Goal: Task Accomplishment & Management: Use online tool/utility

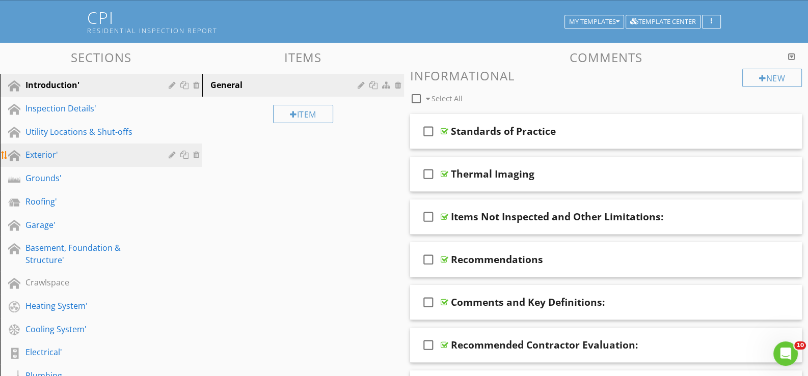
click at [71, 154] on div "Exterior'" at bounding box center [89, 155] width 128 height 12
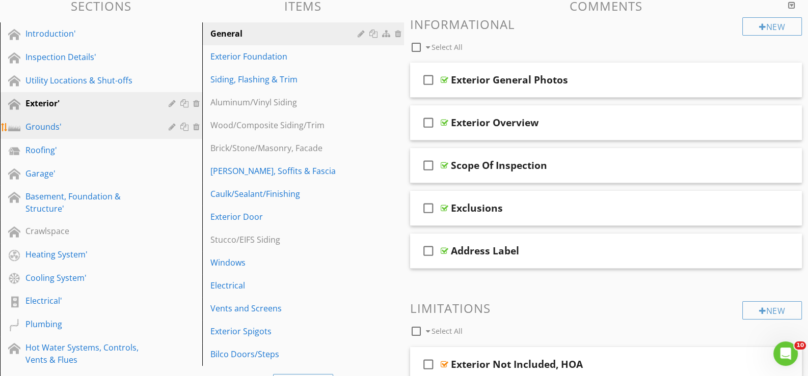
scroll to position [110, 0]
click at [46, 121] on div "Grounds'" at bounding box center [89, 127] width 128 height 12
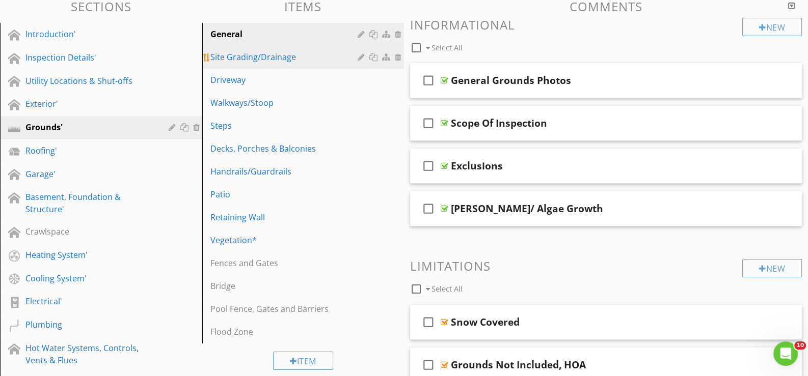
click at [253, 55] on div "Site Grading/Drainage" at bounding box center [285, 57] width 151 height 12
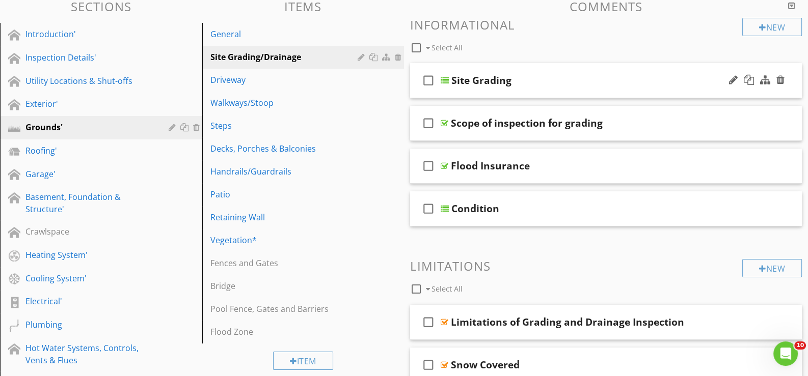
click at [460, 90] on div "check_box_outline_blank Site Grading" at bounding box center [606, 80] width 392 height 35
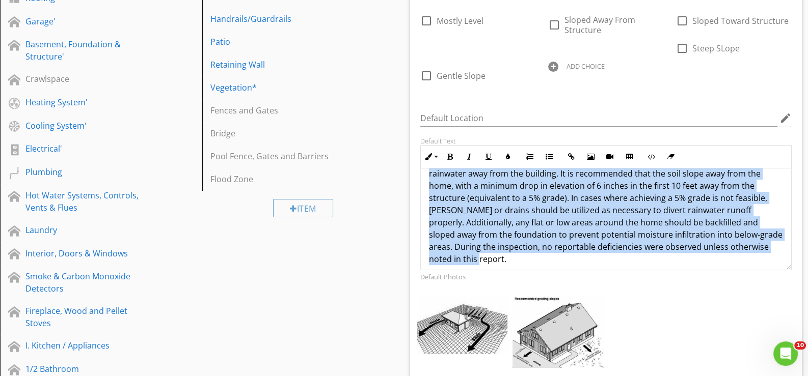
scroll to position [33, 0]
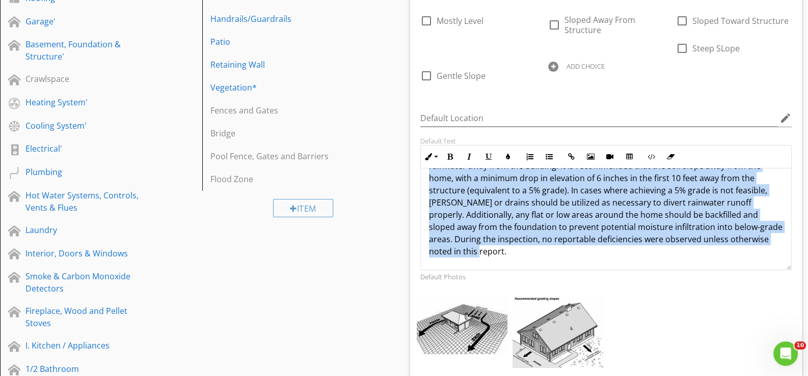
drag, startPoint x: 439, startPoint y: 190, endPoint x: 658, endPoint y: 265, distance: 231.4
click at [663, 267] on div "The grading around the structure should be designed to ensure effective drainag…" at bounding box center [606, 202] width 370 height 134
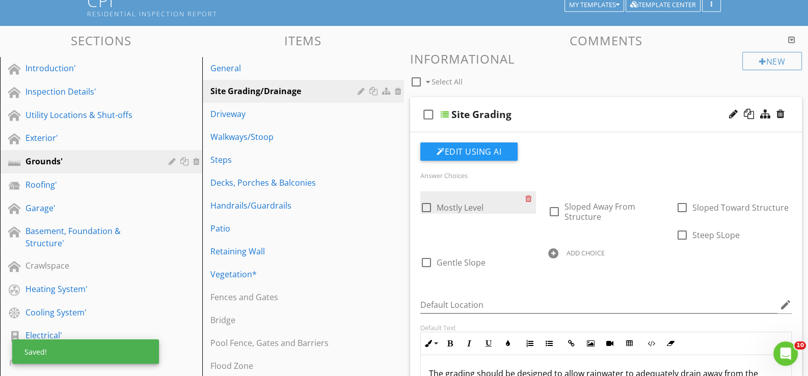
scroll to position [71, 0]
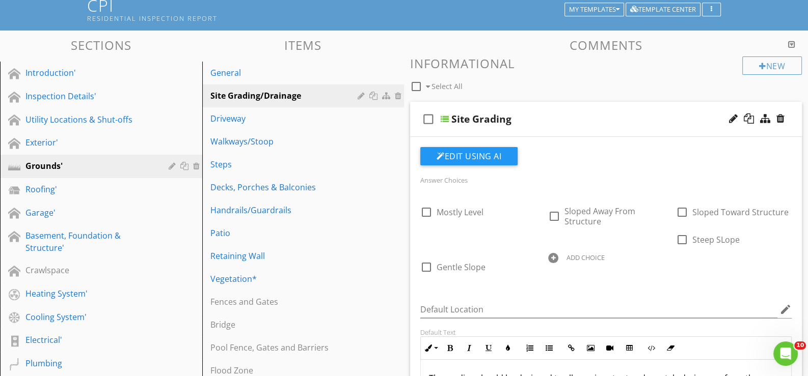
drag, startPoint x: 732, startPoint y: 115, endPoint x: 726, endPoint y: 115, distance: 6.6
click at [732, 115] on div at bounding box center [733, 119] width 9 height 10
type input "Site Grading*"
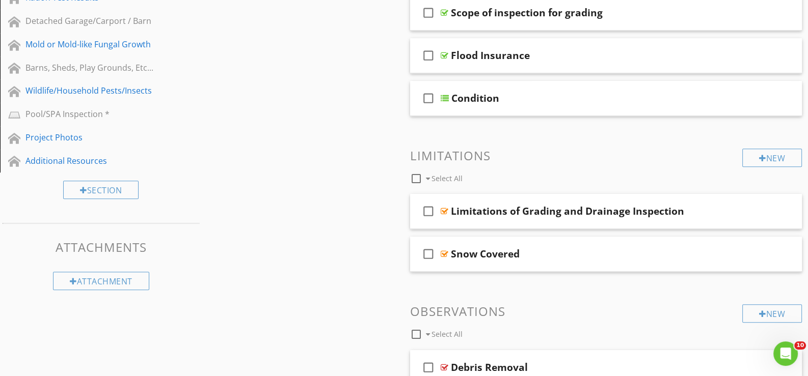
scroll to position [733, 0]
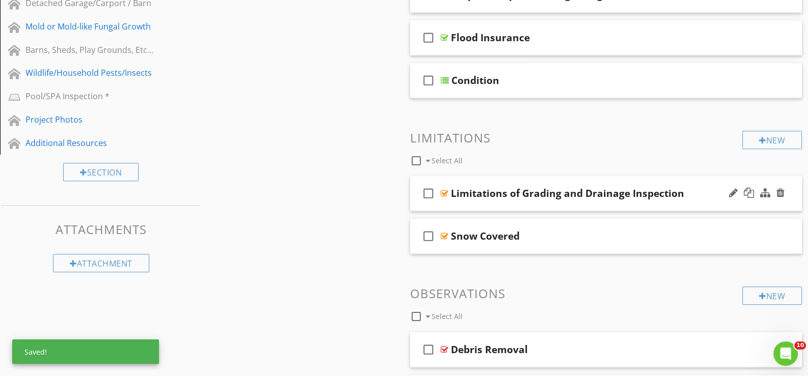
click at [465, 206] on div "check_box_outline_blank Limitations of Grading and Drainage Inspection" at bounding box center [606, 193] width 392 height 35
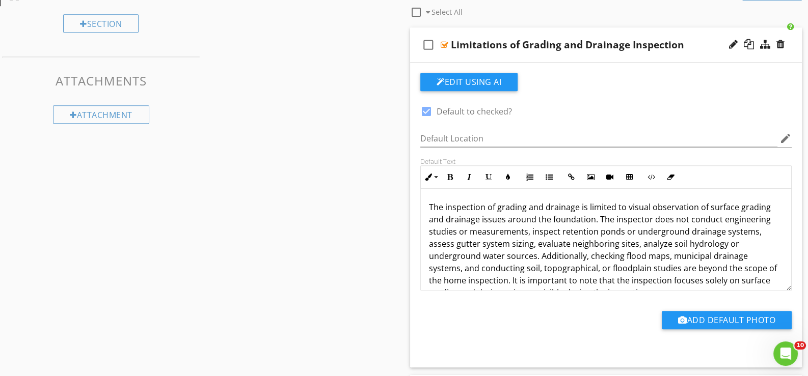
scroll to position [886, 0]
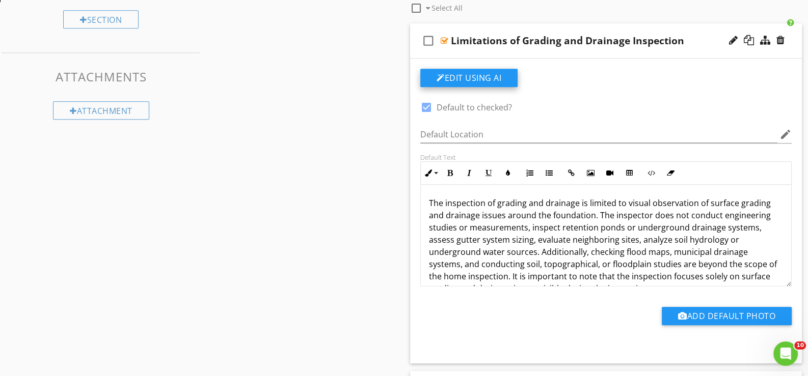
click at [464, 77] on button "Edit Using AI" at bounding box center [468, 78] width 97 height 18
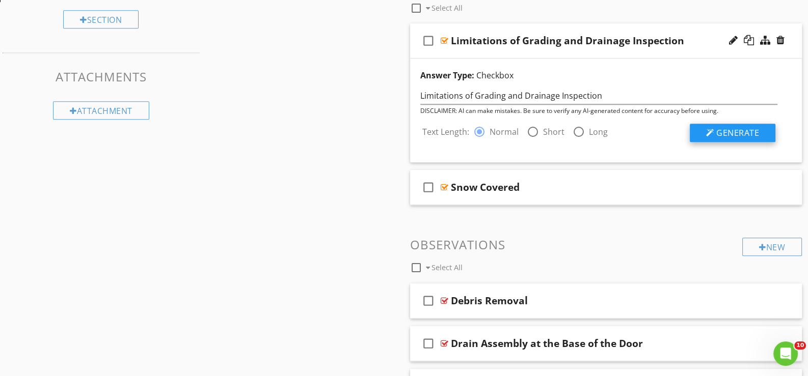
click at [730, 127] on span "Generate" at bounding box center [737, 132] width 43 height 11
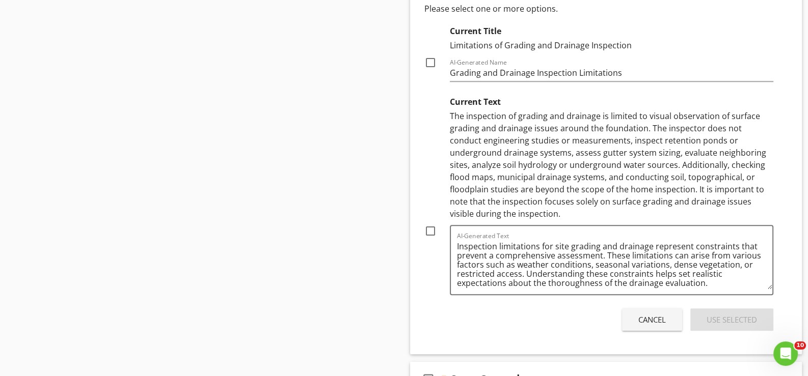
scroll to position [1090, 0]
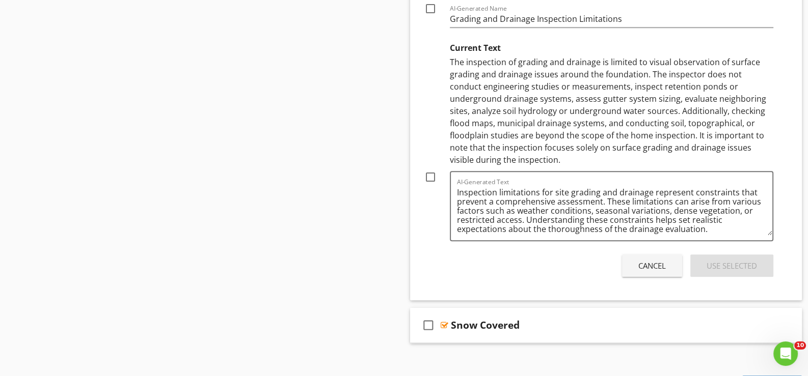
click at [429, 172] on div at bounding box center [430, 177] width 17 height 17
checkbox input "true"
click at [726, 262] on div "Use Selected" at bounding box center [731, 266] width 50 height 12
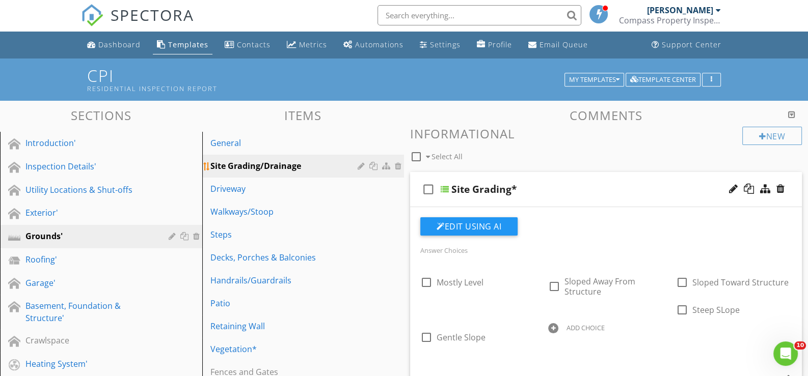
scroll to position [0, 0]
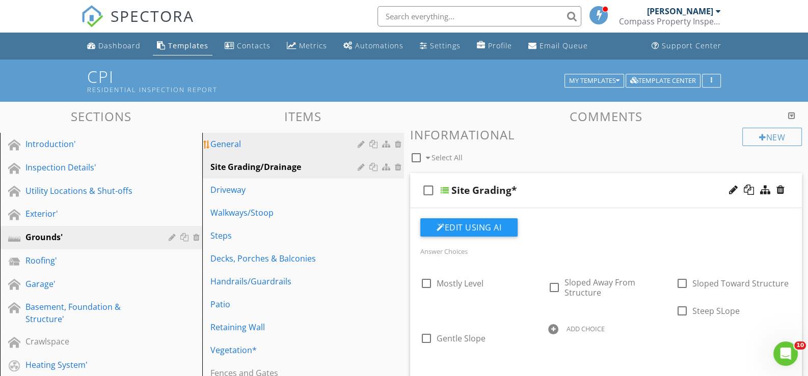
click at [232, 142] on div "General" at bounding box center [285, 144] width 151 height 12
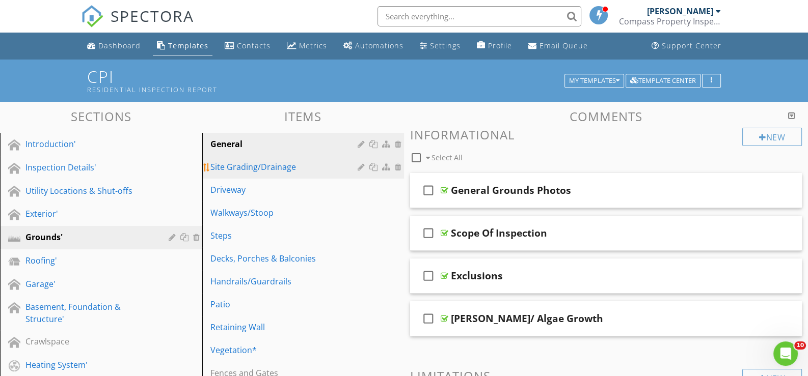
click at [244, 164] on div "Site Grading/Drainage" at bounding box center [285, 167] width 151 height 12
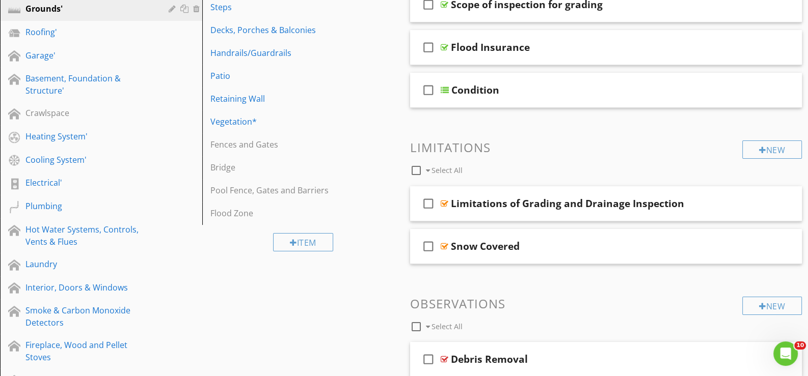
scroll to position [254, 0]
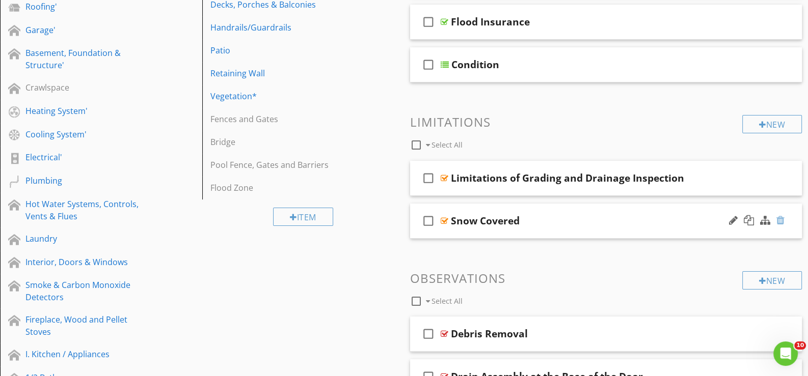
click at [780, 216] on div at bounding box center [780, 220] width 8 height 10
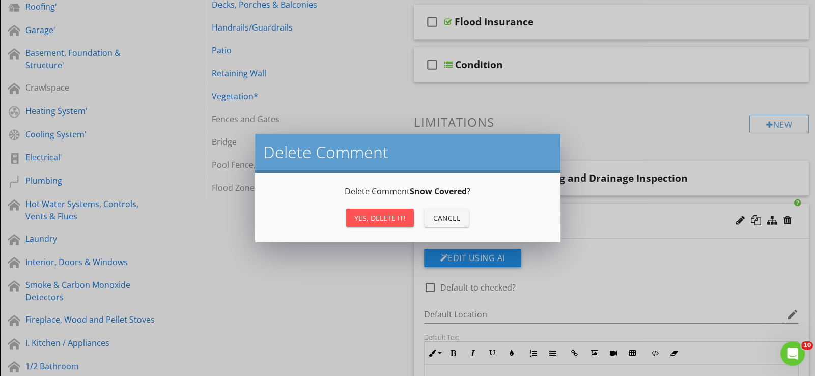
click at [378, 215] on div "Yes, Delete it!" at bounding box center [379, 218] width 51 height 11
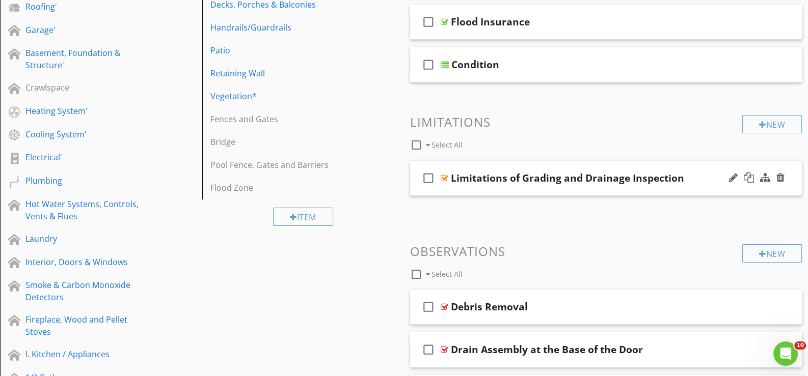
click at [455, 186] on div "check_box_outline_blank Limitations of Grading and Drainage Inspection" at bounding box center [606, 178] width 392 height 35
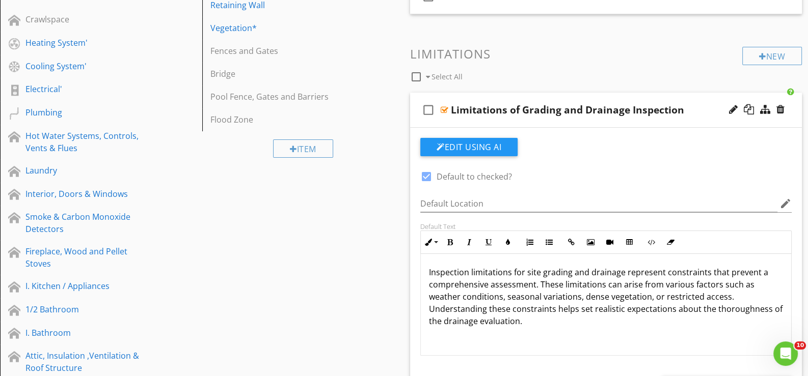
scroll to position [356, 0]
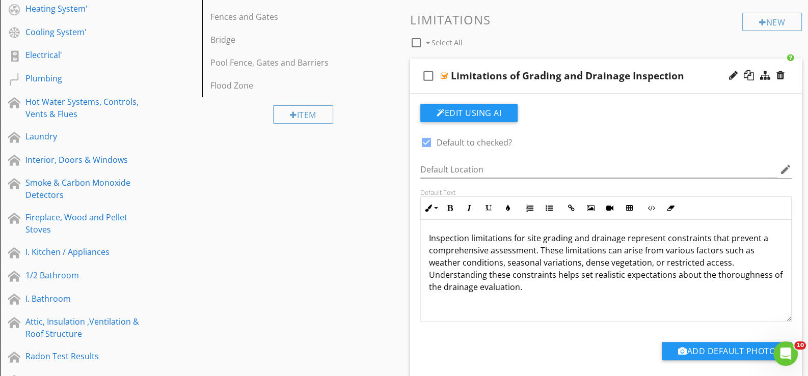
click at [453, 89] on div "check_box_outline_blank Limitations of Grading and Drainage Inspection" at bounding box center [606, 76] width 392 height 35
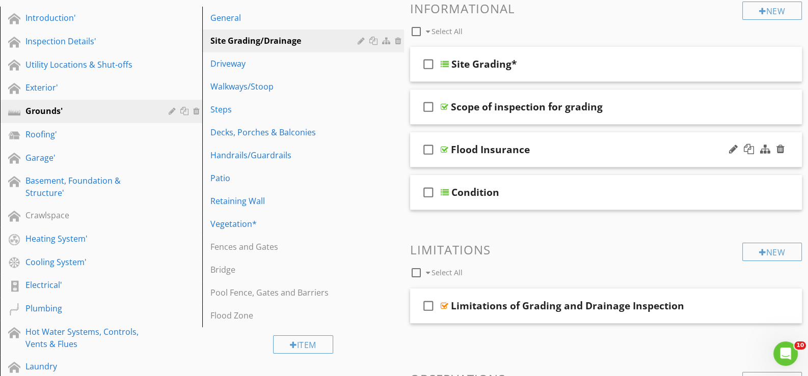
scroll to position [101, 0]
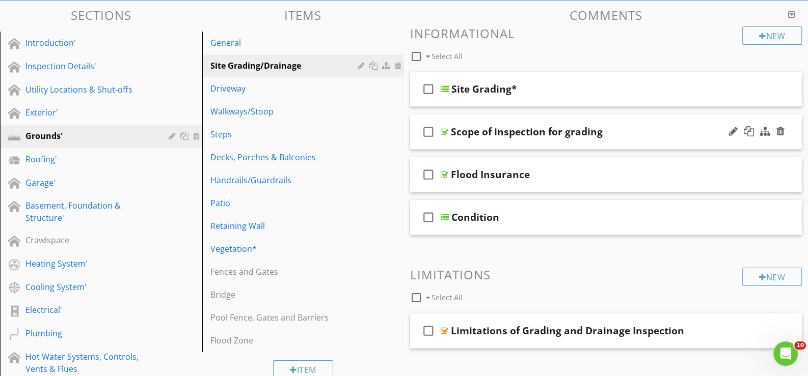
click at [457, 144] on div "check_box_outline_blank Scope of inspection for grading" at bounding box center [606, 132] width 392 height 35
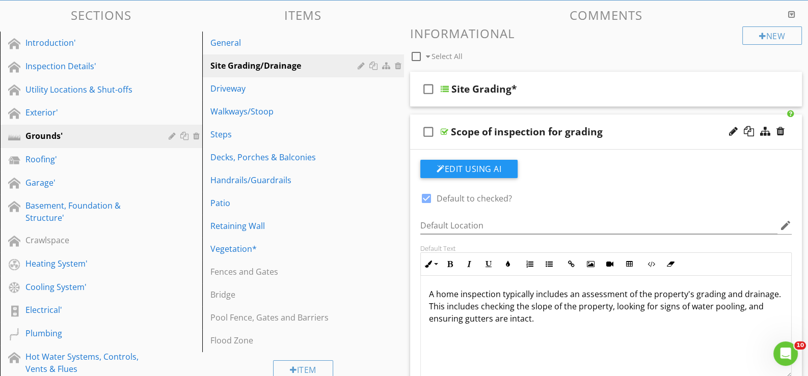
click at [457, 142] on div "check_box_outline_blank Scope of inspection for grading" at bounding box center [606, 132] width 392 height 35
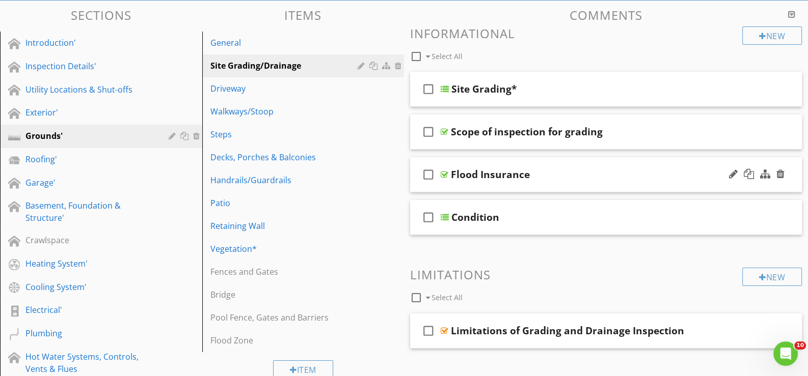
click at [452, 186] on div "check_box_outline_blank Flood Insurance" at bounding box center [606, 174] width 392 height 35
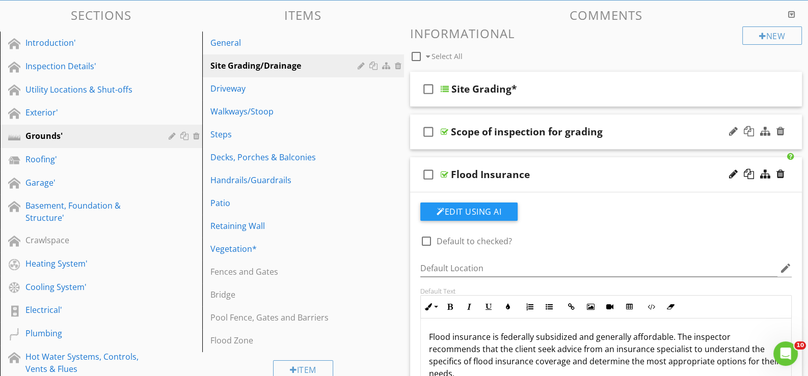
click at [475, 144] on div "check_box_outline_blank Scope of inspection for grading" at bounding box center [606, 132] width 392 height 35
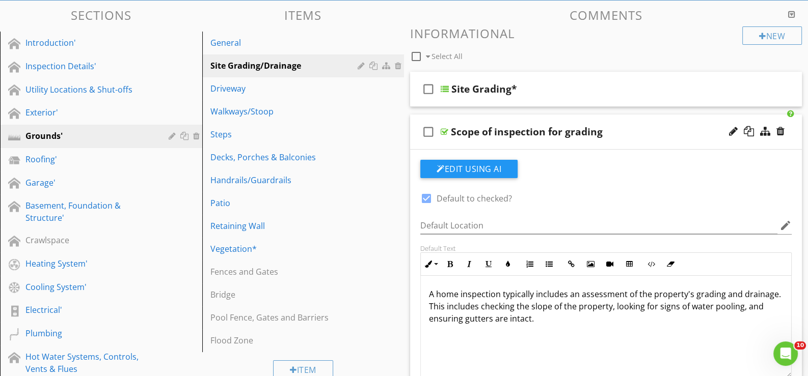
click at [475, 144] on div "check_box_outline_blank Scope of inspection for grading" at bounding box center [606, 132] width 392 height 35
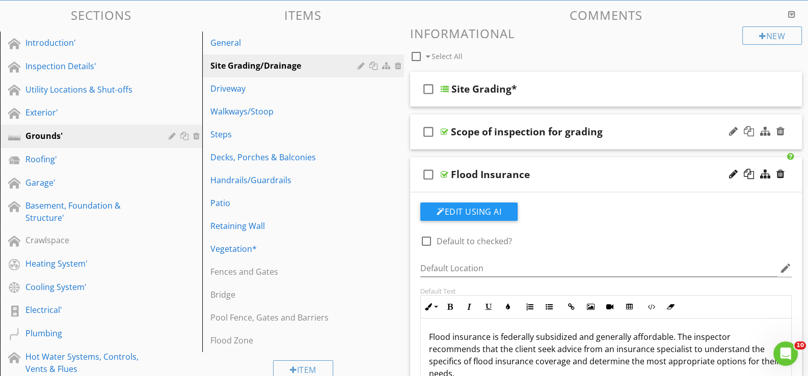
click at [475, 143] on div "check_box_outline_blank Scope of inspection for grading" at bounding box center [606, 132] width 392 height 35
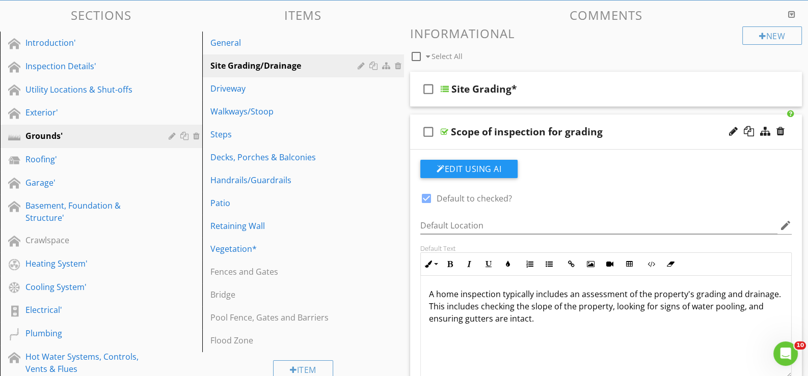
click at [458, 144] on div "check_box_outline_blank Scope of inspection for grading" at bounding box center [606, 132] width 392 height 35
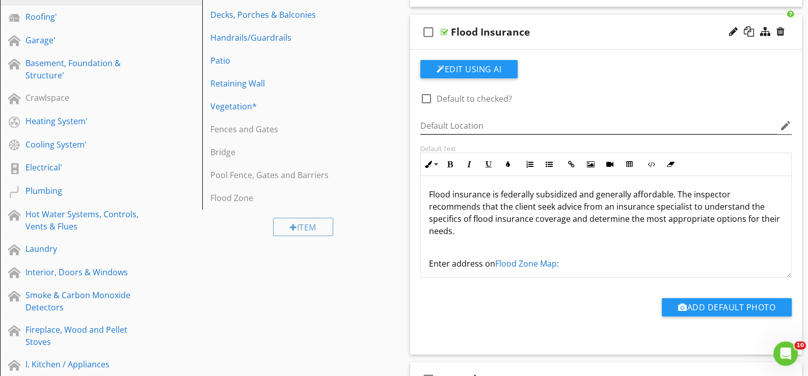
scroll to position [254, 0]
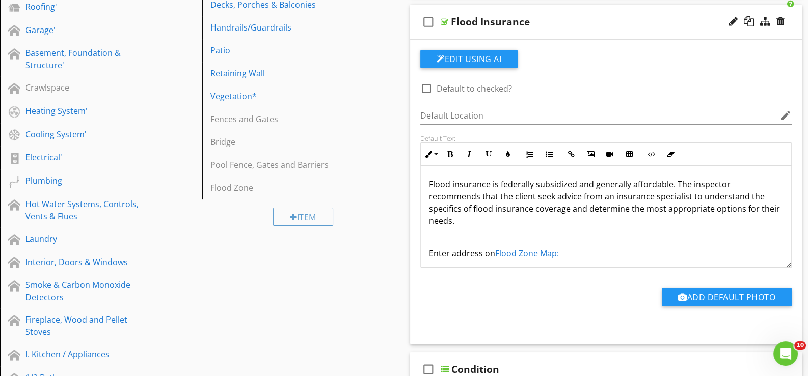
click at [524, 249] on link "Flood Zone Map:" at bounding box center [527, 253] width 64 height 11
click at [495, 273] on icon "button" at bounding box center [494, 275] width 7 height 7
click at [456, 59] on button "Edit Using AI" at bounding box center [468, 59] width 97 height 18
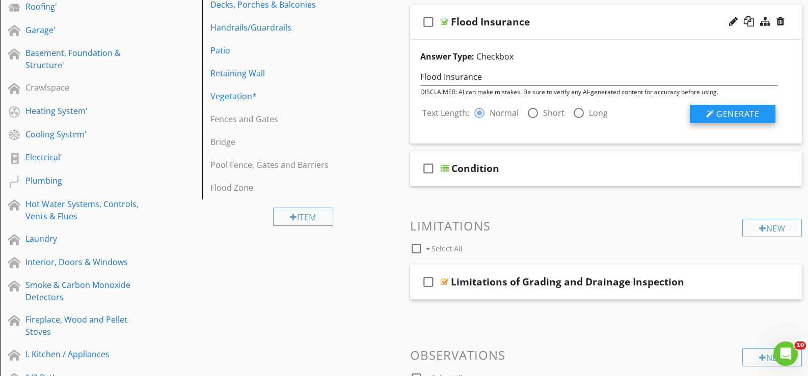
click at [726, 110] on span "Generate" at bounding box center [737, 113] width 43 height 11
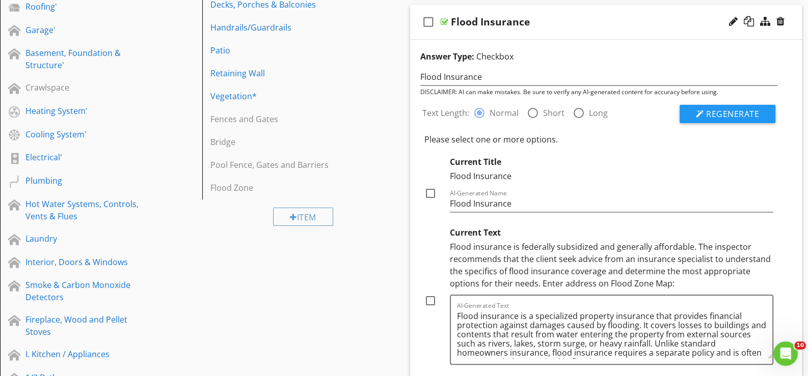
click at [433, 297] on div at bounding box center [430, 300] width 17 height 17
checkbox input "true"
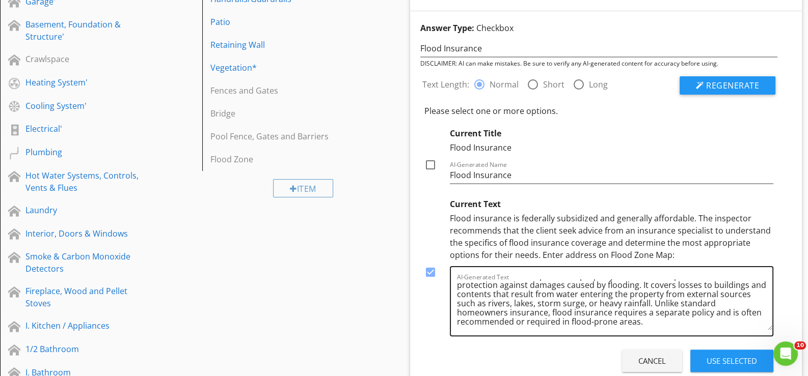
scroll to position [305, 0]
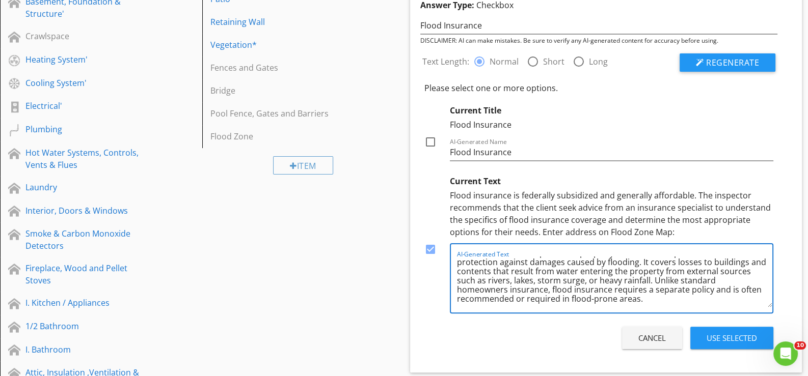
click at [649, 300] on textarea "Flood insurance is a specialized property insurance that provides financial pro…" at bounding box center [614, 282] width 315 height 51
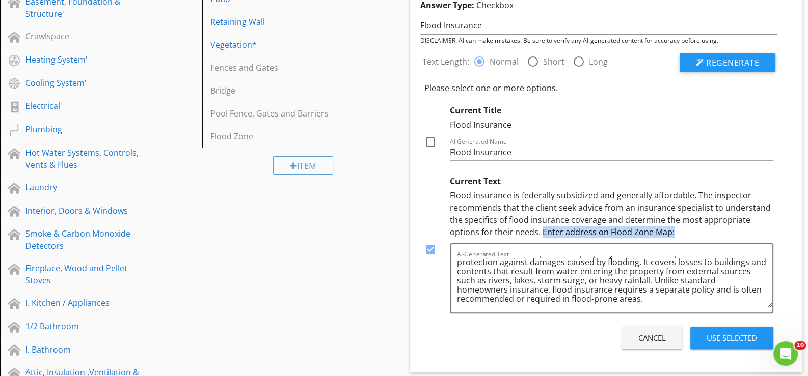
drag, startPoint x: 541, startPoint y: 231, endPoint x: 673, endPoint y: 231, distance: 131.4
click at [673, 231] on div "Flood insurance is federally subsidized and generally affordable. The inspector…" at bounding box center [611, 213] width 323 height 49
copy div "Enter address on Flood Zone Map:"
click at [647, 300] on textarea "Flood insurance is a specialized property insurance that provides financial pro…" at bounding box center [614, 282] width 315 height 51
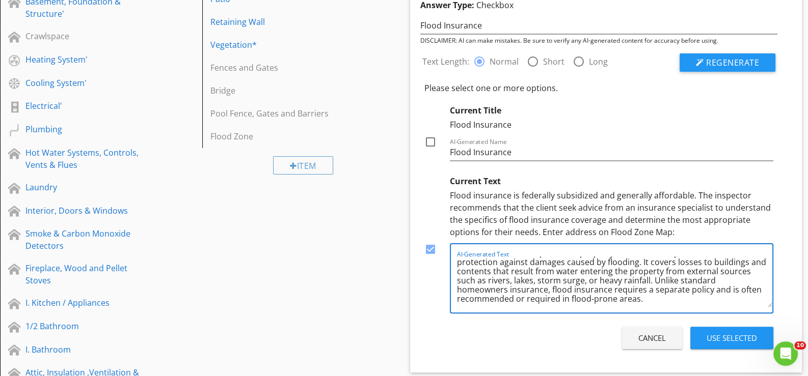
type textarea "Flood insurance is a specialized property insurance that provides financial pro…"
drag, startPoint x: 645, startPoint y: 299, endPoint x: 430, endPoint y: 248, distance: 220.2
click at [430, 248] on div at bounding box center [430, 249] width 17 height 17
checkbox input "false"
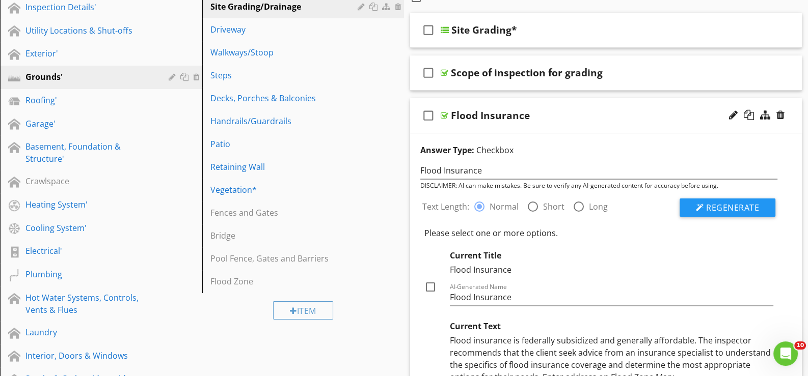
scroll to position [101, 0]
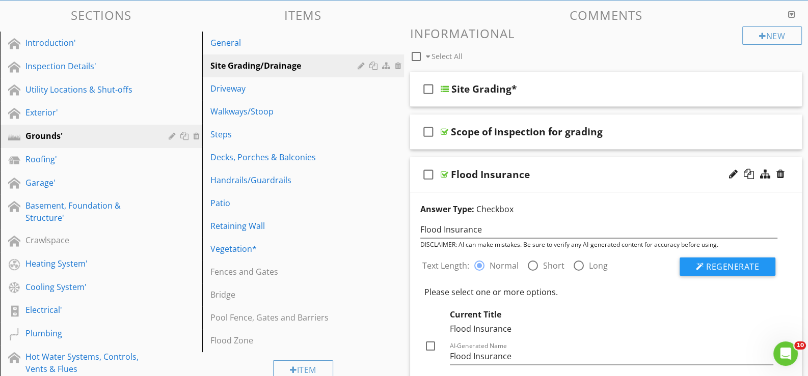
click at [494, 188] on div "check_box_outline_blank Flood Insurance" at bounding box center [606, 174] width 392 height 35
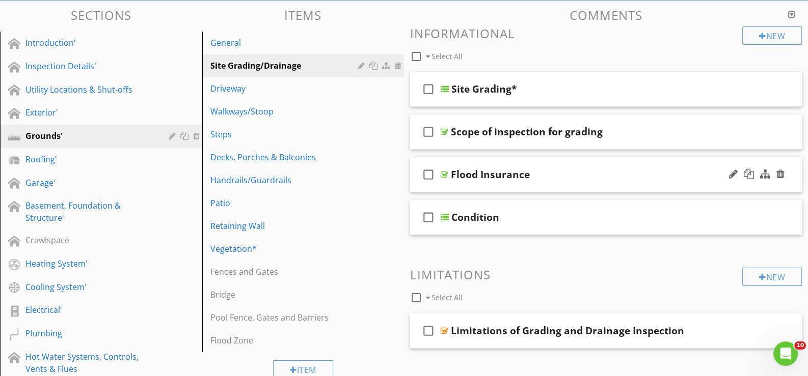
click at [476, 186] on div "check_box_outline_blank Flood Insurance" at bounding box center [606, 174] width 392 height 35
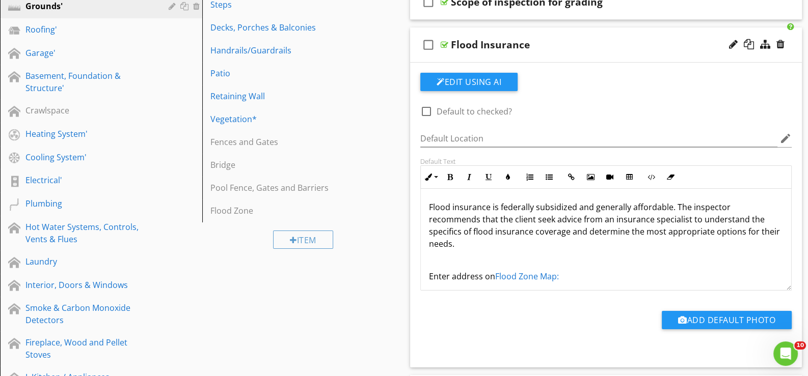
scroll to position [254, 0]
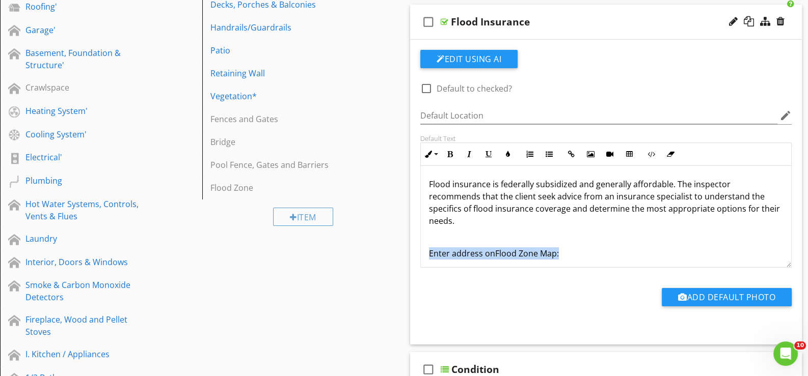
drag, startPoint x: 427, startPoint y: 253, endPoint x: 560, endPoint y: 248, distance: 133.0
click at [560, 248] on div "Flood insurance is federally subsidized and generally affordable. The inspector…" at bounding box center [606, 219] width 370 height 106
copy p "Enter address on Flood Zone Map:"
click at [462, 60] on button "Edit Using AI" at bounding box center [468, 59] width 97 height 18
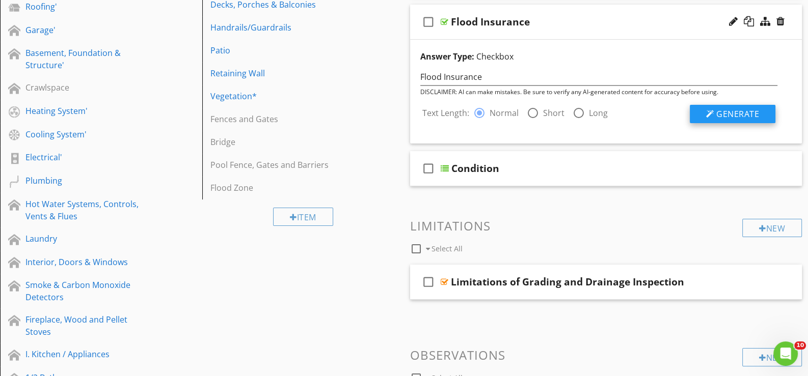
click at [730, 112] on span "Generate" at bounding box center [737, 113] width 43 height 11
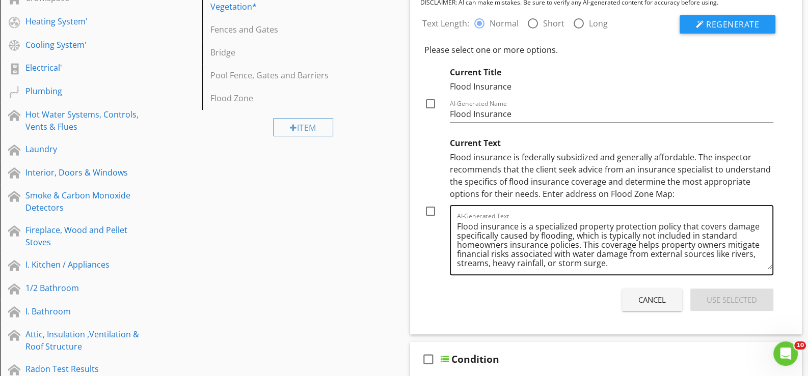
scroll to position [356, 0]
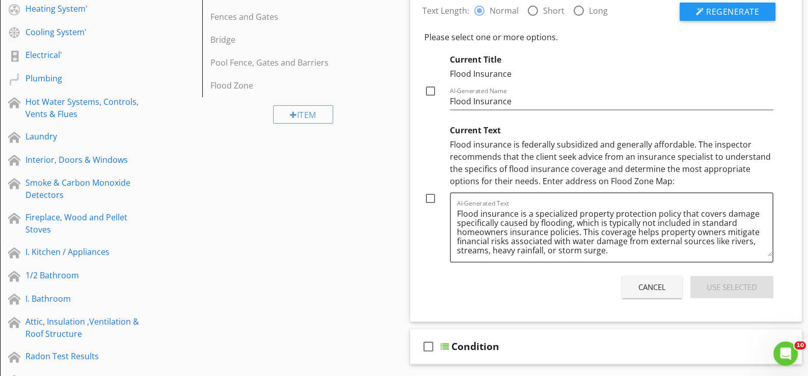
drag, startPoint x: 429, startPoint y: 193, endPoint x: 440, endPoint y: 198, distance: 12.6
click at [435, 196] on div at bounding box center [430, 198] width 17 height 17
checkbox input "true"
click at [733, 284] on div "Use Selected" at bounding box center [731, 288] width 50 height 12
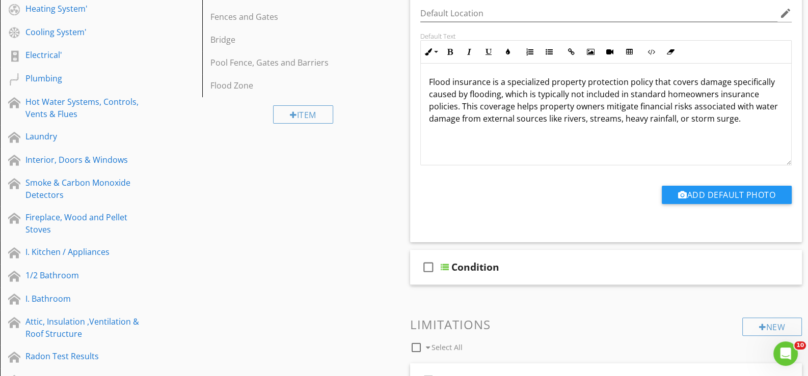
click at [742, 121] on p "Flood insurance is a specialized property protection policy that covers damage …" at bounding box center [606, 100] width 354 height 49
click at [437, 122] on p "Flood insurance is a specialized property protection policy that covers damage …" at bounding box center [606, 100] width 354 height 49
click at [741, 119] on p "Flood insurance is a specialized property protection policy that covers damage …" at bounding box center [606, 100] width 354 height 49
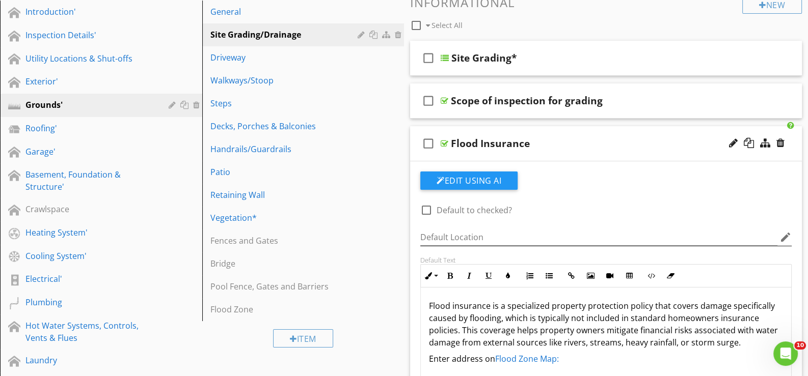
scroll to position [101, 0]
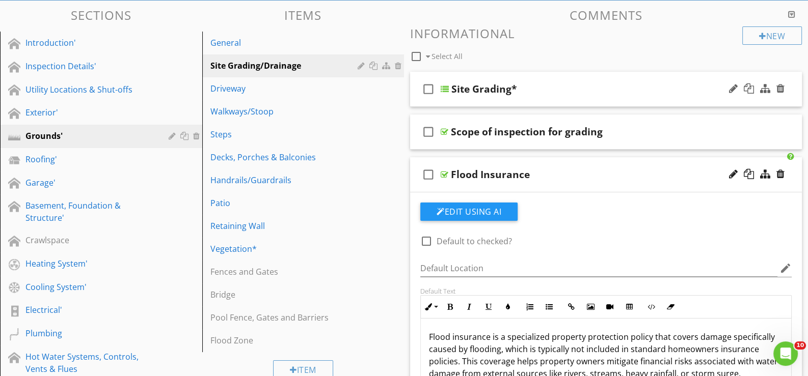
click at [462, 101] on div "check_box_outline_blank Site Grading*" at bounding box center [606, 89] width 392 height 35
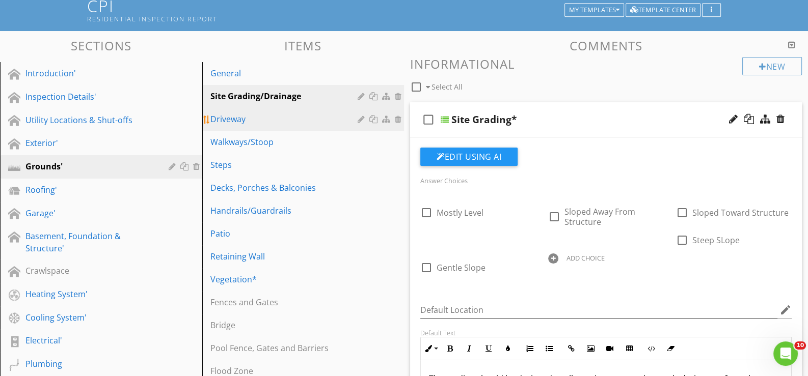
scroll to position [0, 0]
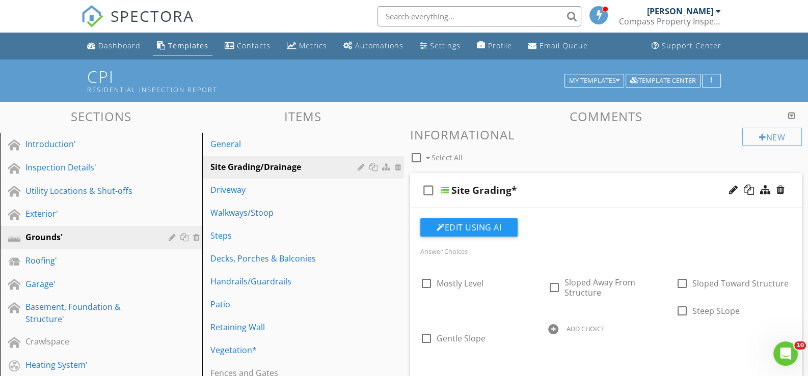
click at [442, 203] on div "check_box_outline_blank Site Grading*" at bounding box center [606, 190] width 392 height 35
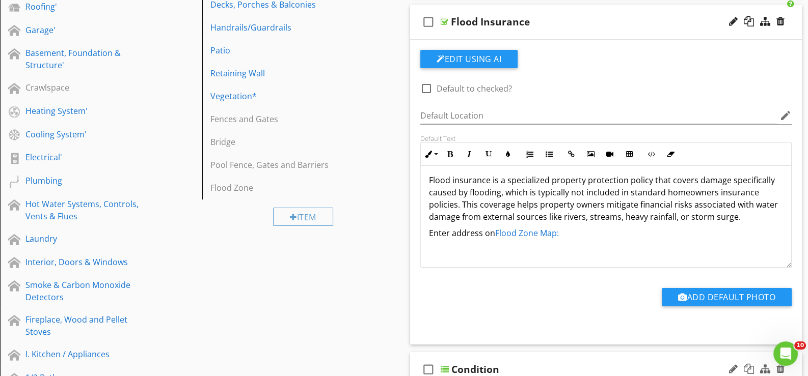
scroll to position [305, 0]
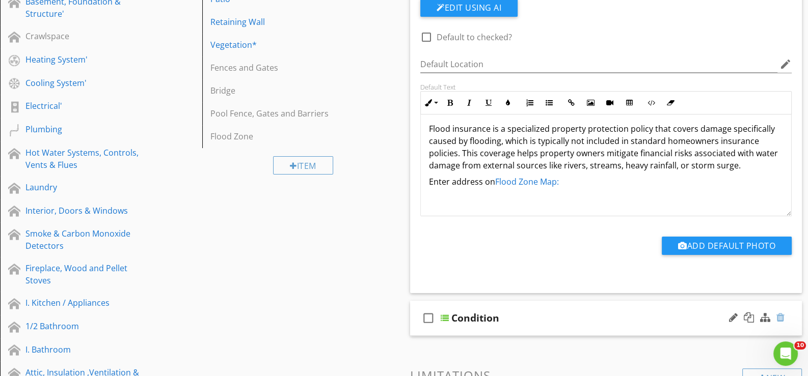
click at [780, 317] on div at bounding box center [780, 318] width 8 height 10
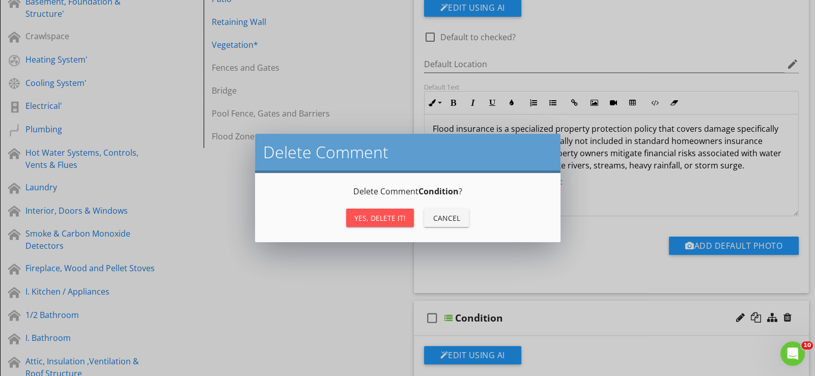
click at [378, 216] on div "Yes, Delete it!" at bounding box center [379, 218] width 51 height 11
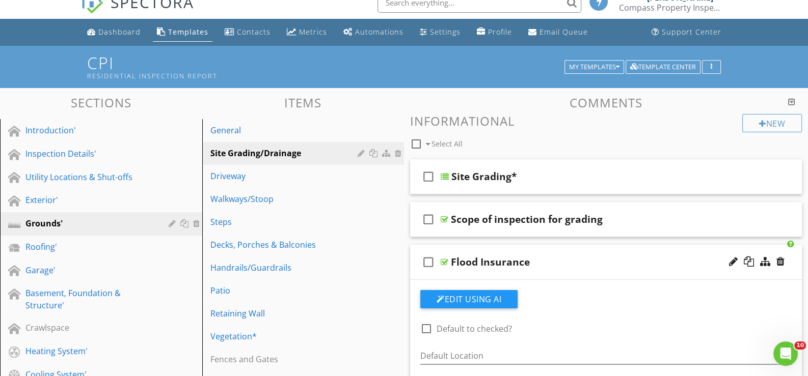
scroll to position [0, 0]
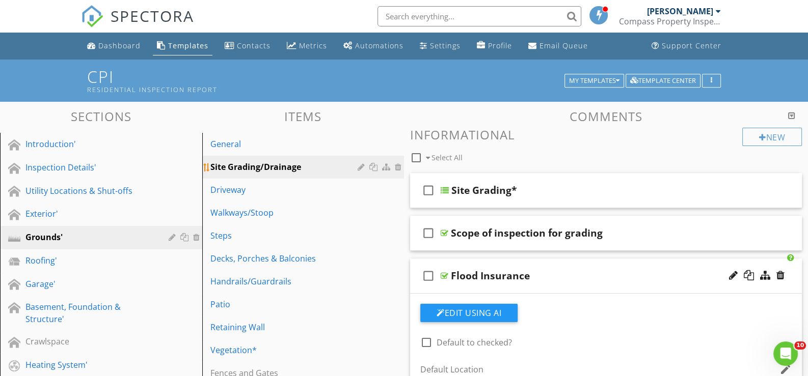
click at [359, 164] on div at bounding box center [362, 167] width 10 height 8
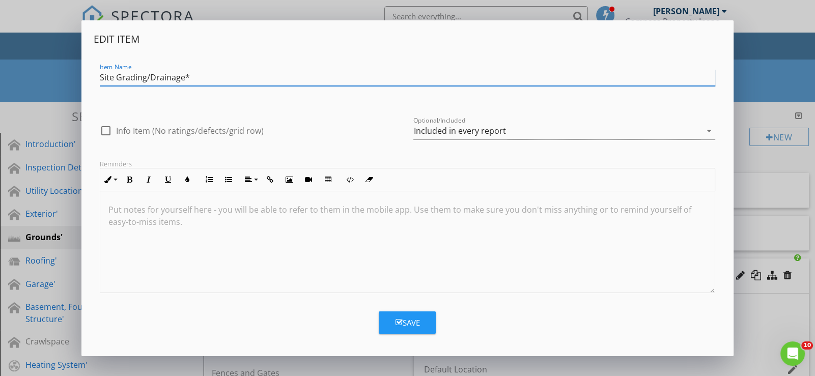
type input "Site Grading/Drainage*"
click at [415, 323] on div "Save" at bounding box center [407, 323] width 24 height 12
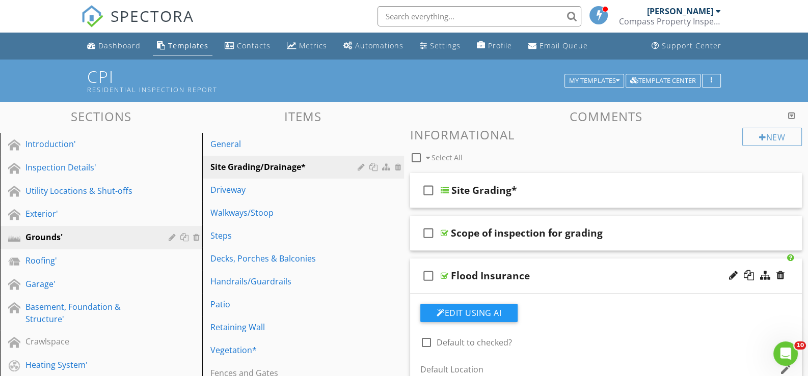
click at [458, 289] on div "check_box_outline_blank Flood Insurance" at bounding box center [606, 276] width 392 height 35
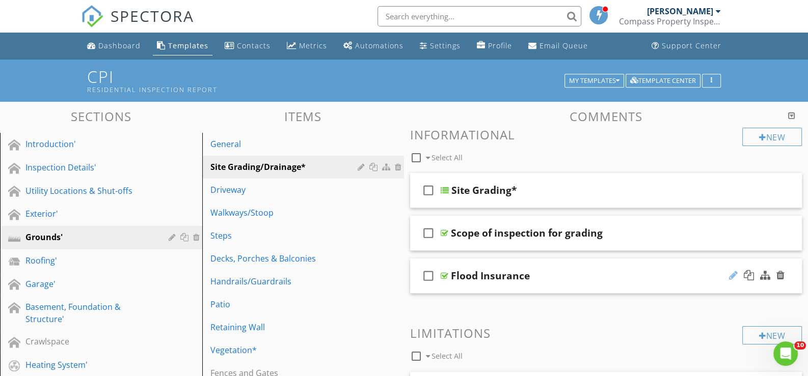
click at [731, 273] on div at bounding box center [733, 275] width 9 height 10
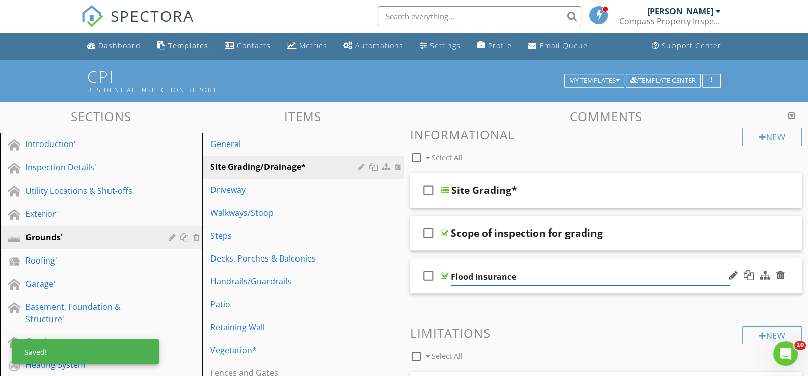
type input "Flood Insurance*"
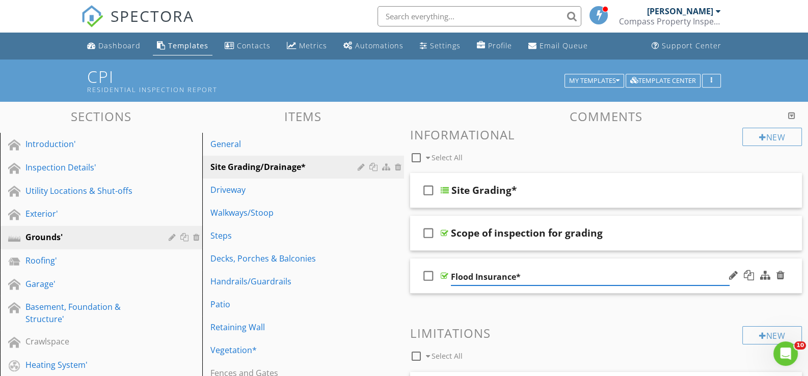
click at [446, 287] on div "check_box_outline_blank Flood Insurance*" at bounding box center [606, 276] width 392 height 35
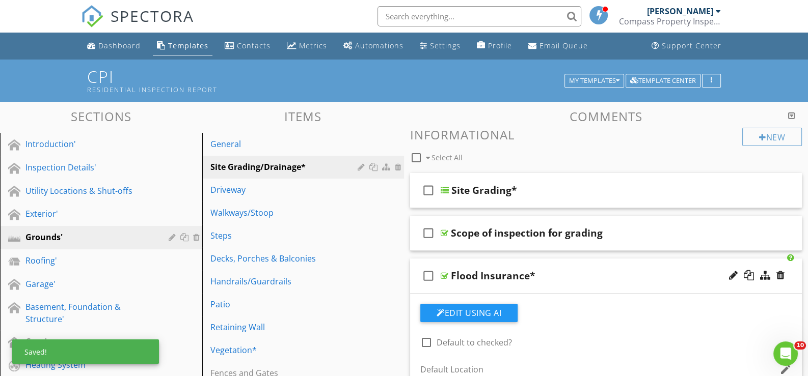
click at [455, 291] on div "check_box_outline_blank Flood Insurance*" at bounding box center [606, 276] width 392 height 35
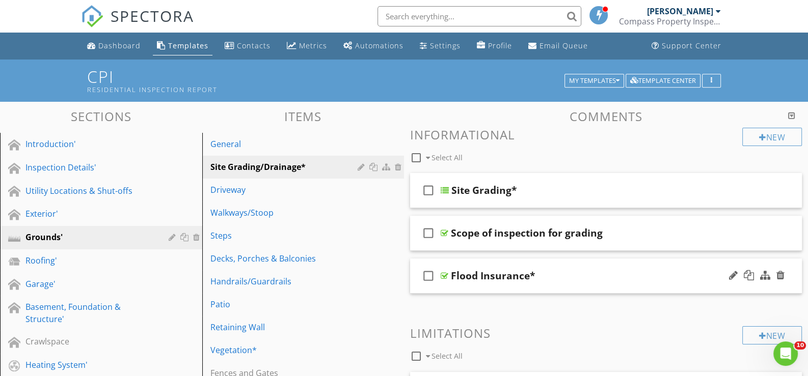
click at [465, 286] on div "check_box_outline_blank Flood Insurance*" at bounding box center [606, 276] width 392 height 35
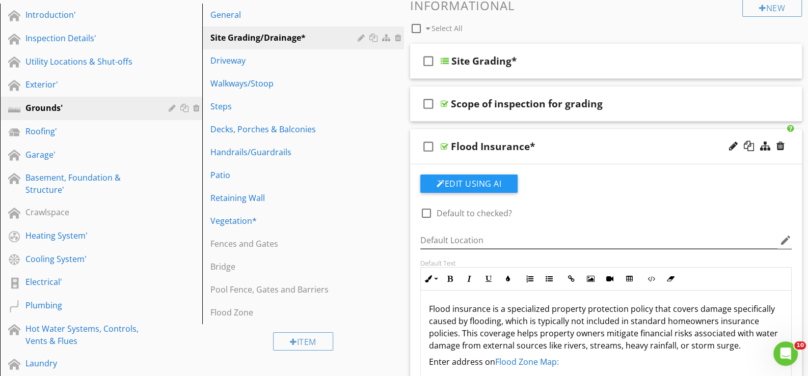
scroll to position [101, 0]
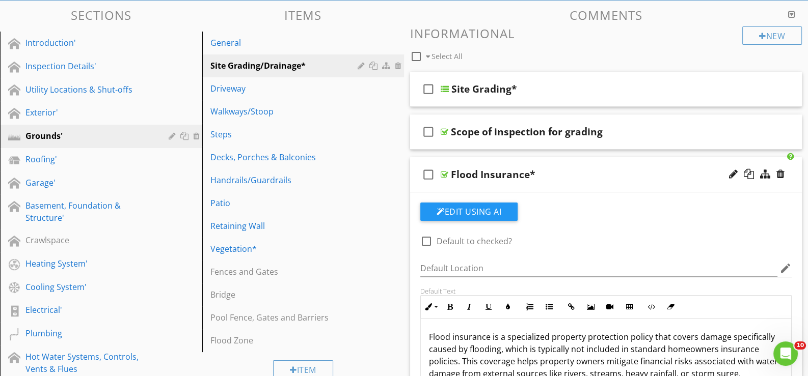
click at [466, 184] on div "check_box_outline_blank Flood Insurance*" at bounding box center [606, 174] width 392 height 35
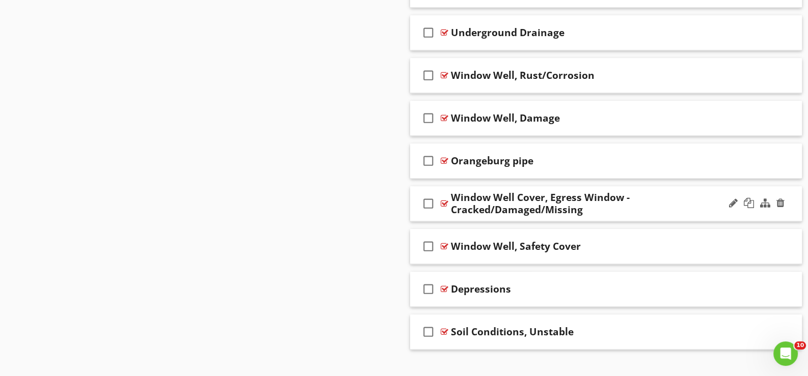
scroll to position [1098, 0]
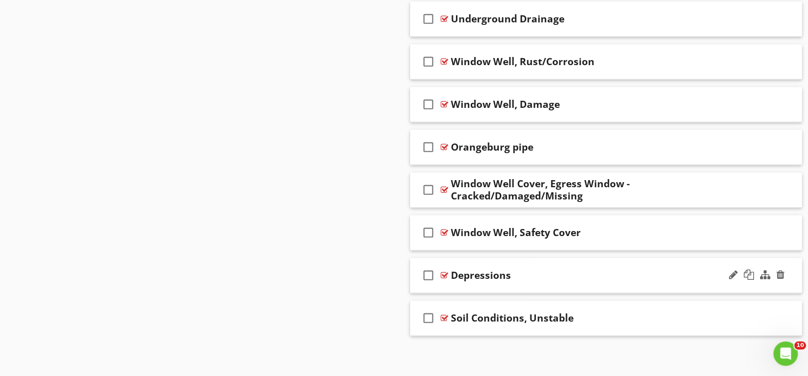
click at [456, 284] on div "check_box_outline_blank Depressions" at bounding box center [606, 275] width 392 height 35
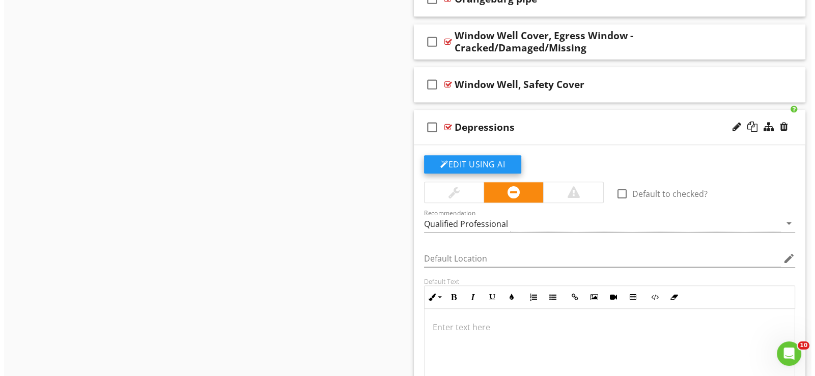
scroll to position [1251, 0]
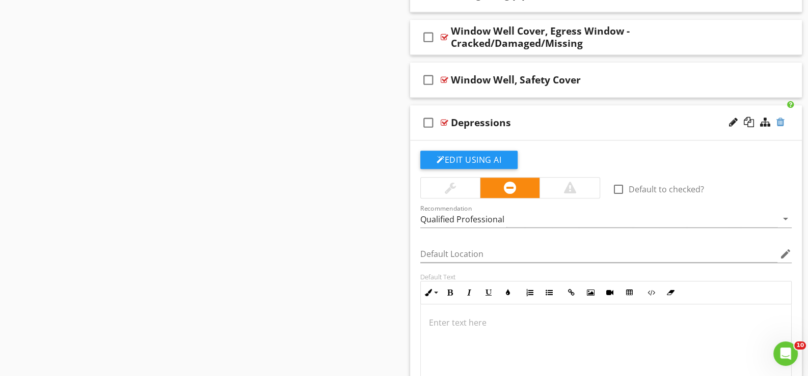
click at [781, 117] on div at bounding box center [780, 122] width 8 height 10
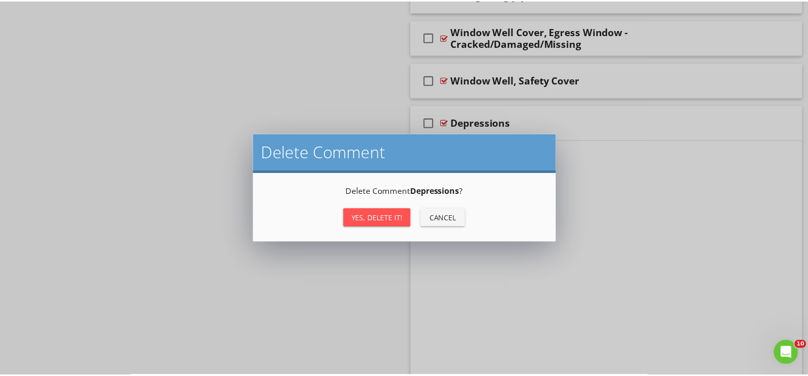
scroll to position [1098, 0]
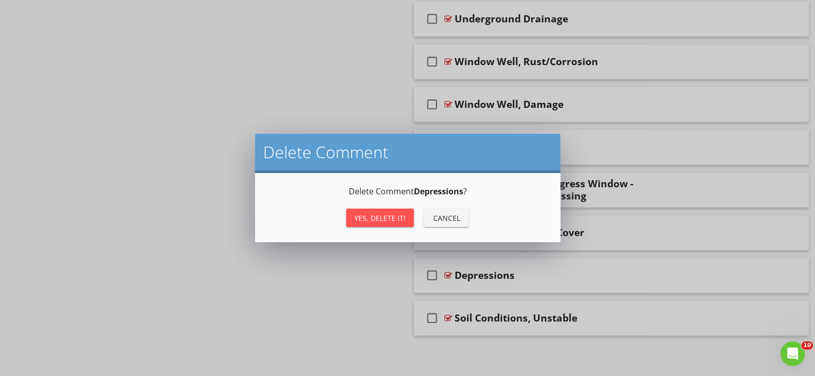
click at [383, 215] on div "Yes, Delete it!" at bounding box center [379, 218] width 51 height 11
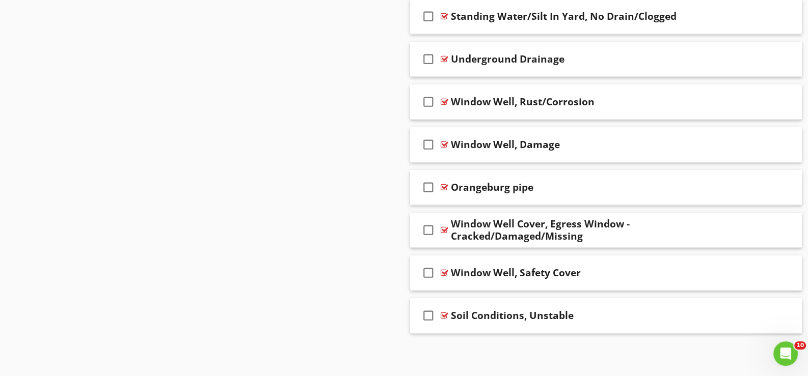
scroll to position [1055, 0]
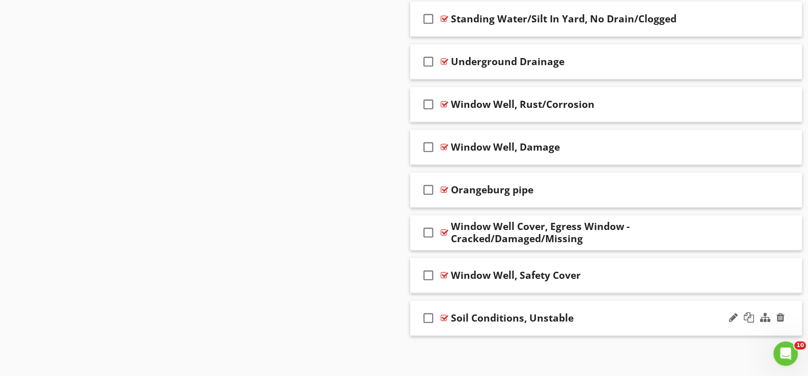
click at [461, 326] on div "check_box_outline_blank Soil Conditions, Unstable" at bounding box center [606, 318] width 392 height 35
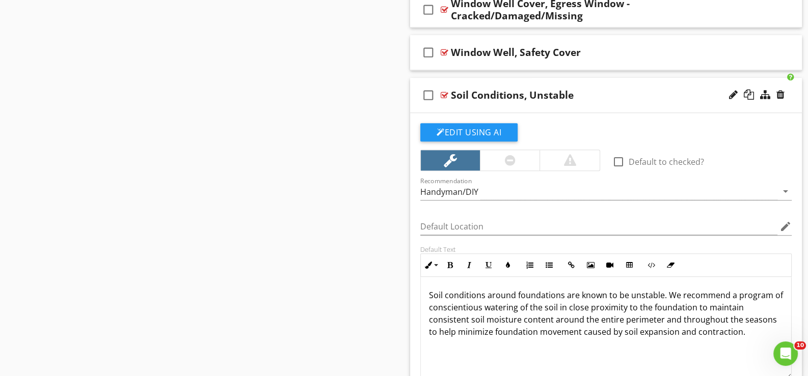
scroll to position [1302, 0]
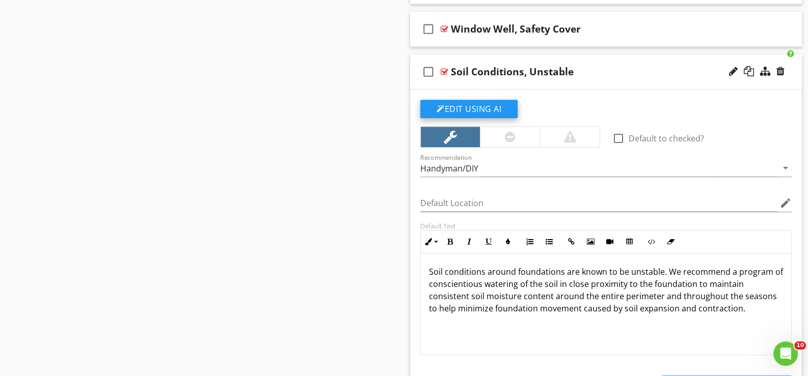
click at [475, 106] on button "Edit Using AI" at bounding box center [468, 109] width 97 height 18
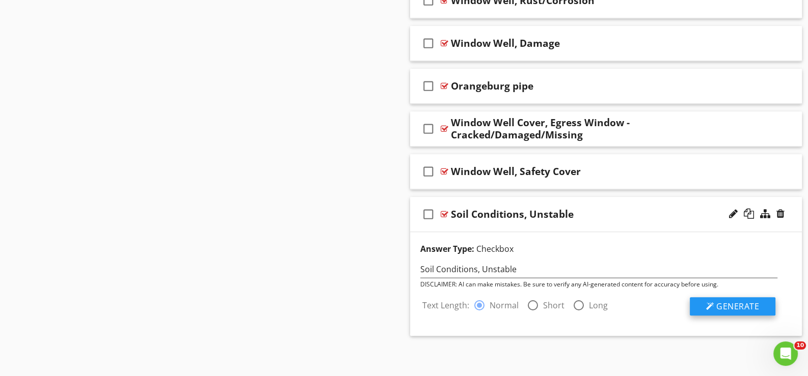
click at [734, 305] on span "Generate" at bounding box center [737, 306] width 43 height 11
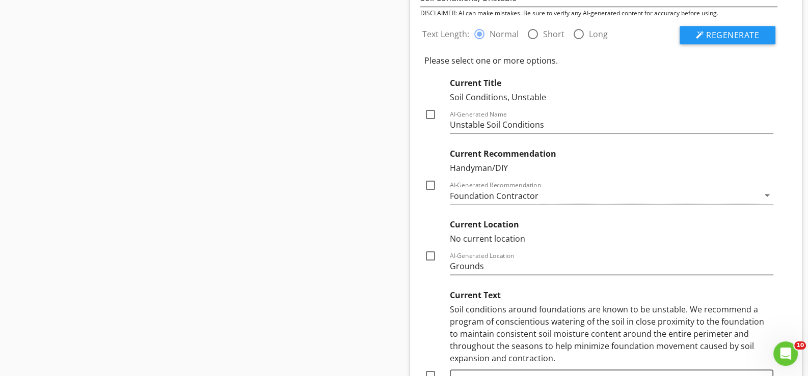
scroll to position [1465, 0]
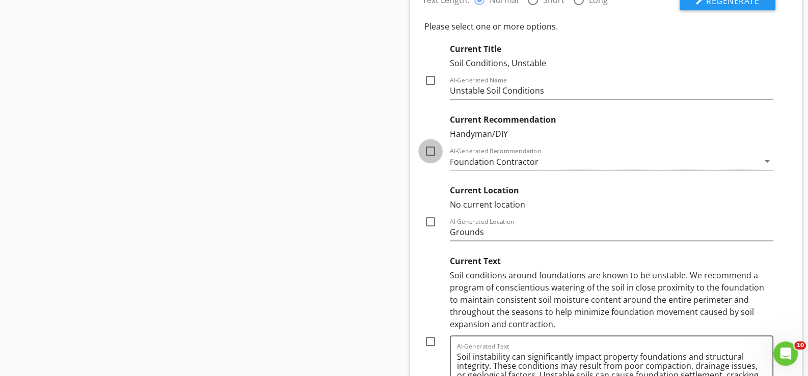
click at [430, 146] on div at bounding box center [430, 151] width 17 height 17
checkbox input "true"
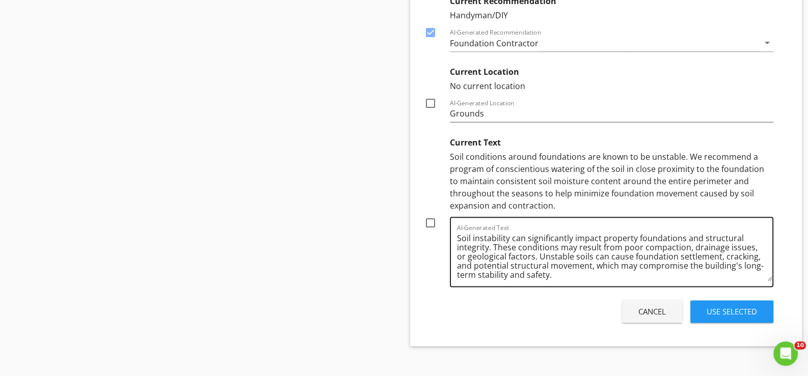
scroll to position [1593, 0]
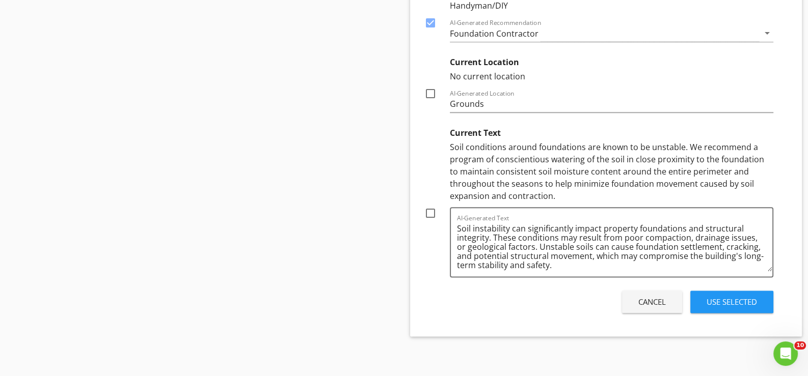
click at [430, 209] on div at bounding box center [430, 213] width 17 height 17
checkbox input "true"
click at [725, 296] on div "Use Selected" at bounding box center [731, 302] width 50 height 12
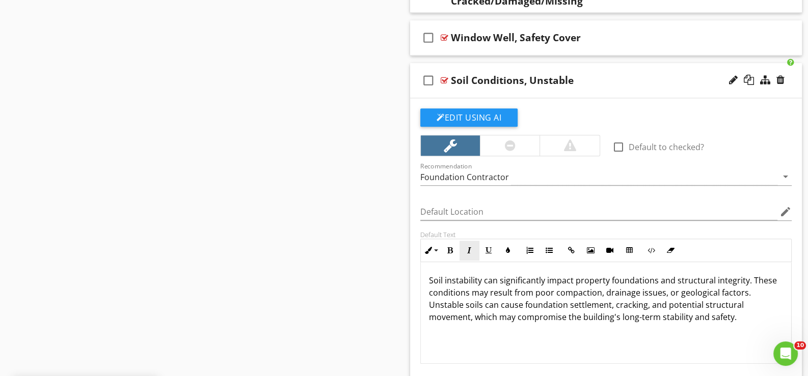
scroll to position [1303, 0]
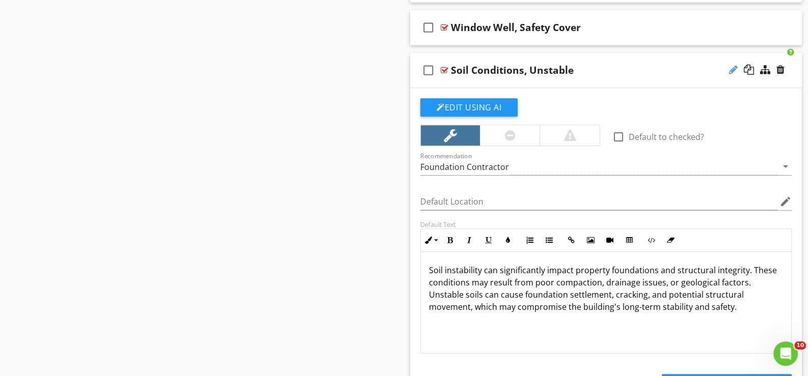
click at [732, 65] on div at bounding box center [733, 70] width 9 height 10
type input "Soil Conditions, Unstable*"
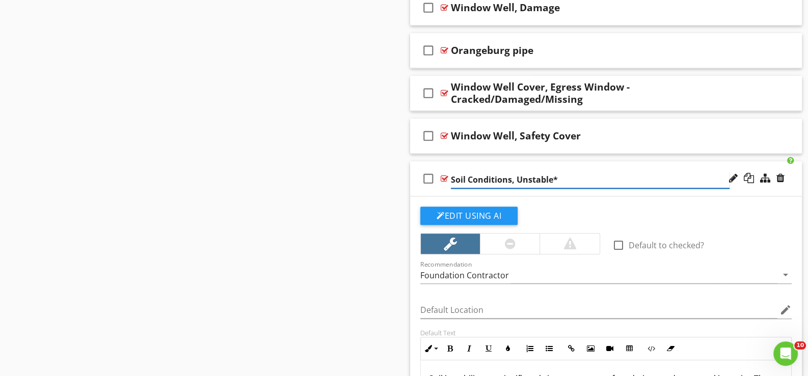
scroll to position [1194, 0]
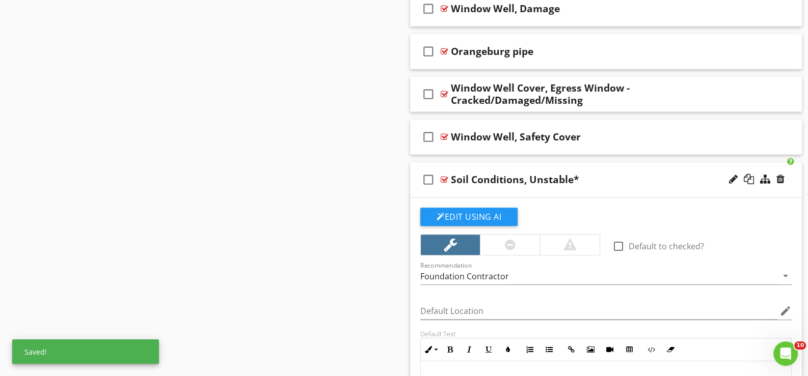
click at [438, 187] on div "check_box_outline_blank" at bounding box center [430, 180] width 20 height 24
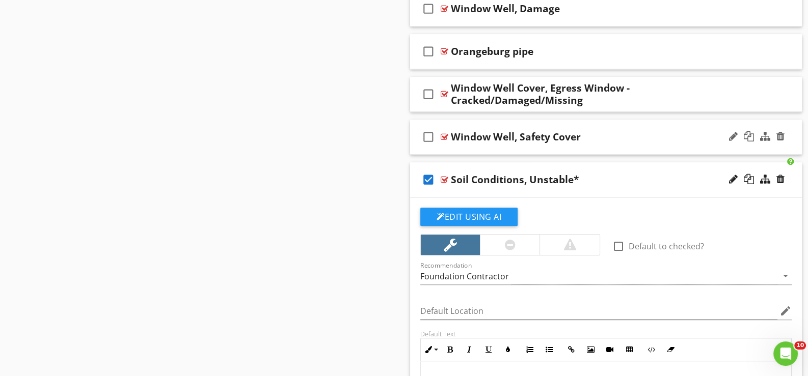
click at [453, 147] on div "check_box_outline_blank Window Well, Safety Cover" at bounding box center [606, 137] width 392 height 35
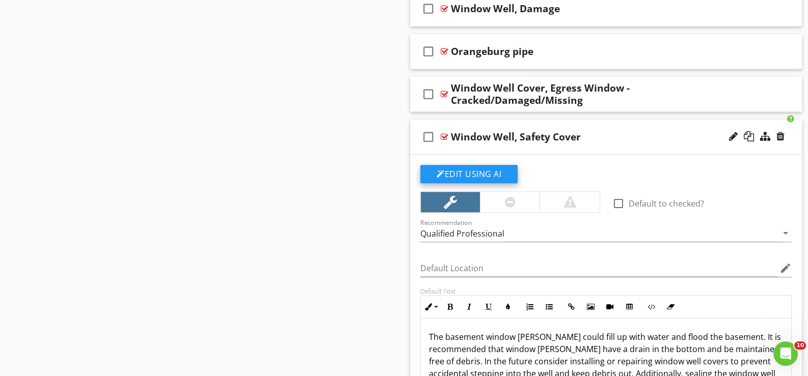
click at [480, 169] on button "Edit Using AI" at bounding box center [468, 174] width 97 height 18
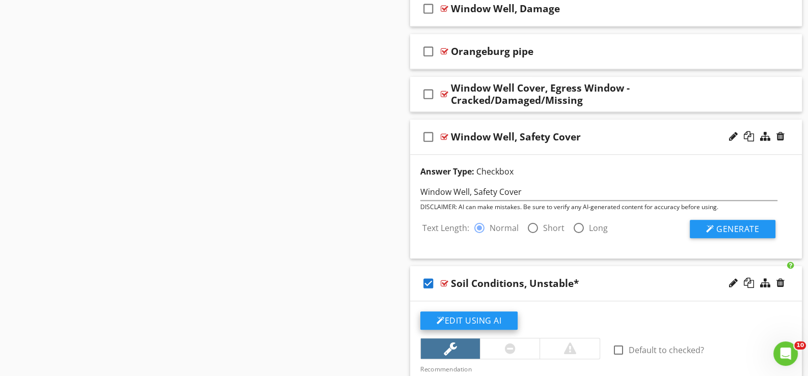
click at [479, 318] on button "Edit Using AI" at bounding box center [468, 321] width 97 height 18
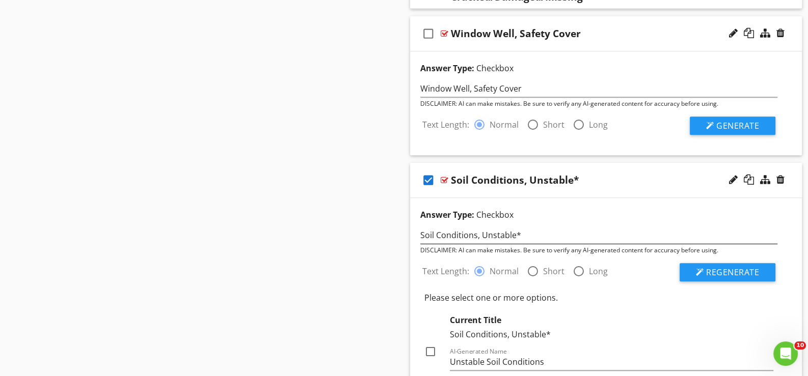
scroll to position [1296, 0]
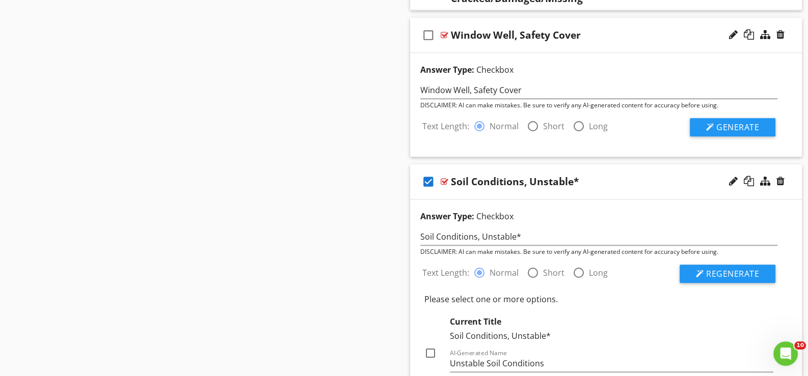
click at [460, 193] on div "check_box Soil Conditions, Unstable*" at bounding box center [606, 181] width 392 height 35
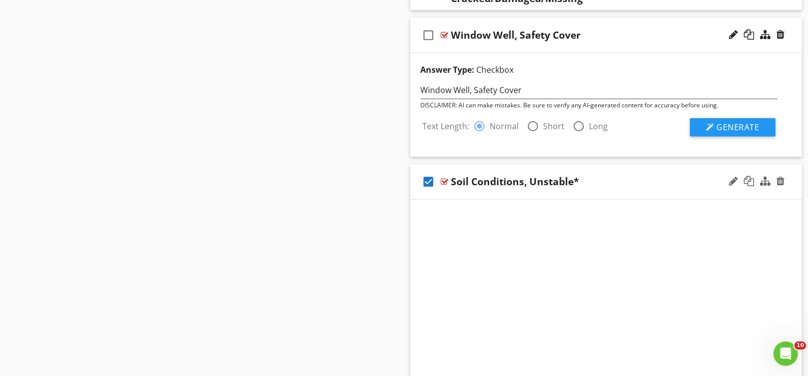
scroll to position [1159, 0]
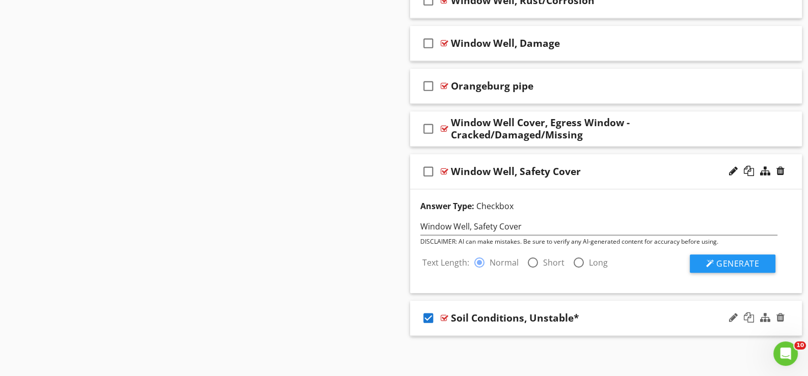
click at [449, 180] on div "check_box_outline_blank Window Well, Safety Cover" at bounding box center [606, 171] width 392 height 35
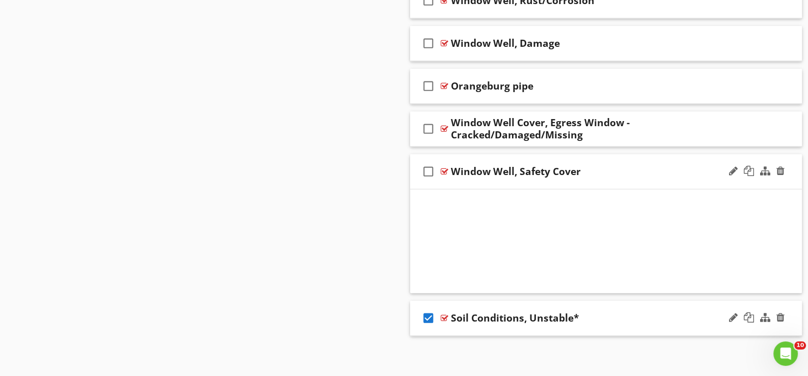
scroll to position [1055, 0]
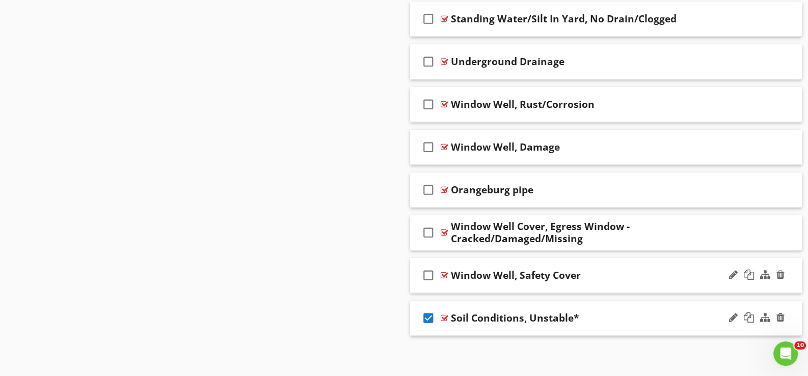
click at [466, 283] on div "check_box_outline_blank Window Well, Safety Cover" at bounding box center [606, 275] width 392 height 35
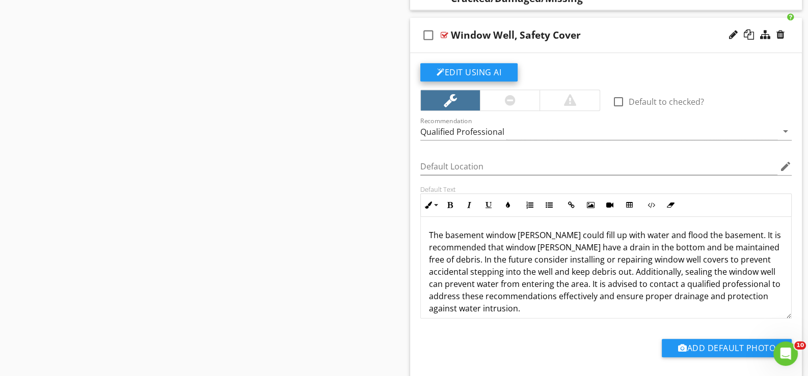
click at [470, 66] on button "Edit Using AI" at bounding box center [468, 72] width 97 height 18
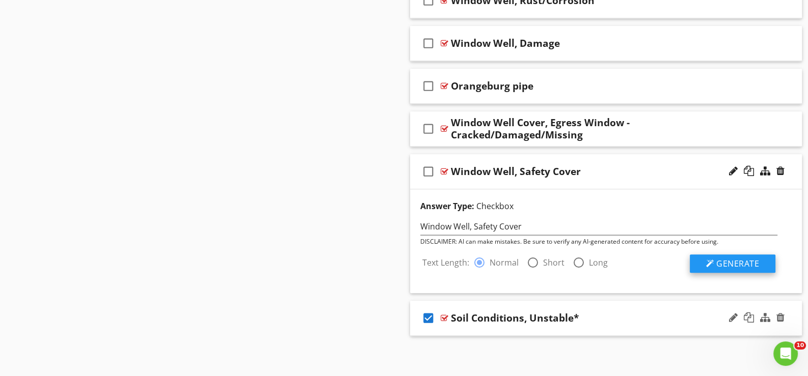
click at [748, 260] on span "Generate" at bounding box center [737, 263] width 43 height 11
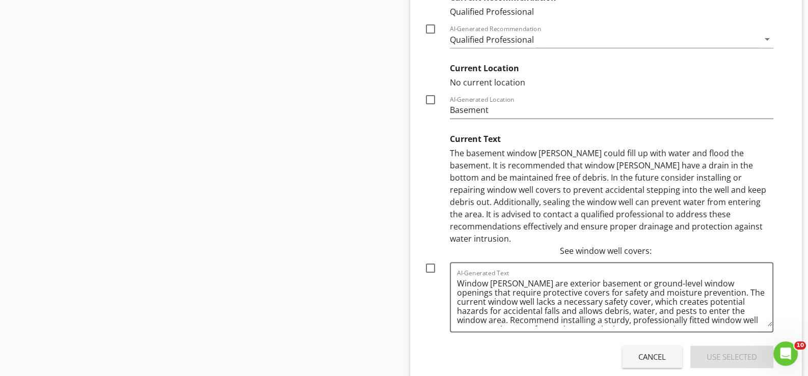
scroll to position [1567, 0]
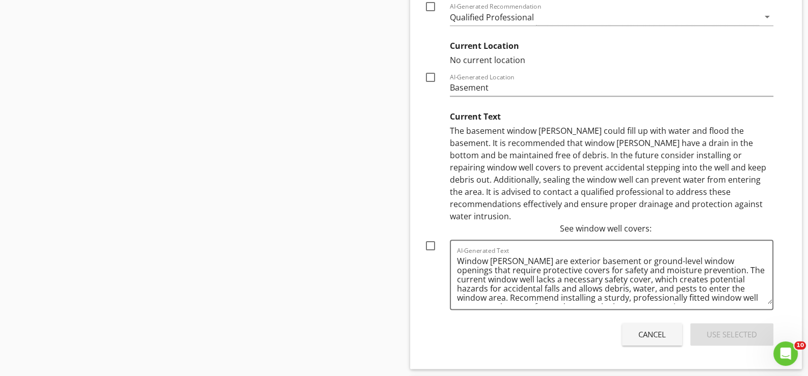
click at [430, 242] on div at bounding box center [430, 245] width 17 height 17
checkbox input "true"
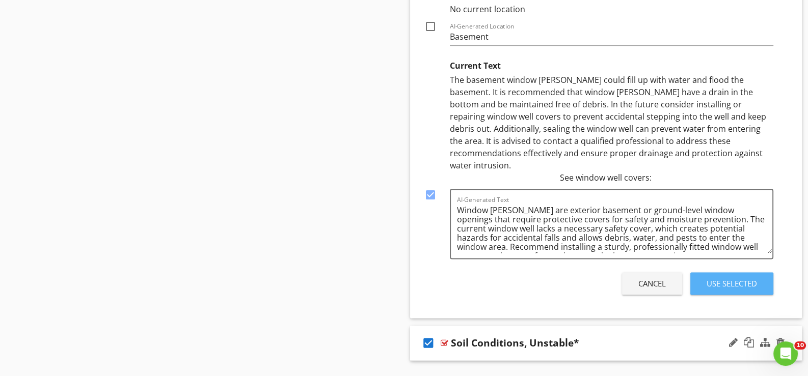
click at [732, 279] on div "Use Selected" at bounding box center [731, 284] width 50 height 12
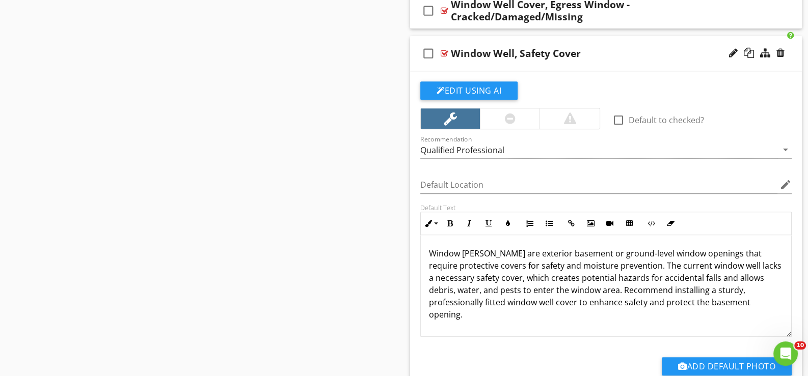
scroll to position [1303, 0]
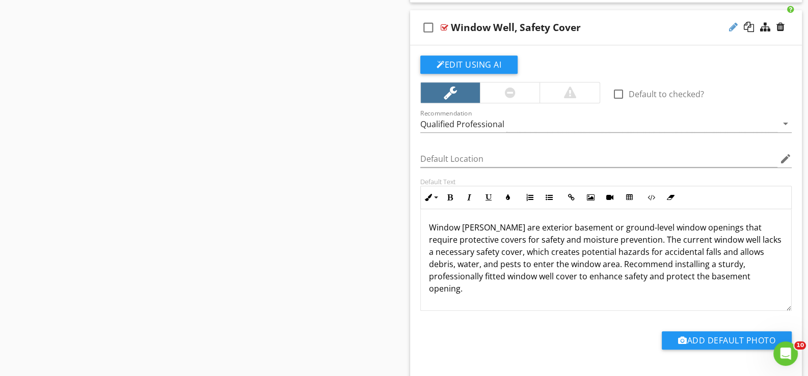
click at [730, 22] on div at bounding box center [733, 27] width 9 height 10
type input "Window Well, Safety Cover*"
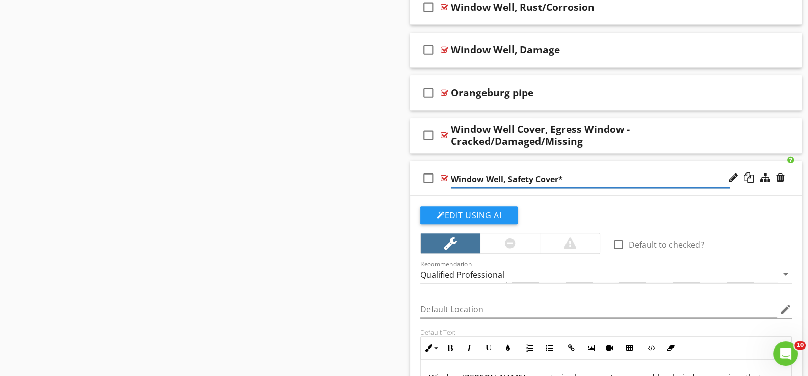
scroll to position [1151, 0]
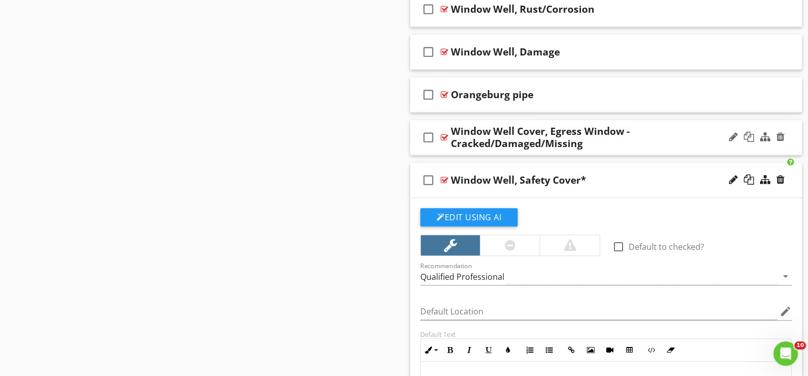
click at [451, 147] on div "Window Well Cover, Egress Window - Cracked/Damaged/Missing" at bounding box center [590, 137] width 279 height 24
click at [449, 144] on div "check_box_outline_blank Window Well Cover, Egress Window - Cracked/Damaged/Miss…" at bounding box center [606, 137] width 392 height 35
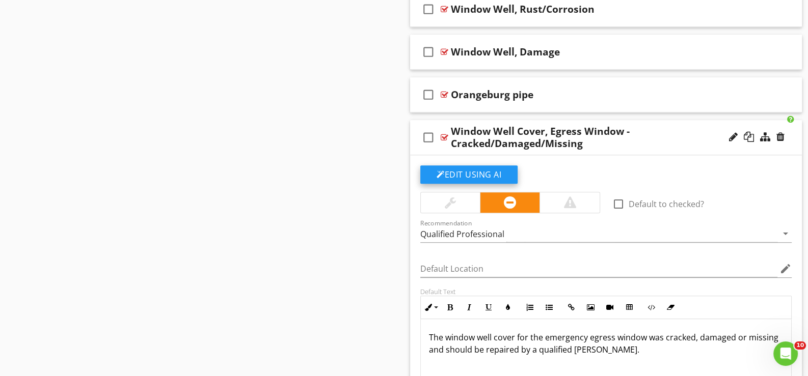
click at [459, 170] on button "Edit Using AI" at bounding box center [468, 174] width 97 height 18
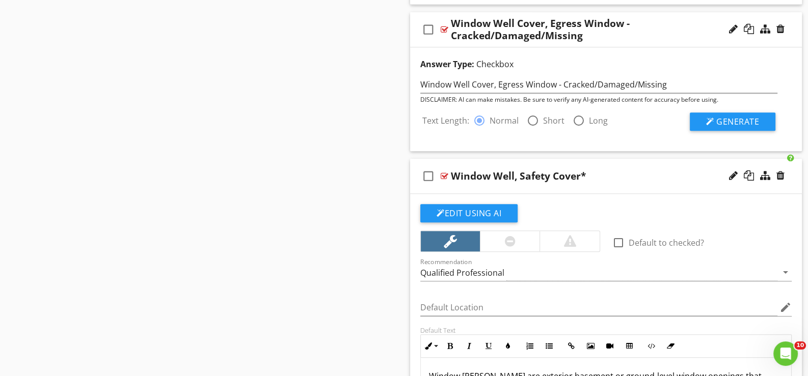
scroll to position [1253, 0]
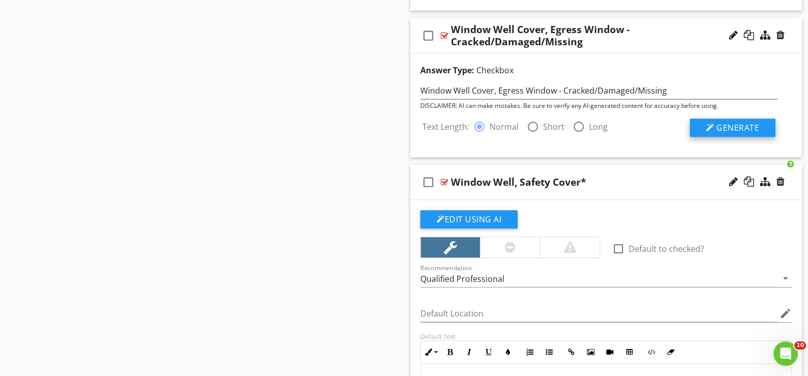
click at [723, 124] on span "Generate" at bounding box center [737, 127] width 43 height 11
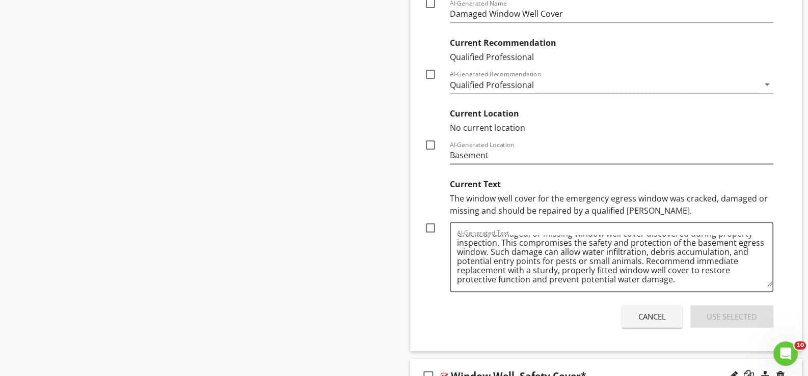
scroll to position [12, 0]
click at [430, 224] on div at bounding box center [430, 227] width 17 height 17
checkbox input "true"
click at [719, 311] on div "Use Selected" at bounding box center [731, 317] width 50 height 12
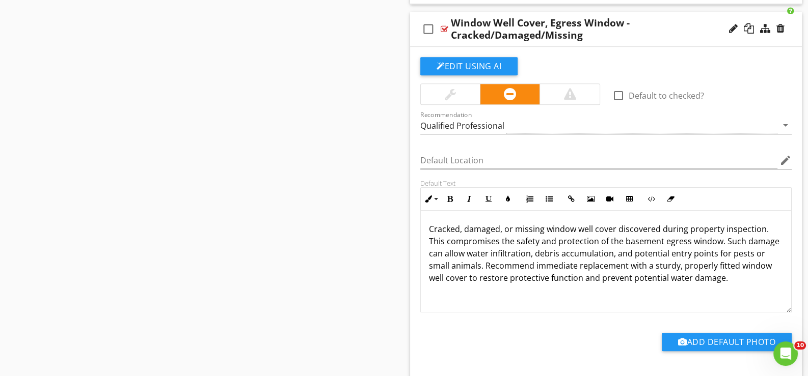
scroll to position [1235, 0]
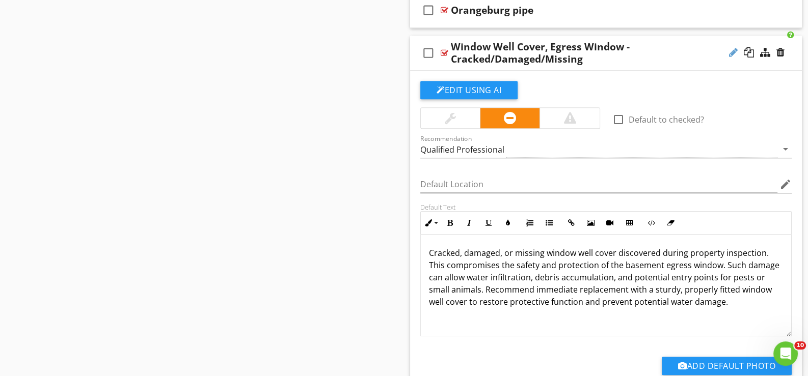
click at [733, 47] on div at bounding box center [733, 52] width 9 height 10
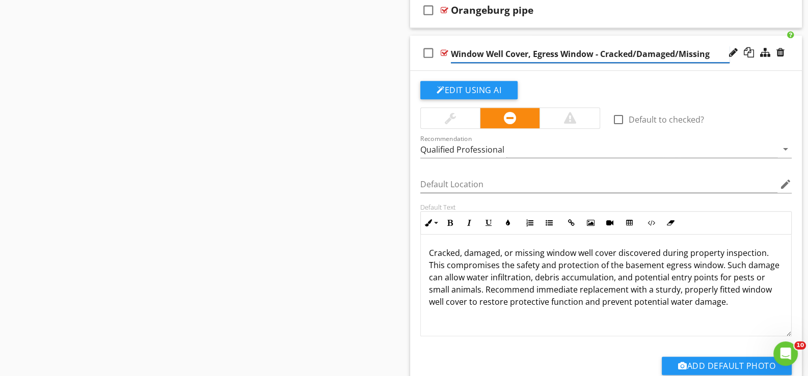
type input "Window Well Cover, Egress Window - Cracked/Damaged/Missing*"
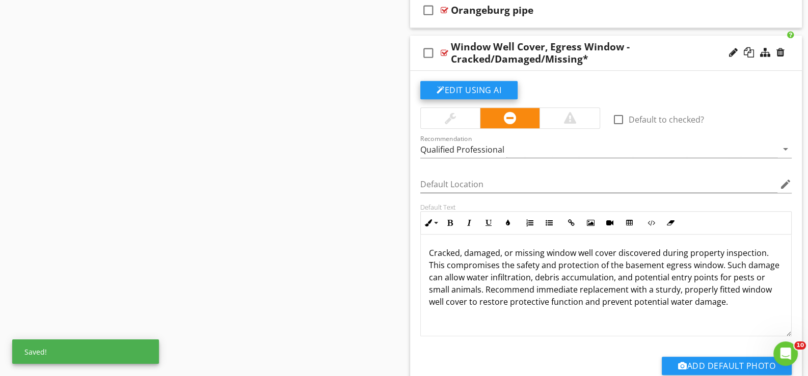
click at [462, 86] on button "Edit Using AI" at bounding box center [468, 90] width 97 height 18
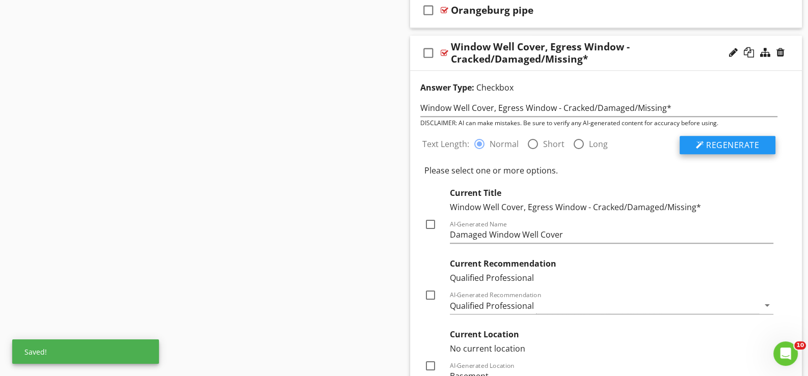
click at [717, 140] on span "Regenerate" at bounding box center [732, 145] width 53 height 11
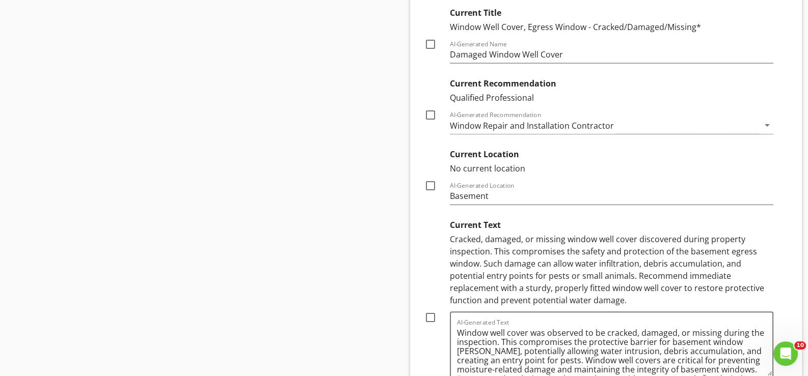
scroll to position [1439, 0]
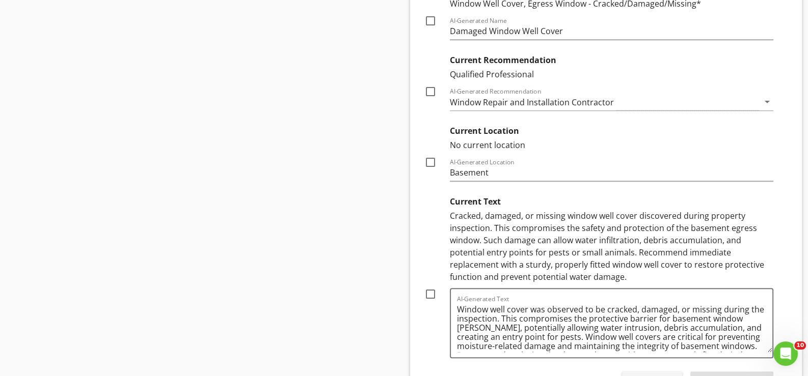
click at [429, 289] on div at bounding box center [430, 294] width 17 height 17
checkbox input "true"
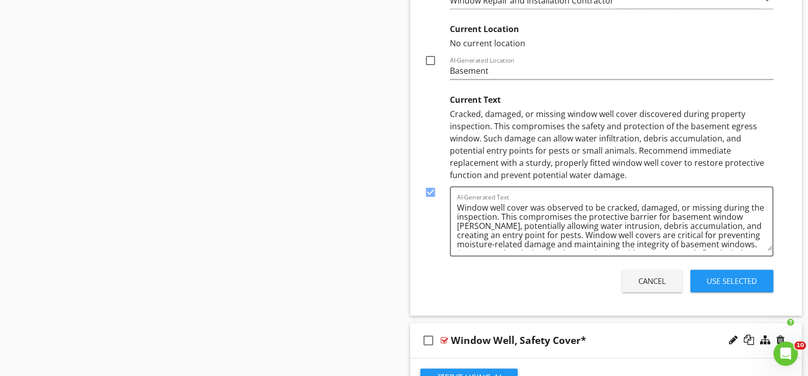
click at [726, 277] on div "Use Selected" at bounding box center [731, 281] width 50 height 12
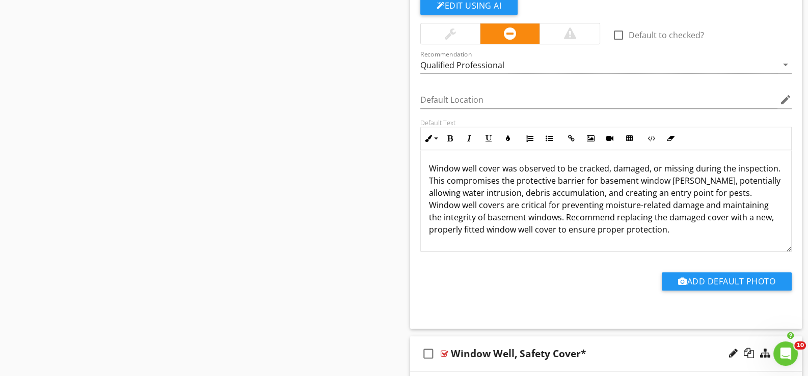
scroll to position [1371, 0]
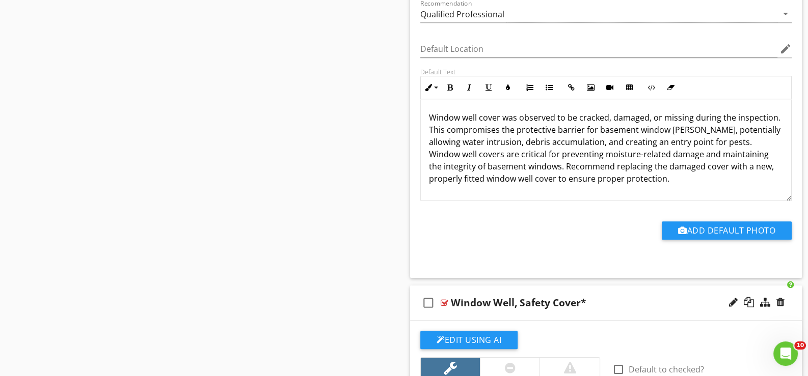
click at [455, 309] on div "check_box_outline_blank Window Well, Safety Cover*" at bounding box center [606, 303] width 392 height 35
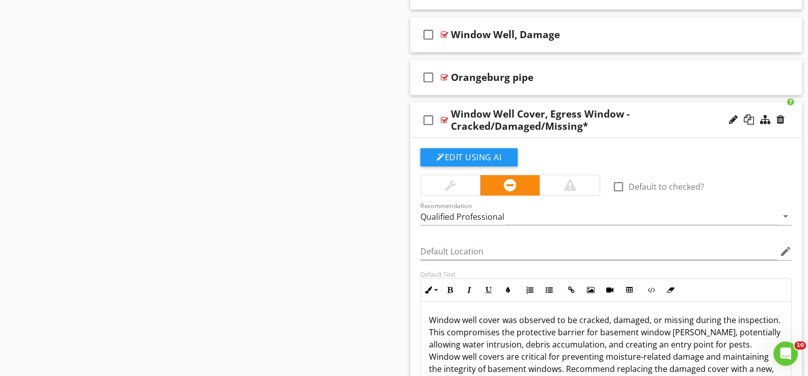
scroll to position [1167, 0]
click at [443, 129] on div "check_box_outline_blank Window Well Cover, Egress Window - Cracked/Damaged/Miss…" at bounding box center [606, 121] width 392 height 35
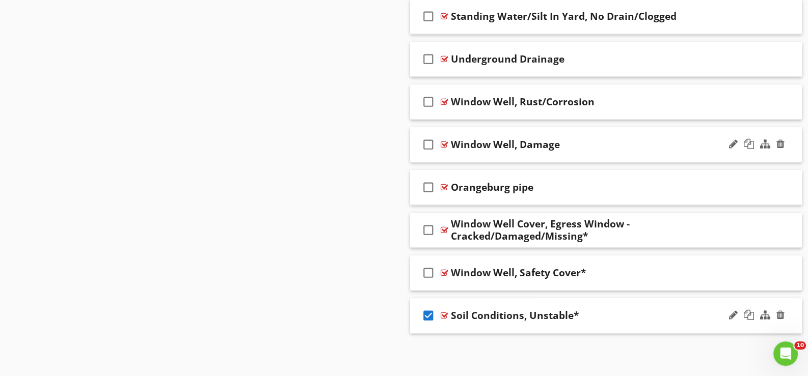
scroll to position [1055, 0]
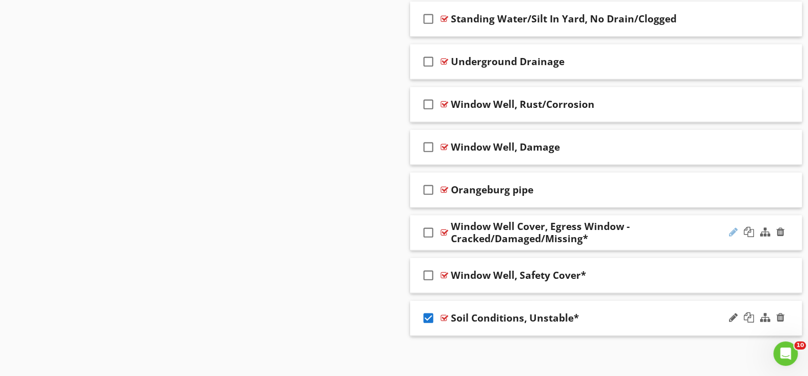
click at [734, 228] on div at bounding box center [733, 232] width 9 height 10
click at [440, 244] on div "check_box_outline_blank Window Well Cover, Egress Window - Cracked/Damaged/Miss…" at bounding box center [606, 232] width 392 height 35
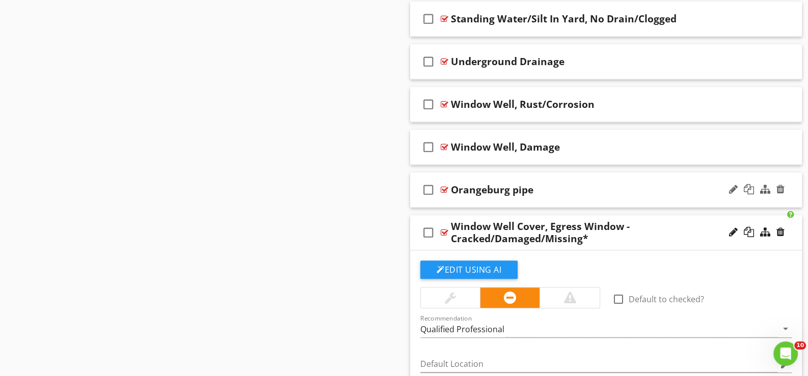
click at [448, 197] on div "check_box_outline_blank Orangeburg pipe" at bounding box center [606, 190] width 392 height 35
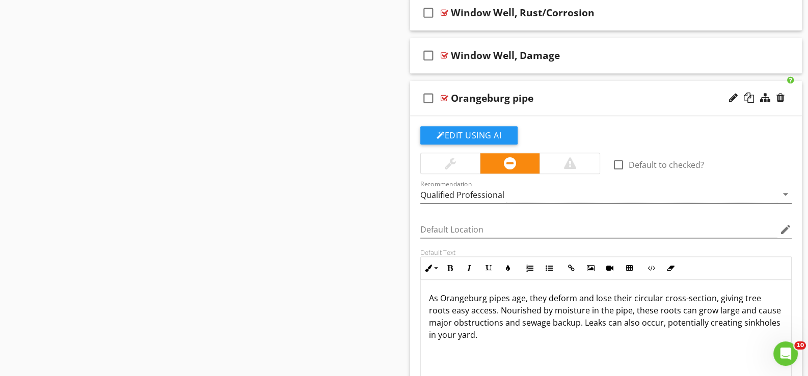
scroll to position [1157, 0]
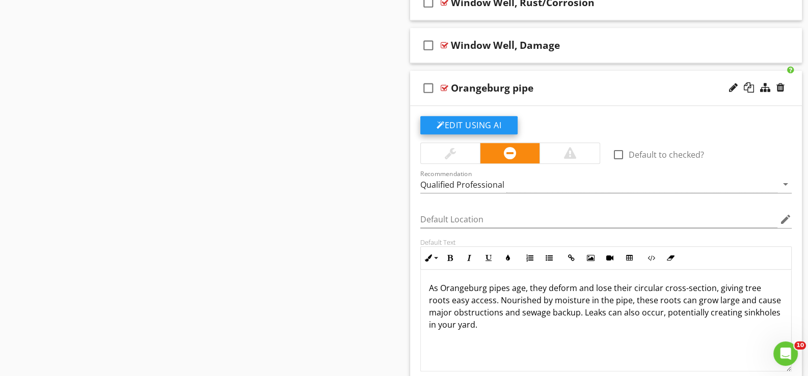
click at [473, 122] on button "Edit Using AI" at bounding box center [468, 125] width 97 height 18
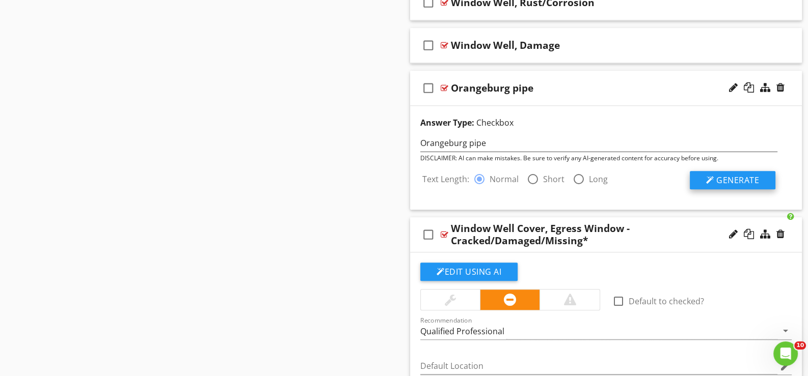
click at [719, 178] on span "Generate" at bounding box center [737, 180] width 43 height 11
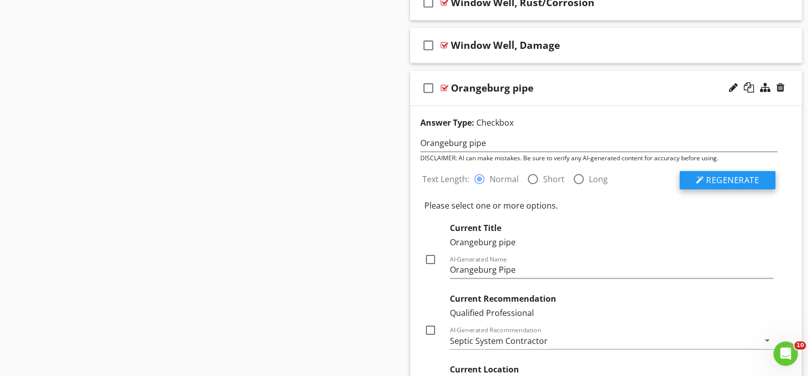
click at [718, 179] on span "Regenerate" at bounding box center [732, 180] width 53 height 11
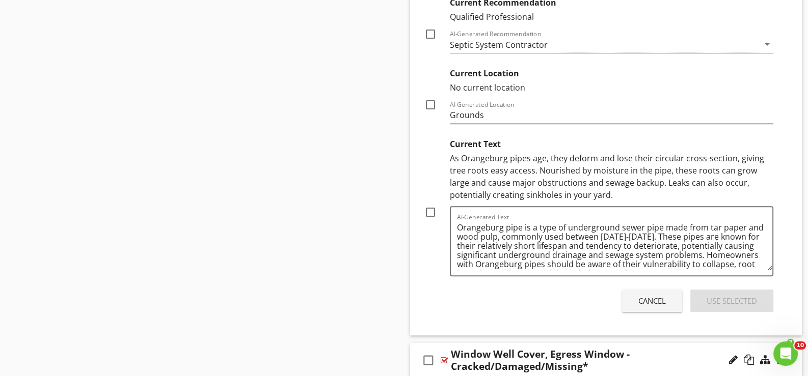
scroll to position [1463, 0]
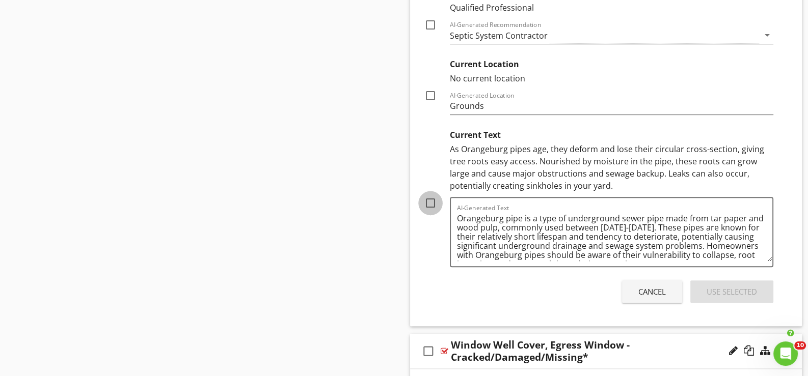
click at [429, 199] on div at bounding box center [430, 202] width 17 height 17
checkbox input "true"
click at [728, 290] on div "Use Selected" at bounding box center [731, 292] width 50 height 12
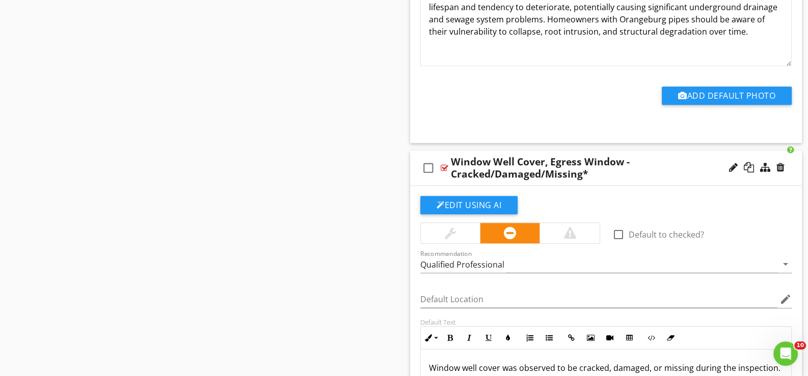
scroll to position [1598, 0]
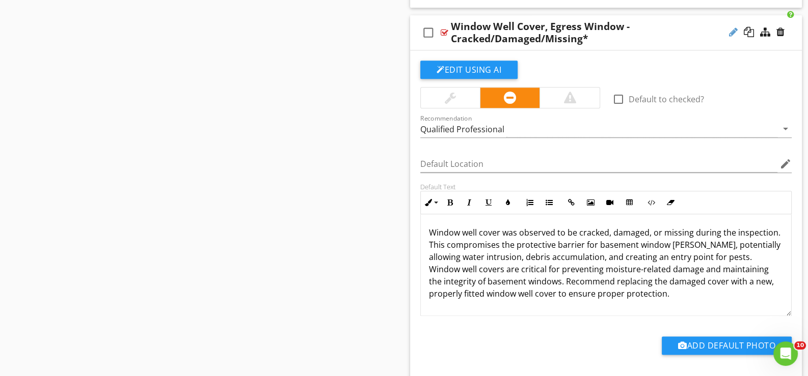
click at [733, 27] on div at bounding box center [733, 32] width 9 height 10
click at [439, 44] on div "check_box_outline_blank Window Well Cover, Egress Window - Cracked/Damaged/Miss…" at bounding box center [606, 32] width 392 height 35
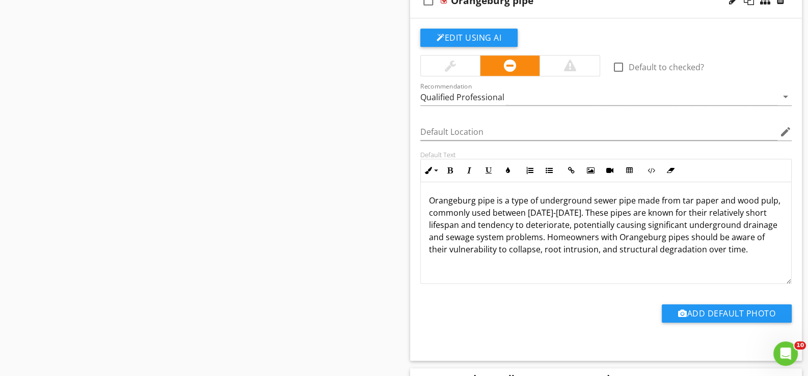
scroll to position [1194, 0]
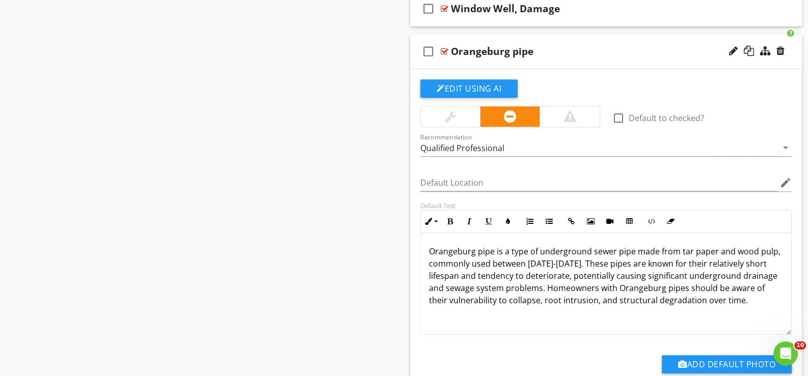
click at [459, 61] on div "check_box_outline_blank Orangeburg pipe" at bounding box center [606, 51] width 392 height 35
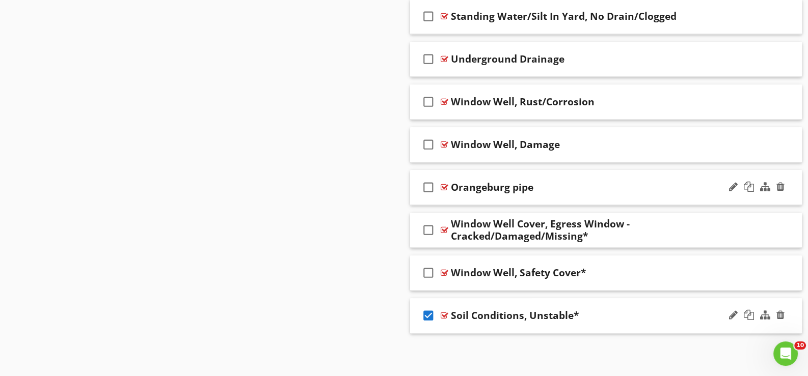
scroll to position [1055, 0]
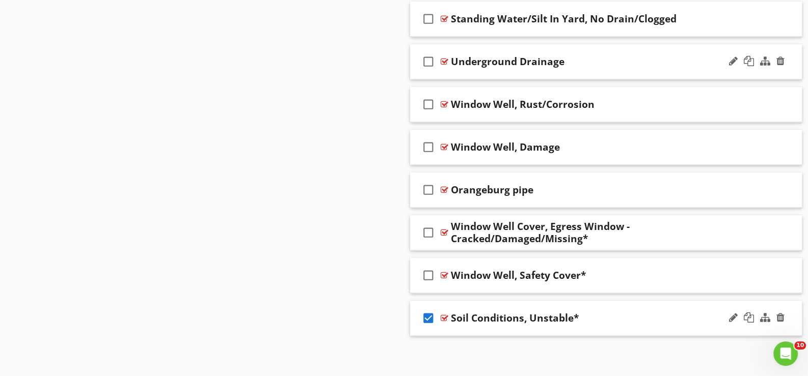
click at [461, 67] on div "check_box_outline_blank Underground Drainage" at bounding box center [606, 61] width 392 height 35
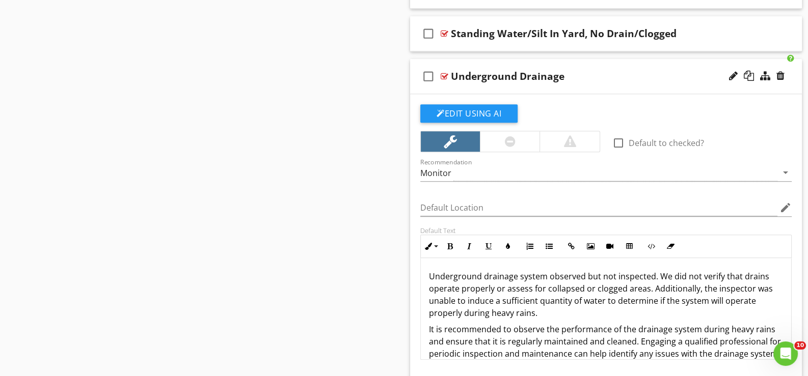
scroll to position [1032, 0]
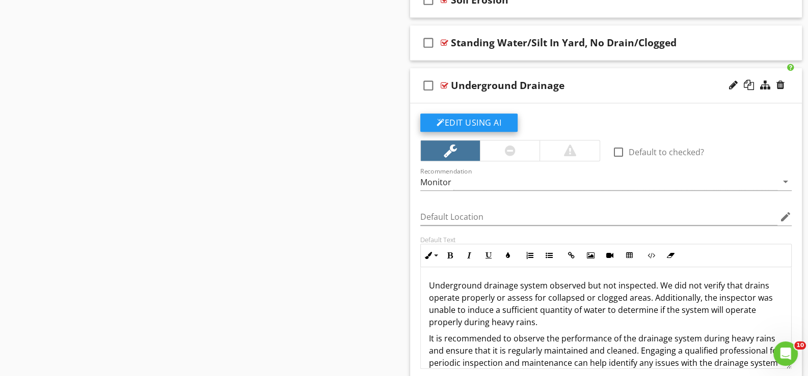
click at [487, 119] on button "Edit Using AI" at bounding box center [468, 123] width 97 height 18
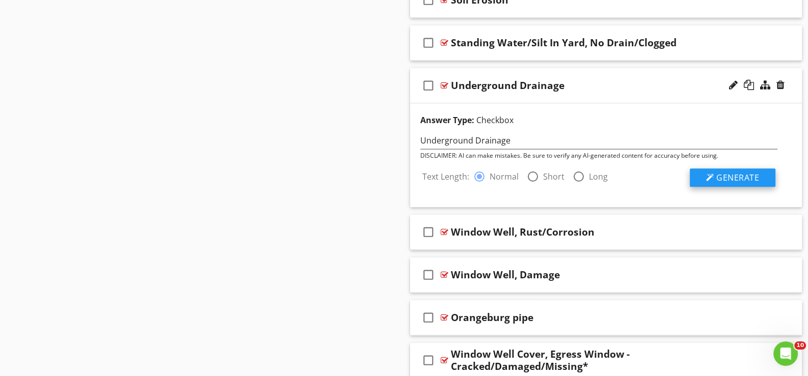
click at [727, 173] on span "Generate" at bounding box center [737, 177] width 43 height 11
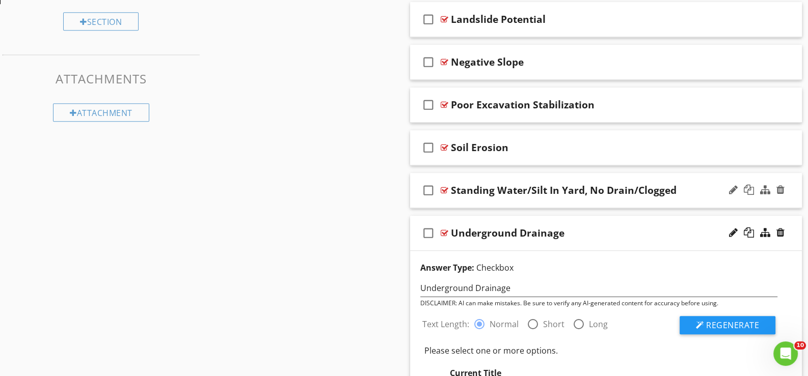
scroll to position [879, 0]
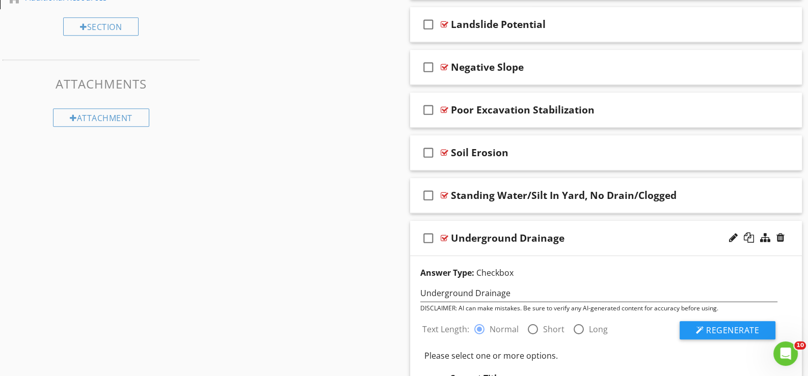
click at [456, 249] on div "check_box_outline_blank Underground Drainage" at bounding box center [606, 238] width 392 height 35
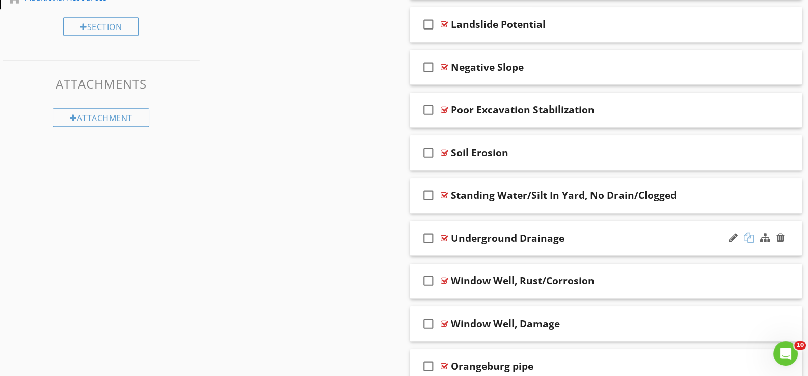
click at [747, 234] on div at bounding box center [748, 238] width 10 height 10
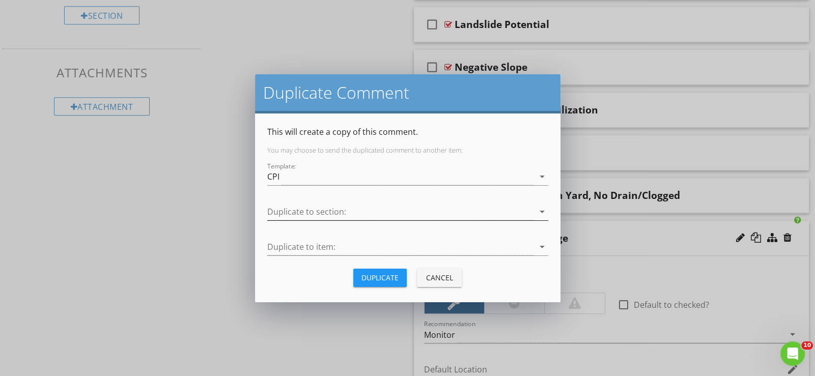
click at [359, 210] on div at bounding box center [400, 212] width 267 height 17
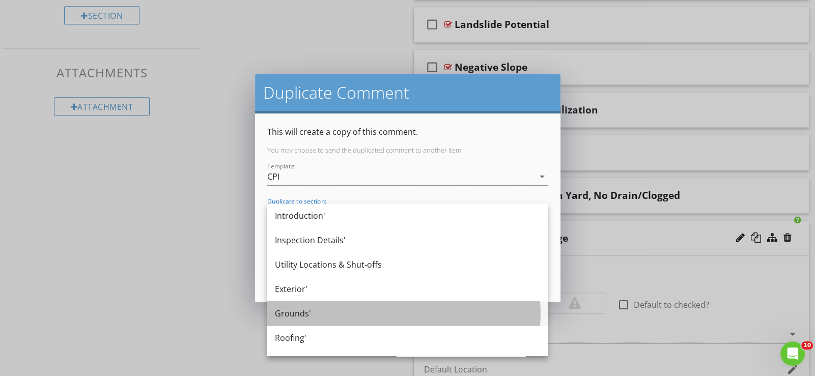
click at [309, 310] on div "Grounds'" at bounding box center [407, 314] width 265 height 12
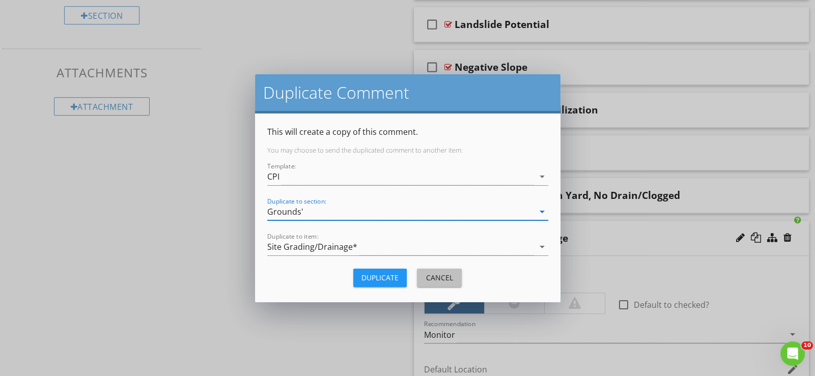
click at [452, 279] on div "Cancel" at bounding box center [439, 277] width 29 height 11
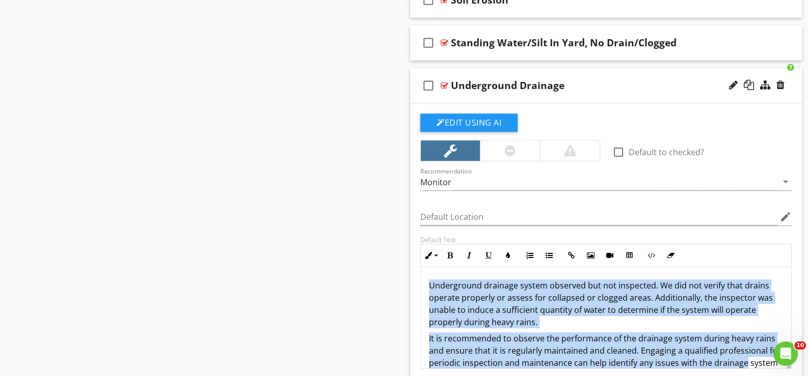
scroll to position [25, 0]
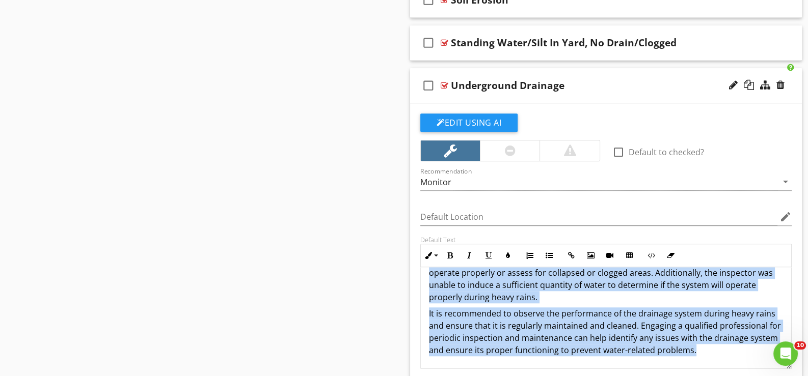
drag, startPoint x: 426, startPoint y: 284, endPoint x: 692, endPoint y: 343, distance: 273.1
click at [754, 357] on div "Underground drainage system observed but not inspected. We did not verify that …" at bounding box center [606, 305] width 370 height 126
copy div "Underground drainage system observed but not inspected. We did not verify that …"
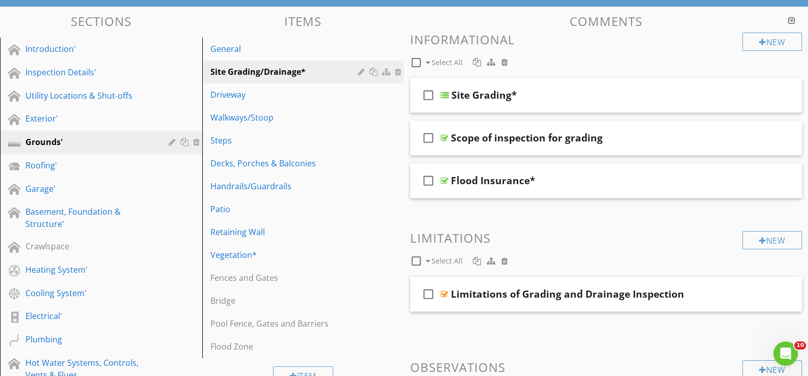
scroll to position [64, 0]
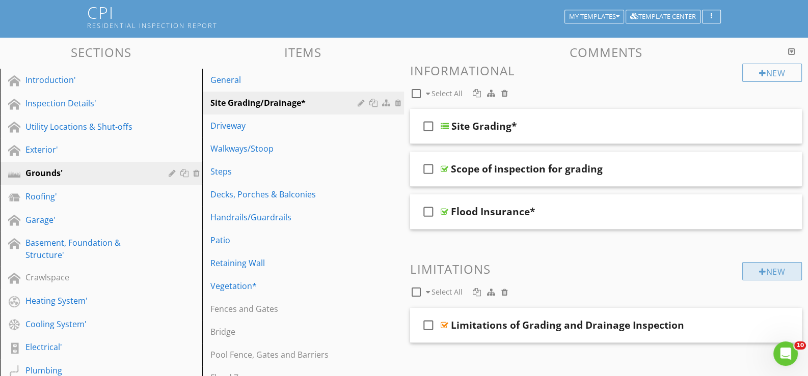
click at [760, 268] on div at bounding box center [762, 272] width 7 height 8
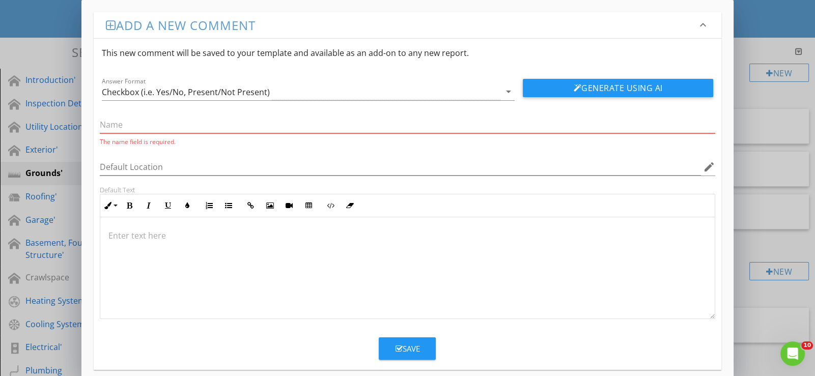
click at [177, 233] on p at bounding box center [407, 236] width 598 height 12
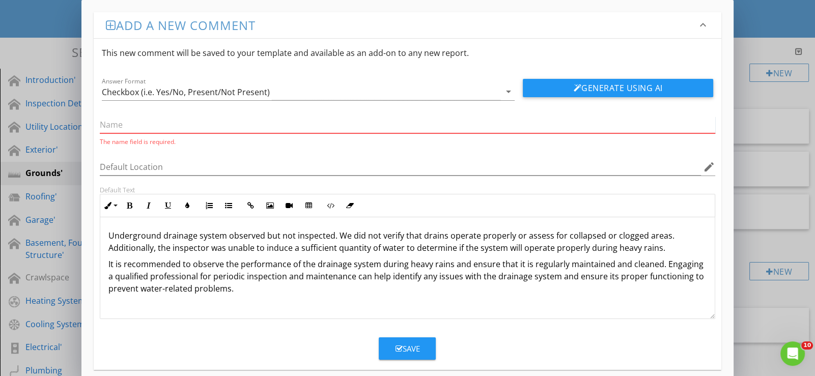
click at [127, 127] on input "text" at bounding box center [408, 125] width 616 height 17
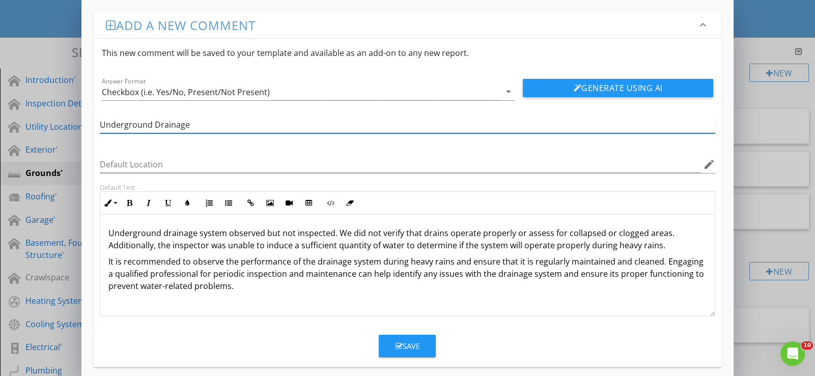
type input "Underground Drainage"
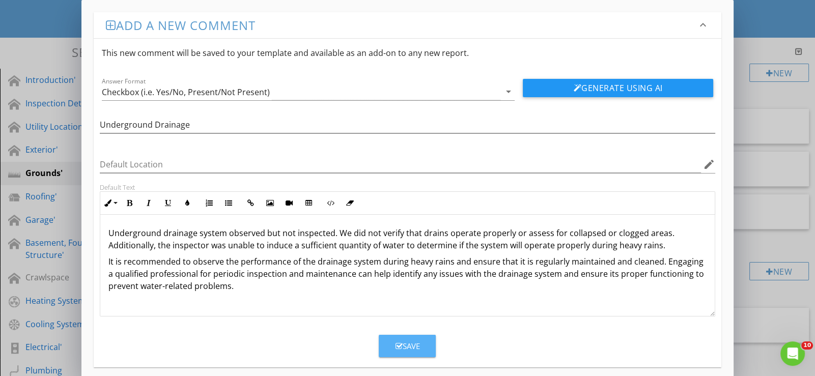
click at [408, 348] on div "Save" at bounding box center [407, 347] width 24 height 12
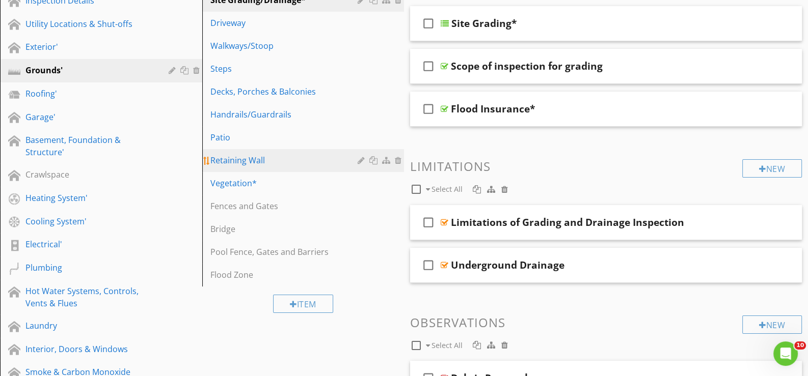
scroll to position [217, 0]
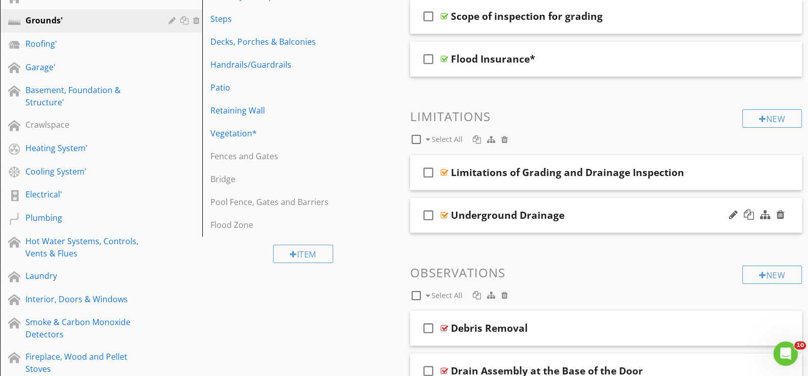
click at [446, 224] on div "check_box_outline_blank Underground Drainage" at bounding box center [606, 215] width 392 height 35
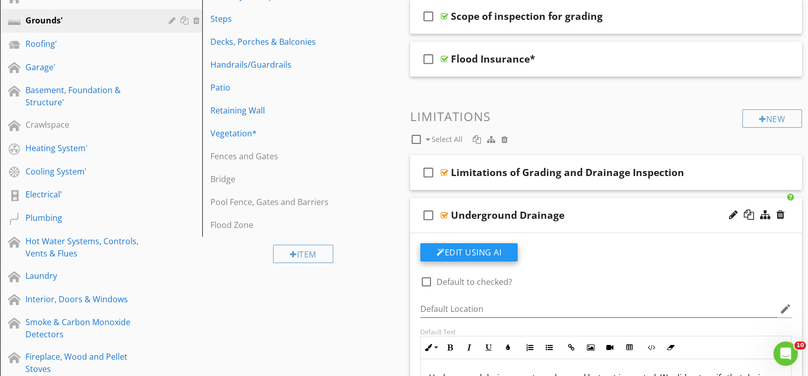
click at [460, 252] on button "Edit Using AI" at bounding box center [468, 252] width 97 height 18
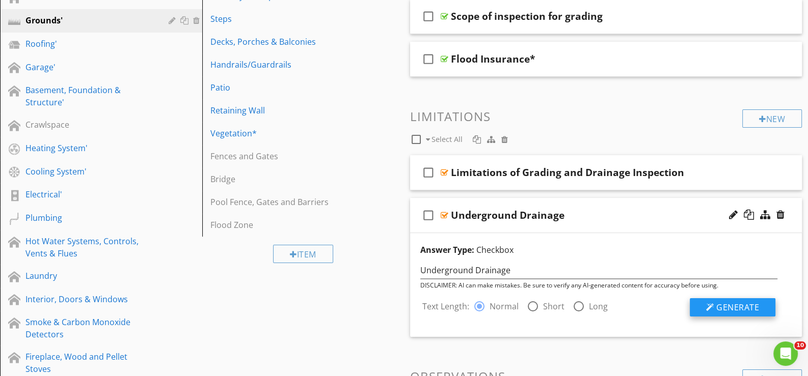
click at [723, 304] on span "Generate" at bounding box center [737, 307] width 43 height 11
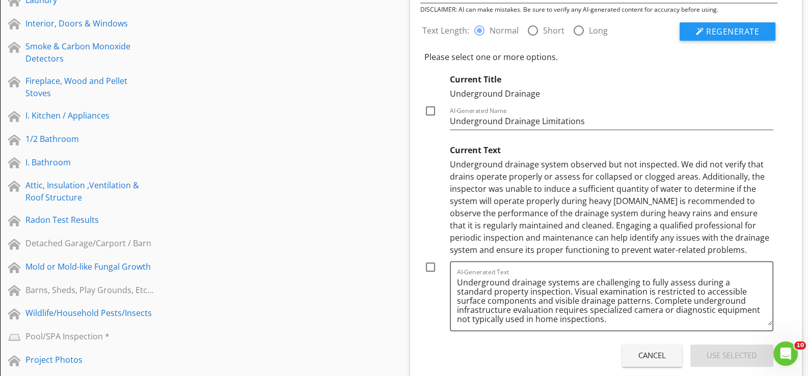
scroll to position [522, 0]
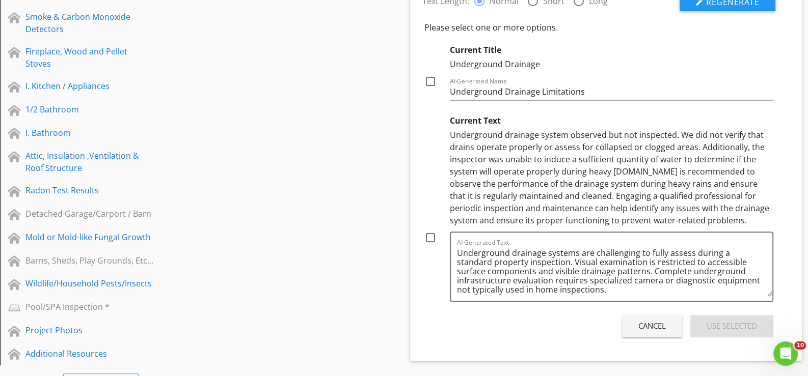
click at [431, 235] on div at bounding box center [430, 237] width 17 height 17
checkbox input "true"
click at [730, 323] on div "Use Selected" at bounding box center [731, 326] width 50 height 12
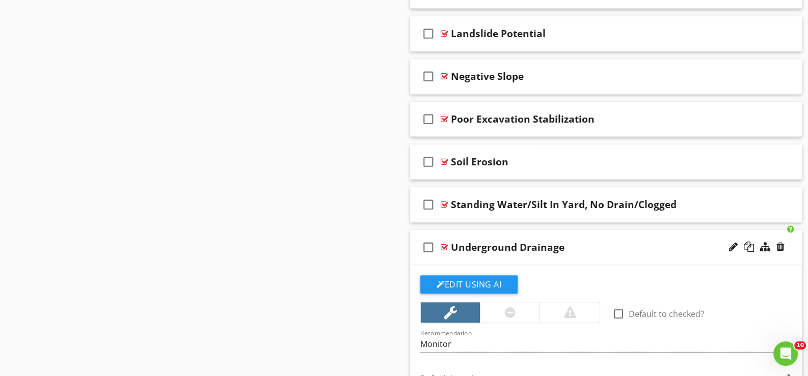
scroll to position [1235, 0]
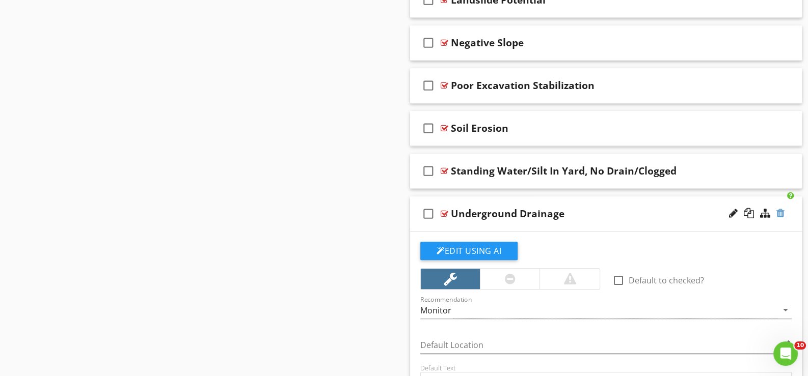
click at [780, 208] on div at bounding box center [780, 213] width 8 height 10
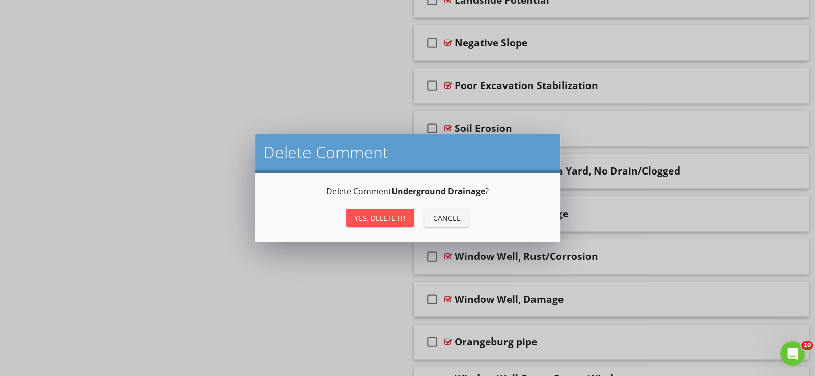
click at [375, 214] on div "Yes, Delete it!" at bounding box center [379, 218] width 51 height 11
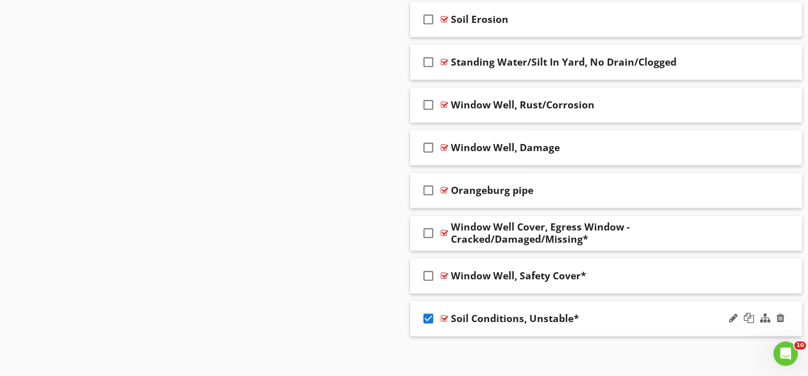
scroll to position [1344, 0]
drag, startPoint x: 734, startPoint y: 183, endPoint x: 728, endPoint y: 184, distance: 5.7
click at [733, 185] on div at bounding box center [733, 190] width 9 height 10
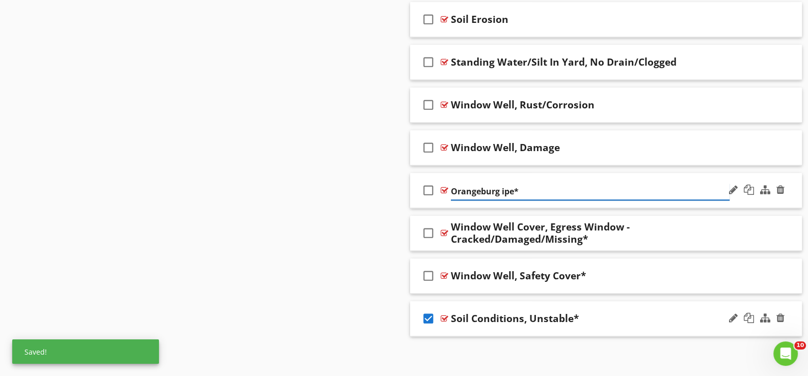
type input "Orangeburg Pipe*"
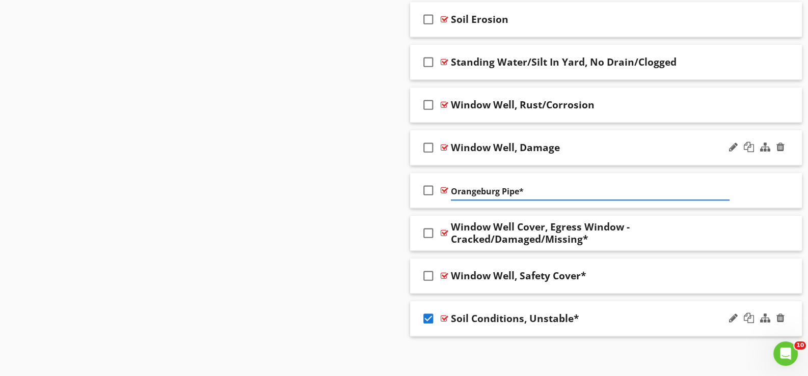
click at [456, 157] on div "check_box_outline_blank Window Well, Damage" at bounding box center [606, 147] width 392 height 35
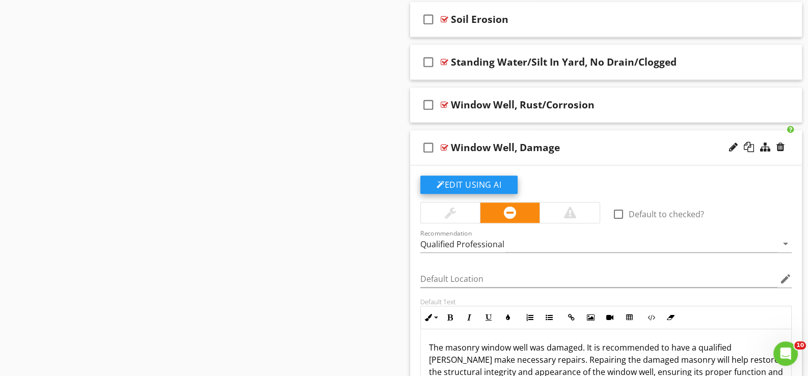
click at [469, 179] on button "Edit Using AI" at bounding box center [468, 185] width 97 height 18
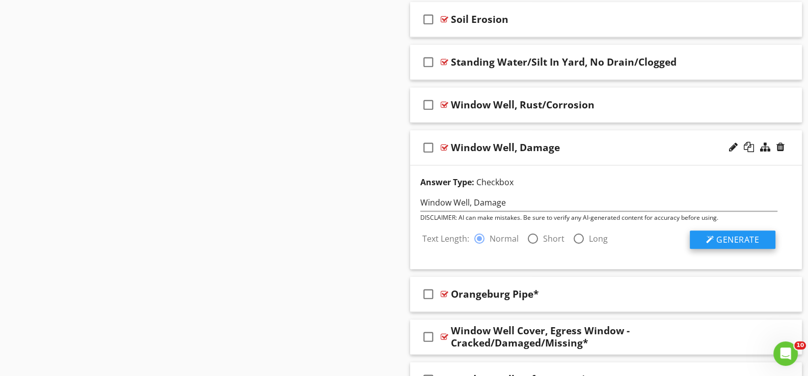
click at [734, 234] on span "Generate" at bounding box center [737, 239] width 43 height 11
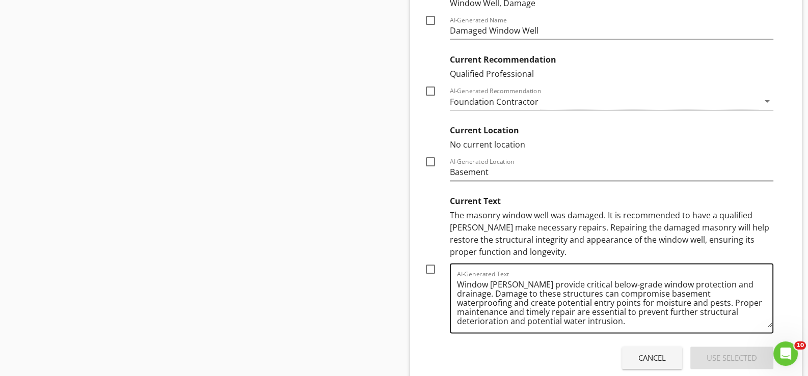
scroll to position [1650, 0]
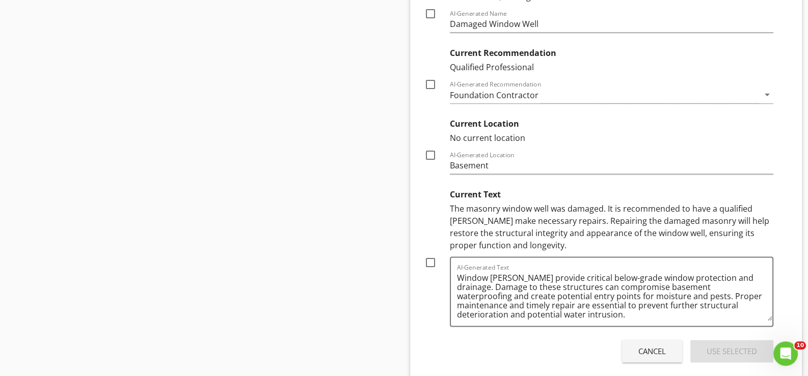
click at [433, 259] on div at bounding box center [430, 262] width 17 height 17
checkbox input "true"
click at [729, 347] on div "Use Selected" at bounding box center [731, 352] width 50 height 12
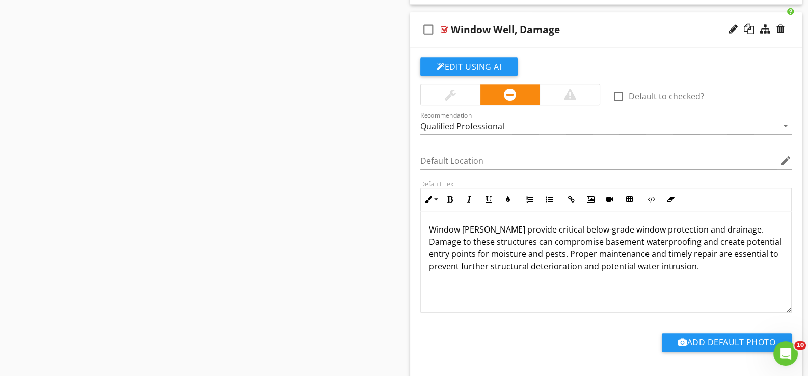
scroll to position [1439, 0]
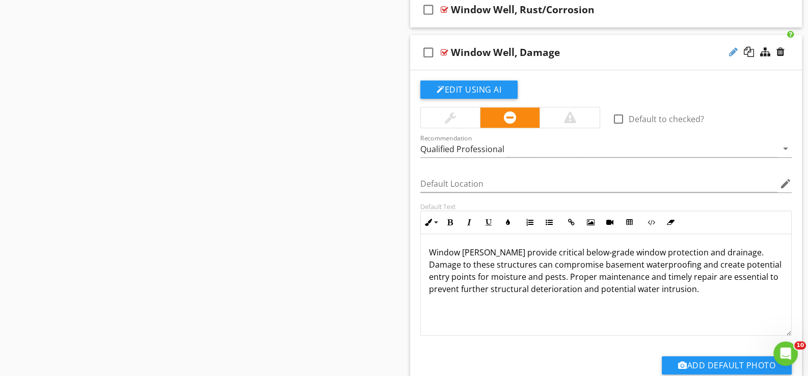
click at [732, 47] on div at bounding box center [733, 52] width 9 height 10
type input "Window Well, Damage*"
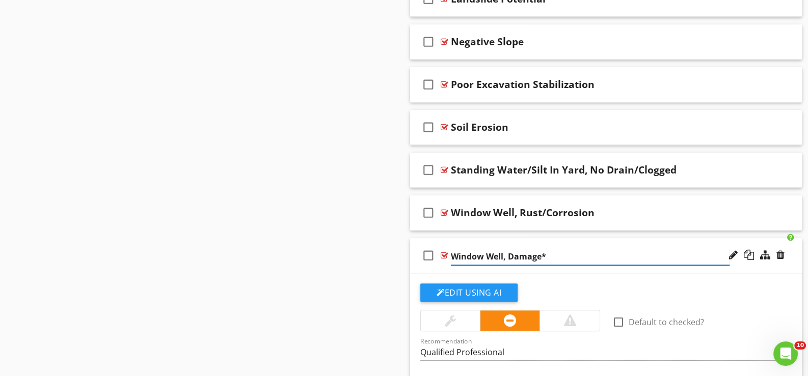
scroll to position [1236, 0]
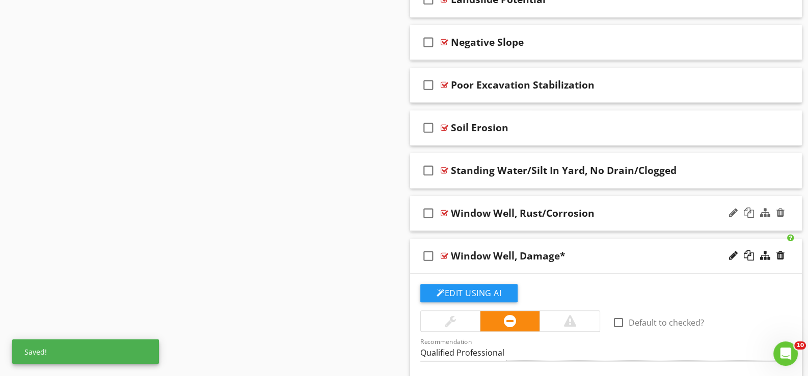
click at [460, 222] on div "check_box_outline_blank Window Well, Rust/Corrosion" at bounding box center [606, 213] width 392 height 35
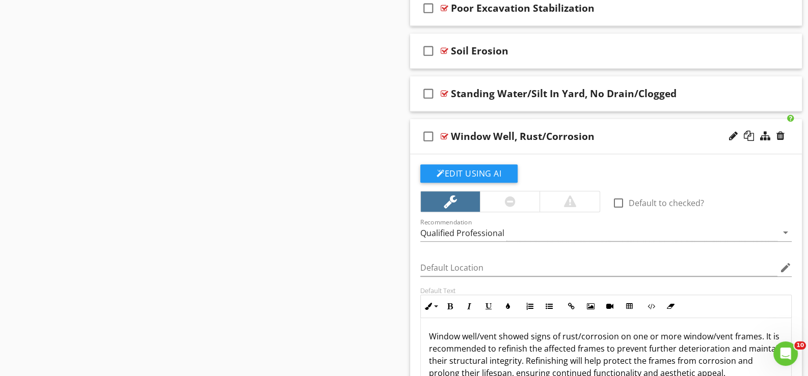
scroll to position [1287, 0]
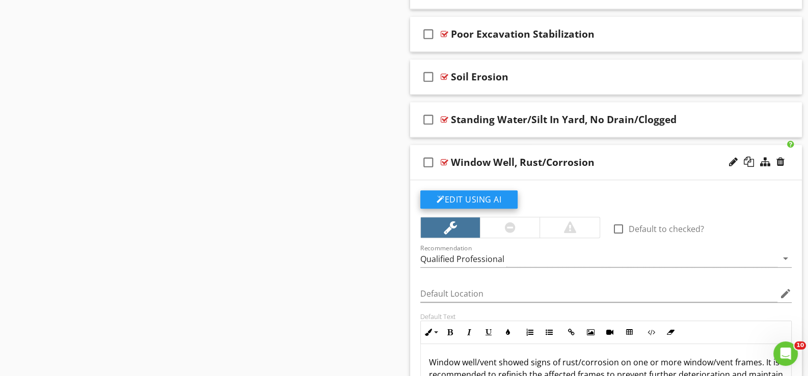
click at [476, 194] on button "Edit Using AI" at bounding box center [468, 199] width 97 height 18
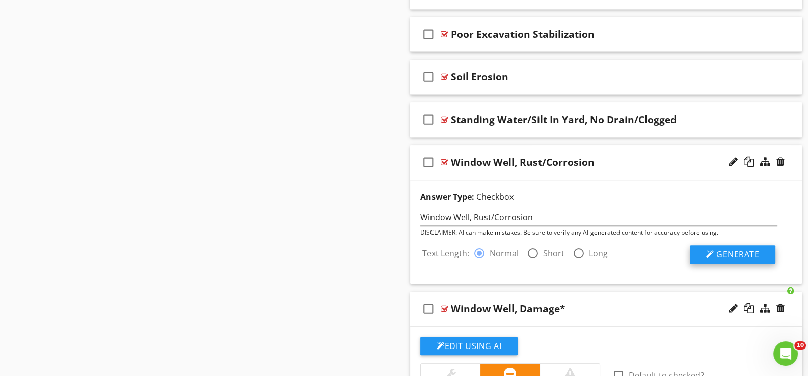
click at [733, 249] on span "Generate" at bounding box center [737, 254] width 43 height 11
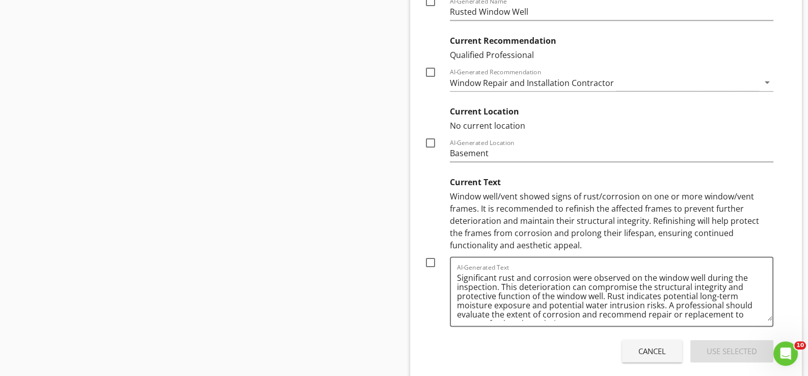
scroll to position [1643, 0]
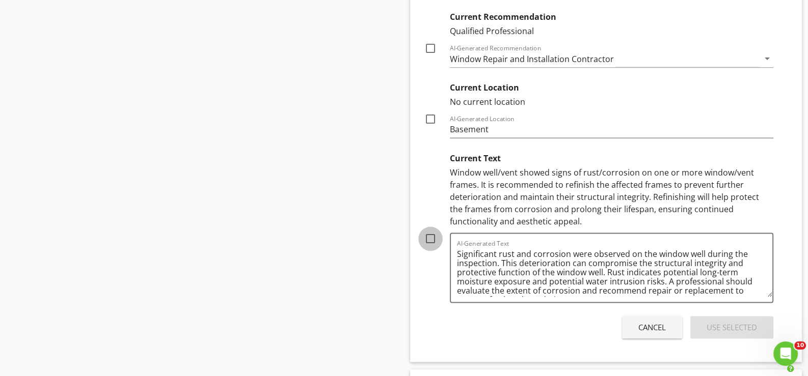
click at [433, 235] on div at bounding box center [430, 238] width 17 height 17
checkbox input "true"
click at [727, 323] on div "Use Selected" at bounding box center [731, 328] width 50 height 12
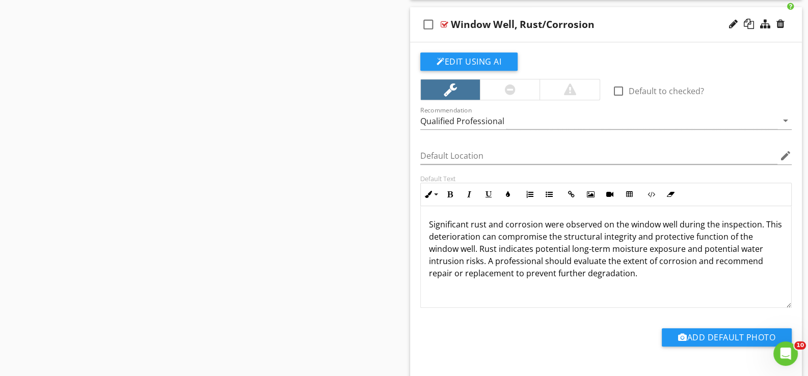
scroll to position [1372, 0]
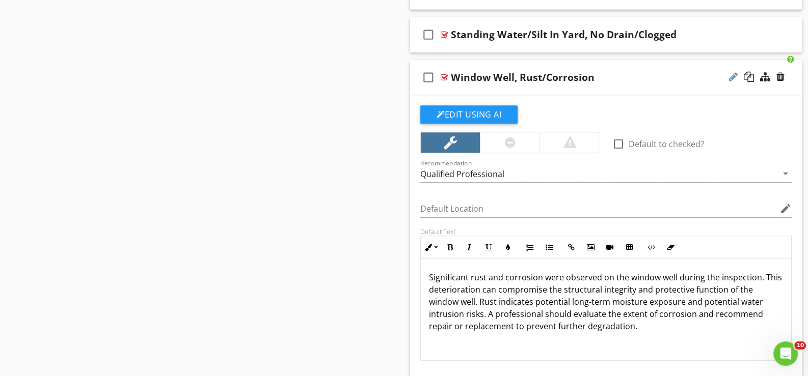
click at [733, 72] on div at bounding box center [733, 77] width 9 height 10
type input "Window Well, Rust/Corrosion*"
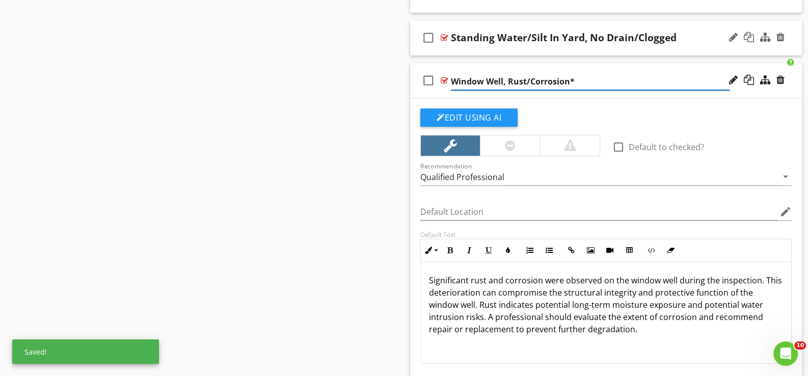
scroll to position [1321, 0]
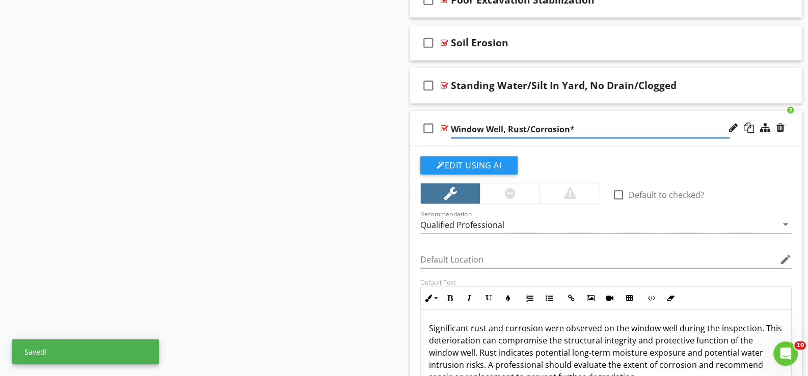
click at [442, 137] on div "check_box_outline_blank Window Well, Rust/Corrosion*" at bounding box center [606, 128] width 392 height 35
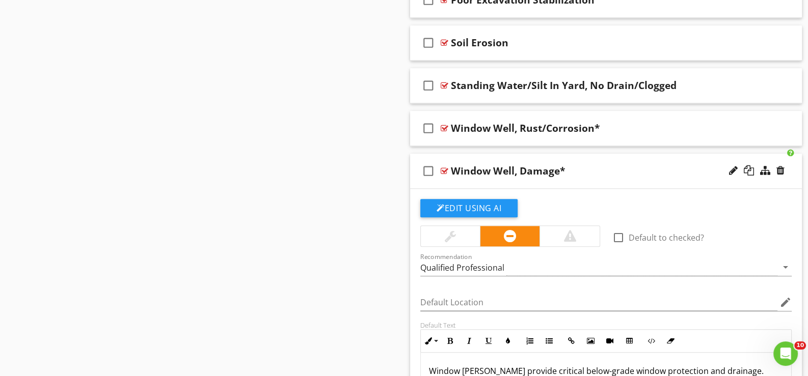
click at [451, 180] on div "check_box_outline_blank Window Well, Damage*" at bounding box center [606, 171] width 392 height 35
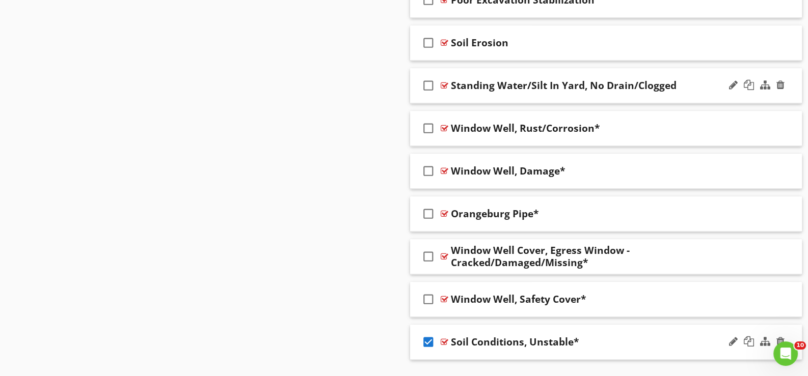
click at [450, 94] on div "check_box_outline_blank Standing Water/Silt In Yard, No Drain/Clogged" at bounding box center [606, 85] width 392 height 35
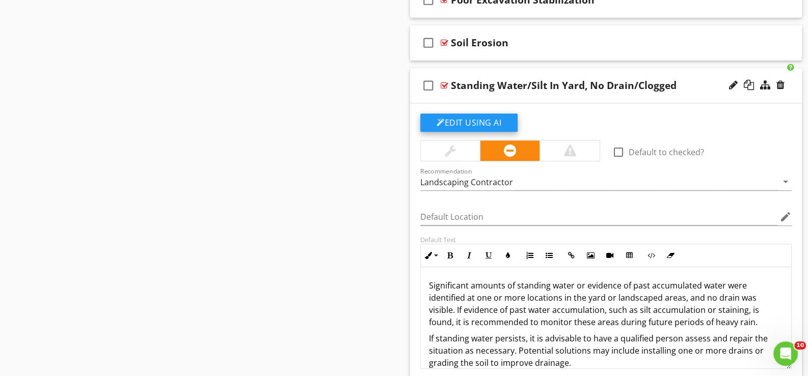
click at [466, 118] on button "Edit Using AI" at bounding box center [468, 123] width 97 height 18
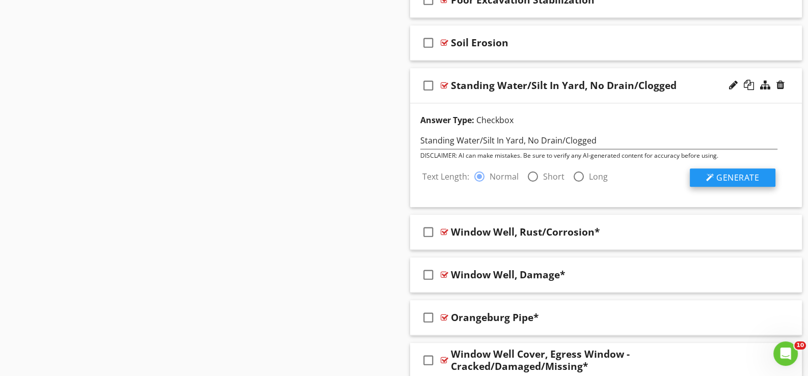
click at [728, 172] on span "Generate" at bounding box center [737, 177] width 43 height 11
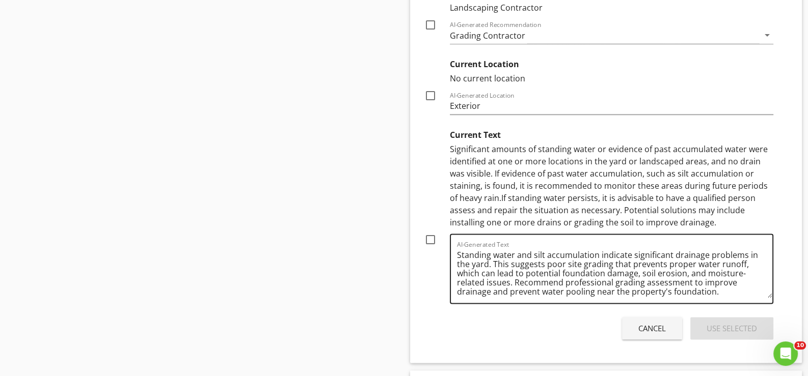
scroll to position [1626, 0]
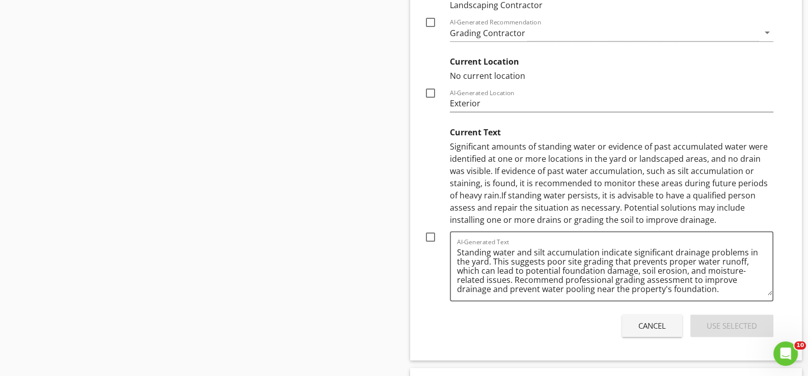
click at [429, 233] on div at bounding box center [430, 237] width 17 height 17
checkbox input "true"
click at [723, 322] on div "Use Selected" at bounding box center [731, 326] width 50 height 12
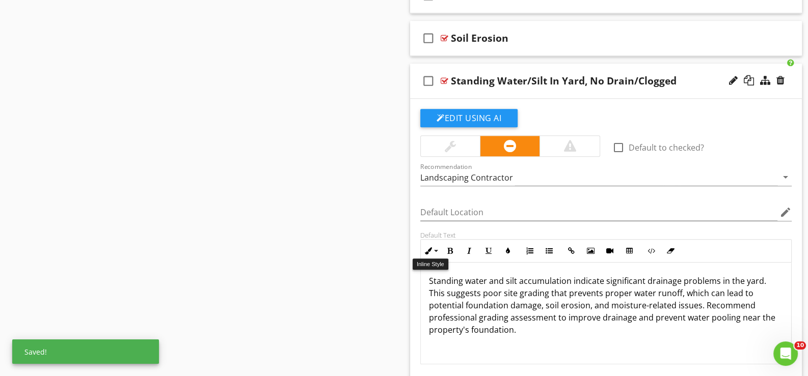
scroll to position [1338, 0]
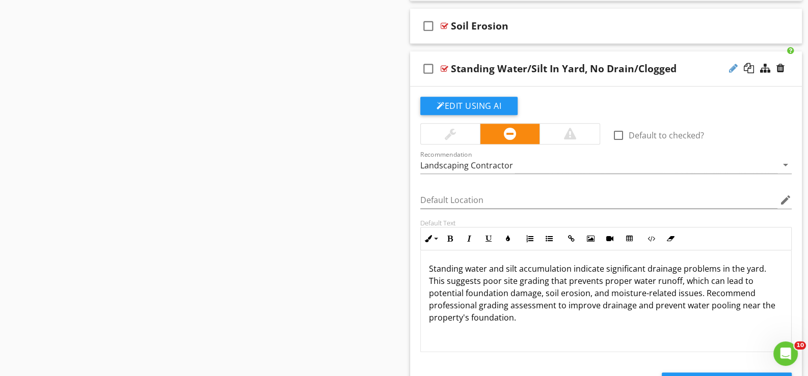
click at [730, 63] on div at bounding box center [733, 68] width 9 height 10
type input "Standing Water/Silt In Yard, No Drain/Clogged*"
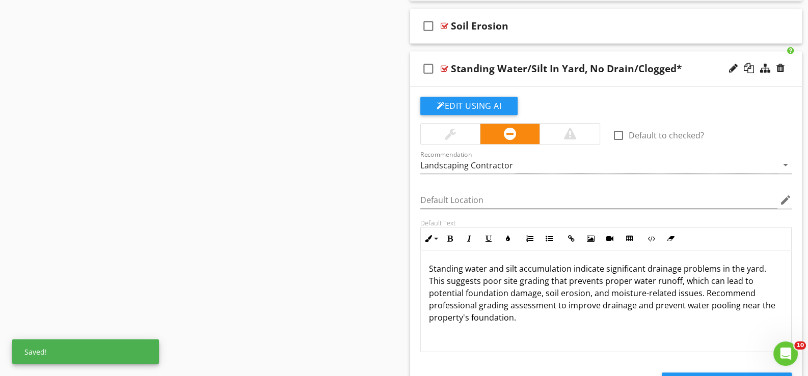
click at [443, 76] on div "check_box_outline_blank Standing Water/Silt In Yard, No Drain/Clogged*" at bounding box center [606, 68] width 392 height 35
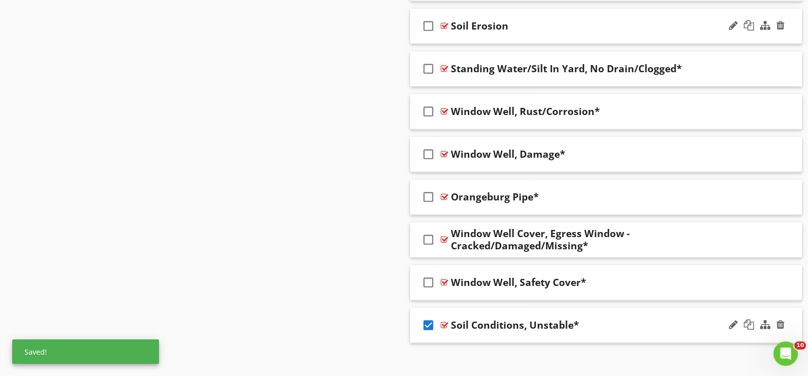
click at [455, 35] on div "check_box_outline_blank Soil Erosion" at bounding box center [606, 26] width 392 height 35
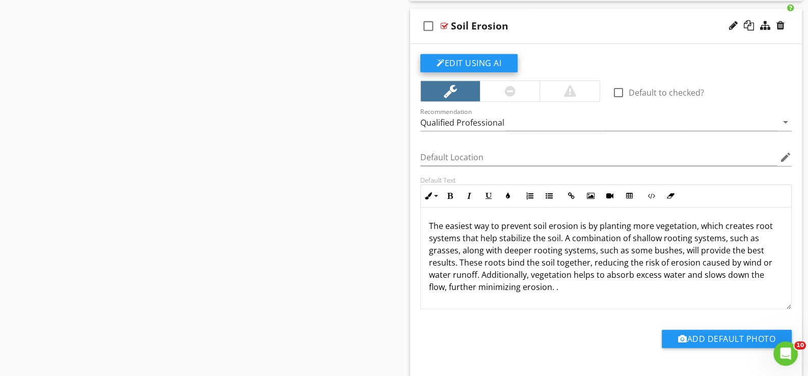
click at [472, 57] on button "Edit Using AI" at bounding box center [468, 63] width 97 height 18
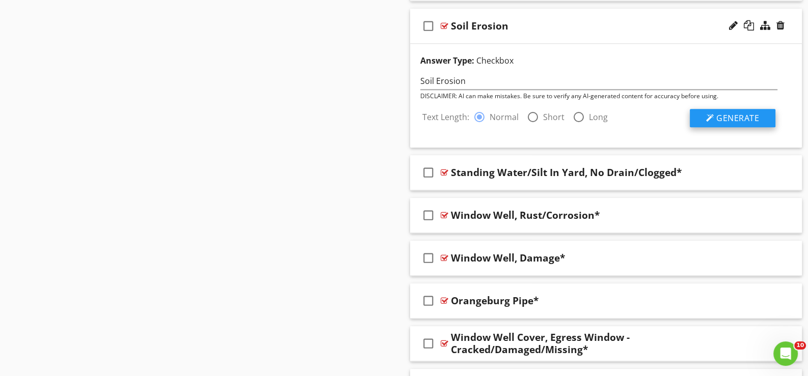
click at [731, 115] on span "Generate" at bounding box center [737, 118] width 43 height 11
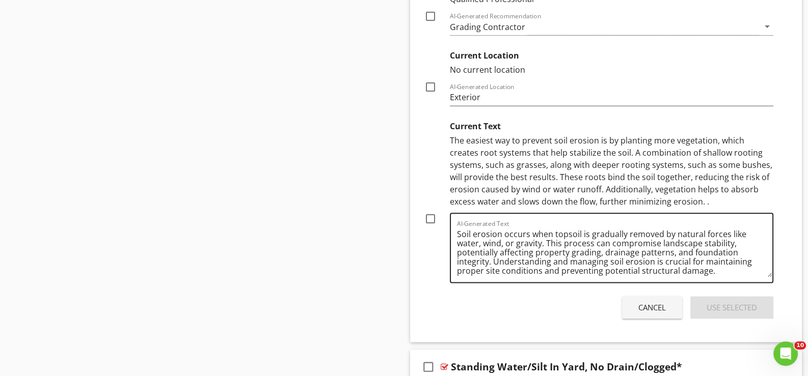
scroll to position [1592, 0]
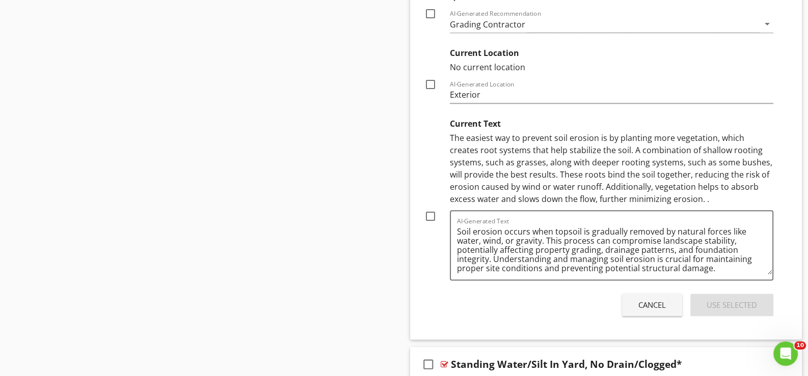
click at [430, 211] on div at bounding box center [430, 216] width 17 height 17
checkbox input "true"
click at [720, 300] on div "Use Selected" at bounding box center [731, 305] width 50 height 12
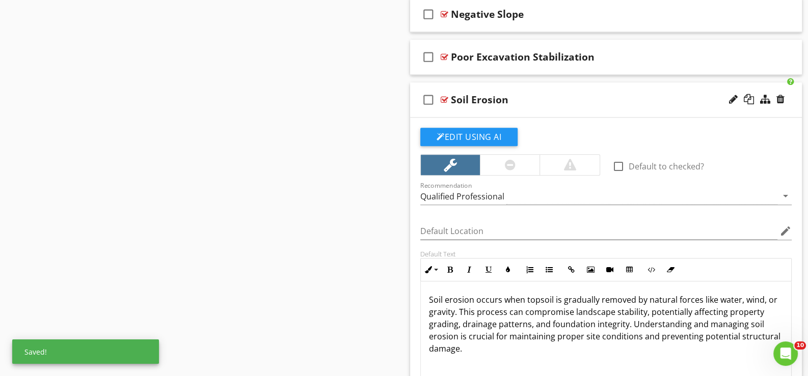
scroll to position [1236, 0]
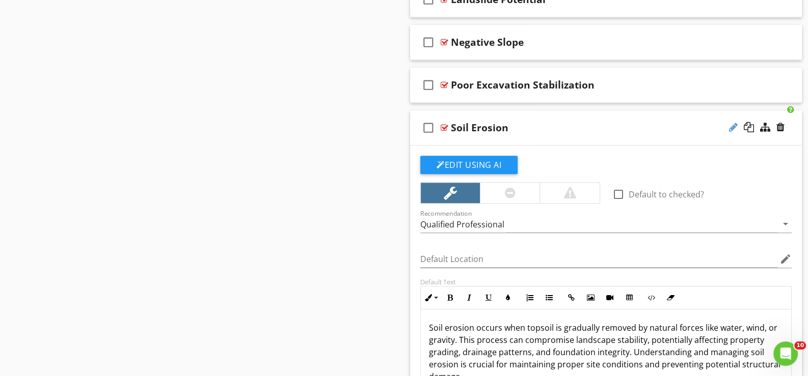
click at [732, 124] on div at bounding box center [733, 127] width 9 height 10
type input "Soil Erosion*"
click at [454, 94] on div "check_box_outline_blank Poor Excavation Stabilization" at bounding box center [606, 85] width 392 height 35
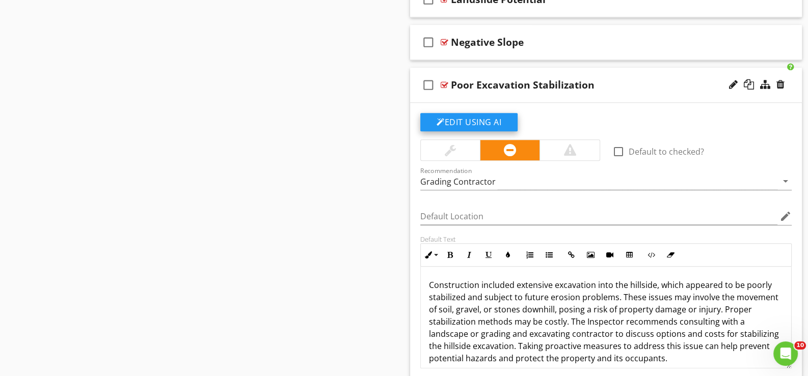
click at [458, 119] on button "Edit Using AI" at bounding box center [468, 122] width 97 height 18
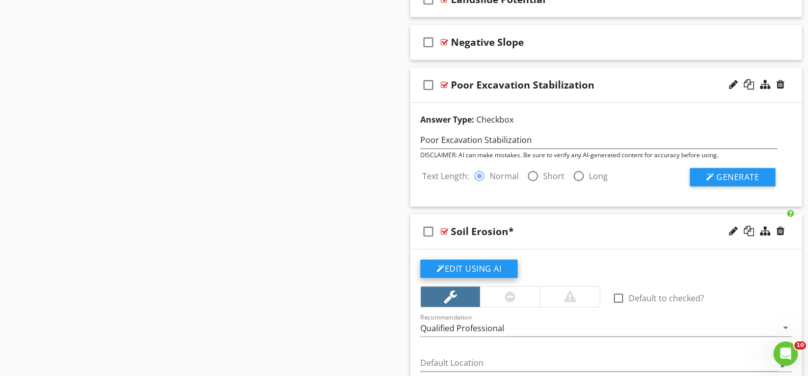
click at [474, 265] on button "Edit Using AI" at bounding box center [468, 269] width 97 height 18
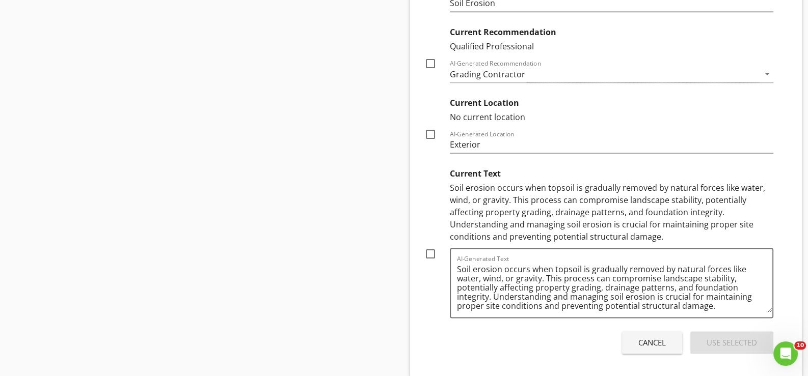
scroll to position [1694, 0]
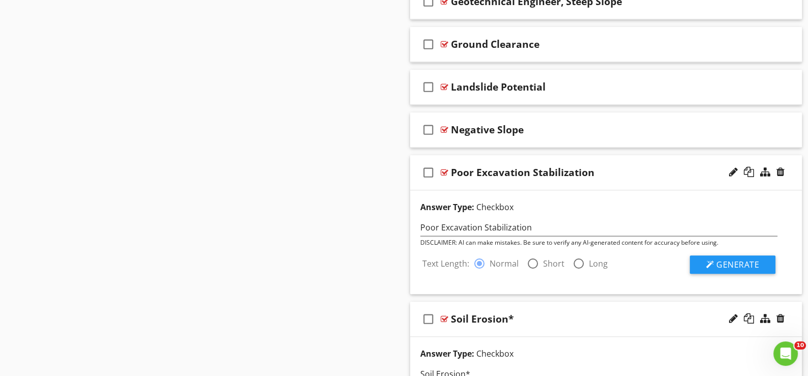
scroll to position [1134, 0]
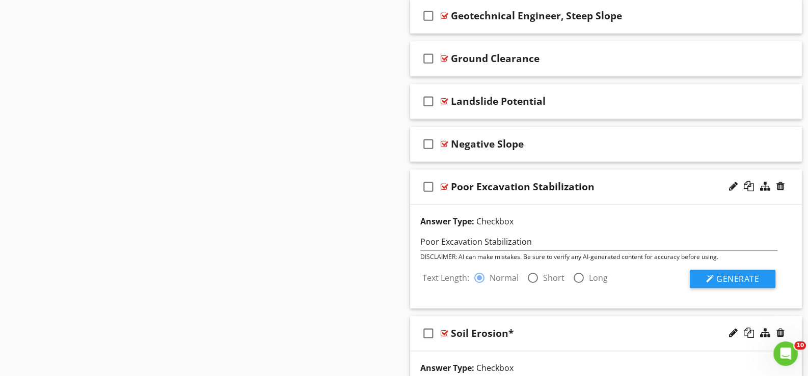
click at [460, 196] on div "check_box_outline_blank Poor Excavation Stabilization" at bounding box center [606, 187] width 392 height 35
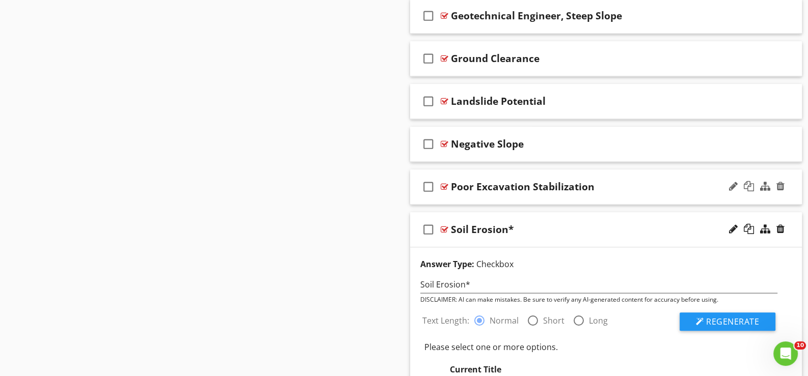
click at [459, 196] on div "check_box_outline_blank Poor Excavation Stabilization" at bounding box center [606, 187] width 392 height 35
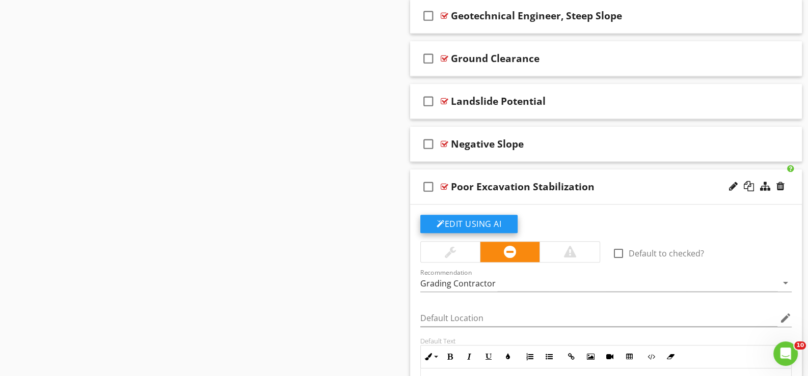
click at [454, 218] on button "Edit Using AI" at bounding box center [468, 224] width 97 height 18
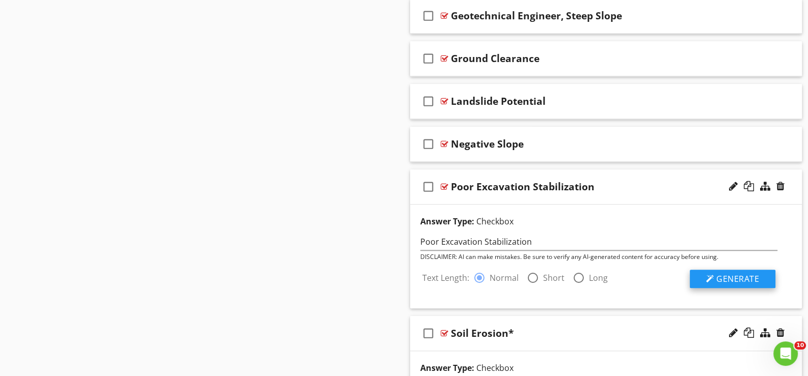
click at [724, 274] on span "Generate" at bounding box center [737, 278] width 43 height 11
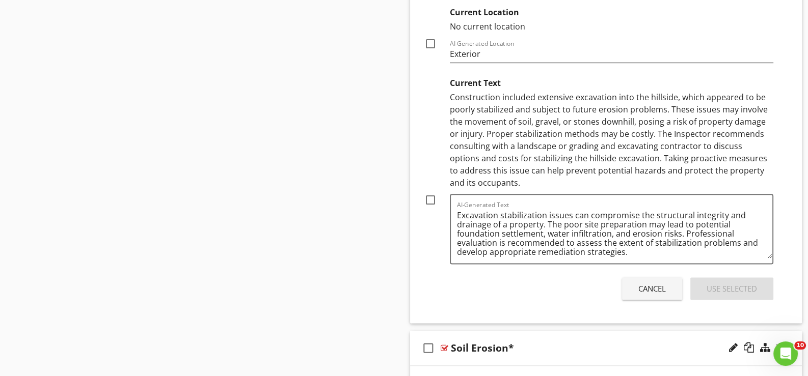
scroll to position [1592, 0]
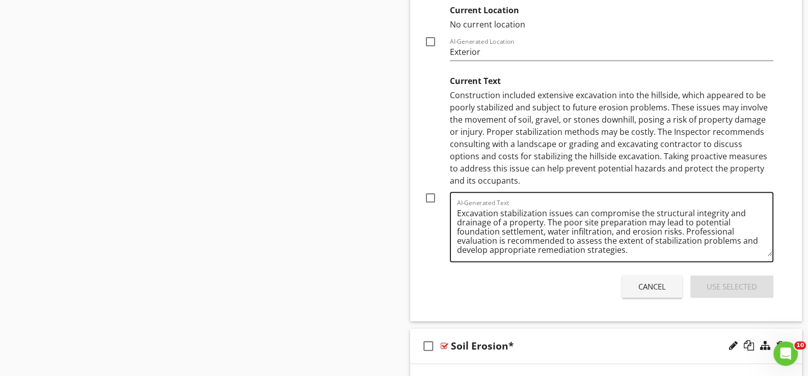
drag, startPoint x: 429, startPoint y: 194, endPoint x: 460, endPoint y: 204, distance: 32.5
click at [431, 194] on div at bounding box center [430, 197] width 17 height 17
checkbox input "true"
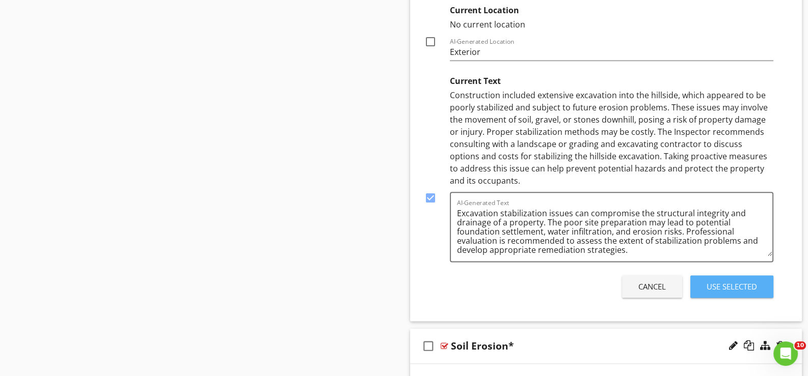
click at [726, 282] on div "Use Selected" at bounding box center [731, 287] width 50 height 12
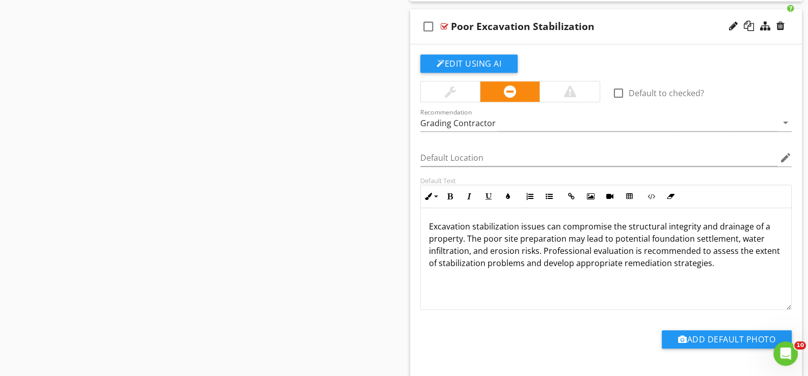
scroll to position [1270, 0]
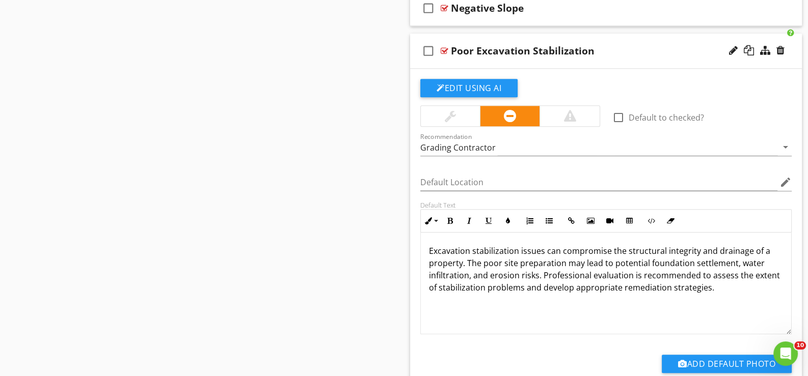
click at [456, 59] on div "check_box_outline_blank Poor Excavation Stabilization" at bounding box center [606, 51] width 392 height 35
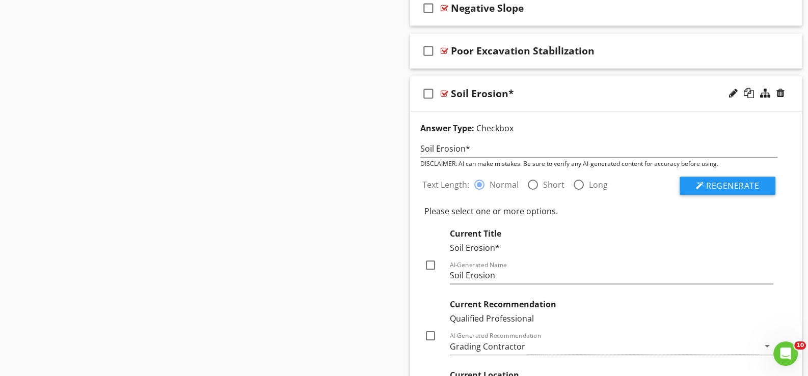
click at [452, 102] on div "check_box_outline_blank Soil Erosion*" at bounding box center [606, 93] width 392 height 35
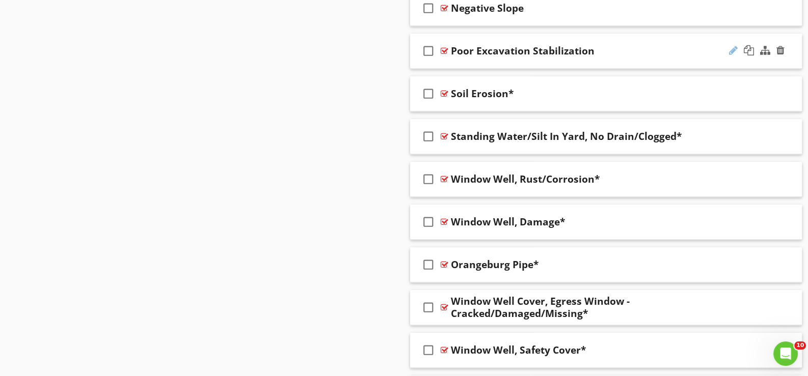
click at [733, 46] on div at bounding box center [733, 50] width 9 height 10
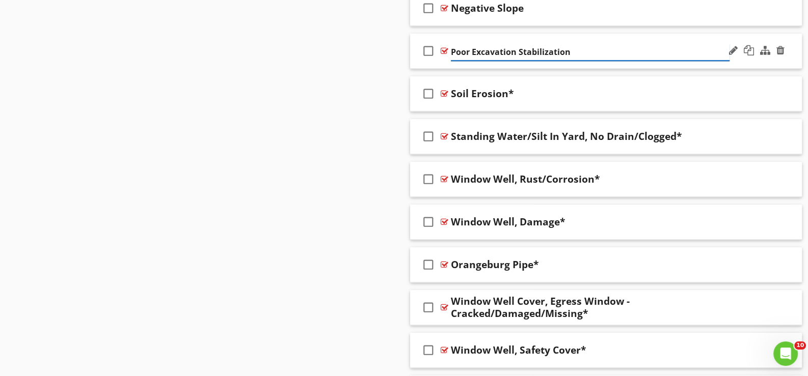
type input "Poor Excavation Stabilization*"
click at [435, 62] on div "check_box_outline_blank Poor Excavation Stabilization*" at bounding box center [606, 51] width 392 height 35
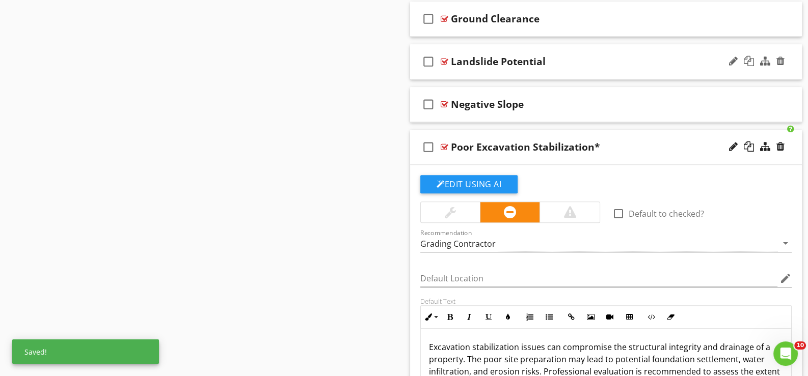
scroll to position [1168, 0]
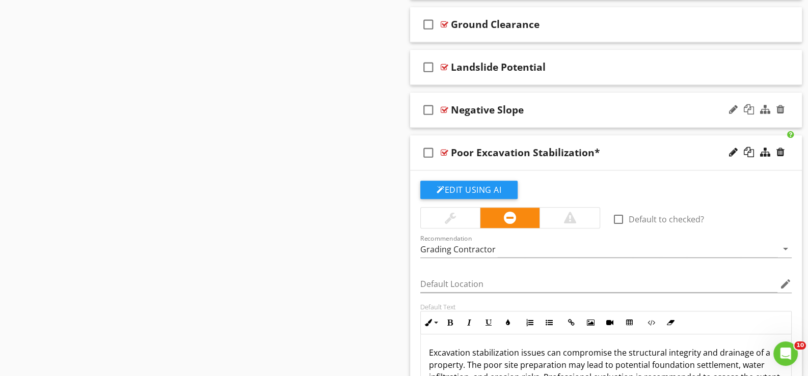
click at [460, 121] on div "check_box_outline_blank Negative Slope" at bounding box center [606, 110] width 392 height 35
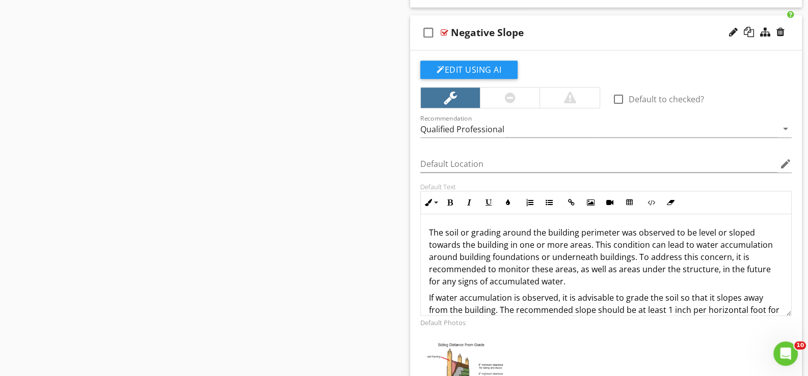
scroll to position [1219, 0]
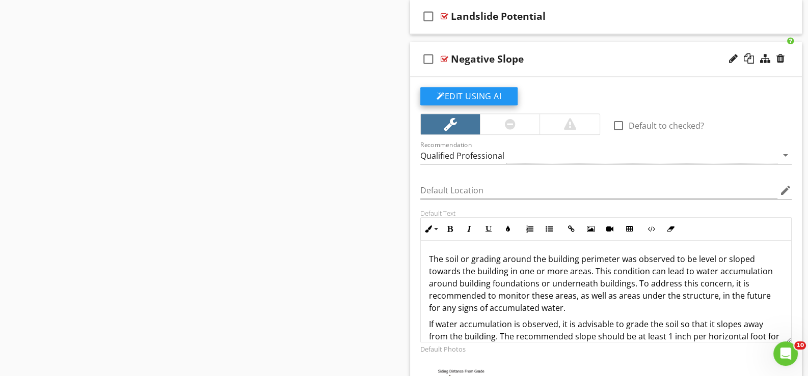
click at [473, 93] on button "Edit Using AI" at bounding box center [468, 96] width 97 height 18
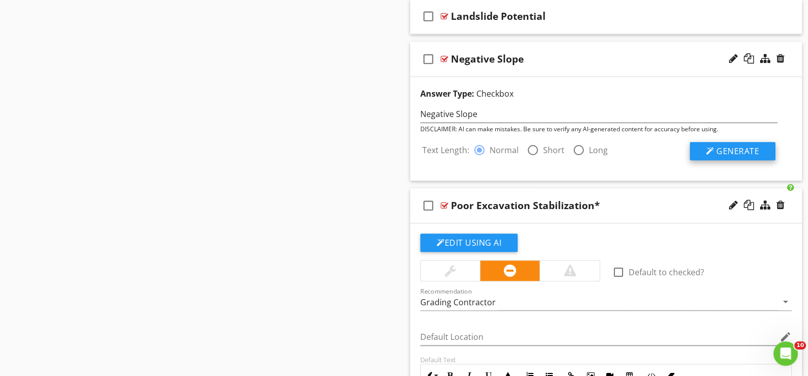
click at [727, 146] on span "Generate" at bounding box center [737, 151] width 43 height 11
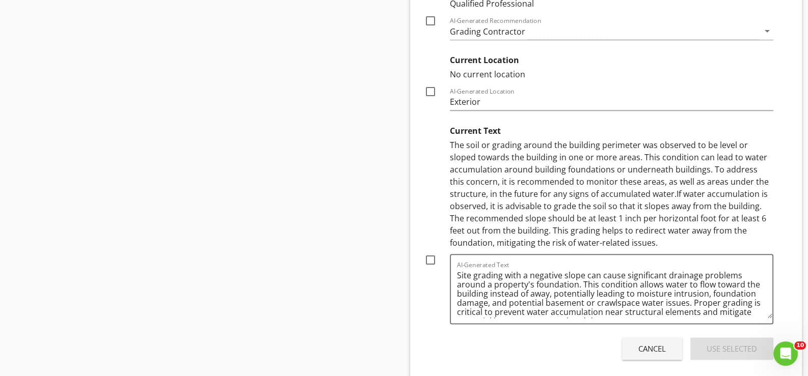
scroll to position [1524, 0]
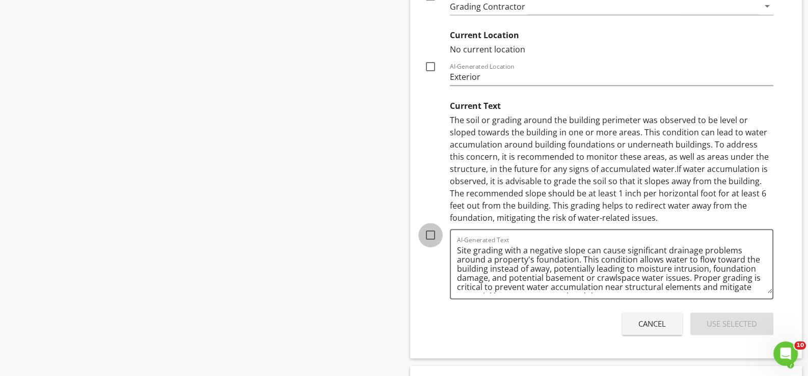
drag, startPoint x: 433, startPoint y: 232, endPoint x: 475, endPoint y: 257, distance: 47.9
click at [434, 233] on div at bounding box center [430, 235] width 17 height 17
checkbox input "true"
click at [724, 319] on div "Use Selected" at bounding box center [731, 324] width 50 height 12
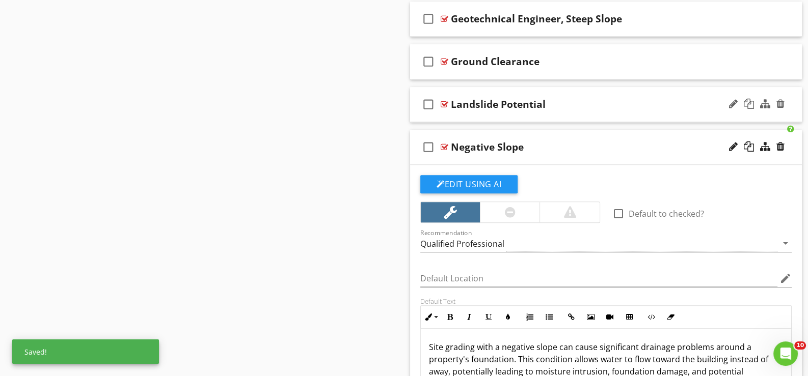
scroll to position [1117, 0]
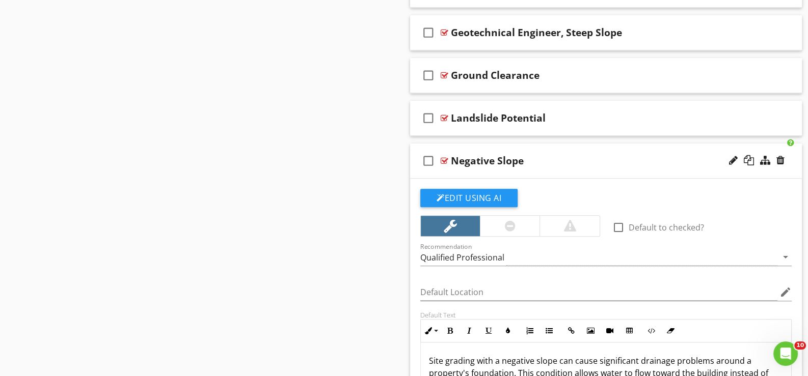
click at [458, 168] on div "check_box_outline_blank Negative Slope" at bounding box center [606, 161] width 392 height 35
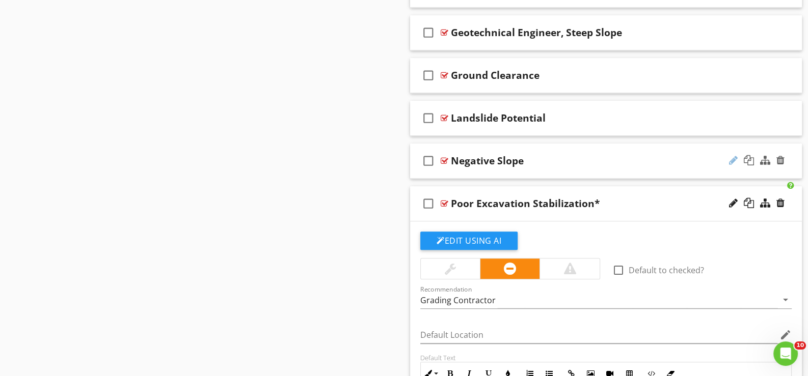
click at [734, 155] on div at bounding box center [733, 160] width 9 height 10
type input "Negative Slope*"
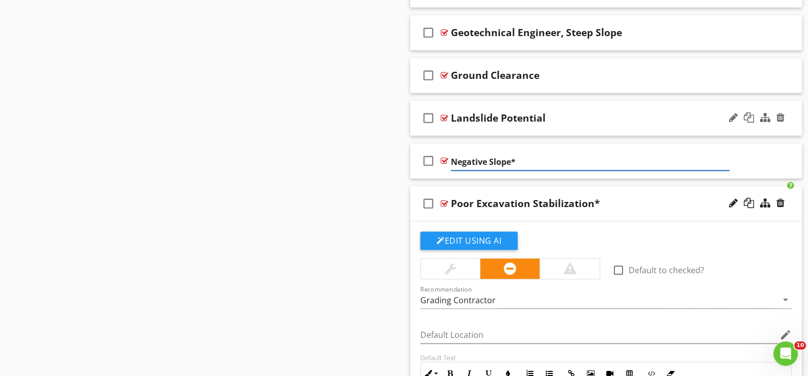
click at [446, 127] on div "check_box_outline_blank Landslide Potential" at bounding box center [606, 118] width 392 height 35
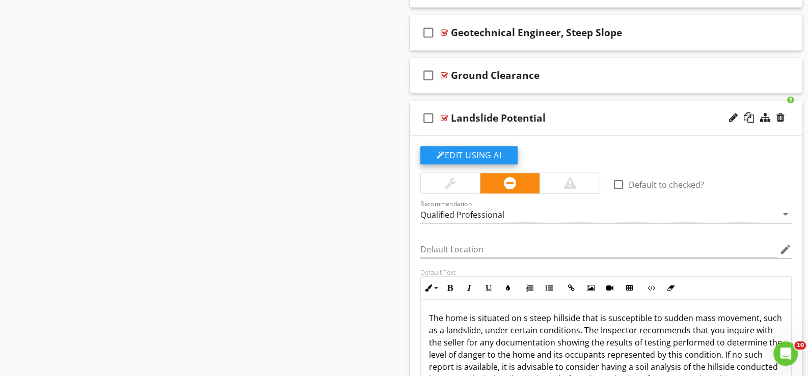
click at [468, 152] on button "Edit Using AI" at bounding box center [468, 155] width 97 height 18
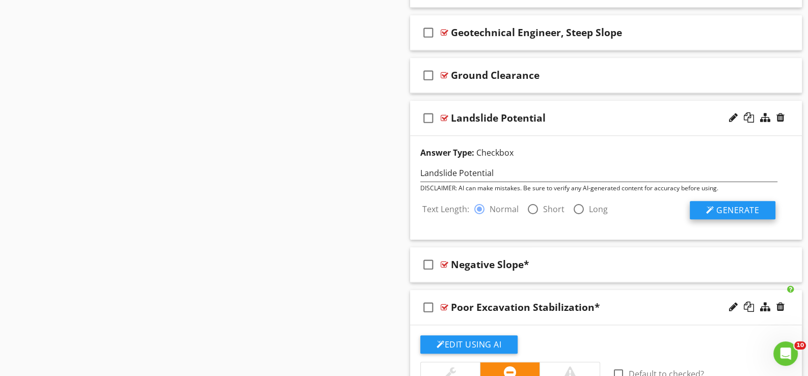
click at [724, 206] on span "Generate" at bounding box center [737, 210] width 43 height 11
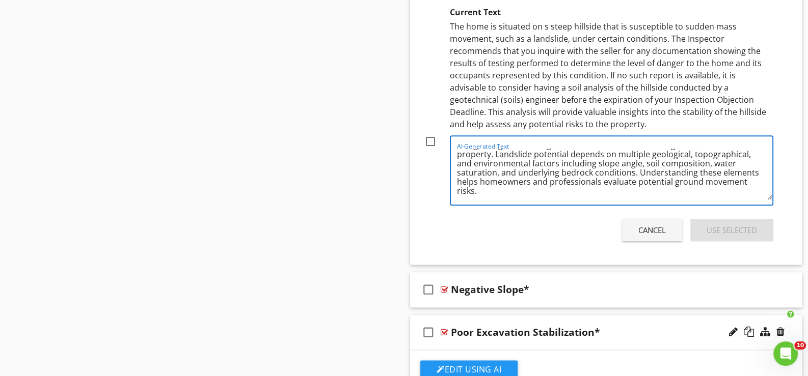
scroll to position [0, 0]
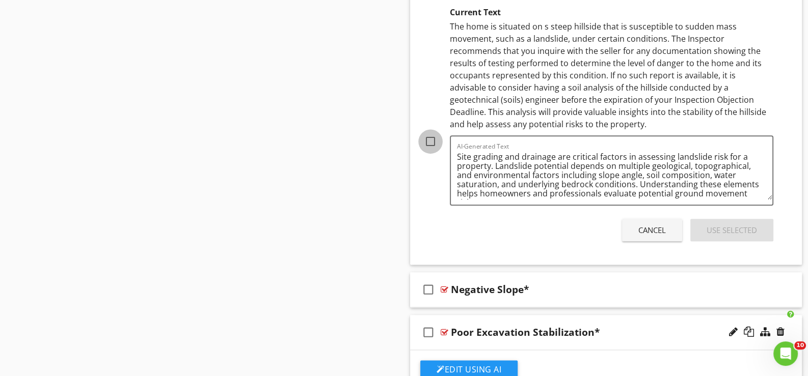
click at [433, 138] on div at bounding box center [430, 141] width 17 height 17
checkbox input "true"
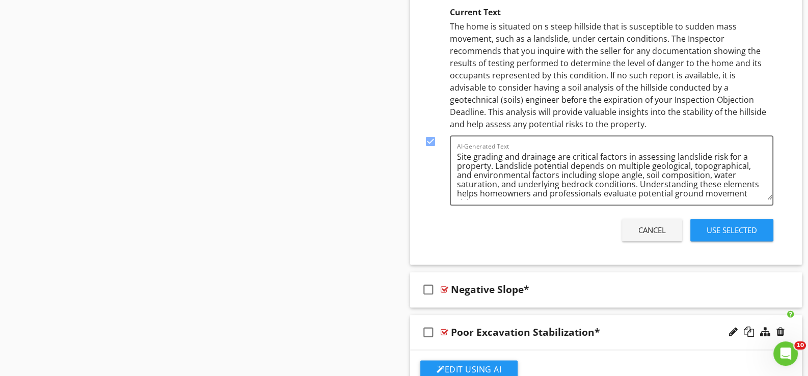
click at [723, 229] on div "Use Selected" at bounding box center [731, 231] width 50 height 12
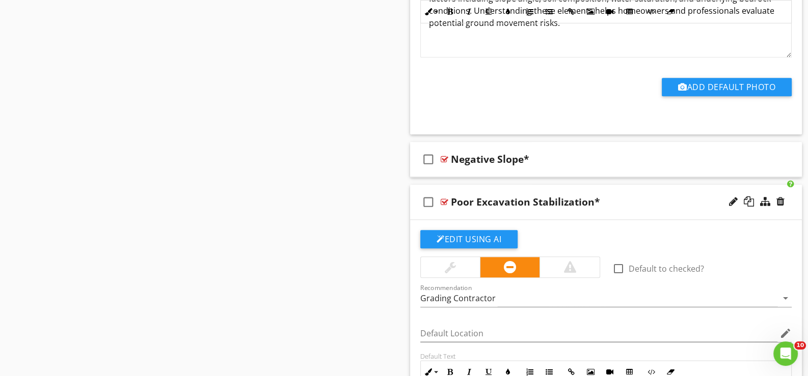
scroll to position [1456, 0]
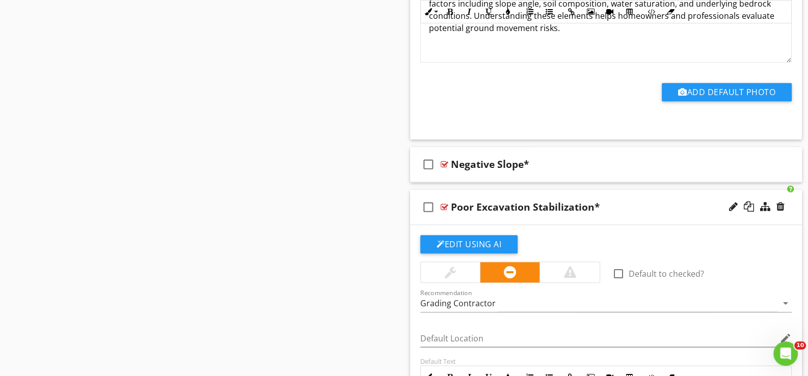
click at [445, 217] on div "check_box_outline_blank Poor Excavation Stabilization*" at bounding box center [606, 207] width 392 height 35
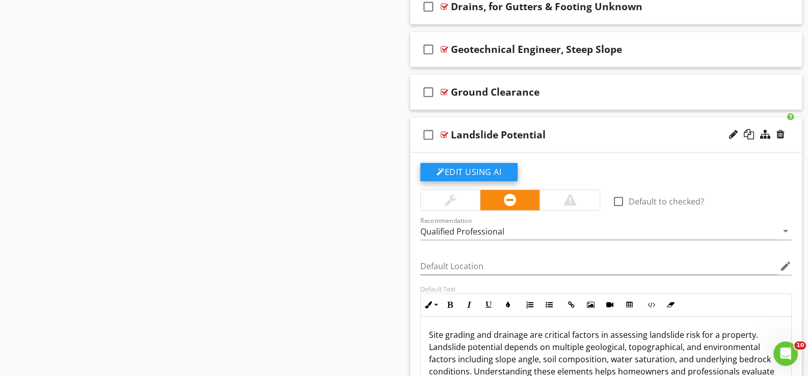
scroll to position [1100, 0]
click at [448, 146] on div "check_box_outline_blank Landslide Potential" at bounding box center [606, 135] width 392 height 35
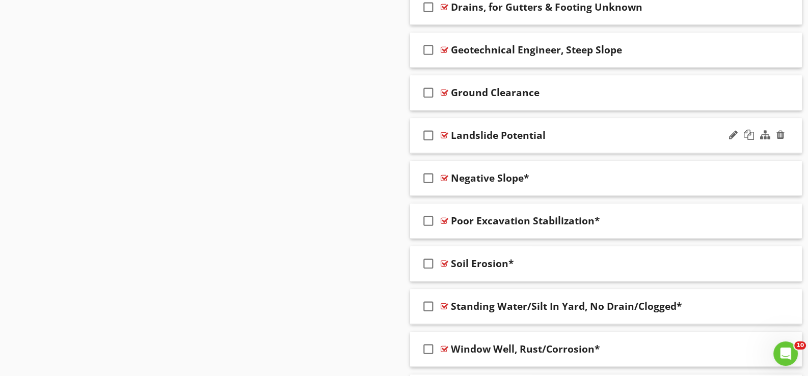
click at [482, 145] on div "check_box_outline_blank Landslide Potential" at bounding box center [606, 135] width 392 height 35
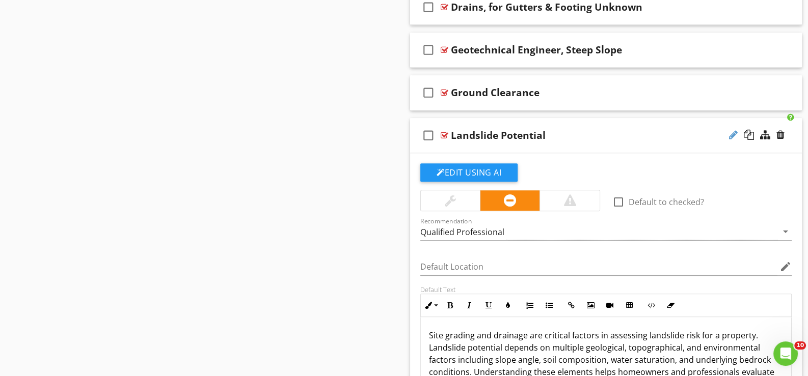
click at [731, 131] on div at bounding box center [733, 135] width 9 height 10
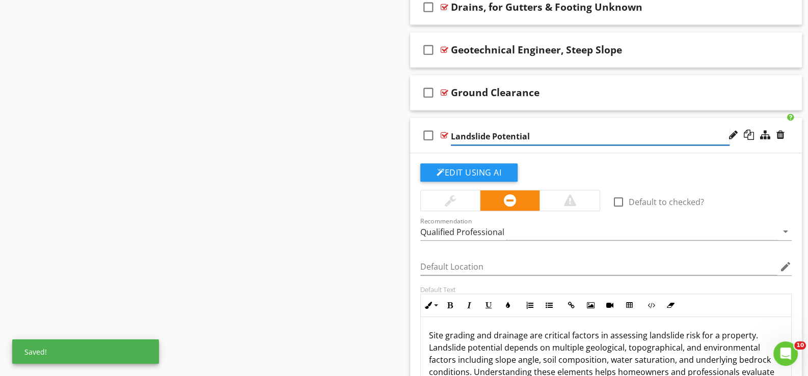
type input "Landslide Potential*"
click at [439, 146] on div "check_box_outline_blank Landslide Potential*" at bounding box center [606, 135] width 392 height 35
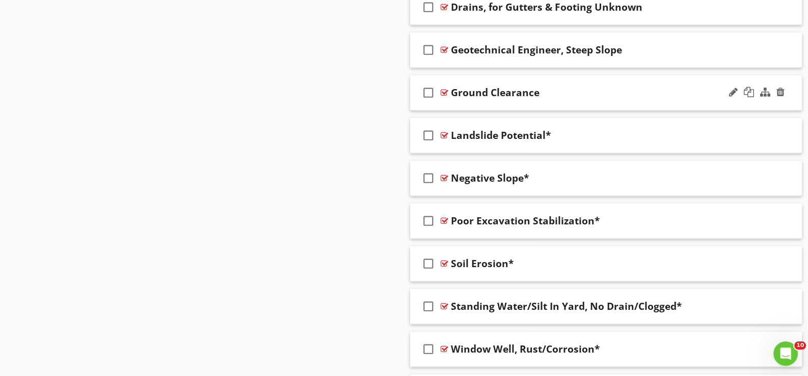
click at [449, 102] on div "check_box_outline_blank Ground Clearance" at bounding box center [606, 92] width 392 height 35
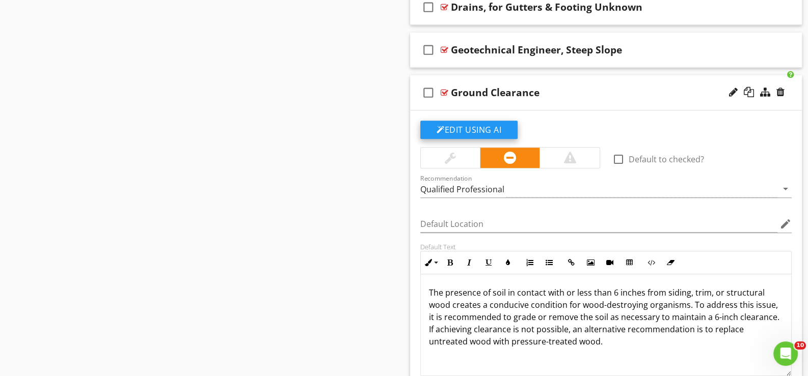
click at [470, 127] on button "Edit Using AI" at bounding box center [468, 130] width 97 height 18
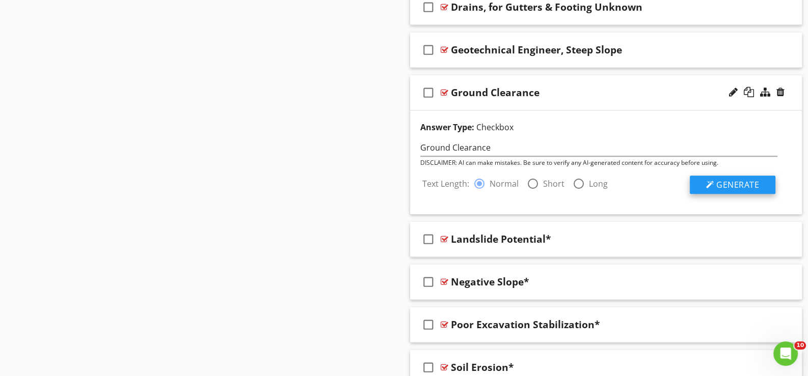
click at [737, 180] on span "Generate" at bounding box center [737, 184] width 43 height 11
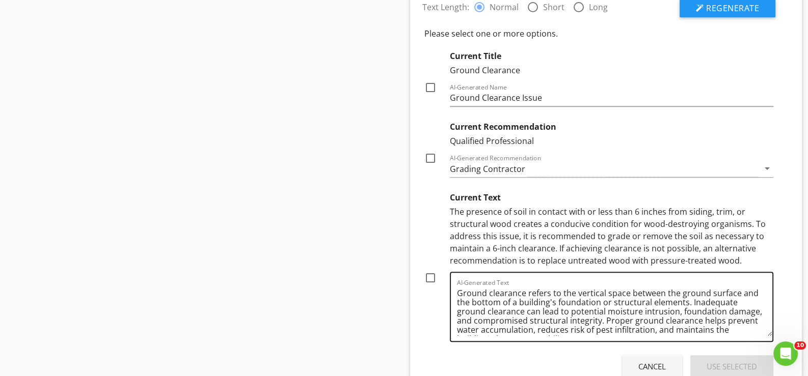
scroll to position [1303, 0]
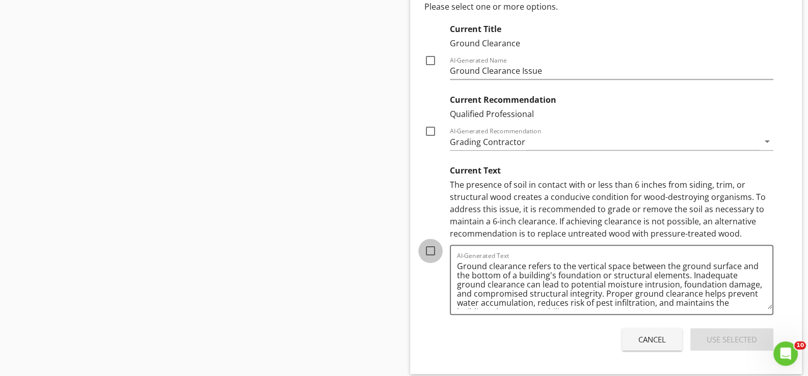
click at [429, 247] on div at bounding box center [430, 250] width 17 height 17
checkbox input "true"
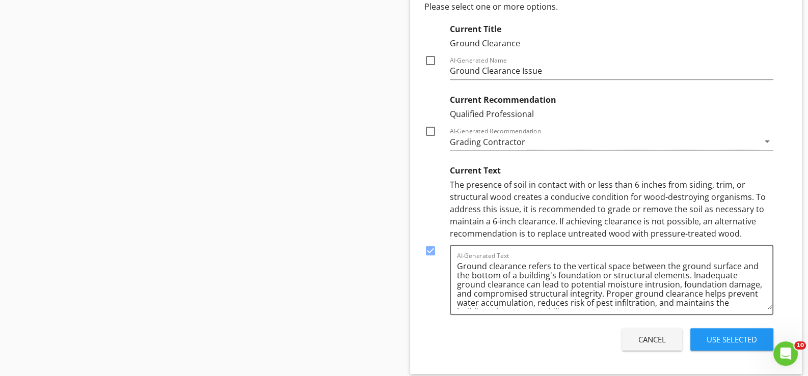
click at [721, 336] on div "Use Selected" at bounding box center [731, 340] width 50 height 12
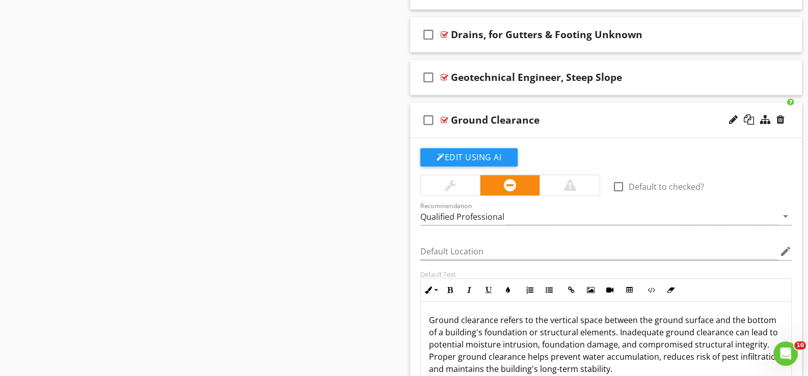
scroll to position [1049, 0]
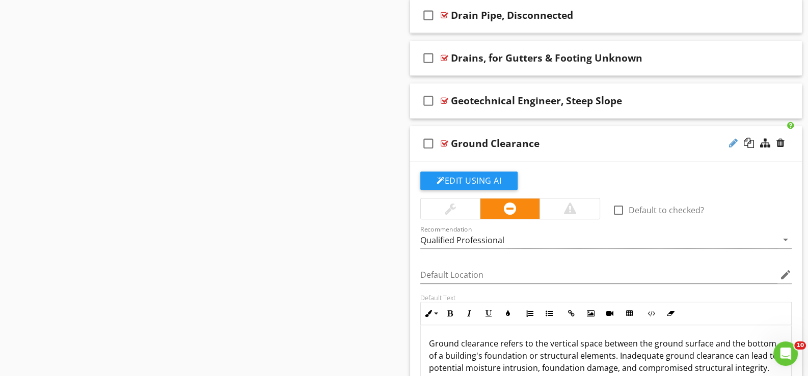
click at [732, 140] on div at bounding box center [733, 143] width 9 height 10
type input "Ground Clearance*"
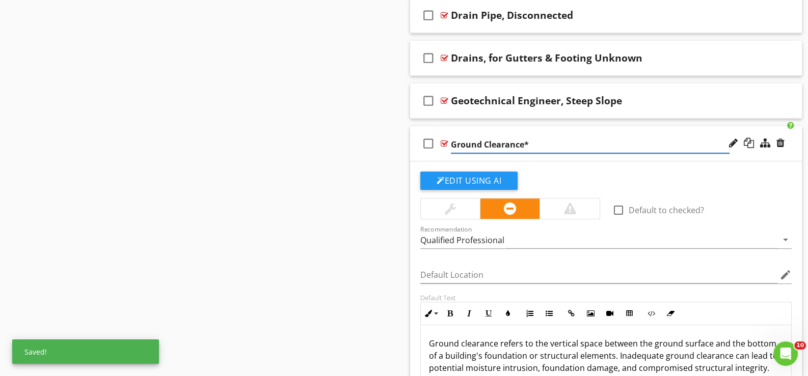
click at [443, 153] on div "check_box_outline_blank Ground Clearance*" at bounding box center [606, 143] width 392 height 35
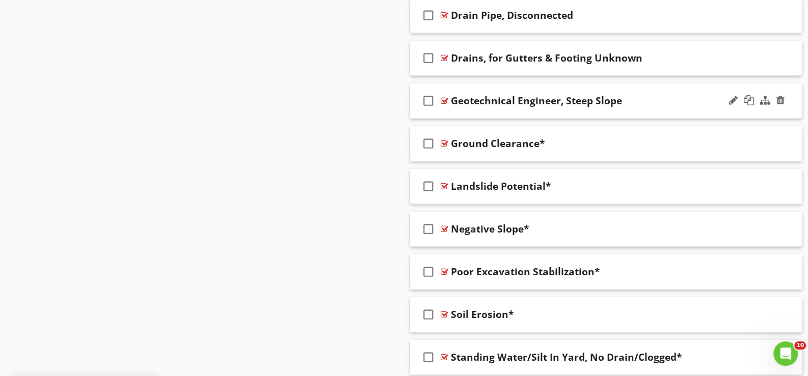
click at [455, 110] on div "check_box_outline_blank Geotechnical Engineer, Steep Slope" at bounding box center [606, 101] width 392 height 35
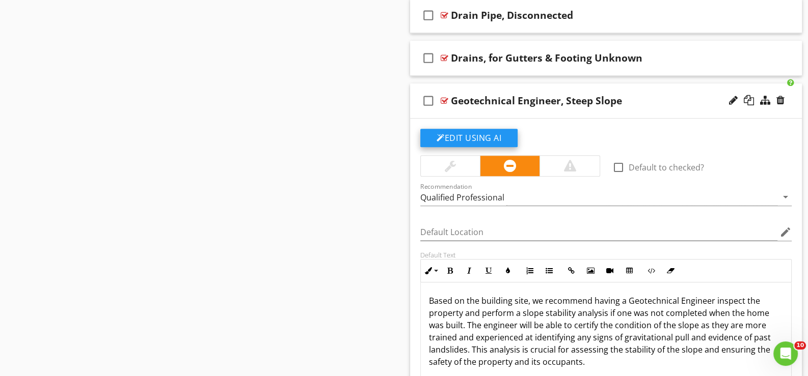
click at [461, 136] on button "Edit Using AI" at bounding box center [468, 138] width 97 height 18
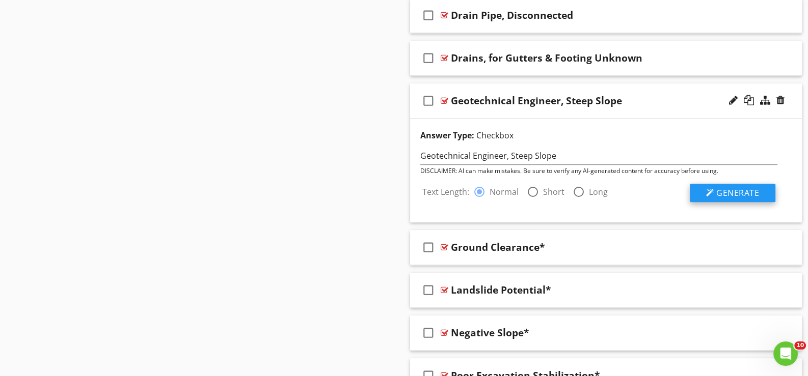
click at [727, 188] on span "Generate" at bounding box center [737, 192] width 43 height 11
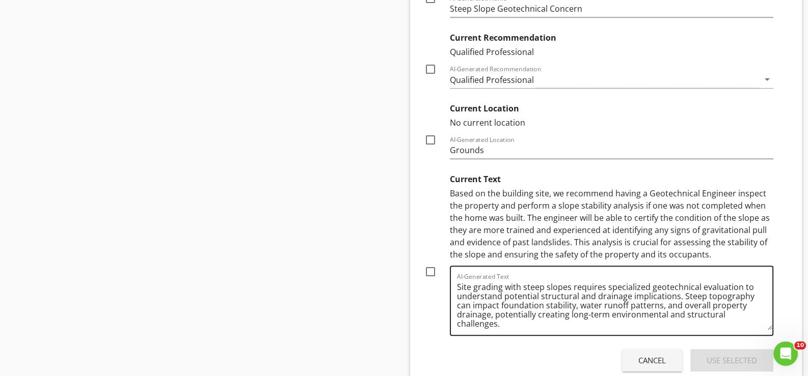
scroll to position [1354, 0]
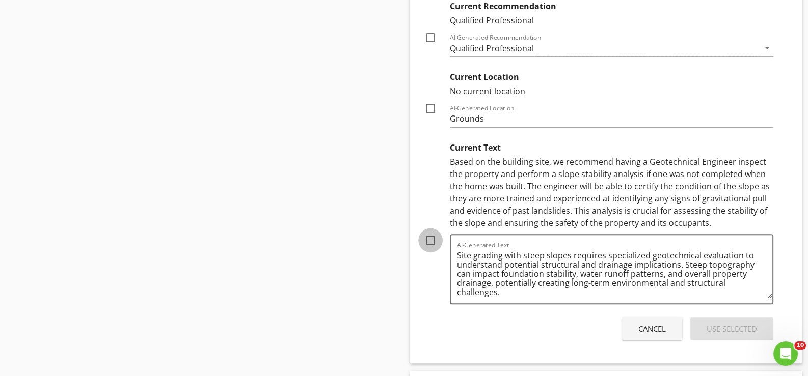
click at [431, 237] on div at bounding box center [430, 240] width 17 height 17
checkbox input "true"
click at [724, 323] on div "Use Selected" at bounding box center [731, 329] width 50 height 12
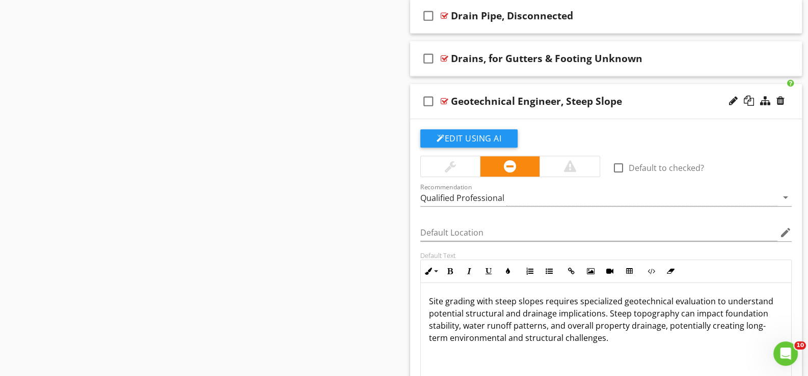
scroll to position [1031, 0]
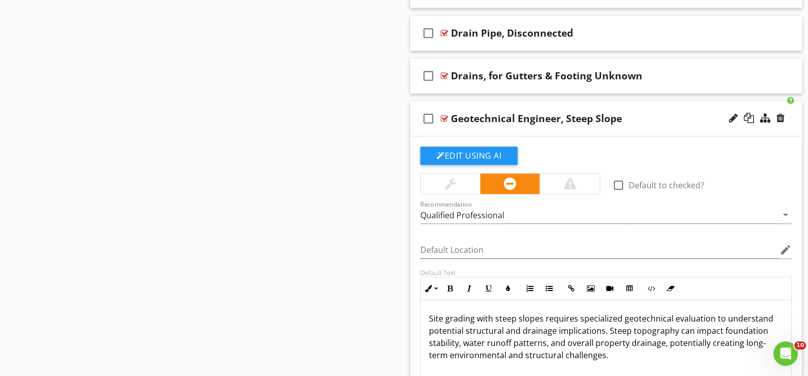
click at [469, 128] on div "check_box_outline_blank Geotechnical Engineer, Steep Slope" at bounding box center [606, 118] width 392 height 35
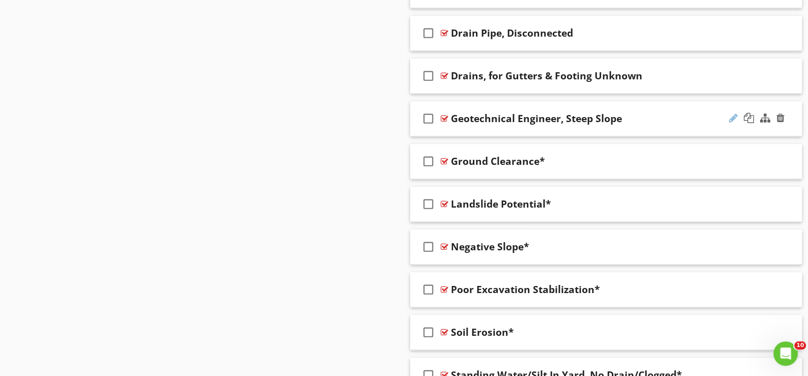
click at [730, 114] on div at bounding box center [733, 118] width 9 height 10
type input "Geotechnical Engineer, Steep Slope*"
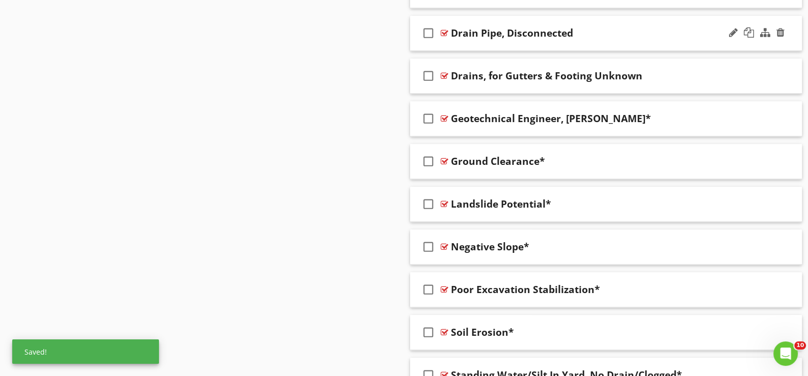
click at [463, 43] on div "check_box_outline_blank Drain Pipe, Disconnected" at bounding box center [606, 33] width 392 height 35
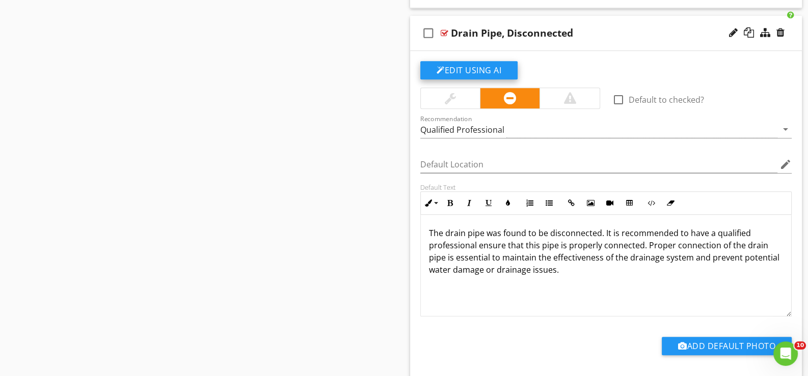
click at [478, 69] on button "Edit Using AI" at bounding box center [468, 70] width 97 height 18
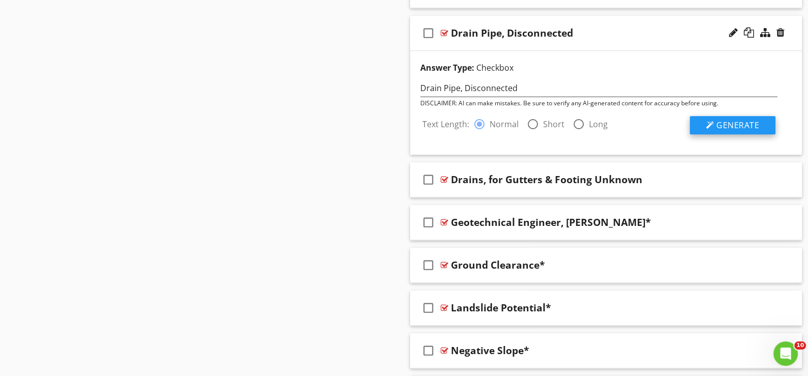
click at [725, 122] on span "Generate" at bounding box center [737, 125] width 43 height 11
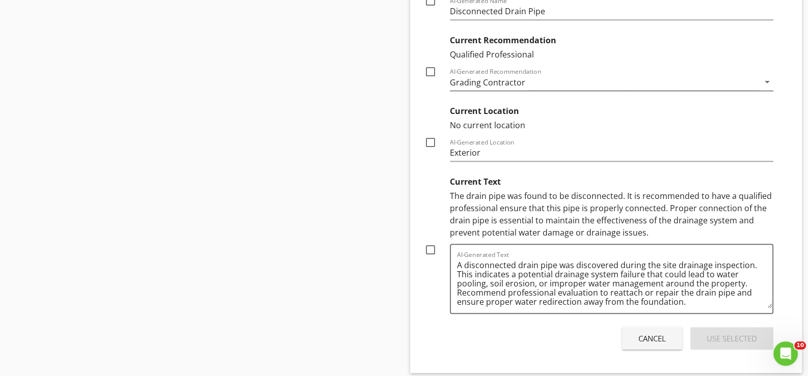
scroll to position [1286, 0]
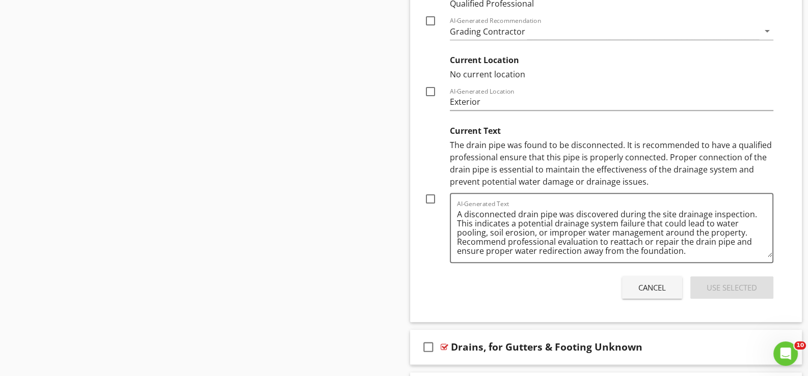
click at [428, 194] on div at bounding box center [430, 198] width 17 height 17
checkbox input "true"
click at [733, 285] on div "Use Selected" at bounding box center [731, 288] width 50 height 12
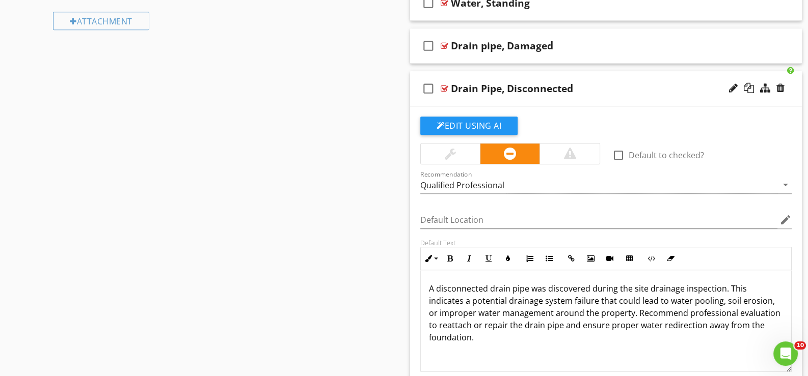
scroll to position [963, 0]
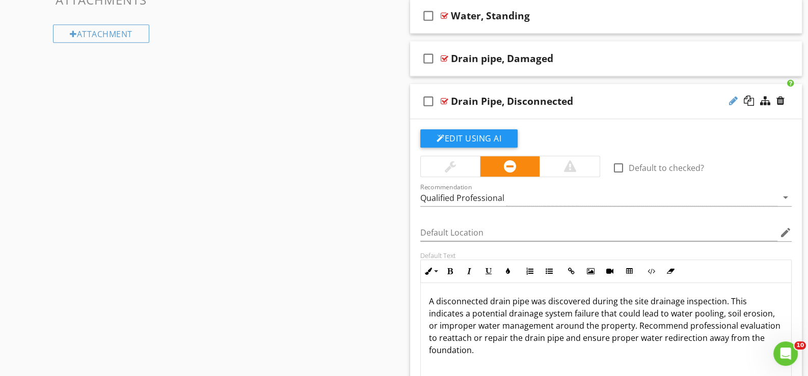
click at [733, 96] on div at bounding box center [733, 101] width 9 height 10
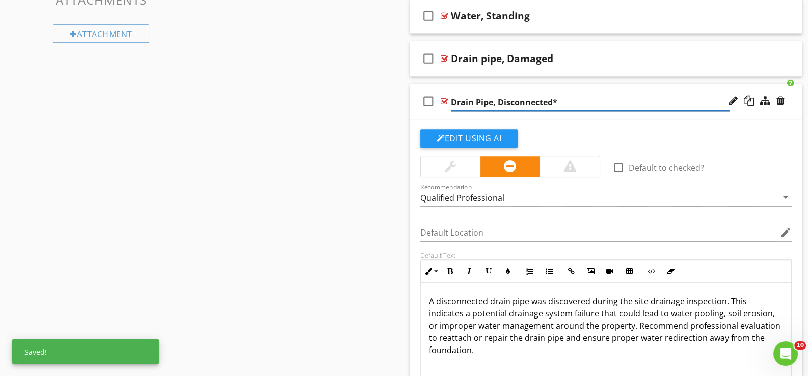
click at [497, 99] on input "Drain Pipe, Disconnected*" at bounding box center [590, 102] width 279 height 17
type input "Drain Pipe, Damaged/Disconnected*"
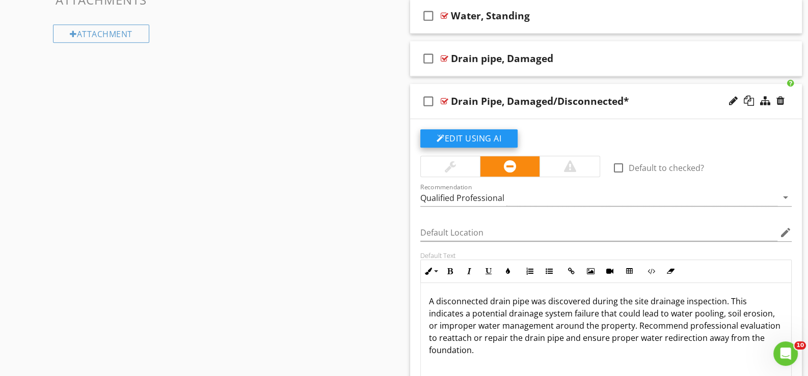
click at [468, 134] on button "Edit Using AI" at bounding box center [468, 138] width 97 height 18
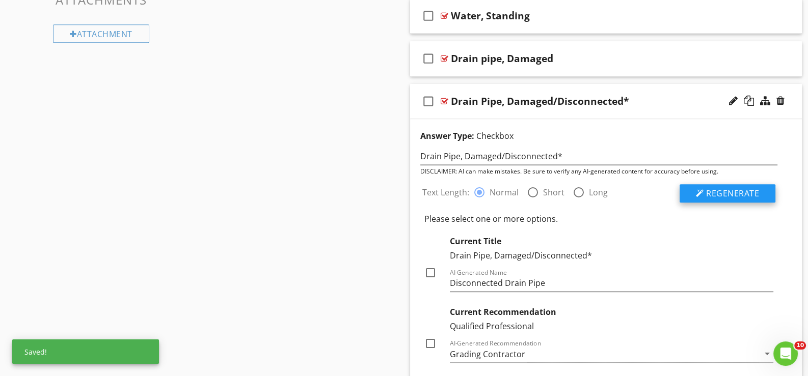
click at [730, 193] on span "Regenerate" at bounding box center [732, 193] width 53 height 11
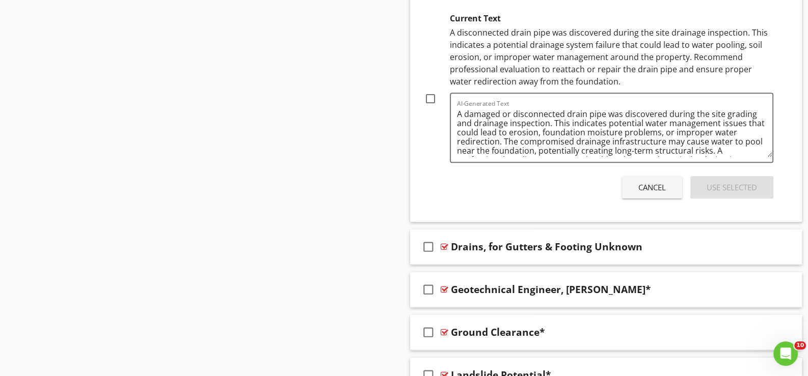
scroll to position [1421, 0]
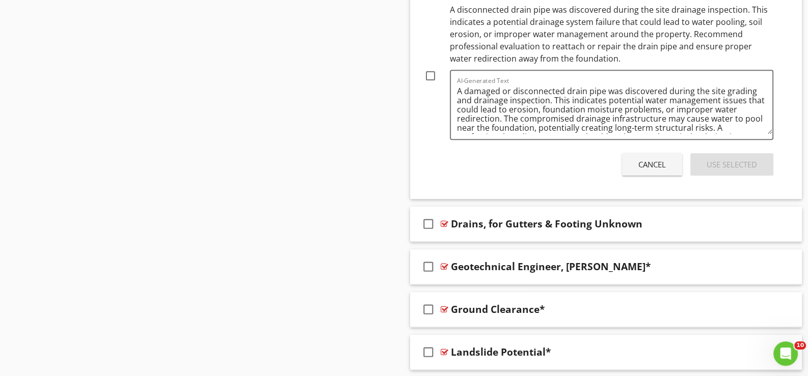
click at [655, 162] on div "Cancel" at bounding box center [651, 165] width 27 height 12
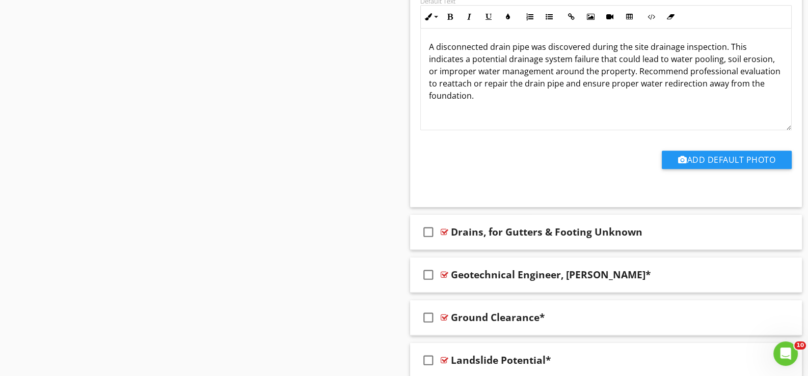
scroll to position [1048, 0]
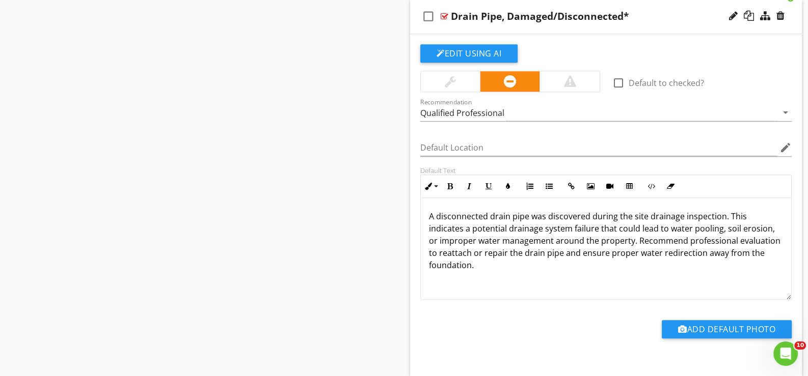
click at [473, 26] on div "check_box_outline_blank Drain Pipe, Damaged/Disconnected*" at bounding box center [606, 16] width 392 height 35
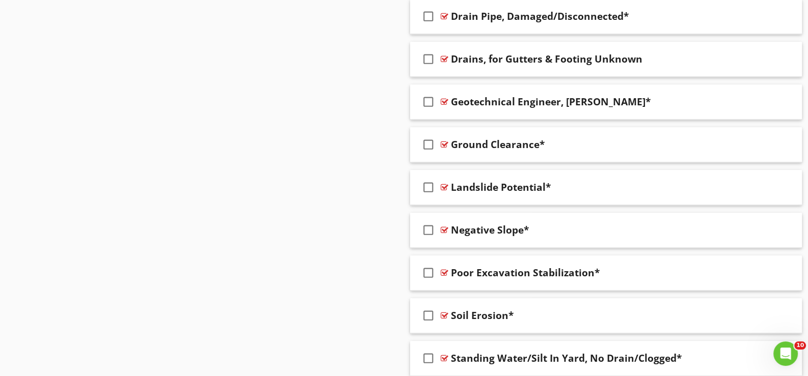
click at [459, 25] on div "check_box_outline_blank Drain Pipe, Damaged/Disconnected*" at bounding box center [606, 16] width 392 height 35
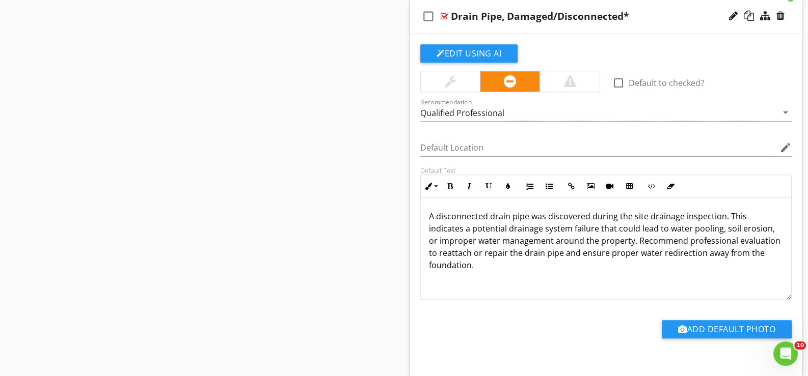
click at [437, 216] on p "A disconnected drain pipe was discovered during the site drainage inspection. T…" at bounding box center [606, 240] width 354 height 61
click at [514, 24] on div "check_box_outline_blank Drain Pipe, Damaged/Disconnected*" at bounding box center [606, 16] width 392 height 35
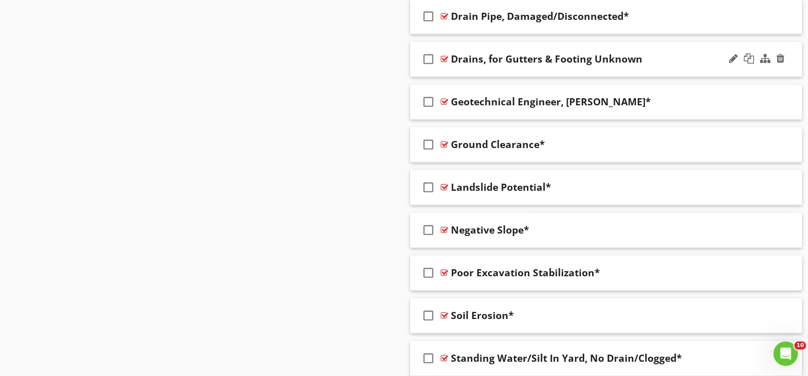
click at [485, 71] on div "check_box_outline_blank Drains, for Gutters & Footing Unknown" at bounding box center [606, 59] width 392 height 35
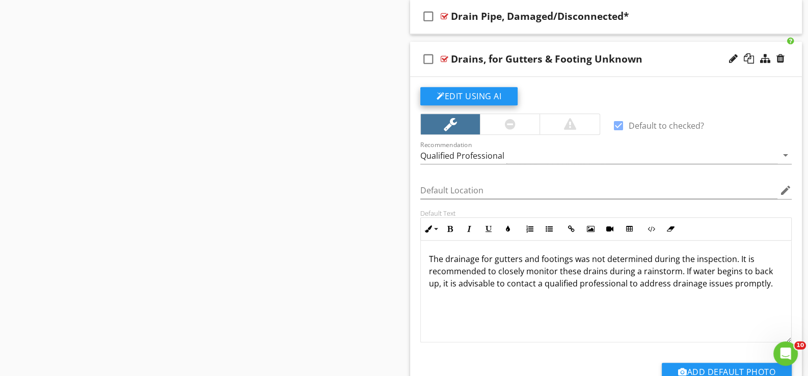
click at [473, 91] on button "Edit Using AI" at bounding box center [468, 96] width 97 height 18
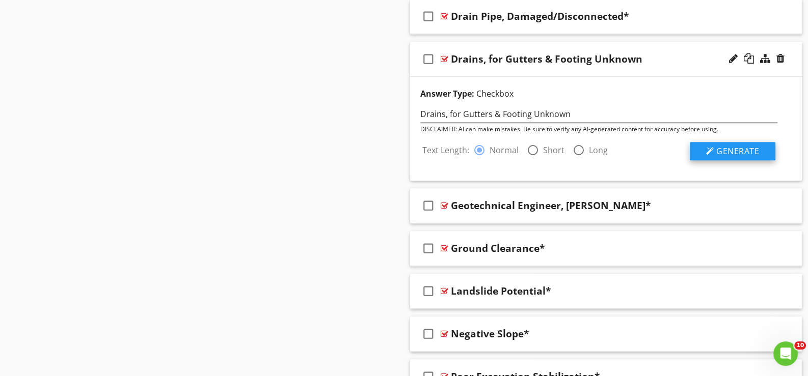
click at [737, 149] on span "Generate" at bounding box center [737, 151] width 43 height 11
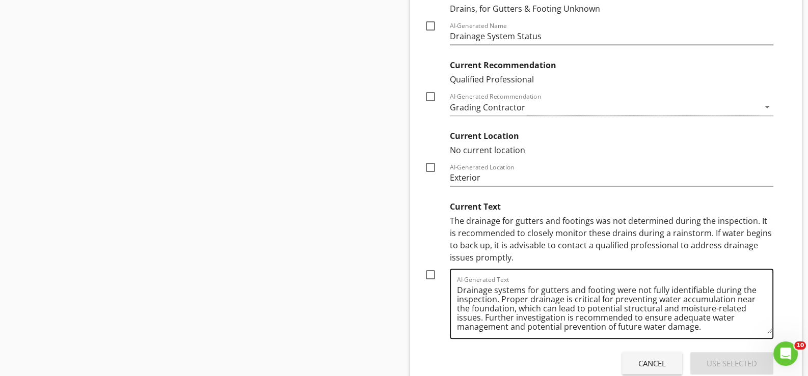
scroll to position [1302, 0]
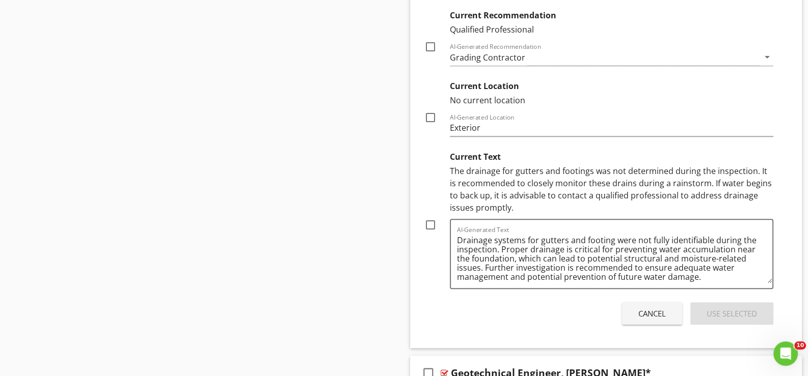
click at [430, 221] on div at bounding box center [430, 224] width 17 height 17
checkbox input "true"
click at [730, 313] on div "Use Selected" at bounding box center [731, 314] width 50 height 12
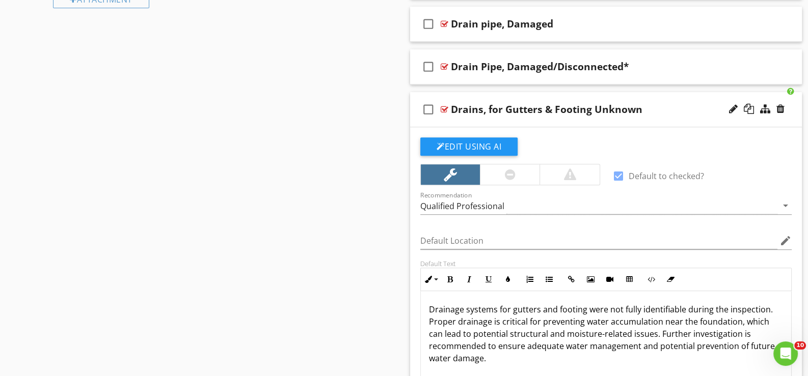
scroll to position [980, 0]
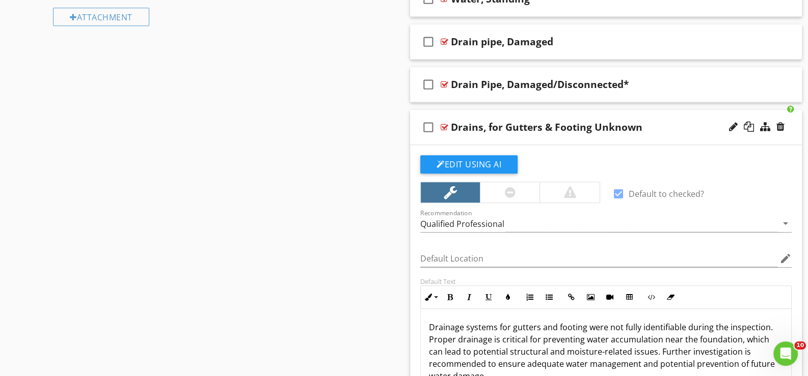
click at [451, 139] on div "check_box_outline_blank Drains, for Gutters & Footing Unknown" at bounding box center [606, 127] width 392 height 35
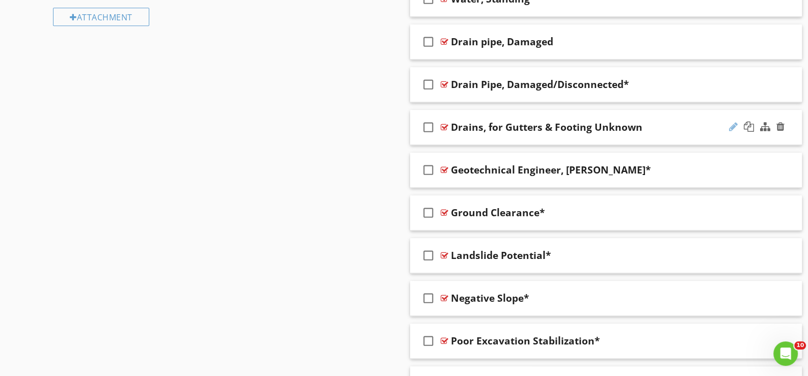
click at [729, 122] on div at bounding box center [733, 127] width 9 height 10
type input "Drains, for Gutters & Footing Unknown*"
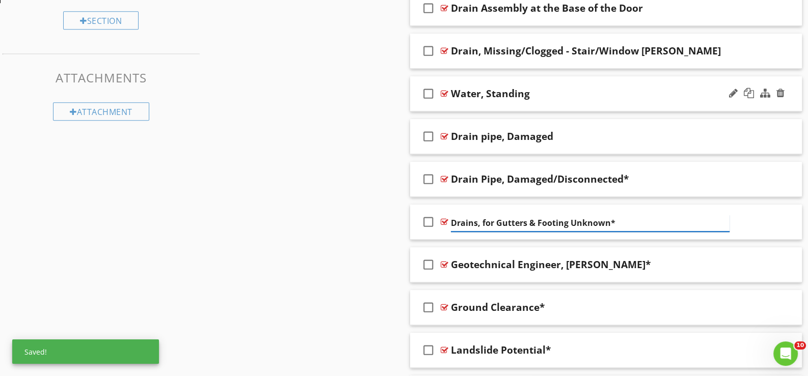
scroll to position [878, 0]
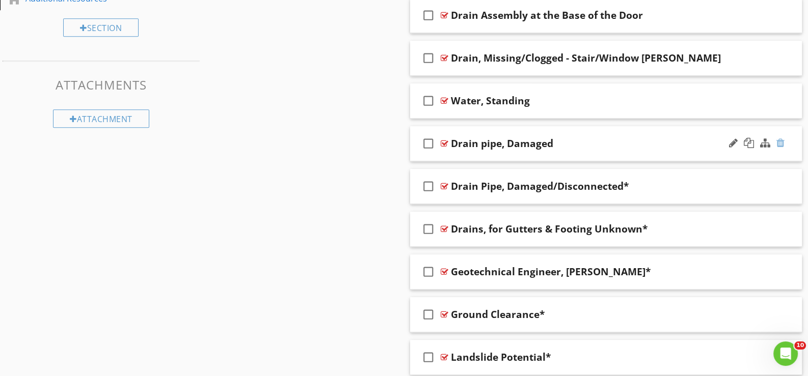
click at [779, 138] on div at bounding box center [780, 143] width 8 height 10
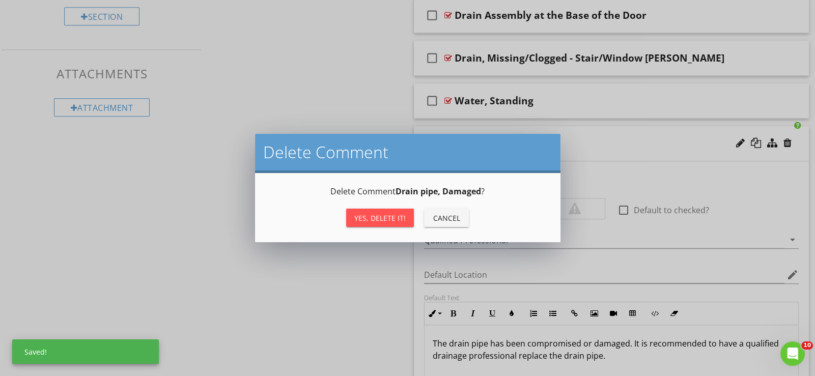
click at [386, 219] on div "Yes, Delete it!" at bounding box center [379, 218] width 51 height 11
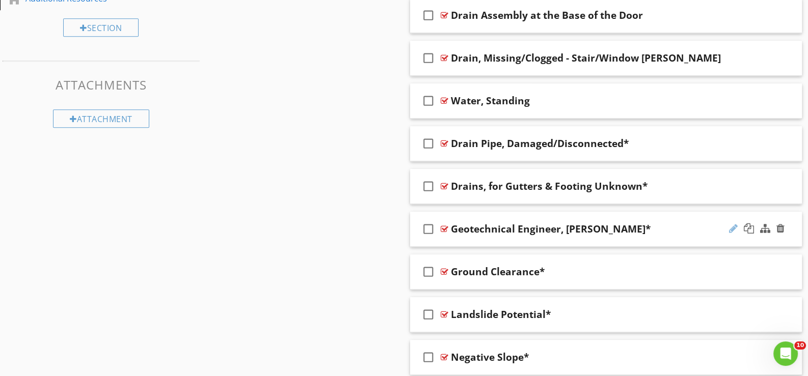
drag, startPoint x: 732, startPoint y: 223, endPoint x: 658, endPoint y: 217, distance: 74.6
click at [732, 224] on div at bounding box center [733, 229] width 9 height 10
click at [544, 229] on input "Geotechnical Engineer, Steep Slope*" at bounding box center [590, 230] width 279 height 17
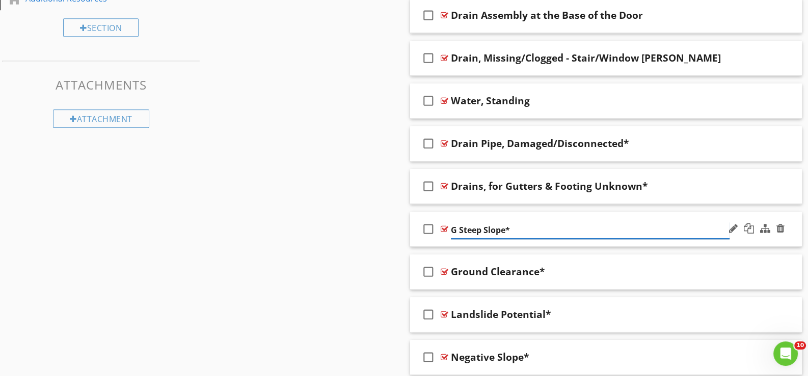
type input "Steep Slope*"
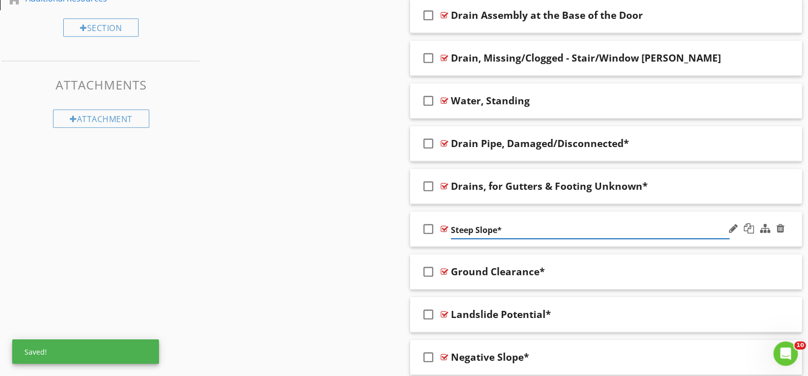
click at [459, 241] on div "check_box_outline_blank Steep Slope*" at bounding box center [606, 229] width 392 height 35
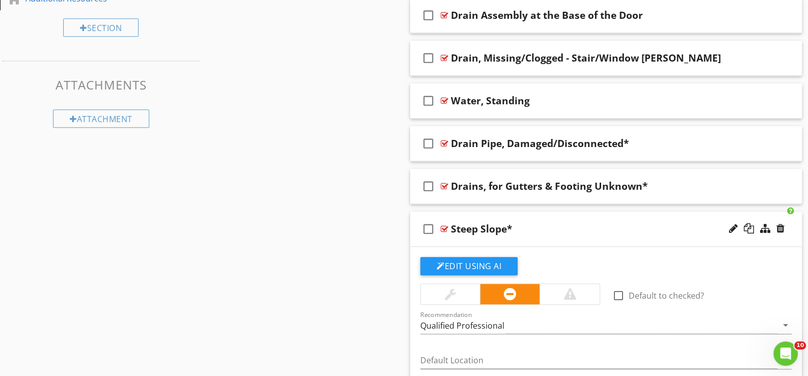
click at [536, 227] on div "Steep Slope*" at bounding box center [590, 229] width 279 height 12
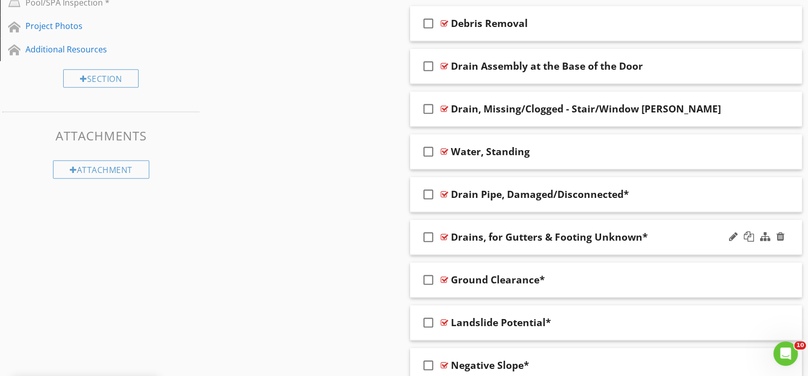
scroll to position [776, 0]
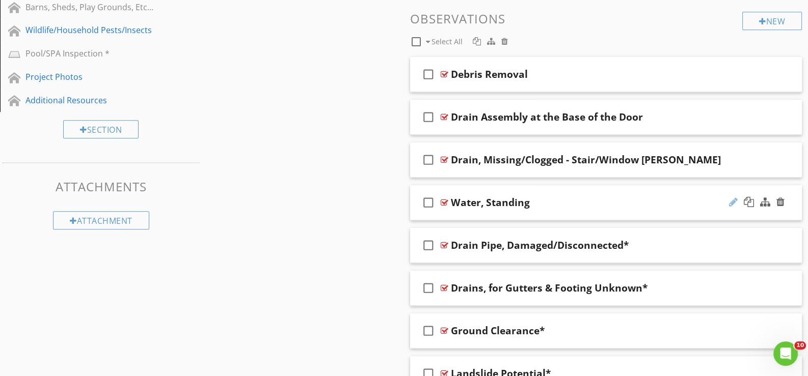
click at [733, 198] on div at bounding box center [733, 202] width 9 height 10
click at [450, 216] on div "check_box_outline_blank Water, Standing" at bounding box center [606, 202] width 392 height 35
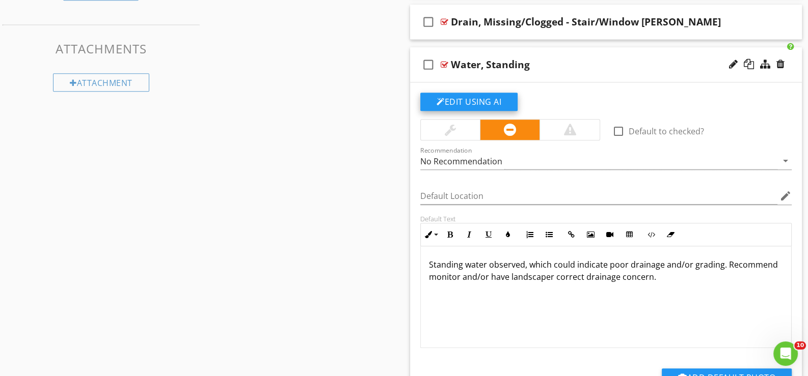
scroll to position [929, 0]
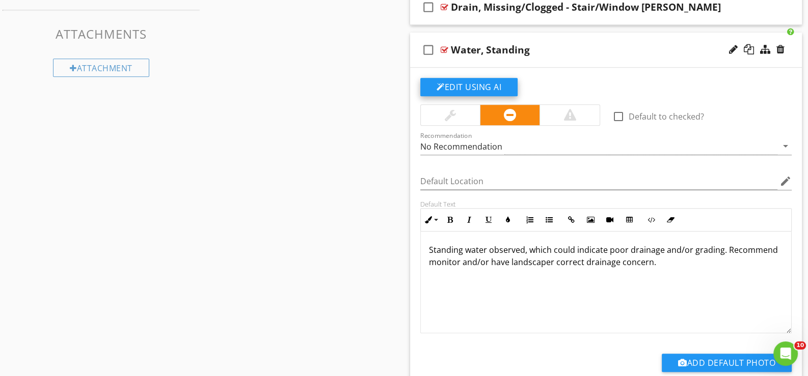
click at [475, 86] on button "Edit Using AI" at bounding box center [468, 87] width 97 height 18
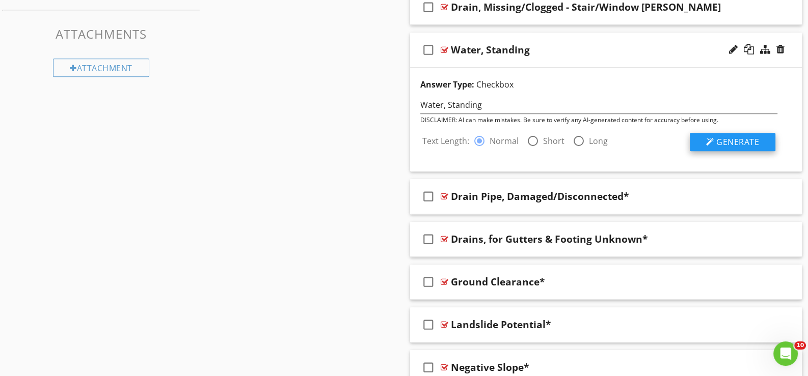
click at [730, 140] on span "Generate" at bounding box center [737, 141] width 43 height 11
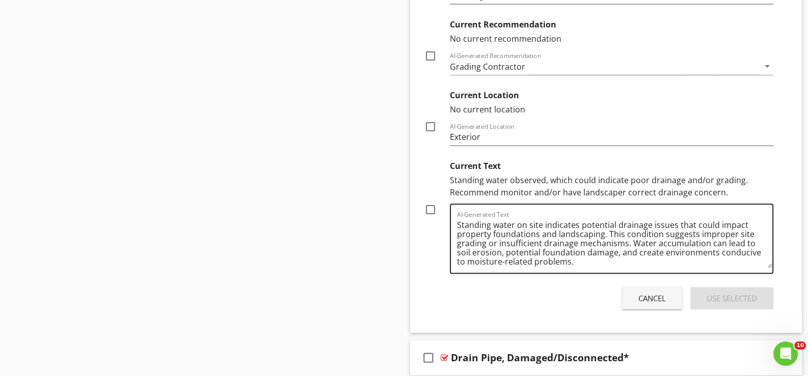
scroll to position [1183, 0]
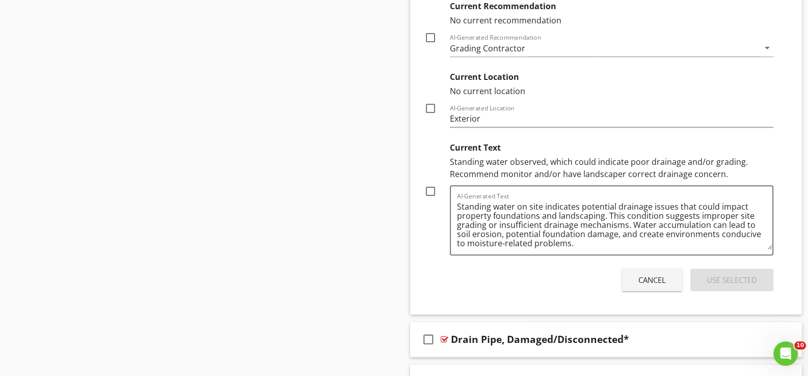
click at [432, 189] on div at bounding box center [430, 191] width 17 height 17
checkbox input "true"
click at [743, 276] on div "Use Selected" at bounding box center [731, 280] width 50 height 12
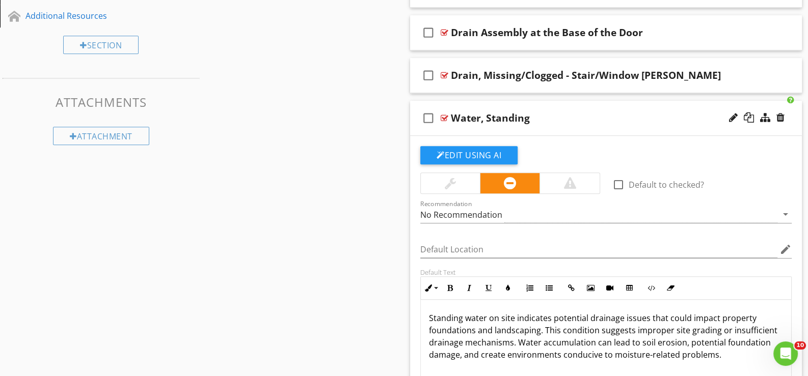
scroll to position [860, 0]
click at [454, 136] on div "Edit Using AI check_box_outline_blank Default to checked? Recommendation No Rec…" at bounding box center [606, 307] width 392 height 343
click at [462, 129] on div "check_box_outline_blank Water, Standing" at bounding box center [606, 118] width 392 height 35
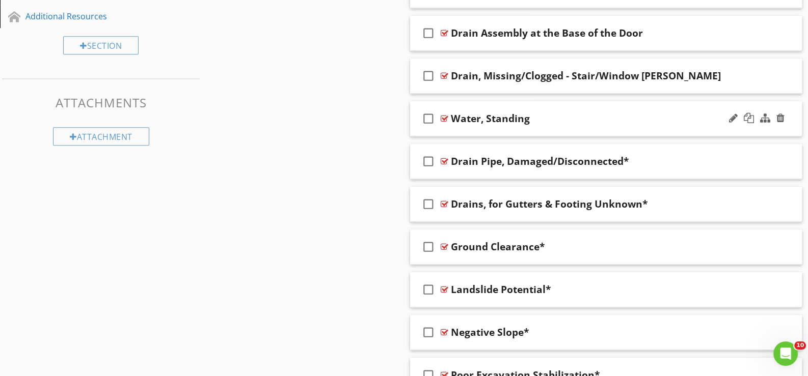
click at [481, 127] on div "check_box_outline_blank Water, Standing" at bounding box center [606, 118] width 392 height 35
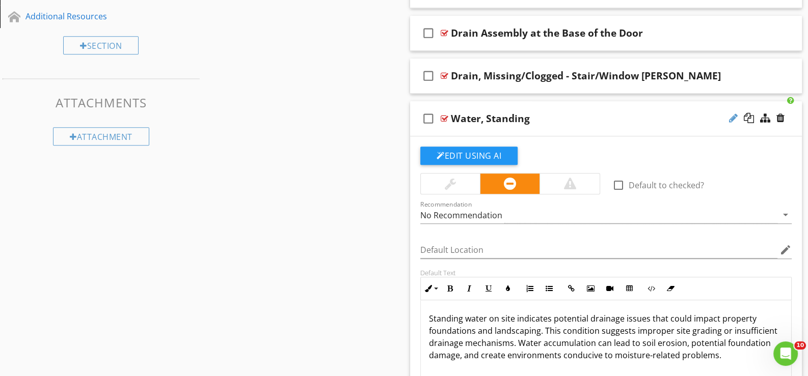
click at [733, 115] on div at bounding box center [733, 118] width 9 height 10
type input "Water, Standing*"
click at [445, 132] on div "check_box_outline_blank Water, Standing*" at bounding box center [606, 118] width 392 height 35
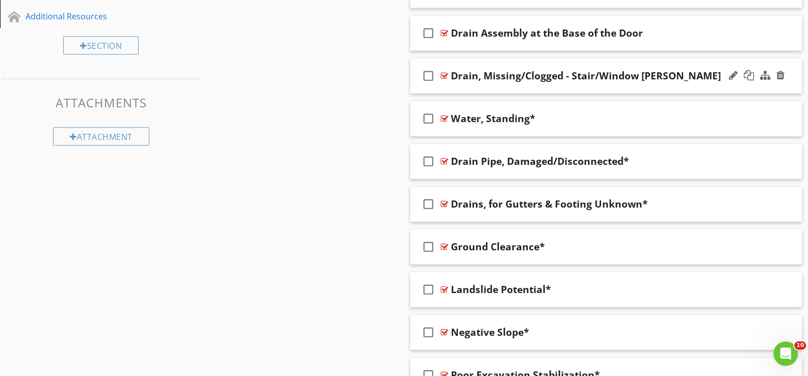
click at [453, 84] on div "check_box_outline_blank Drain, Missing/Clogged - Stair/Window Wells" at bounding box center [606, 76] width 392 height 35
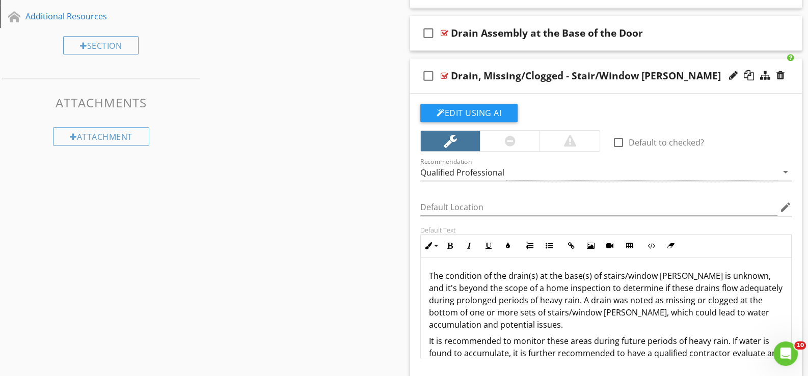
click at [462, 87] on div "check_box_outline_blank Drain, Missing/Clogged - Stair/Window Wells" at bounding box center [606, 76] width 392 height 35
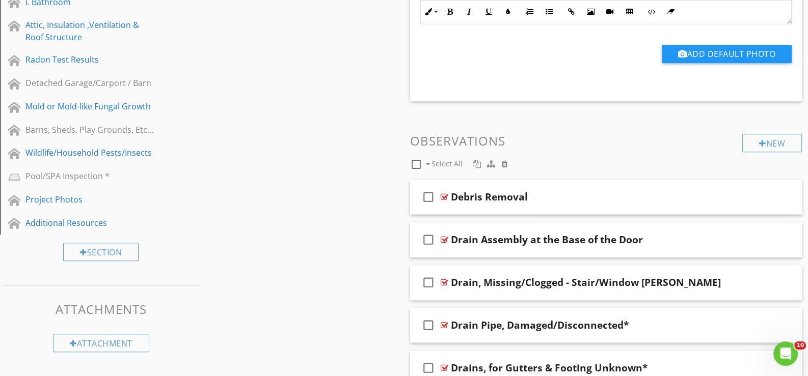
scroll to position [662, 0]
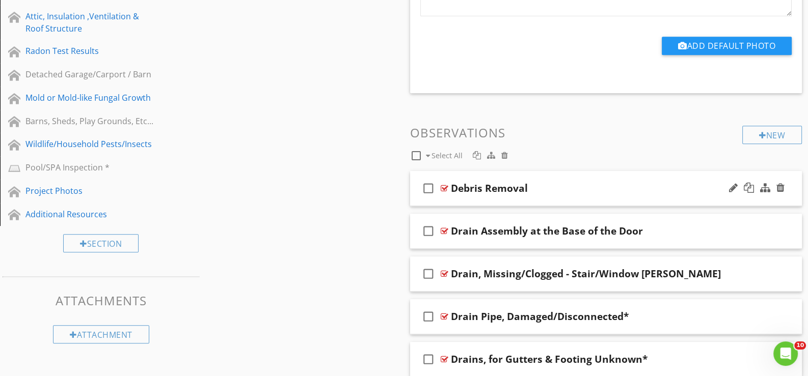
click at [467, 201] on div "check_box_outline_blank Debris Removal" at bounding box center [606, 188] width 392 height 35
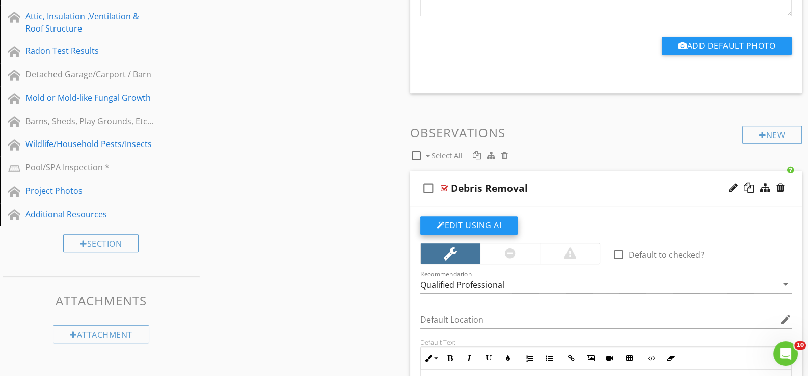
click at [480, 224] on button "Edit Using AI" at bounding box center [468, 225] width 97 height 18
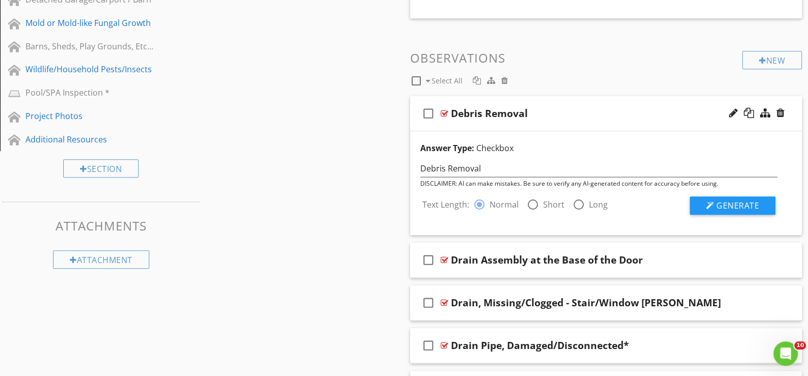
scroll to position [764, 0]
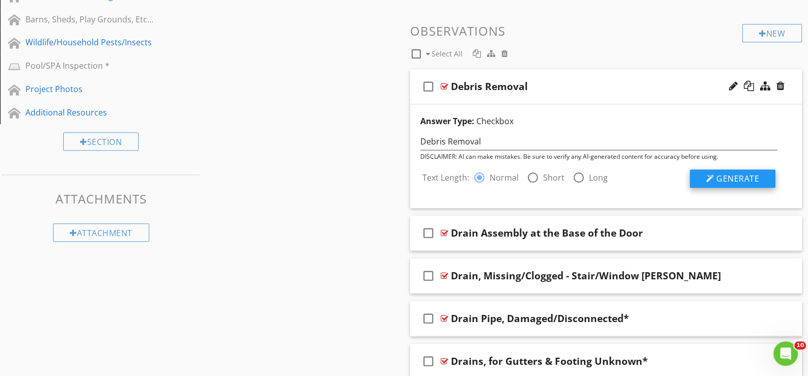
click at [726, 175] on span "Generate" at bounding box center [737, 178] width 43 height 11
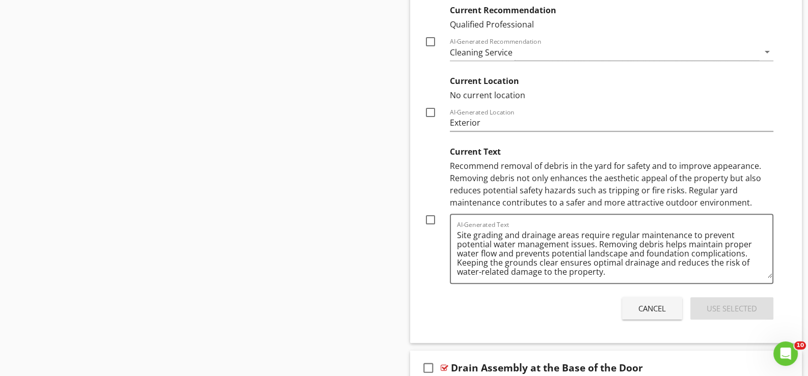
scroll to position [1069, 0]
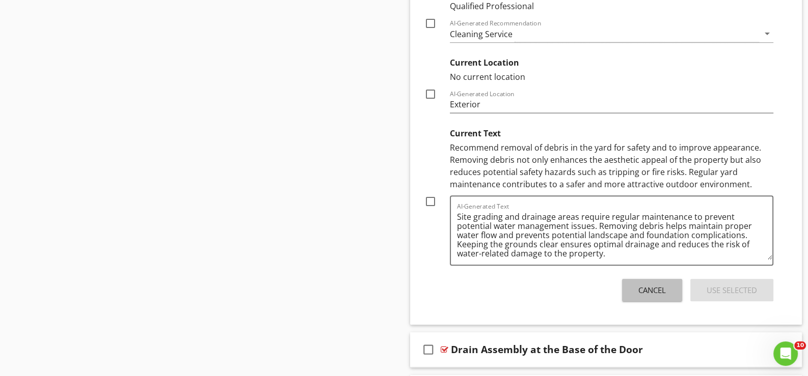
click at [657, 287] on div "Cancel" at bounding box center [651, 291] width 27 height 12
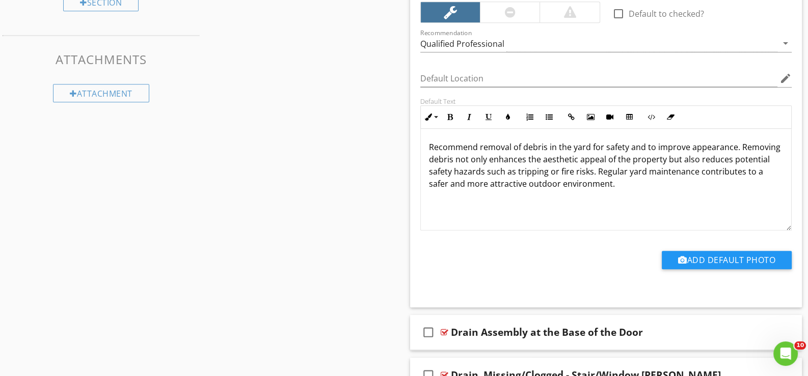
scroll to position [848, 0]
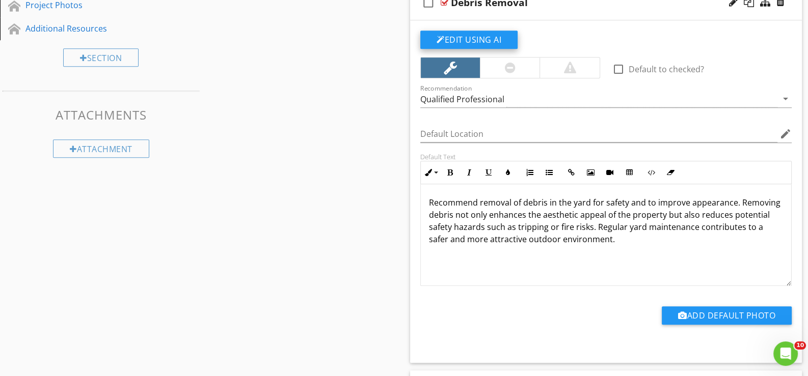
click at [485, 36] on button "Edit Using AI" at bounding box center [468, 40] width 97 height 18
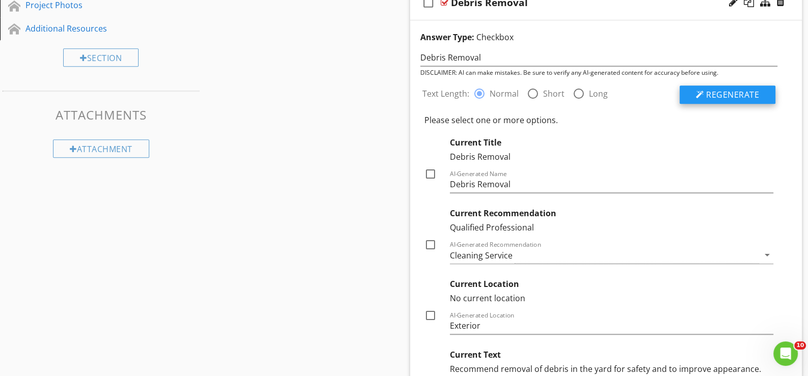
click at [726, 91] on span "Regenerate" at bounding box center [732, 94] width 53 height 11
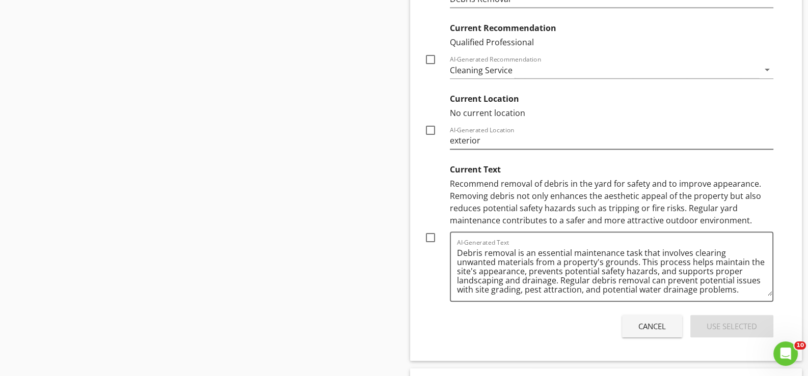
scroll to position [1051, 0]
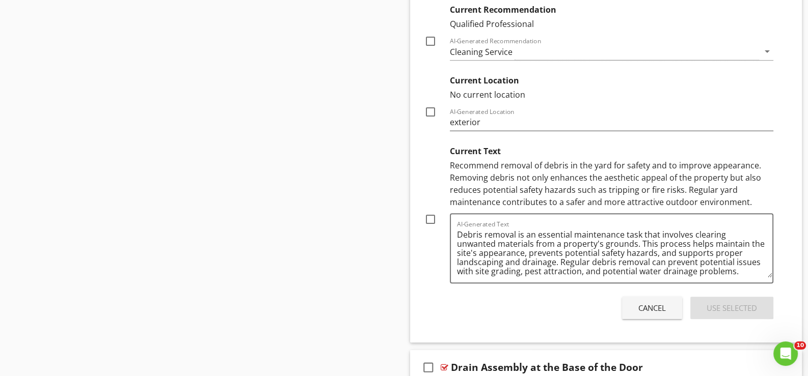
click at [430, 216] on div at bounding box center [430, 219] width 17 height 17
checkbox input "true"
click at [741, 305] on div "Use Selected" at bounding box center [731, 308] width 50 height 12
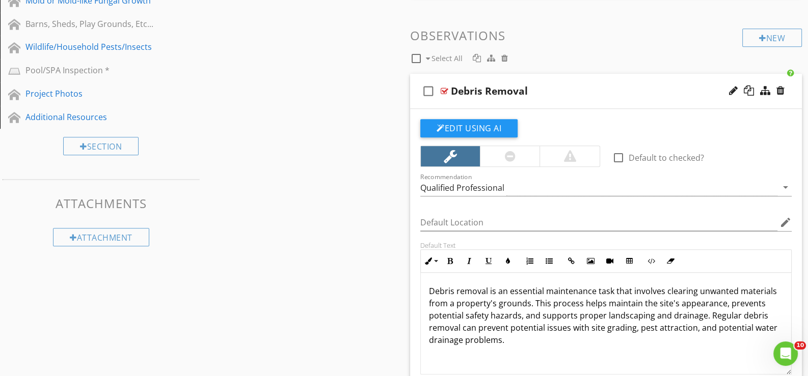
scroll to position [729, 0]
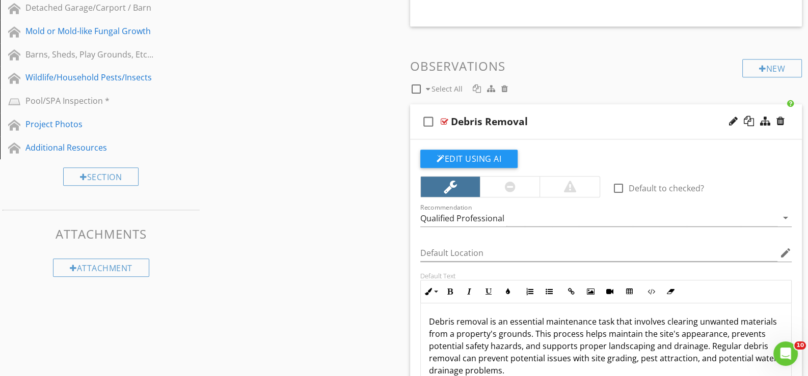
click at [486, 132] on div "check_box_outline_blank Debris Removal" at bounding box center [606, 121] width 392 height 35
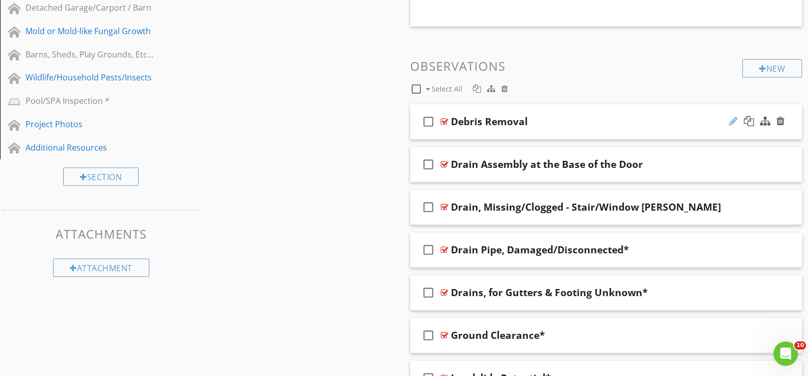
click at [732, 119] on div at bounding box center [733, 121] width 9 height 10
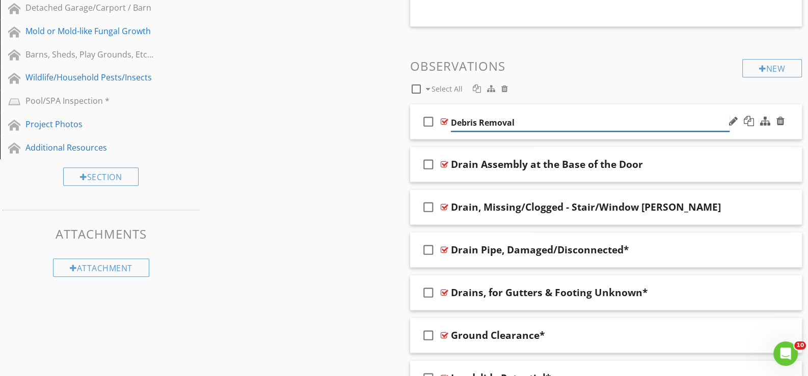
type input "Debris Removal*"
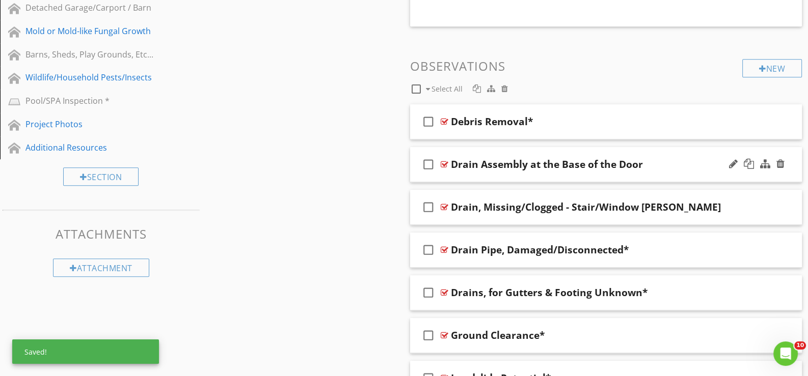
click at [455, 175] on div "check_box_outline_blank Drain Assembly at the Base of the Door" at bounding box center [606, 164] width 392 height 35
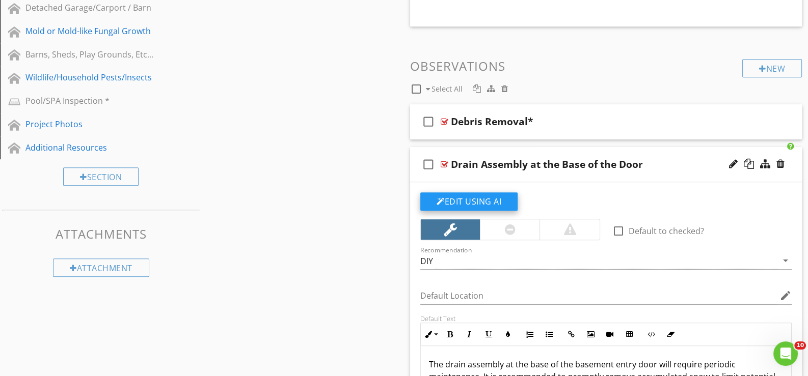
click at [458, 198] on button "Edit Using AI" at bounding box center [468, 201] width 97 height 18
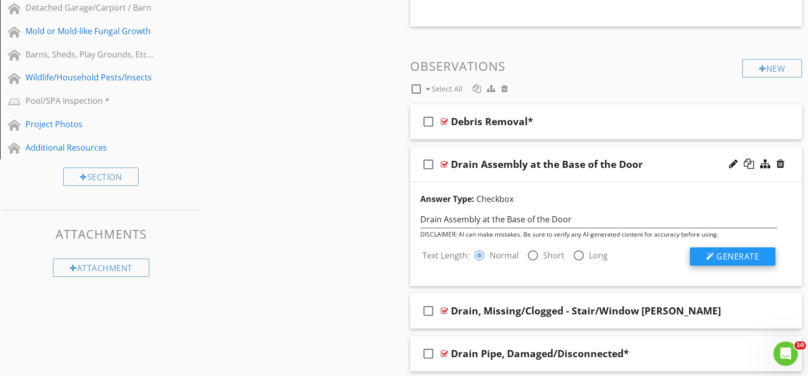
click at [726, 252] on span "Generate" at bounding box center [737, 256] width 43 height 11
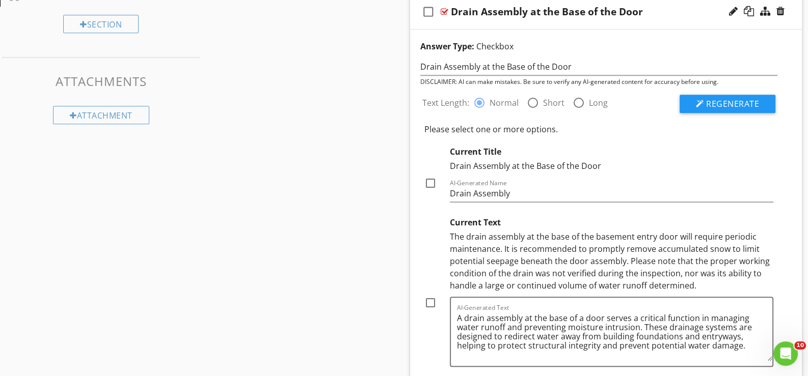
scroll to position [932, 0]
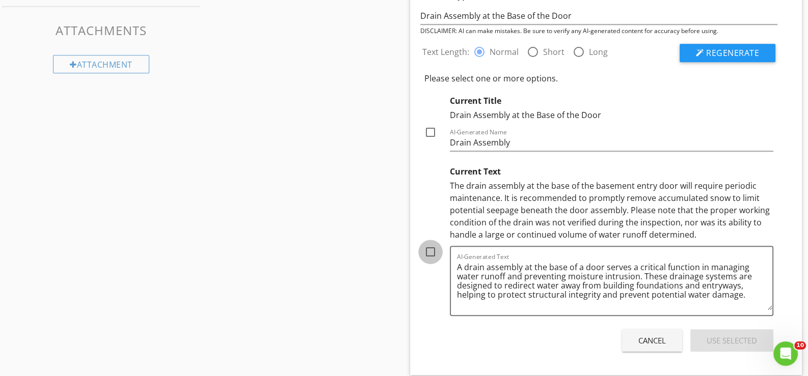
click at [432, 250] on div at bounding box center [430, 251] width 17 height 17
checkbox input "true"
click at [731, 339] on div "Use Selected" at bounding box center [731, 341] width 50 height 12
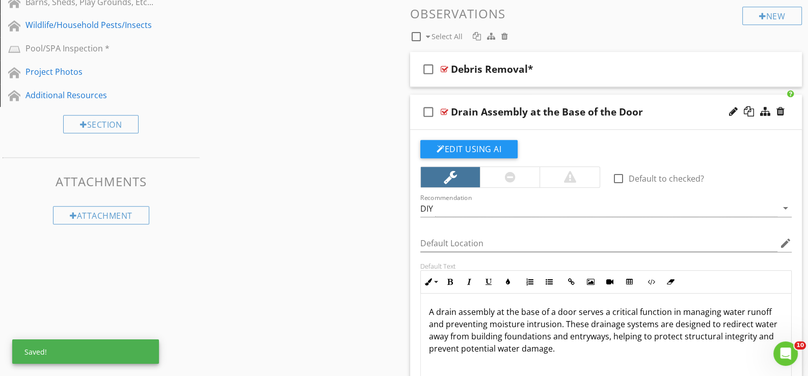
scroll to position [780, 0]
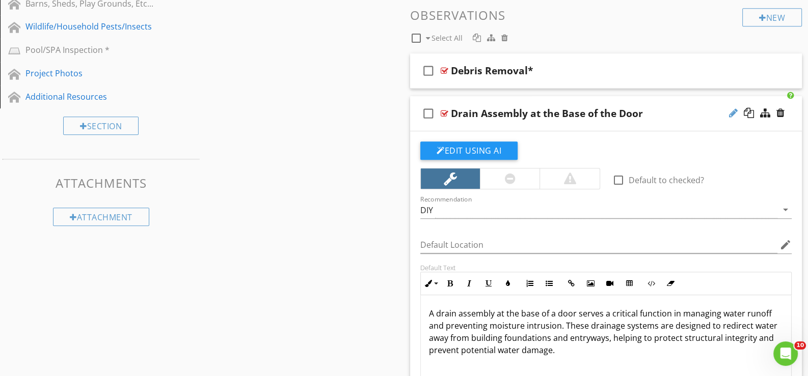
click at [733, 108] on div at bounding box center [733, 113] width 9 height 10
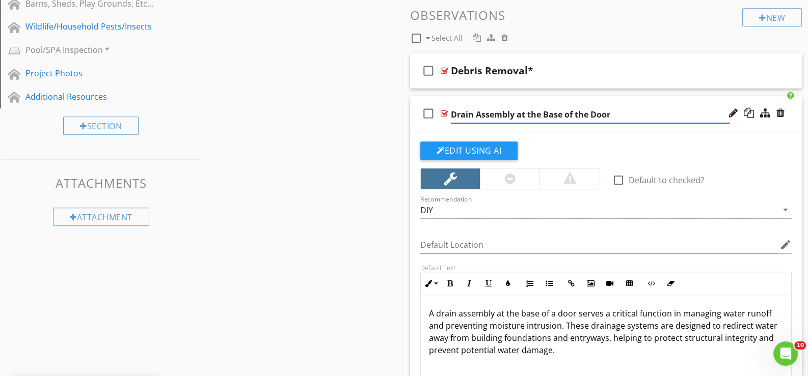
type input "Drain Assembly at the Base of the Door *"
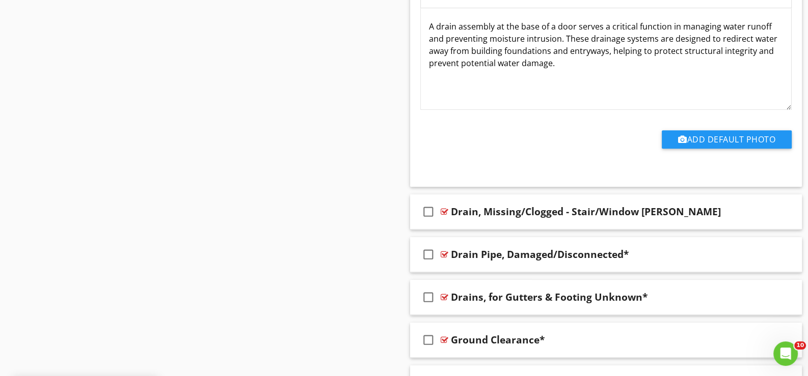
scroll to position [1085, 0]
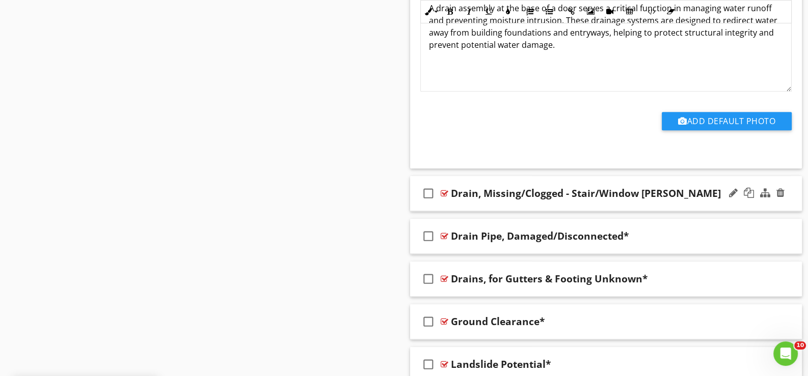
click at [464, 203] on div "check_box_outline_blank Drain, Missing/Clogged - Stair/Window Wells" at bounding box center [606, 193] width 392 height 35
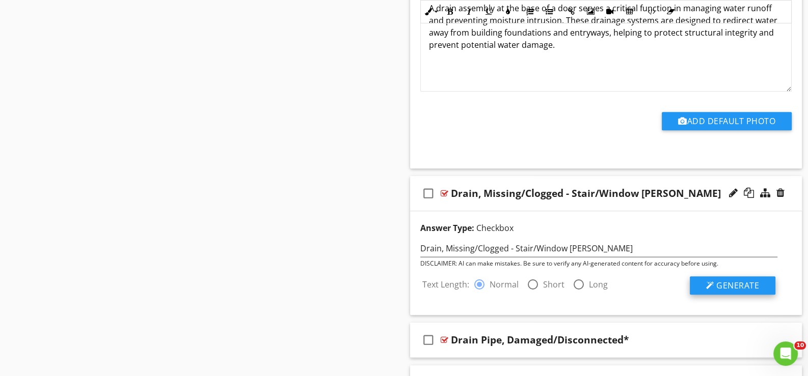
click at [737, 283] on span "Generate" at bounding box center [737, 285] width 43 height 11
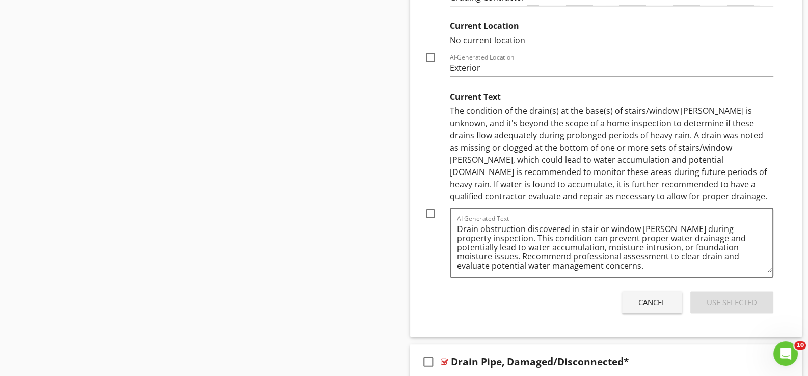
scroll to position [1543, 0]
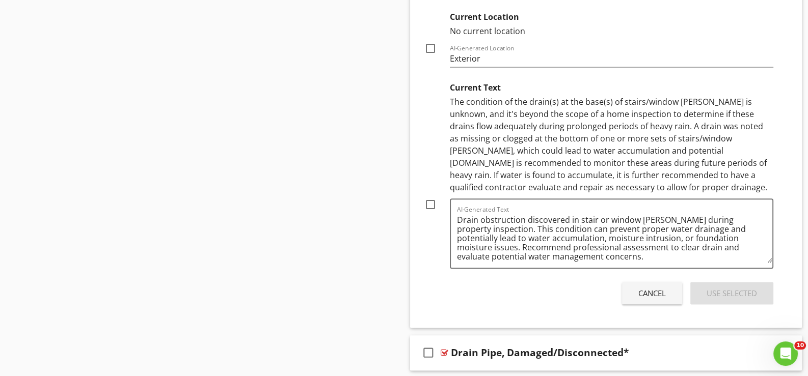
click at [432, 201] on div at bounding box center [430, 204] width 17 height 17
checkbox input "true"
click at [728, 291] on div "Use Selected" at bounding box center [731, 294] width 50 height 12
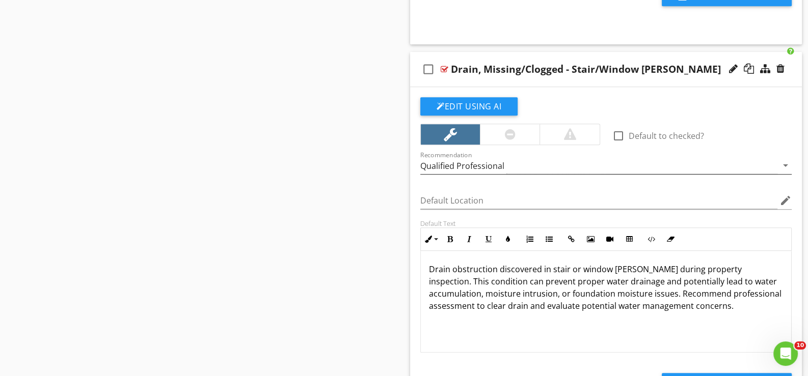
scroll to position [1119, 0]
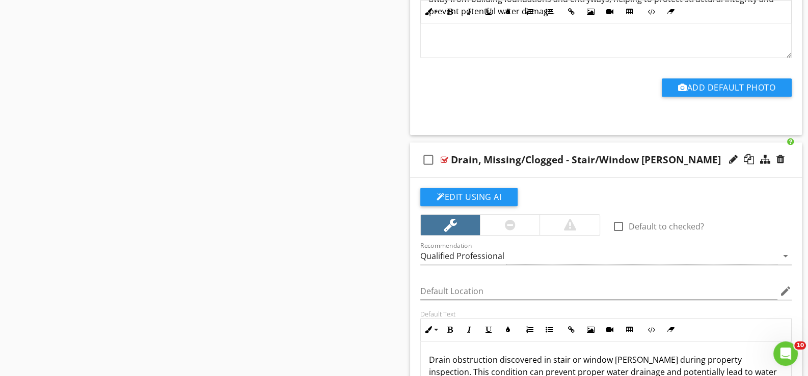
click at [471, 170] on div "check_box_outline_blank Drain, Missing/Clogged - Stair/Window Wells" at bounding box center [606, 160] width 392 height 35
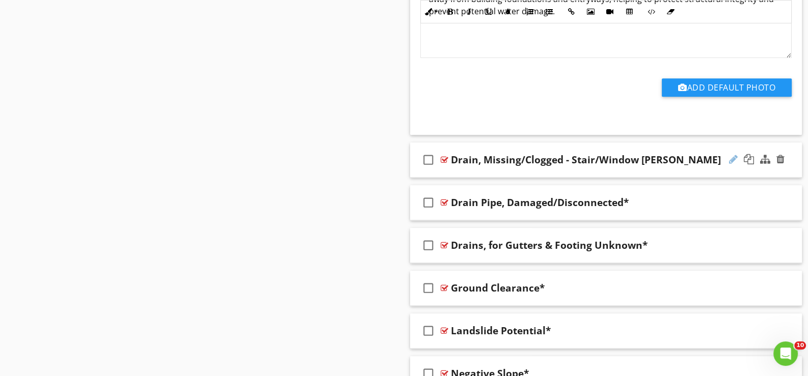
click at [733, 154] on div at bounding box center [733, 159] width 9 height 10
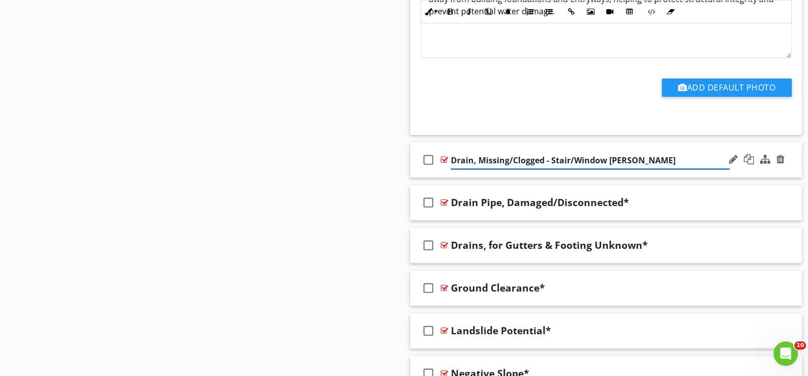
type input "Drain, Missing/Clogged - Stair/Window Wells *"
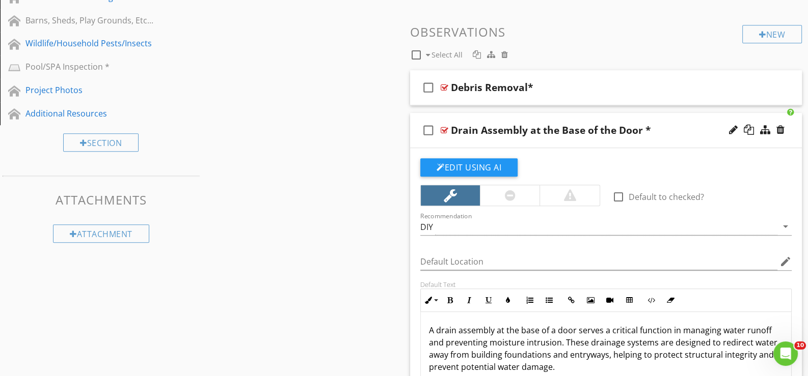
scroll to position [762, 0]
click at [453, 143] on div "check_box_outline_blank Drain Assembly at the Base of the Door *" at bounding box center [606, 131] width 392 height 35
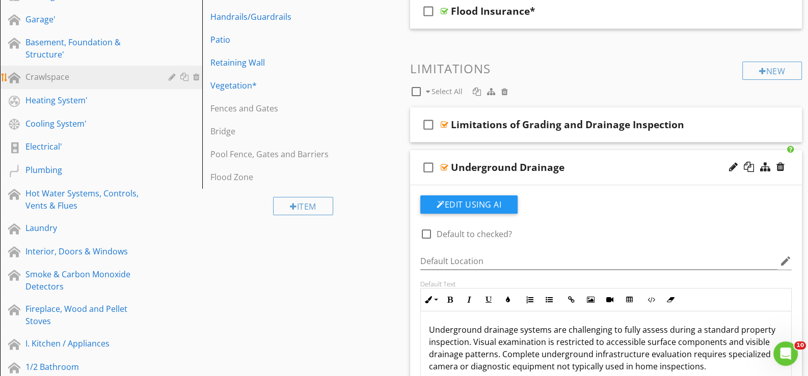
scroll to position [233, 0]
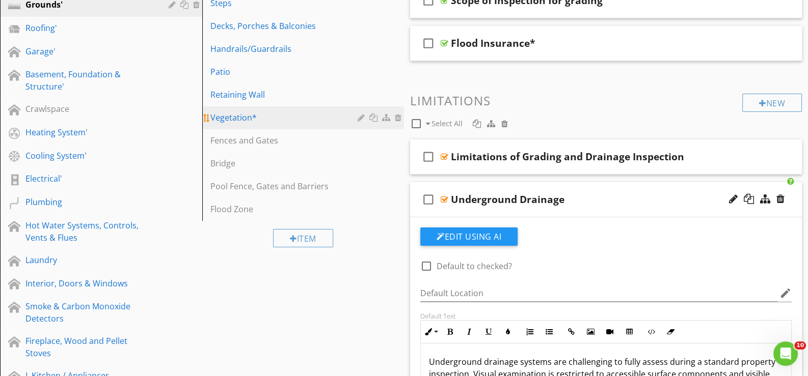
click at [228, 116] on div "Vegetation*" at bounding box center [285, 118] width 151 height 12
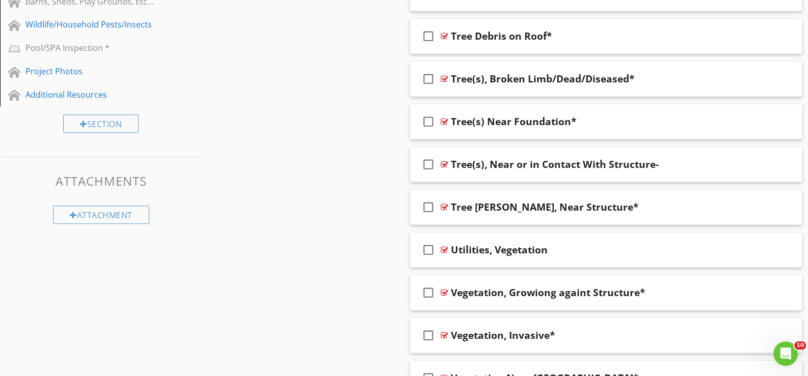
scroll to position [793, 0]
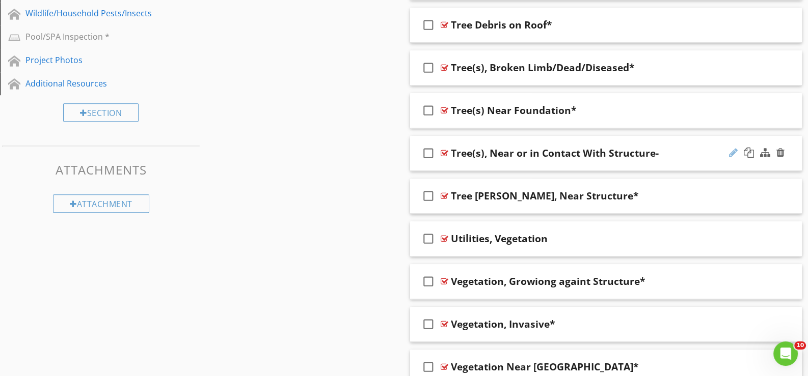
click at [730, 150] on div at bounding box center [733, 153] width 9 height 10
click at [458, 166] on div "check_box_outline_blank Tree(s), Near or in Contact With Structure-" at bounding box center [606, 153] width 392 height 35
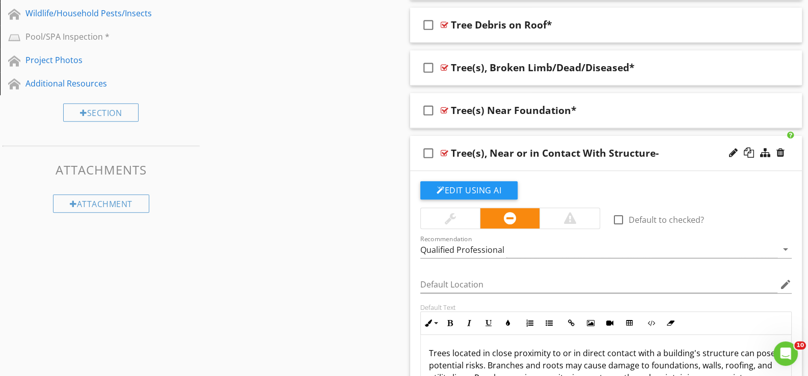
click at [462, 162] on div "check_box_outline_blank Tree(s), Near or in Contact With Structure-" at bounding box center [606, 153] width 392 height 35
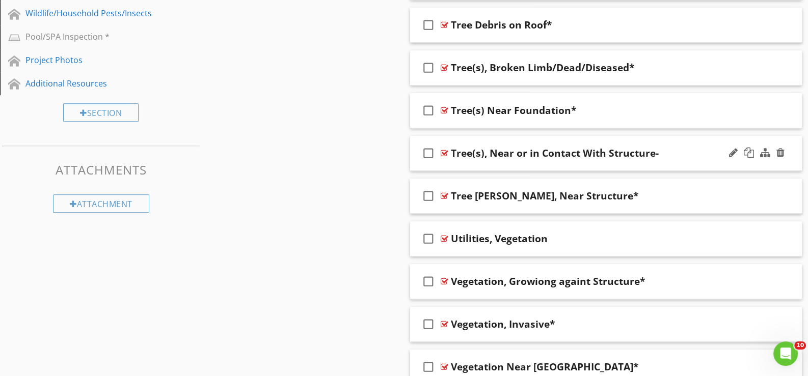
click at [462, 162] on div "check_box_outline_blank Tree(s), Near or in Contact With Structure-" at bounding box center [606, 153] width 392 height 35
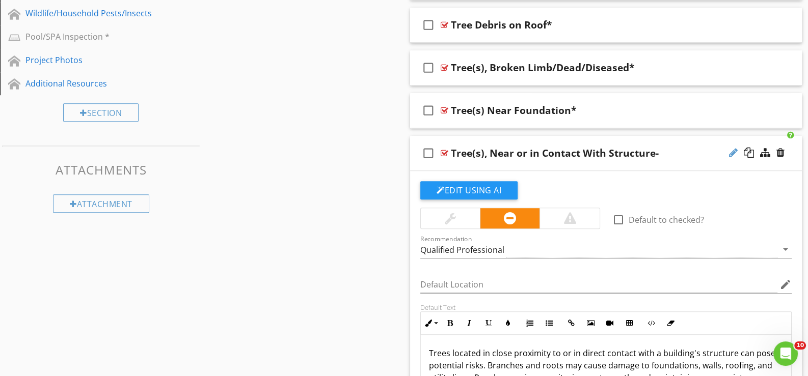
click at [730, 148] on div at bounding box center [733, 153] width 9 height 10
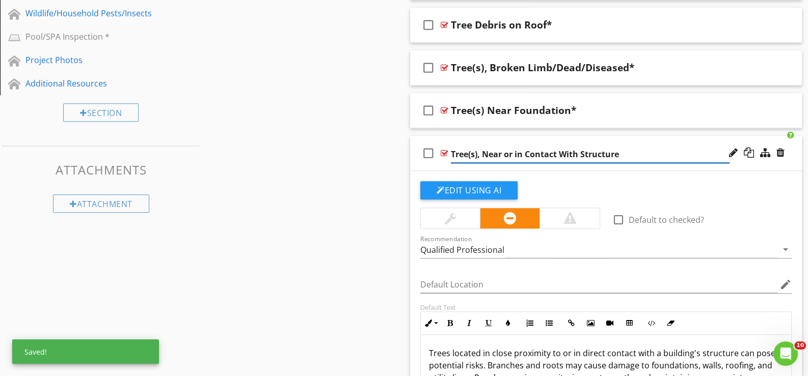
type input "Tree(s), Near or in Contact With Structure*"
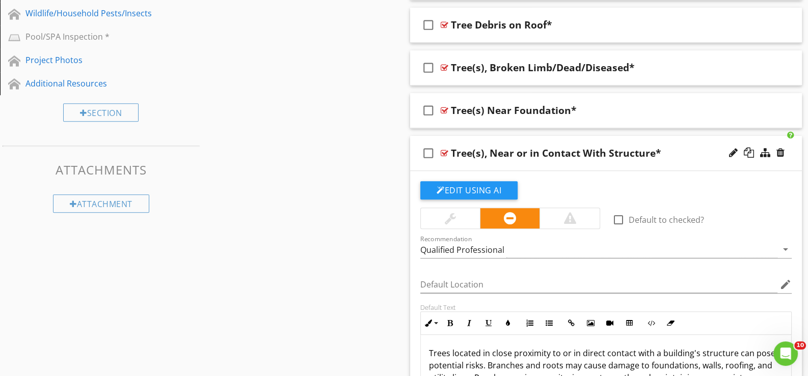
click at [443, 164] on div "check_box_outline_blank Tree(s), Near or in Contact With Structure*" at bounding box center [606, 153] width 392 height 35
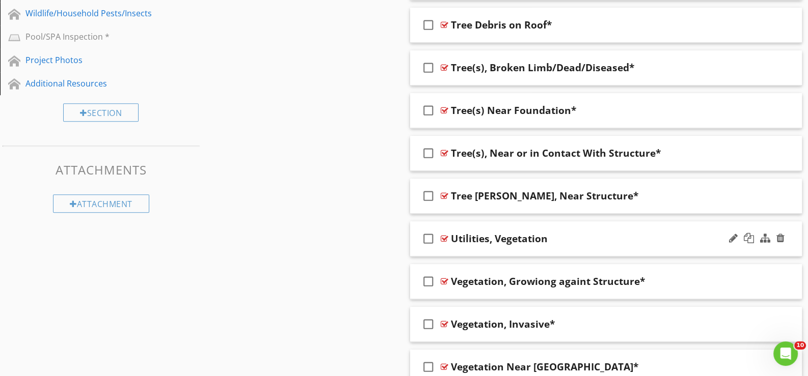
click at [454, 251] on div "check_box_outline_blank Utilities, Vegetation" at bounding box center [606, 238] width 392 height 35
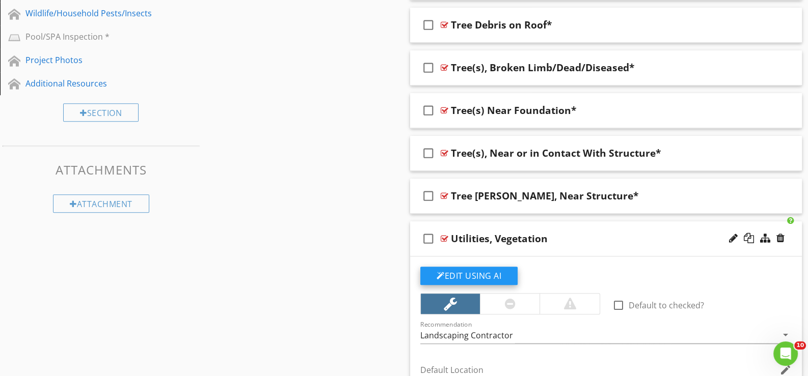
click at [463, 271] on button "Edit Using AI" at bounding box center [468, 276] width 97 height 18
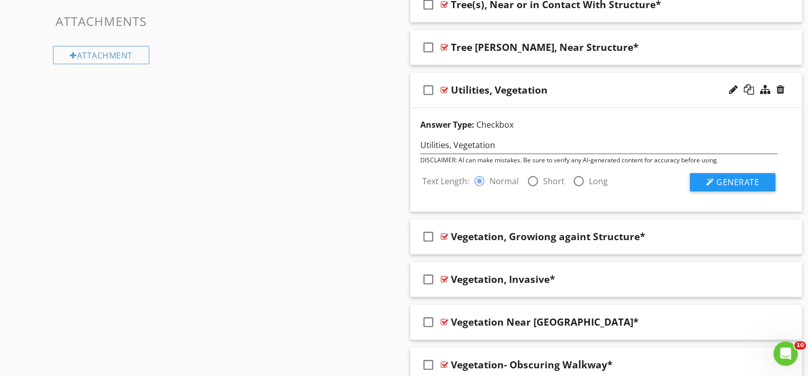
scroll to position [945, 0]
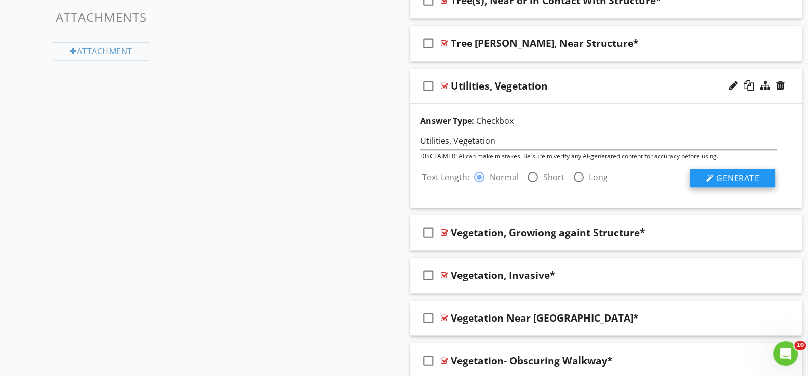
click at [730, 174] on span "Generate" at bounding box center [737, 178] width 43 height 11
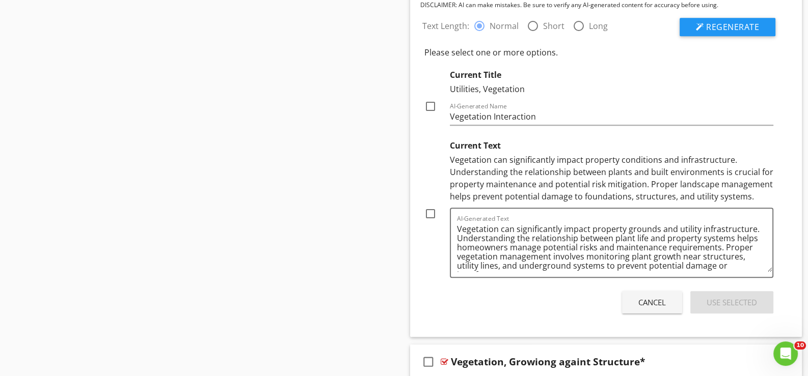
scroll to position [1098, 0]
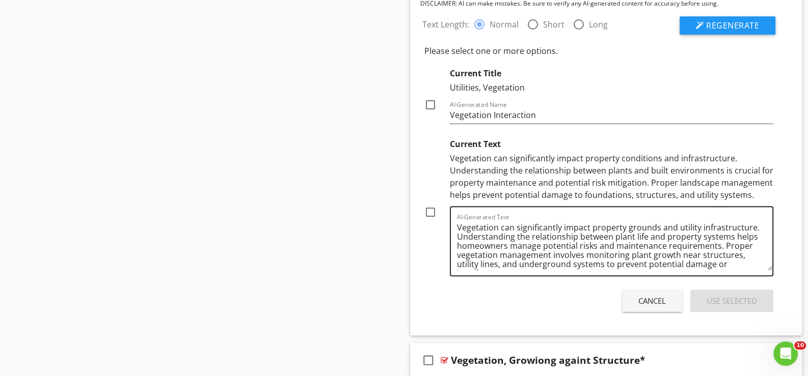
drag, startPoint x: 430, startPoint y: 209, endPoint x: 480, endPoint y: 232, distance: 54.7
click at [431, 210] on div at bounding box center [430, 212] width 17 height 17
checkbox input "true"
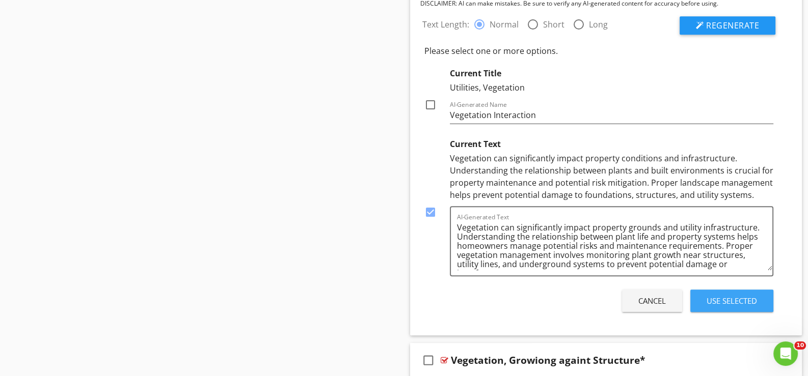
click at [737, 297] on div "Use Selected" at bounding box center [731, 301] width 50 height 12
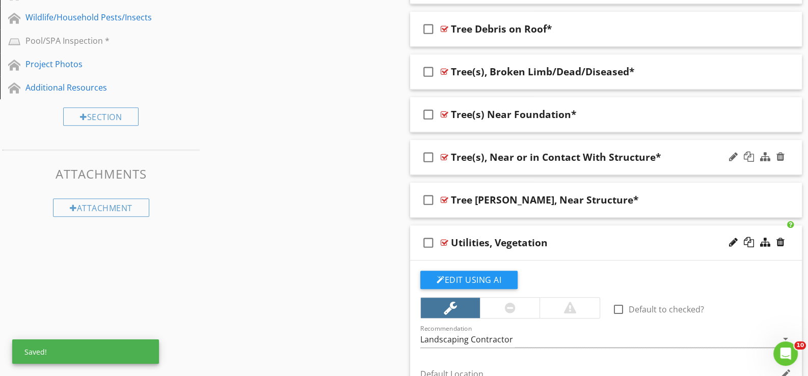
scroll to position [776, 0]
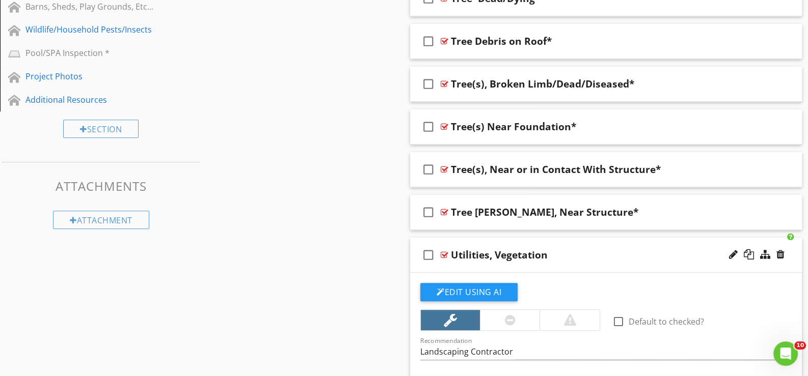
drag, startPoint x: 472, startPoint y: 265, endPoint x: 480, endPoint y: 266, distance: 7.7
click at [472, 265] on div "check_box_outline_blank Utilities, Vegetation" at bounding box center [606, 255] width 392 height 35
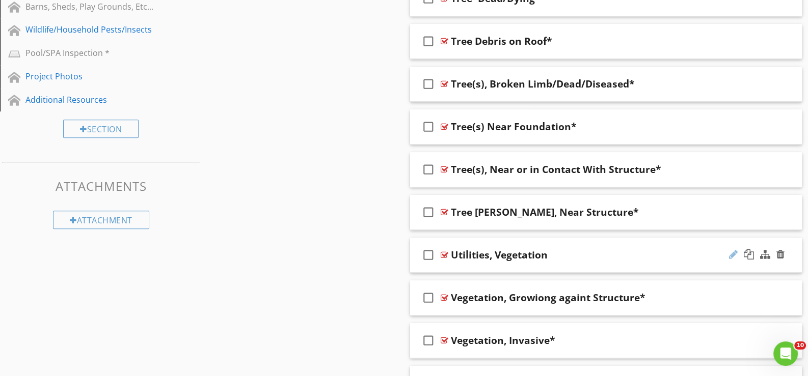
click at [729, 252] on div at bounding box center [733, 254] width 9 height 10
type input "Utilities, Vegetation*"
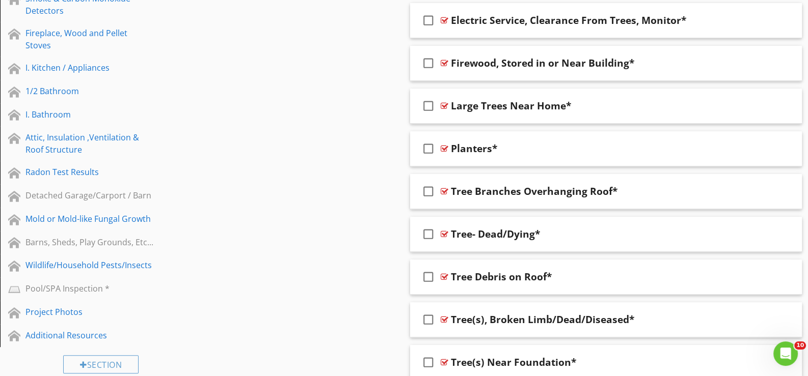
scroll to position [376, 0]
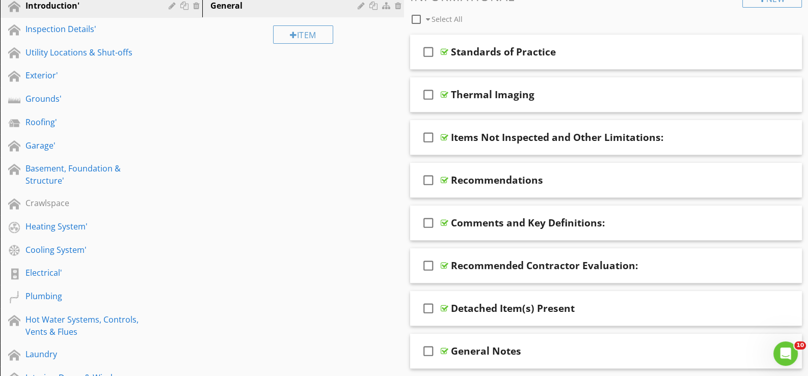
scroll to position [121, 0]
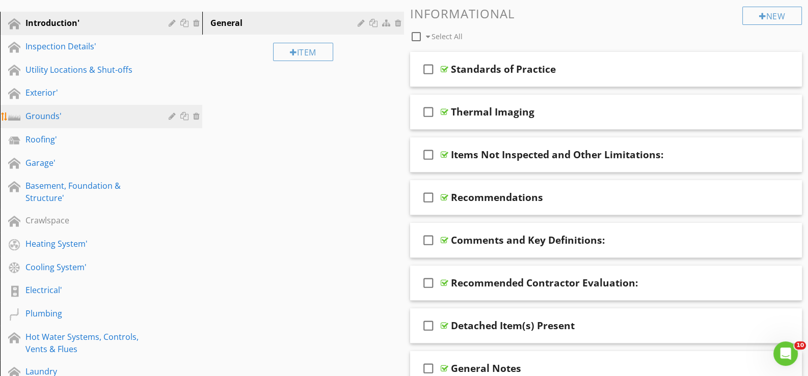
click at [51, 114] on div "Grounds'" at bounding box center [89, 116] width 128 height 12
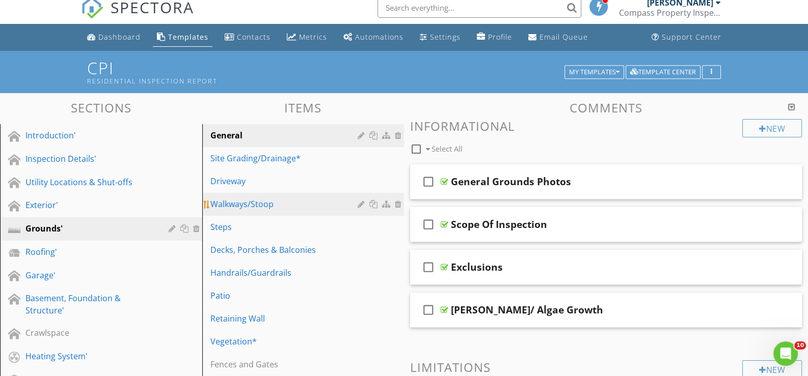
scroll to position [0, 0]
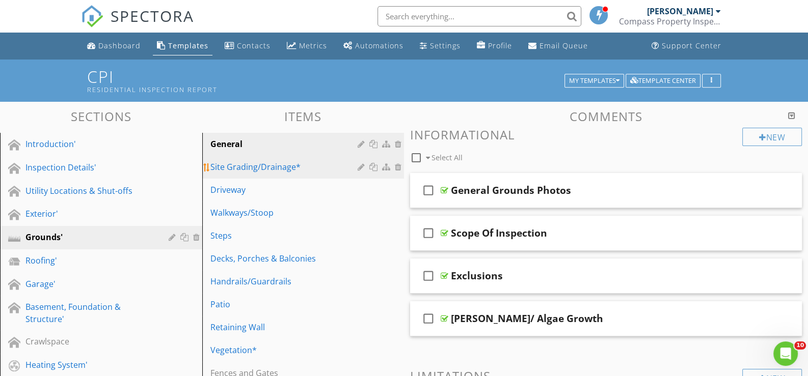
click at [254, 165] on div "Site Grading/Drainage*" at bounding box center [285, 167] width 151 height 12
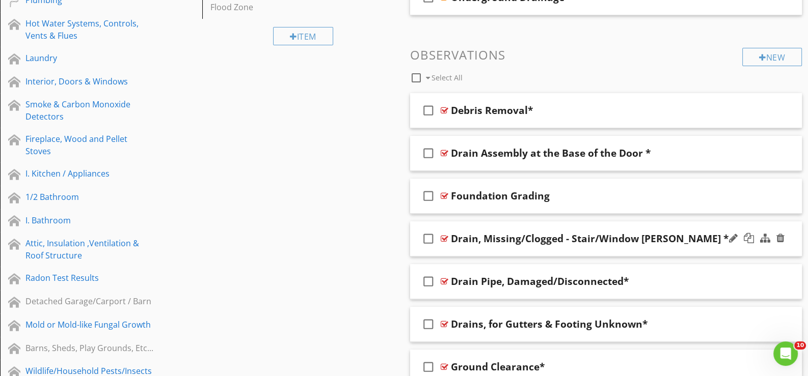
scroll to position [458, 0]
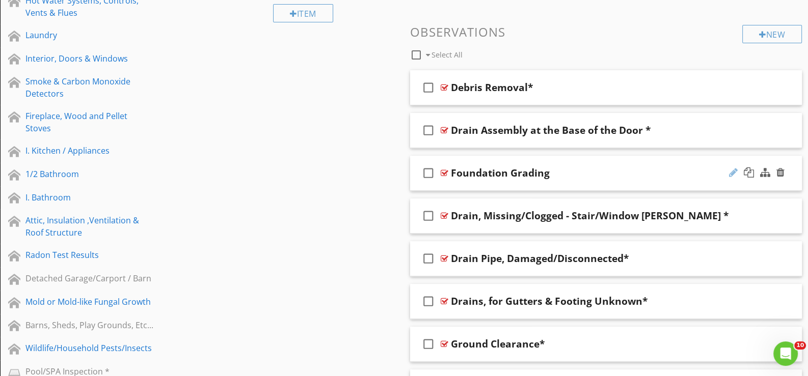
click at [732, 169] on div at bounding box center [733, 173] width 9 height 10
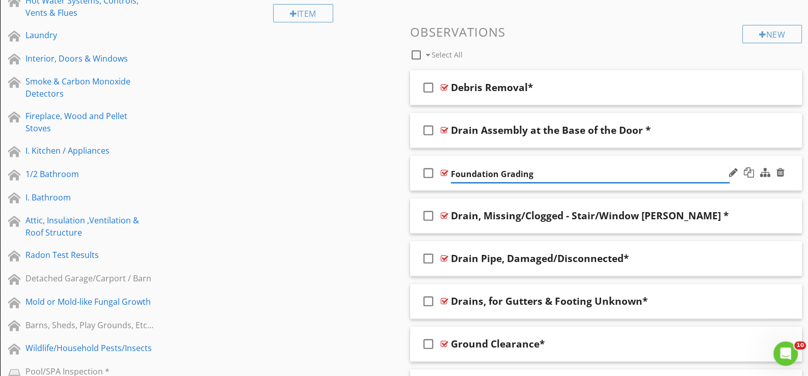
type input "Foundation Grading*"
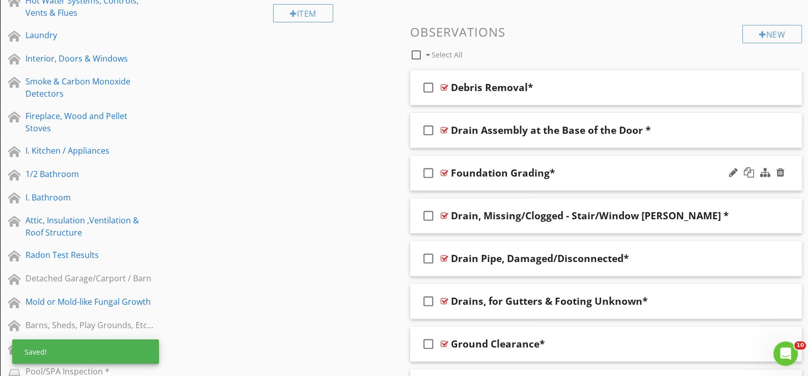
click at [444, 182] on div "check_box_outline_blank Foundation Grading*" at bounding box center [606, 173] width 392 height 35
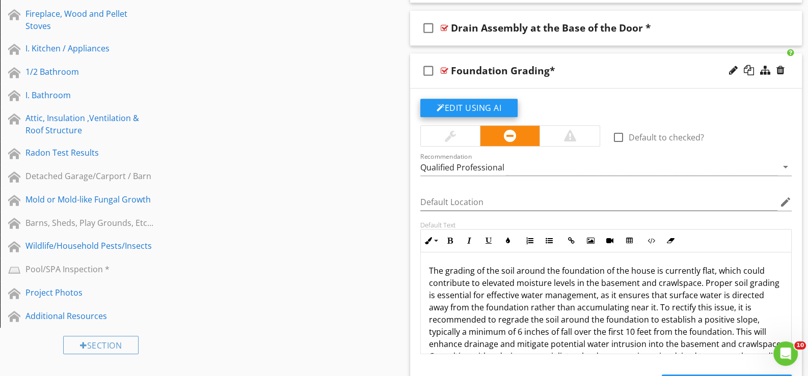
scroll to position [611, 0]
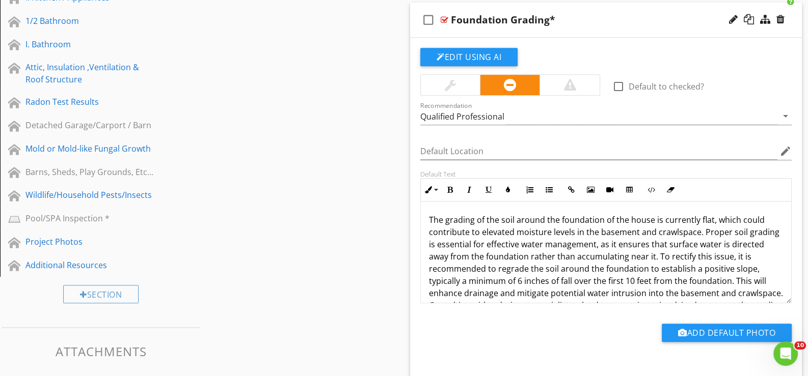
click at [651, 221] on p "The grading of the soil around the foundation of the house is currently flat, w…" at bounding box center [606, 269] width 354 height 110
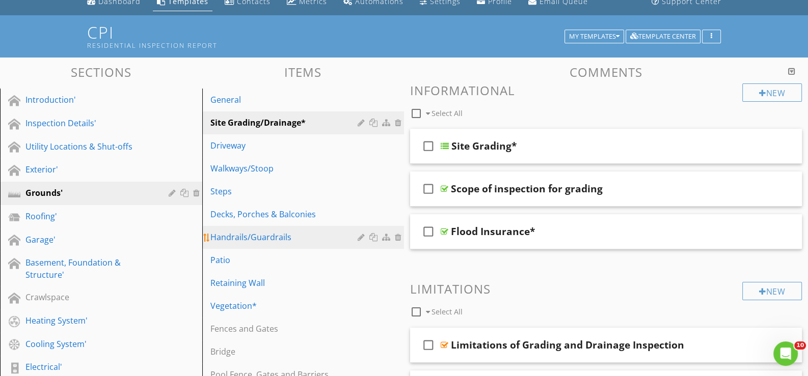
scroll to position [0, 0]
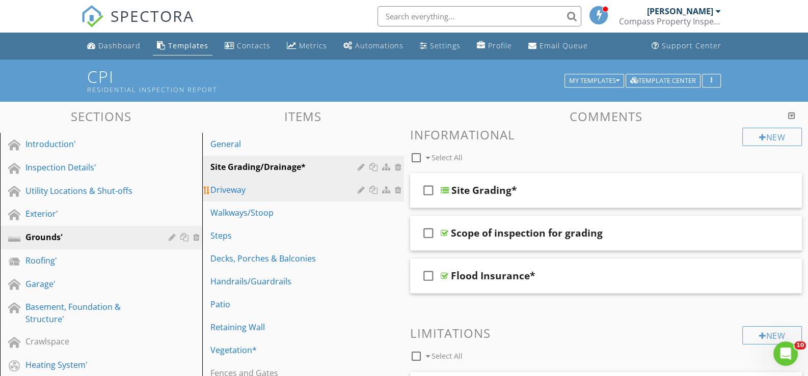
click at [236, 188] on div "Driveway" at bounding box center [285, 190] width 151 height 12
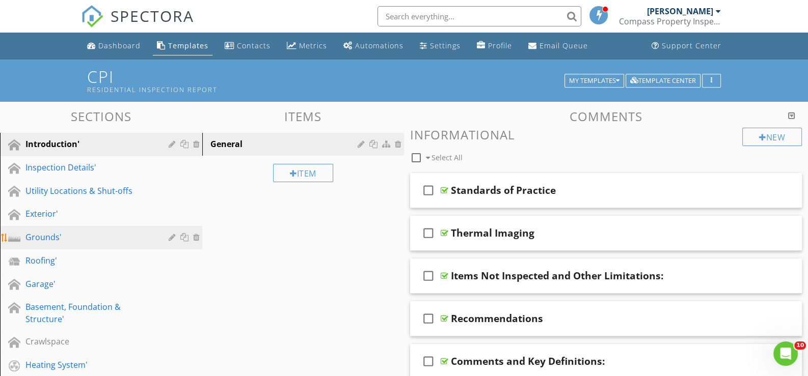
click at [54, 233] on div "Grounds'" at bounding box center [89, 237] width 128 height 12
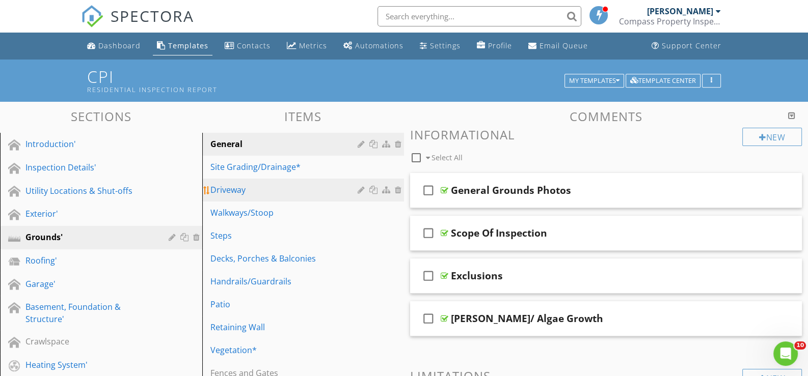
click at [235, 190] on div "Driveway" at bounding box center [285, 190] width 151 height 12
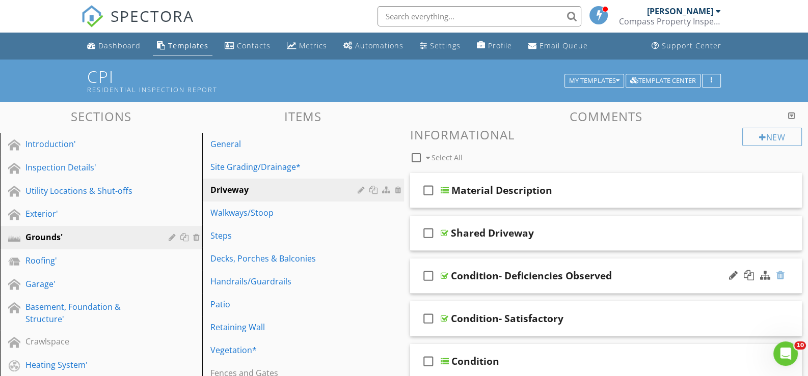
click at [777, 274] on div at bounding box center [780, 275] width 8 height 10
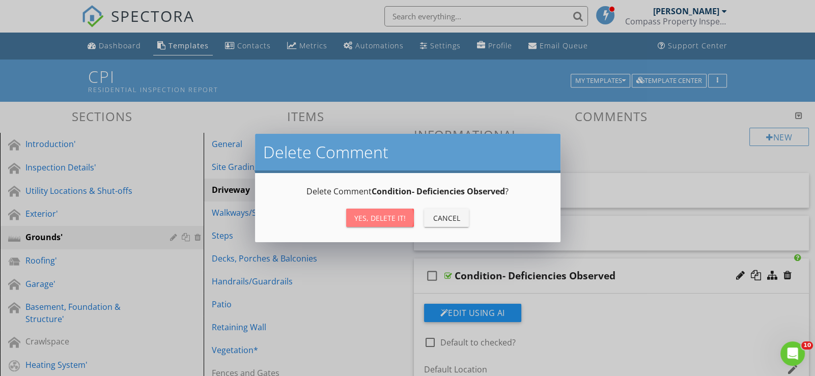
click at [393, 218] on div "Yes, Delete it!" at bounding box center [379, 218] width 51 height 11
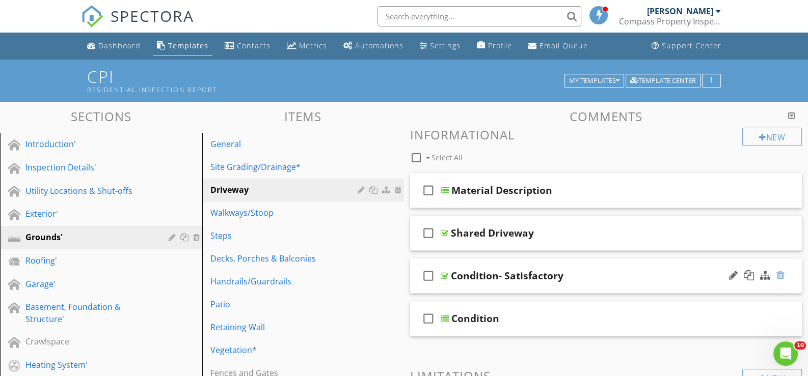
click at [782, 273] on div at bounding box center [780, 275] width 8 height 10
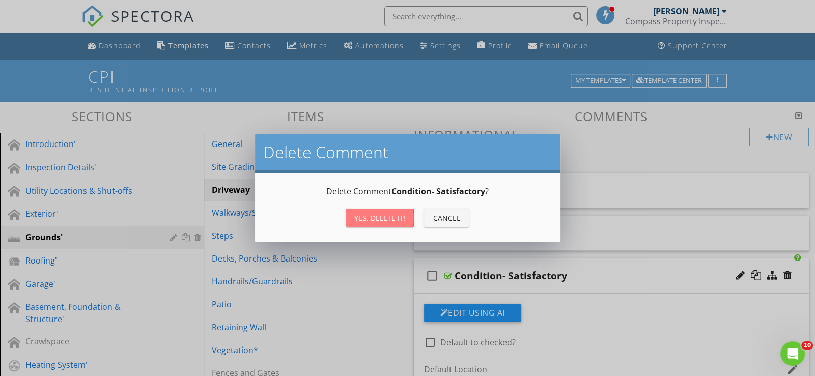
click at [380, 214] on div "Yes, Delete it!" at bounding box center [379, 218] width 51 height 11
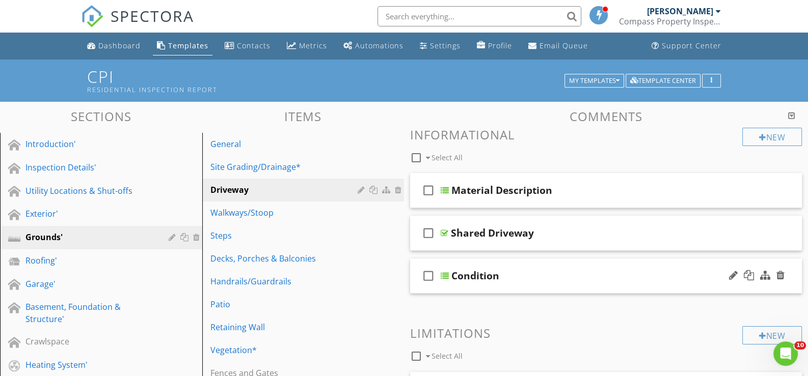
click at [457, 287] on div "check_box_outline_blank Condition" at bounding box center [606, 276] width 392 height 35
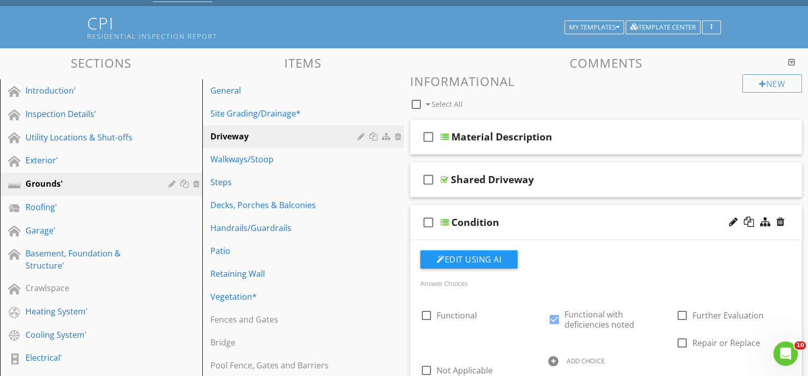
scroll to position [101, 0]
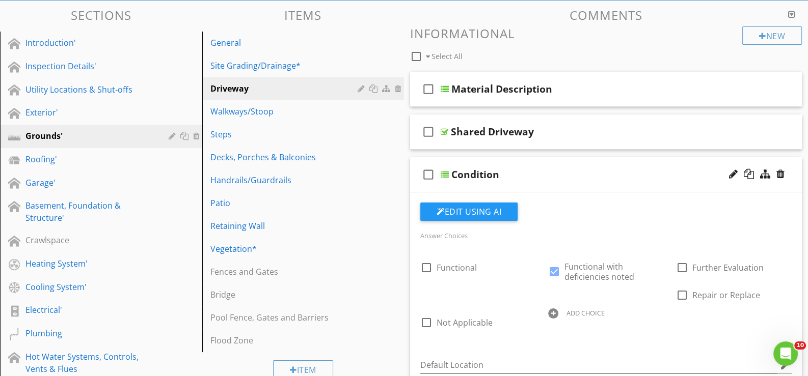
click at [463, 187] on div "check_box_outline_blank Condition" at bounding box center [606, 174] width 392 height 35
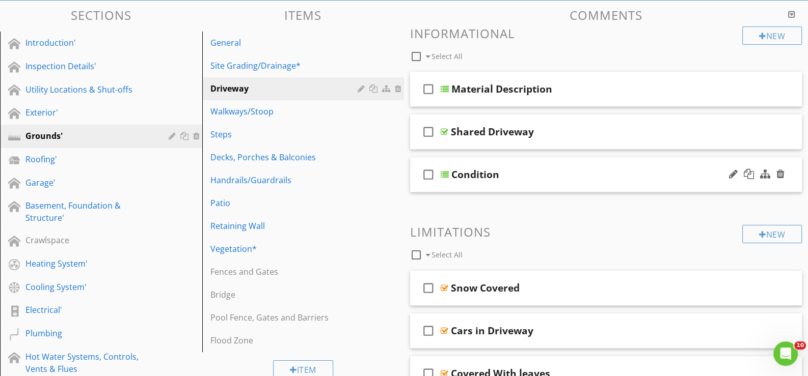
click at [463, 184] on div "check_box_outline_blank Condition" at bounding box center [606, 174] width 392 height 35
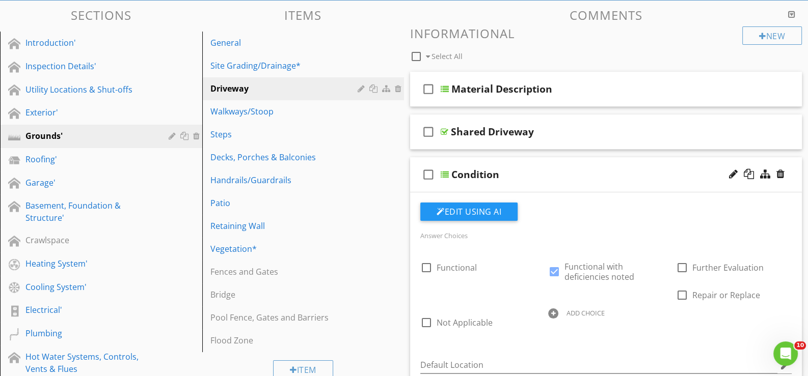
click at [460, 187] on div "check_box_outline_blank Condition" at bounding box center [606, 174] width 392 height 35
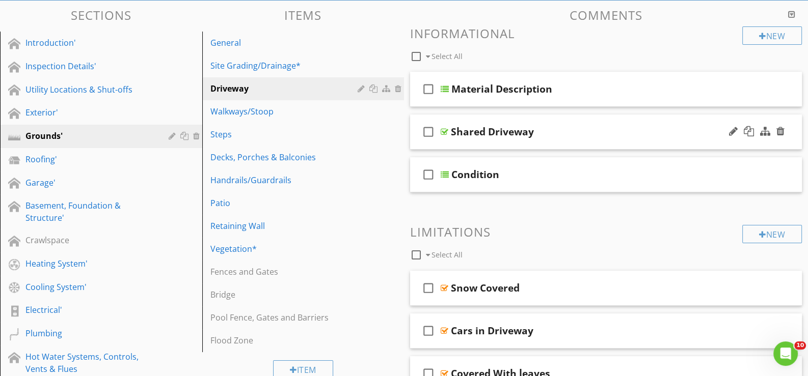
click at [467, 142] on div "check_box_outline_blank Shared Driveway" at bounding box center [606, 132] width 392 height 35
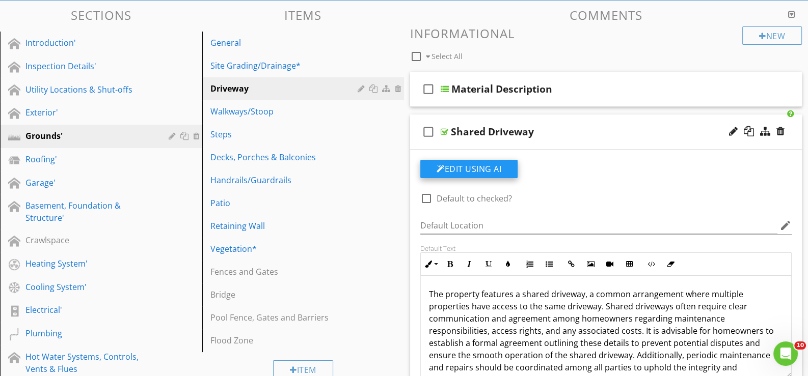
click at [461, 167] on button "Edit Using AI" at bounding box center [468, 169] width 97 height 18
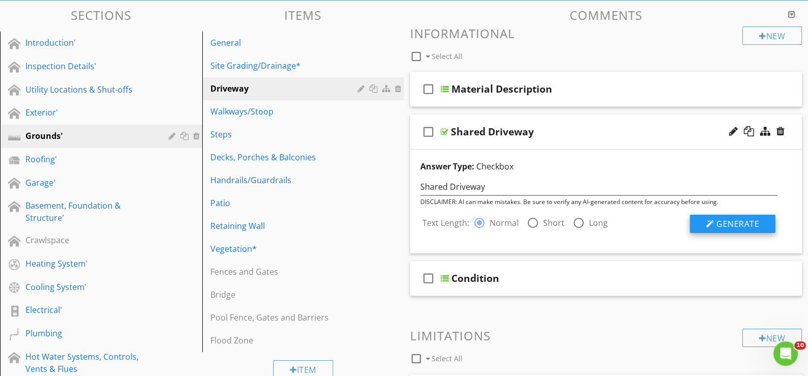
click at [732, 224] on span "Generate" at bounding box center [737, 223] width 43 height 11
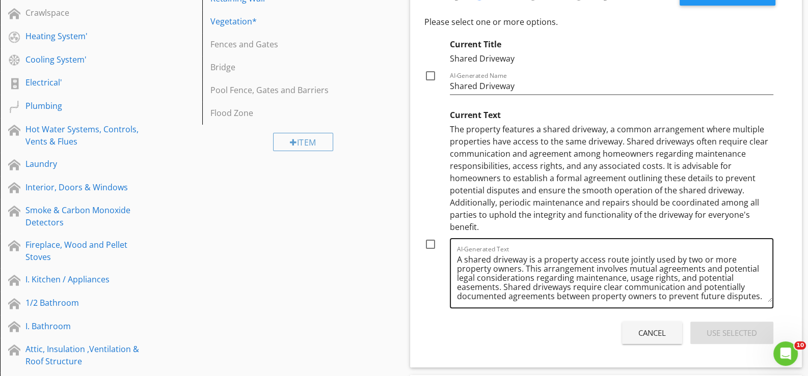
scroll to position [356, 0]
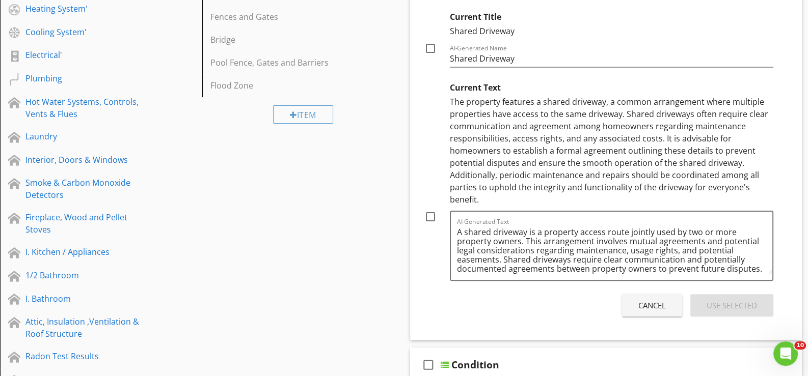
click at [431, 216] on div at bounding box center [430, 216] width 17 height 17
checkbox input "true"
click at [719, 302] on div "Use Selected" at bounding box center [731, 306] width 50 height 12
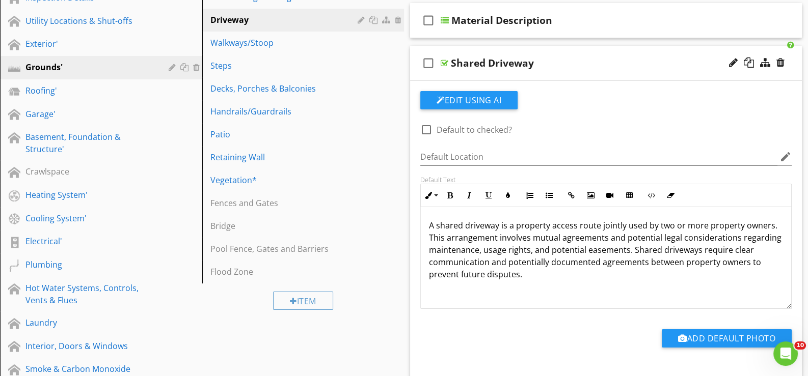
scroll to position [101, 0]
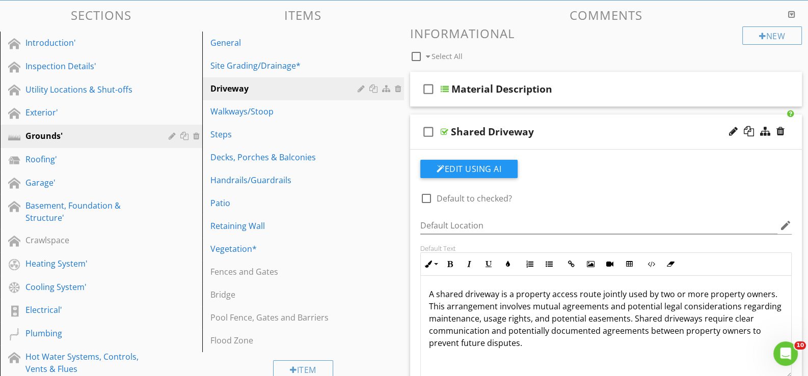
click at [469, 142] on div "check_box_outline_blank Shared Driveway" at bounding box center [606, 132] width 392 height 35
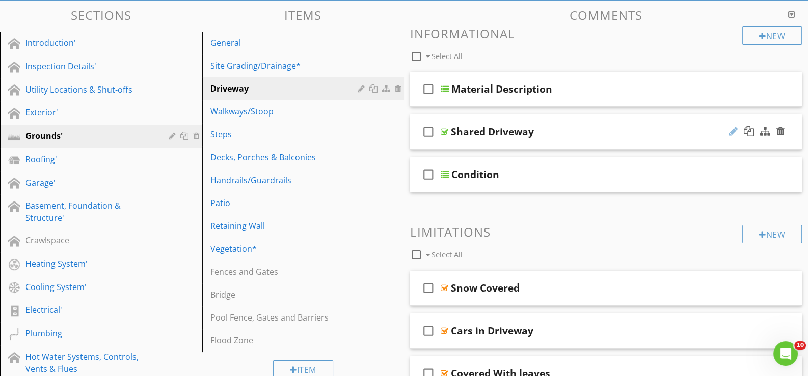
click at [732, 127] on div at bounding box center [733, 131] width 9 height 10
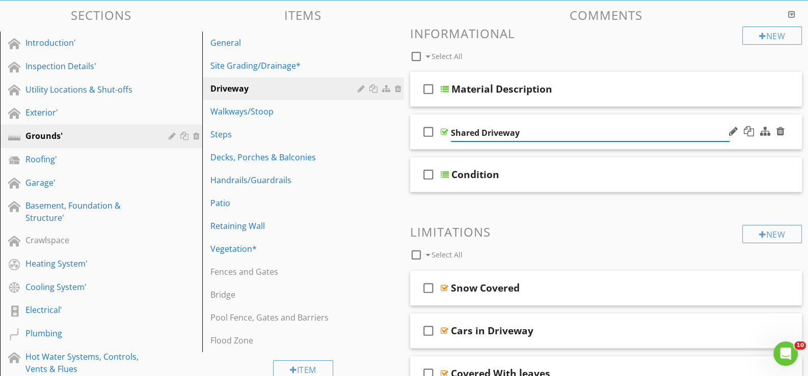
type input "Shared Driveway*"
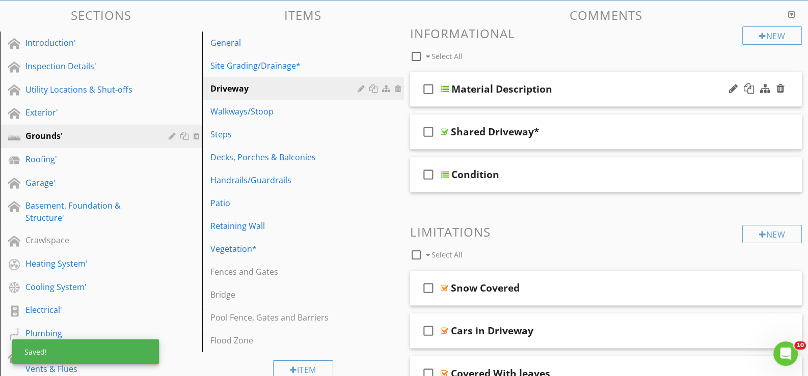
click at [466, 102] on div "check_box_outline_blank Material Description" at bounding box center [606, 89] width 392 height 35
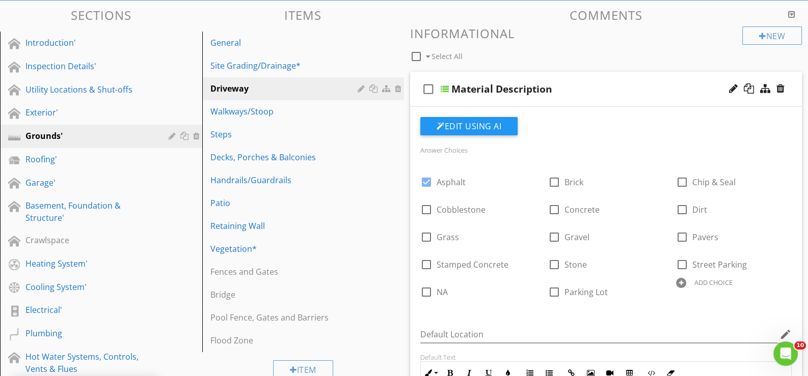
click at [466, 102] on div "check_box_outline_blank Material Description" at bounding box center [606, 89] width 392 height 35
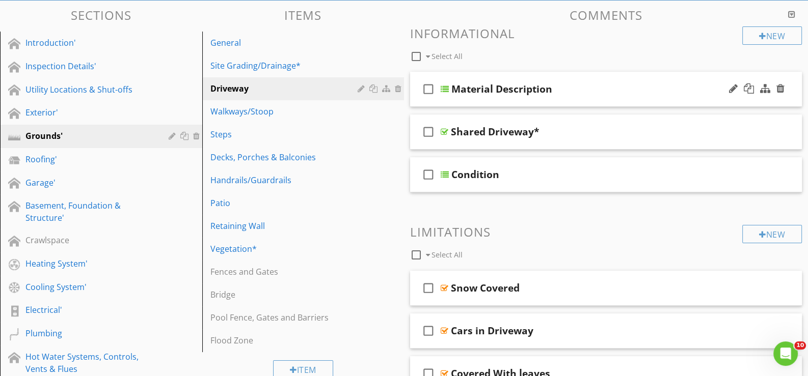
click at [466, 102] on div "check_box_outline_blank Material Description" at bounding box center [606, 89] width 392 height 35
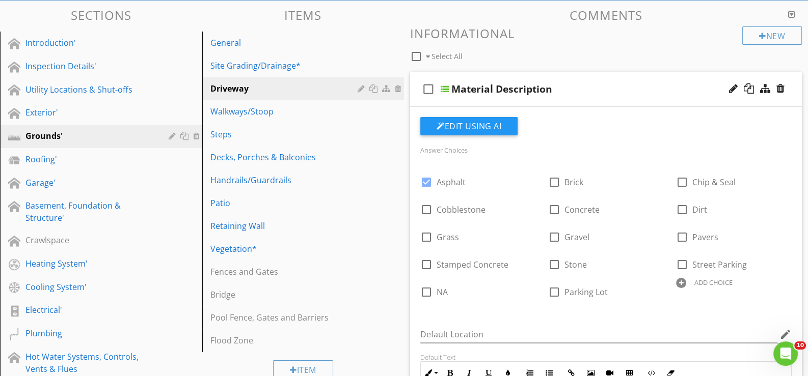
click at [464, 104] on div "check_box_outline_blank Material Description" at bounding box center [606, 89] width 392 height 35
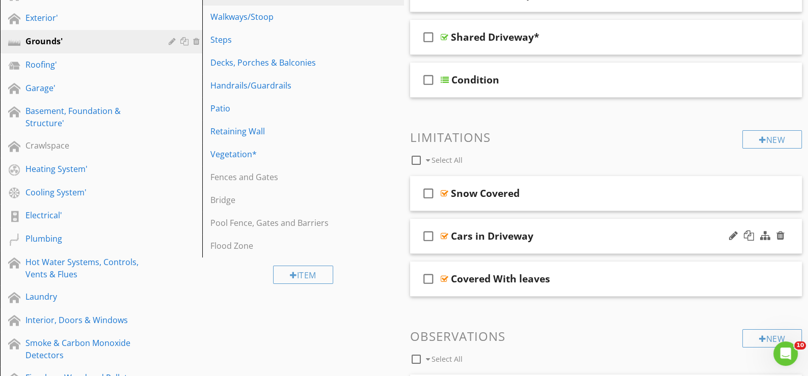
scroll to position [203, 0]
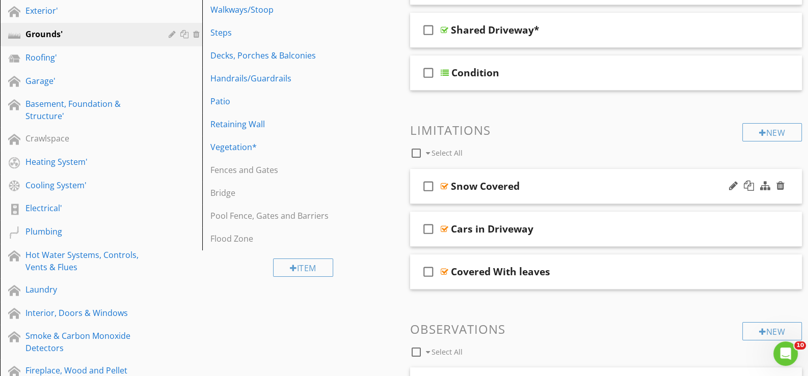
click at [464, 195] on div "check_box_outline_blank Snow Covered" at bounding box center [606, 186] width 392 height 35
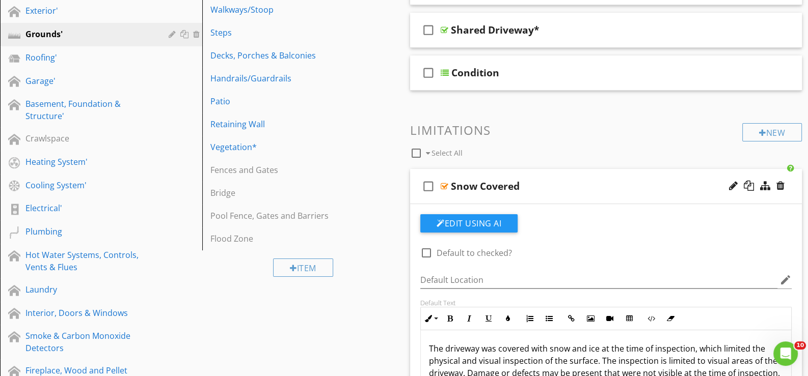
click at [464, 195] on div "check_box_outline_blank Snow Covered" at bounding box center [606, 186] width 392 height 35
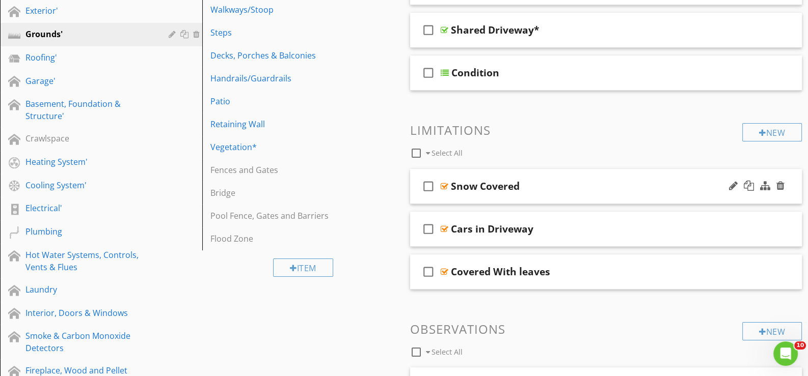
click at [466, 196] on div "check_box_outline_blank Snow Covered" at bounding box center [606, 186] width 392 height 35
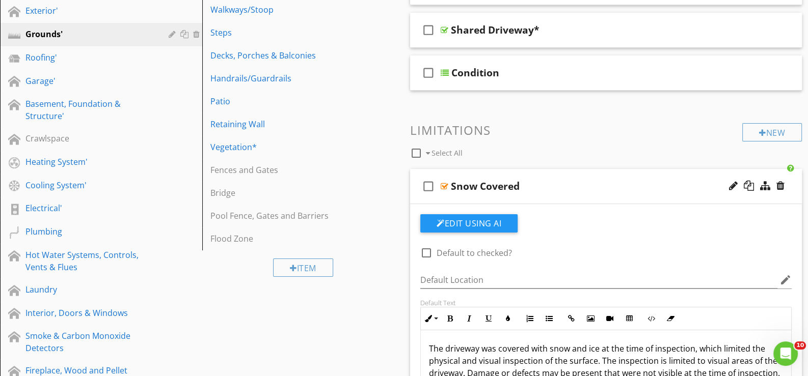
click at [426, 249] on div at bounding box center [426, 252] width 17 height 17
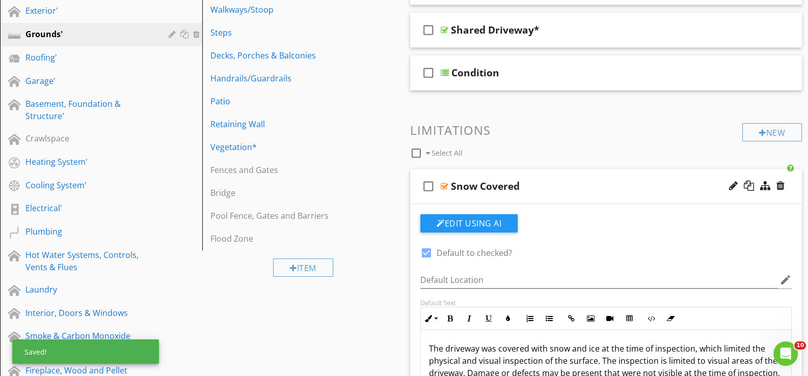
click at [426, 247] on div at bounding box center [426, 252] width 17 height 17
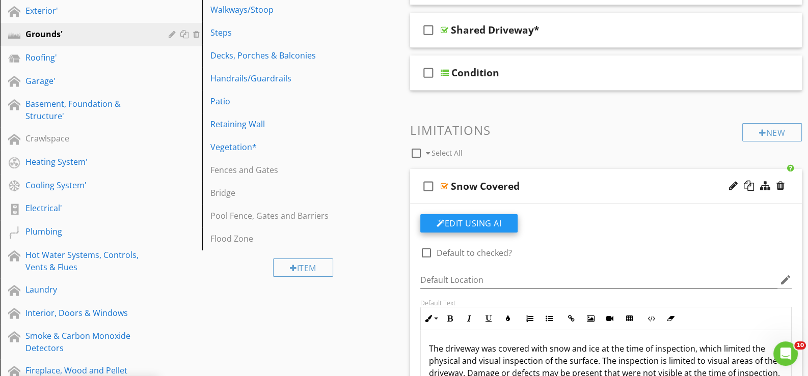
checkbox input "true"
click at [468, 219] on button "Edit Using AI" at bounding box center [468, 223] width 97 height 18
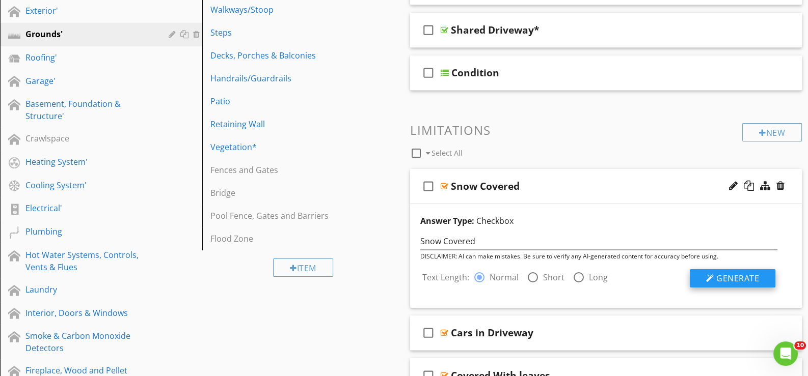
click at [728, 277] on span "Generate" at bounding box center [737, 278] width 43 height 11
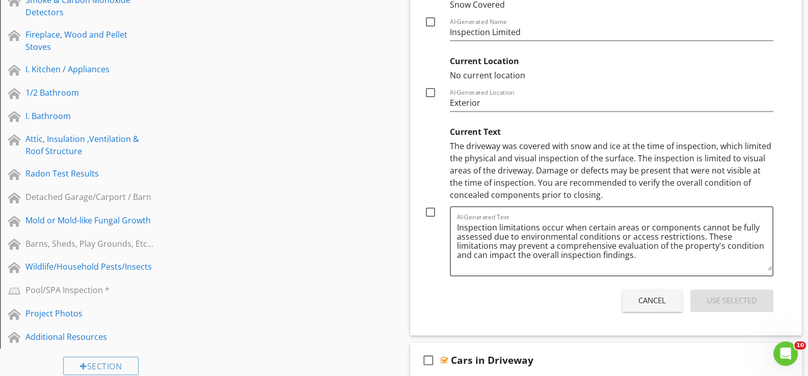
scroll to position [560, 0]
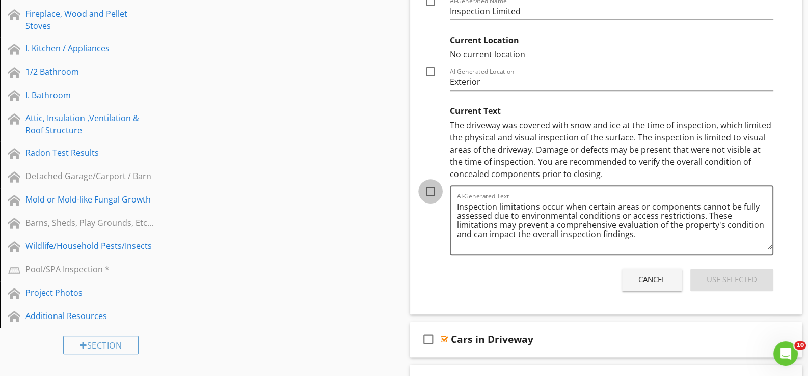
click at [431, 191] on div at bounding box center [430, 191] width 17 height 17
checkbox input "true"
click at [722, 276] on div "Use Selected" at bounding box center [731, 280] width 50 height 12
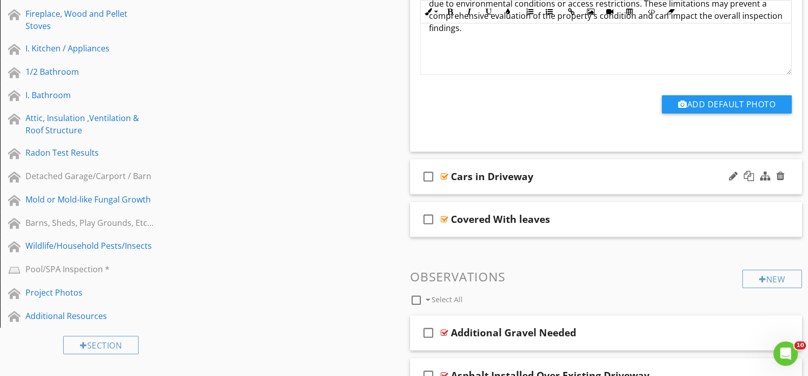
click at [519, 177] on div "Cars in Driveway" at bounding box center [492, 177] width 82 height 12
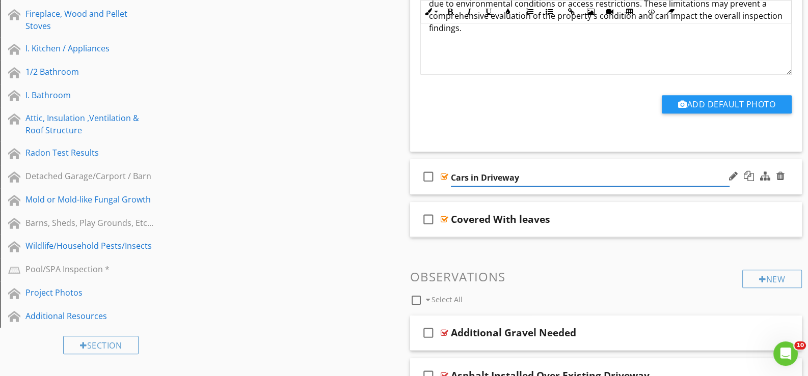
click at [463, 187] on div "check_box_outline_blank Cars in Driveway" at bounding box center [606, 176] width 392 height 35
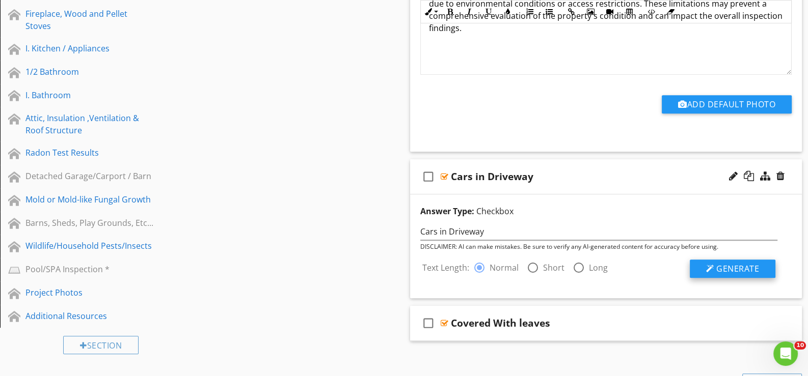
click at [735, 268] on span "Generate" at bounding box center [737, 268] width 43 height 11
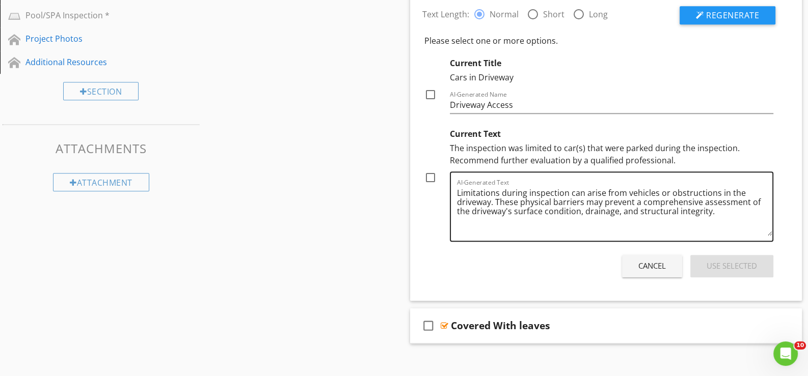
scroll to position [764, 0]
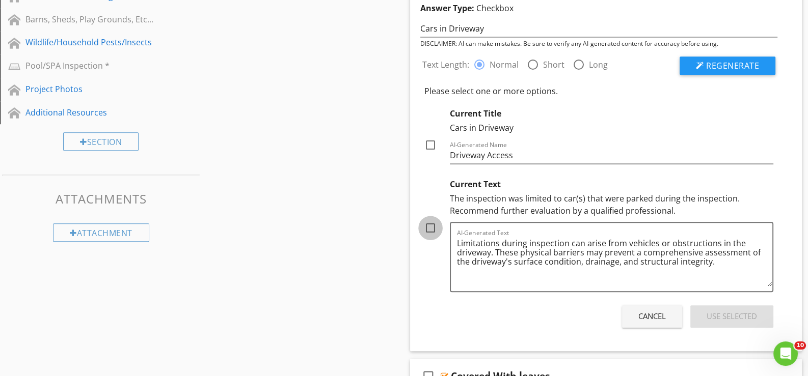
click at [428, 224] on div at bounding box center [430, 227] width 17 height 17
checkbox input "true"
click at [720, 315] on div "Use Selected" at bounding box center [731, 317] width 50 height 12
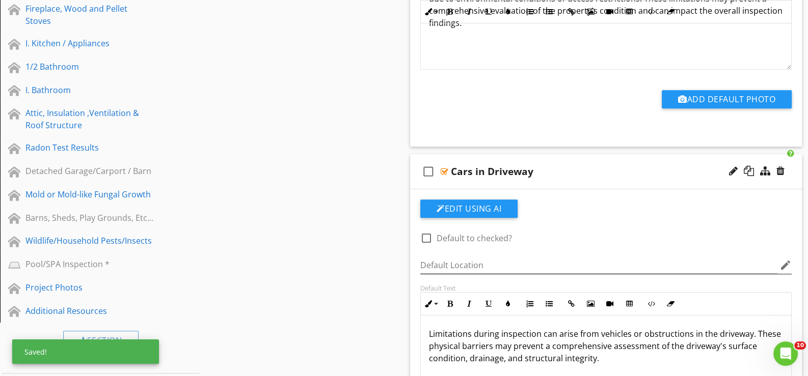
scroll to position [560, 0]
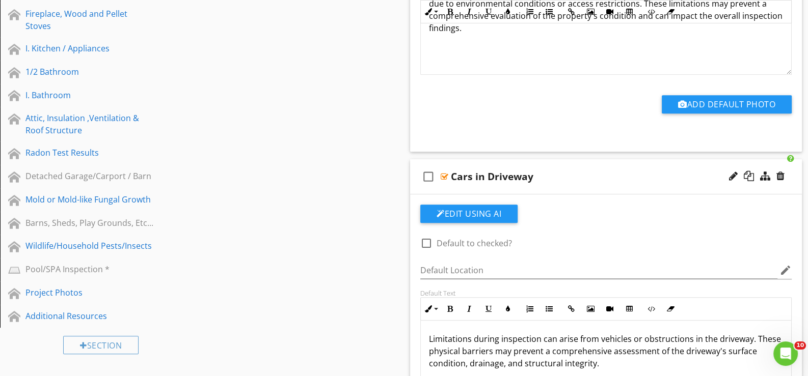
click at [485, 190] on div "check_box_outline_blank Cars in Driveway" at bounding box center [606, 176] width 392 height 35
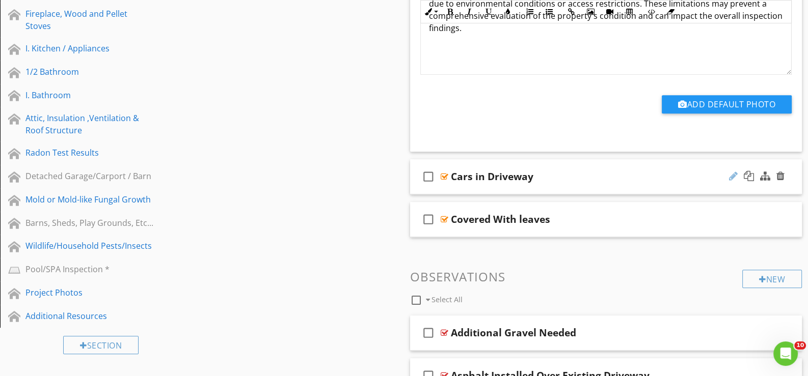
click at [732, 173] on div at bounding box center [733, 176] width 9 height 10
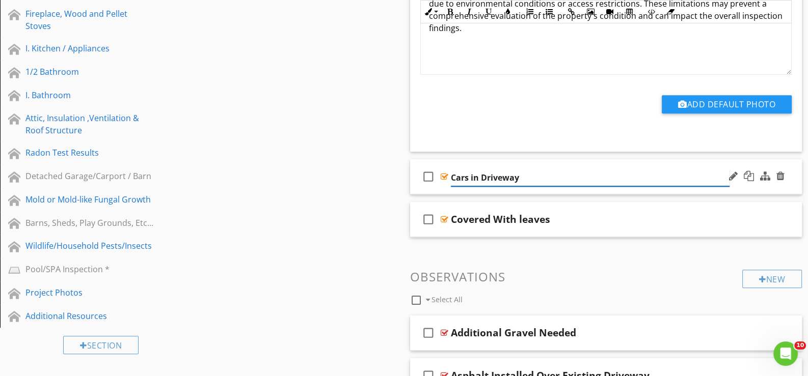
type input "Cars in Driveway*"
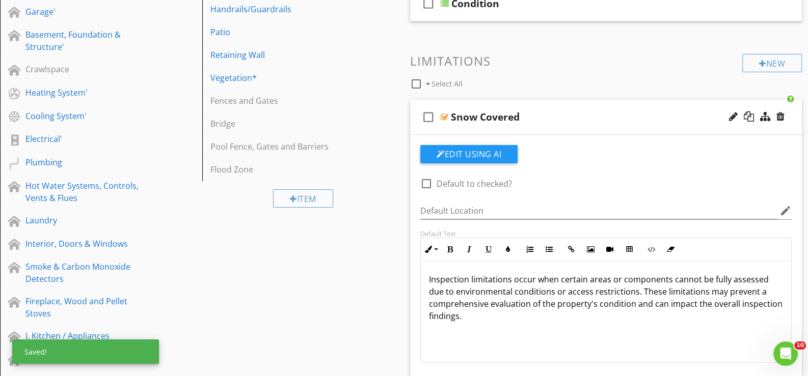
scroll to position [254, 0]
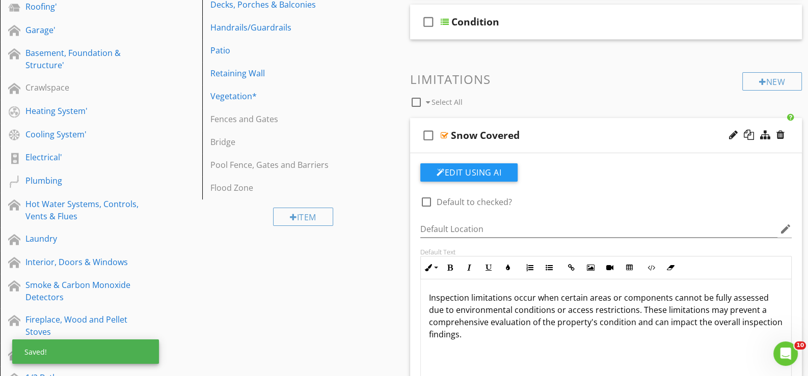
click at [505, 147] on div "check_box_outline_blank Snow Covered" at bounding box center [606, 135] width 392 height 35
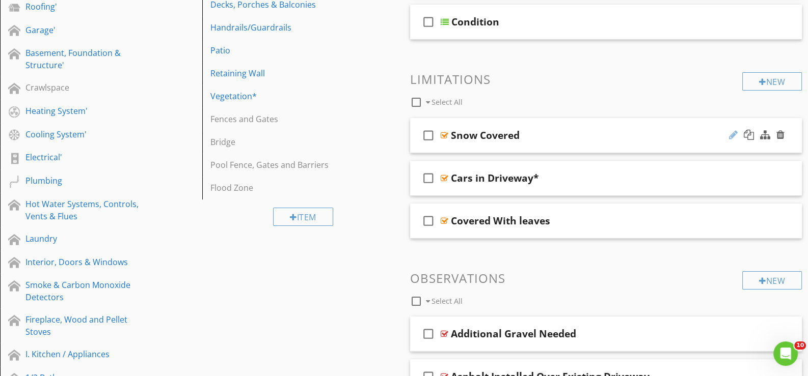
click at [732, 131] on div at bounding box center [733, 135] width 9 height 10
type input "Snow Covered*"
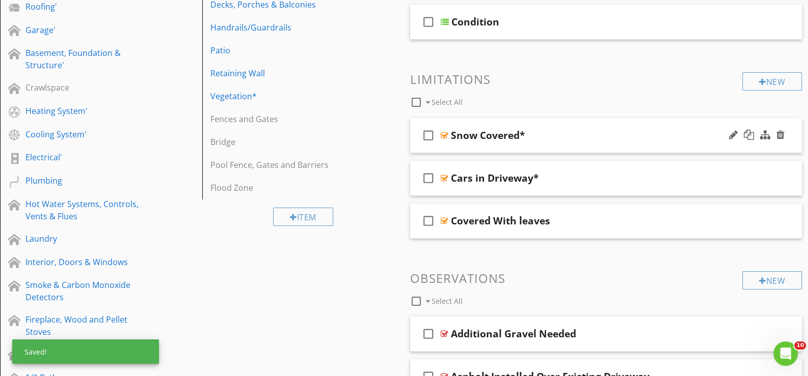
click at [463, 146] on div "check_box_outline_blank Snow Covered*" at bounding box center [606, 135] width 392 height 35
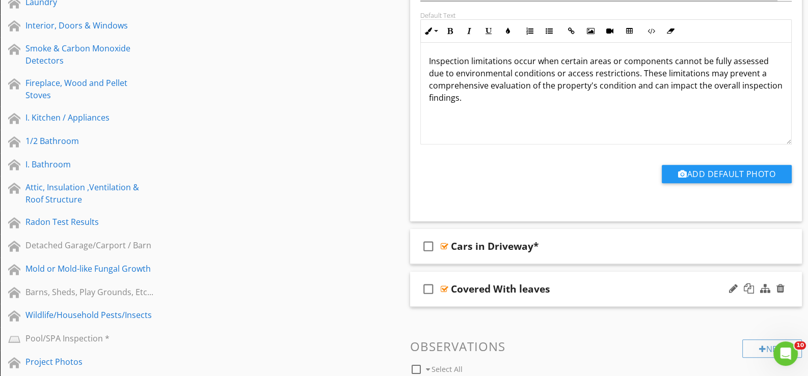
scroll to position [509, 0]
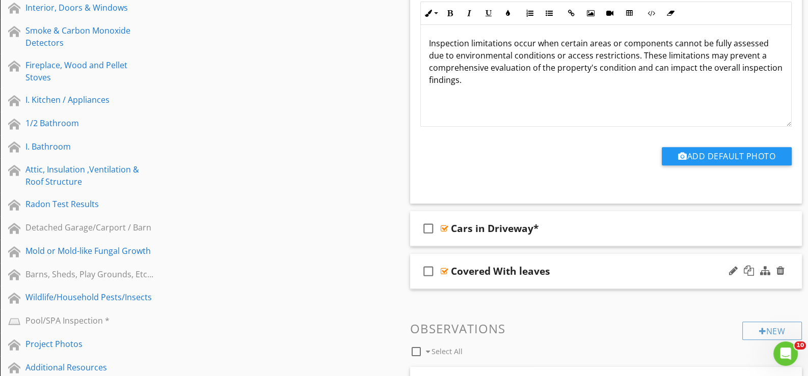
click at [464, 280] on div "check_box_outline_blank Covered With leaves" at bounding box center [606, 271] width 392 height 35
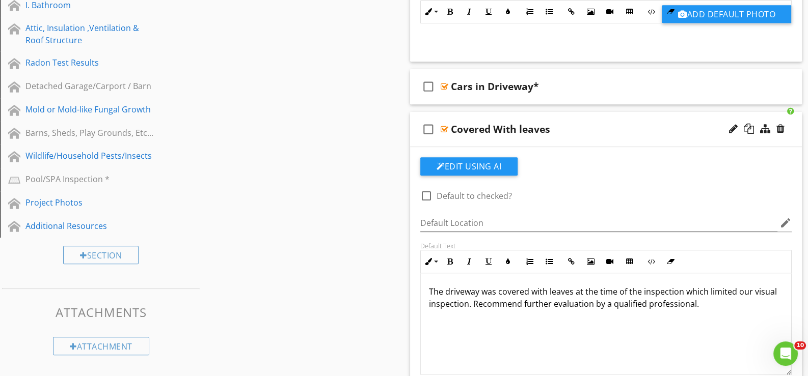
scroll to position [662, 0]
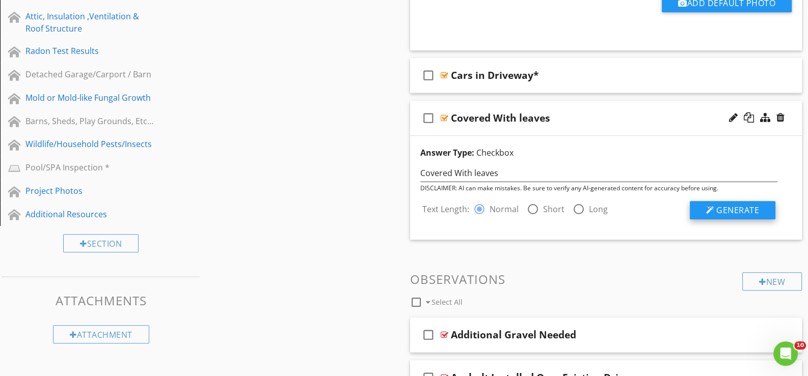
click at [727, 206] on span "Generate" at bounding box center [737, 210] width 43 height 11
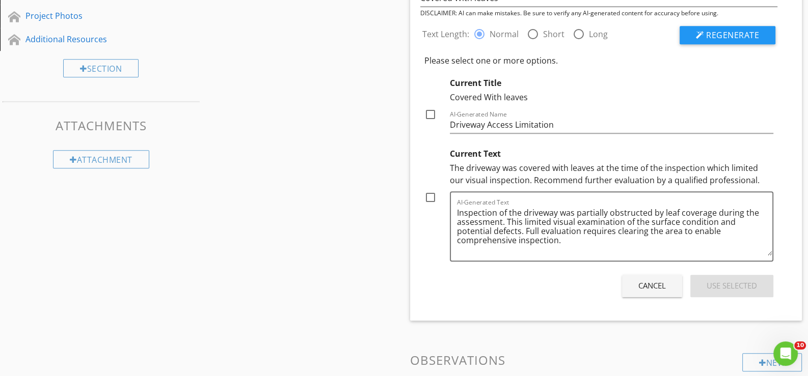
scroll to position [865, 0]
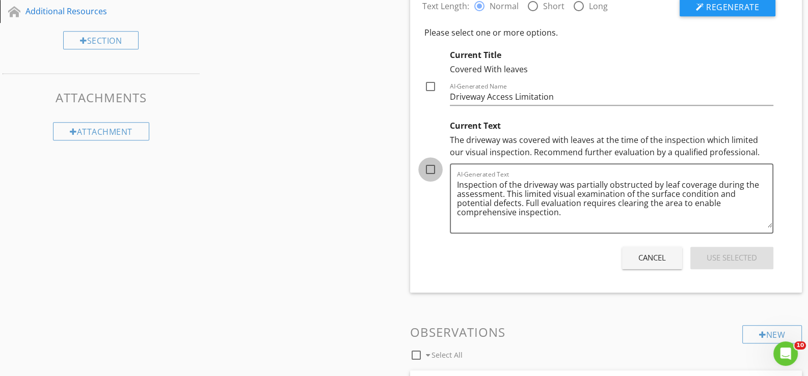
click at [431, 168] on div at bounding box center [430, 169] width 17 height 17
checkbox input "true"
click at [726, 256] on div "Use Selected" at bounding box center [731, 258] width 50 height 12
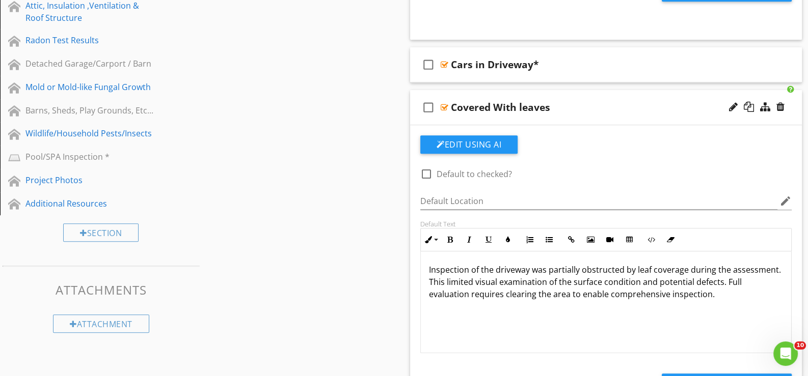
scroll to position [611, 0]
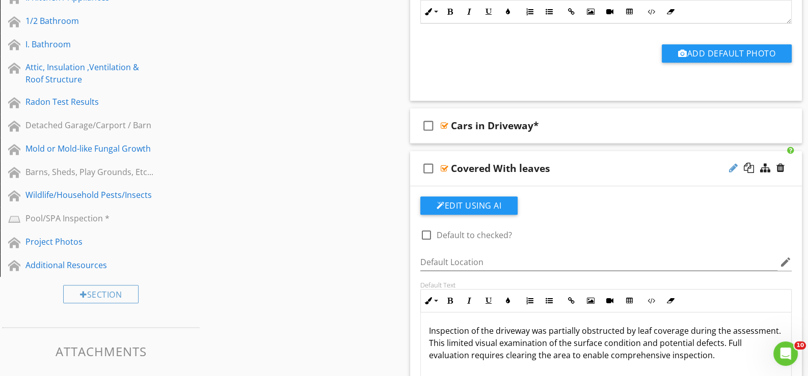
click at [733, 163] on div at bounding box center [733, 168] width 9 height 10
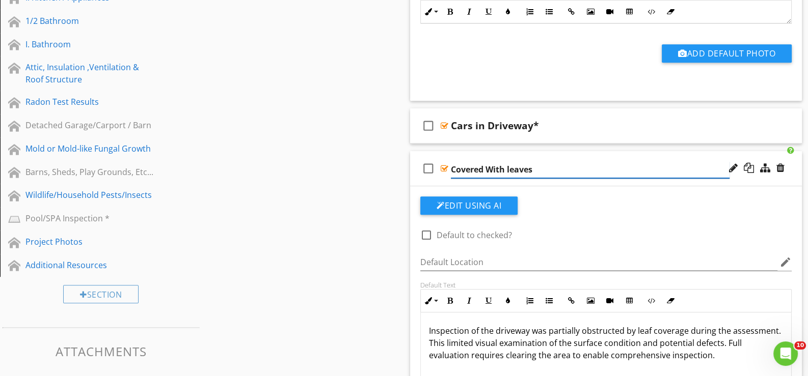
type input "Covered With leaves*"
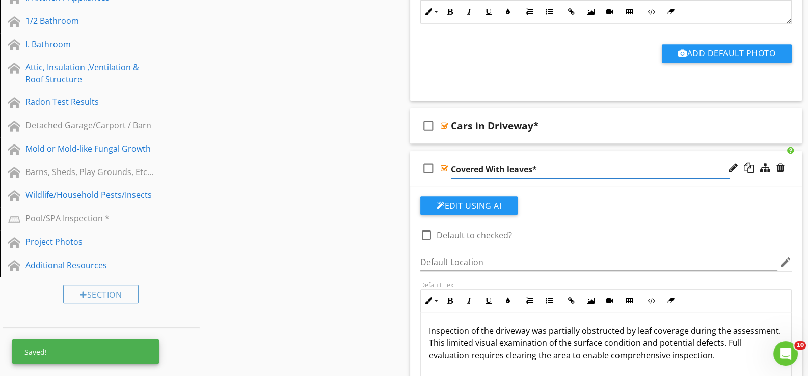
click at [453, 183] on div "check_box_outline_blank Covered With leaves*" at bounding box center [606, 168] width 392 height 35
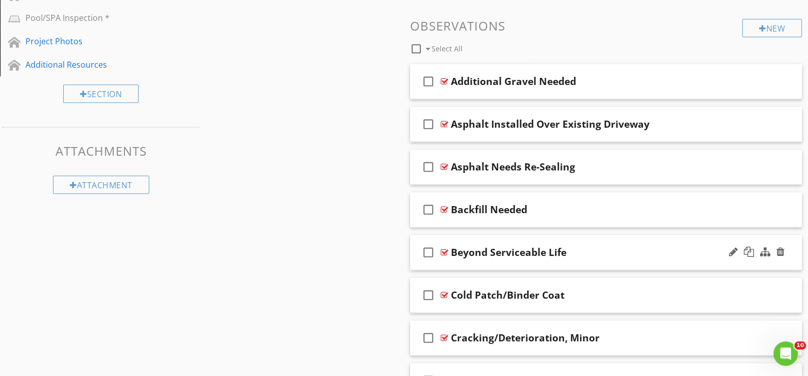
scroll to position [814, 0]
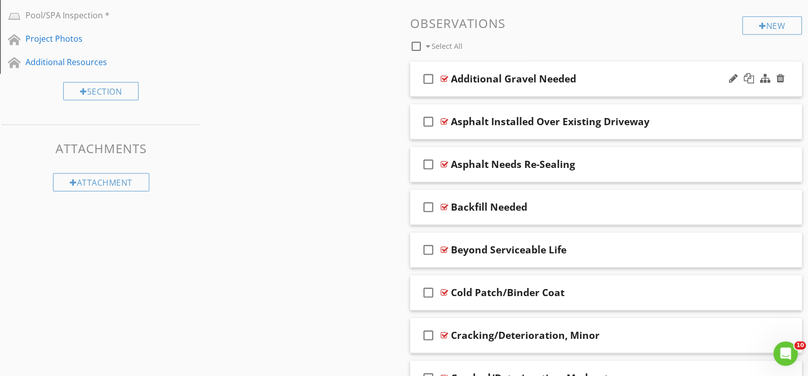
click at [468, 89] on div "check_box_outline_blank Additional Gravel Needed" at bounding box center [606, 79] width 392 height 35
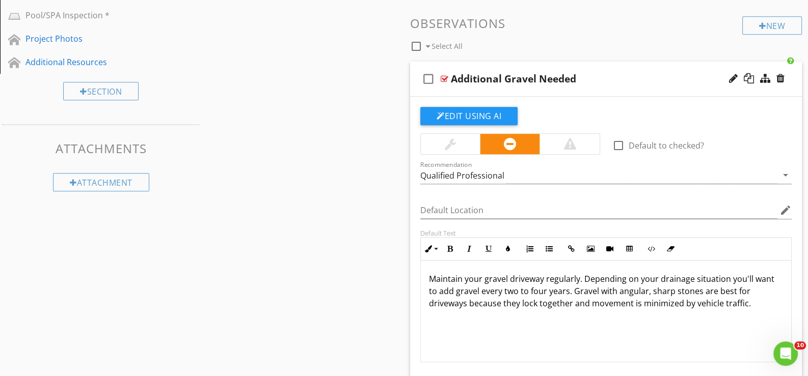
click at [450, 141] on div at bounding box center [449, 144] width 11 height 12
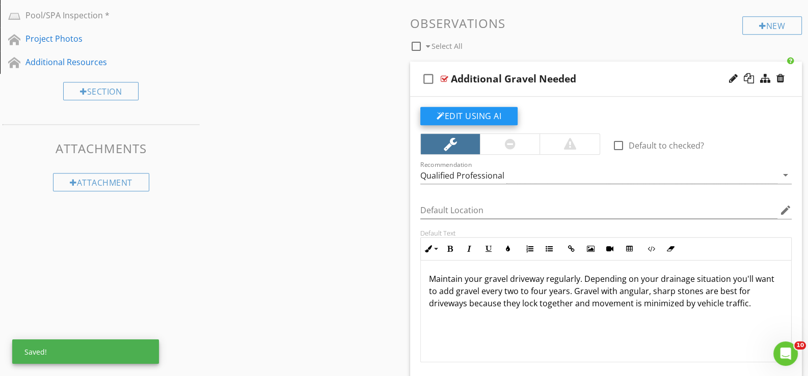
click at [466, 115] on button "Edit Using AI" at bounding box center [468, 116] width 97 height 18
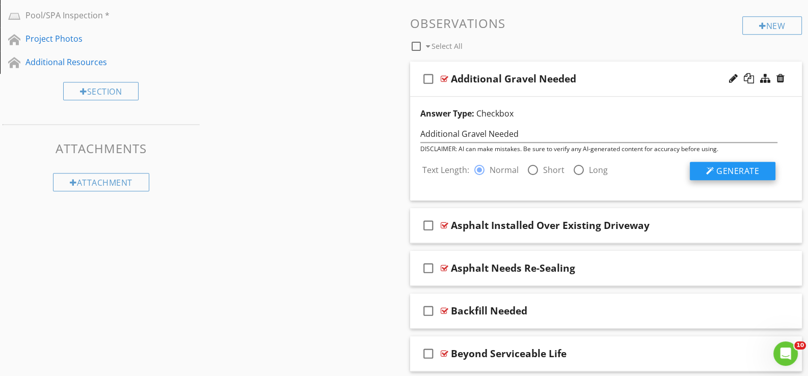
click at [740, 168] on span "Generate" at bounding box center [737, 170] width 43 height 11
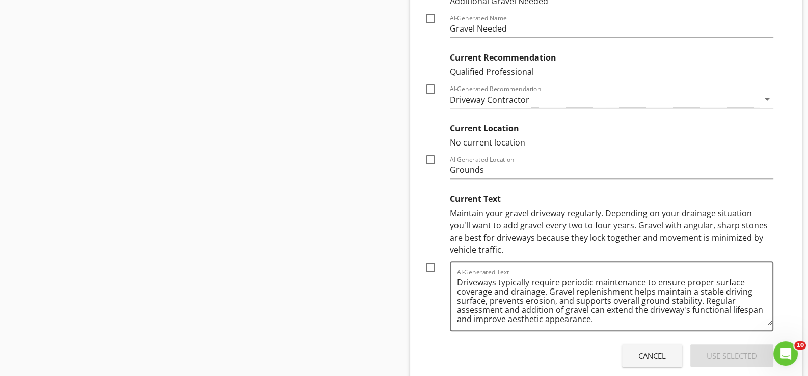
scroll to position [1069, 0]
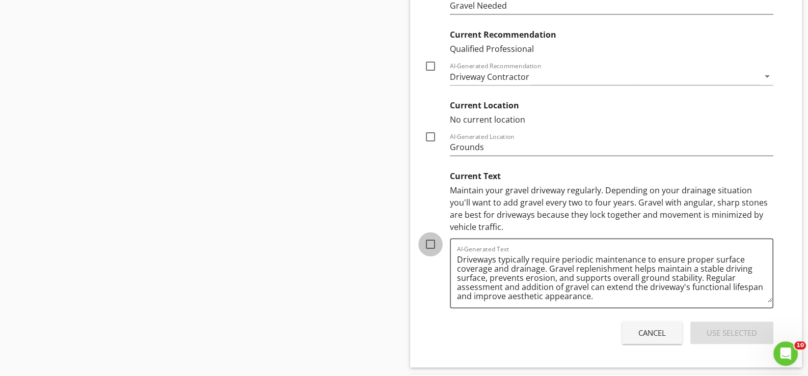
click at [429, 241] on div at bounding box center [430, 244] width 17 height 17
checkbox input "true"
click at [726, 330] on div "Use Selected" at bounding box center [731, 333] width 50 height 12
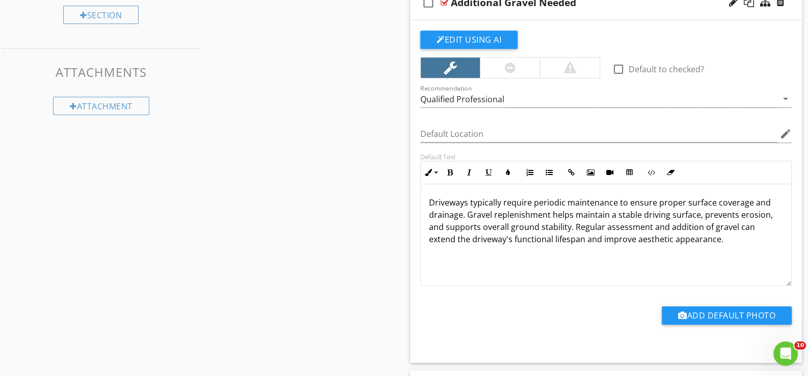
scroll to position [848, 0]
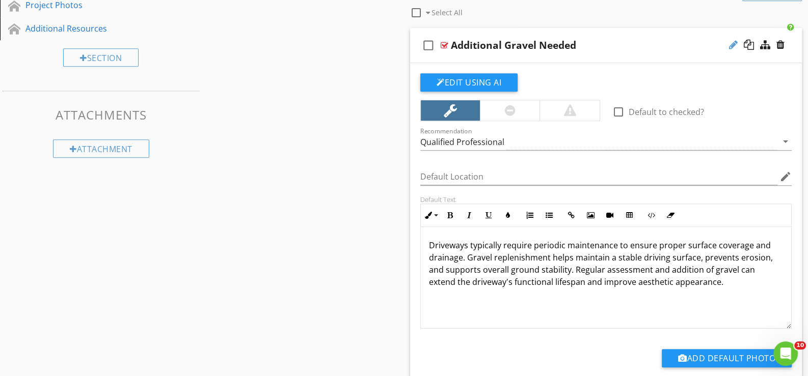
click at [733, 40] on div at bounding box center [733, 45] width 9 height 10
type input "Additional Gravel Needed*"
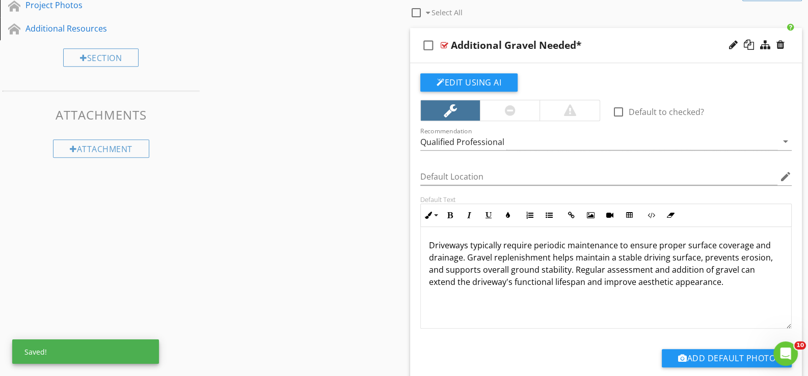
click at [443, 57] on div "check_box_outline_blank Additional Gravel Needed*" at bounding box center [606, 45] width 392 height 35
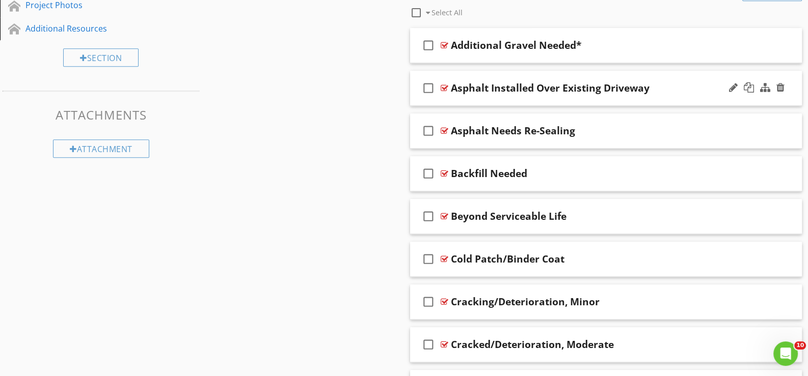
click at [455, 97] on div "check_box_outline_blank Asphalt Installed Over Existing Driveway" at bounding box center [606, 88] width 392 height 35
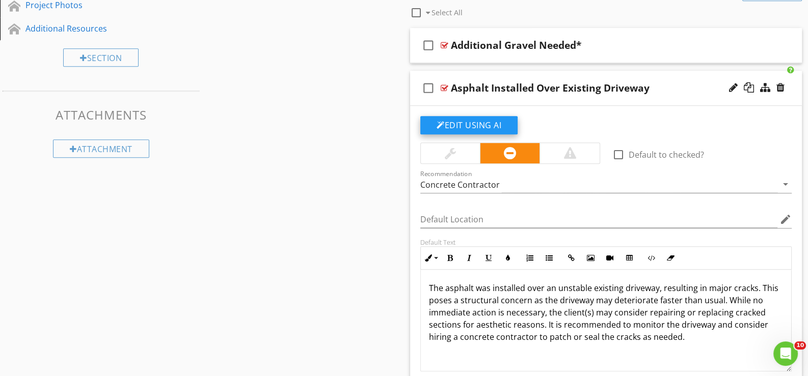
click at [470, 122] on button "Edit Using AI" at bounding box center [468, 125] width 97 height 18
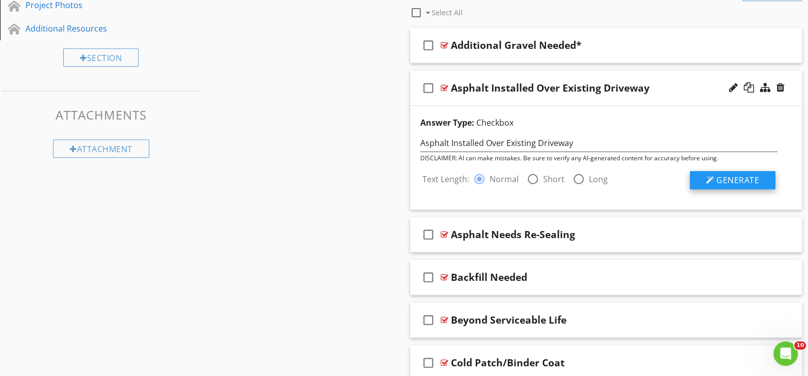
click at [744, 177] on span "Generate" at bounding box center [737, 180] width 43 height 11
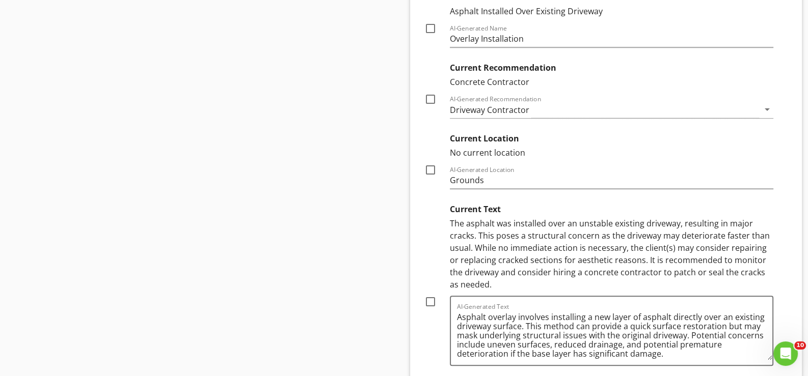
scroll to position [1102, 0]
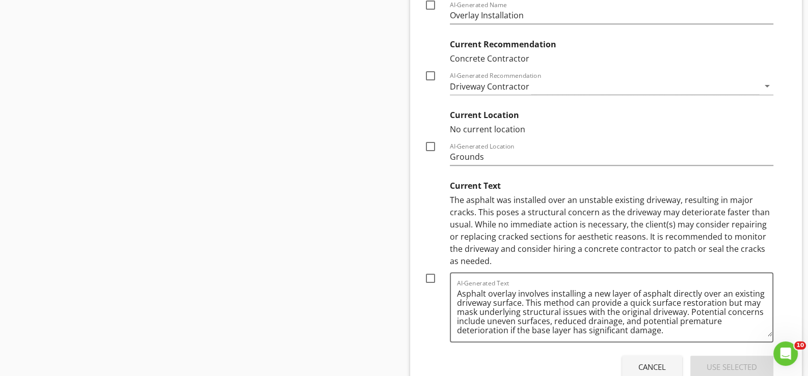
click at [430, 276] on div at bounding box center [430, 278] width 17 height 17
checkbox input "true"
click at [427, 71] on div at bounding box center [430, 75] width 17 height 17
checkbox input "true"
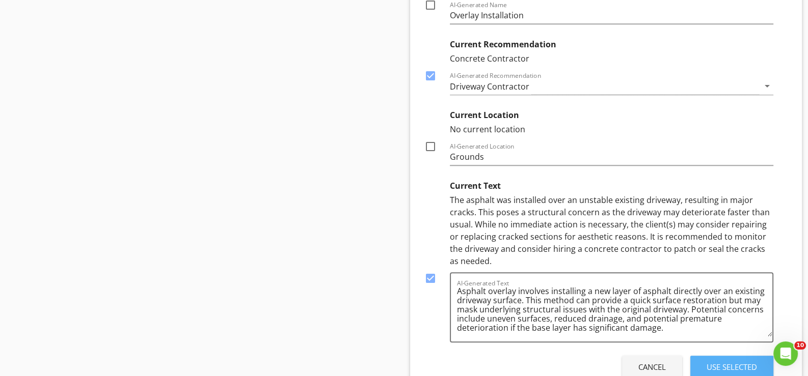
click at [729, 363] on div "Use Selected" at bounding box center [731, 367] width 50 height 12
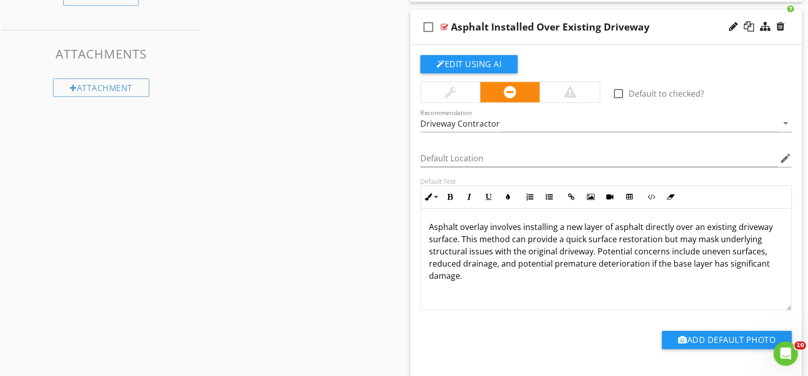
scroll to position [881, 0]
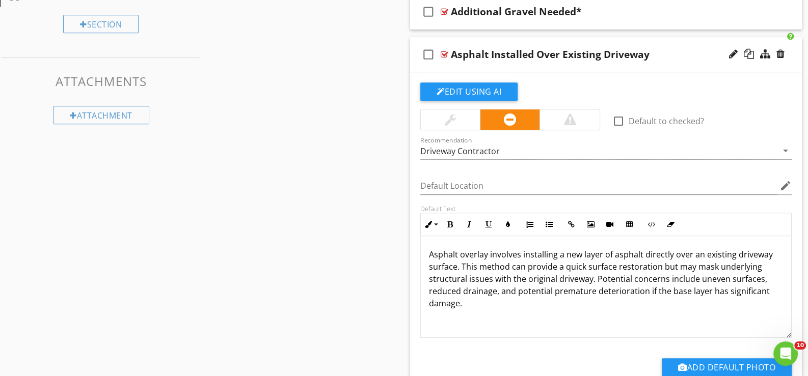
click at [460, 68] on div "check_box_outline_blank Asphalt Installed Over Existing Driveway" at bounding box center [606, 54] width 392 height 35
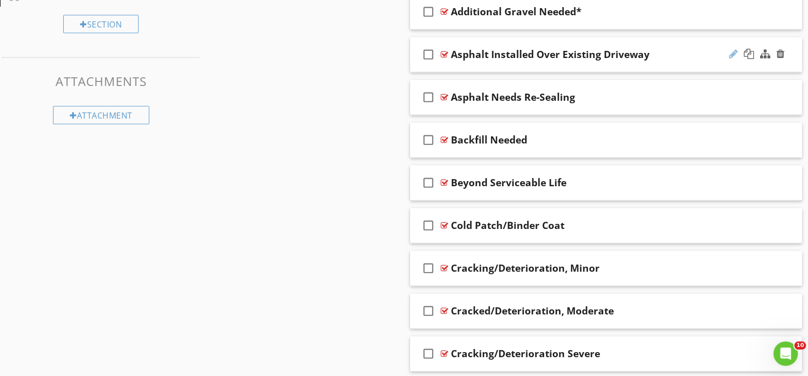
click at [731, 49] on div at bounding box center [733, 54] width 9 height 10
type input "Asphalt Installed Over Existing Driveway*"
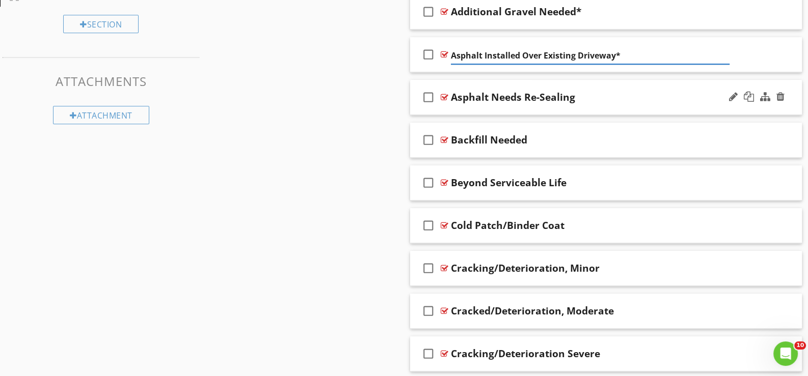
click at [451, 109] on div "check_box_outline_blank Asphalt Needs Re-Sealing" at bounding box center [606, 97] width 392 height 35
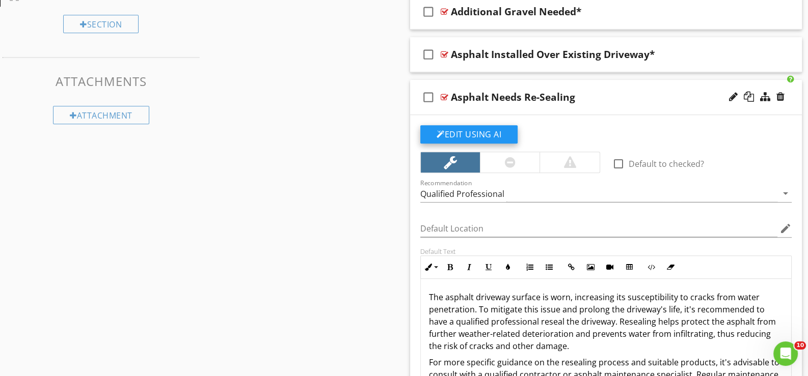
click at [468, 132] on button "Edit Using AI" at bounding box center [468, 134] width 97 height 18
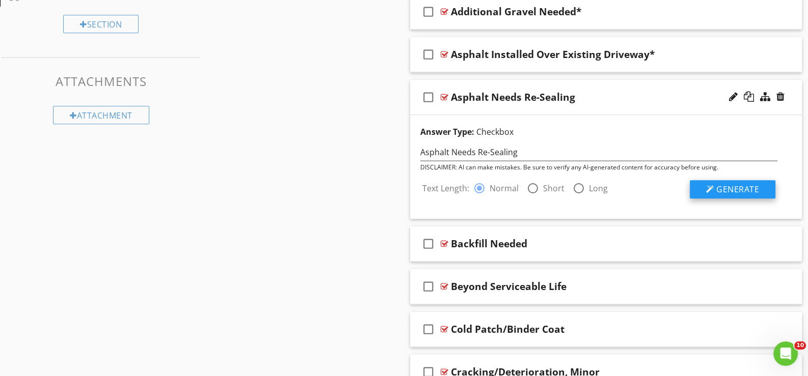
click at [742, 188] on span "Generate" at bounding box center [737, 189] width 43 height 11
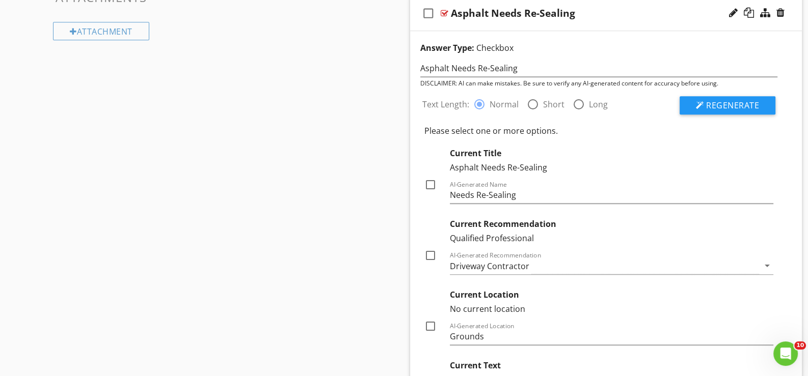
scroll to position [983, 0]
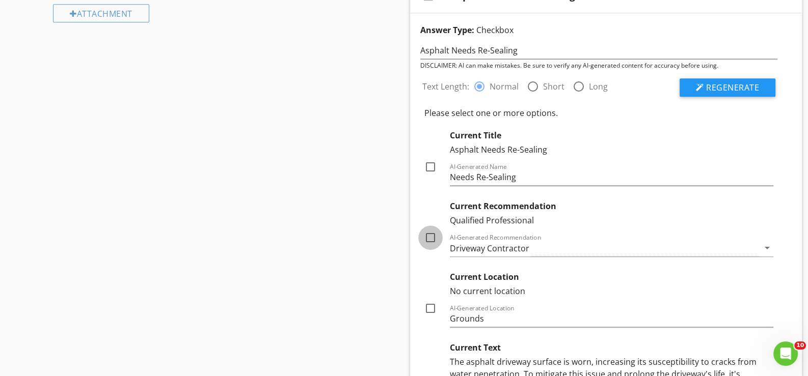
click at [432, 237] on div at bounding box center [430, 237] width 17 height 17
checkbox input "true"
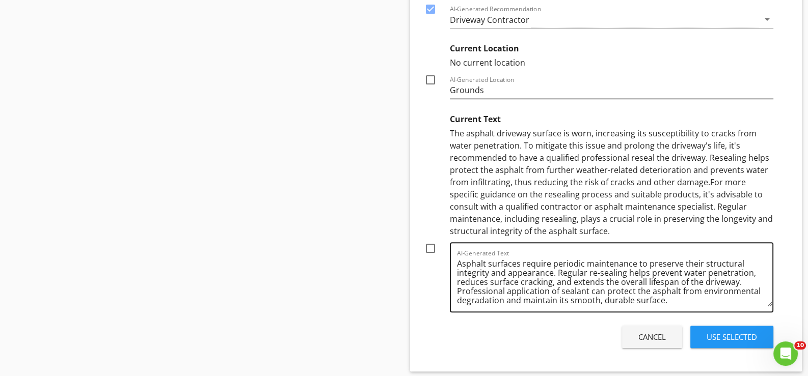
scroll to position [1238, 0]
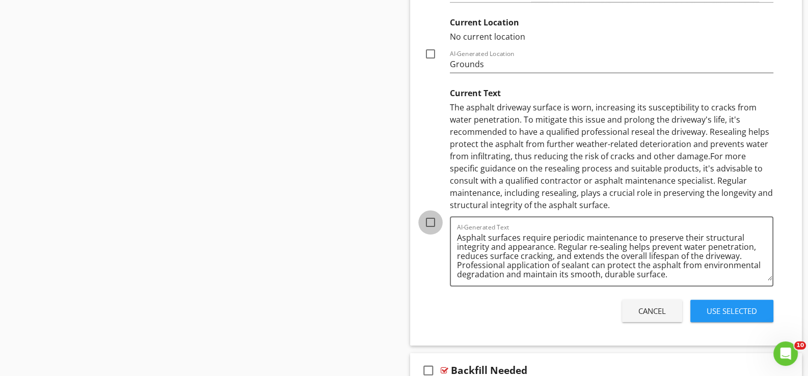
click at [431, 220] on div at bounding box center [430, 222] width 17 height 17
checkbox input "true"
click at [725, 308] on div "Use Selected" at bounding box center [731, 311] width 50 height 12
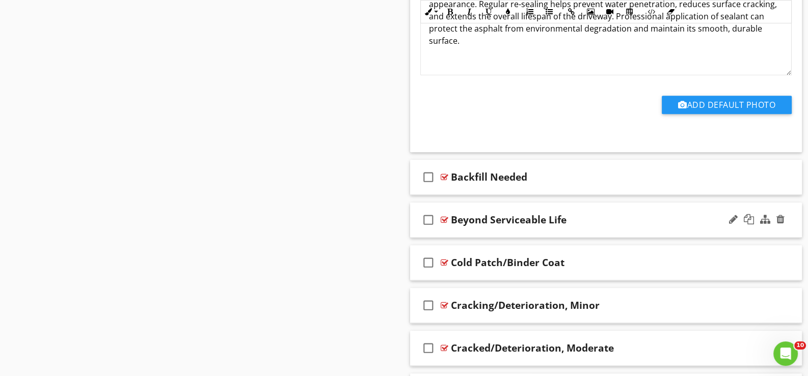
scroll to position [1220, 0]
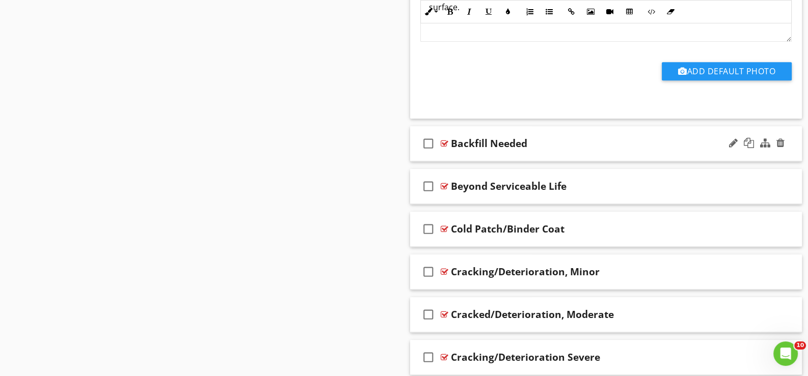
click at [461, 153] on div "check_box_outline_blank Backfill Needed" at bounding box center [606, 143] width 392 height 35
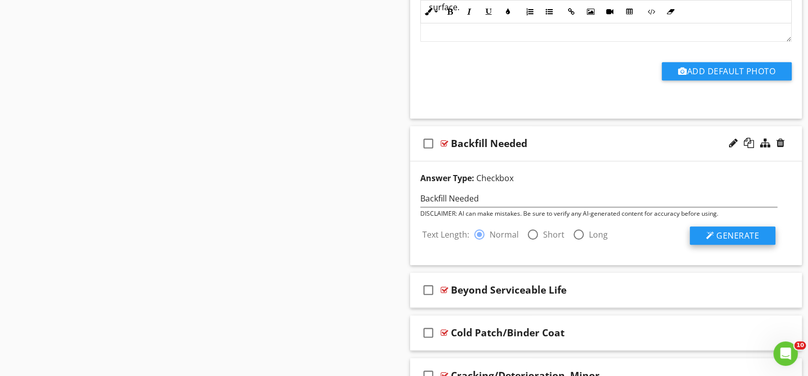
click at [731, 234] on span "Generate" at bounding box center [737, 235] width 43 height 11
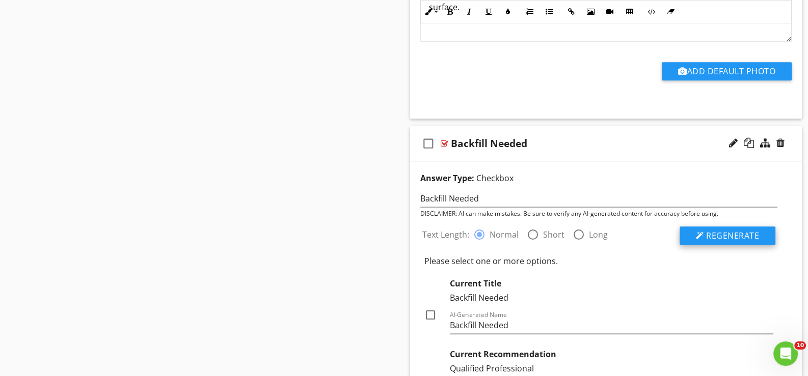
click at [723, 233] on span "Regenerate" at bounding box center [732, 235] width 53 height 11
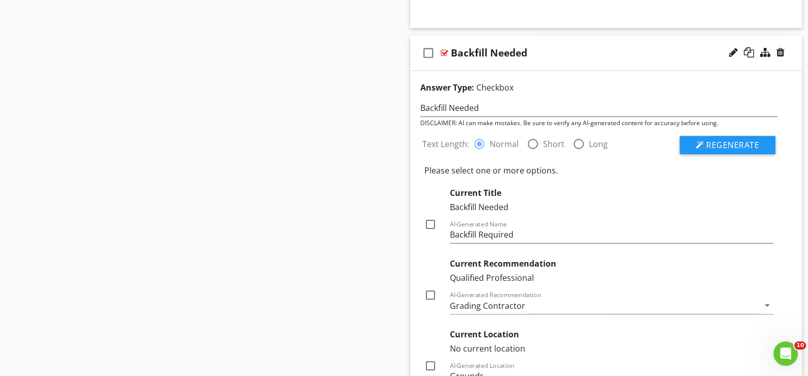
scroll to position [1322, 0]
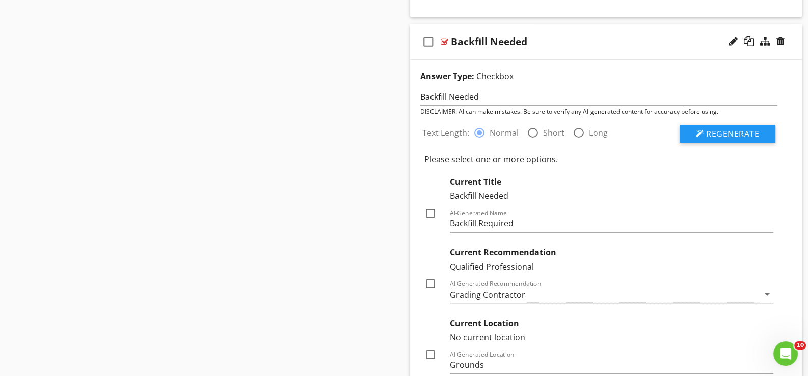
click at [430, 282] on div at bounding box center [430, 283] width 17 height 17
checkbox input "true"
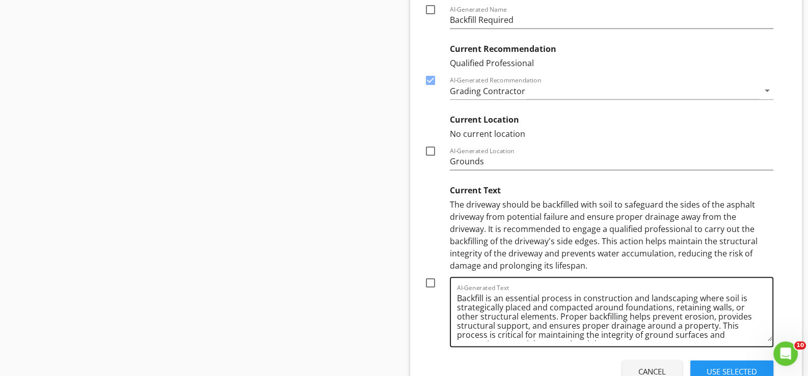
scroll to position [11, 0]
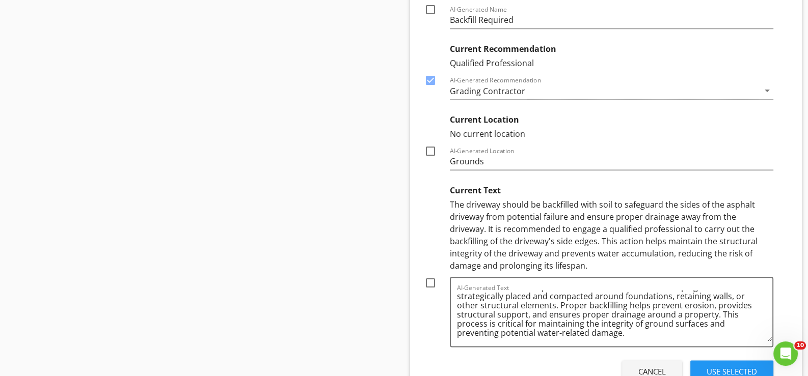
click at [430, 280] on div at bounding box center [430, 282] width 17 height 17
checkbox input "true"
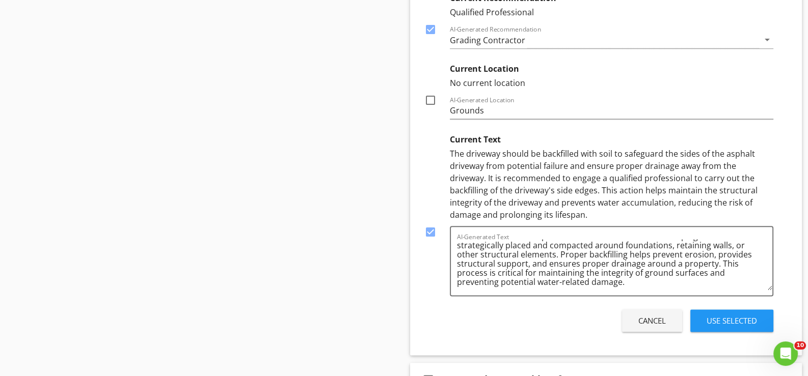
click at [730, 315] on div "Use Selected" at bounding box center [731, 321] width 50 height 12
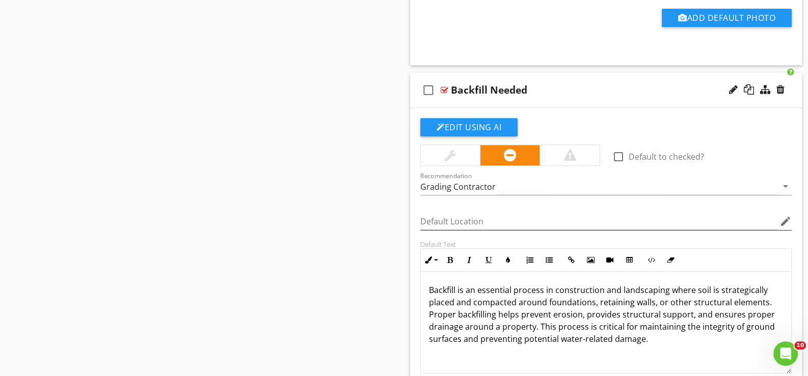
scroll to position [1255, 0]
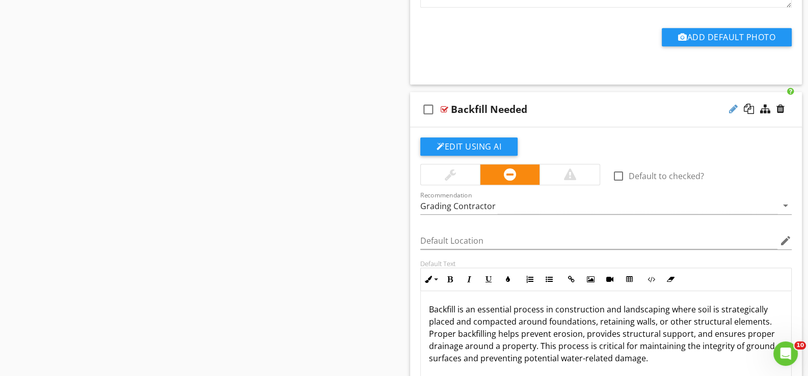
click at [731, 105] on div at bounding box center [733, 109] width 9 height 10
type input "Backfill Needed*"
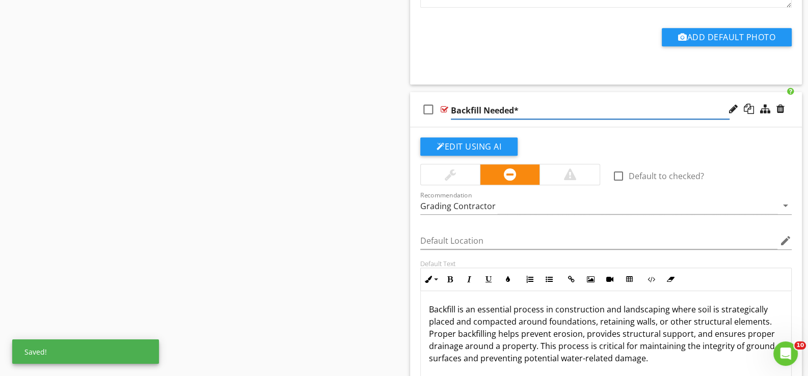
click at [458, 123] on div "check_box_outline_blank Backfill Needed*" at bounding box center [606, 109] width 392 height 35
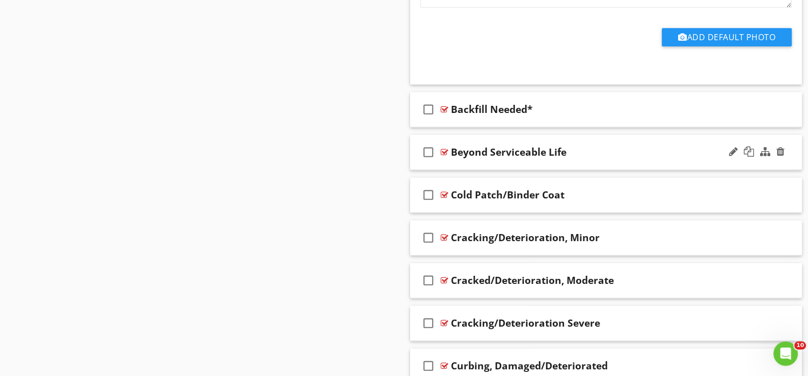
click at [456, 162] on div "check_box_outline_blank Beyond Serviceable Life" at bounding box center [606, 152] width 392 height 35
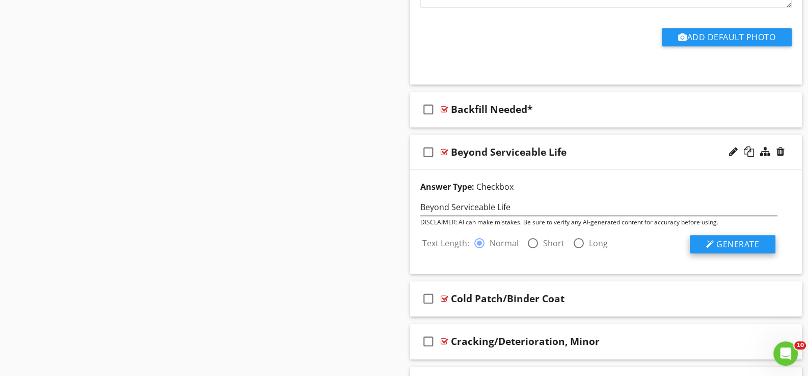
click at [723, 241] on span "Generate" at bounding box center [737, 244] width 43 height 11
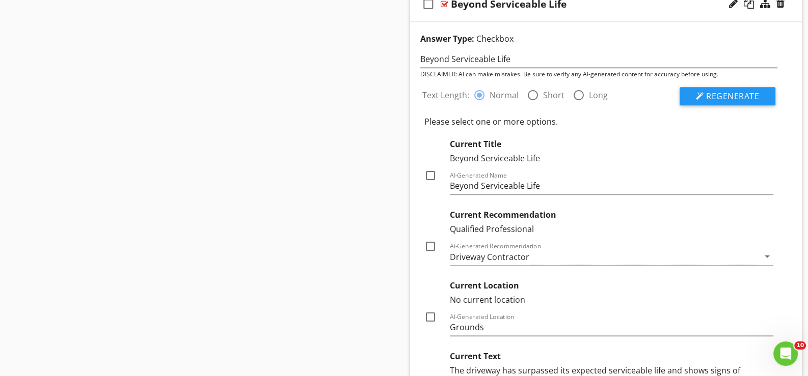
scroll to position [1407, 0]
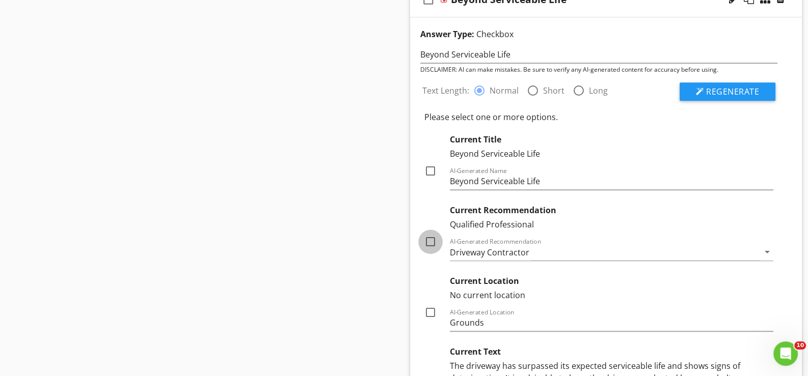
click at [431, 239] on div at bounding box center [430, 241] width 17 height 17
checkbox input "true"
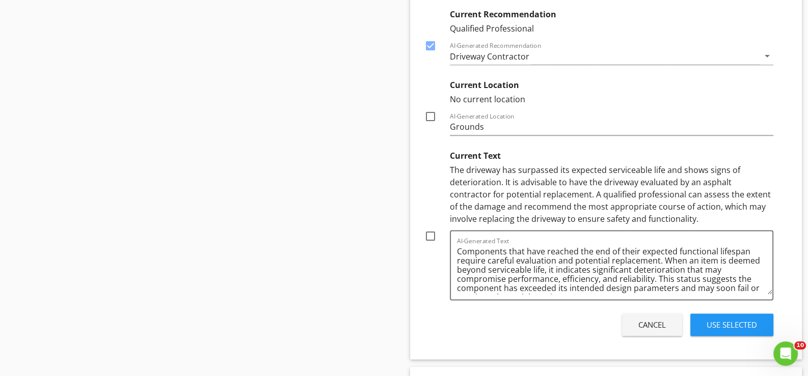
scroll to position [1611, 0]
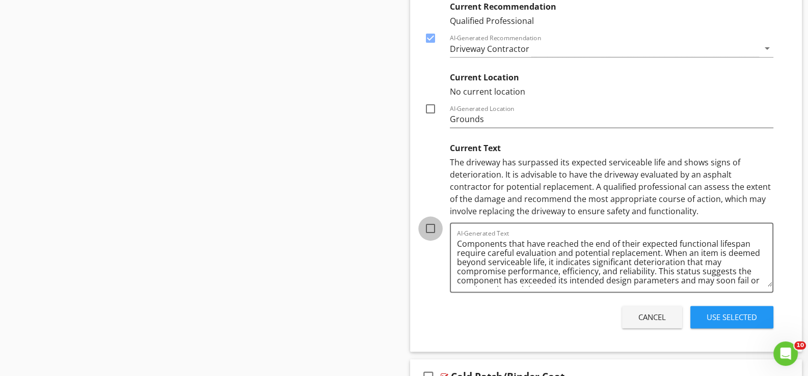
click at [429, 224] on div at bounding box center [430, 228] width 17 height 17
checkbox input "true"
click at [737, 315] on div "Use Selected" at bounding box center [731, 318] width 50 height 12
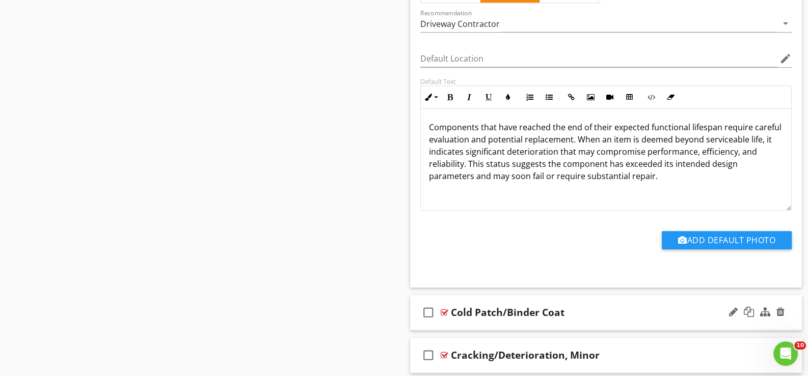
scroll to position [1339, 0]
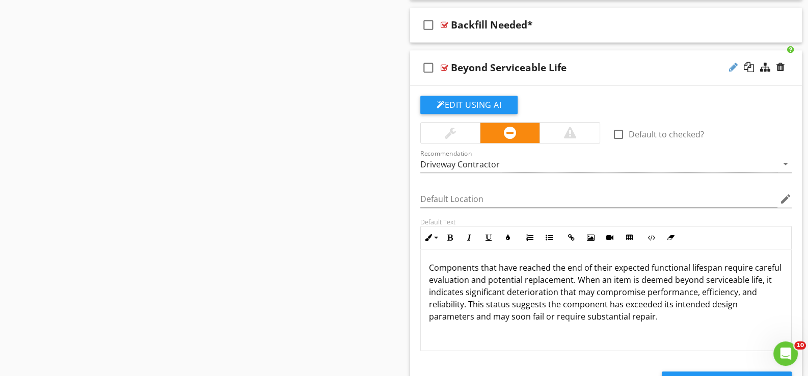
click at [732, 62] on div at bounding box center [733, 67] width 9 height 10
type input "Beyond Serviceable Life*"
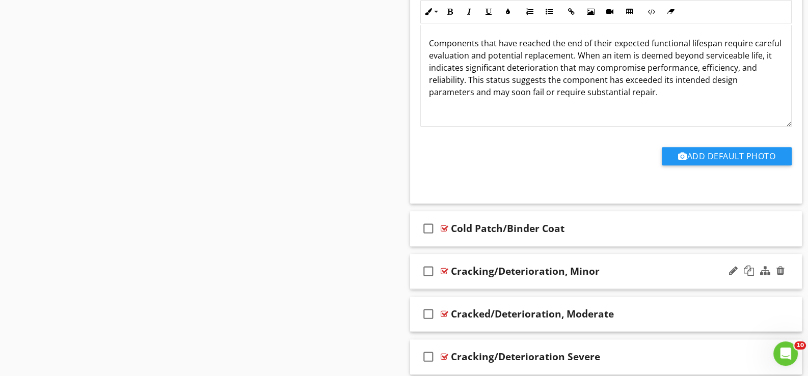
scroll to position [1594, 0]
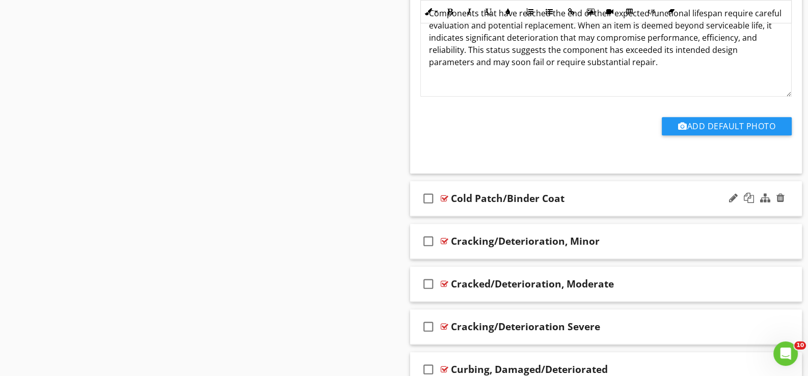
click at [460, 206] on div "check_box_outline_blank Cold Patch/Binder Coat" at bounding box center [606, 198] width 392 height 35
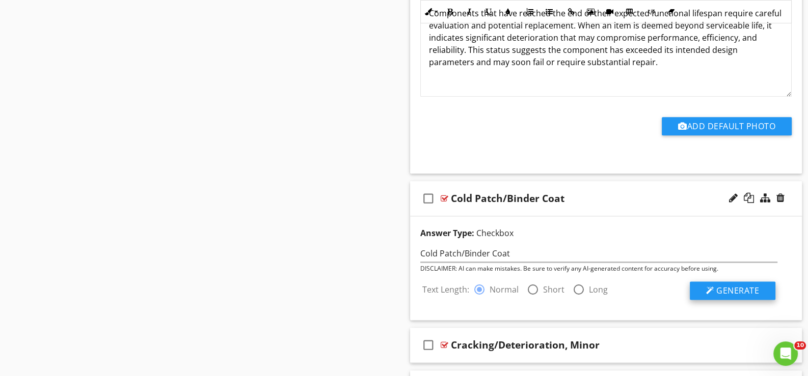
click at [732, 289] on span "Generate" at bounding box center [737, 290] width 43 height 11
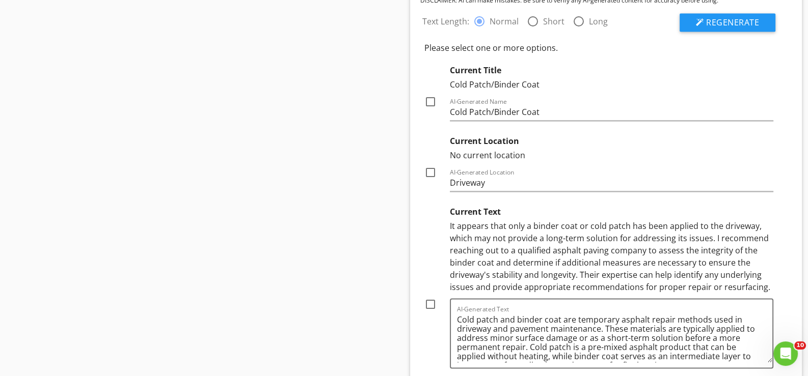
scroll to position [1899, 0]
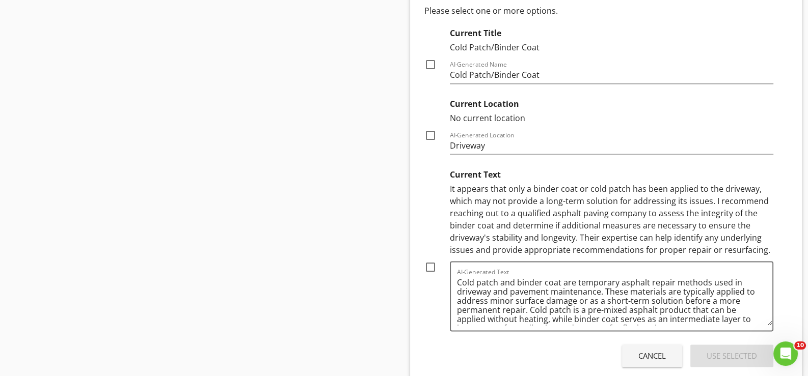
drag, startPoint x: 433, startPoint y: 264, endPoint x: 439, endPoint y: 266, distance: 6.9
click at [433, 264] on div at bounding box center [430, 267] width 17 height 17
checkbox input "true"
click at [736, 352] on div "Use Selected" at bounding box center [731, 356] width 50 height 12
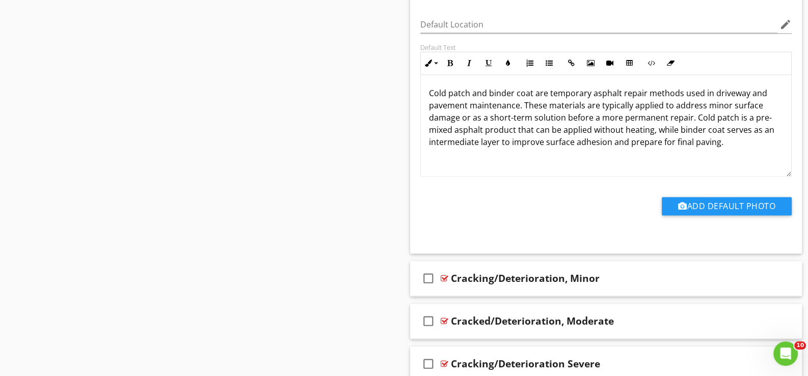
scroll to position [1746, 0]
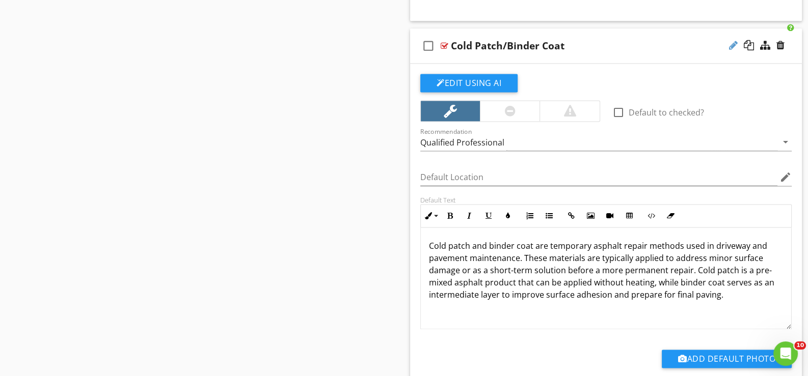
click at [732, 40] on div at bounding box center [733, 45] width 9 height 10
type input "Cold Patch/Binder Coat*"
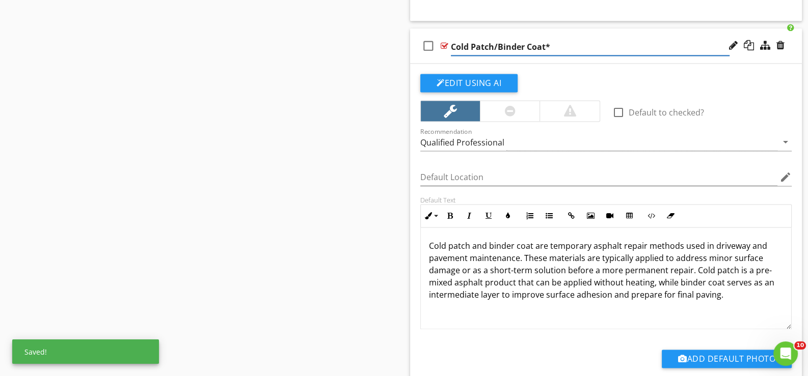
click at [445, 54] on div "check_box_outline_blank Cold Patch/Binder Coat*" at bounding box center [606, 46] width 392 height 35
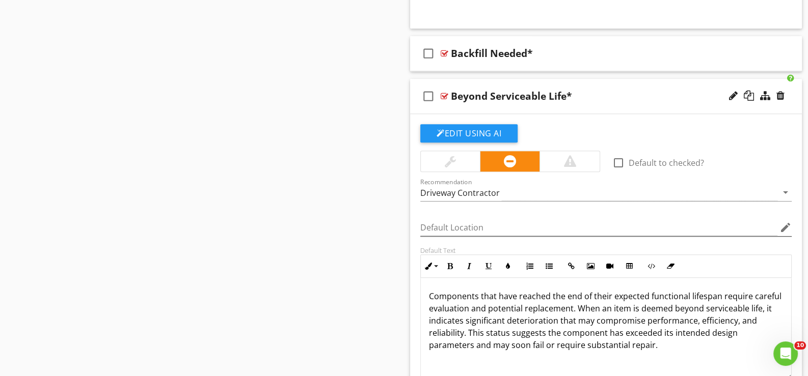
scroll to position [1288, 0]
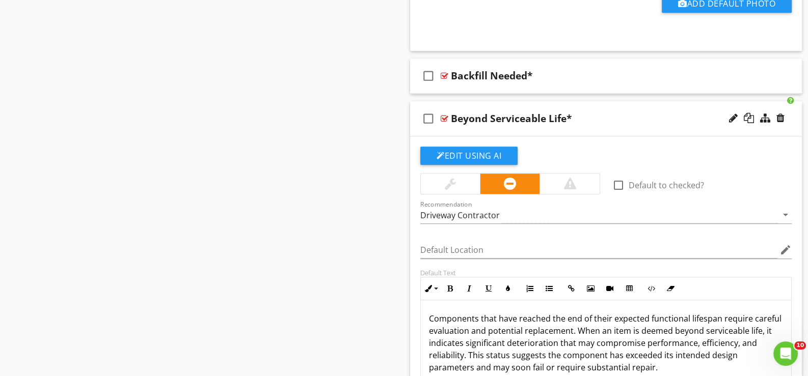
click at [458, 127] on div "check_box_outline_blank Beyond Serviceable Life*" at bounding box center [606, 118] width 392 height 35
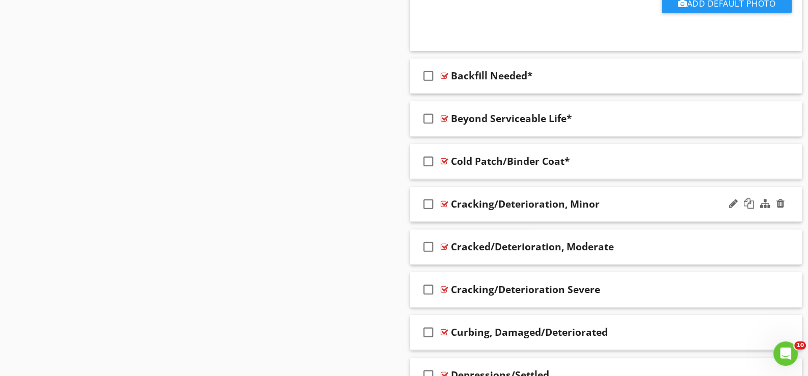
click at [461, 213] on div "check_box_outline_blank Cracking/Deterioration, Minor" at bounding box center [606, 204] width 392 height 35
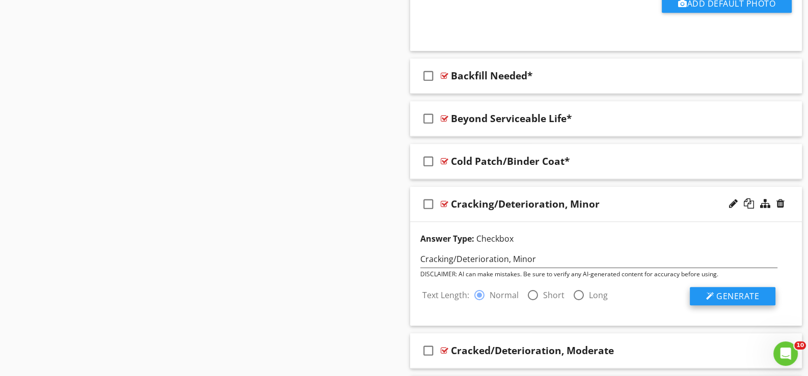
click at [744, 295] on span "Generate" at bounding box center [737, 296] width 43 height 11
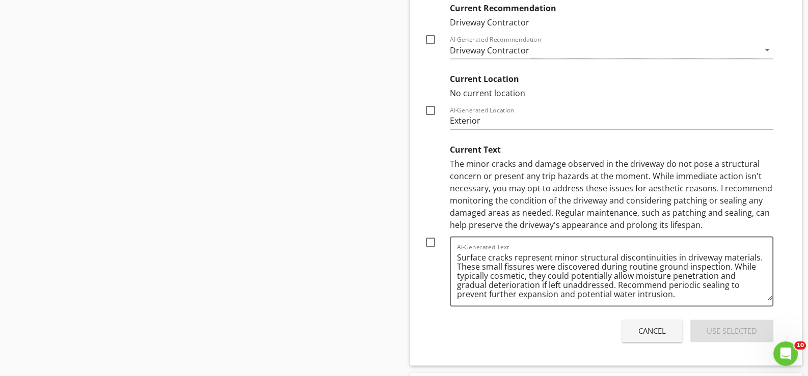
scroll to position [1695, 0]
click at [431, 237] on div at bounding box center [430, 241] width 17 height 17
checkbox input "true"
click at [737, 326] on div "Use Selected" at bounding box center [731, 331] width 50 height 12
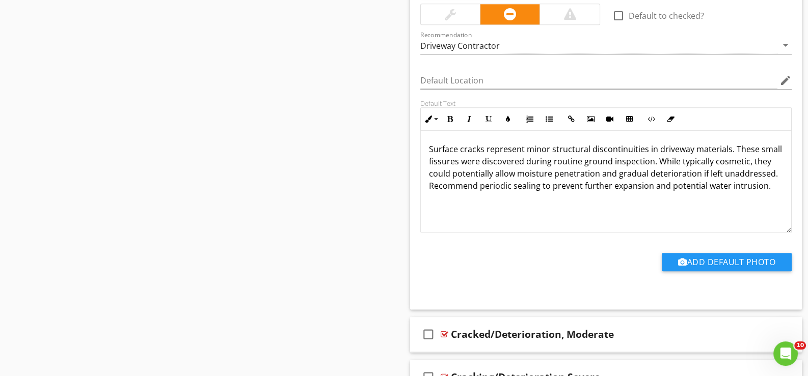
scroll to position [1424, 0]
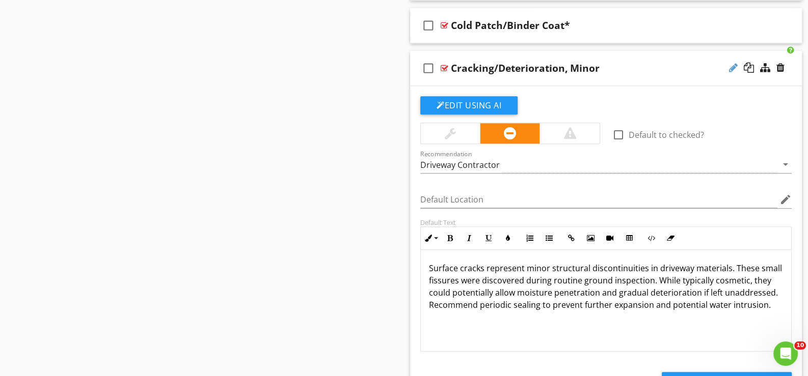
click at [730, 63] on div at bounding box center [733, 68] width 9 height 10
type input "Cracking/Deterioration, Minor*"
click at [444, 80] on div "check_box_outline_blank Cracking/Deterioration, Minor*" at bounding box center [606, 68] width 392 height 35
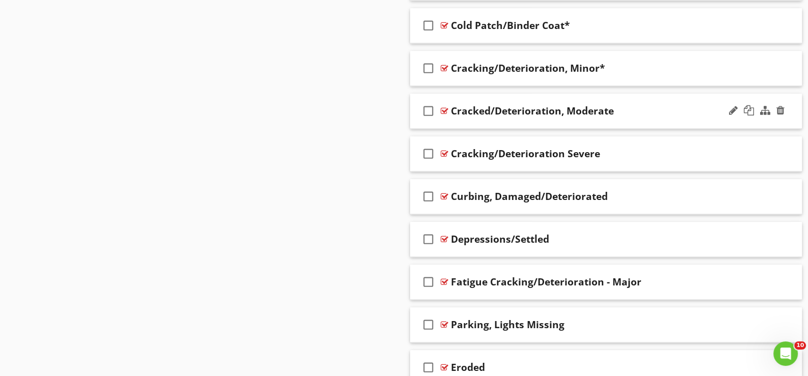
click at [444, 120] on div "check_box_outline_blank Cracked/Deterioration, Moderate" at bounding box center [606, 111] width 392 height 35
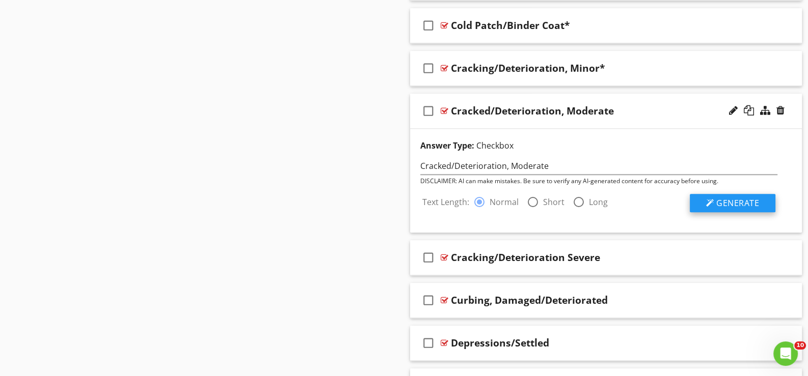
click at [726, 198] on span "Generate" at bounding box center [737, 203] width 43 height 11
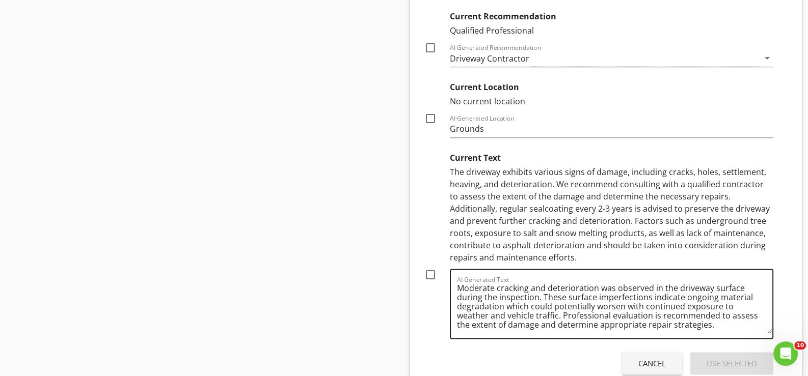
scroll to position [3, 0]
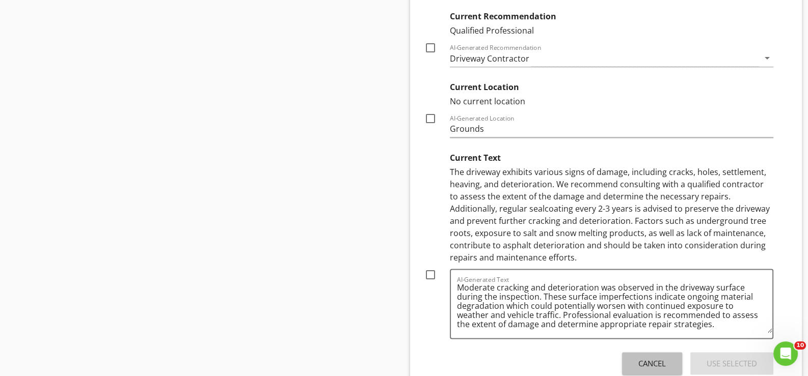
click at [651, 363] on div "Cancel" at bounding box center [651, 364] width 27 height 12
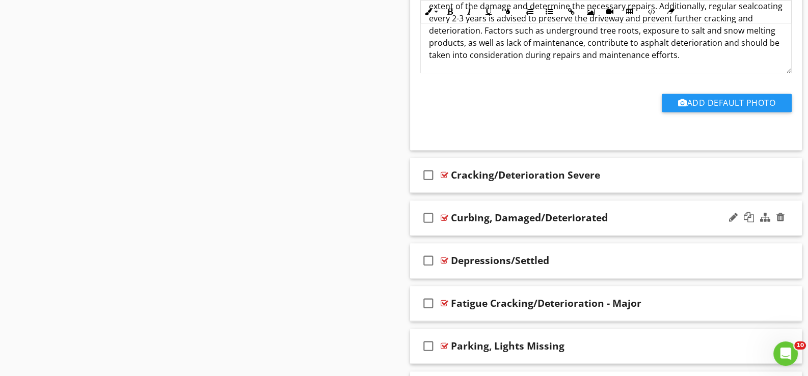
scroll to position [1763, 0]
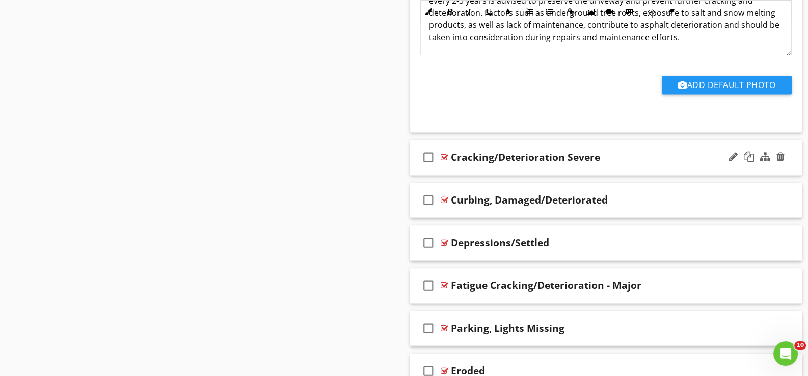
click at [456, 166] on div "check_box_outline_blank Cracking/Deterioration Severe" at bounding box center [606, 157] width 392 height 35
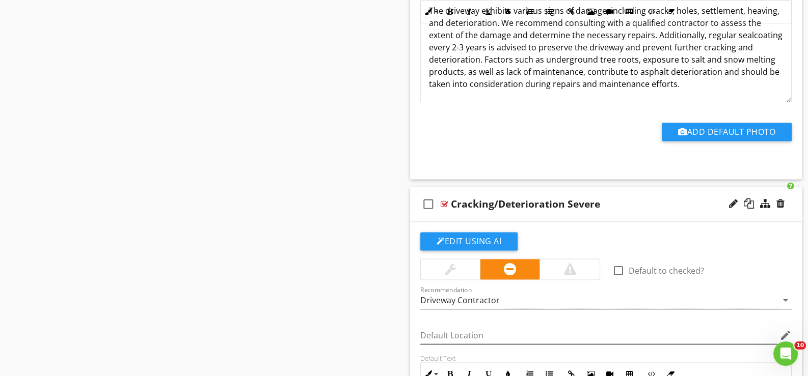
scroll to position [1712, 0]
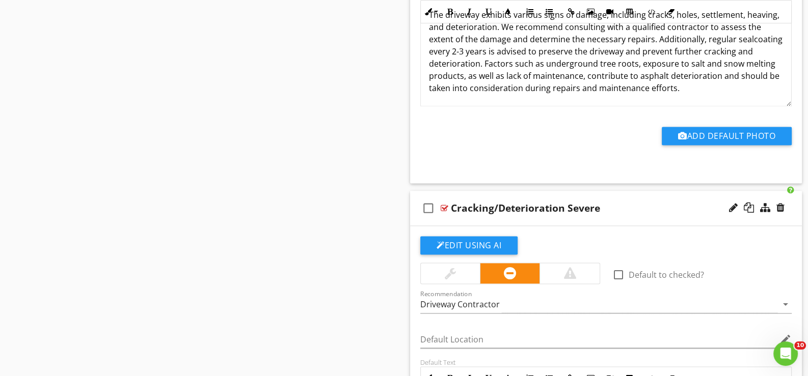
click at [464, 215] on div "check_box_outline_blank Cracking/Deterioration Severe" at bounding box center [606, 208] width 392 height 35
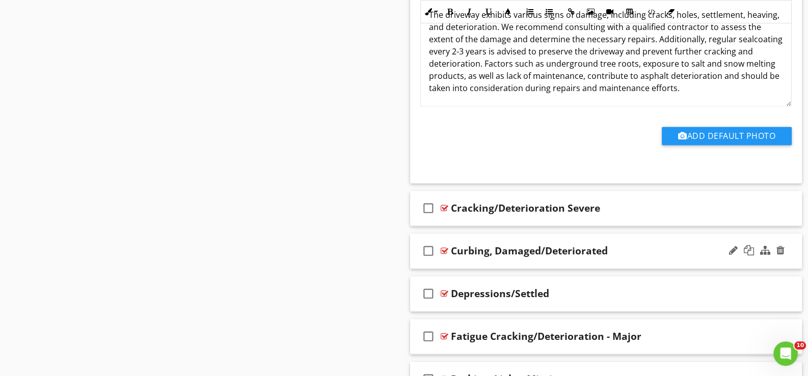
click at [471, 259] on div "check_box_outline_blank Curbing, Damaged/Deteriorated" at bounding box center [606, 251] width 392 height 35
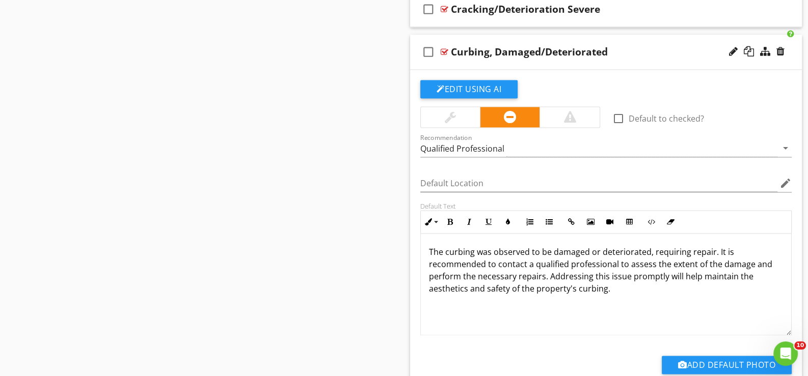
scroll to position [1916, 0]
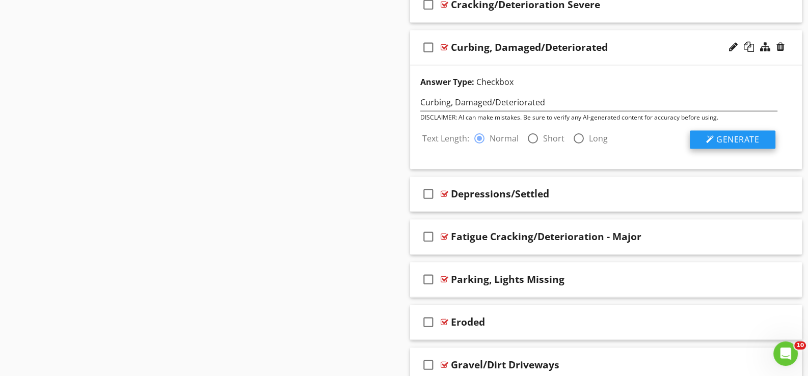
click at [731, 134] on span "Generate" at bounding box center [737, 139] width 43 height 11
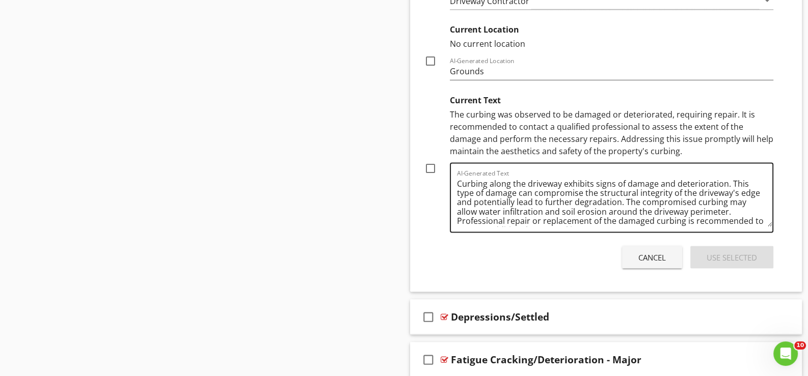
scroll to position [2221, 0]
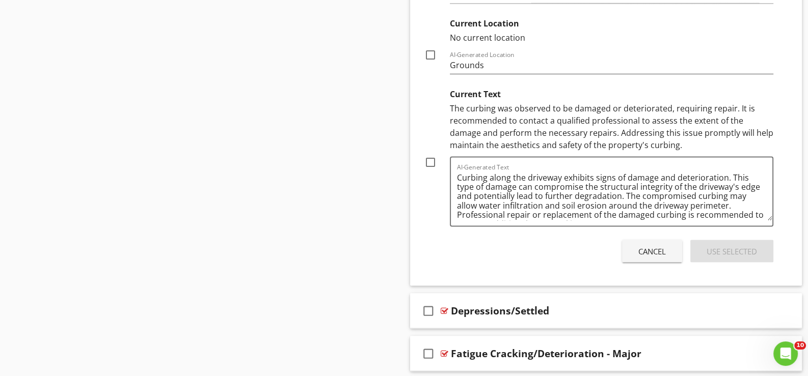
click at [430, 158] on div at bounding box center [430, 162] width 17 height 17
checkbox input "true"
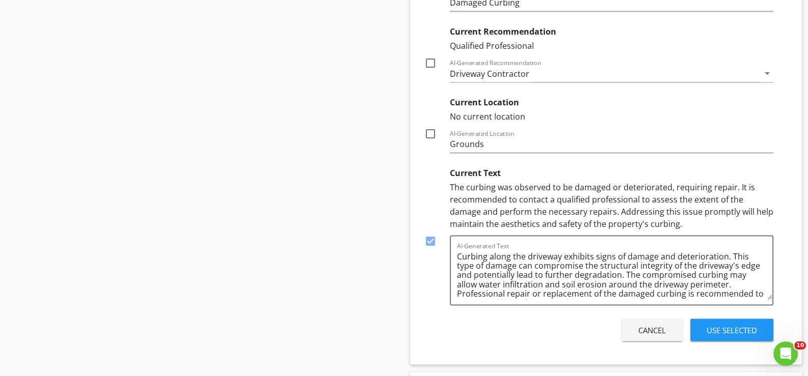
scroll to position [2120, 0]
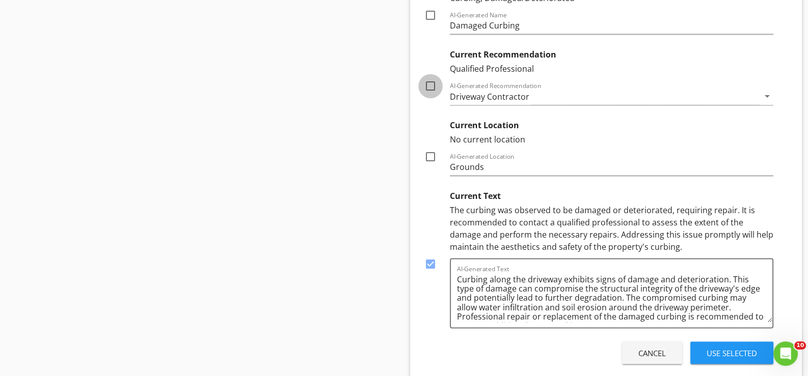
click at [431, 81] on div at bounding box center [430, 85] width 17 height 17
checkbox input "true"
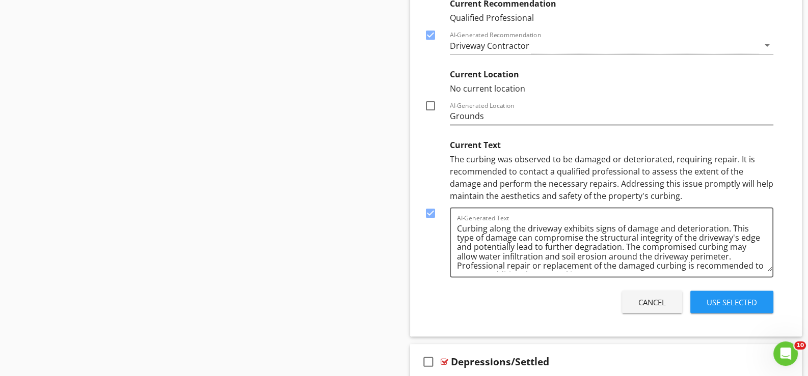
click at [727, 296] on div "Use Selected" at bounding box center [731, 302] width 50 height 12
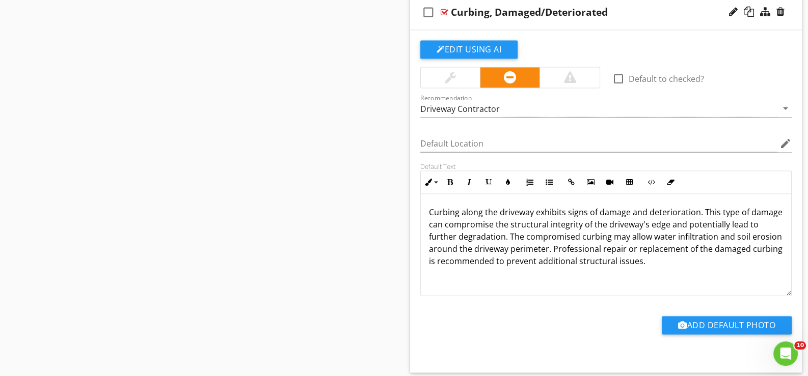
scroll to position [1950, 0]
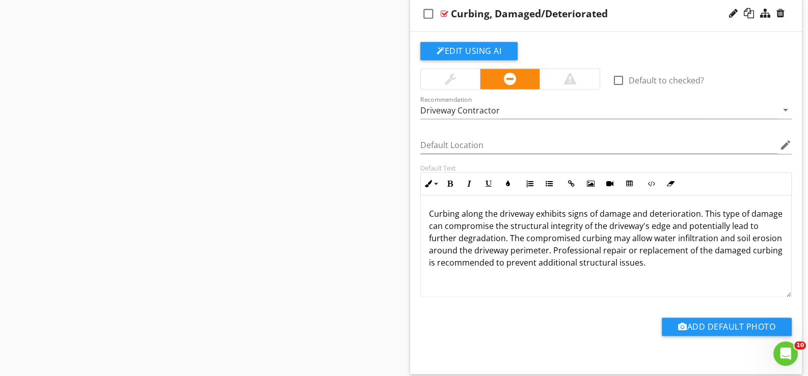
click at [731, 4] on div at bounding box center [757, 14] width 60 height 24
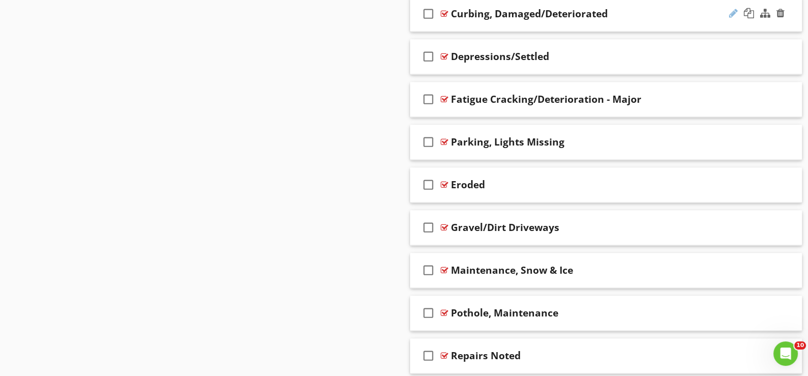
click at [733, 10] on div at bounding box center [733, 13] width 9 height 10
type input "Curbing, Damaged/Deteriorated*"
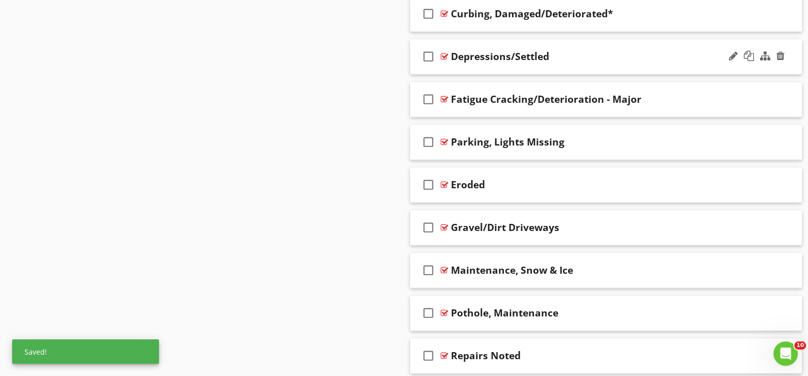
click at [448, 65] on div "check_box_outline_blank Depressions/Settled" at bounding box center [606, 56] width 392 height 35
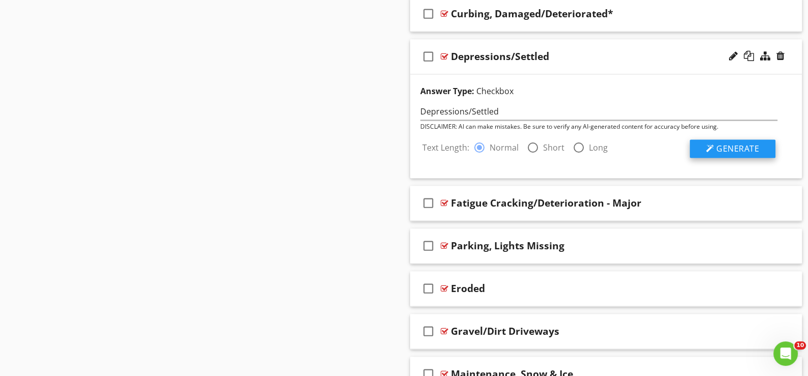
click at [738, 146] on span "Generate" at bounding box center [737, 148] width 43 height 11
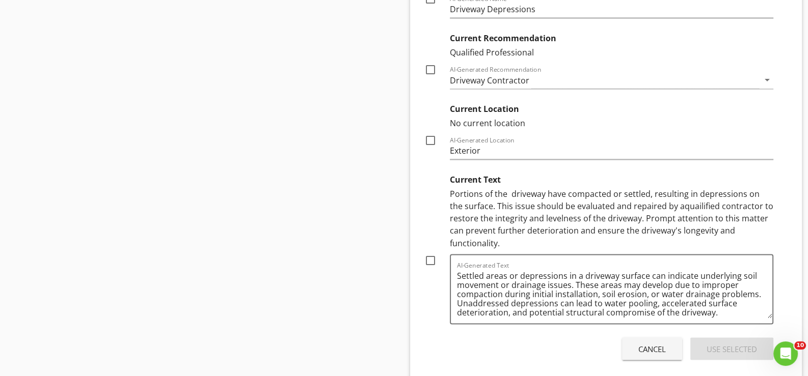
scroll to position [2204, 0]
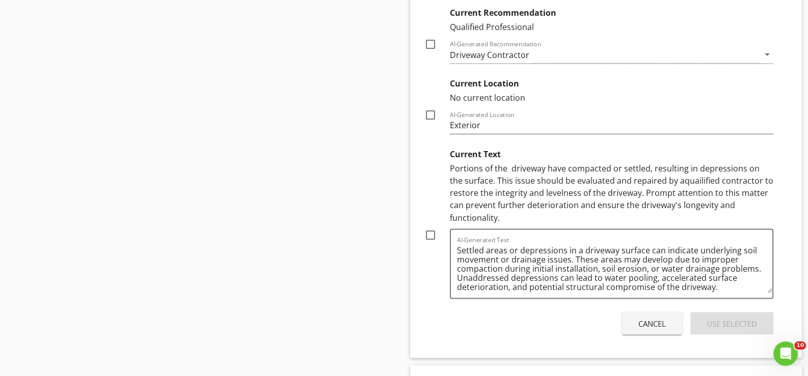
click at [428, 228] on div at bounding box center [430, 234] width 17 height 17
checkbox input "true"
click at [719, 318] on div "Use Selected" at bounding box center [731, 324] width 50 height 12
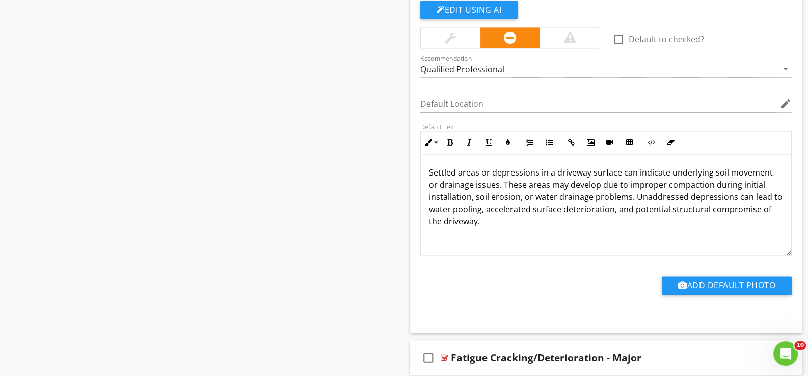
scroll to position [1932, 0]
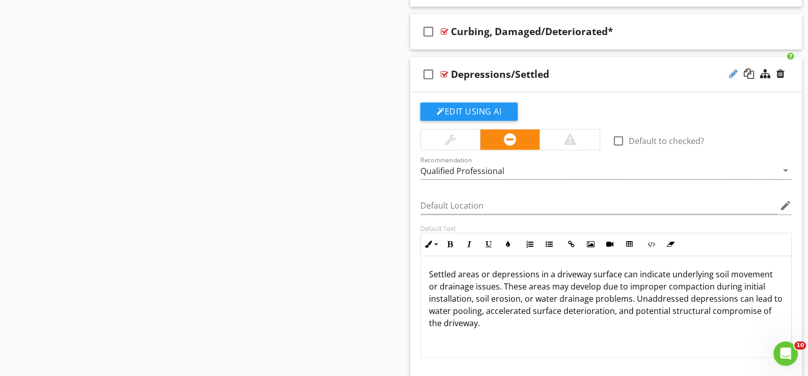
click at [731, 69] on div at bounding box center [733, 74] width 9 height 10
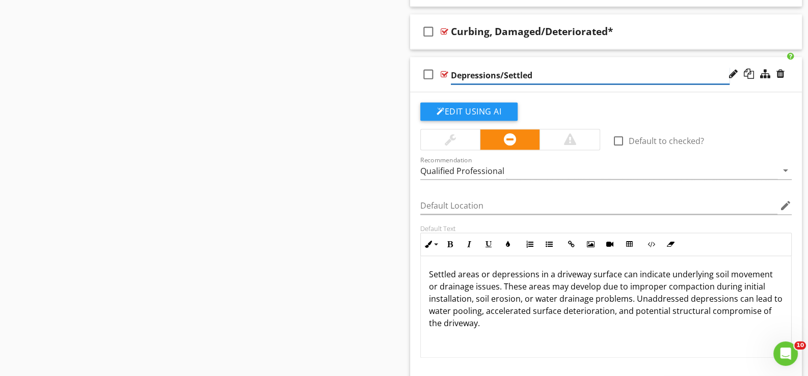
type input "Depressions/Settled*"
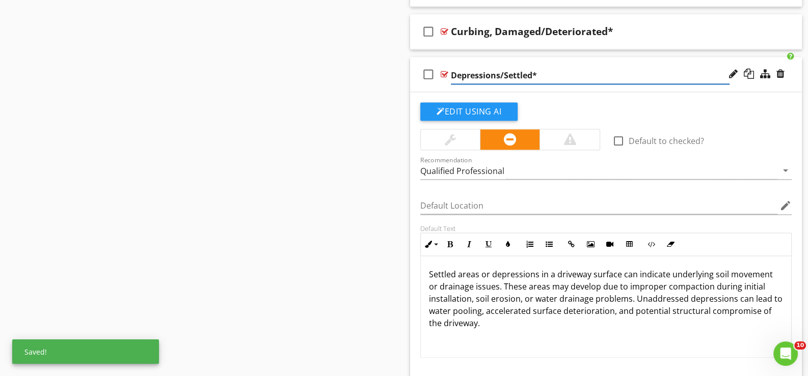
click at [442, 84] on div "check_box_outline_blank Depressions/Settled*" at bounding box center [606, 74] width 392 height 35
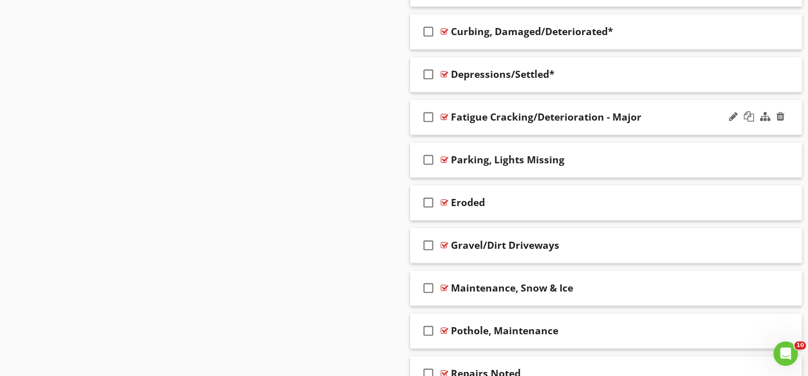
click at [456, 124] on div "check_box_outline_blank Fatigue Cracking/Deterioration - Major" at bounding box center [606, 117] width 392 height 35
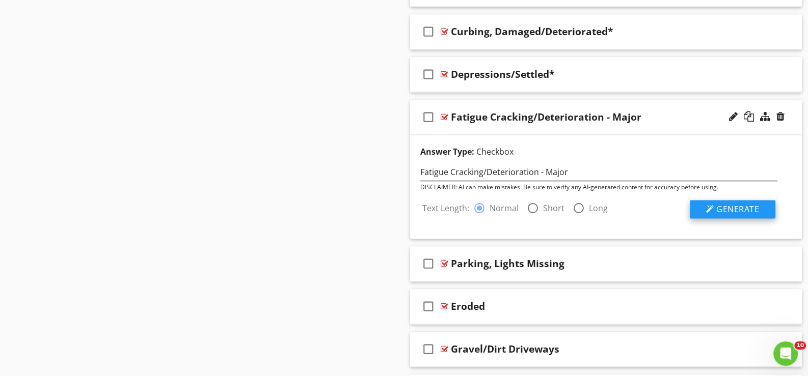
click at [744, 204] on span "Generate" at bounding box center [737, 209] width 43 height 11
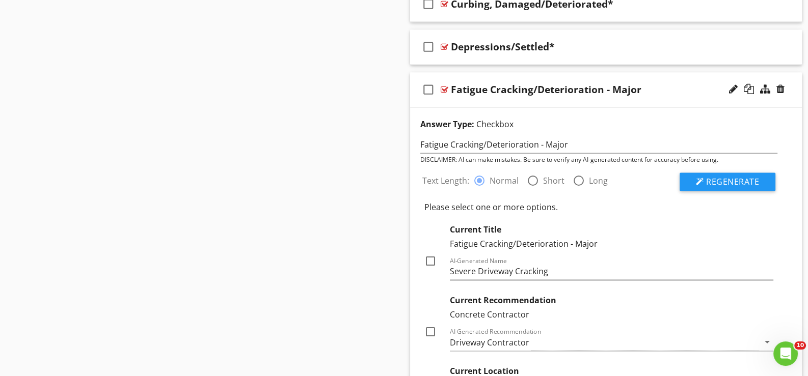
scroll to position [1983, 0]
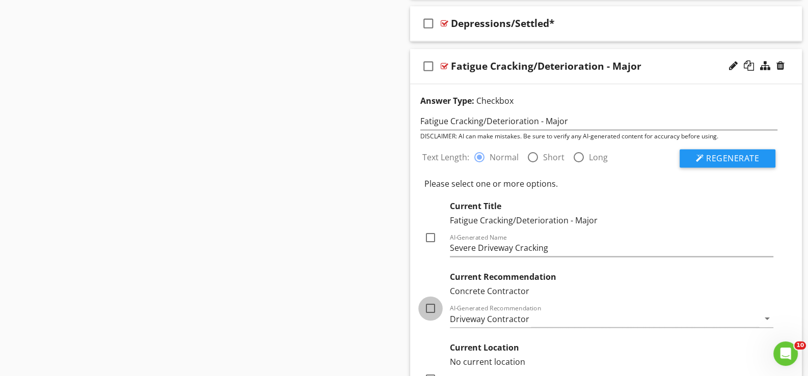
click at [430, 302] on div at bounding box center [430, 308] width 17 height 17
checkbox input "true"
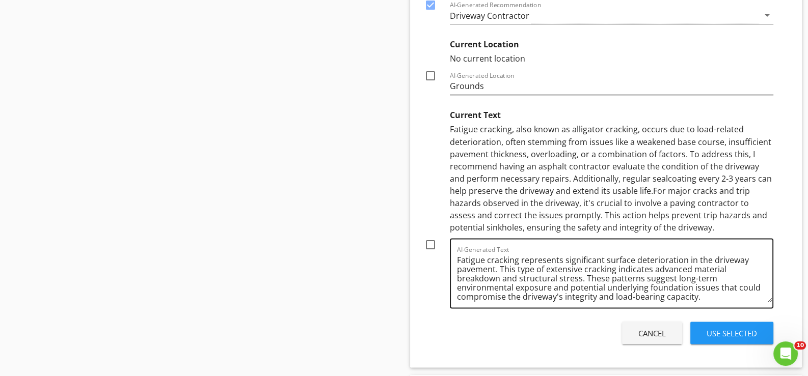
scroll to position [2289, 0]
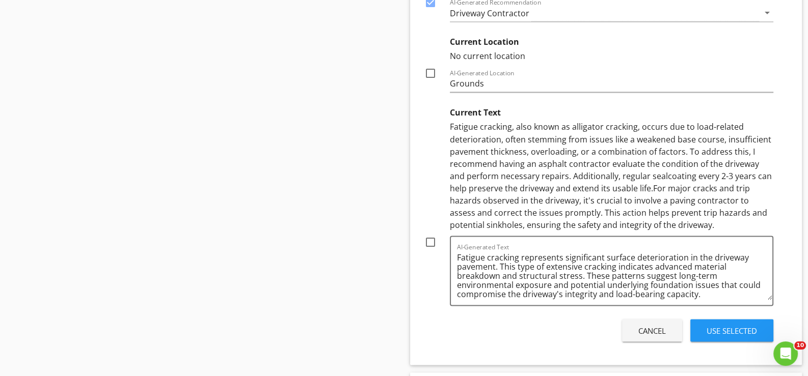
click at [430, 236] on div at bounding box center [430, 241] width 17 height 17
checkbox input "true"
click at [722, 325] on div "Use Selected" at bounding box center [731, 331] width 50 height 12
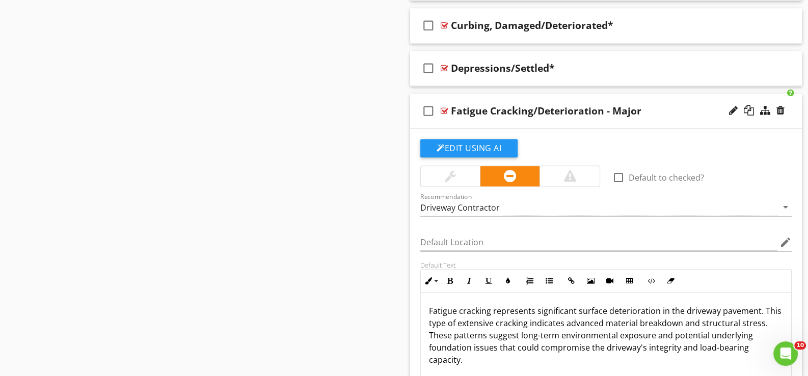
scroll to position [1937, 0]
click at [731, 106] on div at bounding box center [733, 111] width 9 height 10
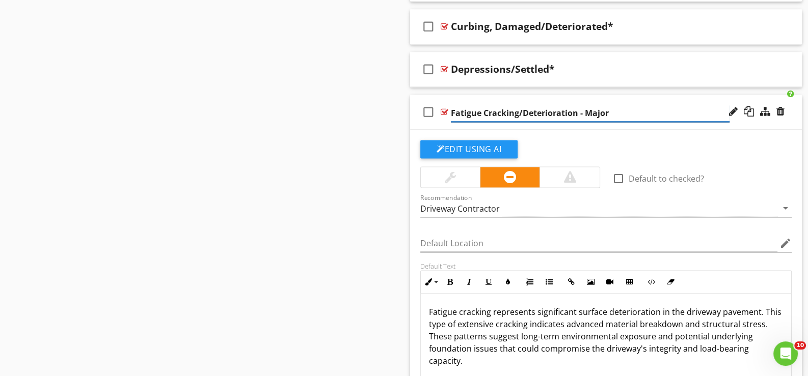
type input "Fatigue Cracking/Deterioration - Major*"
click at [444, 123] on div "check_box_outline_blank Fatigue Cracking/Deterioration - Major*" at bounding box center [606, 112] width 392 height 35
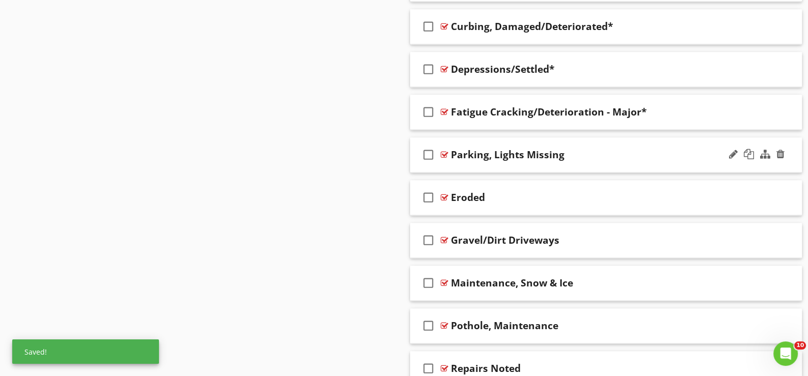
click at [451, 162] on div "check_box_outline_blank Parking, Lights Missing" at bounding box center [606, 154] width 392 height 35
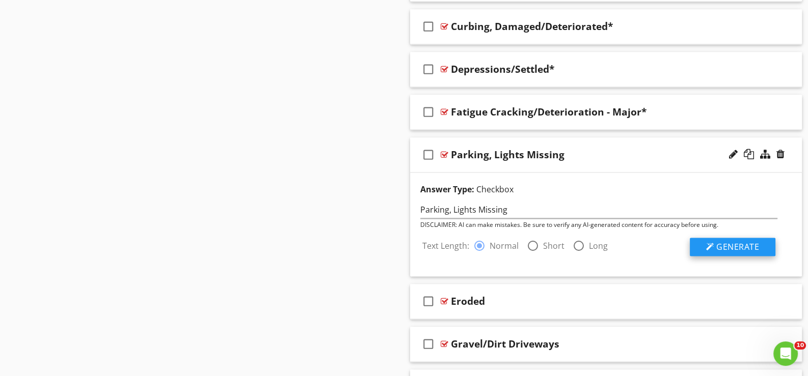
click at [732, 241] on span "Generate" at bounding box center [737, 246] width 43 height 11
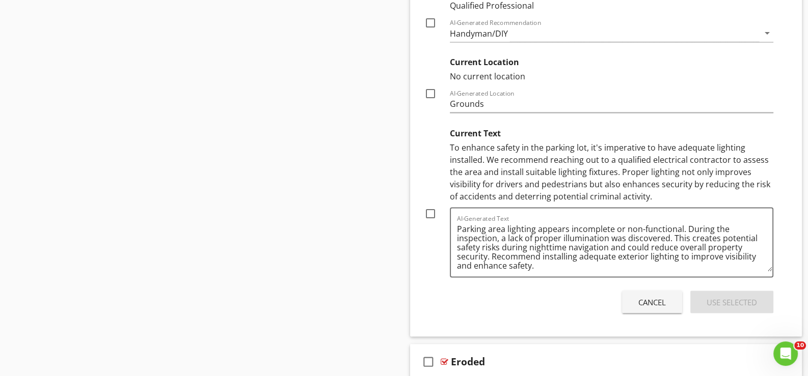
scroll to position [2345, 0]
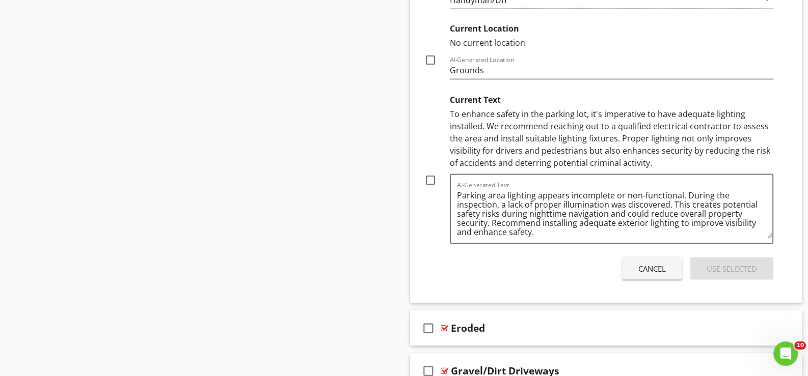
click at [430, 175] on div at bounding box center [430, 179] width 17 height 17
checkbox input "true"
click at [722, 263] on div "Use Selected" at bounding box center [731, 269] width 50 height 12
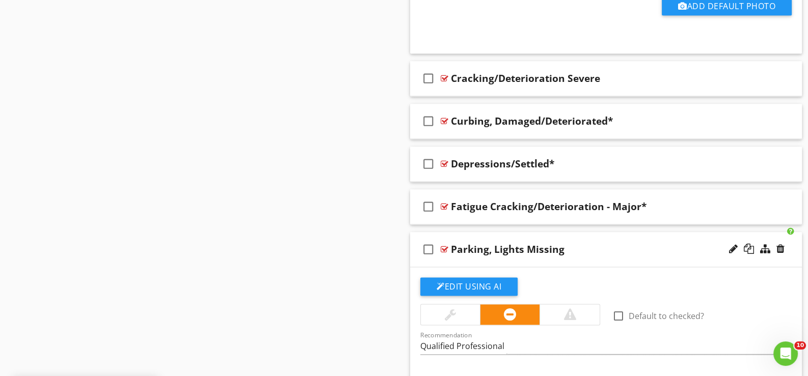
scroll to position [1835, 0]
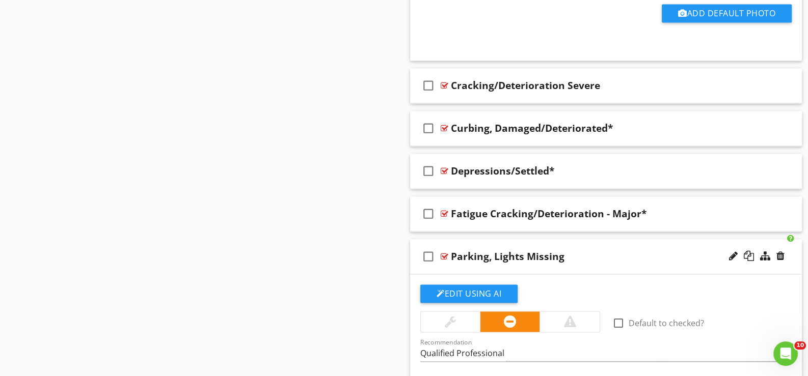
click at [537, 263] on div "check_box_outline_blank Parking, Lights Missing" at bounding box center [606, 256] width 392 height 35
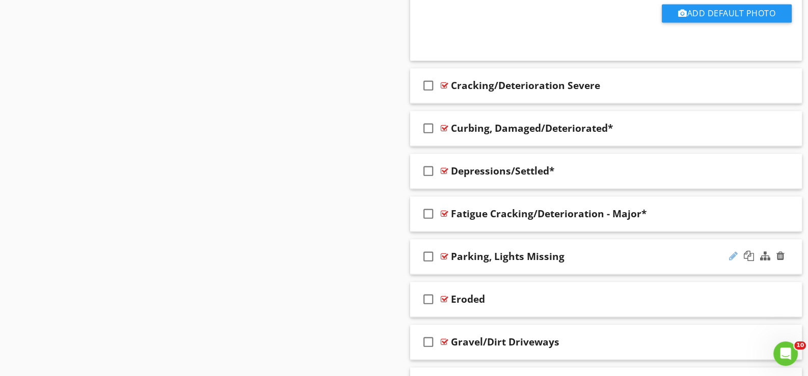
click at [734, 251] on div at bounding box center [733, 256] width 9 height 10
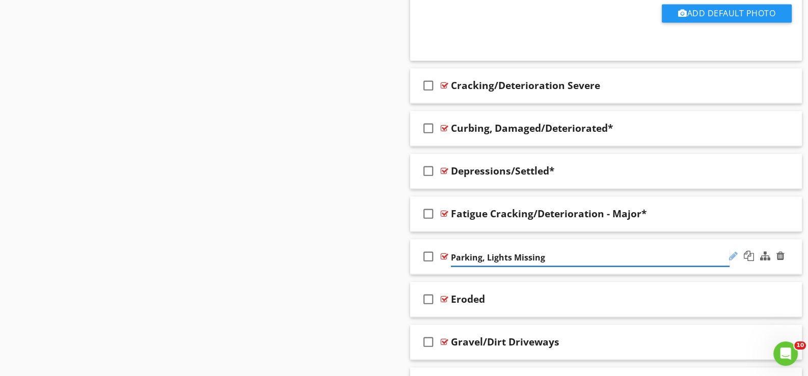
type input "Parking, Lights Missing*"
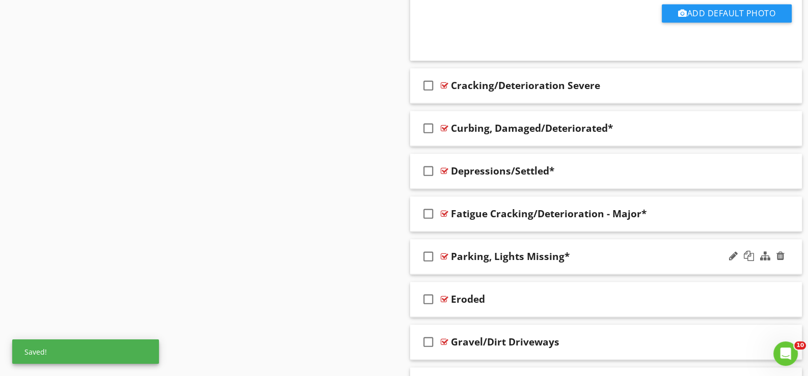
click at [443, 266] on div "check_box_outline_blank Parking, Lights Missing*" at bounding box center [606, 256] width 392 height 35
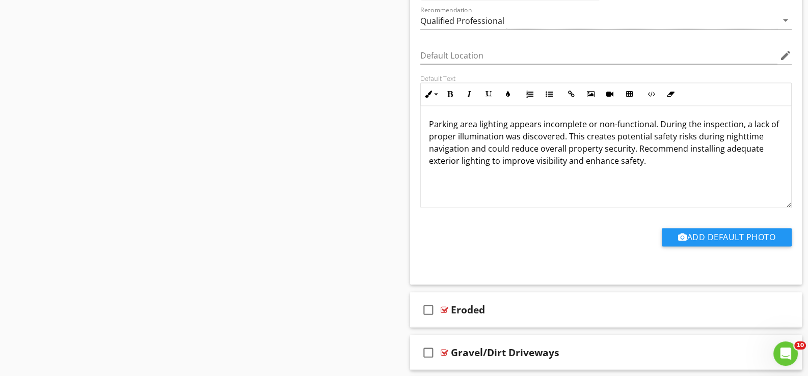
scroll to position [2192, 0]
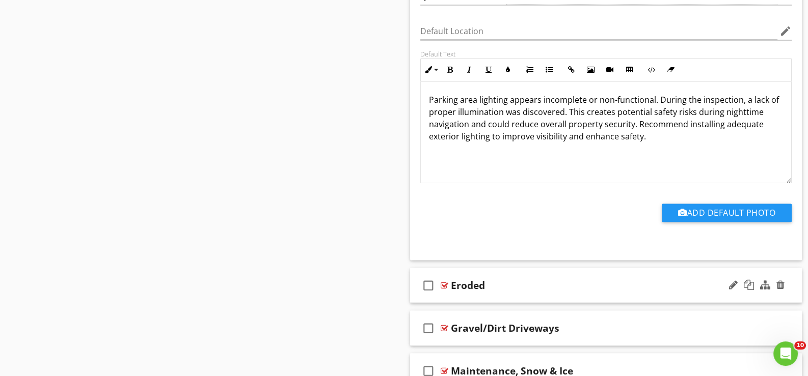
click at [459, 293] on div "check_box_outline_blank Eroded" at bounding box center [606, 285] width 392 height 35
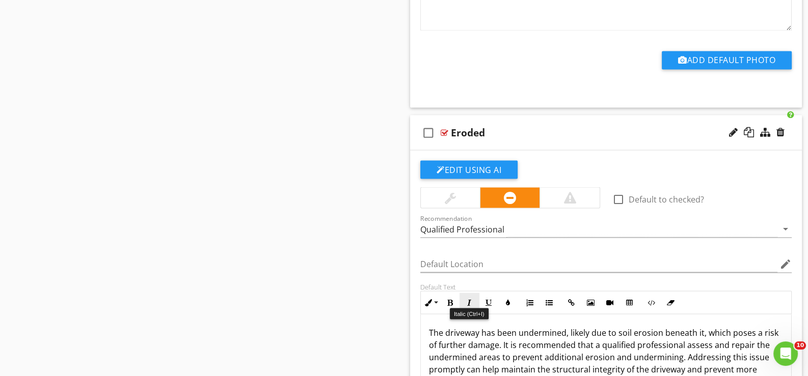
scroll to position [2396, 0]
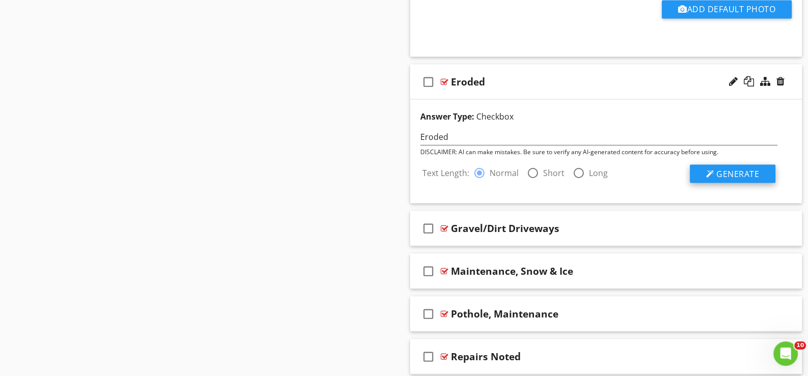
click at [730, 168] on span "Generate" at bounding box center [737, 173] width 43 height 11
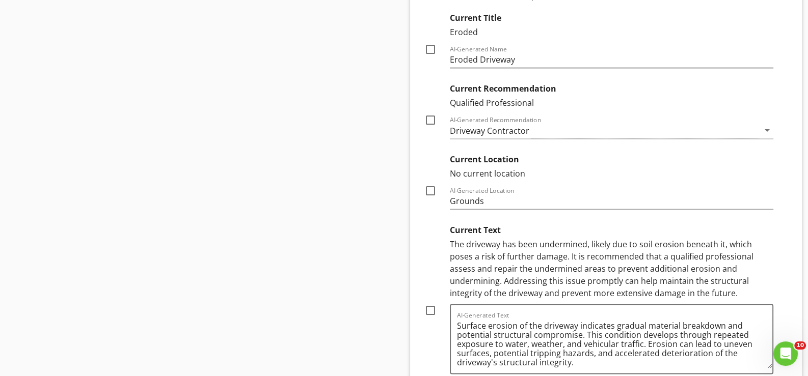
scroll to position [2650, 0]
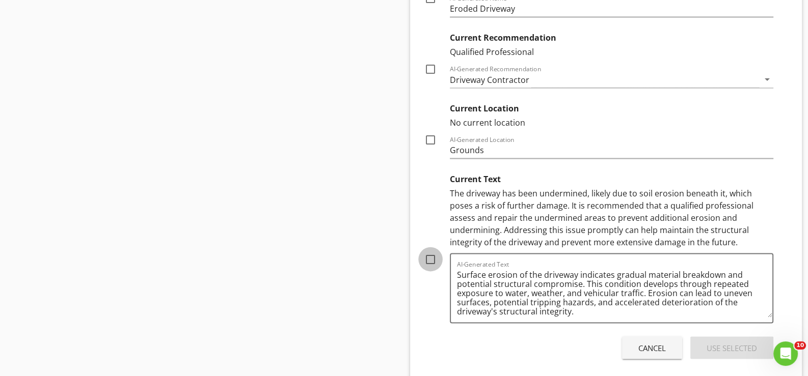
drag, startPoint x: 430, startPoint y: 255, endPoint x: 539, endPoint y: 296, distance: 116.2
click at [431, 255] on div at bounding box center [430, 259] width 17 height 17
checkbox input "true"
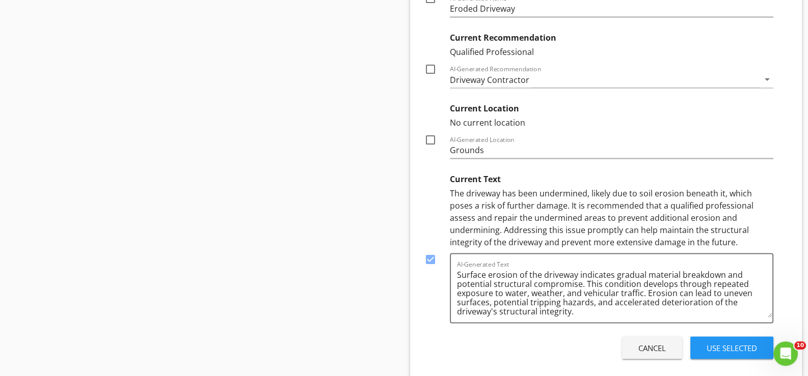
click at [728, 343] on div "Use Selected" at bounding box center [731, 349] width 50 height 12
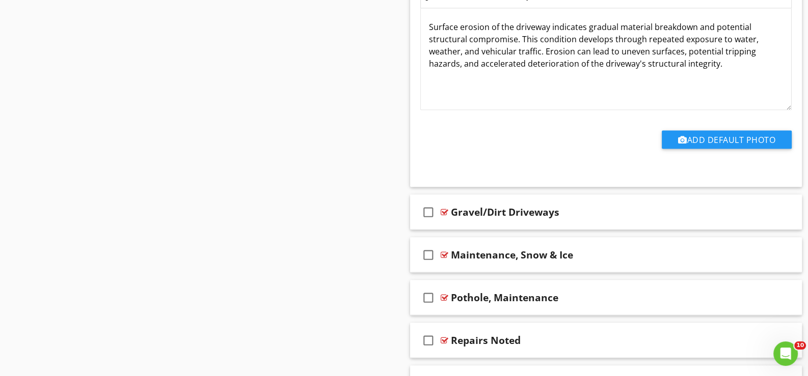
click at [729, 302] on div at bounding box center [733, 297] width 9 height 10
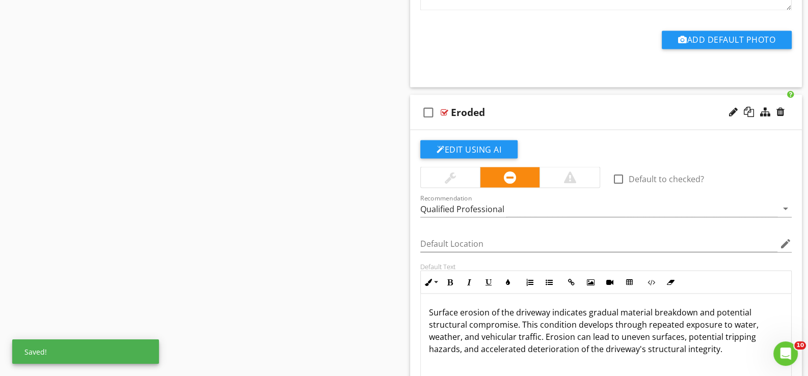
scroll to position [2347, 0]
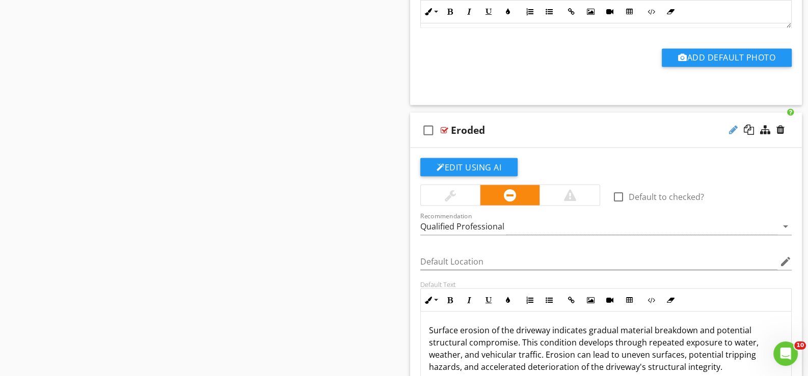
click at [731, 124] on div at bounding box center [733, 129] width 9 height 10
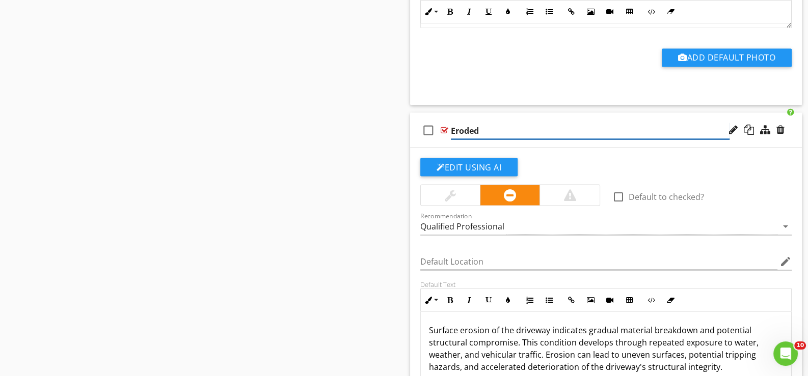
type input "Eroded*"
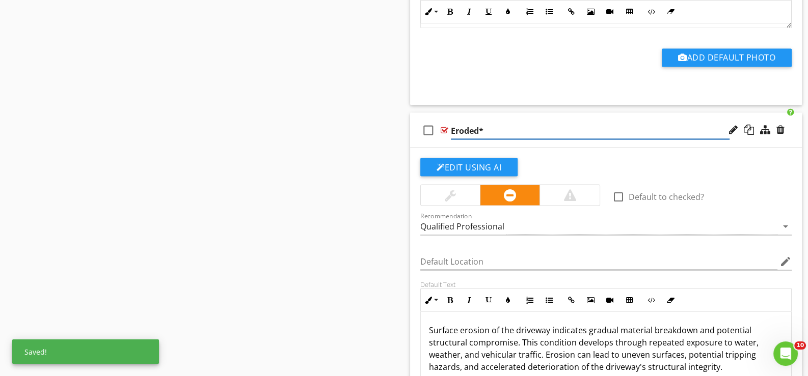
click at [438, 141] on div "check_box_outline_blank Eroded*" at bounding box center [606, 130] width 392 height 35
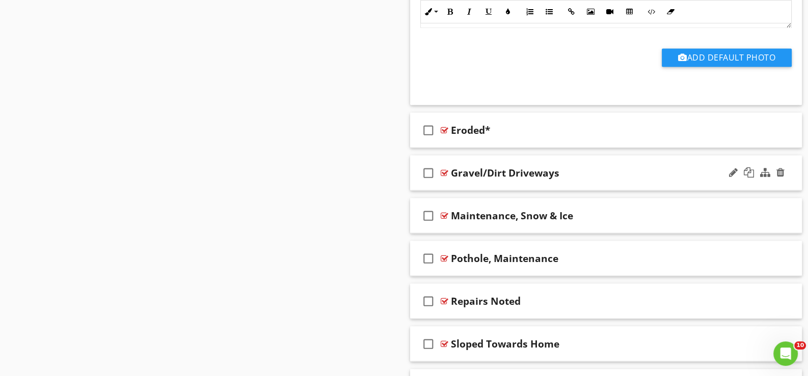
click at [454, 183] on div "check_box_outline_blank Gravel/Dirt Driveways" at bounding box center [606, 172] width 392 height 35
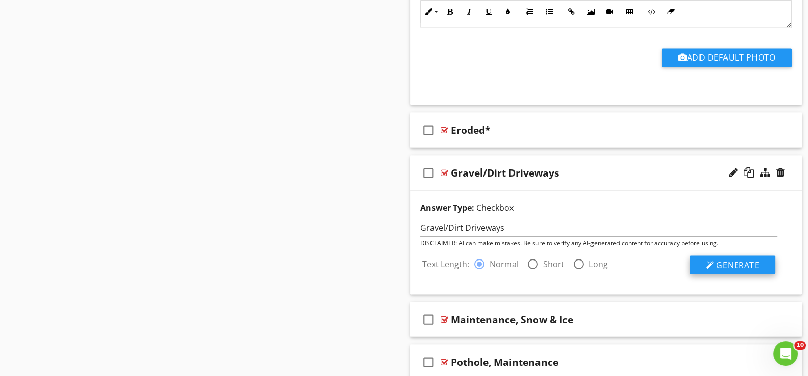
click at [730, 260] on span "Generate" at bounding box center [737, 264] width 43 height 11
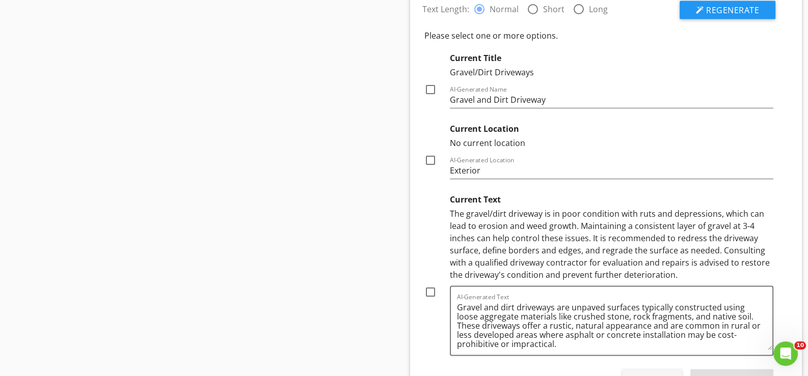
scroll to position [2653, 0]
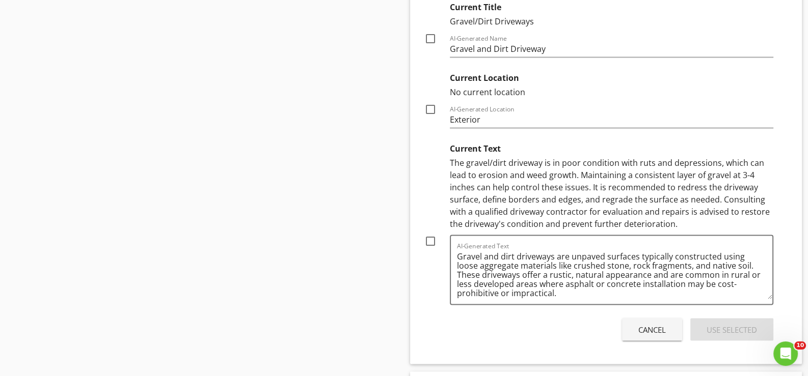
click at [430, 234] on div at bounding box center [430, 241] width 17 height 17
checkbox input "true"
click at [732, 325] on div "Use Selected" at bounding box center [731, 330] width 50 height 12
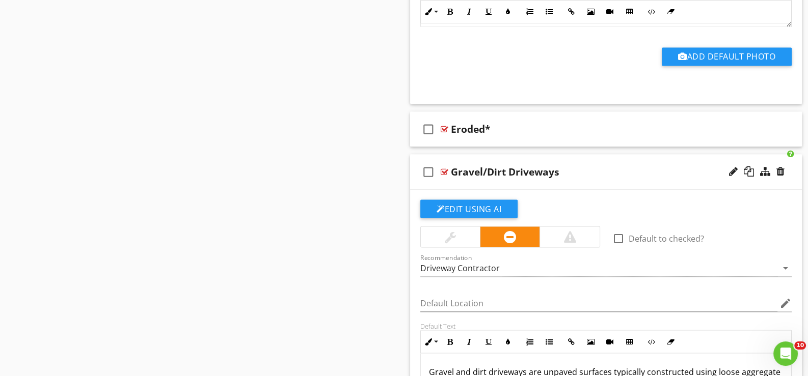
scroll to position [2347, 0]
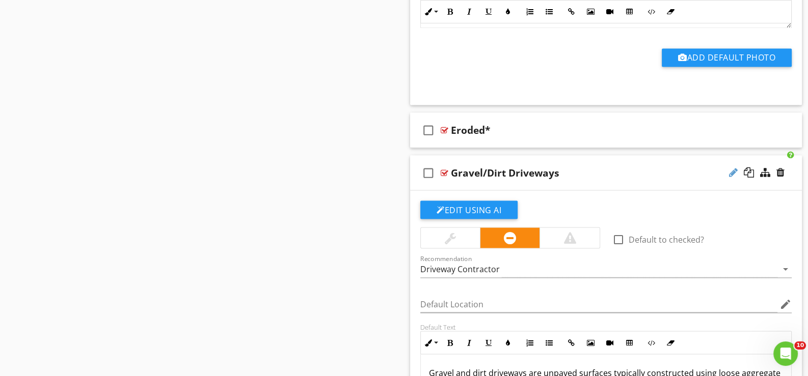
click at [733, 167] on div at bounding box center [733, 172] width 9 height 10
type input "Gravel/Dirt Driveways*"
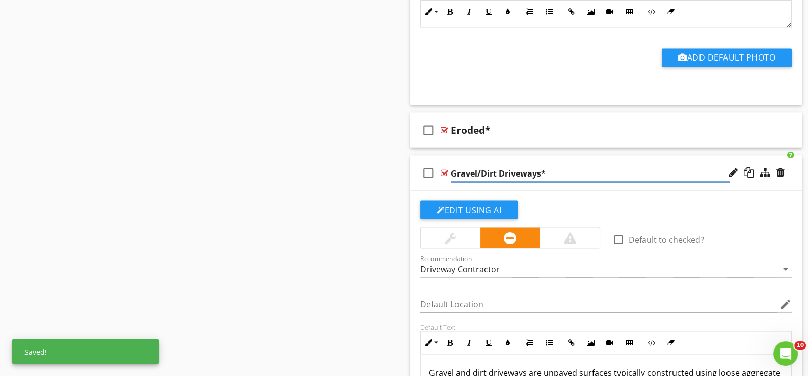
click at [436, 177] on div "check_box_outline_blank" at bounding box center [430, 172] width 20 height 24
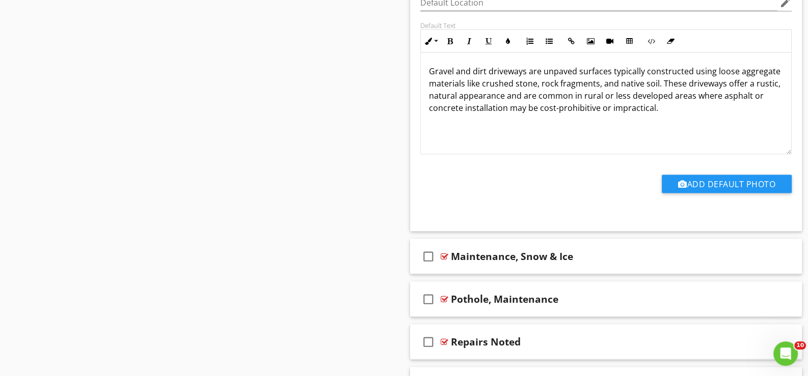
scroll to position [2653, 0]
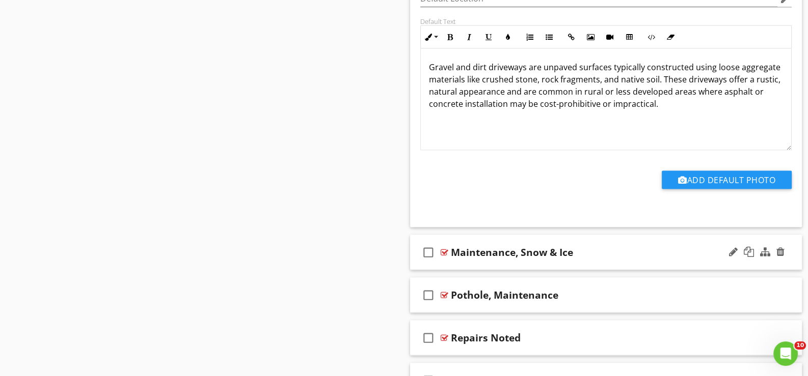
click at [453, 258] on div "check_box_outline_blank Maintenance, Snow & Ice" at bounding box center [606, 252] width 392 height 35
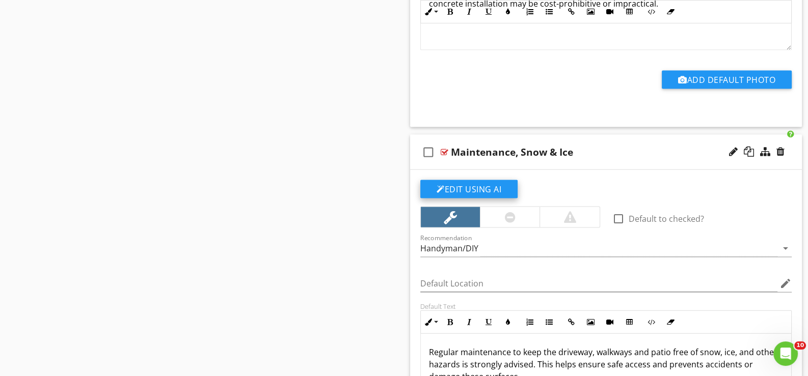
scroll to position [2805, 0]
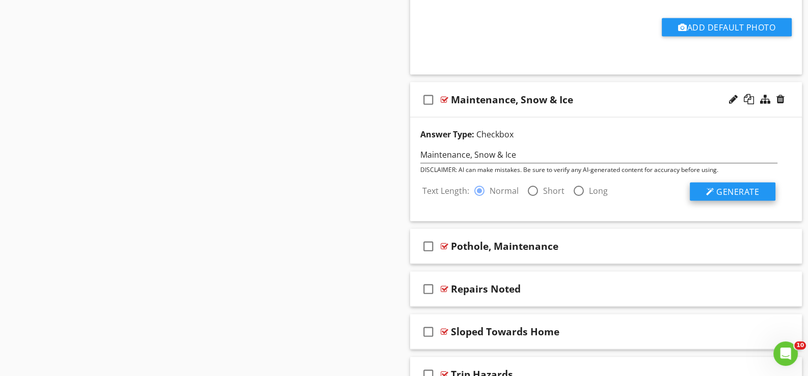
click at [736, 187] on span "Generate" at bounding box center [737, 191] width 43 height 11
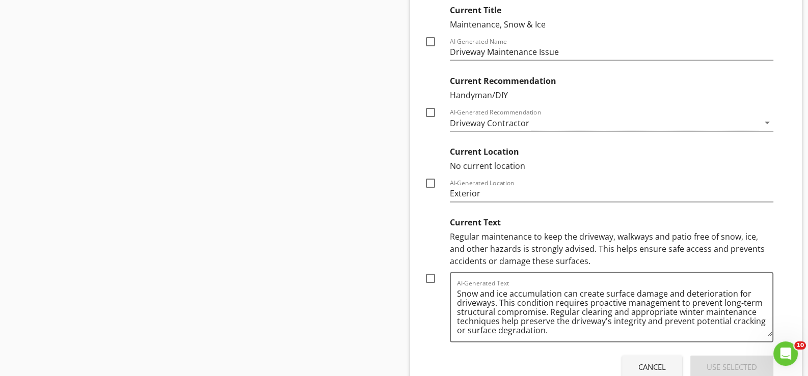
scroll to position [3060, 0]
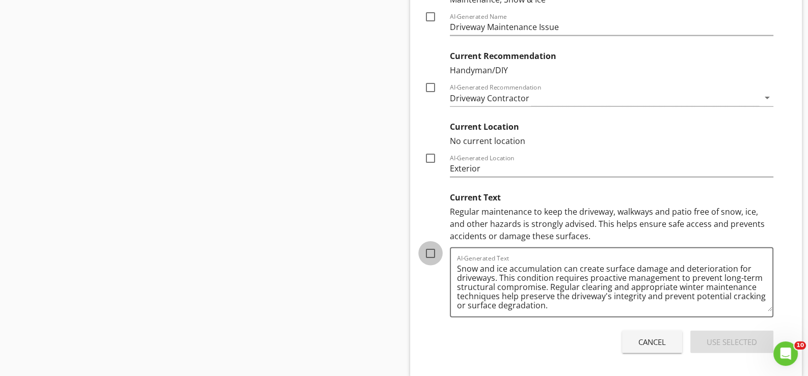
click at [429, 247] on div at bounding box center [430, 253] width 17 height 17
checkbox input "true"
click at [734, 337] on div "Use Selected" at bounding box center [731, 343] width 50 height 12
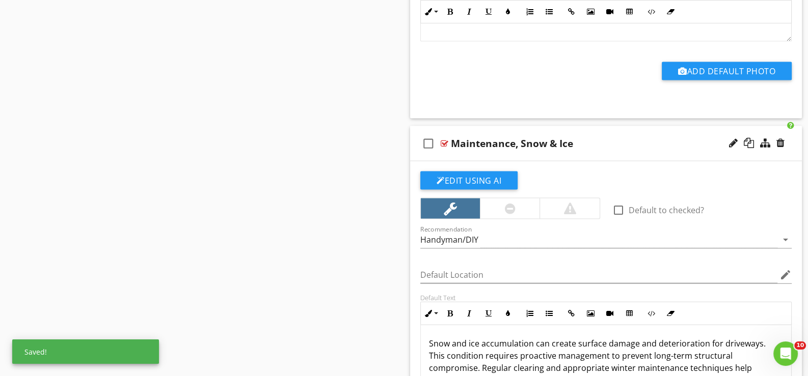
scroll to position [2689, 0]
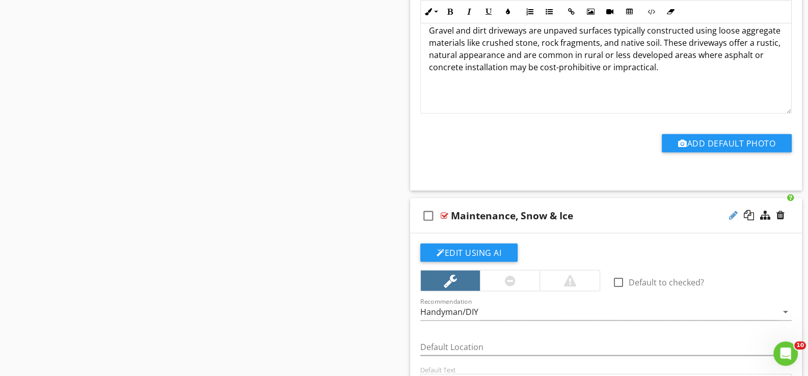
click at [732, 210] on div at bounding box center [733, 215] width 9 height 10
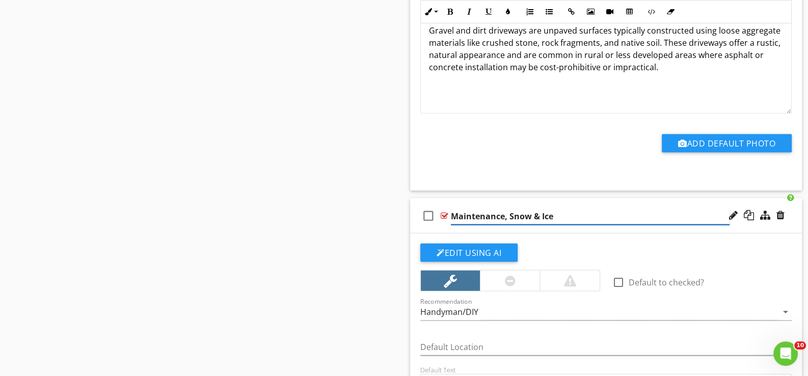
type input "Maintenance, Snow & Ice*"
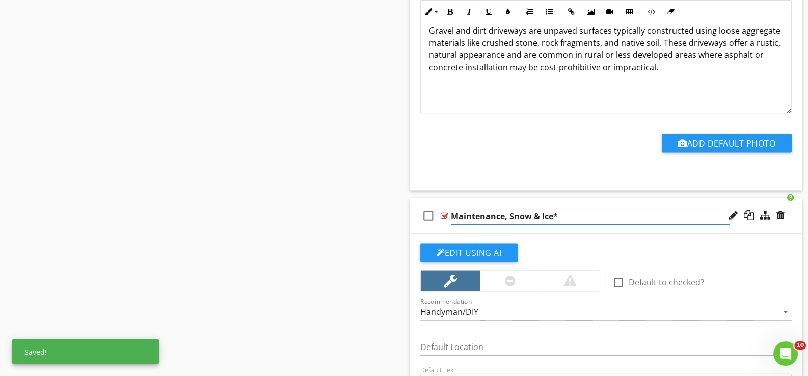
click at [447, 225] on div "check_box_outline_blank Maintenance, Snow & Ice*" at bounding box center [606, 216] width 392 height 35
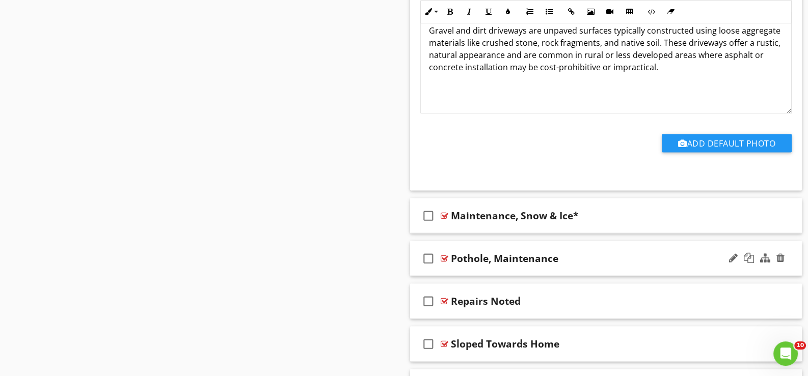
click at [461, 266] on div "check_box_outline_blank Pothole, Maintenance" at bounding box center [606, 258] width 392 height 35
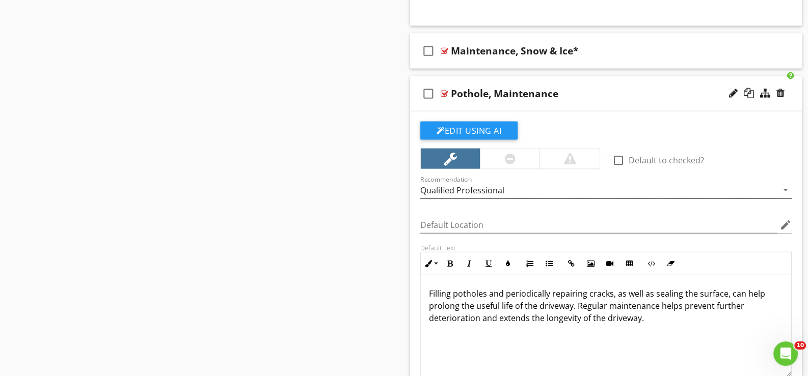
scroll to position [2893, 0]
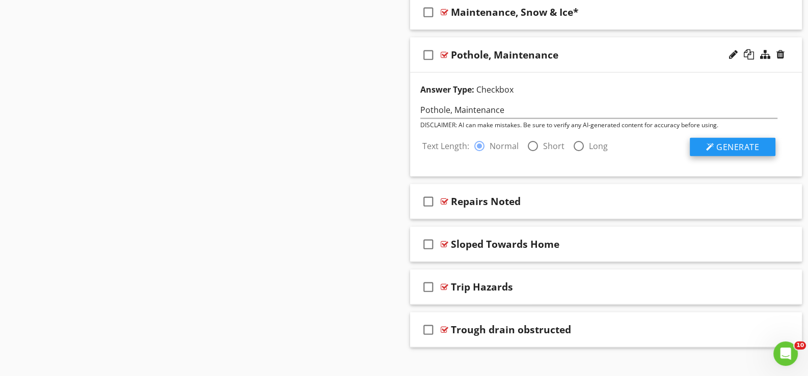
click at [736, 142] on span "Generate" at bounding box center [737, 147] width 43 height 11
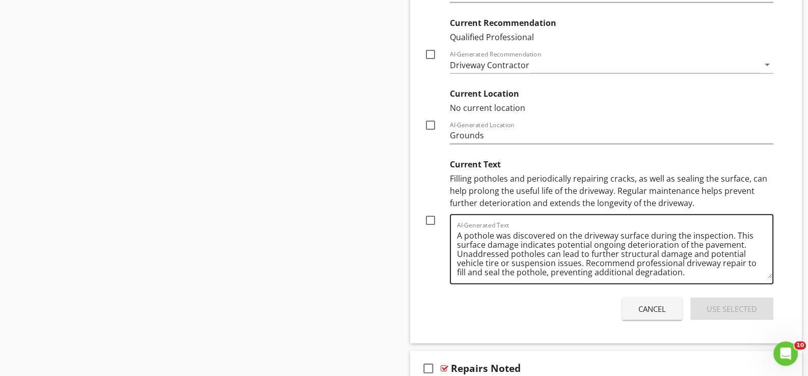
scroll to position [3148, 0]
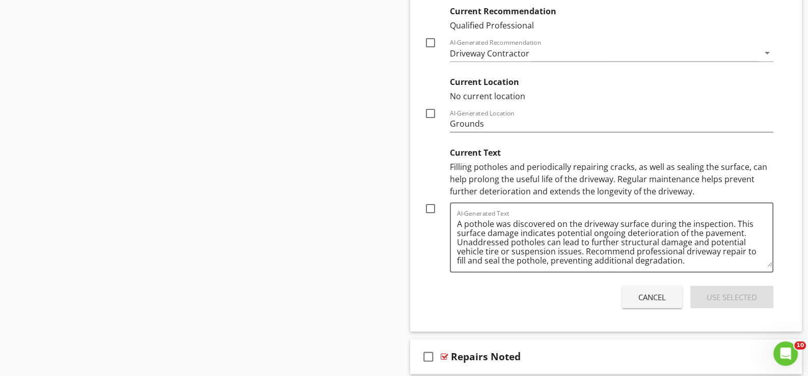
click at [431, 202] on div at bounding box center [430, 208] width 17 height 17
checkbox input "true"
click at [726, 292] on div "Use Selected" at bounding box center [731, 298] width 50 height 12
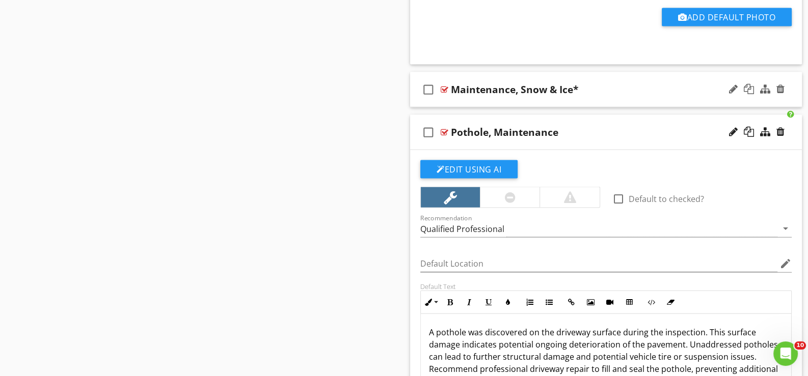
scroll to position [2791, 0]
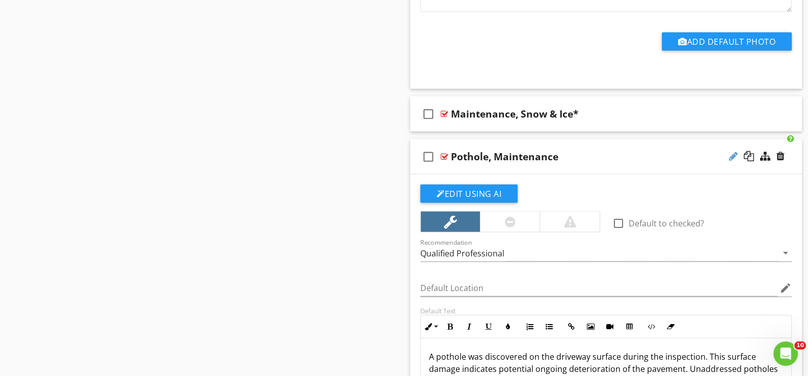
click at [731, 151] on div at bounding box center [733, 156] width 9 height 10
type input "Pothole, Maintenance*"
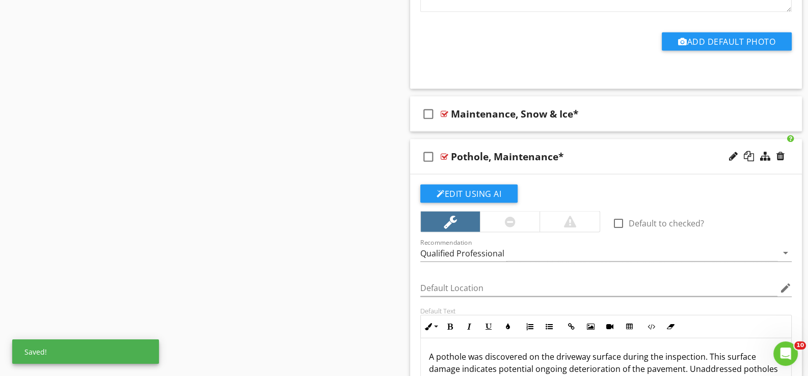
click at [446, 164] on div "check_box_outline_blank Pothole, Maintenance*" at bounding box center [606, 157] width 392 height 35
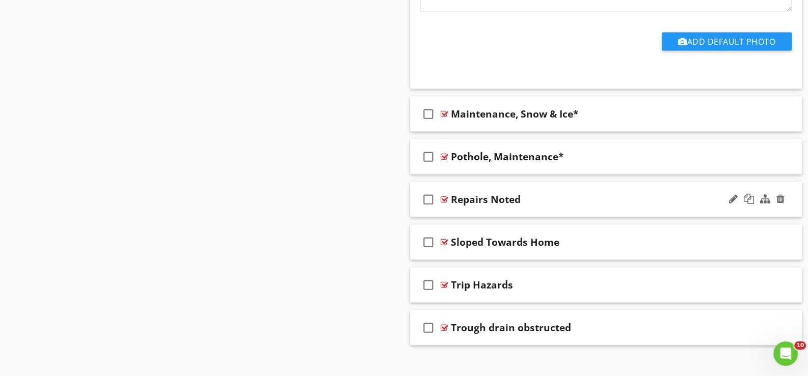
click at [462, 206] on div "check_box_outline_blank Repairs Noted" at bounding box center [606, 199] width 392 height 35
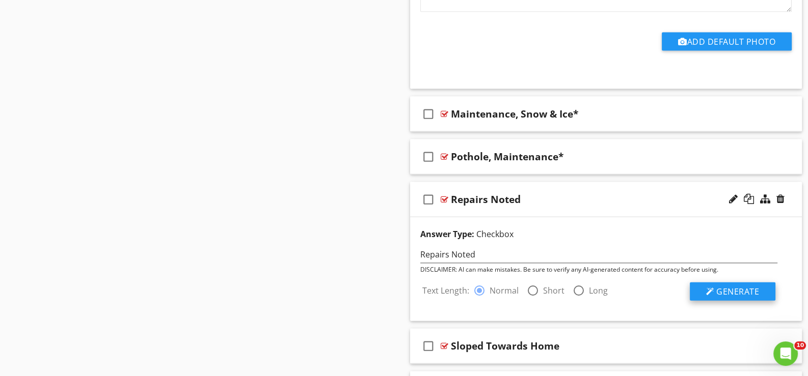
click at [726, 286] on span "Generate" at bounding box center [737, 291] width 43 height 11
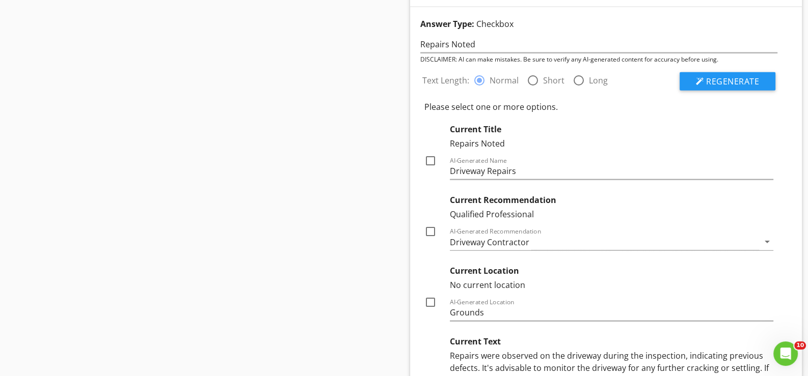
scroll to position [3046, 0]
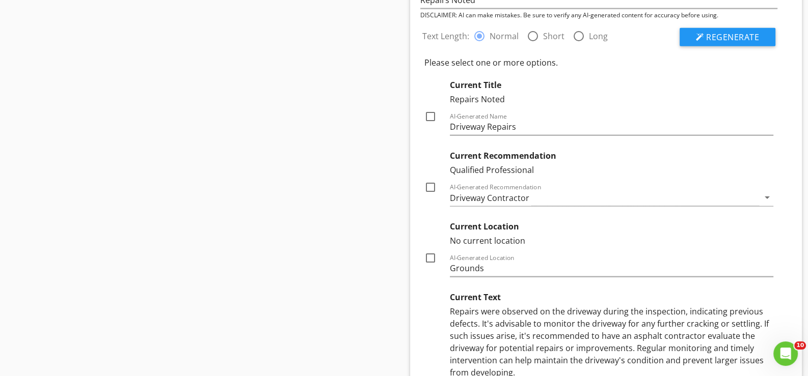
click at [431, 180] on div at bounding box center [430, 187] width 17 height 17
checkbox input "true"
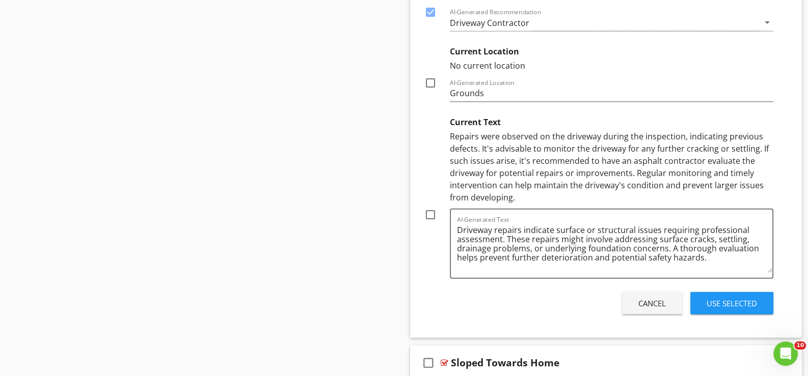
scroll to position [3249, 0]
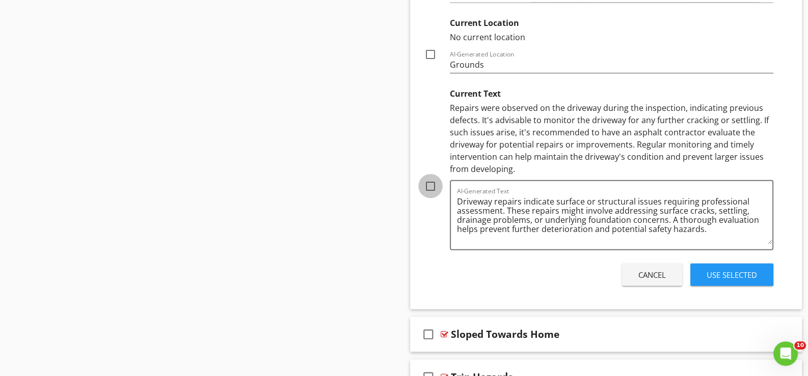
click at [432, 181] on div at bounding box center [430, 186] width 17 height 17
checkbox input "true"
click at [731, 269] on div "Use Selected" at bounding box center [731, 275] width 50 height 12
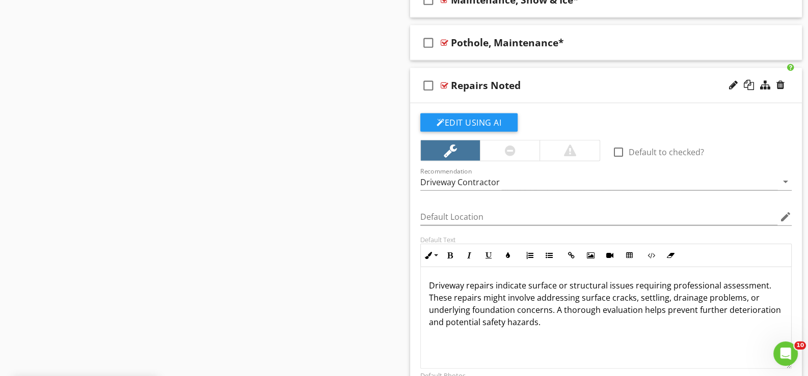
scroll to position [2898, 0]
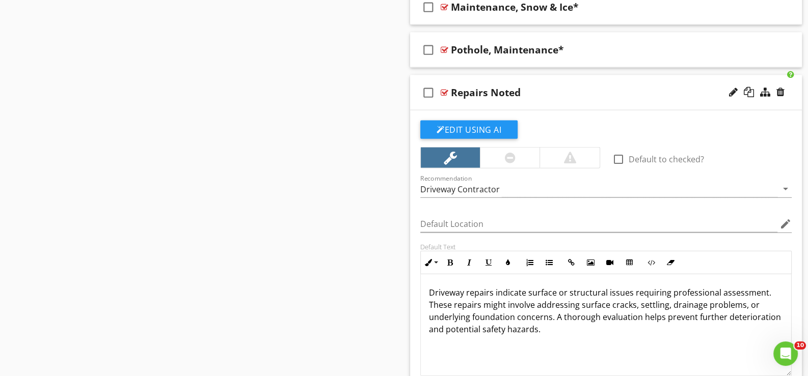
click at [459, 99] on div "check_box_outline_blank Repairs Noted" at bounding box center [606, 92] width 392 height 35
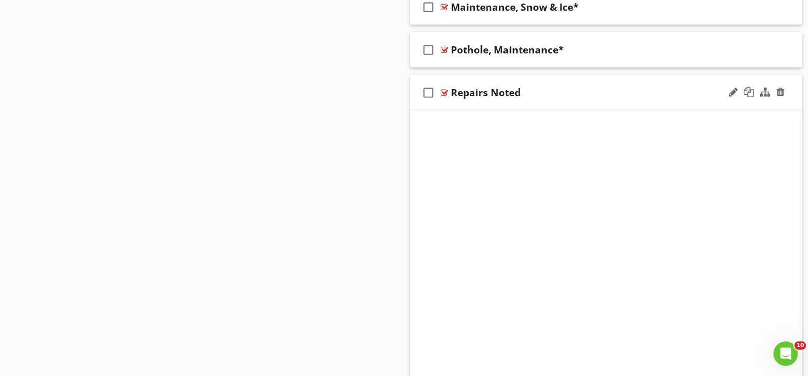
scroll to position [2798, 0]
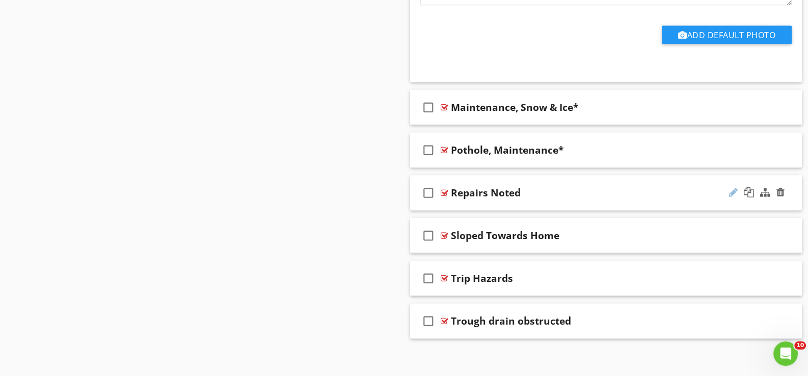
click at [734, 187] on div at bounding box center [733, 192] width 9 height 10
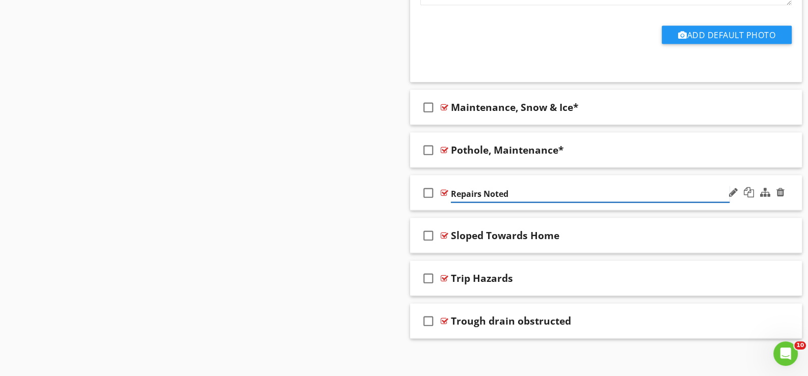
type input "Repairs Noted*"
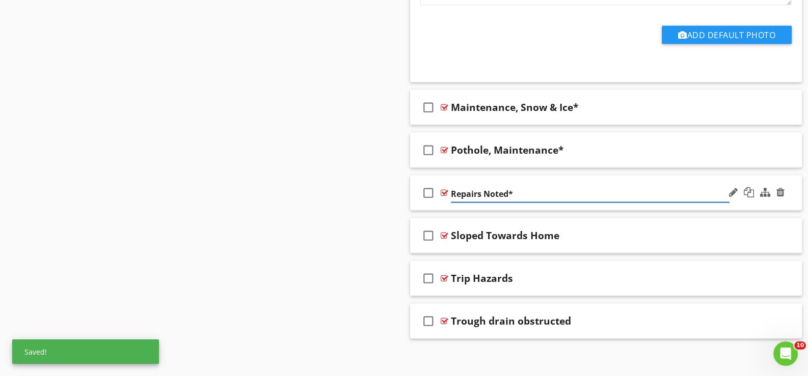
click at [443, 205] on div "check_box_outline_blank Repairs Noted*" at bounding box center [606, 193] width 392 height 35
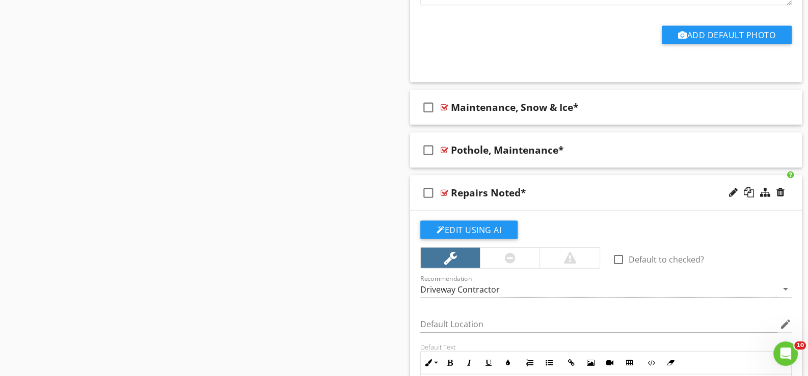
click at [458, 201] on div "check_box_outline_blank Repairs Noted*" at bounding box center [606, 193] width 392 height 35
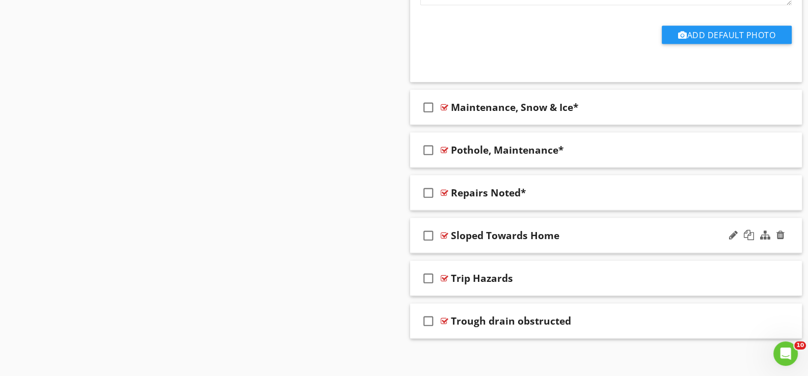
click at [462, 241] on div "check_box_outline_blank Sloped Towards Home" at bounding box center [606, 235] width 392 height 35
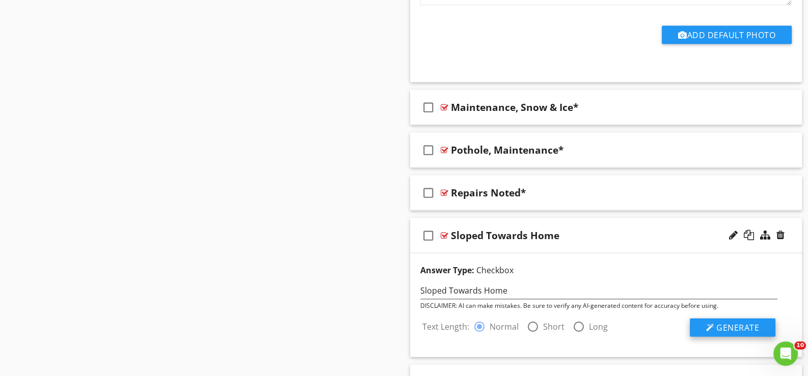
click at [734, 322] on span "Generate" at bounding box center [737, 327] width 43 height 11
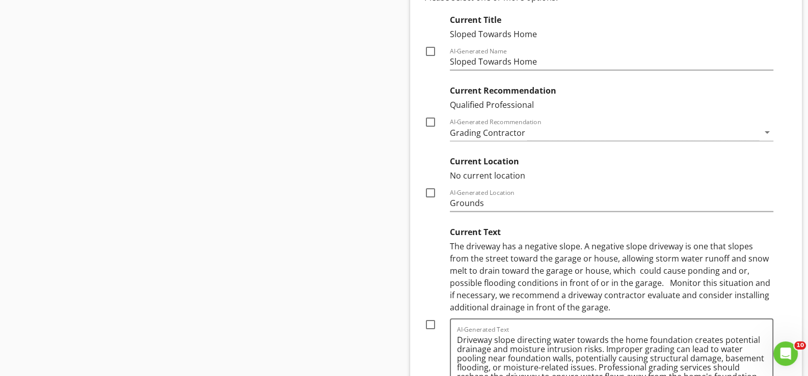
scroll to position [3103, 0]
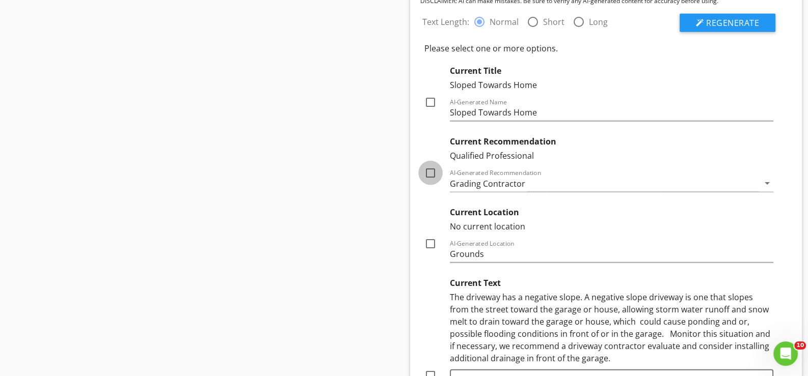
click at [430, 165] on div at bounding box center [430, 172] width 17 height 17
click at [431, 166] on div at bounding box center [430, 172] width 17 height 17
checkbox input "false"
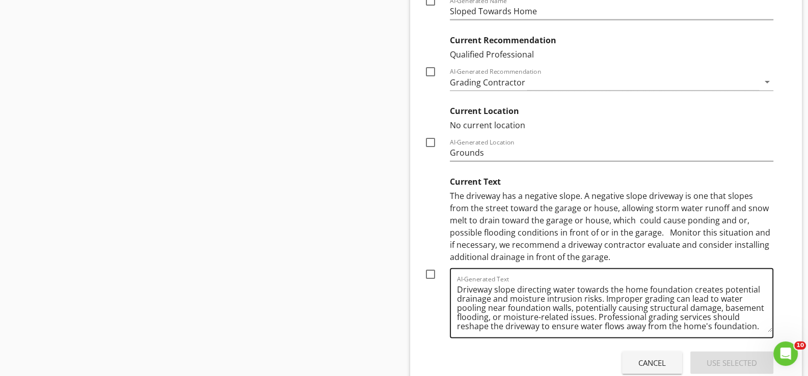
scroll to position [3205, 0]
drag, startPoint x: 431, startPoint y: 266, endPoint x: 440, endPoint y: 270, distance: 9.6
click at [432, 266] on div at bounding box center [430, 273] width 17 height 17
checkbox input "true"
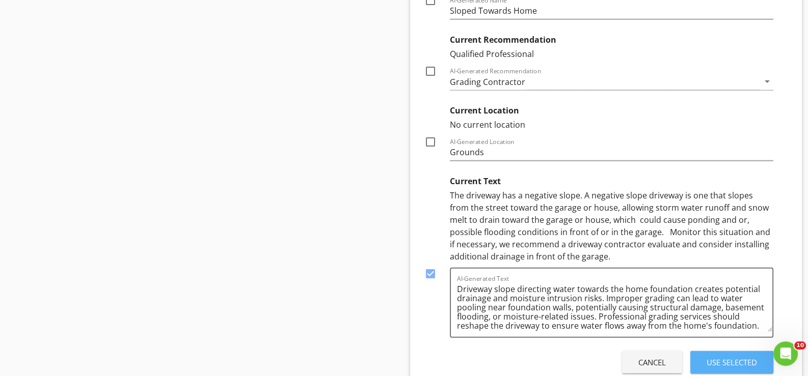
click at [725, 357] on div "Use Selected" at bounding box center [731, 363] width 50 height 12
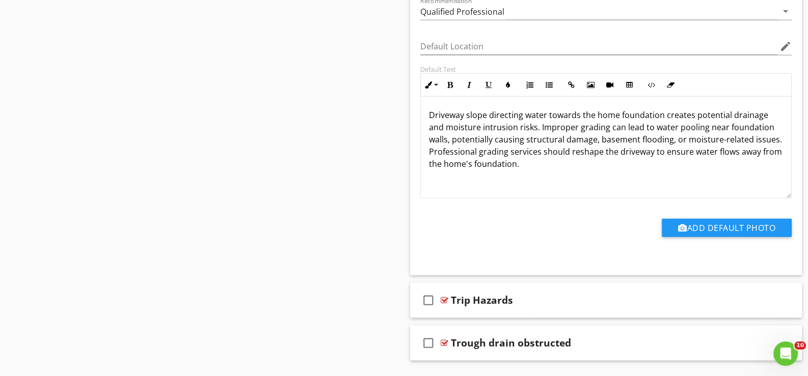
scroll to position [3140, 0]
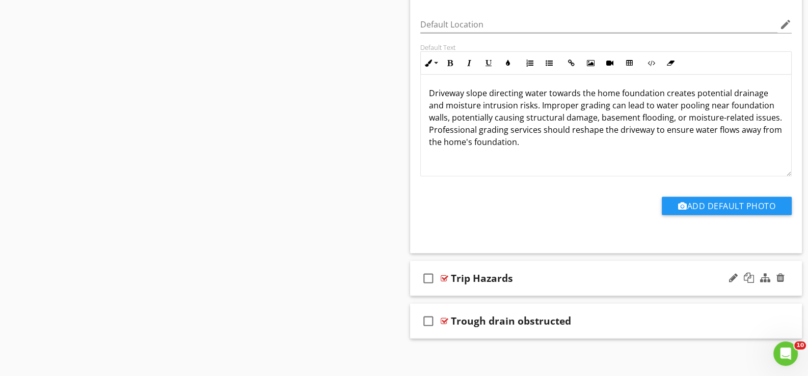
click at [466, 272] on div "Trip Hazards" at bounding box center [482, 278] width 62 height 12
click at [456, 285] on div "check_box_outline_blank Trip Hazards" at bounding box center [606, 278] width 392 height 35
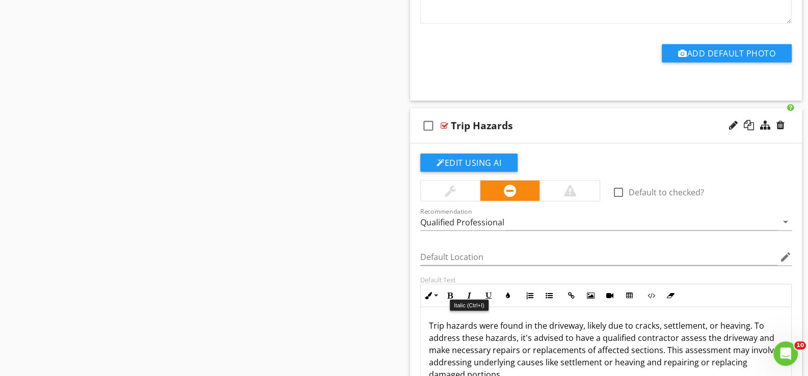
scroll to position [3344, 0]
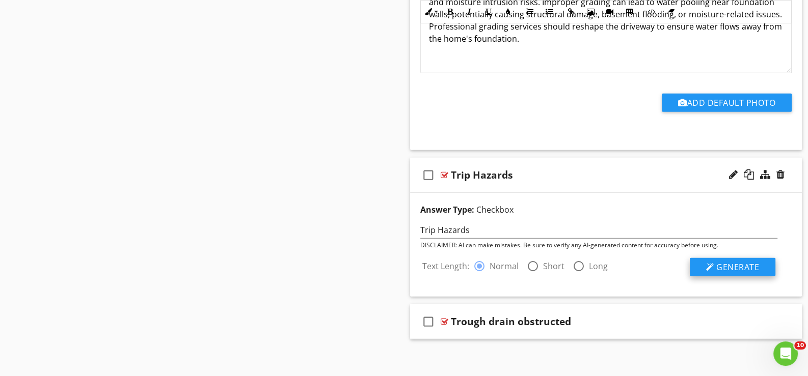
click at [730, 262] on span "Generate" at bounding box center [737, 267] width 43 height 11
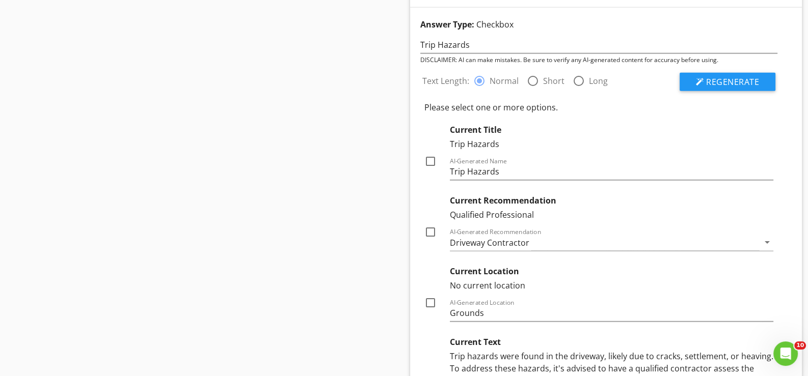
scroll to position [3447, 0]
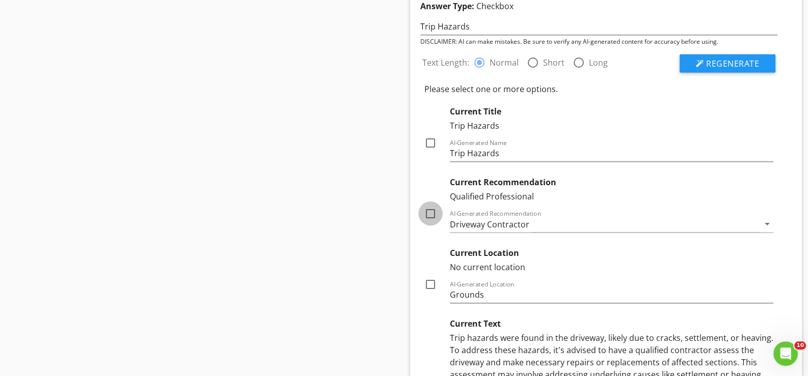
click at [430, 206] on div at bounding box center [430, 213] width 17 height 17
checkbox input "true"
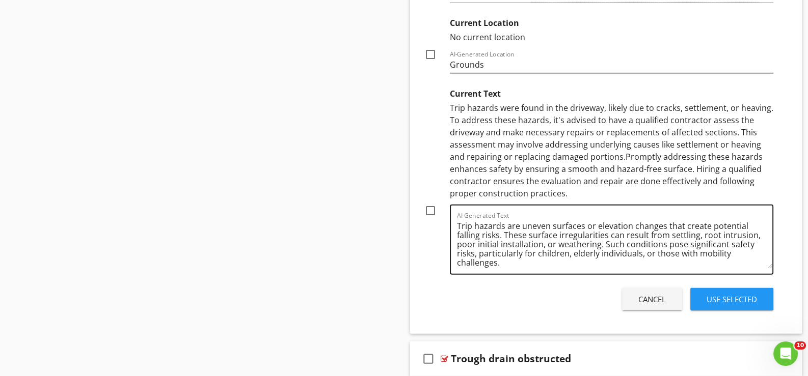
scroll to position [3702, 0]
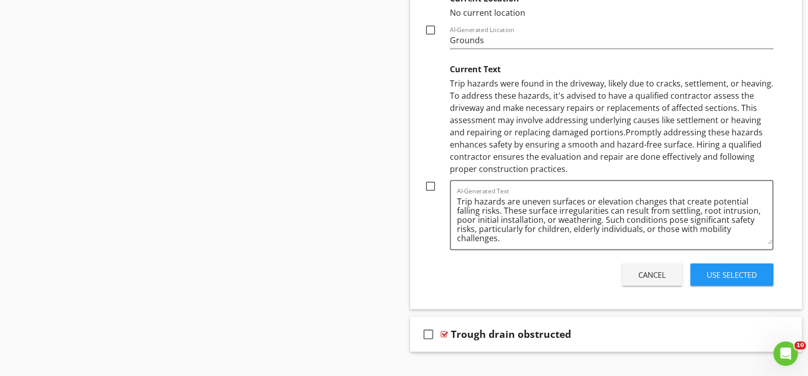
click at [431, 178] on div at bounding box center [430, 186] width 17 height 17
checkbox input "true"
click at [721, 269] on div "Use Selected" at bounding box center [731, 275] width 50 height 12
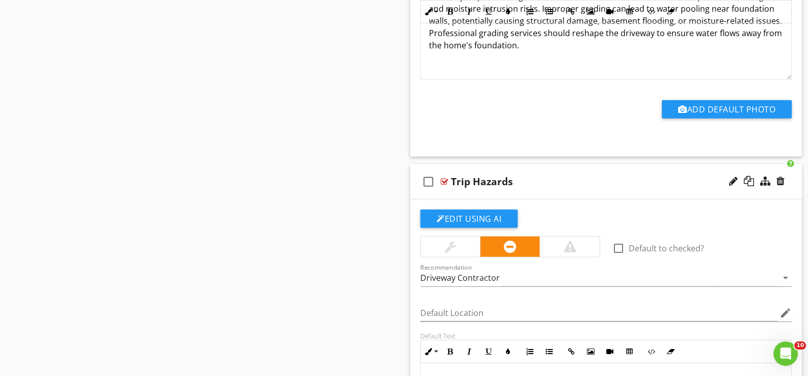
scroll to position [3228, 0]
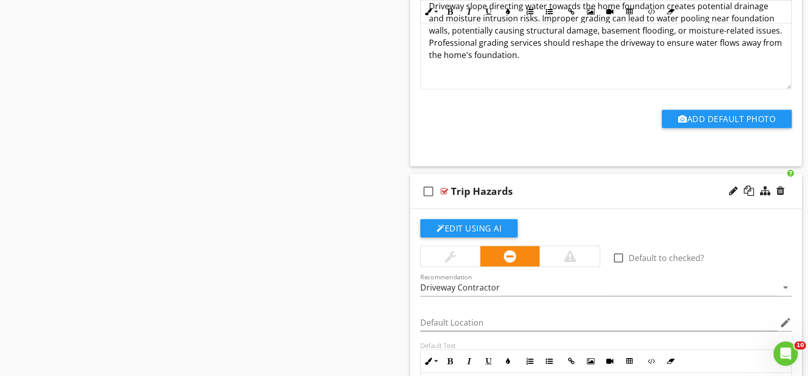
click at [474, 200] on div "check_box_outline_blank Trip Hazards" at bounding box center [606, 191] width 392 height 35
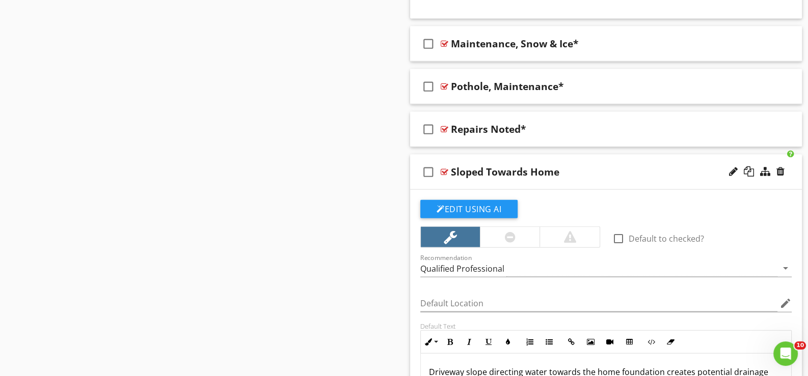
scroll to position [2835, 0]
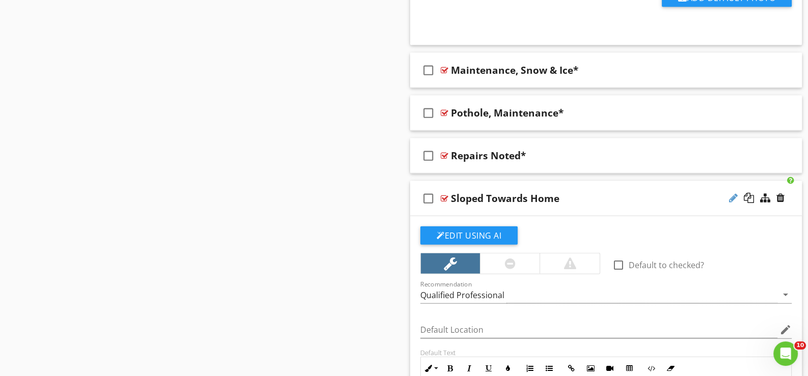
click at [735, 193] on div at bounding box center [733, 198] width 9 height 10
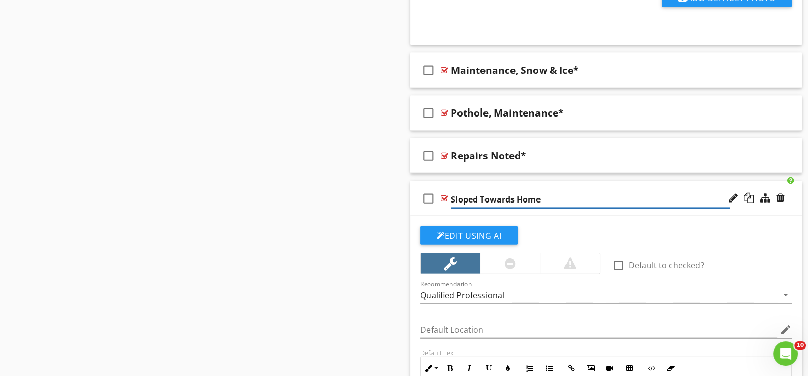
type input "Sloped Towards Home*"
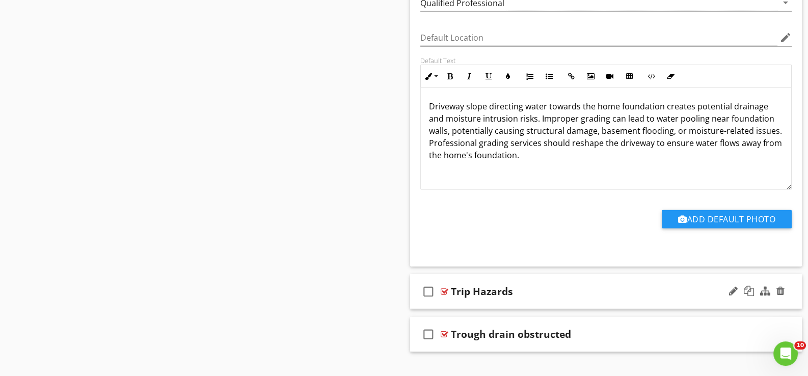
scroll to position [3140, 0]
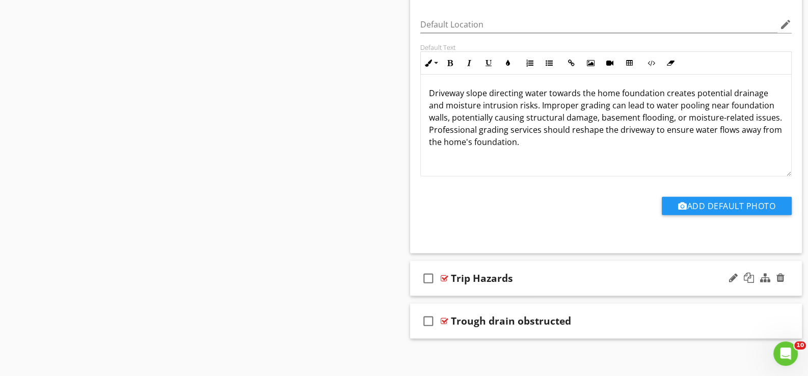
click at [455, 286] on div "check_box_outline_blank Trip Hazards" at bounding box center [606, 278] width 392 height 35
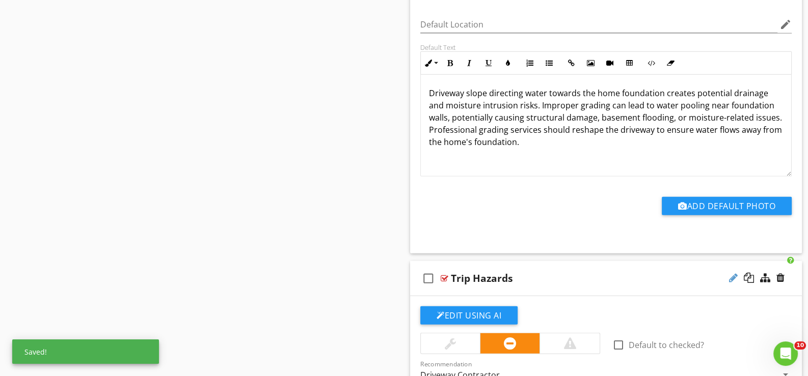
click at [730, 273] on div at bounding box center [733, 278] width 9 height 10
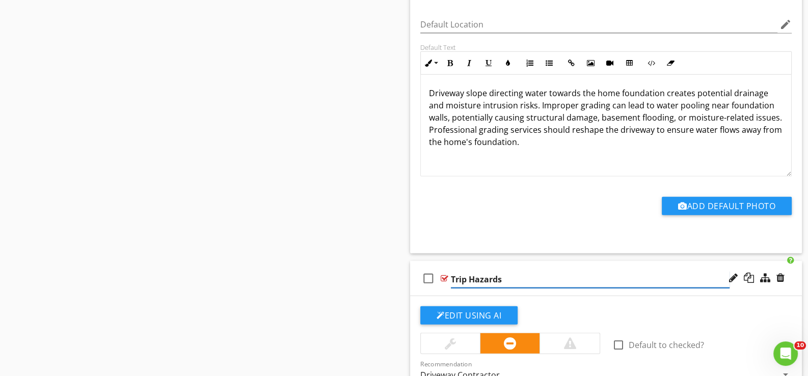
type input "Trip Hazards*"
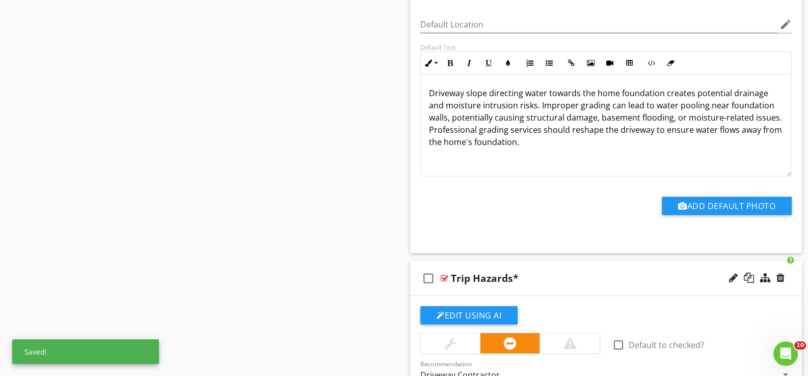
click at [436, 286] on div "check_box_outline_blank Trip Hazards*" at bounding box center [606, 278] width 392 height 35
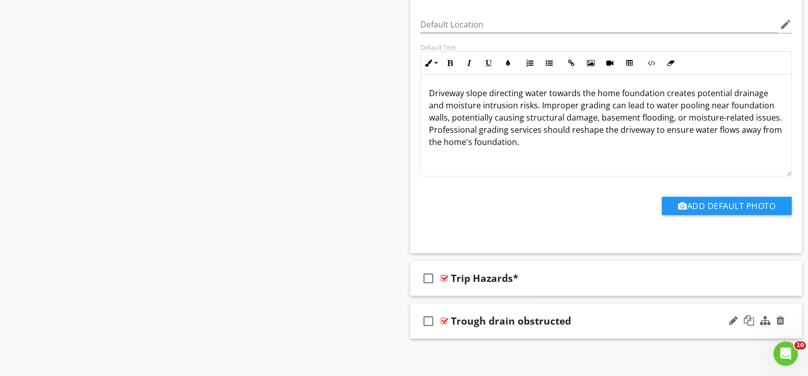
click at [463, 326] on div "check_box_outline_blank Trough drain obstructed" at bounding box center [606, 321] width 392 height 35
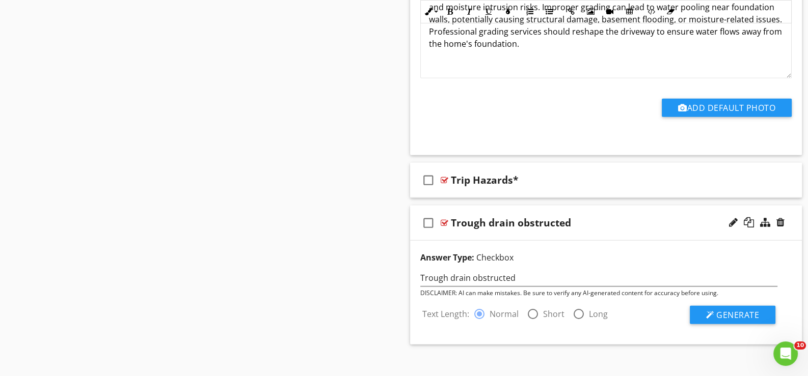
scroll to position [3244, 0]
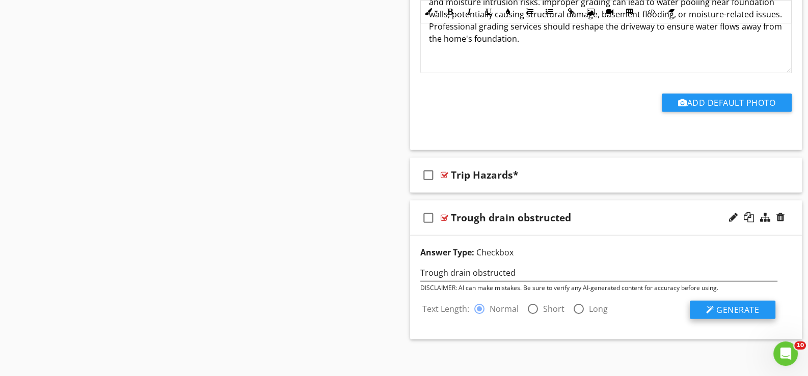
click at [736, 304] on span "Generate" at bounding box center [737, 309] width 43 height 11
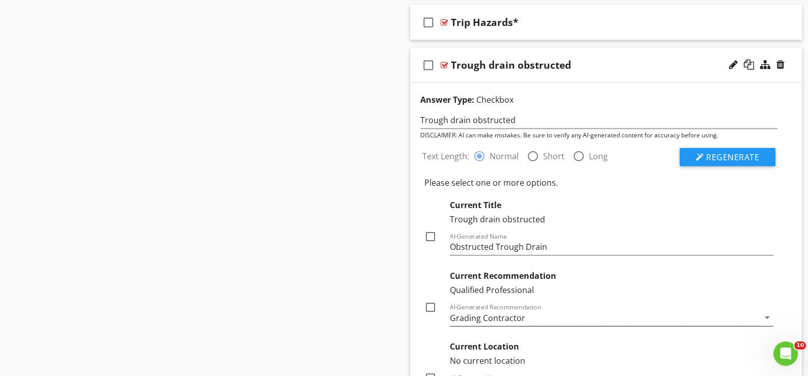
scroll to position [3447, 0]
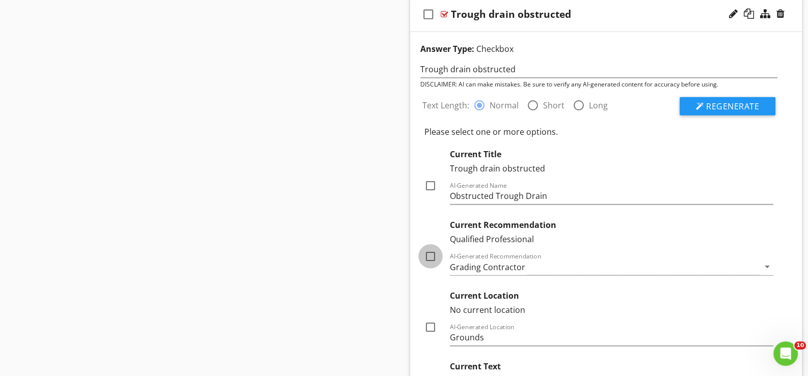
click at [430, 249] on div at bounding box center [430, 256] width 17 height 17
checkbox input "true"
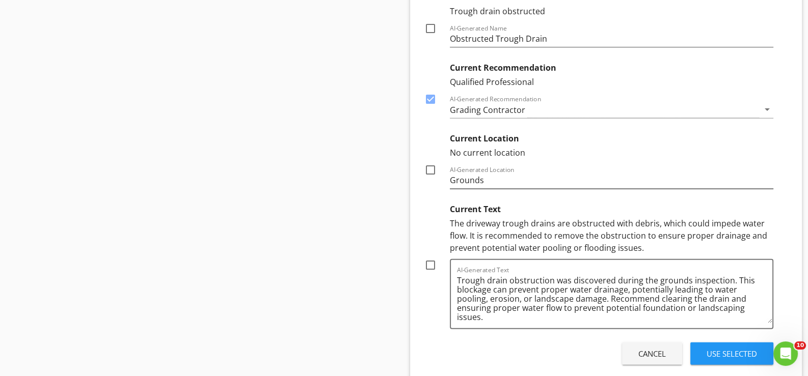
scroll to position [3651, 0]
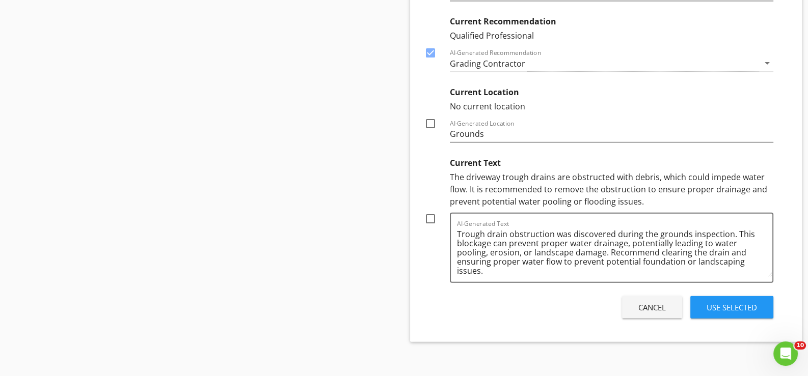
click at [431, 213] on div at bounding box center [430, 218] width 17 height 17
checkbox input "true"
click at [428, 46] on div at bounding box center [430, 52] width 17 height 17
checkbox input "false"
click at [722, 302] on div "Use Selected" at bounding box center [731, 308] width 50 height 12
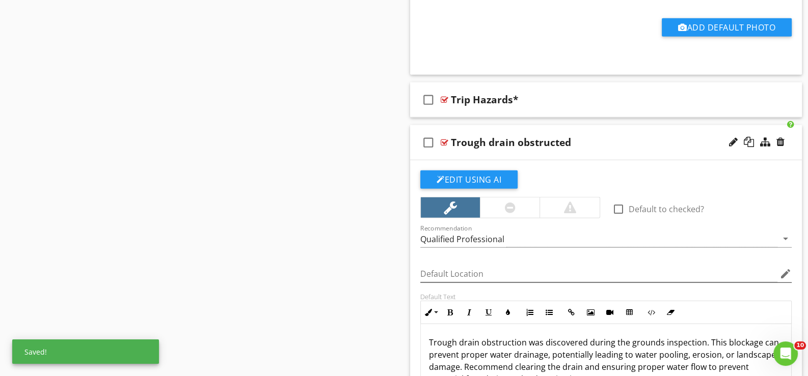
scroll to position [3337, 0]
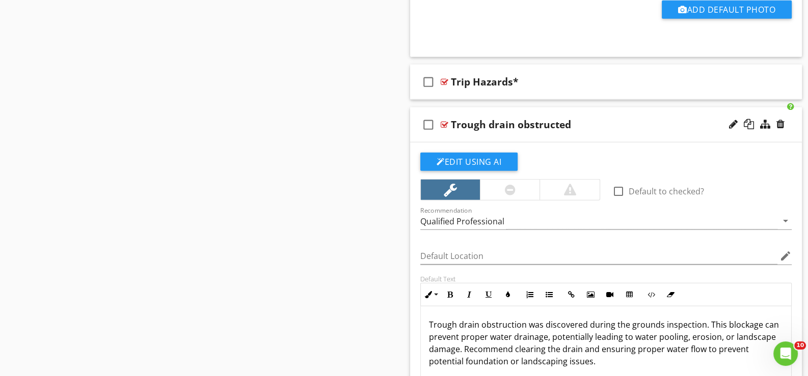
click at [733, 119] on div at bounding box center [733, 124] width 9 height 10
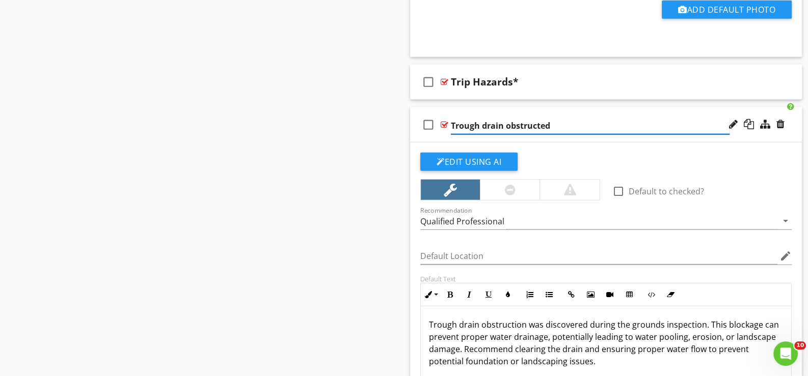
type input "Trough drain obstructed*"
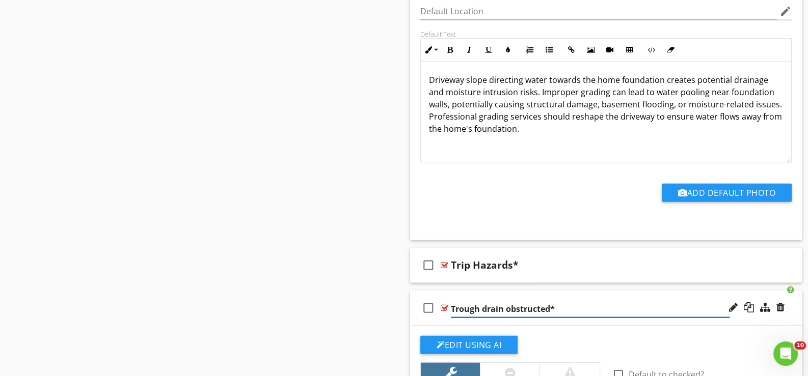
scroll to position [3184, 0]
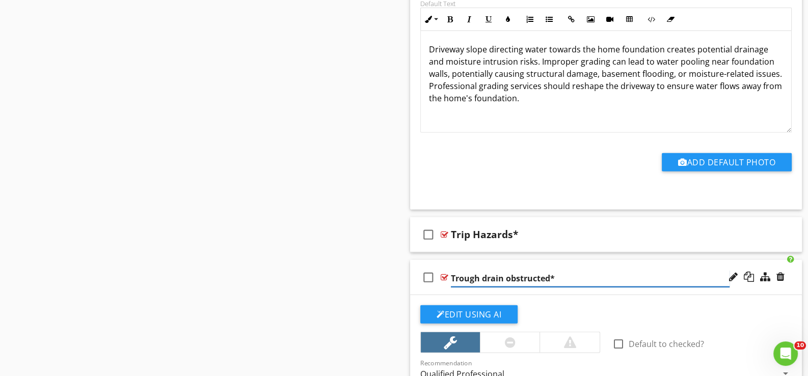
click at [567, 279] on input "Trough drain obstructed*" at bounding box center [590, 278] width 279 height 17
click at [565, 279] on input "Trough drain obstructed*" at bounding box center [590, 278] width 279 height 17
click at [502, 270] on input "Trough drain obstructed*" at bounding box center [590, 278] width 279 height 17
click at [448, 285] on div "check_box_outline_blank Trough drain obstructed*" at bounding box center [606, 277] width 392 height 35
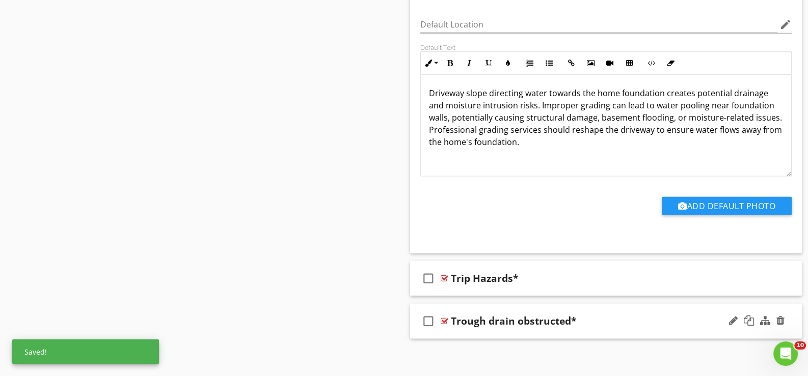
click at [448, 285] on div "check_box_outline_blank Trip Hazards*" at bounding box center [606, 278] width 392 height 35
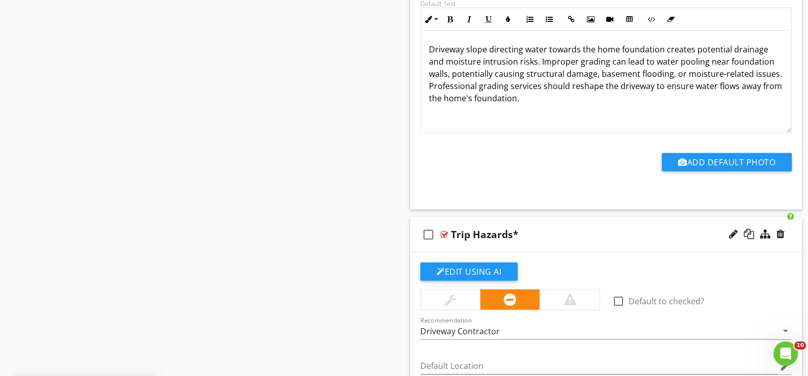
click at [456, 243] on div "check_box_outline_blank Trip Hazards*" at bounding box center [606, 234] width 392 height 35
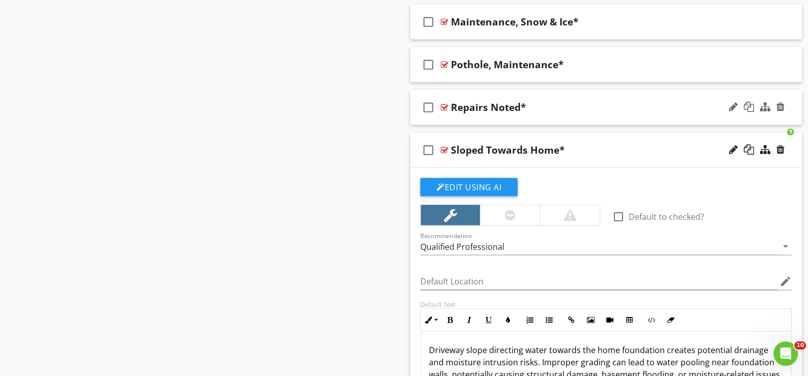
scroll to position [2784, 0]
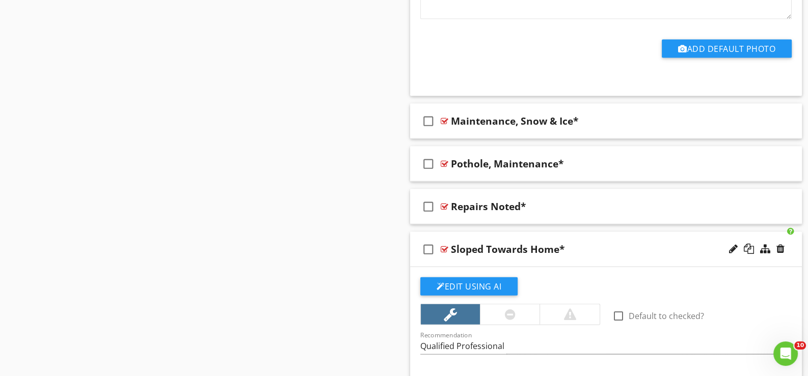
click at [460, 259] on div "check_box_outline_blank Sloped Towards Home*" at bounding box center [606, 249] width 392 height 35
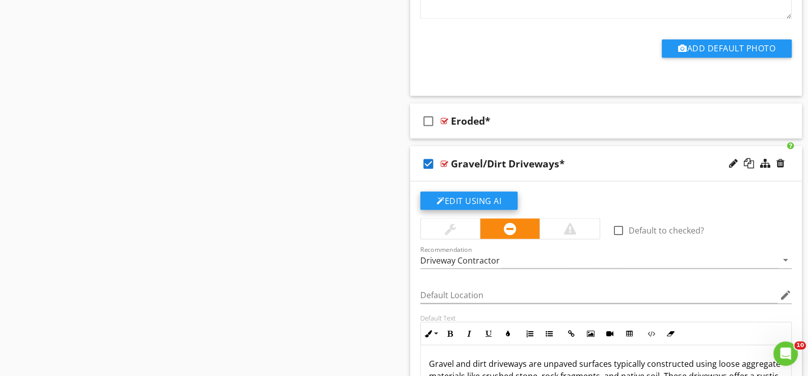
scroll to position [2326, 0]
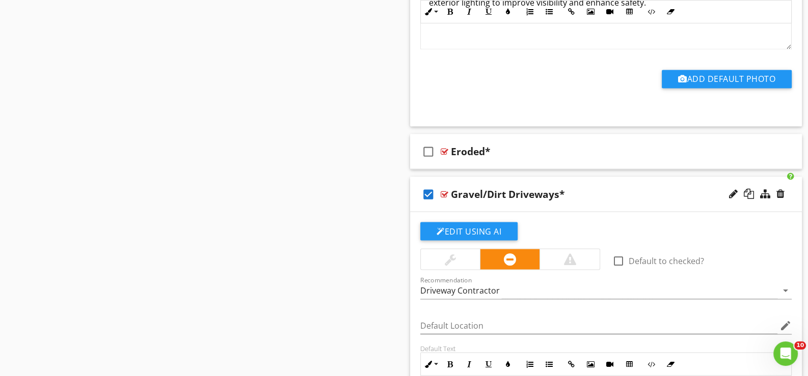
click at [457, 199] on div "check_box Gravel/Dirt Driveways*" at bounding box center [606, 194] width 392 height 35
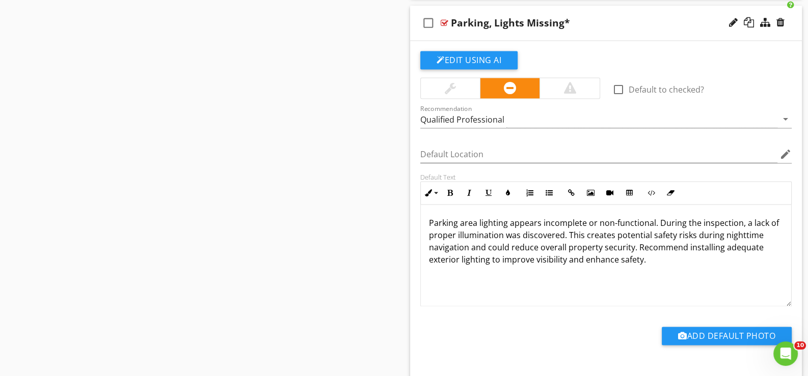
scroll to position [2020, 0]
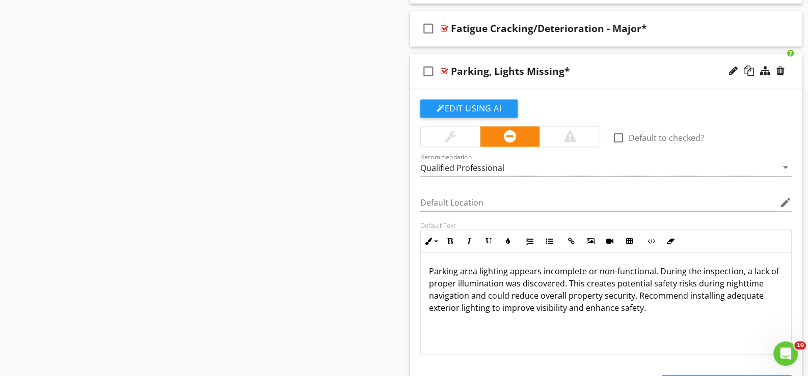
click at [467, 85] on div "check_box_outline_blank Parking, Lights Missing*" at bounding box center [606, 71] width 392 height 35
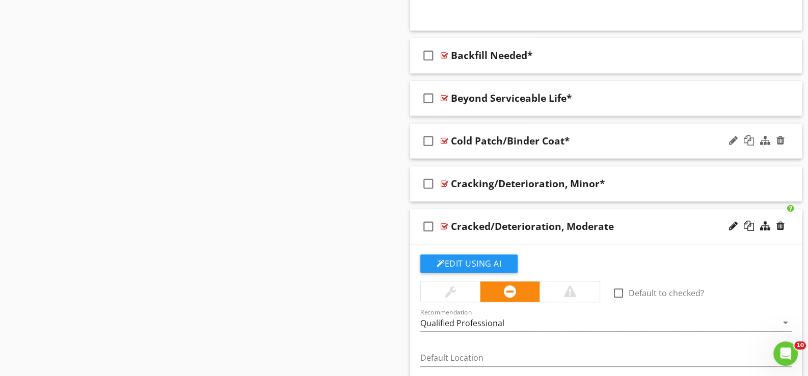
scroll to position [1307, 0]
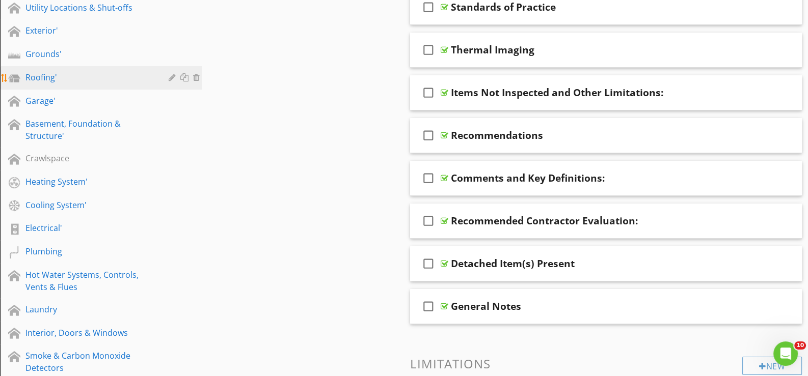
scroll to position [171, 0]
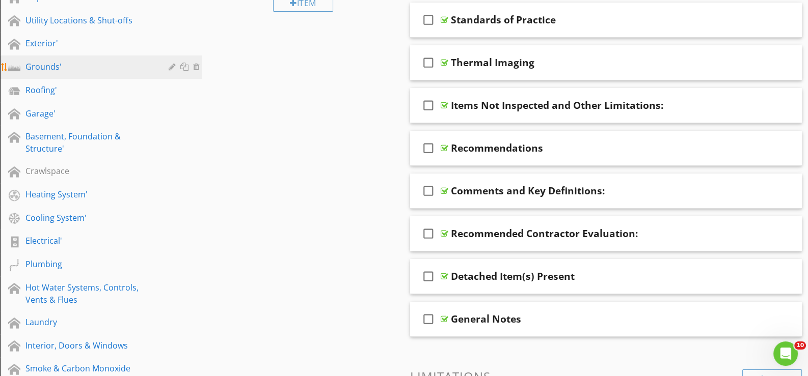
click at [61, 65] on div "Grounds'" at bounding box center [89, 67] width 128 height 12
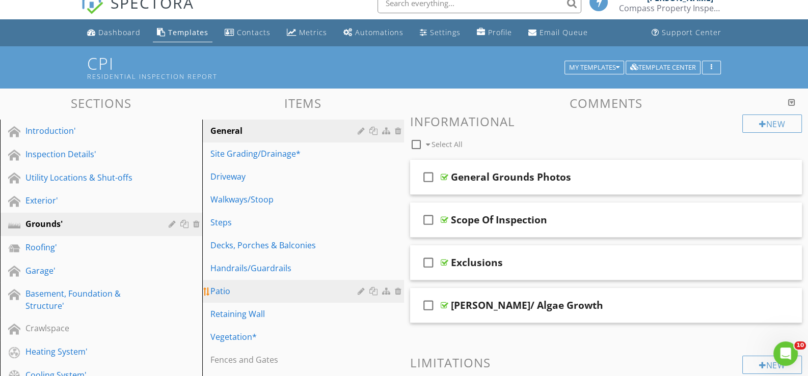
scroll to position [0, 0]
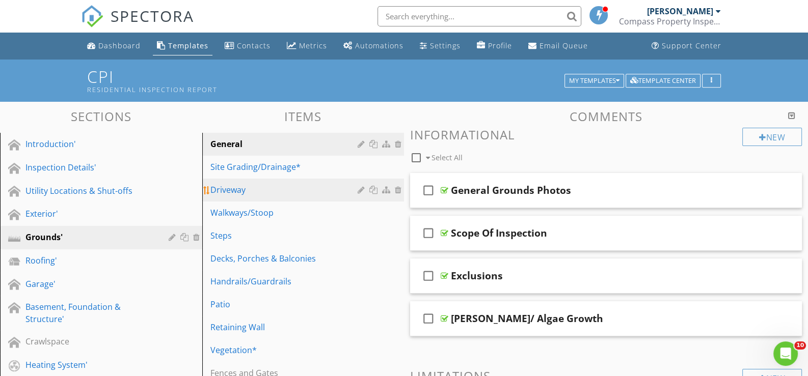
click at [245, 189] on div "Driveway" at bounding box center [285, 190] width 151 height 12
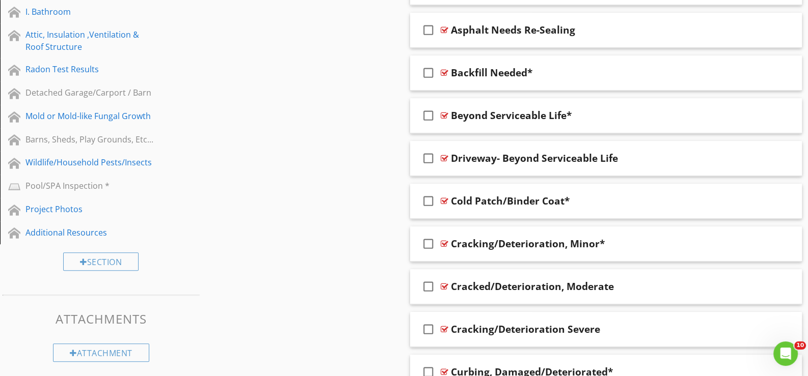
scroll to position [662, 0]
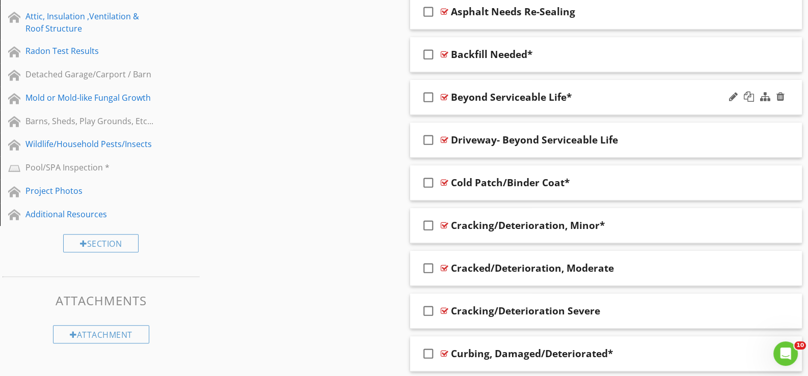
click at [460, 106] on div "check_box_outline_blank Beyond Serviceable Life*" at bounding box center [606, 97] width 392 height 35
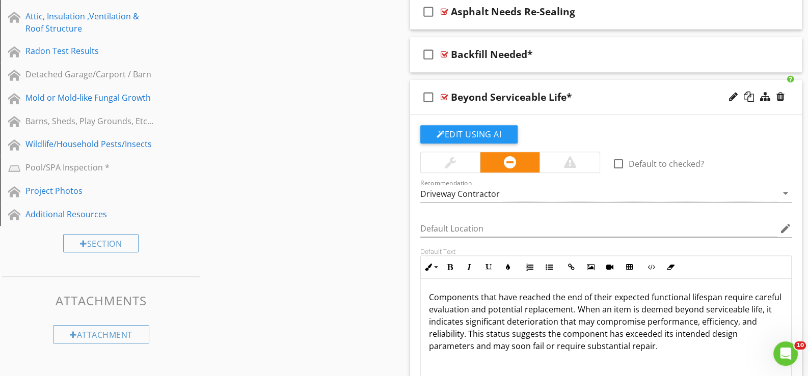
click at [460, 107] on div "check_box_outline_blank Beyond Serviceable Life*" at bounding box center [606, 97] width 392 height 35
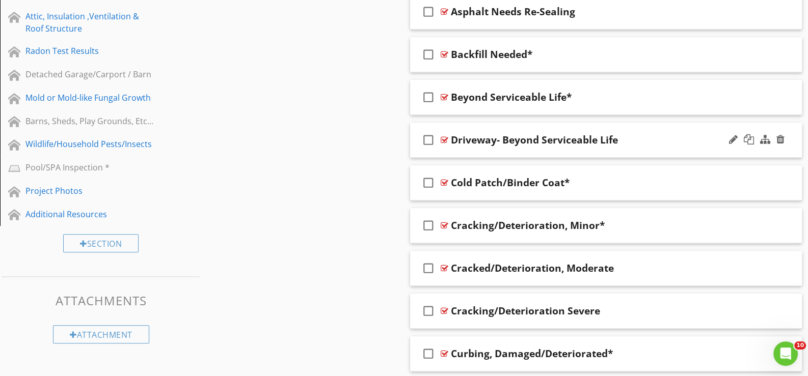
click at [458, 150] on div "check_box_outline_blank Driveway- Beyond Serviceable Life" at bounding box center [606, 140] width 392 height 35
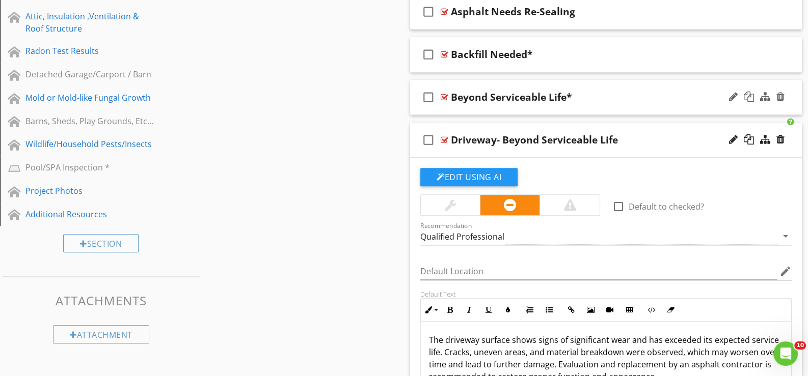
click at [457, 104] on div "check_box_outline_blank Beyond Serviceable Life*" at bounding box center [606, 97] width 392 height 35
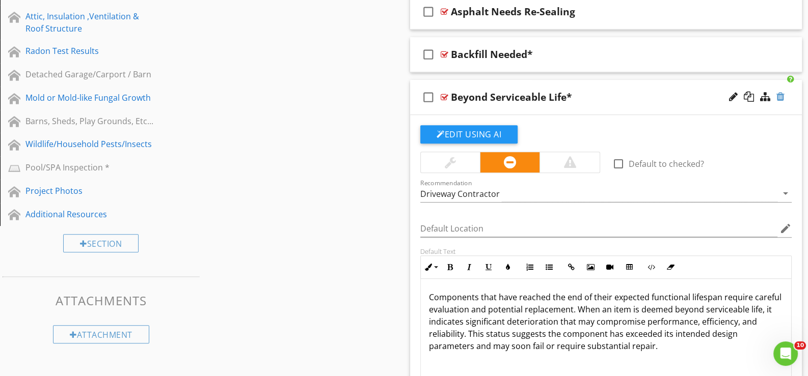
click at [781, 92] on div at bounding box center [780, 97] width 8 height 10
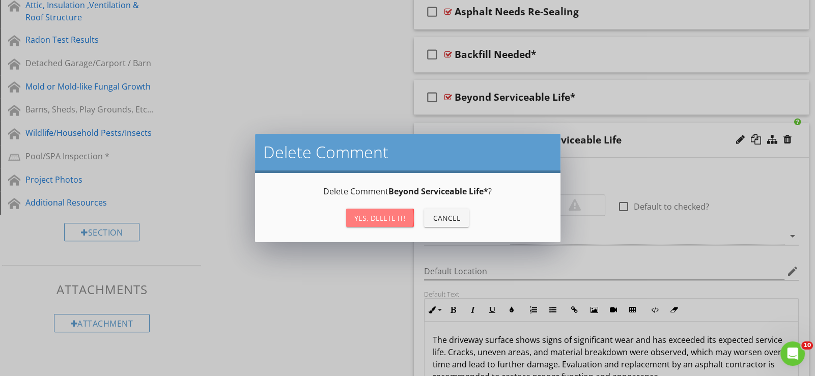
click at [387, 216] on div "Yes, Delete it!" at bounding box center [379, 218] width 51 height 11
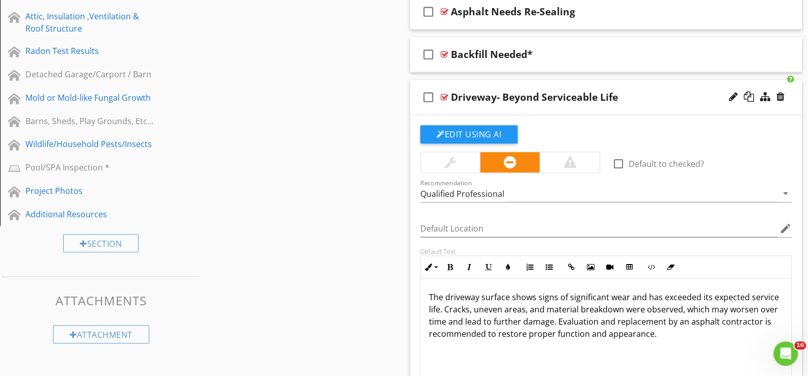
click at [458, 107] on div "check_box_outline_blank Driveway- Beyond Serviceable Life" at bounding box center [606, 97] width 392 height 35
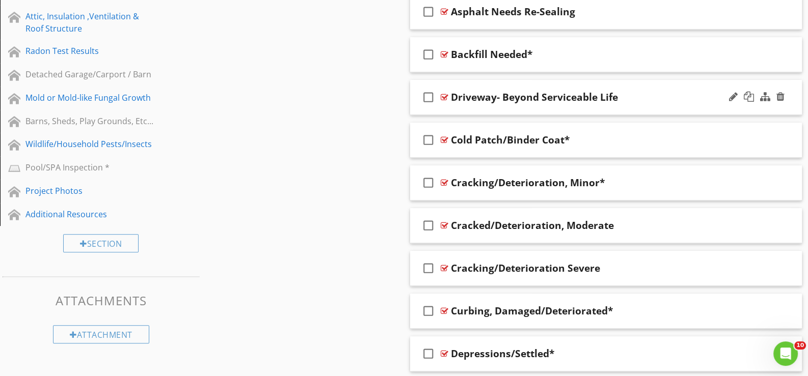
click at [458, 106] on div "check_box_outline_blank Driveway- Beyond Serviceable Life" at bounding box center [606, 97] width 392 height 35
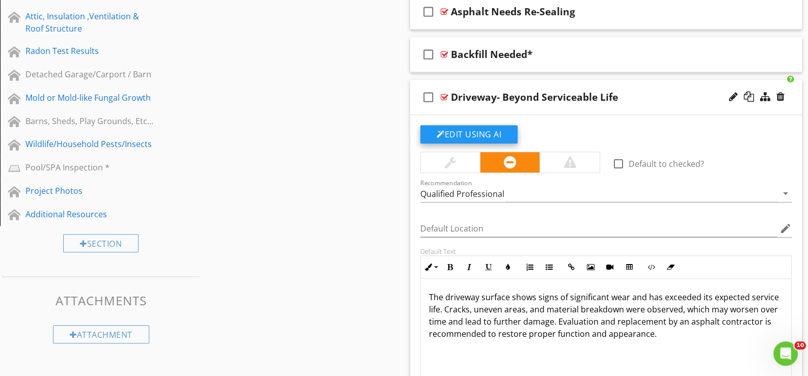
click at [474, 131] on button "Edit Using AI" at bounding box center [468, 134] width 97 height 18
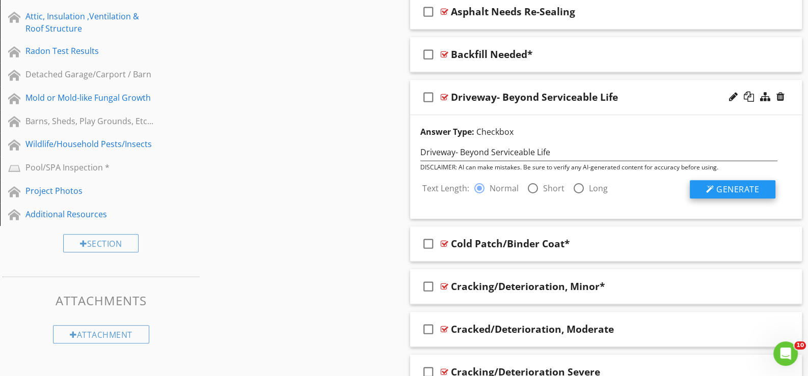
click at [732, 187] on span "Generate" at bounding box center [737, 189] width 43 height 11
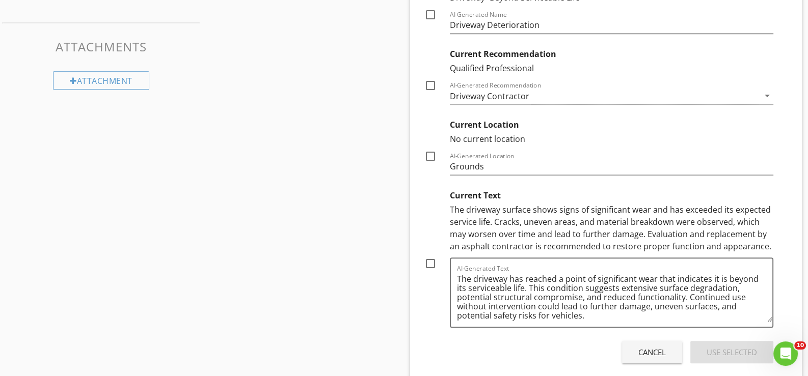
scroll to position [967, 0]
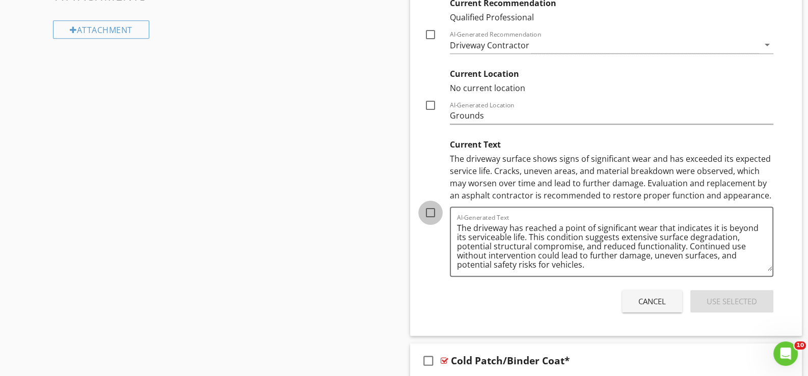
click at [431, 208] on div at bounding box center [430, 212] width 17 height 17
checkbox input "true"
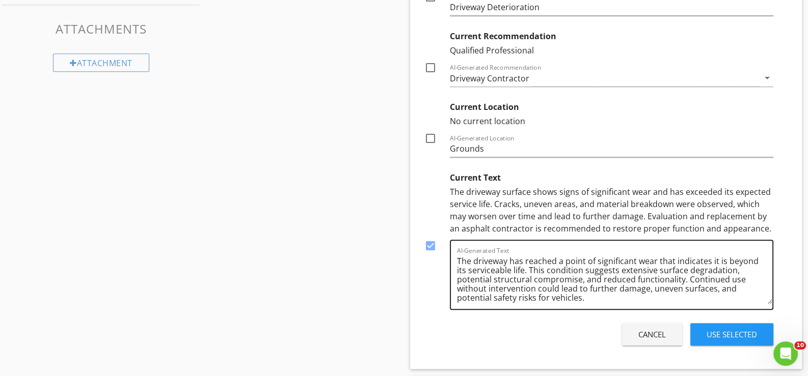
scroll to position [916, 0]
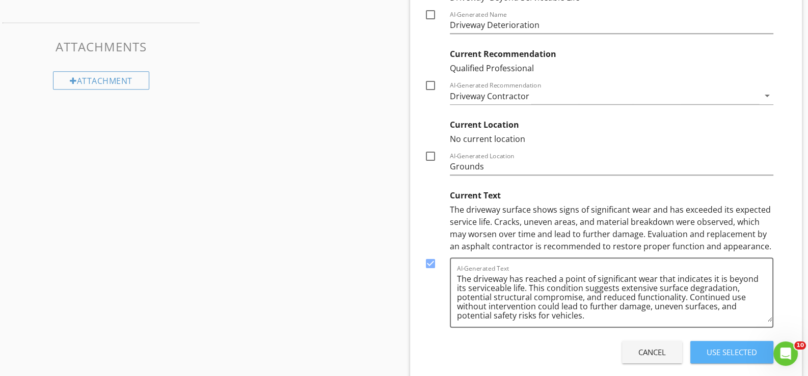
click at [721, 349] on div "Use Selected" at bounding box center [731, 353] width 50 height 12
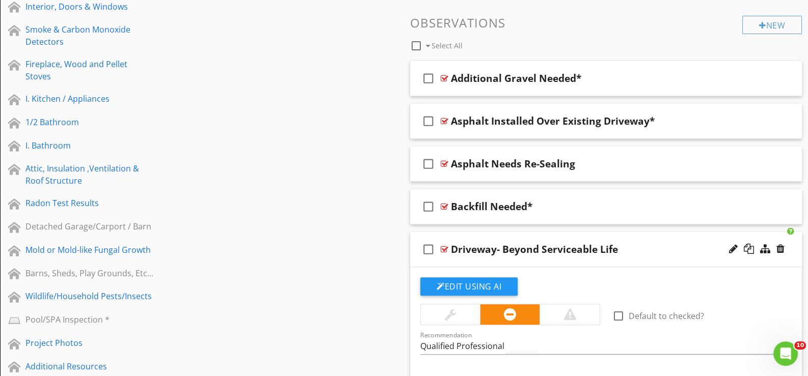
scroll to position [509, 0]
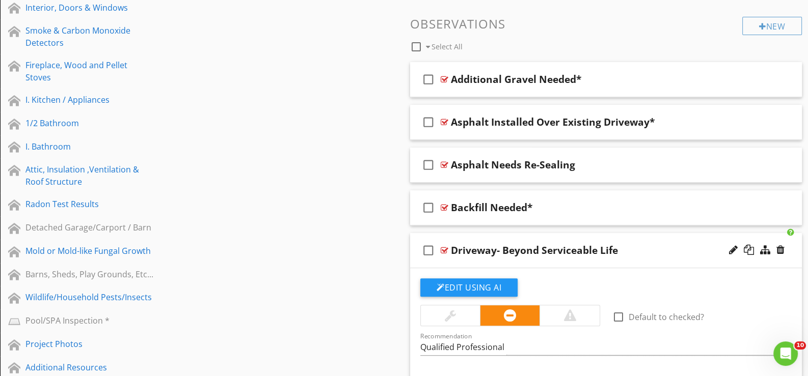
click at [456, 262] on div "check_box_outline_blank Driveway- Beyond Serviceable Life" at bounding box center [606, 250] width 392 height 35
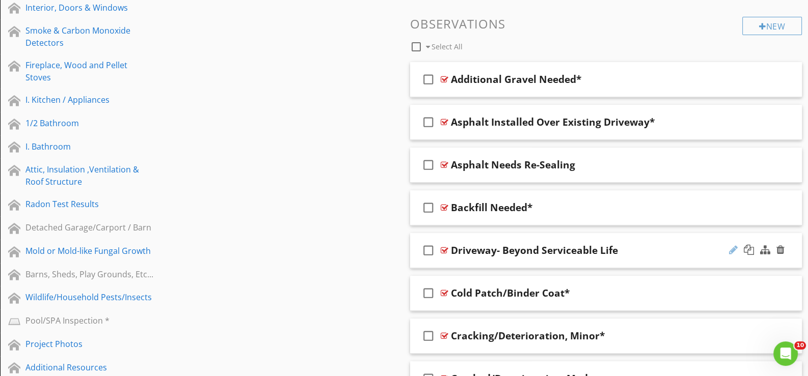
click at [732, 246] on div at bounding box center [733, 250] width 9 height 10
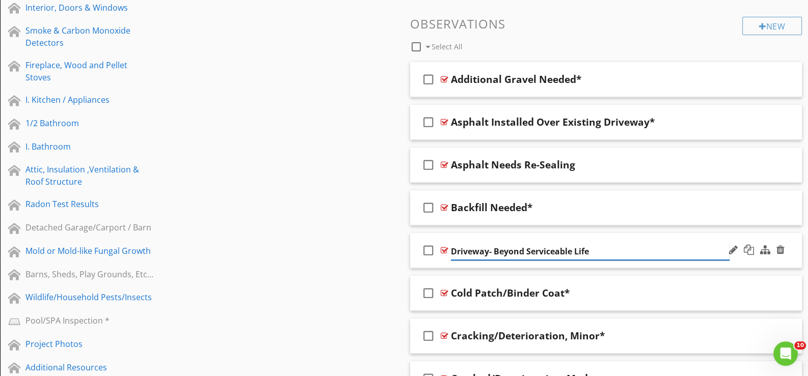
type input "Driveway- Beyond Serviceable Life="
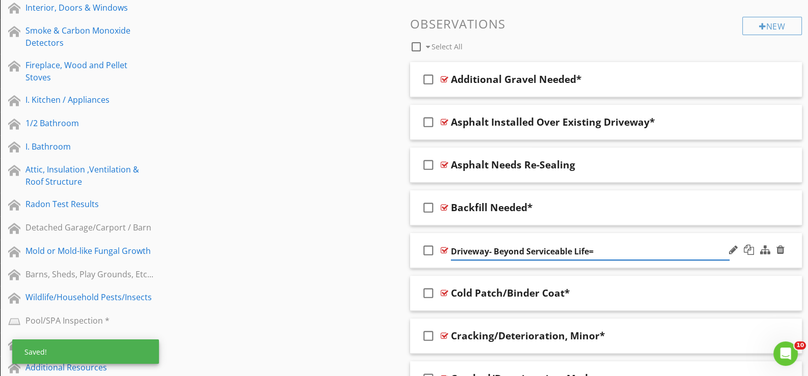
click at [440, 258] on div "check_box_outline_blank Driveway- Beyond Serviceable Life=" at bounding box center [606, 250] width 392 height 35
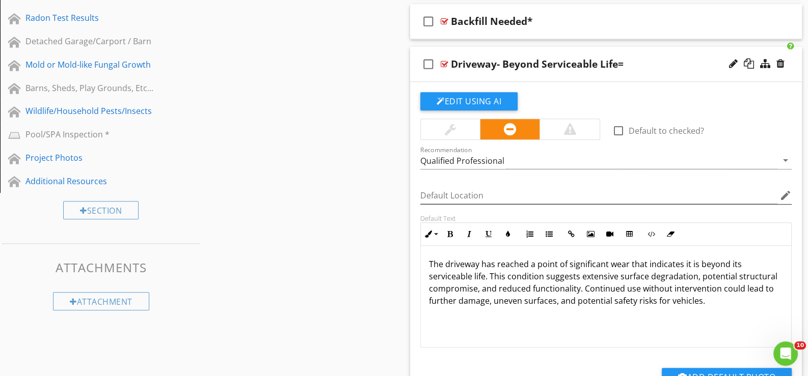
scroll to position [713, 0]
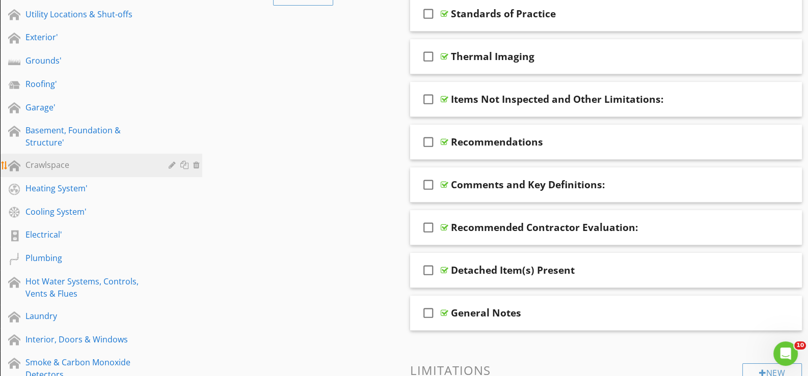
scroll to position [171, 0]
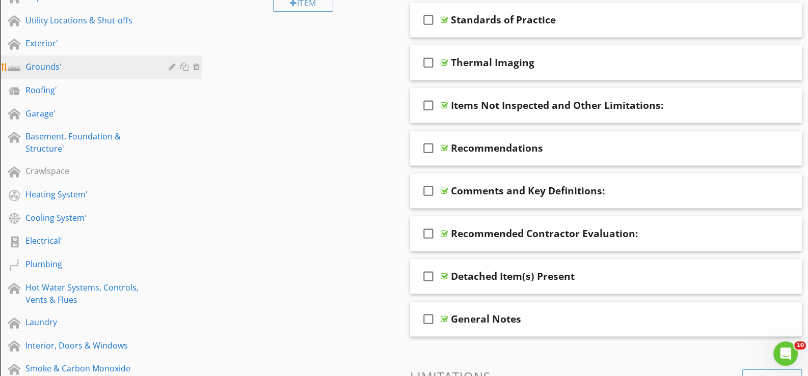
click at [50, 63] on div "Grounds'" at bounding box center [89, 67] width 128 height 12
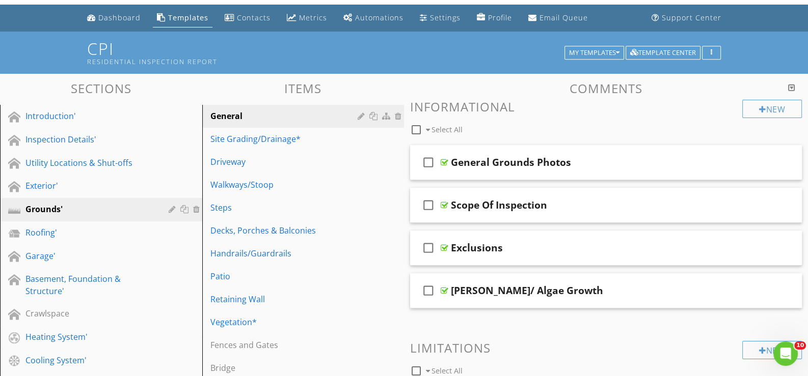
scroll to position [0, 0]
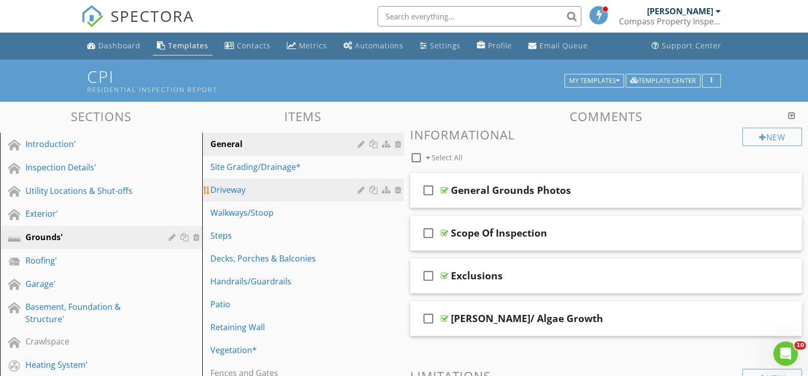
drag, startPoint x: 239, startPoint y: 186, endPoint x: 248, endPoint y: 186, distance: 8.7
click at [240, 186] on div "Driveway" at bounding box center [285, 190] width 151 height 12
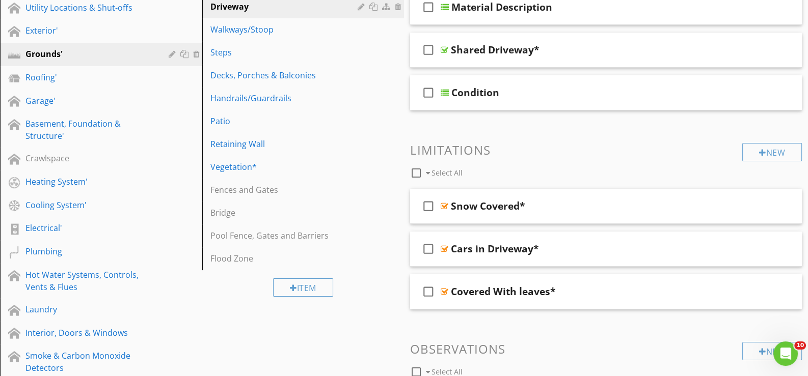
scroll to position [99, 0]
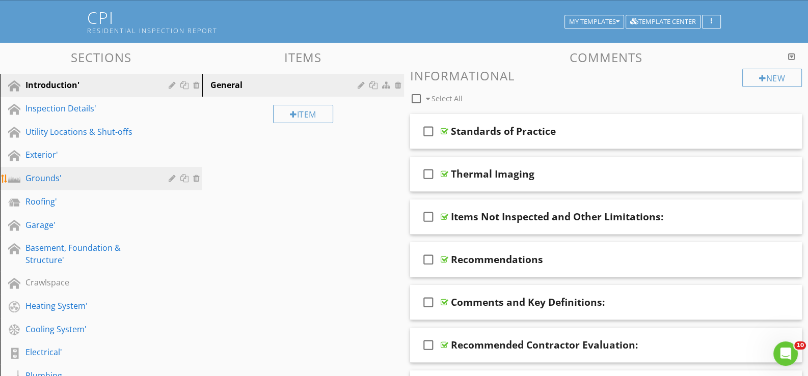
drag, startPoint x: 48, startPoint y: 174, endPoint x: 58, endPoint y: 173, distance: 9.2
click at [49, 174] on div "Grounds'" at bounding box center [89, 178] width 128 height 12
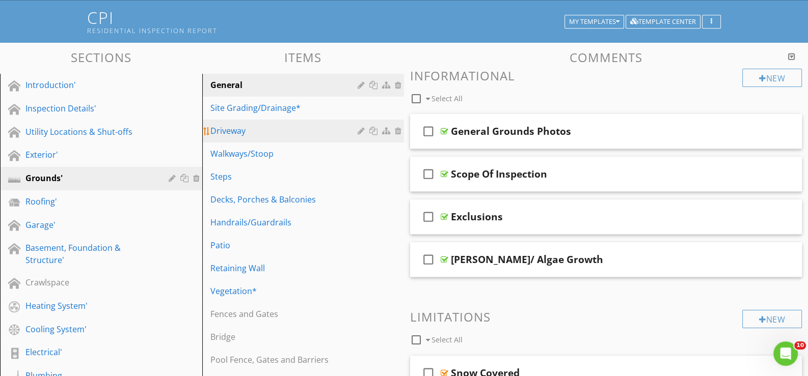
click at [237, 128] on div "Driveway" at bounding box center [285, 131] width 151 height 12
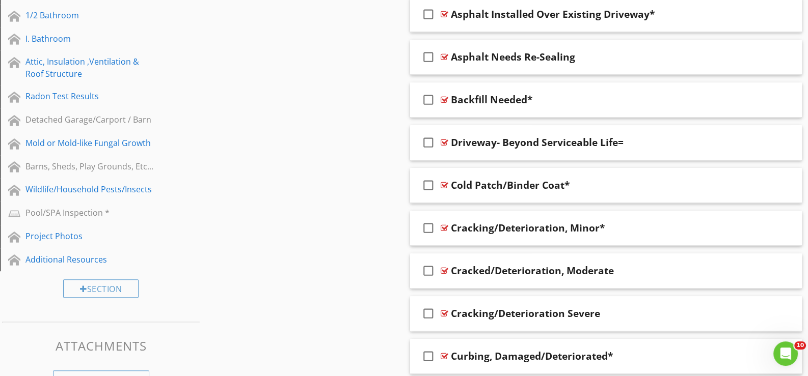
scroll to position [619, 0]
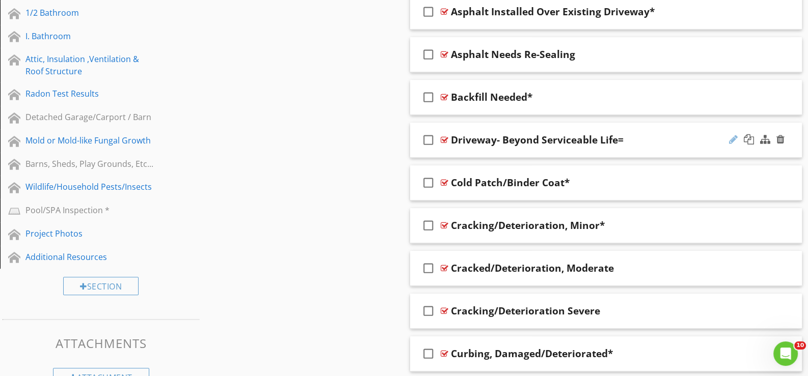
click at [733, 134] on div at bounding box center [733, 139] width 9 height 10
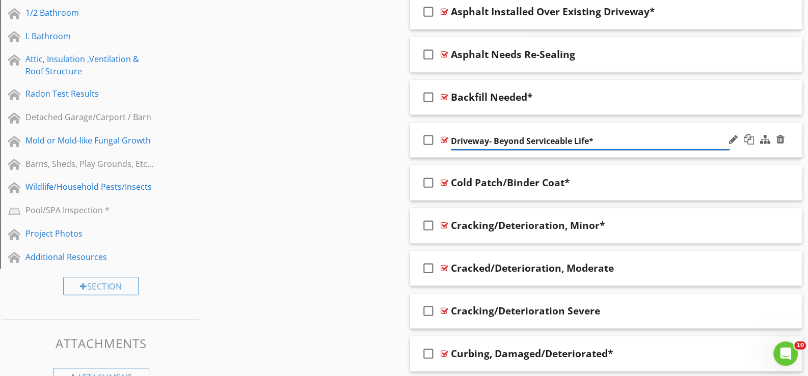
type input "Driveway- Beyond Serviceable Life*"
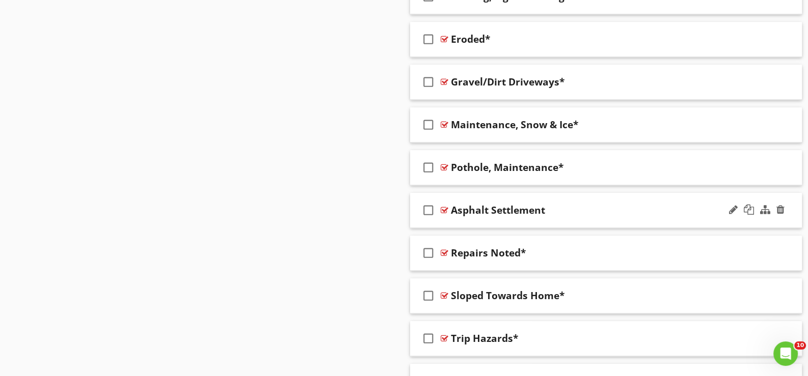
scroll to position [1128, 0]
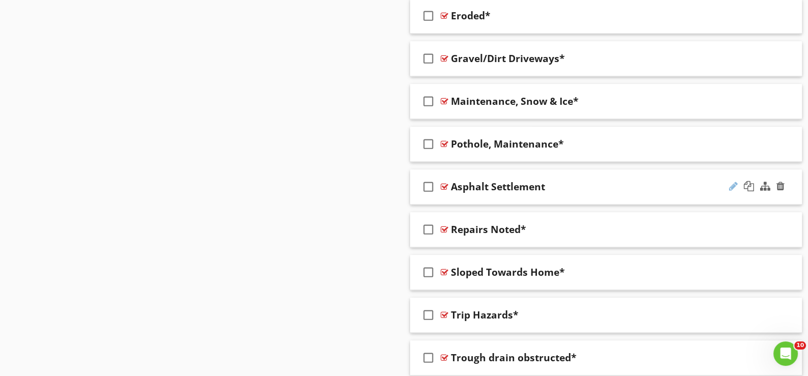
click at [733, 181] on div at bounding box center [733, 186] width 9 height 10
type input "Asphalt Settlement, at DRain"
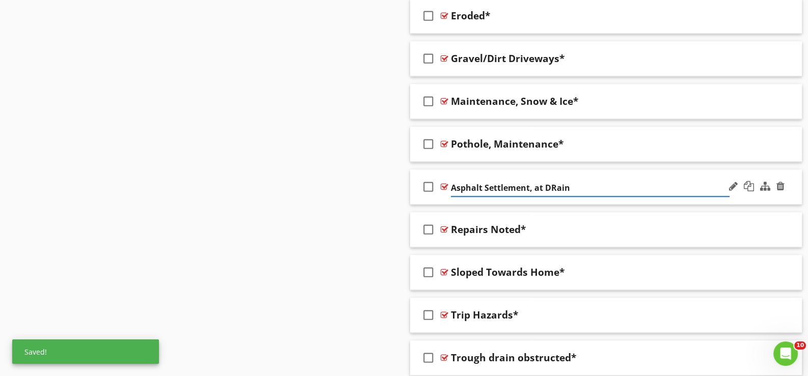
click at [458, 198] on div "check_box_outline_blank Asphalt Settlement, at DRain" at bounding box center [606, 187] width 392 height 35
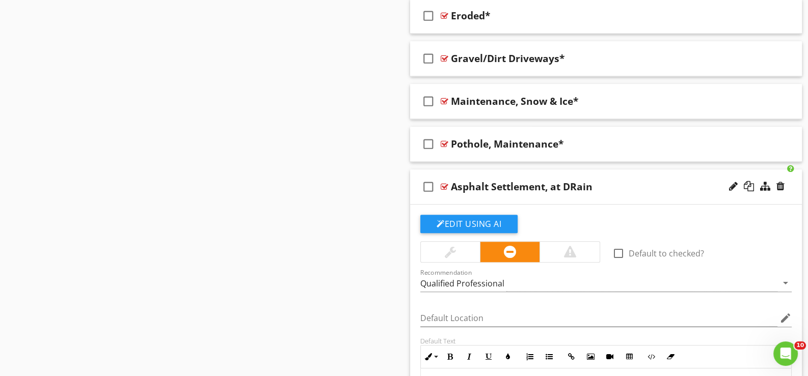
click at [457, 198] on div "check_box_outline_blank Asphalt Settlement, at DRain" at bounding box center [606, 187] width 392 height 35
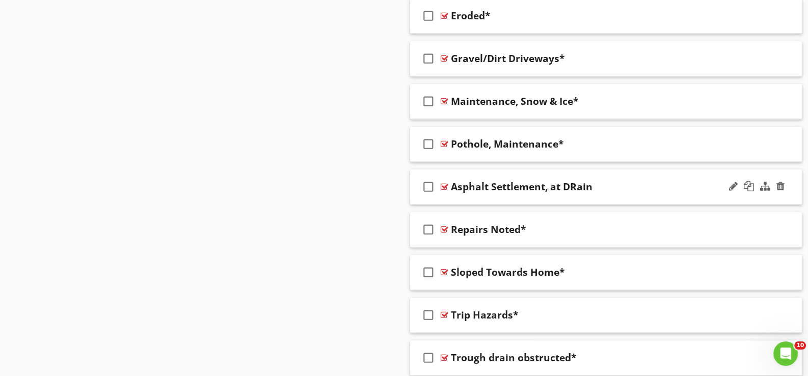
click at [455, 195] on div "check_box_outline_blank Asphalt Settlement, at DRain" at bounding box center [606, 187] width 392 height 35
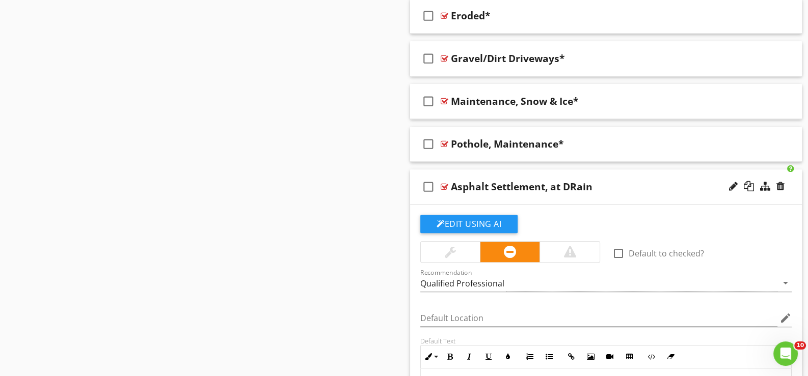
click at [729, 181] on div at bounding box center [733, 186] width 9 height 10
click at [553, 185] on input "Asphalt Settlement, at DRain" at bounding box center [590, 188] width 279 height 17
type input "Asphalt Settlement, at Drain"
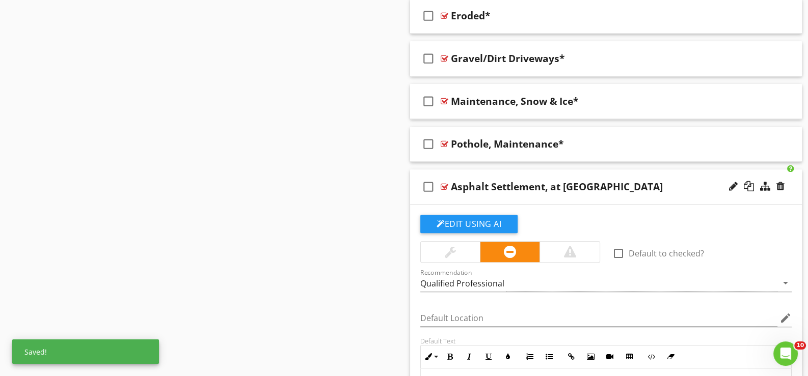
click at [453, 201] on div "check_box_outline_blank Asphalt Settlement, at Drain" at bounding box center [606, 187] width 392 height 35
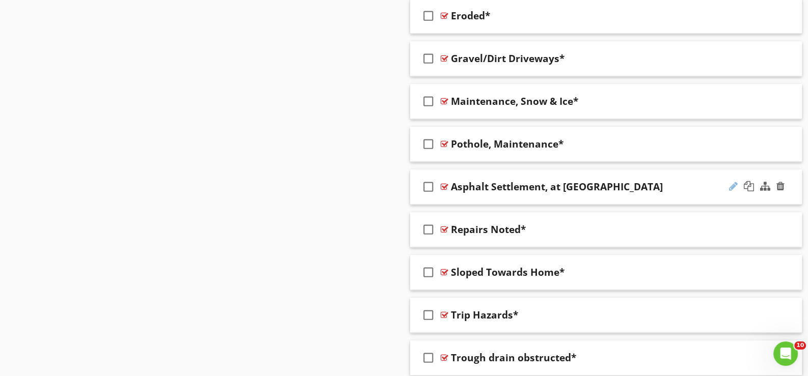
click at [730, 181] on div at bounding box center [733, 186] width 9 height 10
type input "Asphalt Settlement, at Drain*"
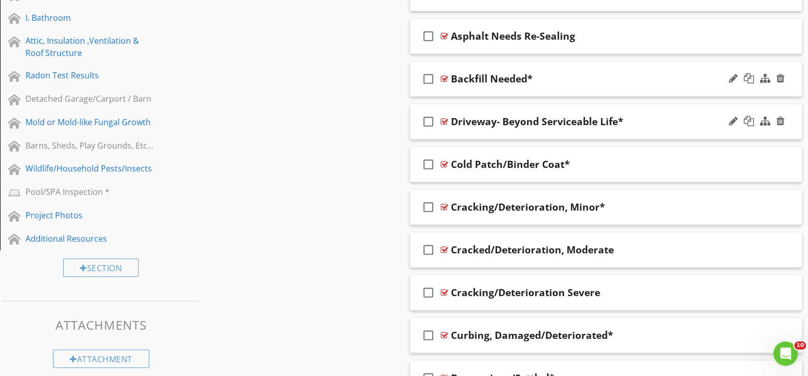
scroll to position [670, 0]
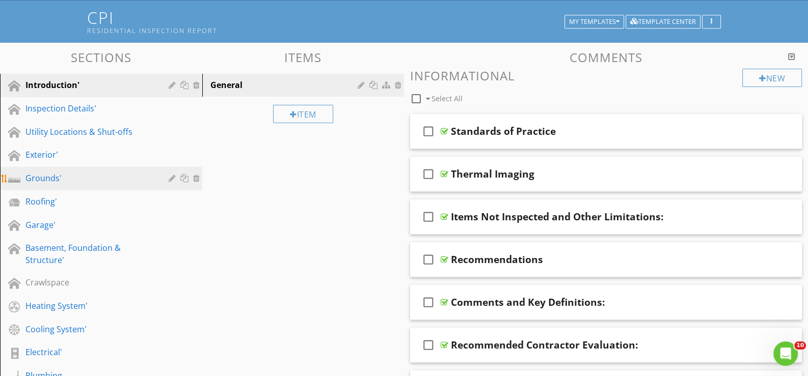
click at [52, 175] on div "Grounds'" at bounding box center [89, 178] width 128 height 12
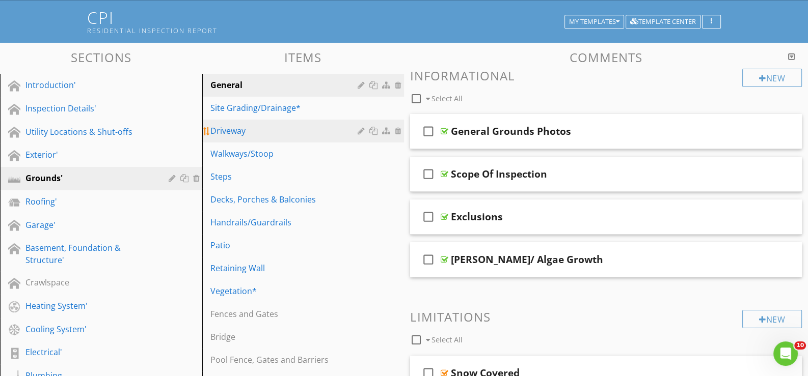
drag, startPoint x: 236, startPoint y: 127, endPoint x: 242, endPoint y: 126, distance: 6.1
click at [236, 127] on div "Driveway" at bounding box center [285, 131] width 151 height 12
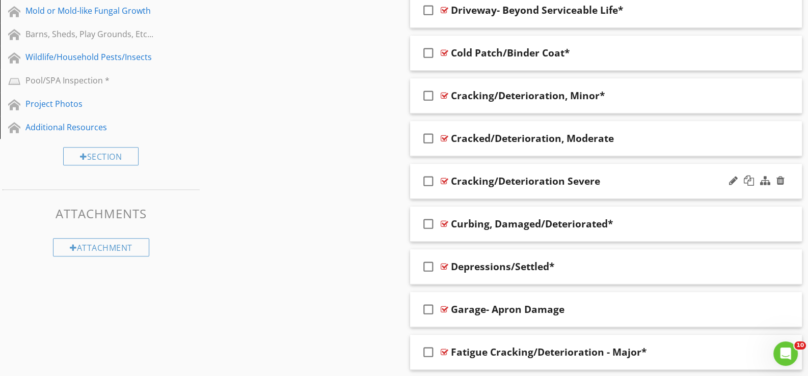
scroll to position [772, 0]
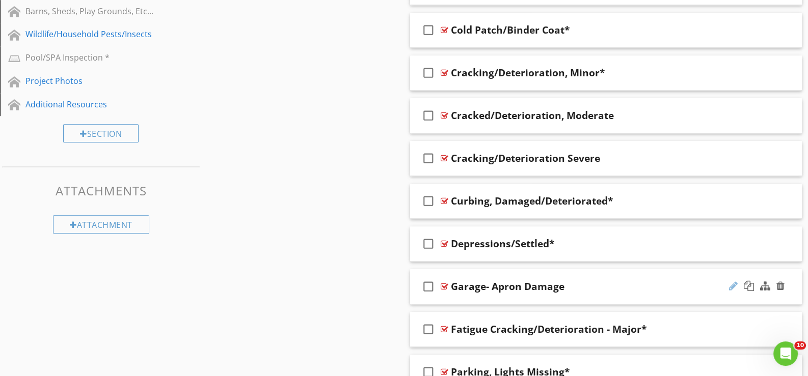
click at [733, 281] on div at bounding box center [733, 286] width 9 height 10
click at [482, 287] on input "Garage- Apron Damage" at bounding box center [590, 288] width 279 height 17
type input "Garage, Apron Damage"
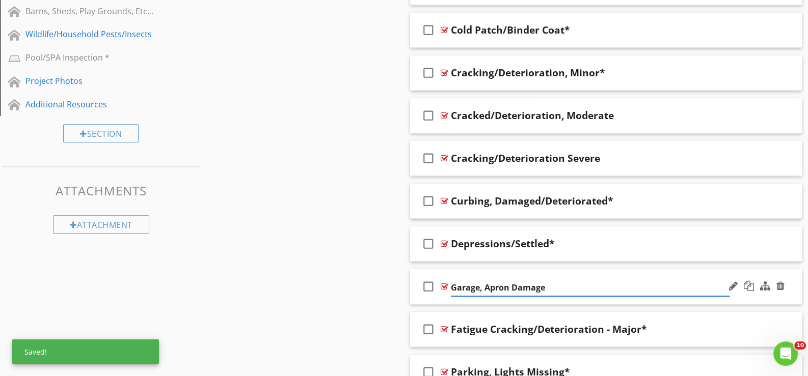
click at [446, 297] on div "check_box_outline_blank Garage, Apron Damage" at bounding box center [606, 286] width 392 height 35
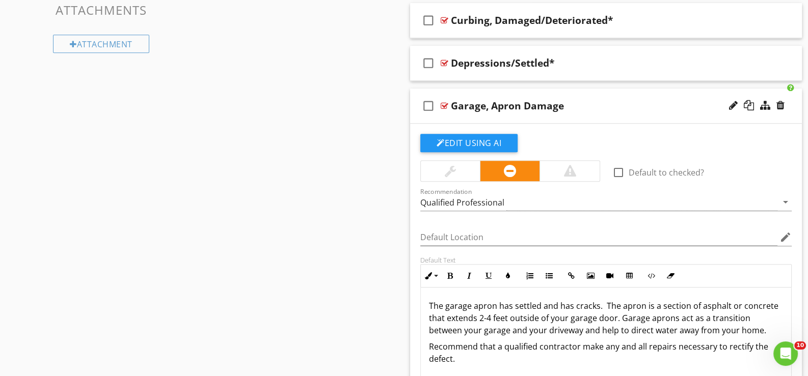
scroll to position [976, 0]
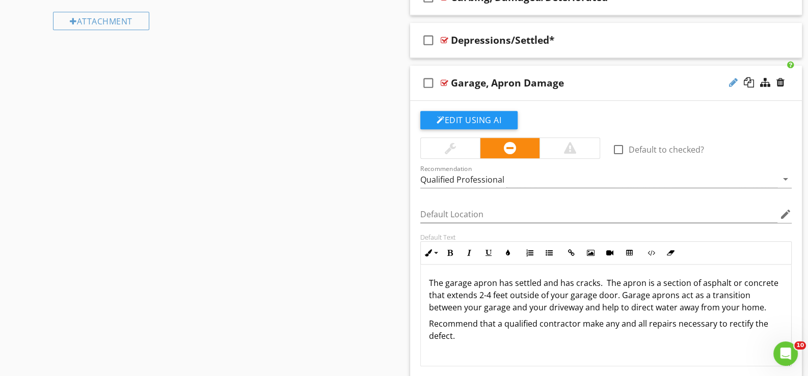
click at [732, 78] on div at bounding box center [733, 82] width 9 height 10
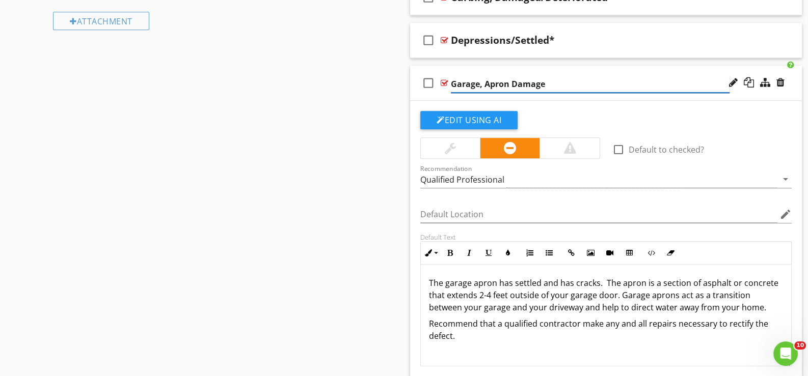
type input "Garage, Apron Damage*"
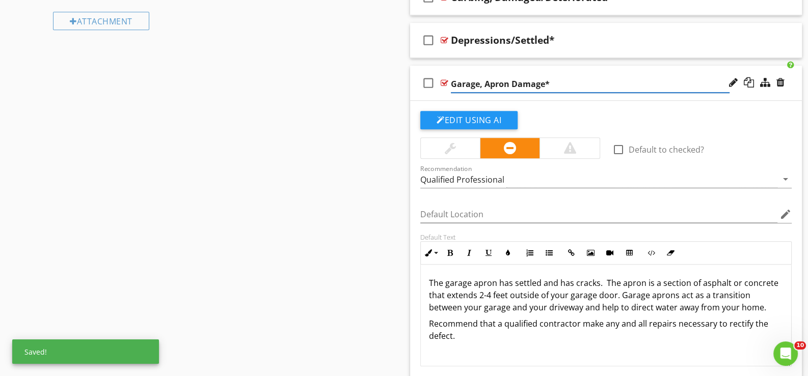
click at [433, 96] on div "check_box_outline_blank Garage, Apron Damage*" at bounding box center [606, 83] width 392 height 35
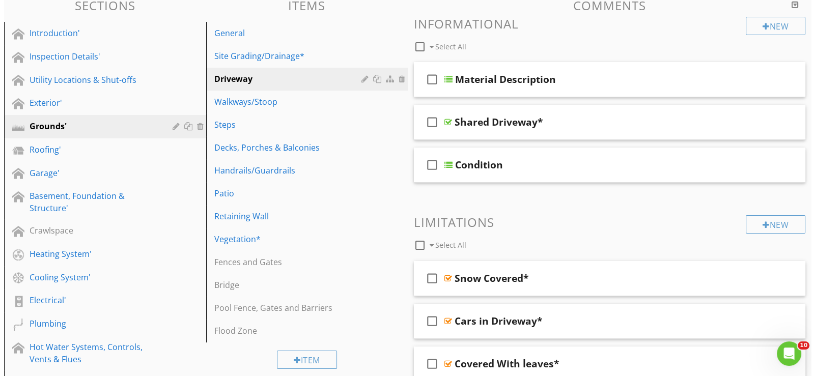
scroll to position [110, 0]
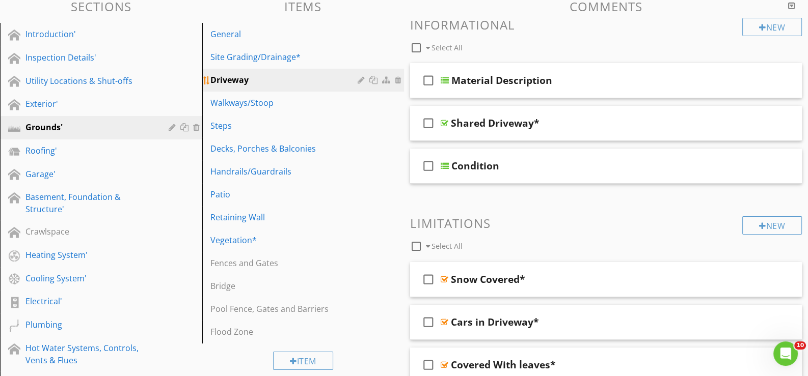
click at [356, 78] on div "Driveway" at bounding box center [285, 80] width 151 height 12
click at [359, 77] on div at bounding box center [362, 80] width 10 height 8
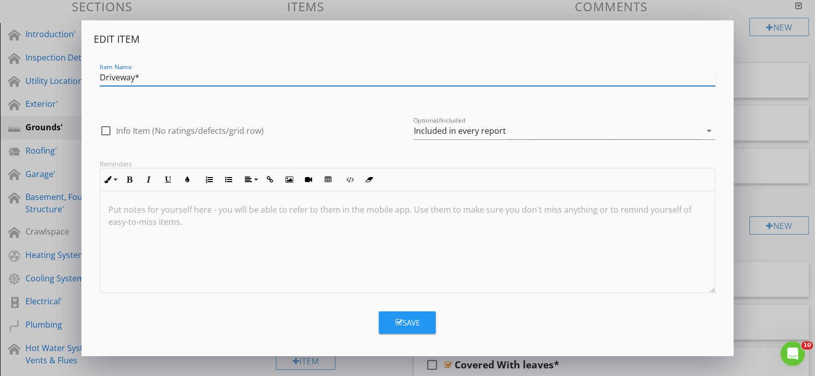
type input "Driveway*"
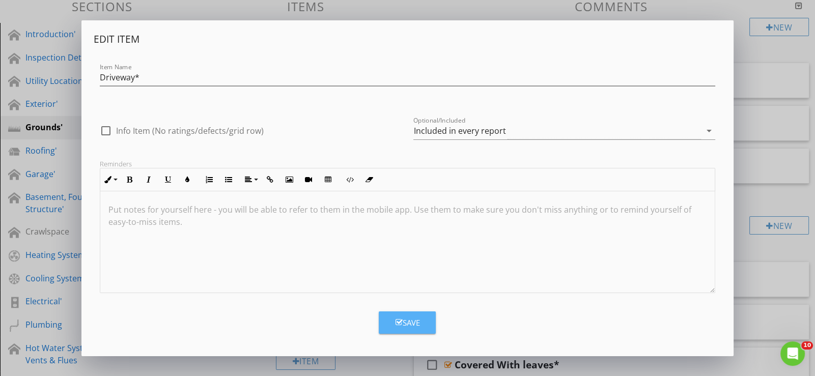
click at [411, 320] on div "Save" at bounding box center [407, 323] width 24 height 12
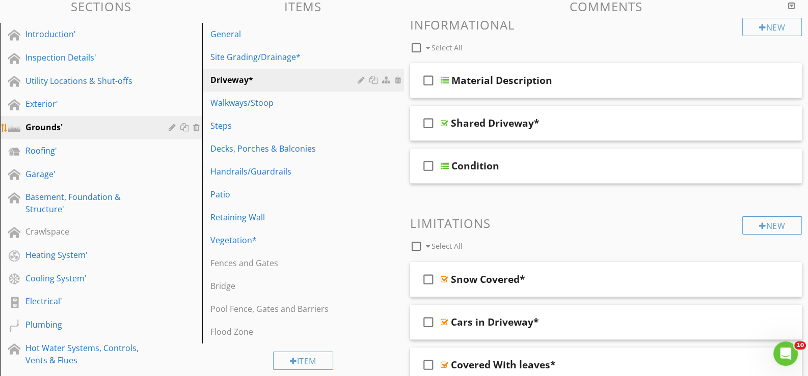
click at [78, 124] on div "Grounds'" at bounding box center [89, 127] width 128 height 12
click at [169, 123] on div at bounding box center [174, 127] width 10 height 8
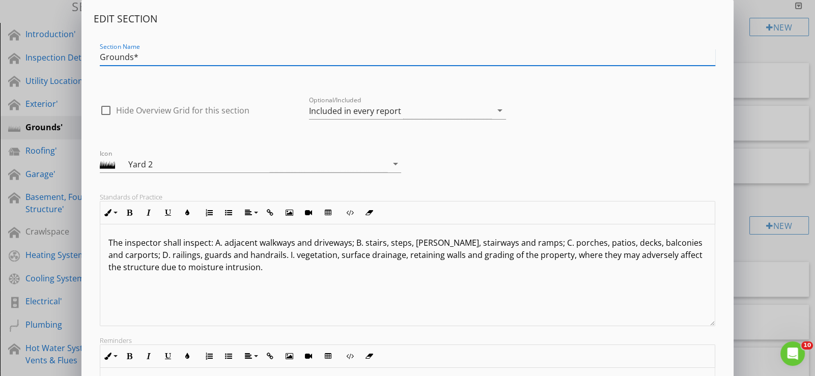
type input "Grounds*"
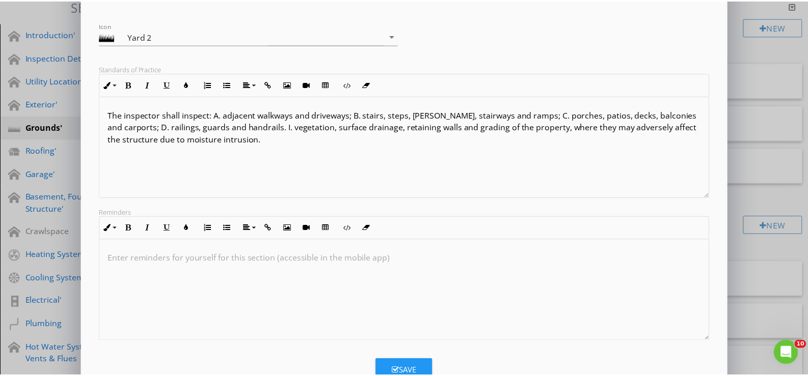
scroll to position [162, 0]
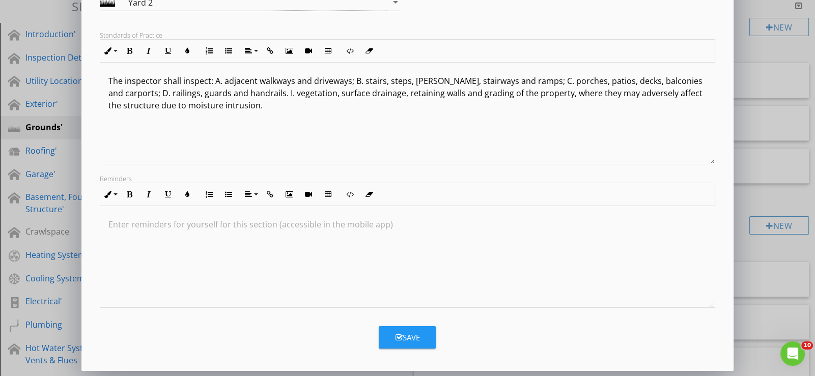
click at [404, 337] on div "Save" at bounding box center [407, 338] width 24 height 12
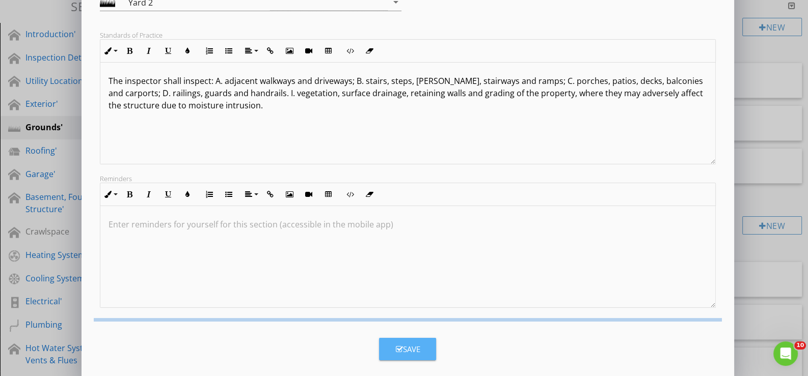
scroll to position [52, 0]
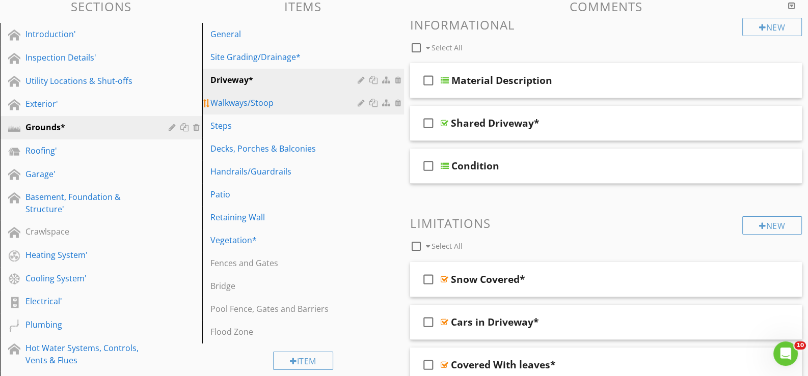
click at [247, 99] on div "Walkways/Stoop" at bounding box center [285, 103] width 151 height 12
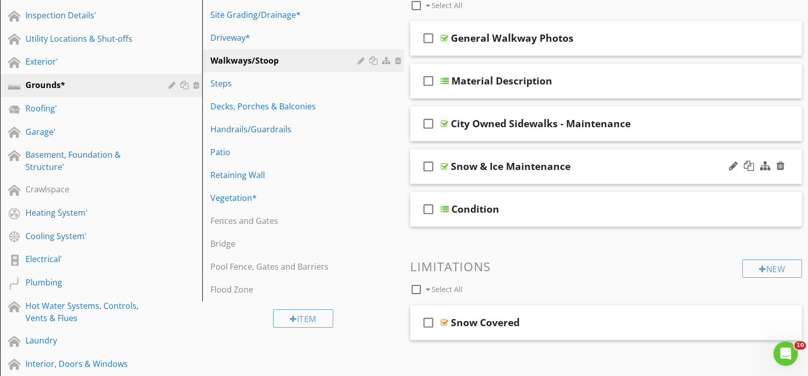
scroll to position [153, 0]
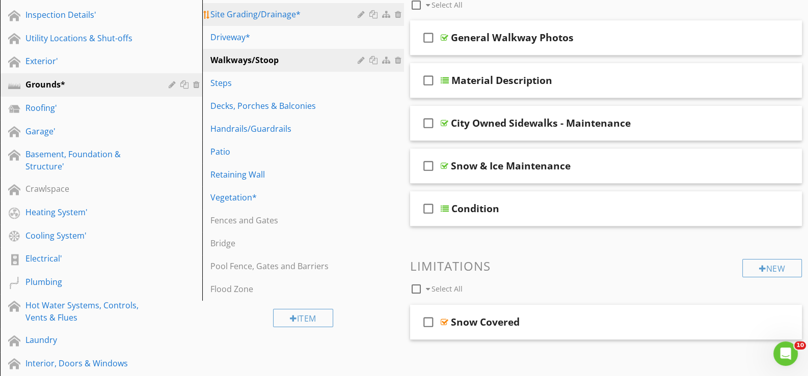
click at [239, 10] on div "Site Grading/Drainage*" at bounding box center [285, 14] width 151 height 12
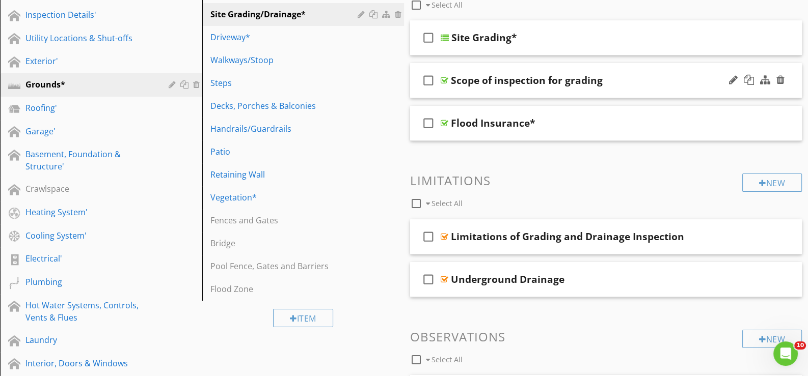
click at [458, 91] on div "check_box_outline_blank Scope of inspection for grading" at bounding box center [606, 80] width 392 height 35
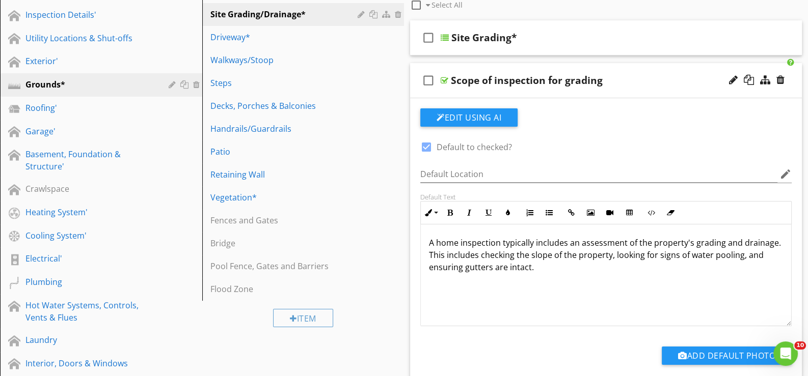
scroll to position [101, 0]
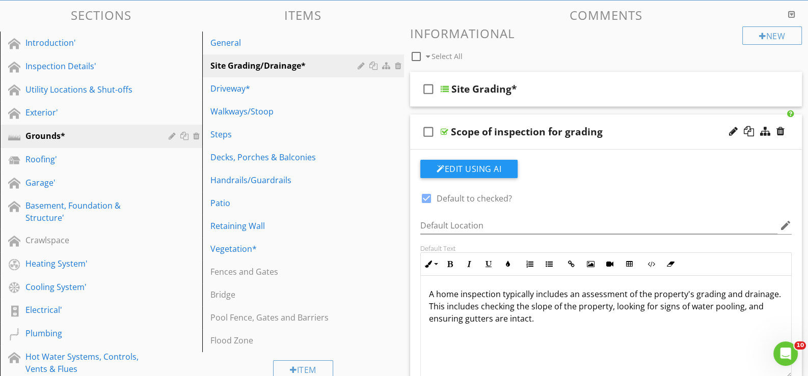
click at [466, 144] on div "check_box_outline_blank Scope of inspection for grading" at bounding box center [606, 132] width 392 height 35
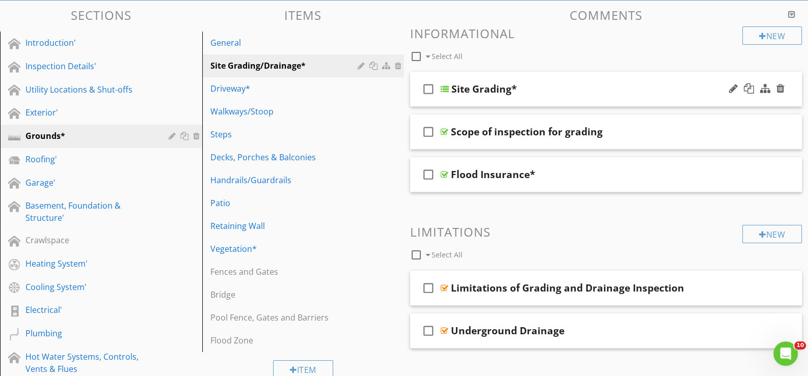
click at [464, 99] on div "check_box_outline_blank Site Grading*" at bounding box center [606, 89] width 392 height 35
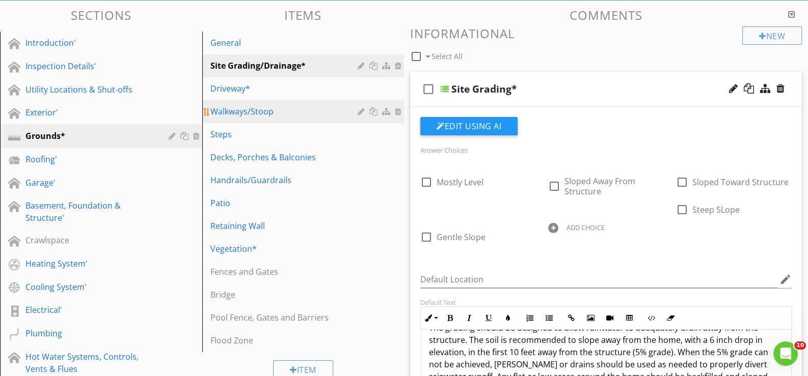
click at [250, 108] on div "Walkways/Stoop" at bounding box center [285, 111] width 151 height 12
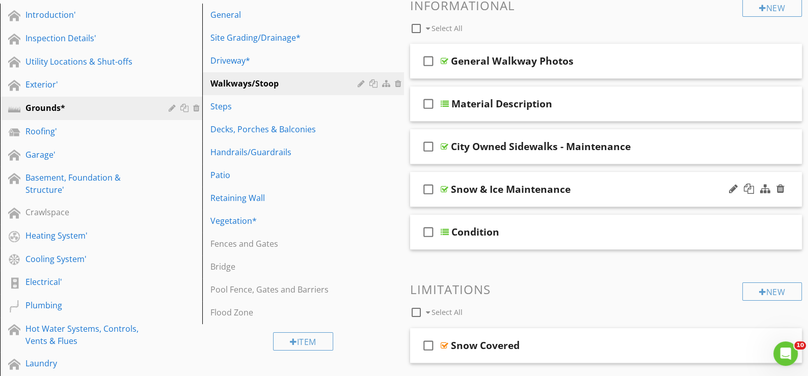
scroll to position [203, 0]
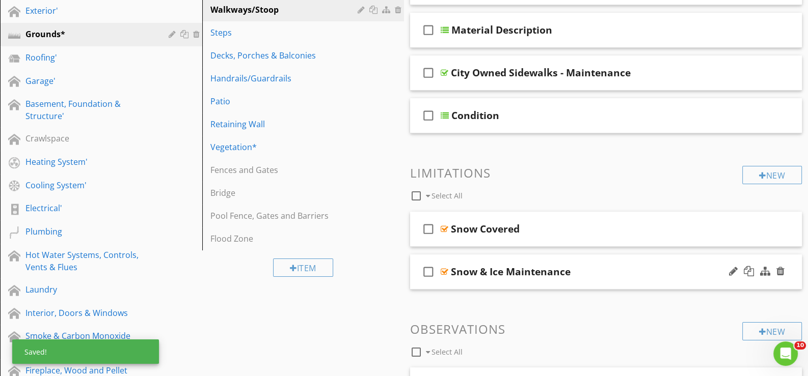
click at [458, 282] on div "check_box_outline_blank Snow & Ice Maintenance" at bounding box center [606, 272] width 392 height 35
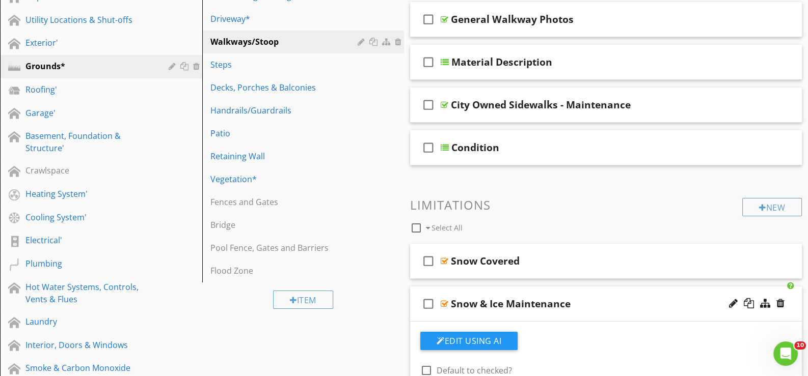
scroll to position [153, 0]
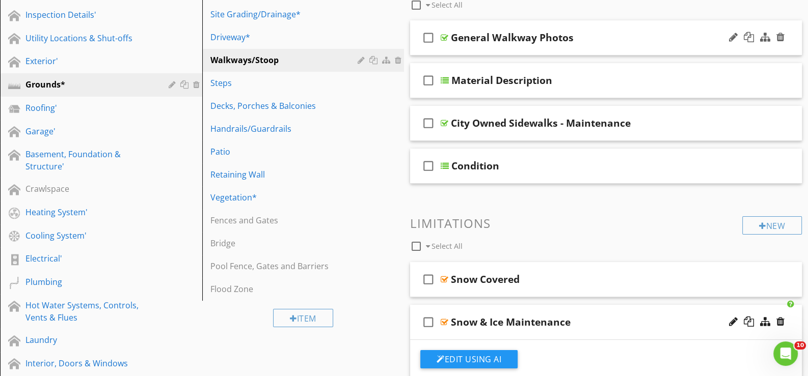
click at [463, 48] on div "check_box_outline_blank General Walkway Photos" at bounding box center [606, 37] width 392 height 35
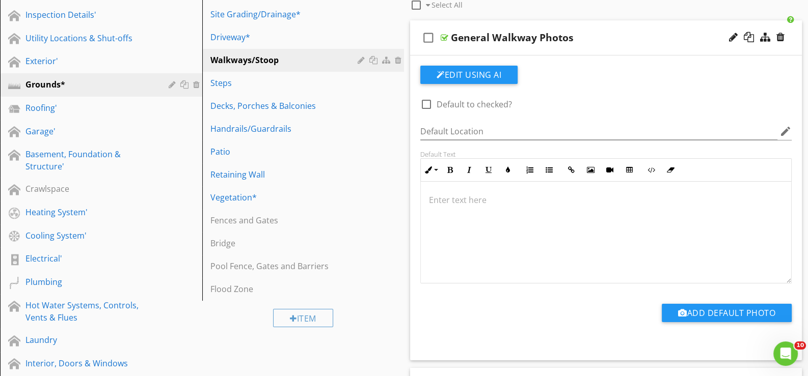
click at [463, 48] on div "check_box_outline_blank General Walkway Photos" at bounding box center [606, 37] width 392 height 35
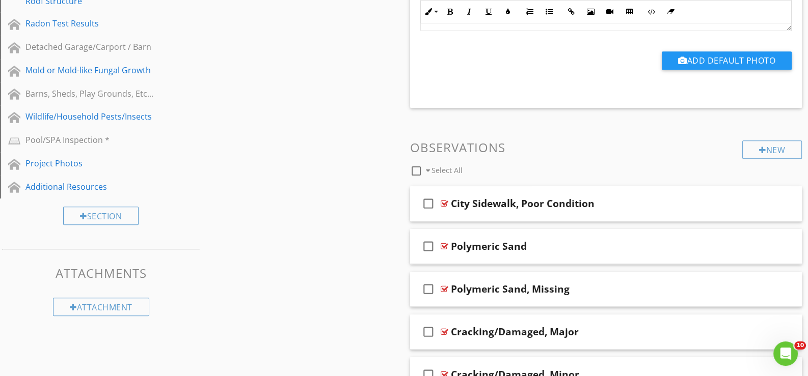
scroll to position [713, 0]
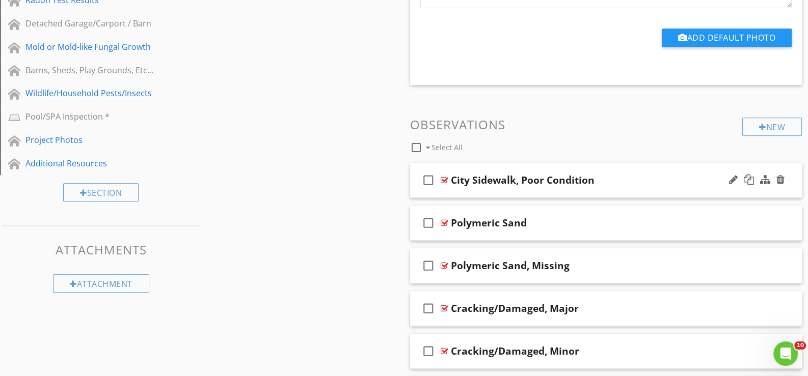
click at [463, 189] on div "check_box_outline_blank City Sidewalk, Poor Condition" at bounding box center [606, 180] width 392 height 35
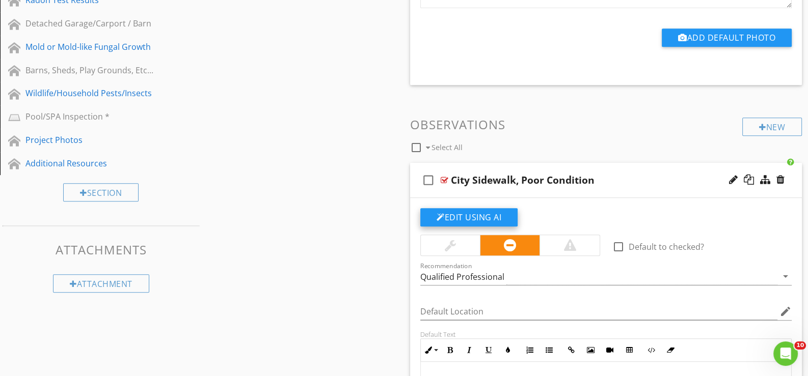
click at [478, 214] on button "Edit Using AI" at bounding box center [468, 217] width 97 height 18
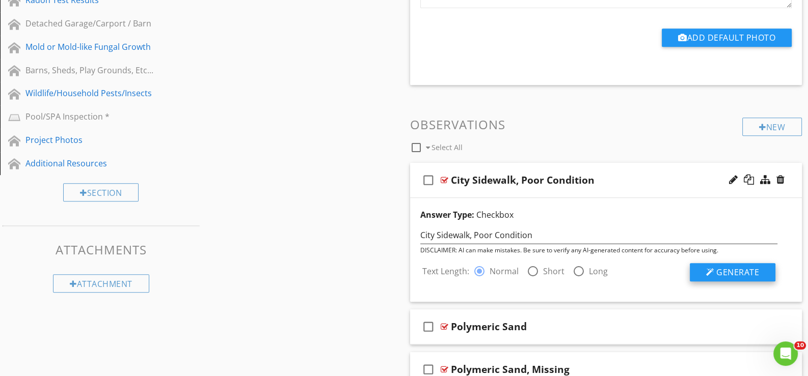
click at [733, 268] on span "Generate" at bounding box center [737, 272] width 43 height 11
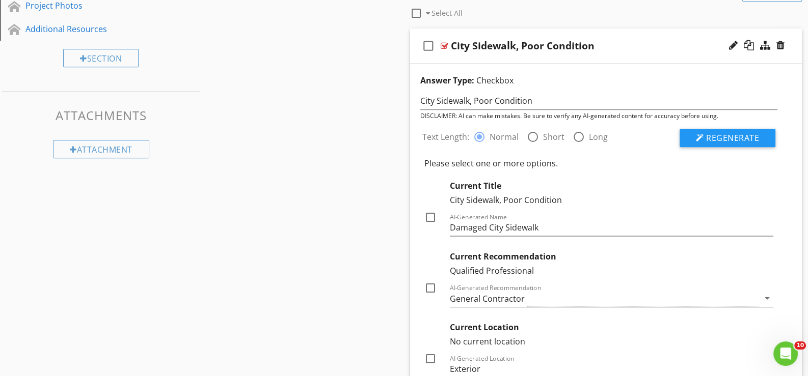
scroll to position [865, 0]
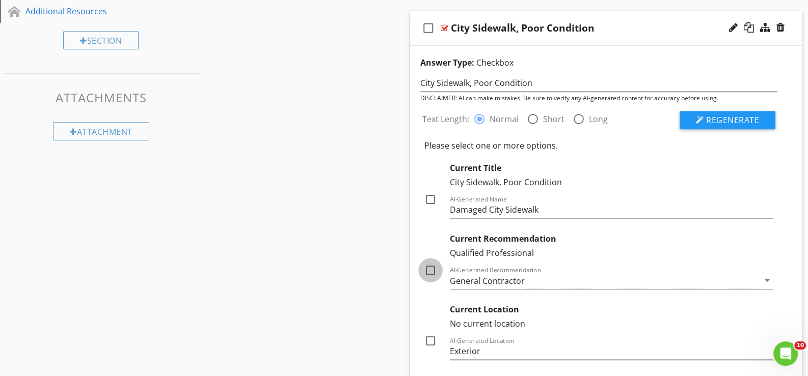
click at [433, 269] on div at bounding box center [430, 270] width 17 height 17
checkbox input "true"
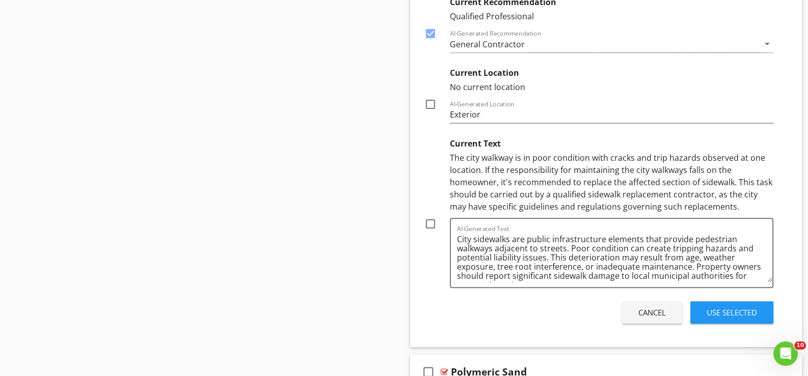
scroll to position [1120, 0]
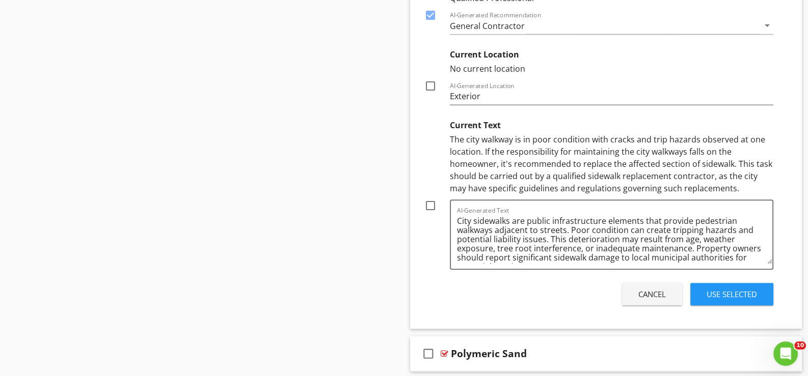
click at [431, 203] on div at bounding box center [430, 205] width 17 height 17
checkbox input "true"
click at [744, 293] on div "Use Selected" at bounding box center [731, 295] width 50 height 12
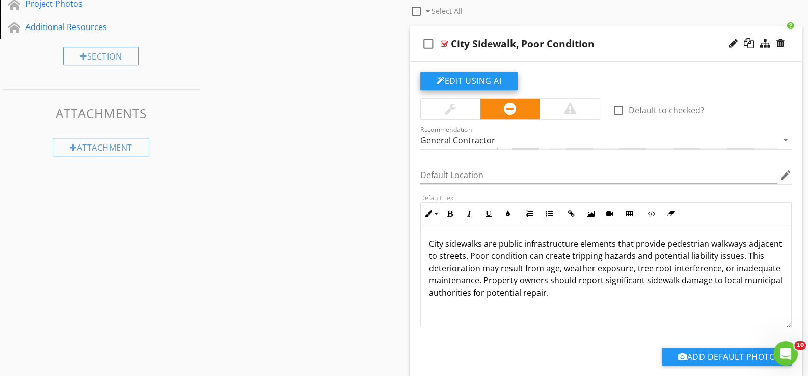
scroll to position [848, 0]
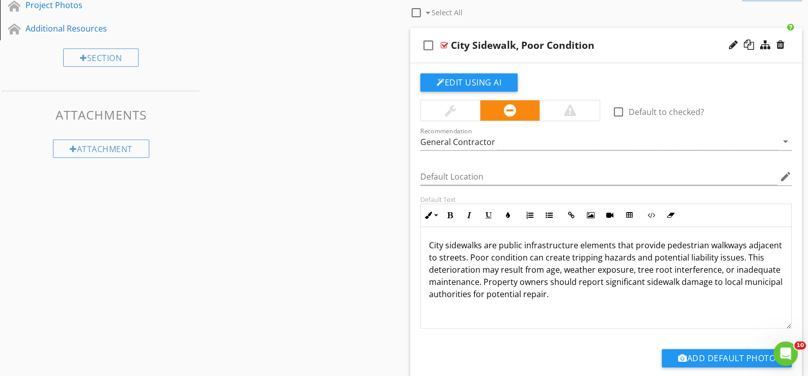
click at [492, 55] on div "check_box_outline_blank City Sidewalk, Poor Condition" at bounding box center [606, 45] width 392 height 35
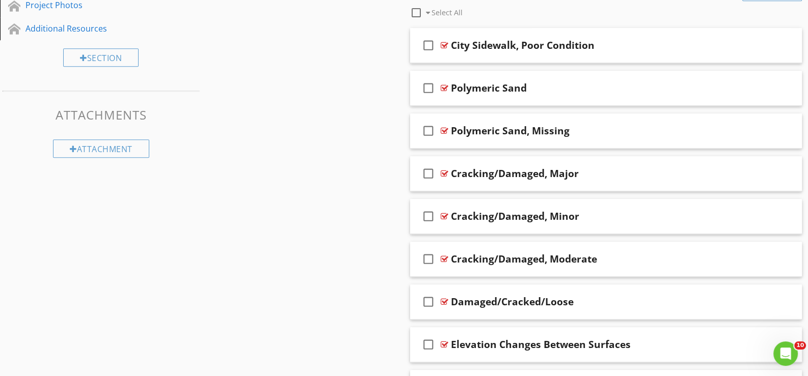
drag, startPoint x: 733, startPoint y: 40, endPoint x: 726, endPoint y: 40, distance: 7.1
click at [731, 40] on div at bounding box center [733, 45] width 9 height 10
type input "City Sidewalk, Poor Condition*"
click at [456, 99] on div "check_box_outline_blank Polymeric Sand" at bounding box center [606, 88] width 392 height 35
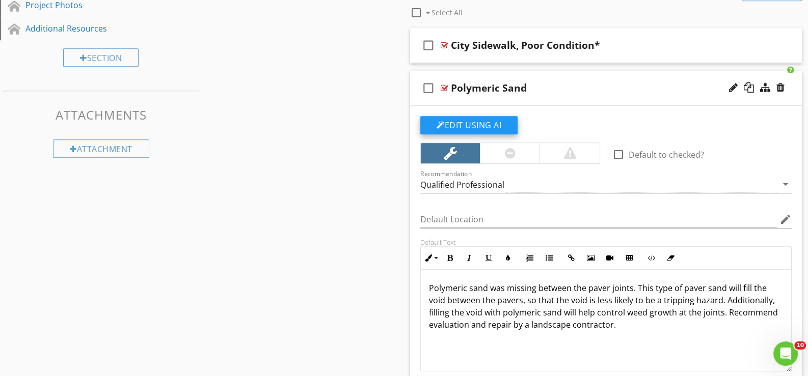
click at [474, 122] on button "Edit Using AI" at bounding box center [468, 125] width 97 height 18
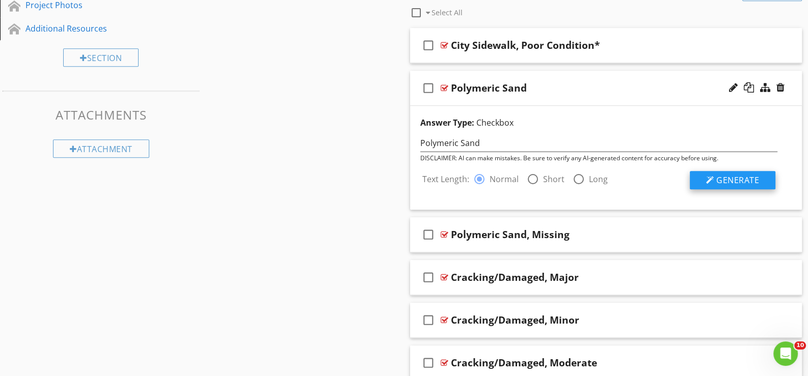
click at [726, 176] on span "Generate" at bounding box center [737, 180] width 43 height 11
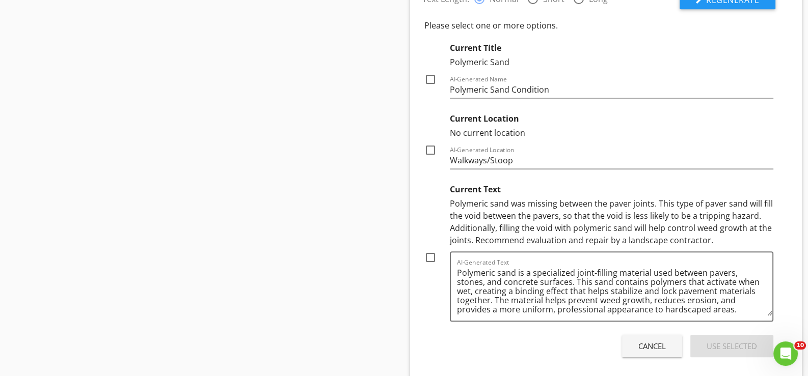
scroll to position [1051, 0]
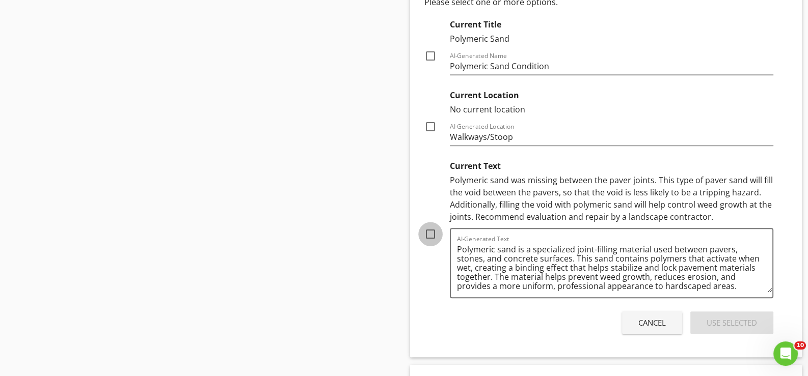
click at [430, 231] on div at bounding box center [430, 234] width 17 height 17
checkbox input "true"
click at [739, 319] on div "Use Selected" at bounding box center [731, 323] width 50 height 12
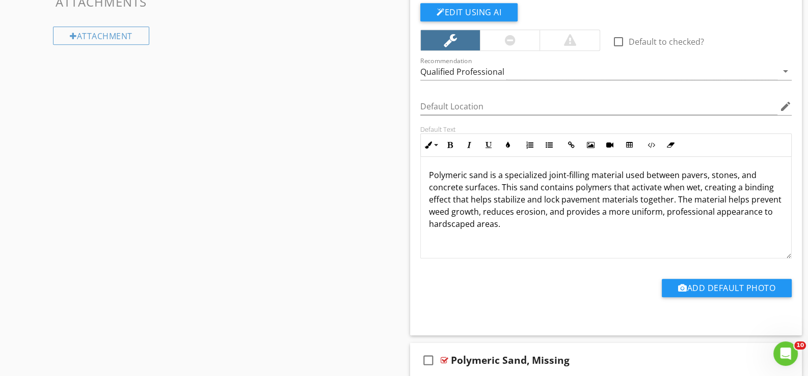
scroll to position [899, 0]
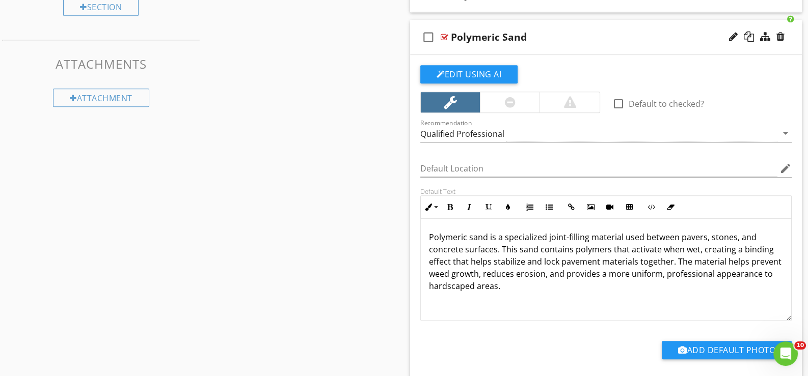
click at [729, 35] on div at bounding box center [733, 37] width 9 height 10
type input "Polymeric Sand*"
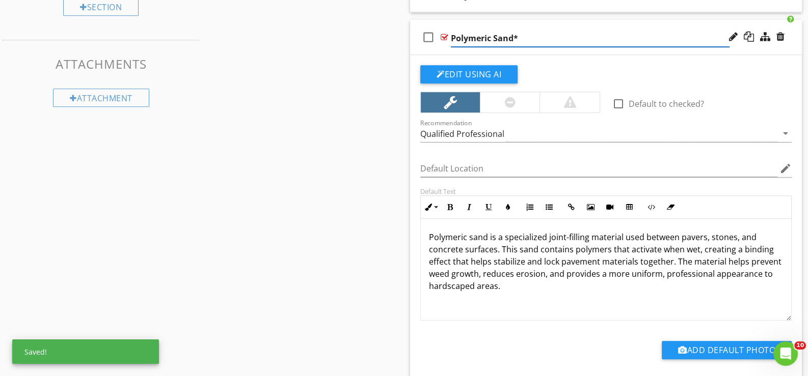
click at [460, 50] on div "check_box_outline_blank Polymeric Sand*" at bounding box center [606, 37] width 392 height 35
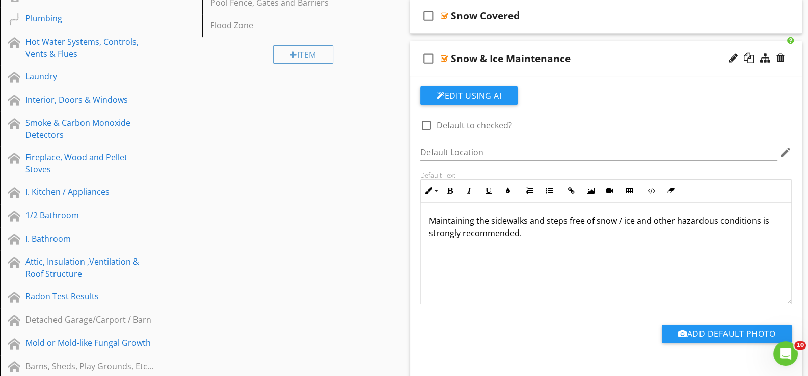
scroll to position [389, 0]
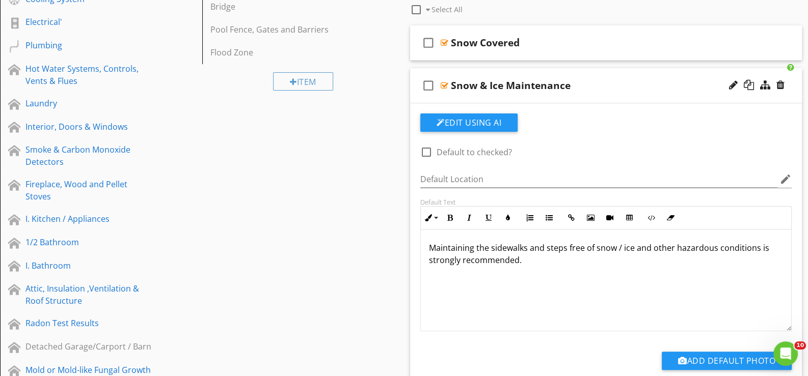
click at [461, 96] on div "check_box_outline_blank Snow & Ice Maintenance" at bounding box center [606, 85] width 392 height 35
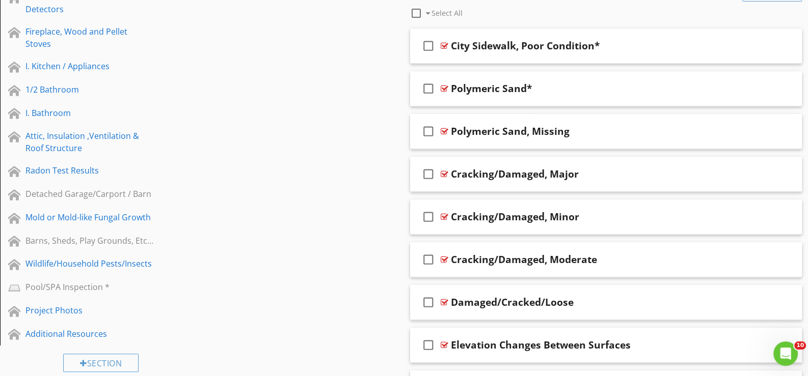
scroll to position [542, 0]
click at [470, 98] on div "check_box_outline_blank Polymeric Sand*" at bounding box center [606, 88] width 392 height 35
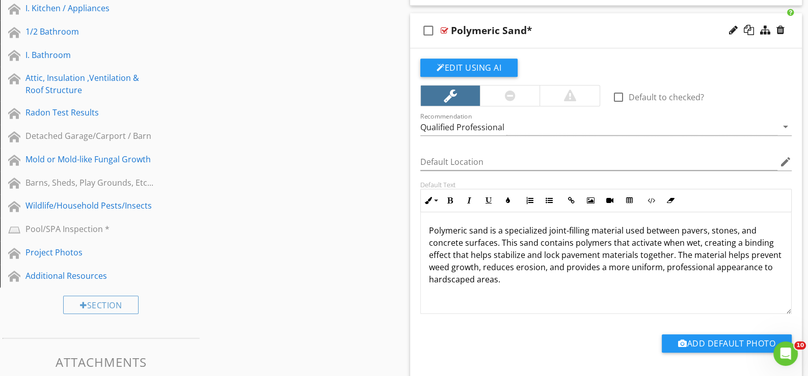
scroll to position [491, 0]
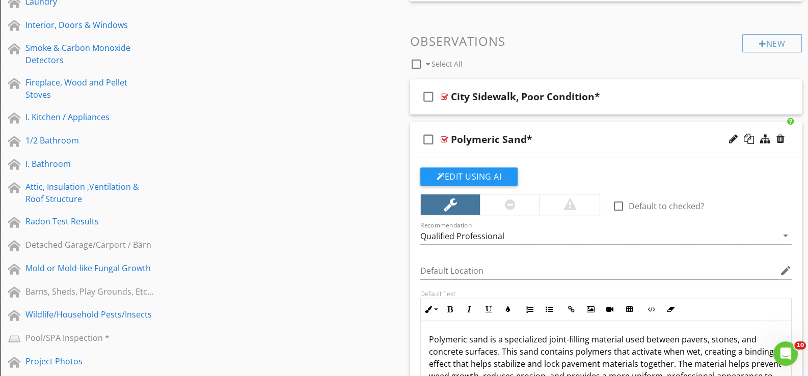
click at [469, 150] on div "check_box_outline_blank Polymeric Sand*" at bounding box center [606, 139] width 392 height 35
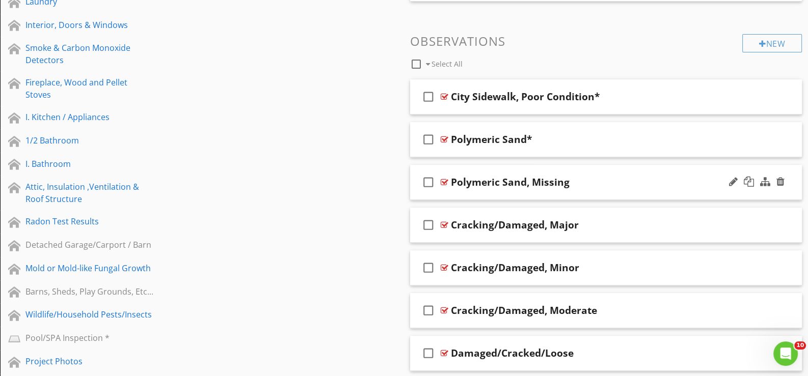
click at [471, 193] on div "check_box_outline_blank Polymeric Sand, Missing" at bounding box center [606, 182] width 392 height 35
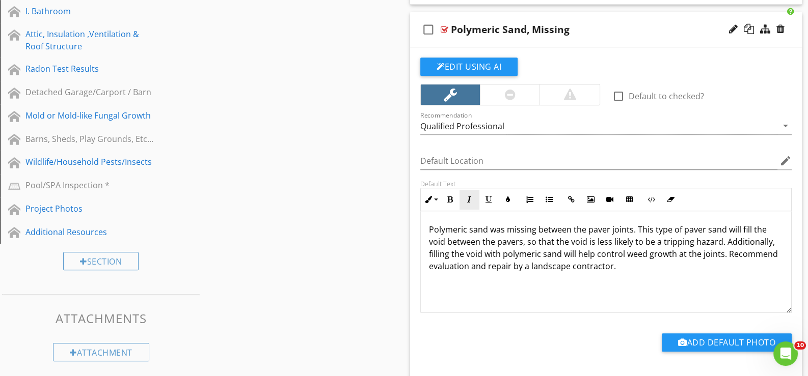
scroll to position [644, 0]
click at [464, 42] on div "check_box_outline_blank Polymeric Sand, Missing" at bounding box center [606, 29] width 392 height 35
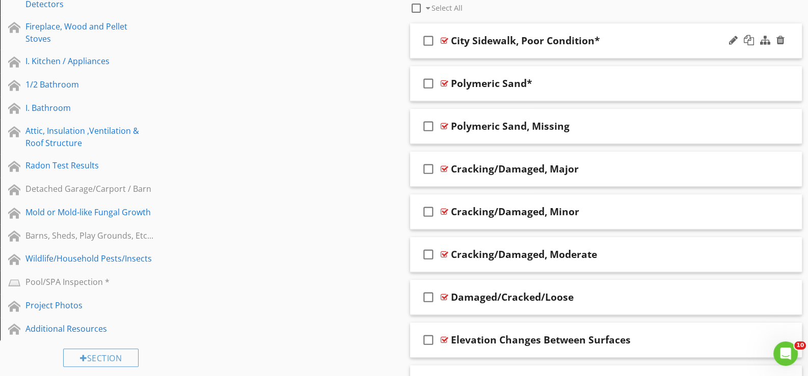
scroll to position [542, 0]
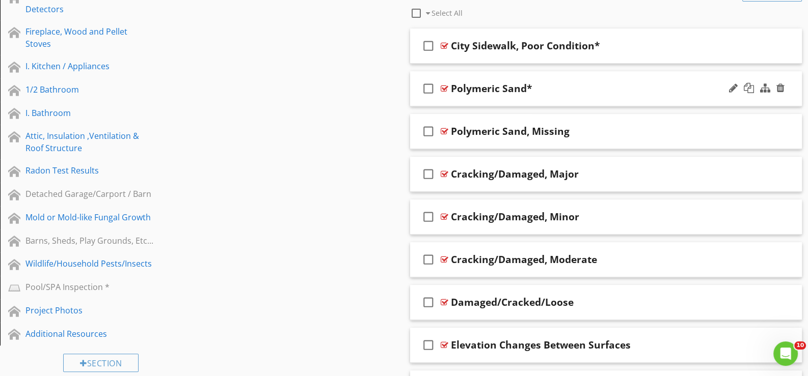
click at [459, 96] on div "check_box_outline_blank Polymeric Sand*" at bounding box center [606, 88] width 392 height 35
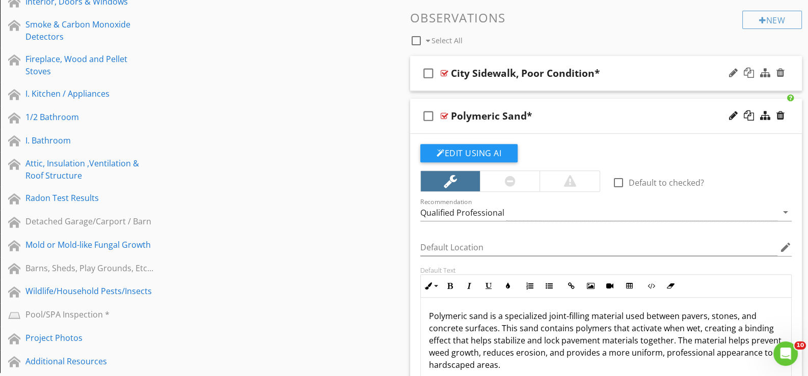
scroll to position [491, 0]
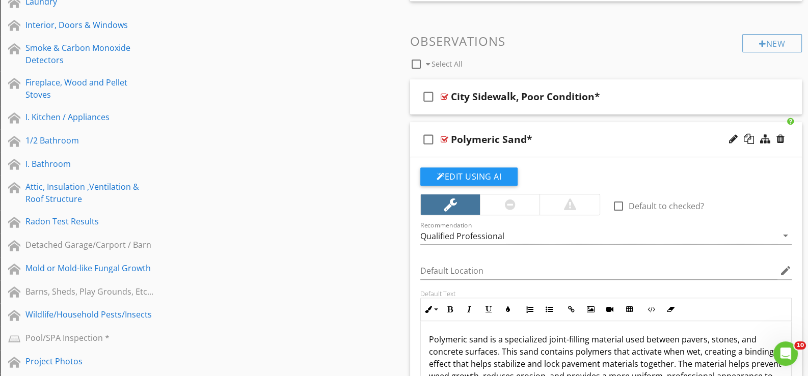
click at [466, 150] on div "check_box_outline_blank Polymeric Sand*" at bounding box center [606, 139] width 392 height 35
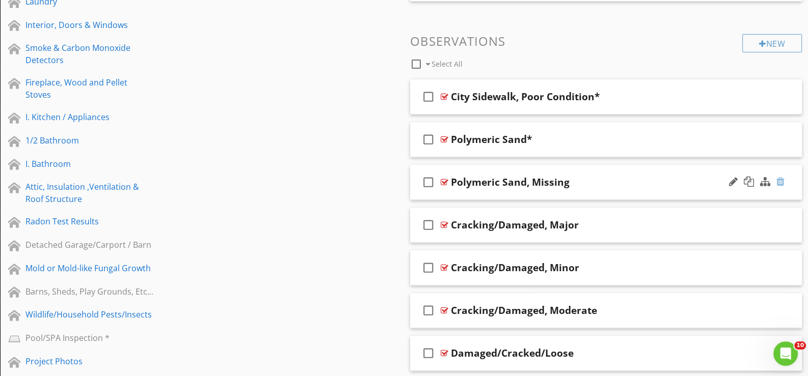
click at [781, 177] on div at bounding box center [780, 182] width 8 height 10
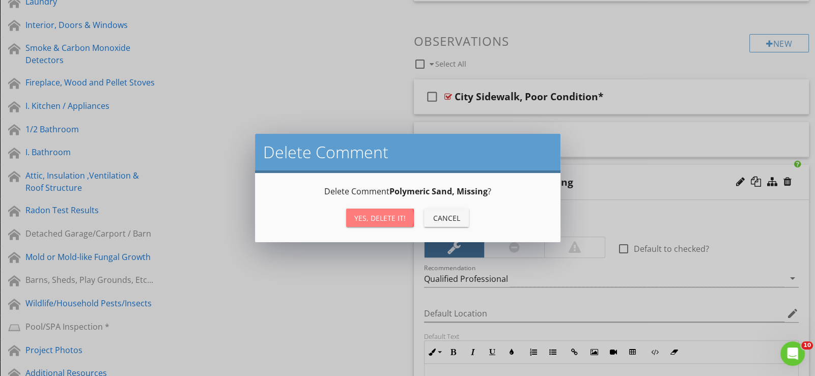
drag, startPoint x: 392, startPoint y: 213, endPoint x: 398, endPoint y: 213, distance: 6.1
click at [394, 213] on div "Yes, Delete it!" at bounding box center [379, 218] width 51 height 11
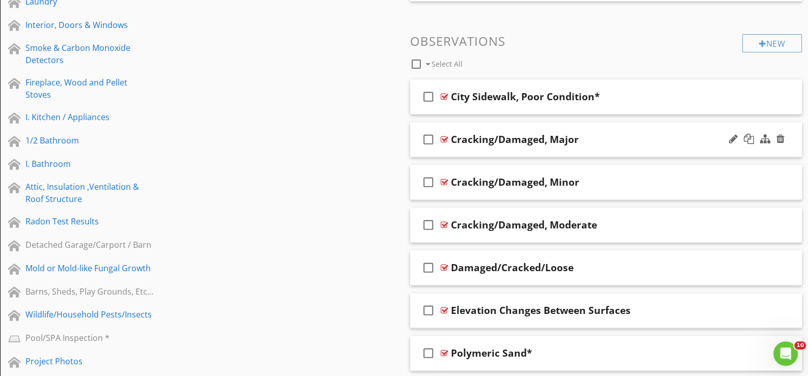
click at [465, 150] on div "check_box_outline_blank Cracking/Damaged, Major" at bounding box center [606, 139] width 392 height 35
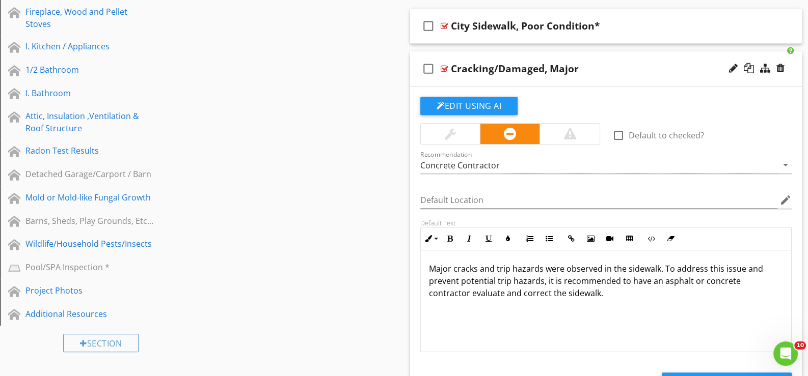
scroll to position [593, 0]
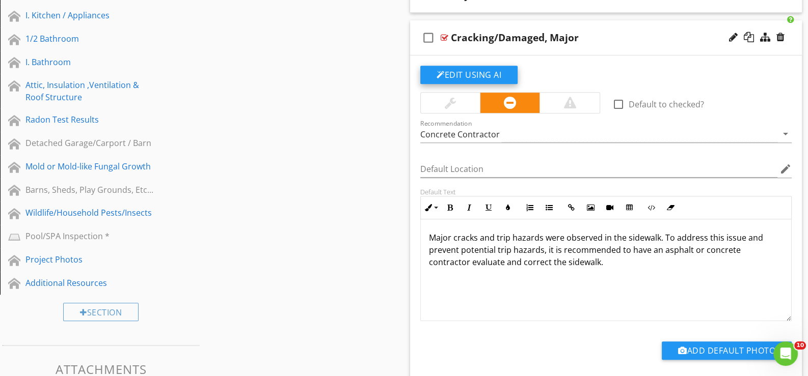
click at [471, 72] on button "Edit Using AI" at bounding box center [468, 75] width 97 height 18
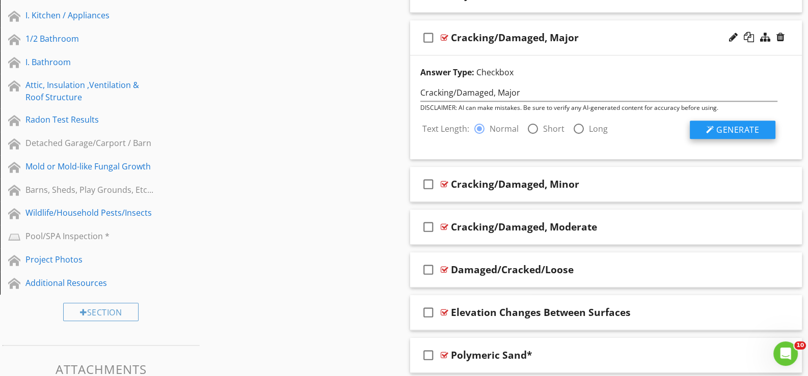
click at [728, 124] on span "Generate" at bounding box center [737, 129] width 43 height 11
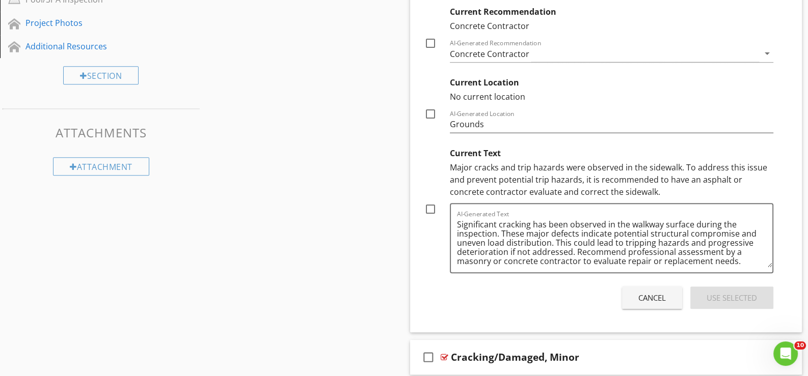
scroll to position [848, 0]
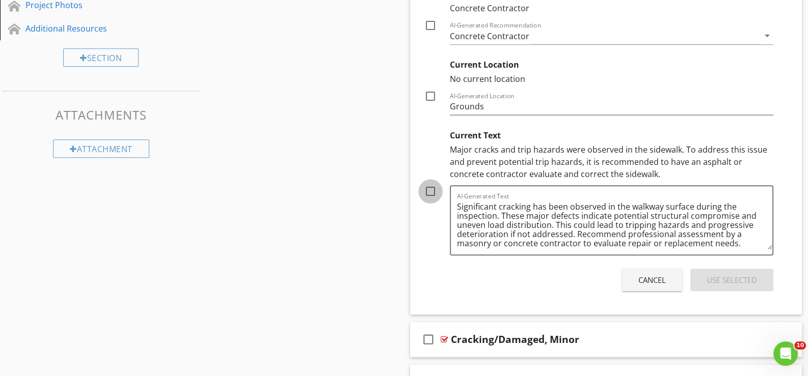
click at [430, 188] on div at bounding box center [430, 191] width 17 height 17
checkbox input "true"
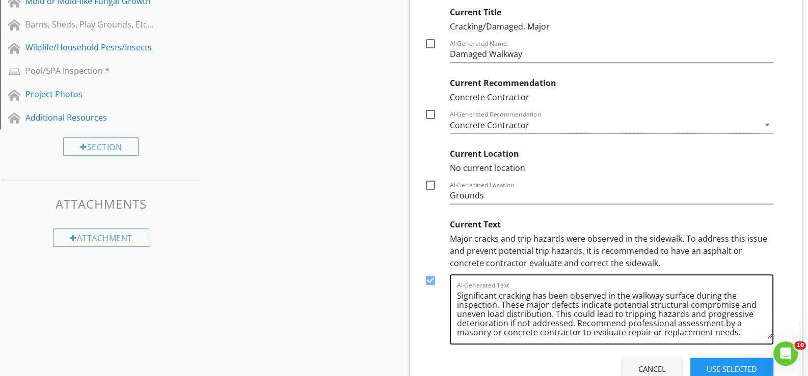
scroll to position [746, 0]
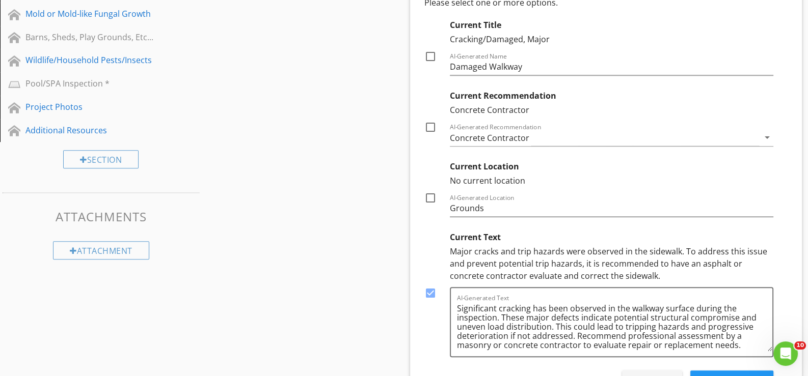
click at [435, 124] on div at bounding box center [430, 127] width 17 height 17
checkbox input "true"
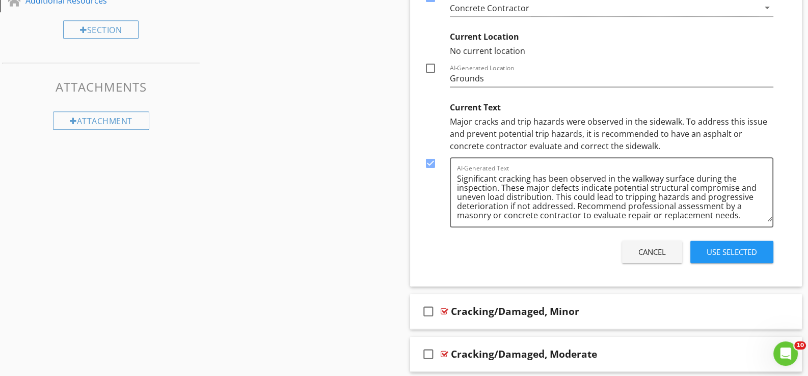
scroll to position [899, 0]
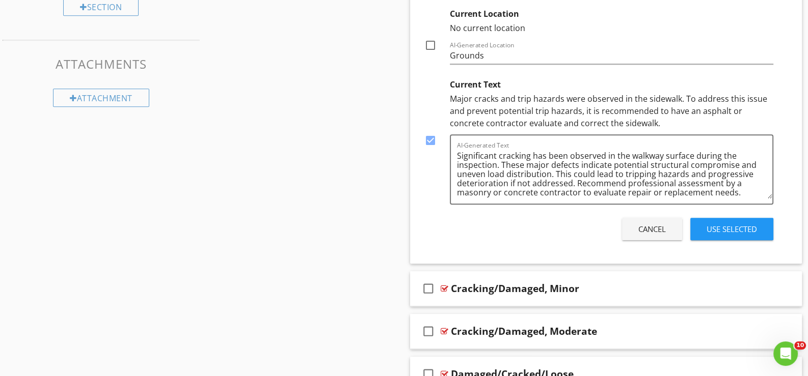
click at [727, 226] on div "Use Selected" at bounding box center [731, 230] width 50 height 12
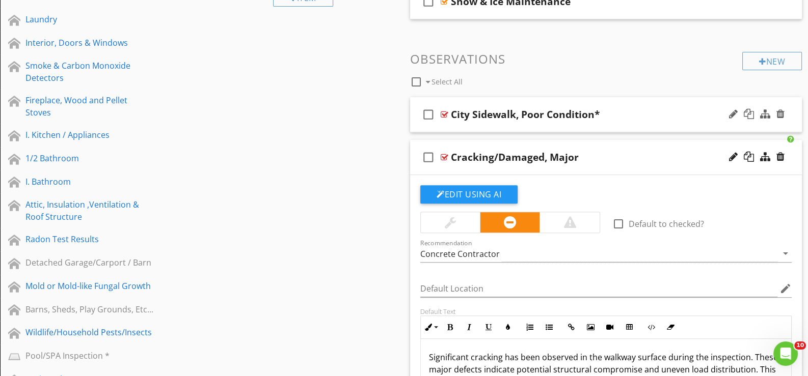
scroll to position [440, 0]
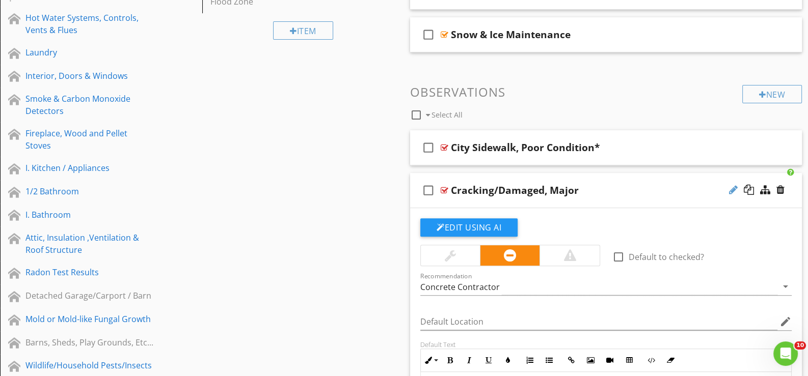
click at [733, 185] on div at bounding box center [733, 190] width 9 height 10
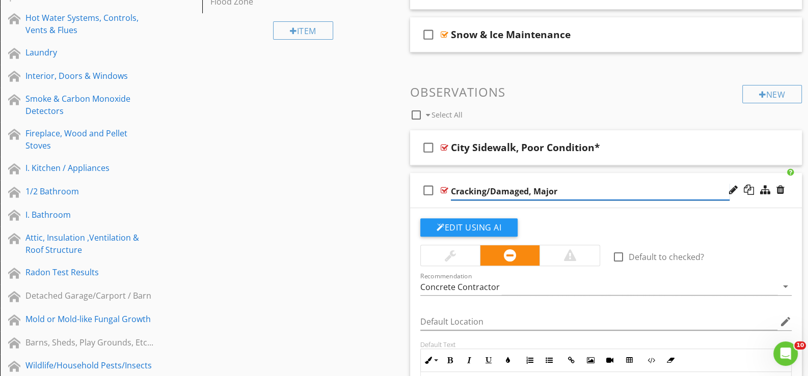
type input "Cracking/Damaged, Major*"
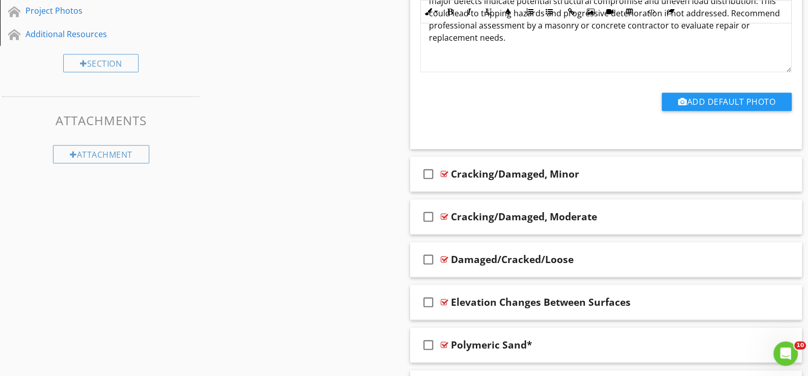
scroll to position [848, 0]
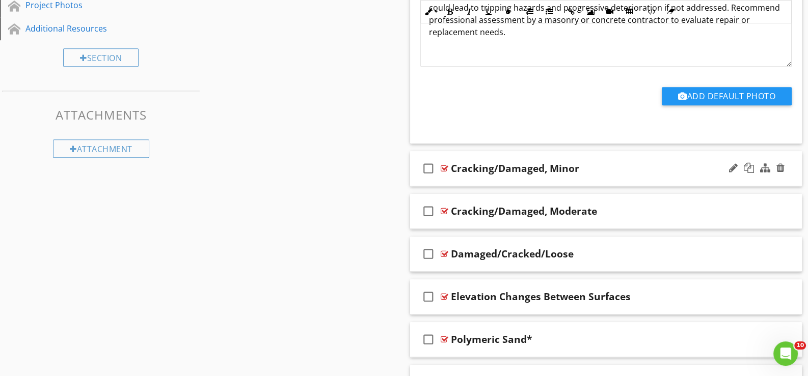
click at [462, 181] on div "check_box_outline_blank Cracking/Damaged, Minor" at bounding box center [606, 168] width 392 height 35
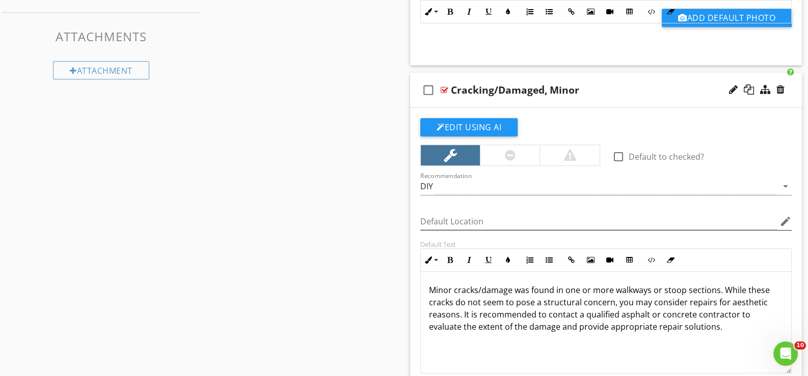
scroll to position [950, 0]
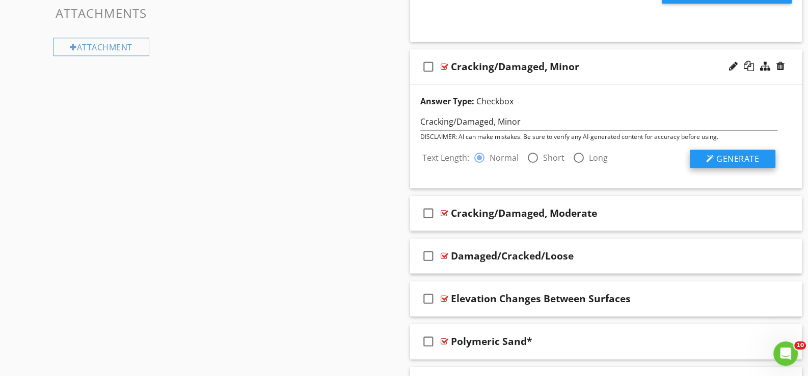
click at [721, 155] on span "Generate" at bounding box center [737, 158] width 43 height 11
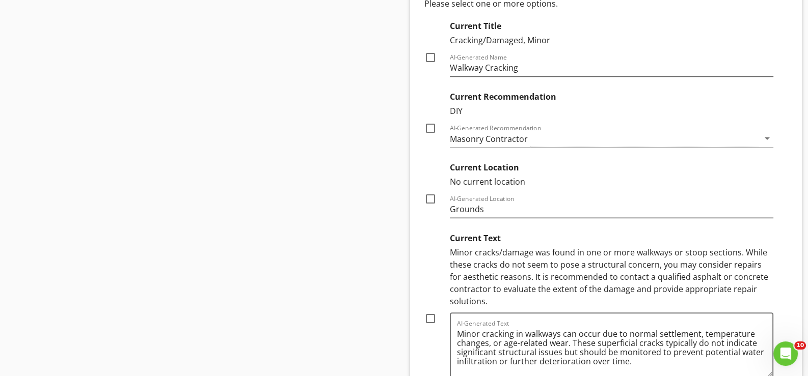
scroll to position [1153, 0]
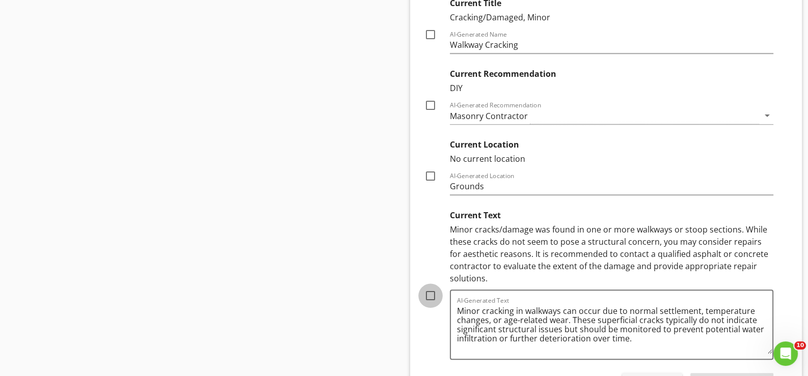
click at [429, 292] on div at bounding box center [430, 295] width 17 height 17
checkbox input "true"
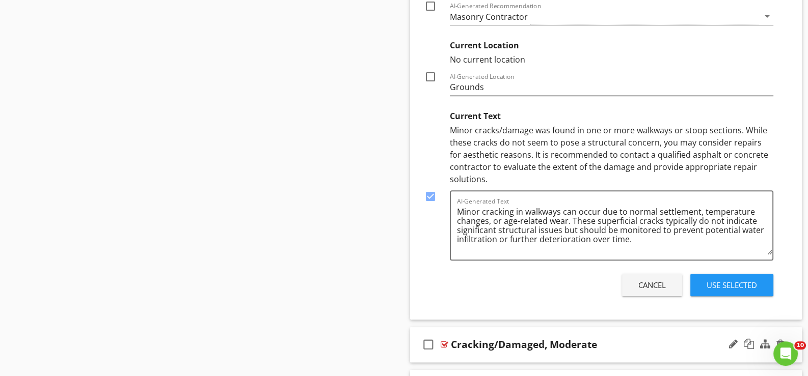
scroll to position [1255, 0]
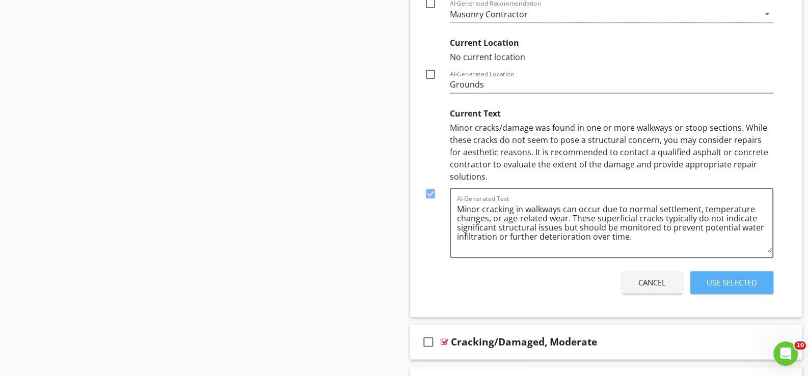
click at [723, 277] on div "Use Selected" at bounding box center [731, 283] width 50 height 12
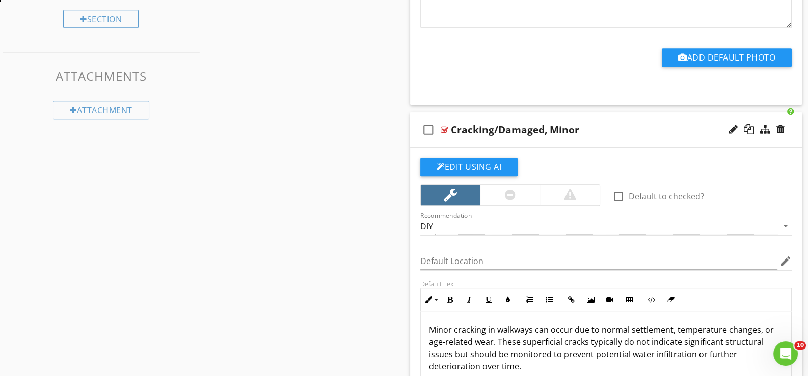
scroll to position [881, 0]
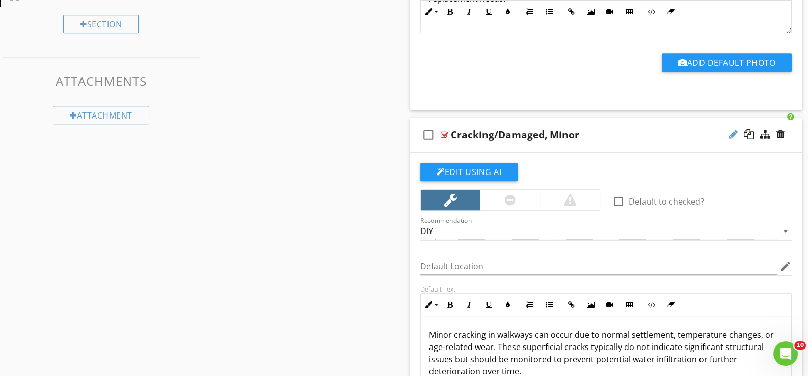
click at [732, 131] on div at bounding box center [733, 134] width 9 height 10
type input "Cracking/Damaged, Minor*"
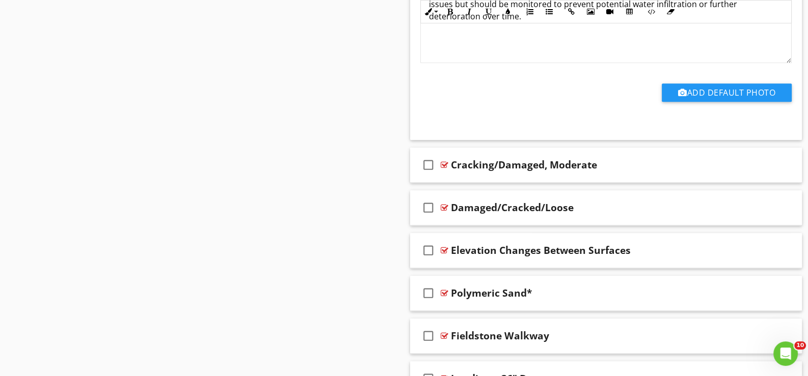
scroll to position [1238, 0]
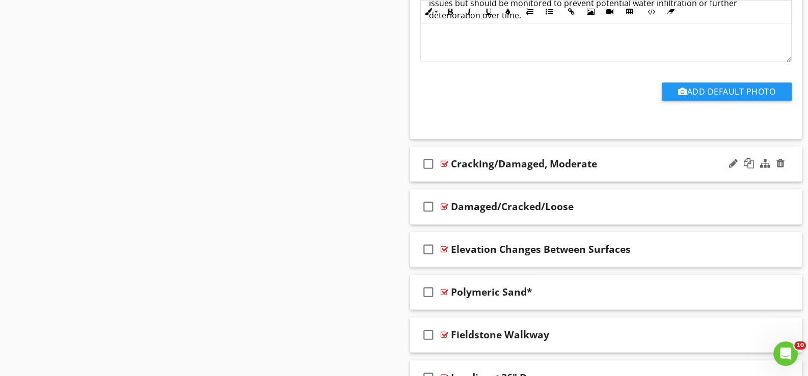
click at [457, 172] on div "check_box_outline_blank Cracking/Damaged, Moderate" at bounding box center [606, 164] width 392 height 35
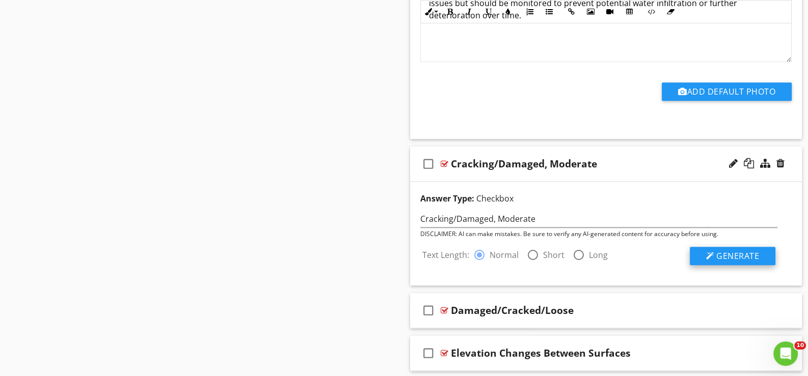
click at [723, 256] on span "Generate" at bounding box center [737, 256] width 43 height 11
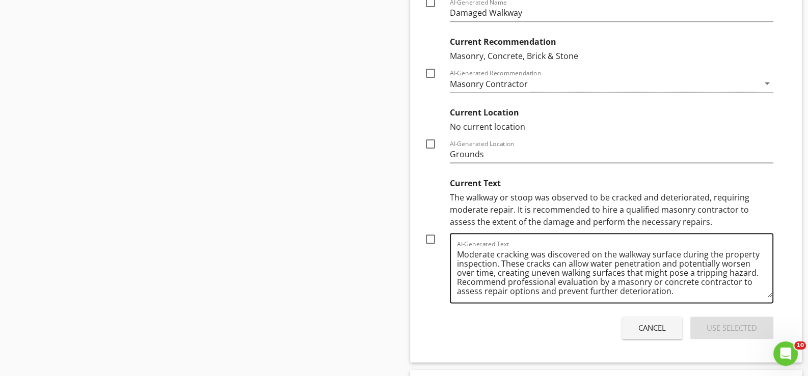
scroll to position [1645, 0]
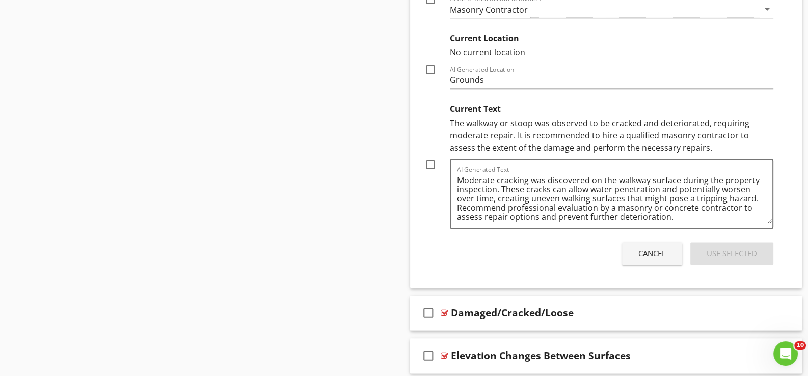
click at [430, 160] on div at bounding box center [430, 164] width 17 height 17
checkbox input "true"
click at [733, 250] on div "Use Selected" at bounding box center [731, 254] width 50 height 12
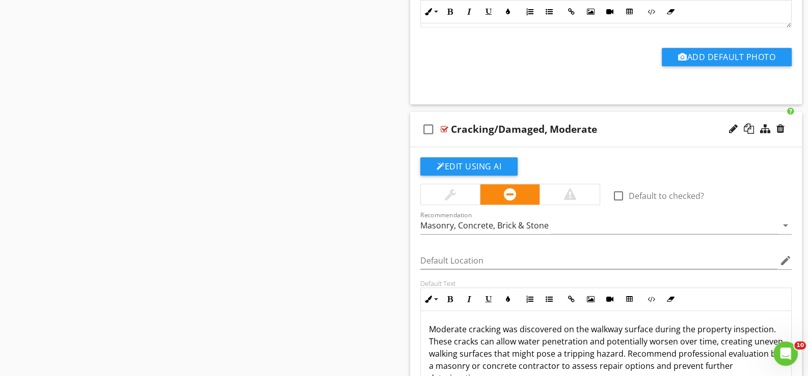
scroll to position [1272, 0]
click at [730, 124] on div at bounding box center [733, 129] width 9 height 10
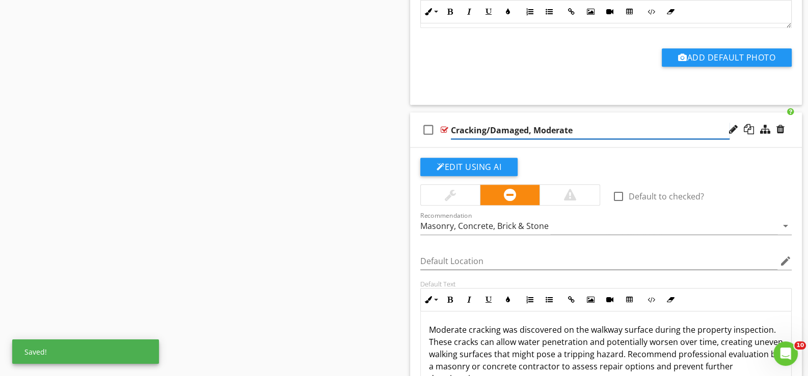
type input "Cracking/Damaged, Moderate*"
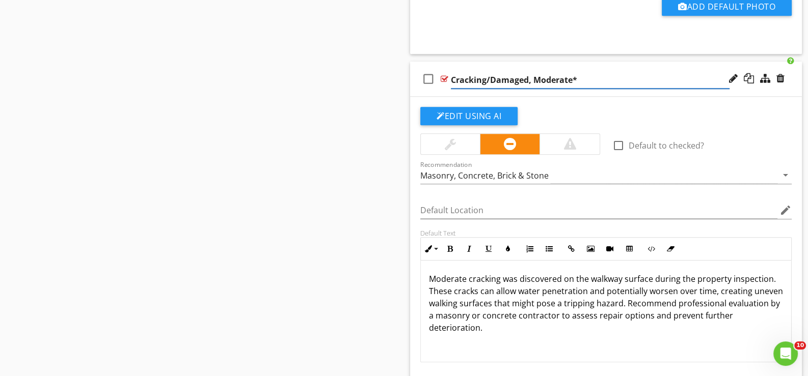
click at [456, 90] on div "check_box_outline_blank Cracking/Damaged, Moderate*" at bounding box center [606, 79] width 392 height 35
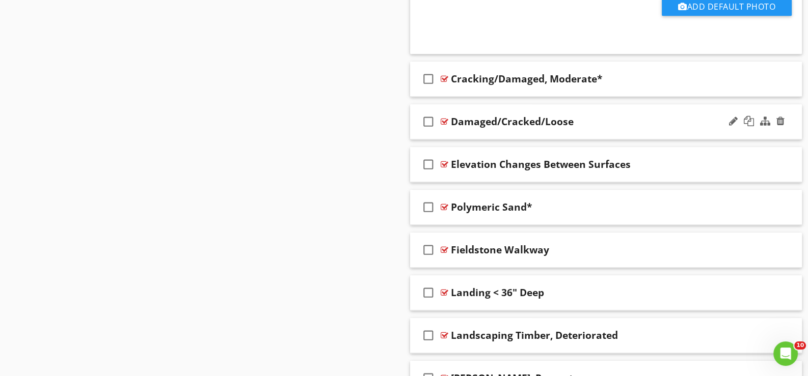
click at [466, 130] on div "check_box_outline_blank Damaged/Cracked/Loose" at bounding box center [606, 121] width 392 height 35
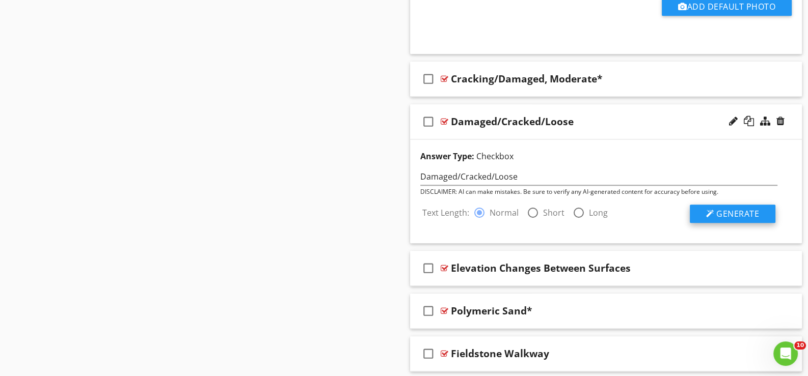
click at [730, 210] on span "Generate" at bounding box center [737, 213] width 43 height 11
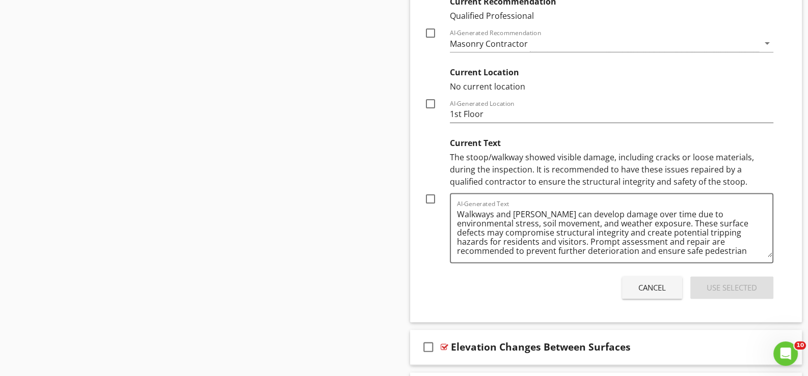
scroll to position [1679, 0]
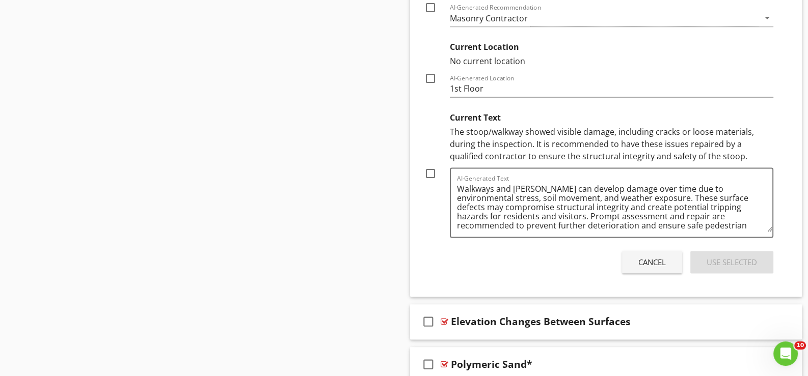
drag, startPoint x: 433, startPoint y: 174, endPoint x: 503, endPoint y: 200, distance: 74.0
click at [434, 174] on div at bounding box center [430, 173] width 17 height 17
checkbox input "true"
click at [728, 257] on div "Use Selected" at bounding box center [731, 263] width 50 height 12
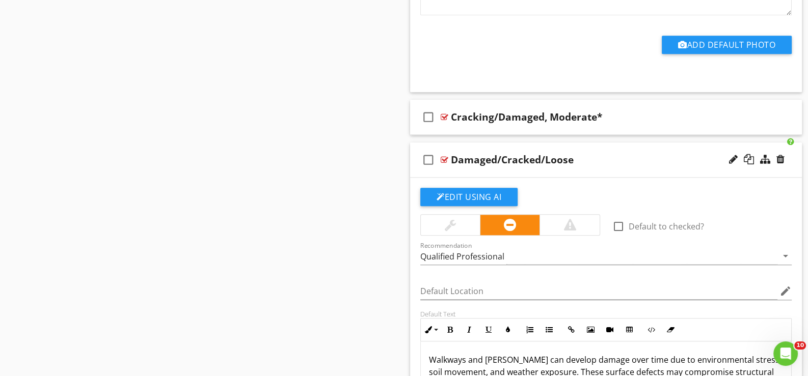
scroll to position [1255, 0]
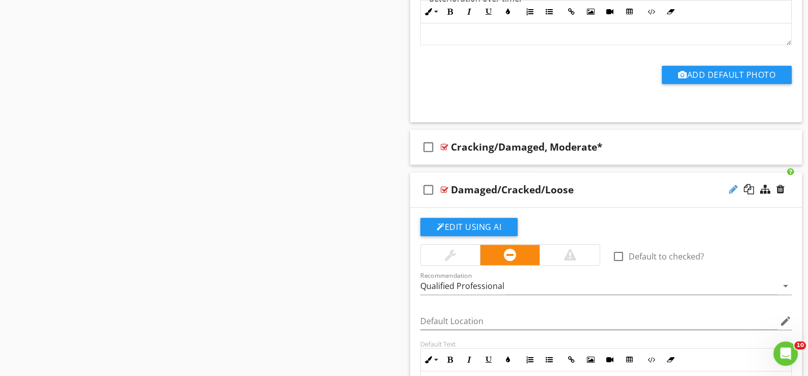
click at [729, 184] on div at bounding box center [733, 189] width 9 height 10
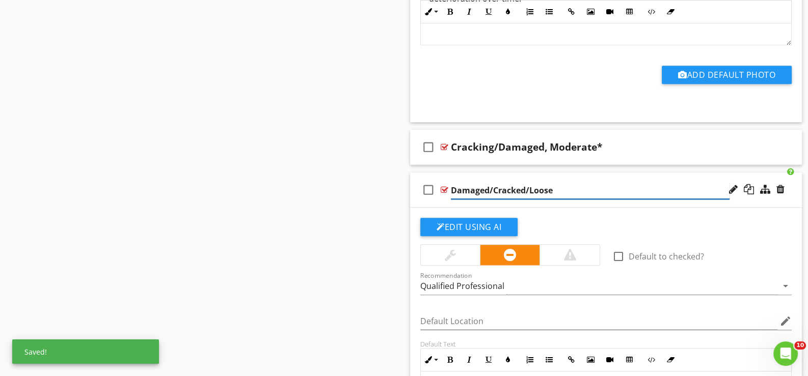
type input "Damaged/Cracked/Loose*"
click at [551, 202] on div "check_box_outline_blank Damaged/Cracked/Loose*" at bounding box center [606, 190] width 392 height 35
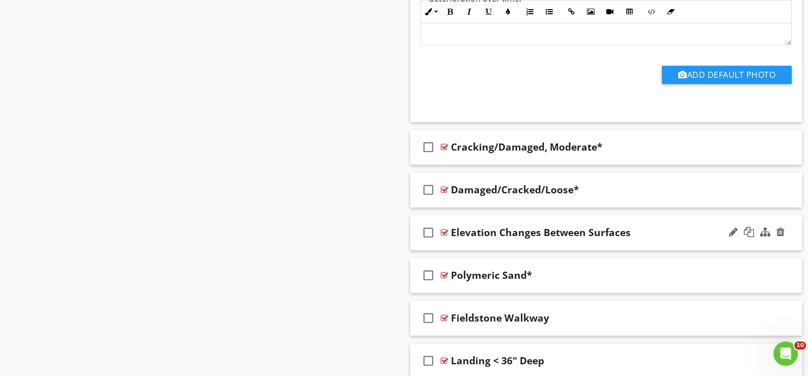
click at [494, 243] on div "check_box_outline_blank Elevation Changes Between Surfaces" at bounding box center [606, 232] width 392 height 35
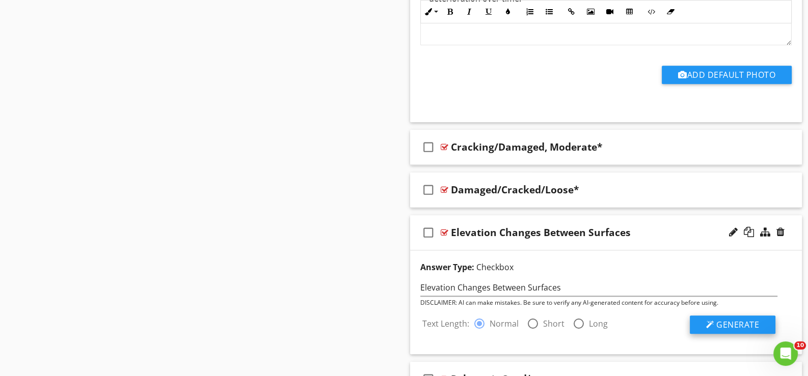
click at [740, 322] on span "Generate" at bounding box center [737, 324] width 43 height 11
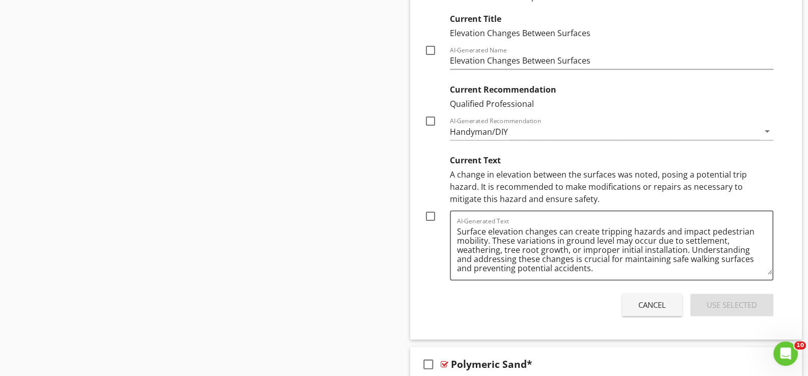
scroll to position [1611, 0]
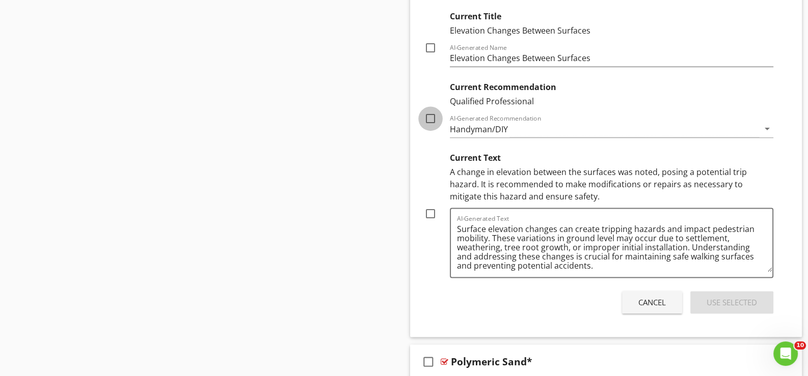
click at [430, 114] on div at bounding box center [430, 118] width 17 height 17
checkbox input "true"
click at [726, 297] on div "Use Selected" at bounding box center [731, 303] width 50 height 12
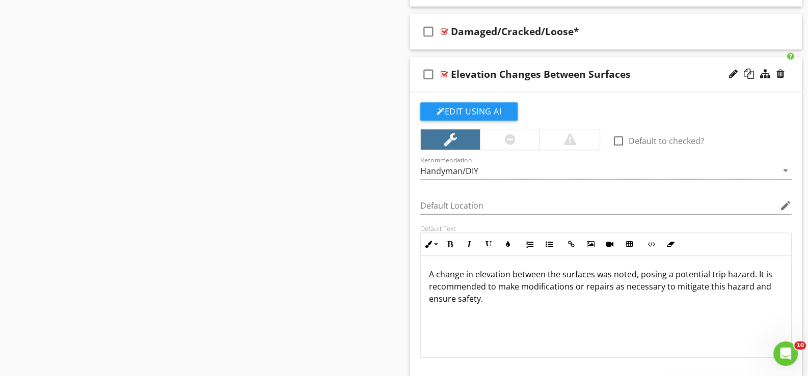
scroll to position [1407, 0]
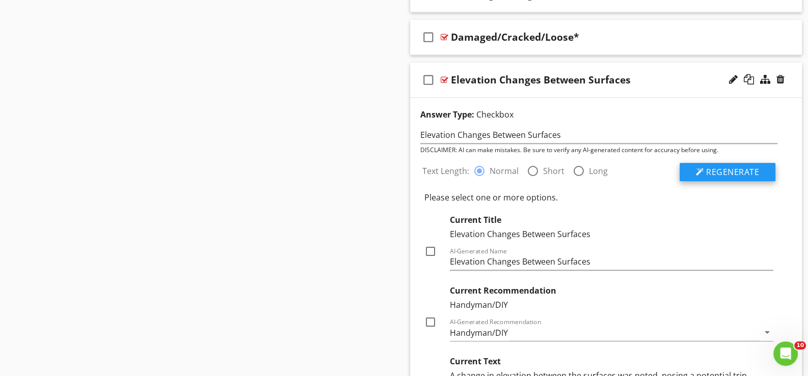
click at [742, 168] on span "Regenerate" at bounding box center [732, 171] width 53 height 11
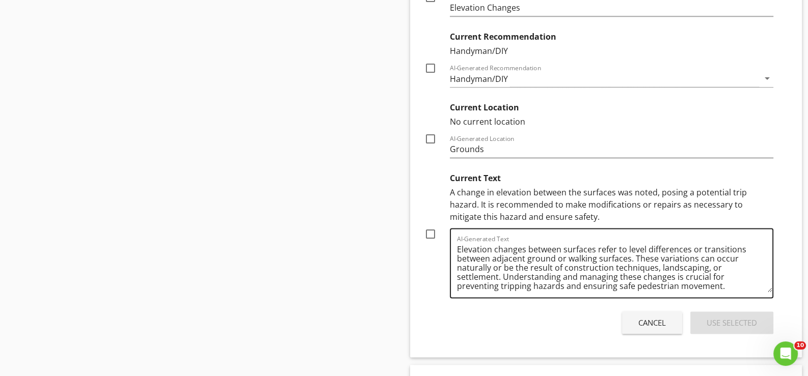
scroll to position [1662, 0]
click at [429, 228] on div at bounding box center [430, 233] width 17 height 17
checkbox input "true"
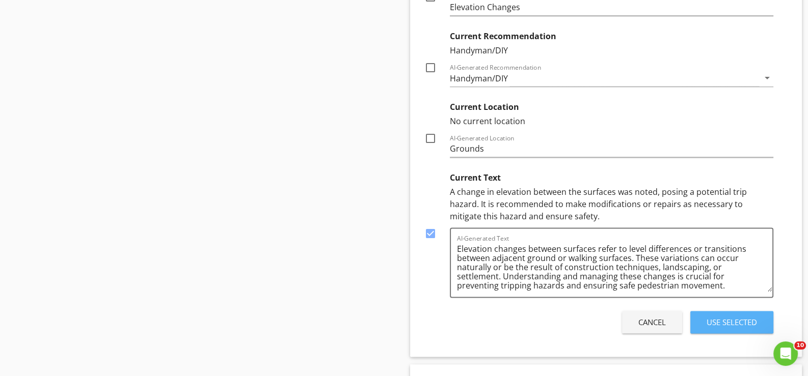
click at [726, 318] on div "Use Selected" at bounding box center [731, 323] width 50 height 12
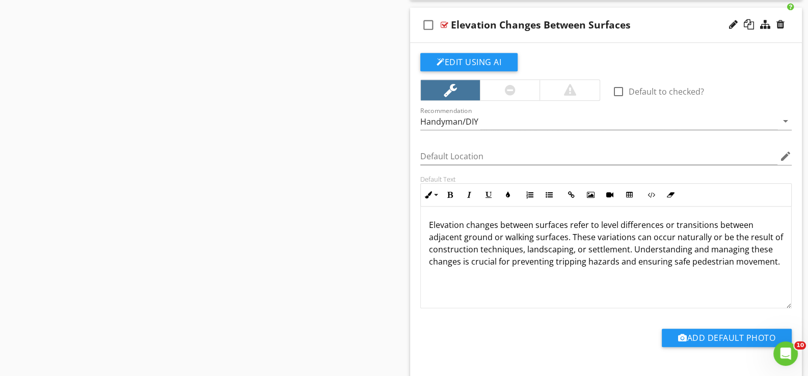
scroll to position [1441, 0]
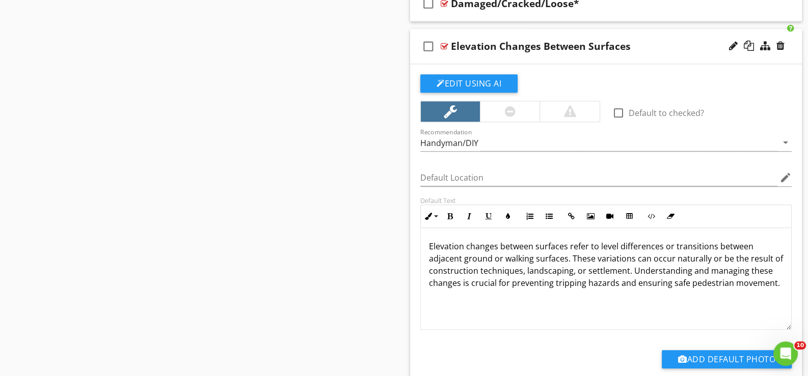
click at [731, 41] on div at bounding box center [733, 46] width 9 height 10
type input "Elevation Changes Between Surfaces*"
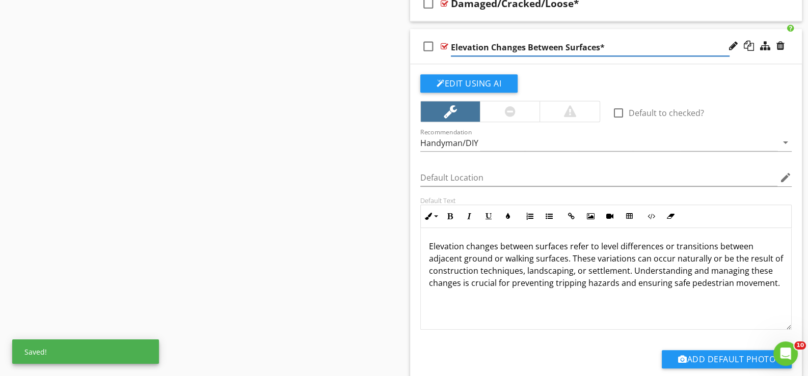
click at [440, 60] on div "check_box_outline_blank Elevation Changes Between Surfaces*" at bounding box center [606, 46] width 392 height 35
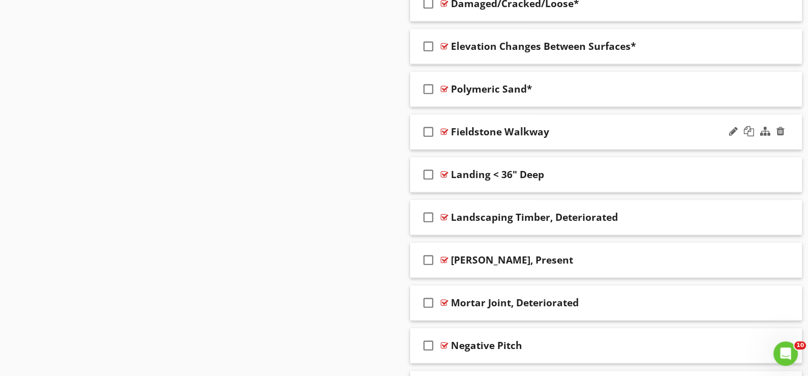
click at [456, 141] on div "check_box_outline_blank Fieldstone Walkway" at bounding box center [606, 132] width 392 height 35
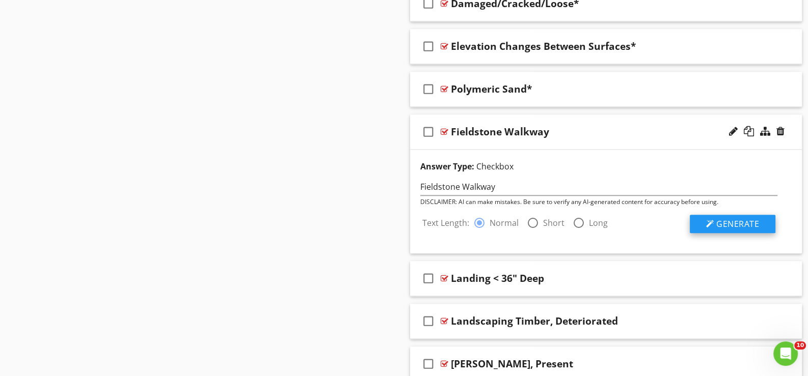
click at [736, 221] on span "Generate" at bounding box center [737, 223] width 43 height 11
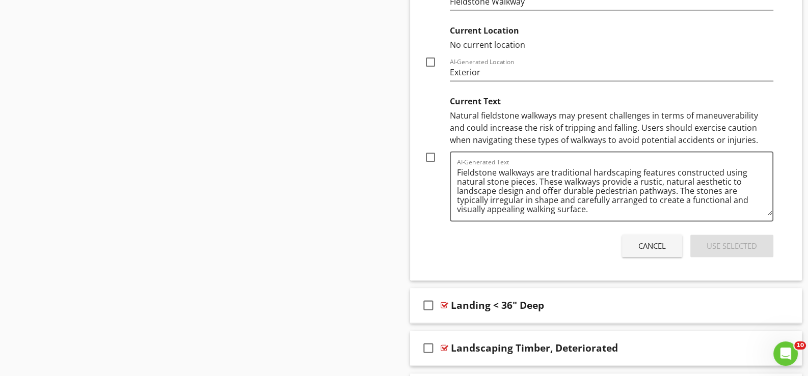
scroll to position [1746, 0]
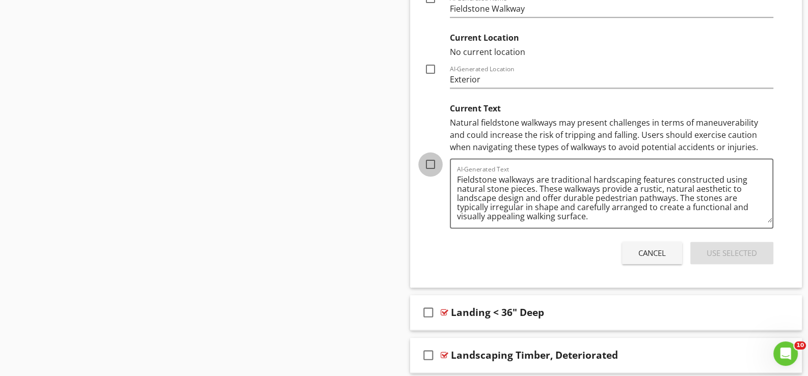
click at [430, 158] on div at bounding box center [430, 164] width 17 height 17
checkbox input "true"
click at [731, 249] on div "Use Selected" at bounding box center [731, 253] width 50 height 12
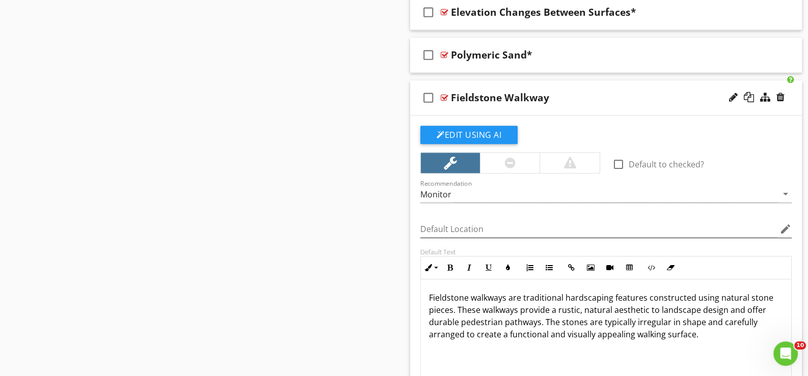
scroll to position [1474, 0]
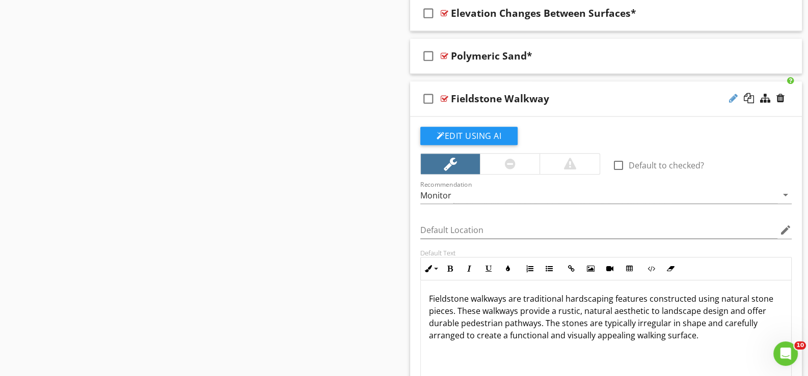
click at [731, 94] on div at bounding box center [733, 98] width 9 height 10
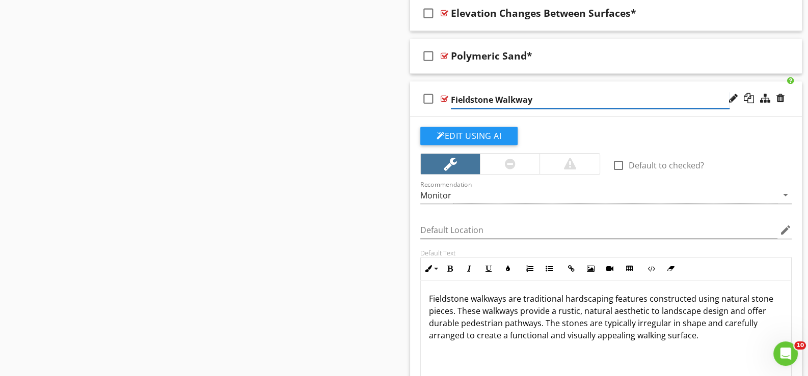
type input "Fieldstone Walkway*"
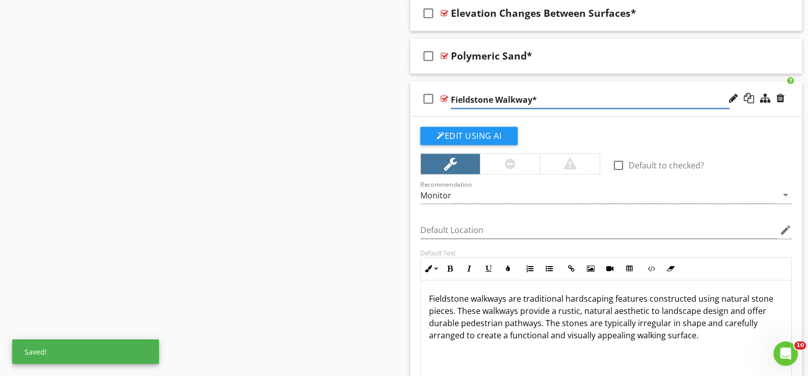
click at [443, 110] on div "check_box_outline_blank Fieldstone Walkway*" at bounding box center [606, 98] width 392 height 35
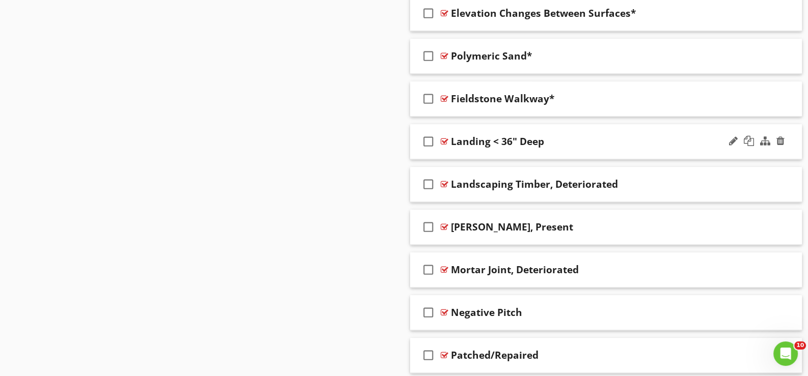
click at [458, 152] on div "check_box_outline_blank Landing < 36" Deep" at bounding box center [606, 141] width 392 height 35
click at [464, 150] on div "check_box_outline_blank Landing < 36" Deep" at bounding box center [606, 141] width 392 height 35
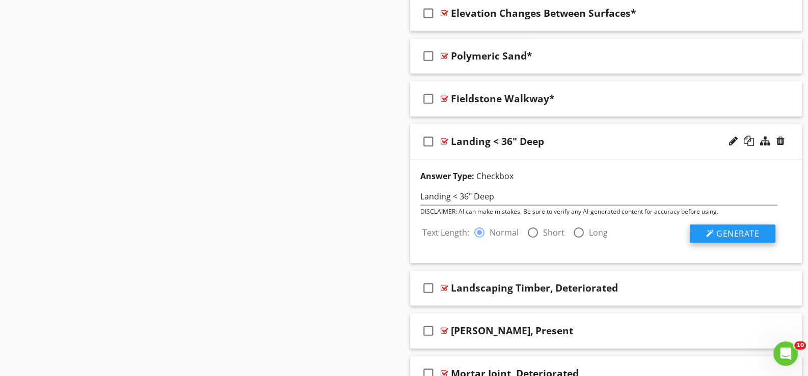
click at [723, 228] on span "Generate" at bounding box center [737, 233] width 43 height 11
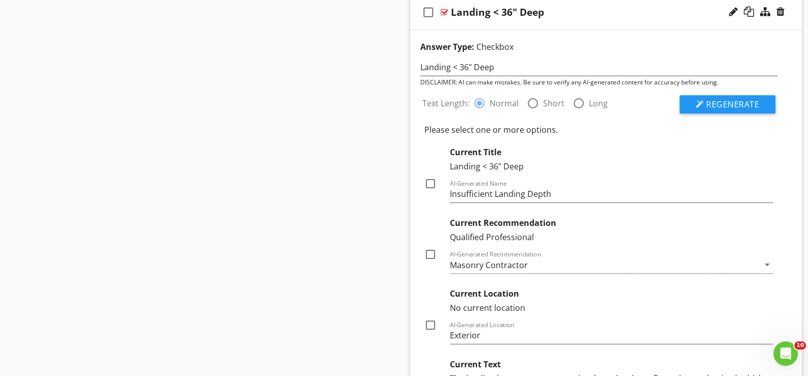
scroll to position [1627, 0]
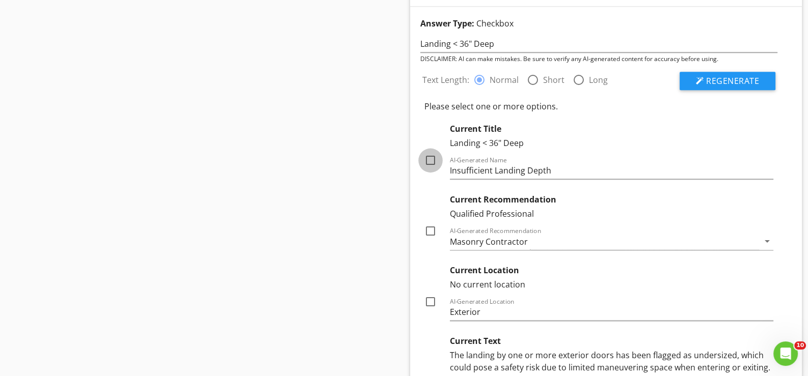
click at [430, 157] on div at bounding box center [430, 160] width 17 height 17
checkbox input "true"
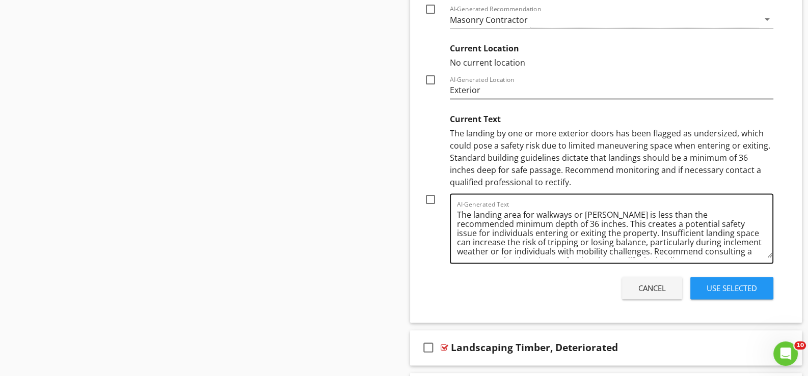
scroll to position [1881, 0]
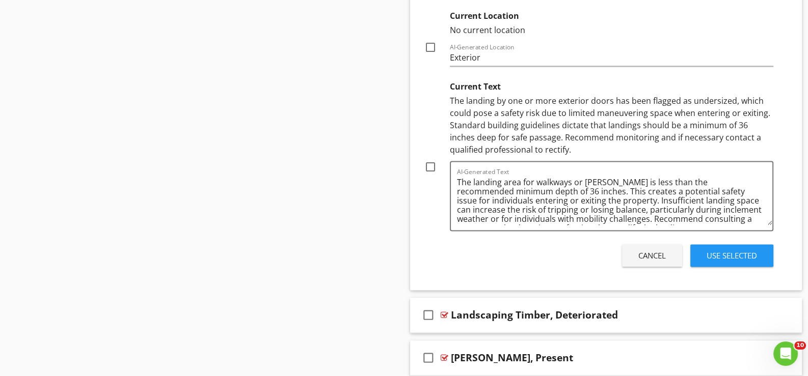
click at [433, 161] on div at bounding box center [430, 166] width 17 height 17
checkbox input "true"
click at [730, 253] on div "Use Selected" at bounding box center [731, 256] width 50 height 12
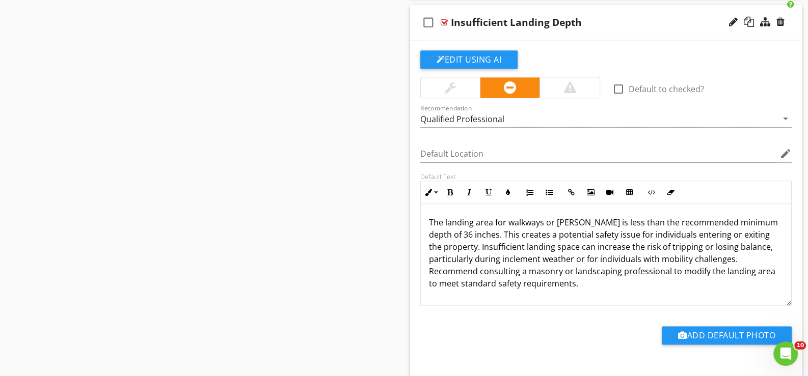
scroll to position [1559, 0]
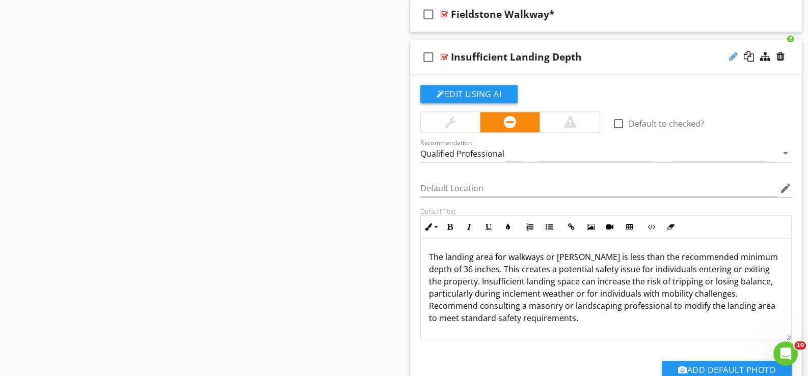
drag, startPoint x: 732, startPoint y: 48, endPoint x: 695, endPoint y: 55, distance: 37.4
click at [732, 48] on div at bounding box center [757, 57] width 60 height 24
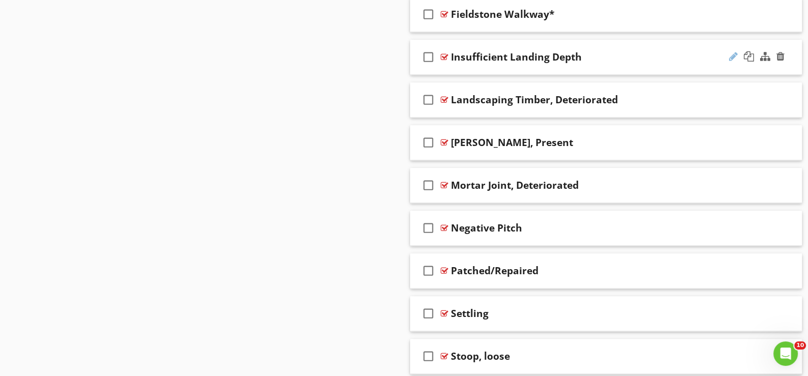
click at [730, 51] on div at bounding box center [733, 56] width 9 height 10
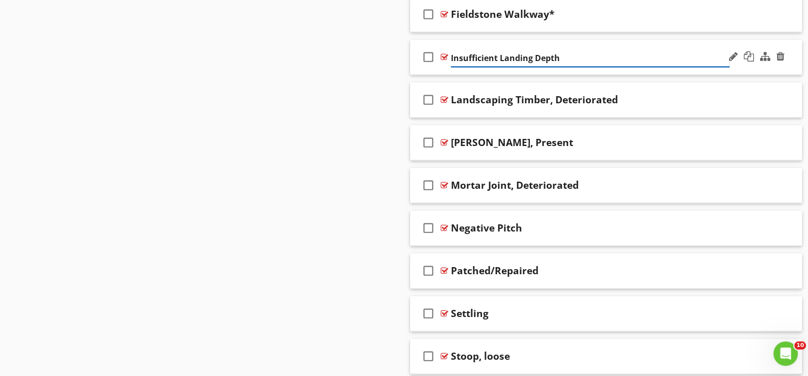
type input "Insufficient Landing Depth*"
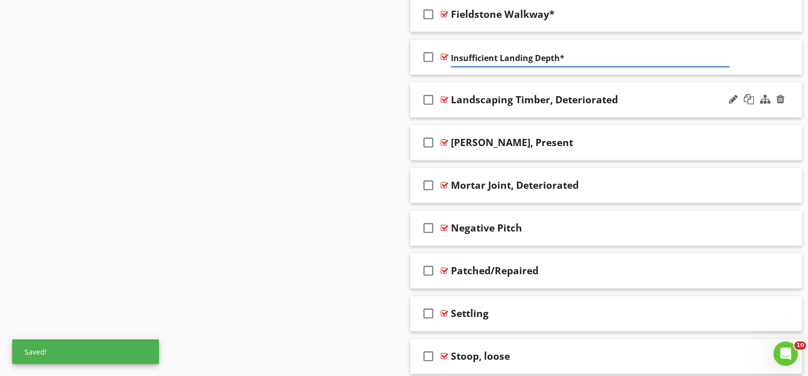
click at [450, 108] on div "check_box_outline_blank Landscaping Timber, Deteriorated" at bounding box center [606, 99] width 392 height 35
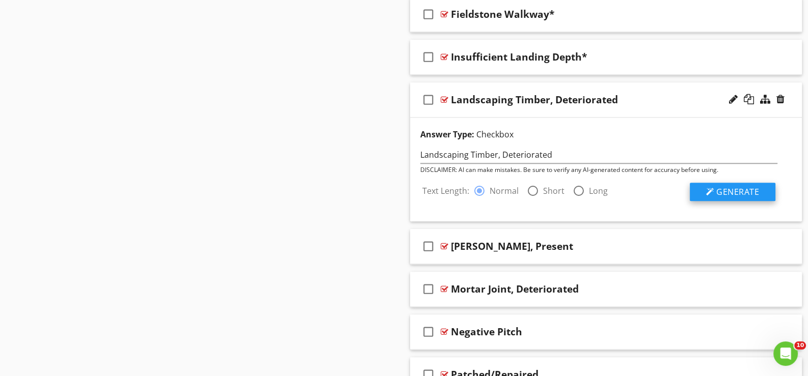
click at [736, 188] on span "Generate" at bounding box center [737, 191] width 43 height 11
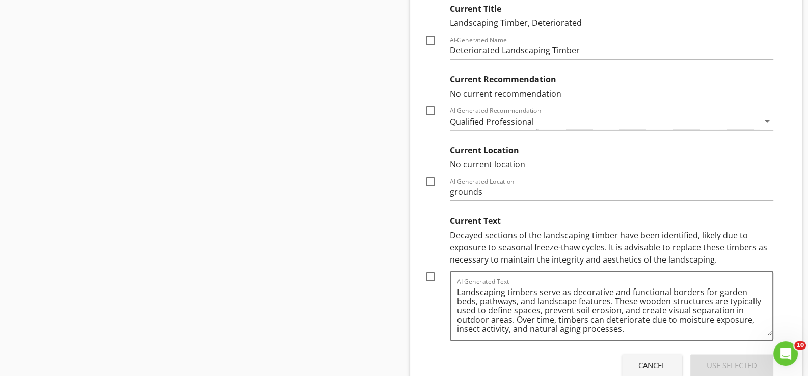
scroll to position [1813, 0]
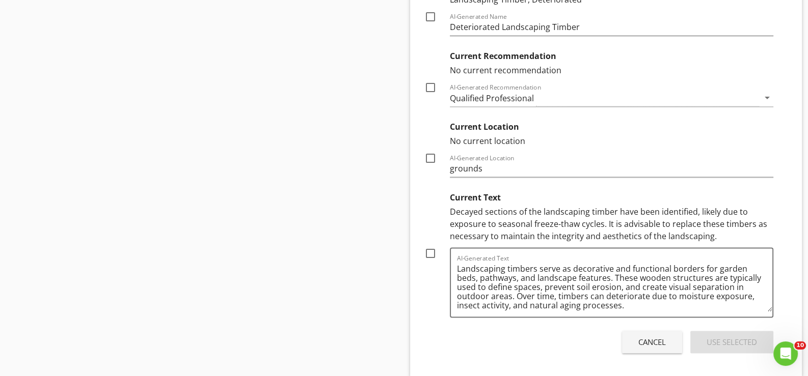
click at [432, 249] on div at bounding box center [430, 253] width 17 height 17
checkbox input "true"
click at [726, 338] on div "Use Selected" at bounding box center [731, 343] width 50 height 12
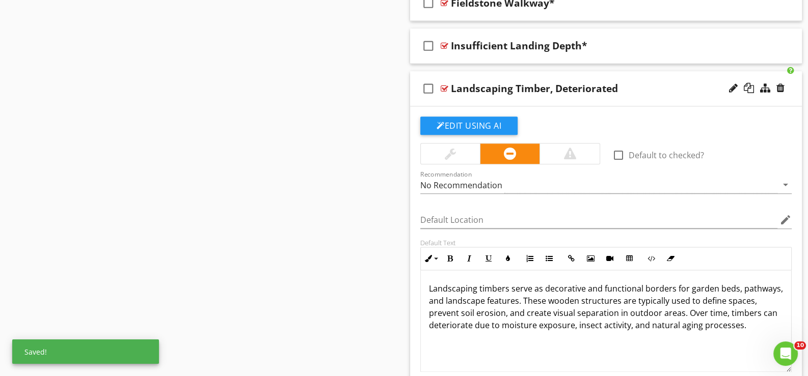
scroll to position [1559, 0]
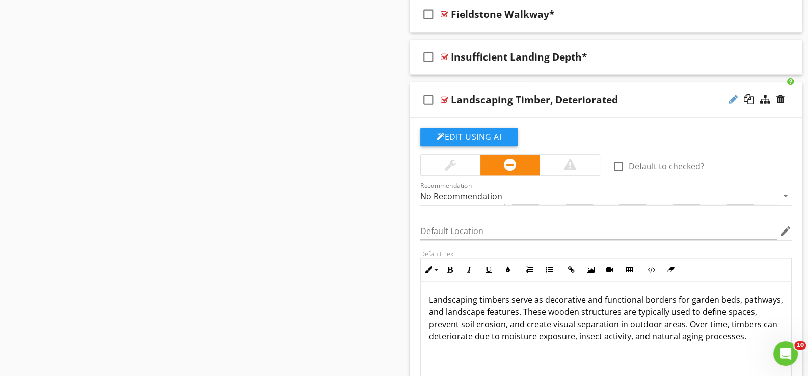
click at [731, 94] on div at bounding box center [733, 99] width 9 height 10
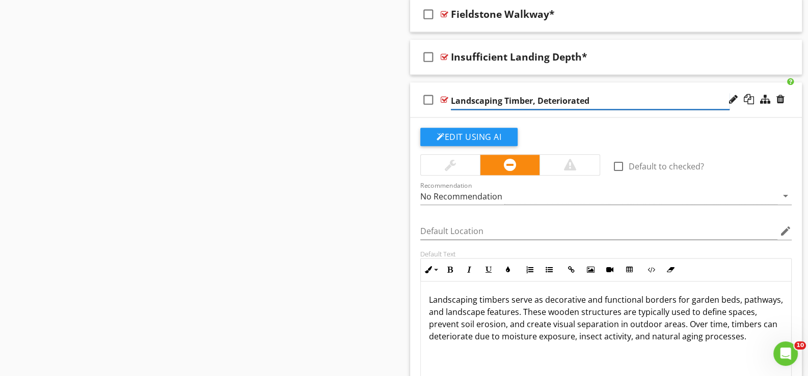
type input "Landscaping Timber, Deteriorated*"
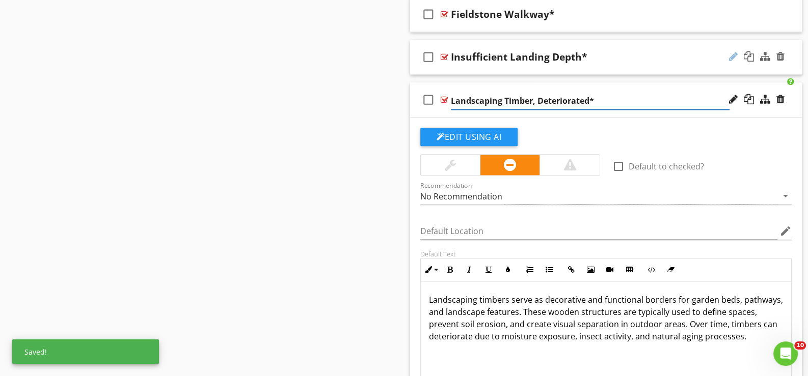
click at [731, 51] on div at bounding box center [733, 56] width 9 height 10
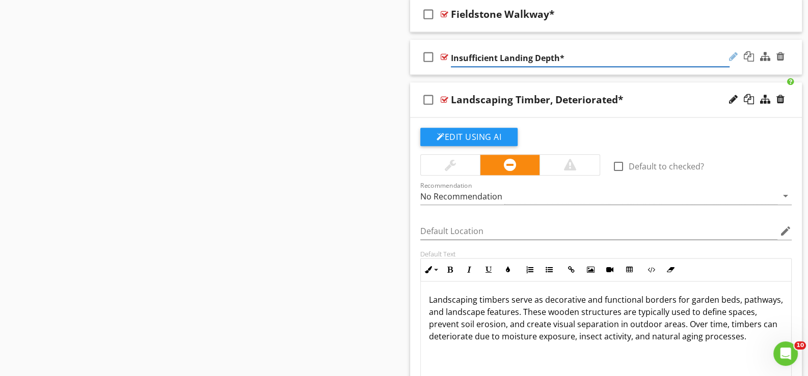
click at [732, 52] on div at bounding box center [733, 56] width 9 height 10
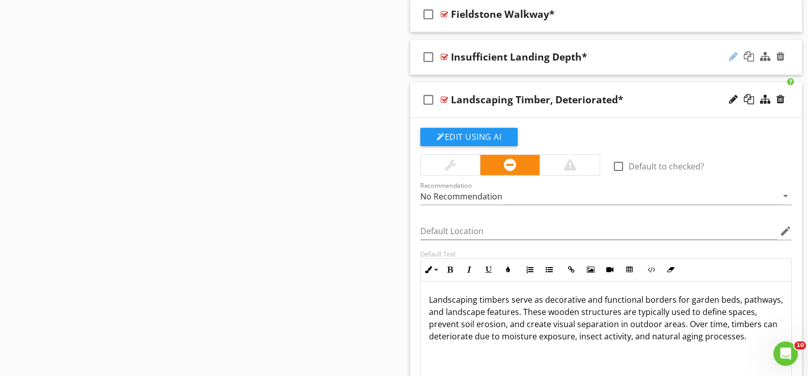
click at [732, 51] on div at bounding box center [733, 56] width 9 height 10
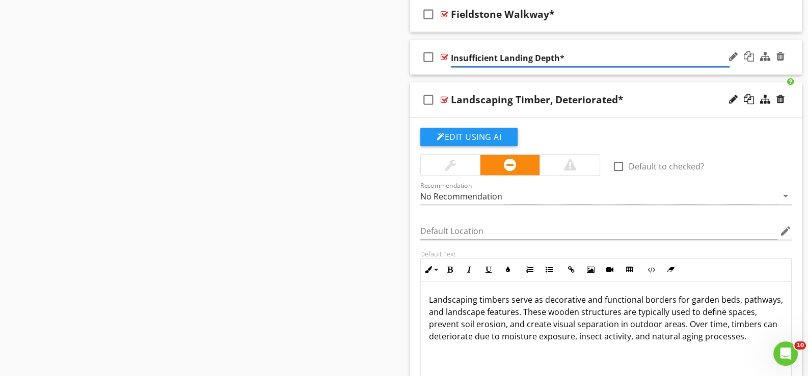
click at [497, 55] on input "Insufficient Landing Depth*" at bounding box center [590, 58] width 279 height 17
click at [559, 54] on input "Insufficient Landing Depth*" at bounding box center [590, 58] width 279 height 17
click at [496, 55] on input "Insufficient Landing Depth, Indufficient*" at bounding box center [590, 58] width 279 height 17
click at [527, 53] on input "Landing Depth, Indufficient*" at bounding box center [590, 58] width 279 height 17
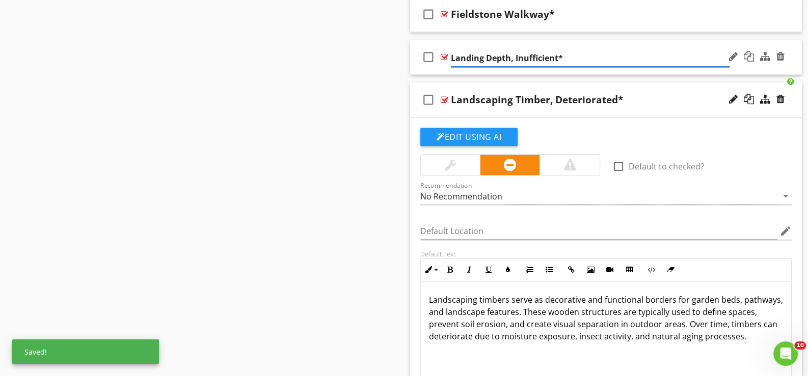
type input "Landing Depth, Insufficient*"
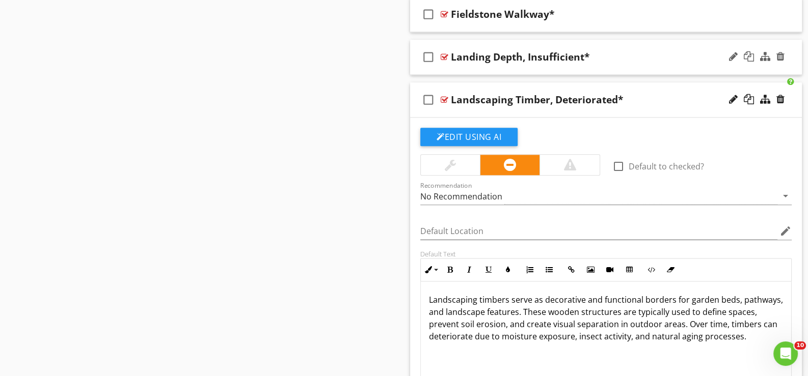
click at [463, 70] on div "check_box_outline_blank Landing Depth, Insufficient*" at bounding box center [606, 57] width 392 height 35
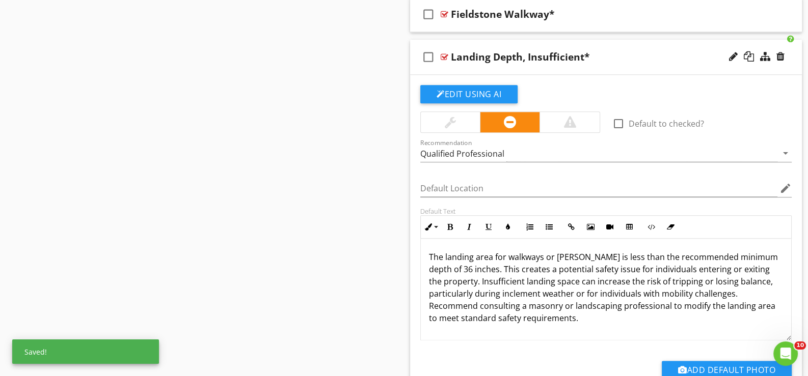
click at [469, 70] on div "check_box_outline_blank Landing Depth, Insufficient*" at bounding box center [606, 57] width 392 height 35
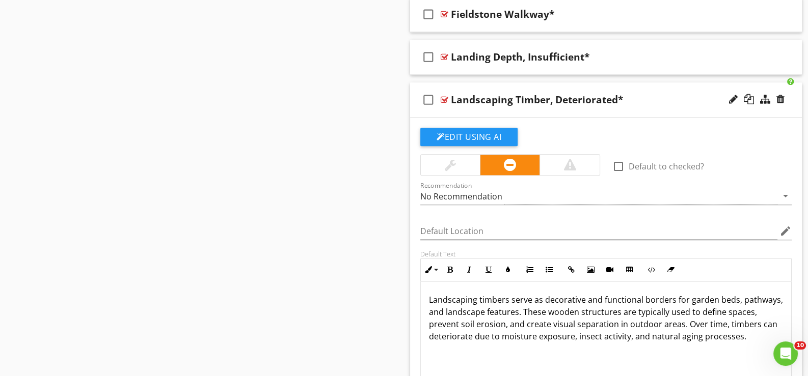
click at [467, 109] on div "check_box_outline_blank Landscaping Timber, Deteriorated*" at bounding box center [606, 99] width 392 height 35
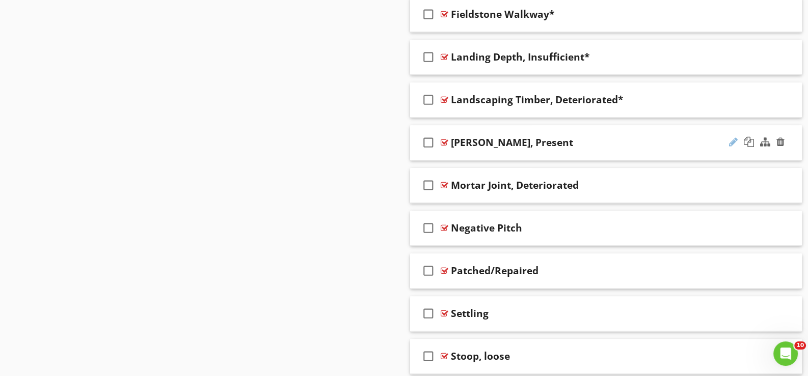
click at [731, 137] on div at bounding box center [733, 142] width 9 height 10
click at [476, 152] on div "check_box_outline_blank Moss, Present" at bounding box center [606, 142] width 392 height 35
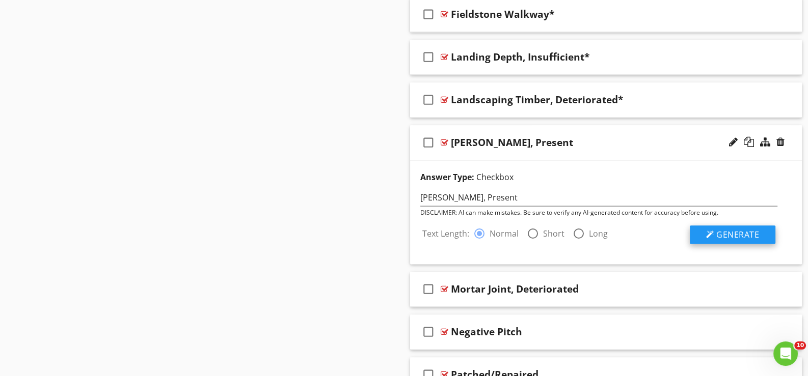
click at [718, 229] on span "Generate" at bounding box center [737, 234] width 43 height 11
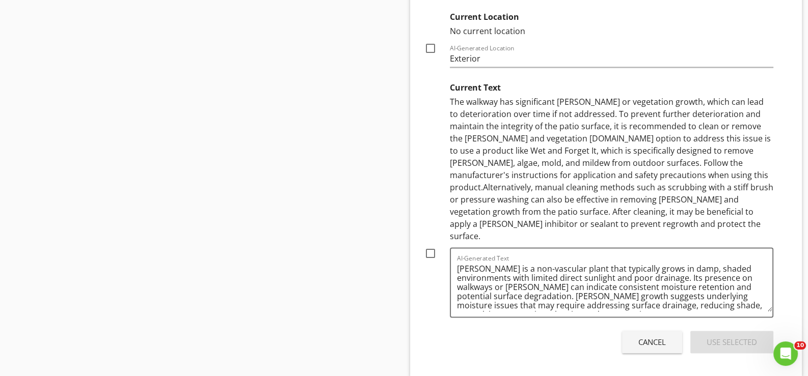
scroll to position [2017, 0]
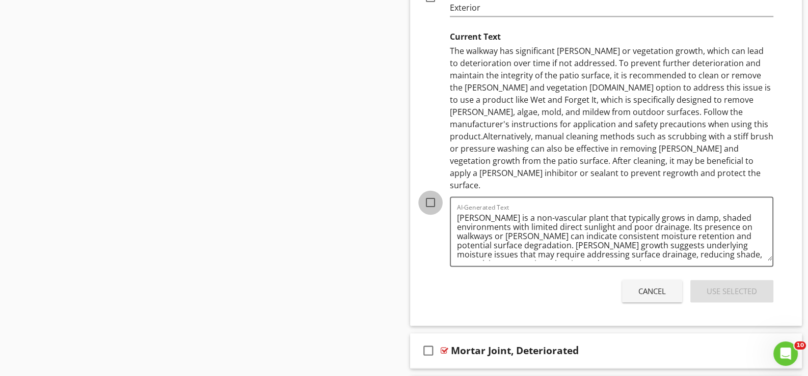
click at [430, 194] on div at bounding box center [430, 202] width 17 height 17
checkbox input "true"
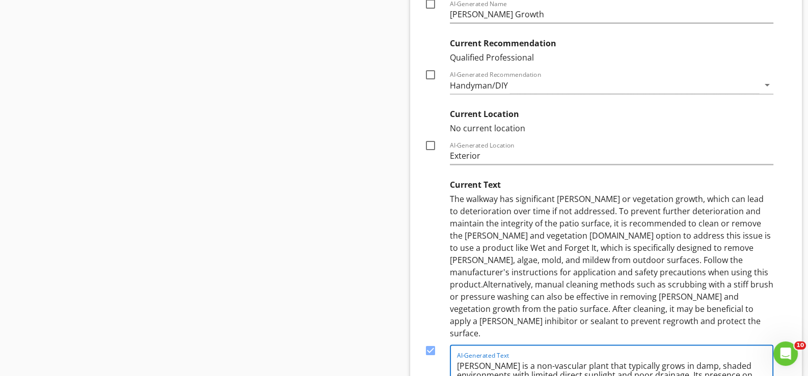
scroll to position [1864, 0]
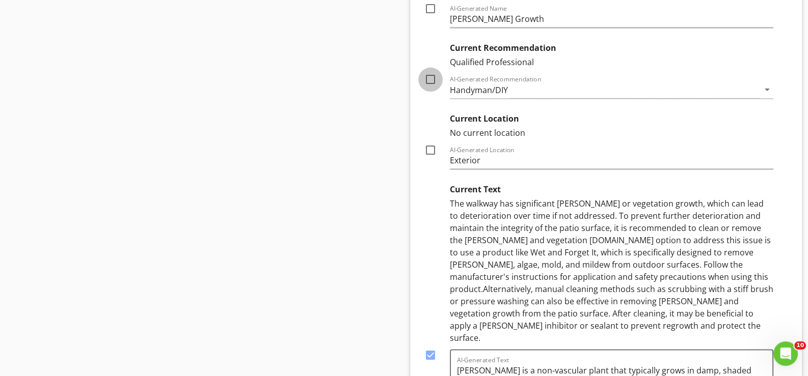
click at [428, 76] on div at bounding box center [430, 79] width 17 height 17
checkbox input "true"
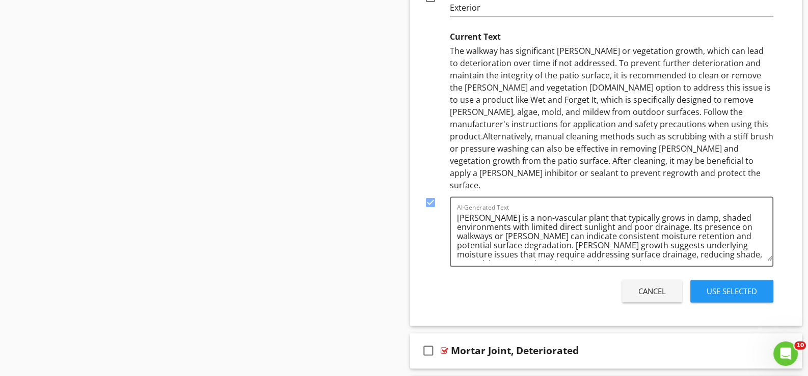
scroll to position [2068, 0]
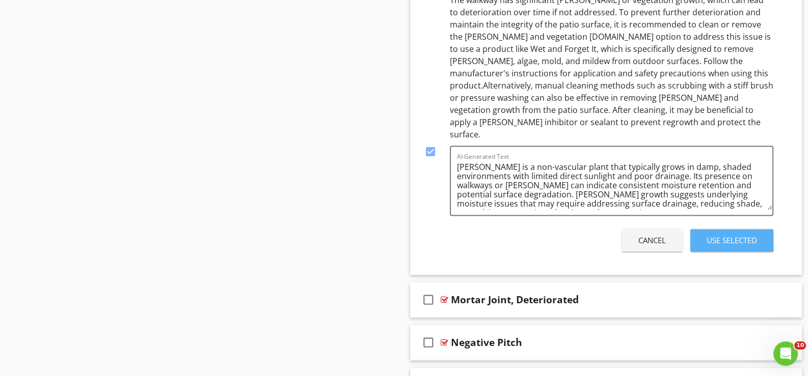
click at [721, 235] on div "Use Selected" at bounding box center [731, 241] width 50 height 12
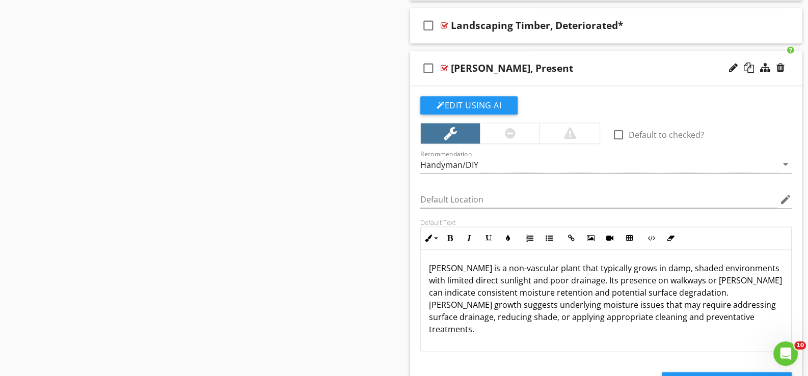
scroll to position [1632, 0]
click at [731, 63] on div at bounding box center [733, 68] width 9 height 10
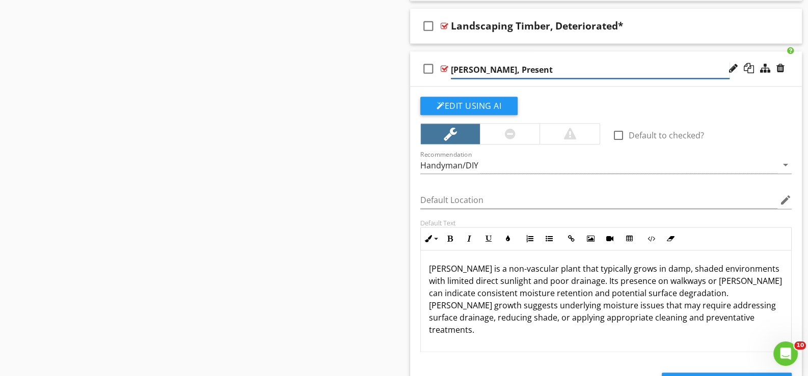
type input "[PERSON_NAME], Present*"
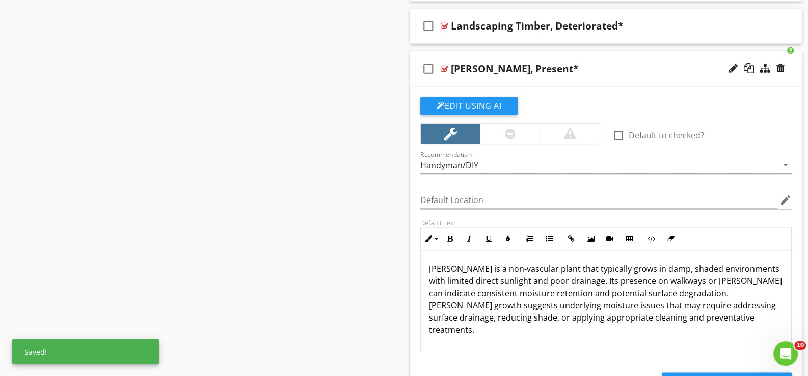
click at [551, 97] on div "Edit Using AI" at bounding box center [605, 110] width 371 height 26
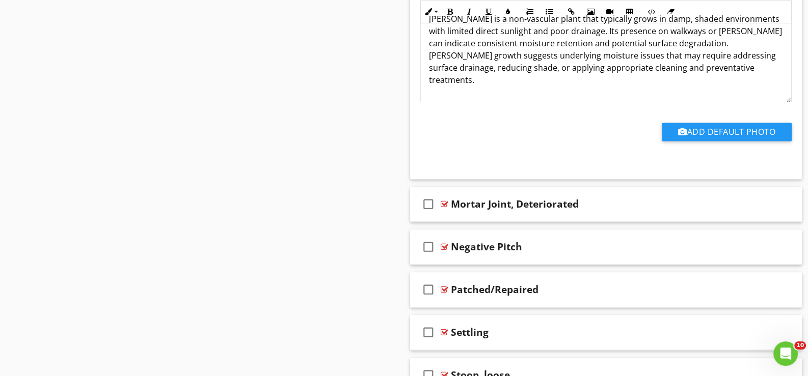
scroll to position [1887, 0]
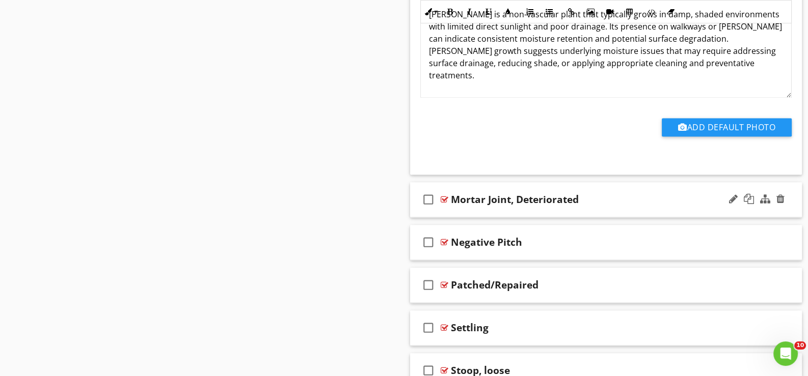
click at [466, 206] on div "check_box_outline_blank Mortar Joint, Deteriorated" at bounding box center [606, 199] width 392 height 35
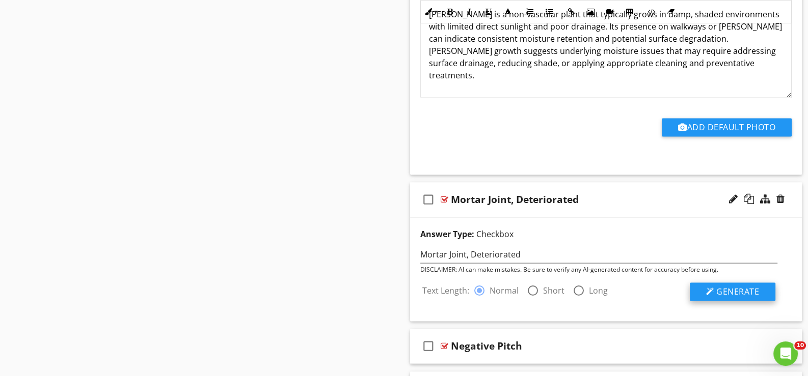
click at [738, 286] on span "Generate" at bounding box center [737, 291] width 43 height 11
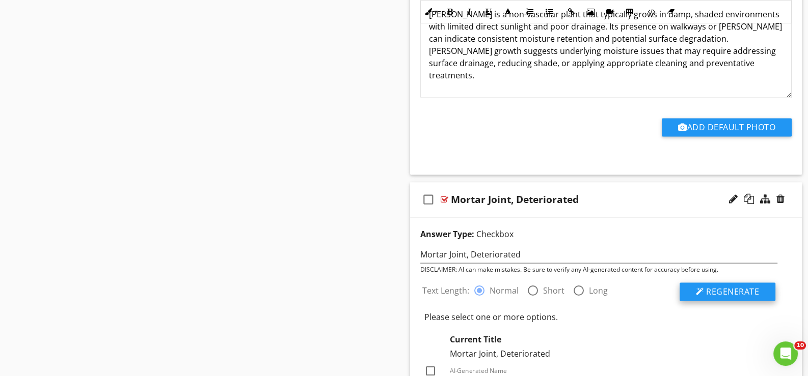
click at [726, 289] on span "Regenerate" at bounding box center [732, 291] width 53 height 11
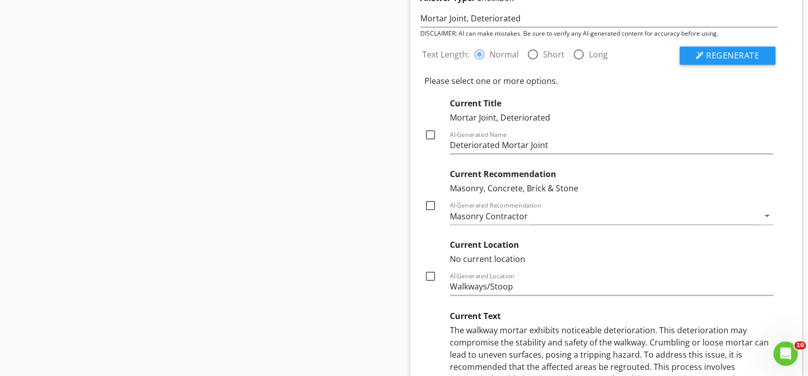
scroll to position [2141, 0]
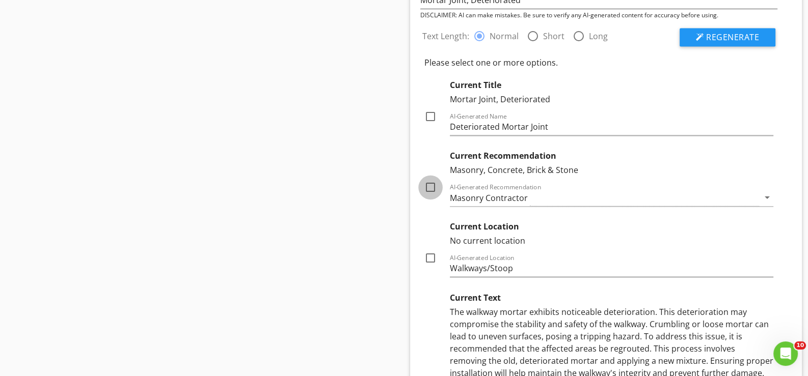
click at [430, 182] on div at bounding box center [430, 187] width 17 height 17
checkbox input "true"
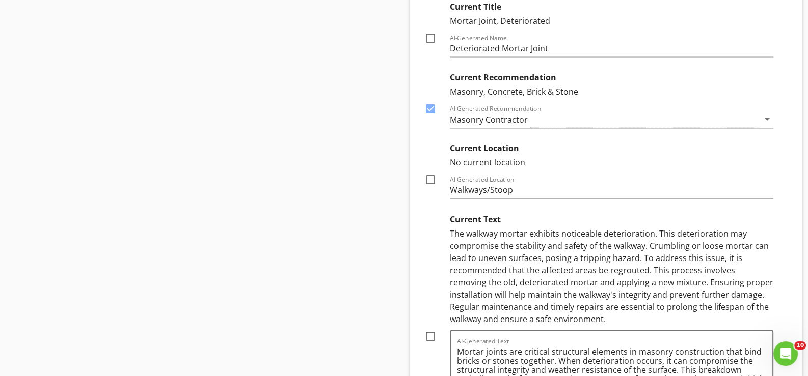
scroll to position [2243, 0]
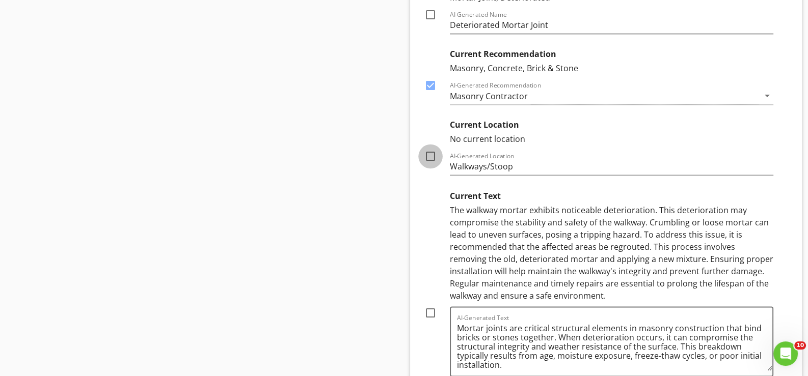
click at [426, 152] on div at bounding box center [430, 156] width 17 height 17
checkbox input "true"
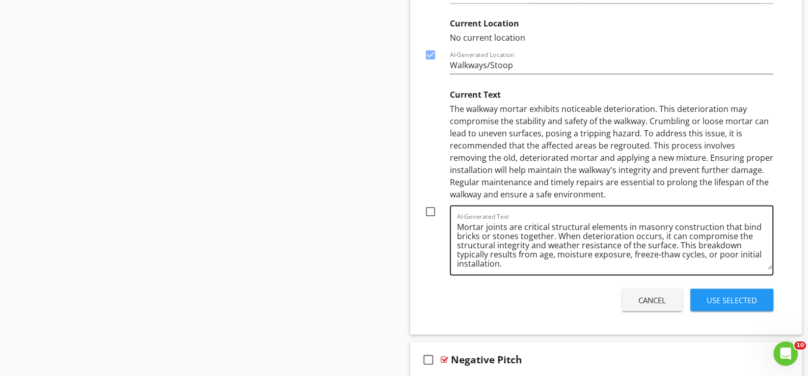
scroll to position [2345, 0]
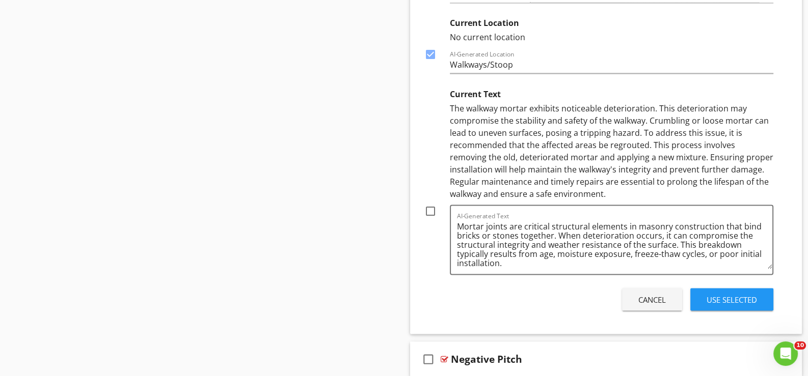
click at [428, 203] on div at bounding box center [430, 210] width 17 height 17
checkbox input "true"
click at [727, 294] on div "Use Selected" at bounding box center [731, 300] width 50 height 12
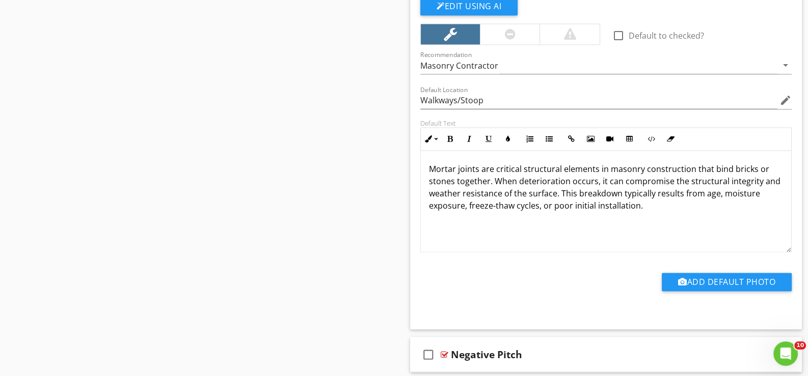
scroll to position [2025, 0]
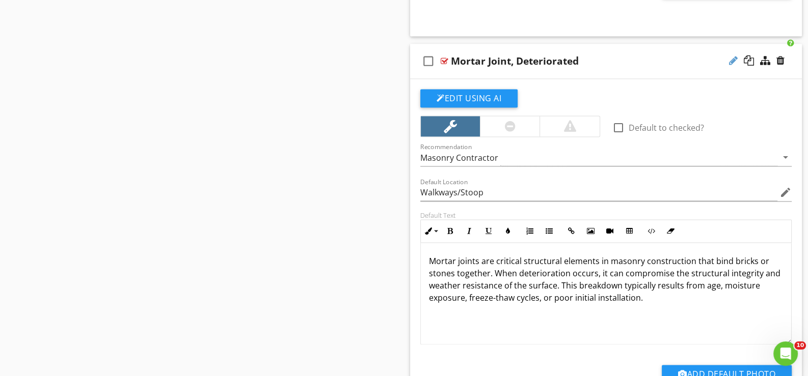
click at [733, 55] on div at bounding box center [733, 60] width 9 height 10
type input "Mortar Joint, Deteriorated*"
click at [469, 72] on div "check_box_outline_blank Mortar Joint, Deteriorated*" at bounding box center [606, 61] width 392 height 35
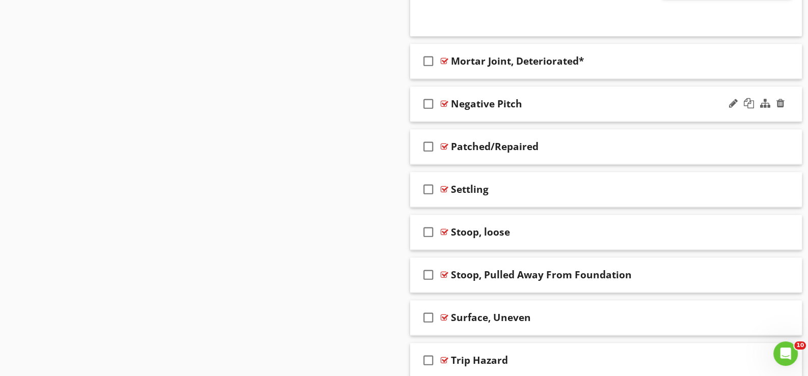
click at [468, 108] on div "check_box_outline_blank Negative Pitch" at bounding box center [606, 104] width 392 height 35
click at [496, 110] on div "check_box_outline_blank Negative Pitch" at bounding box center [606, 104] width 392 height 35
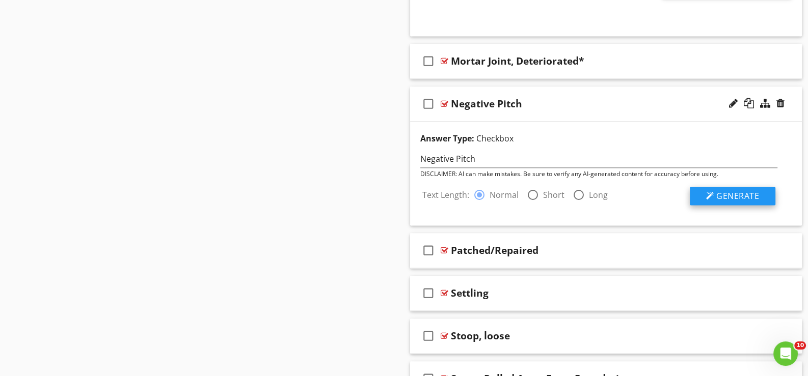
click at [731, 190] on span "Generate" at bounding box center [737, 195] width 43 height 11
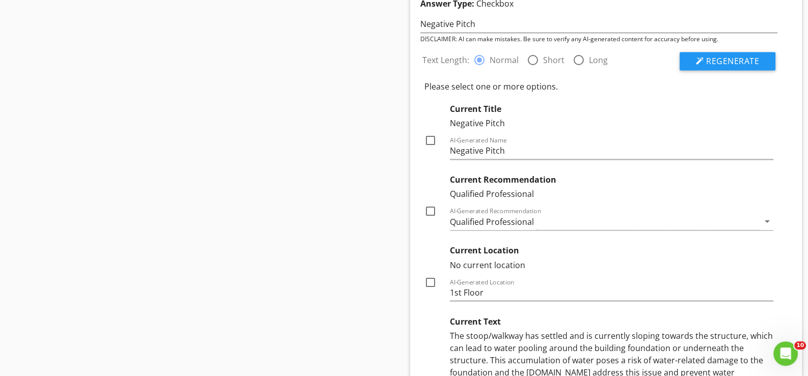
scroll to position [2178, 0]
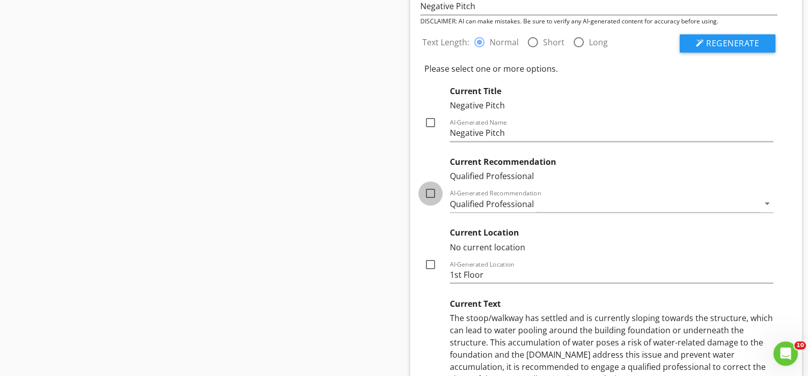
click at [430, 189] on div at bounding box center [430, 193] width 17 height 17
checkbox input "true"
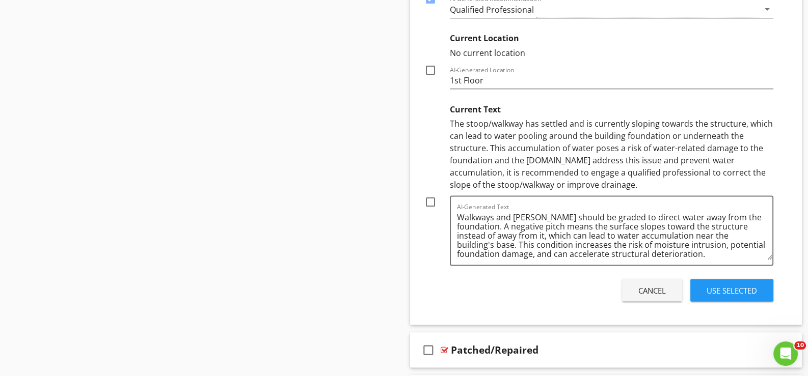
scroll to position [2382, 0]
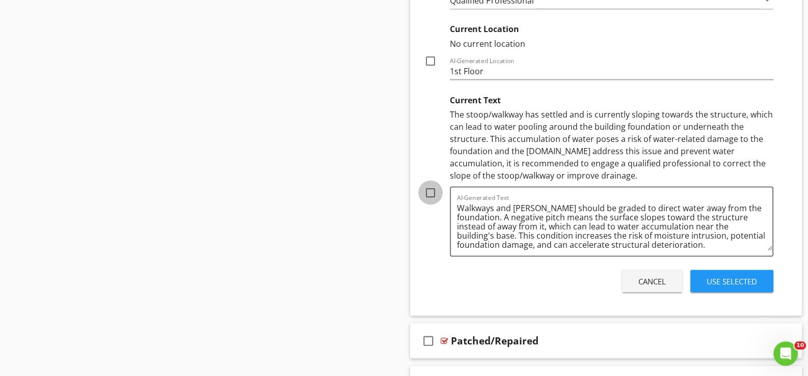
click at [429, 186] on div at bounding box center [430, 192] width 17 height 17
checkbox input "true"
click at [735, 276] on div "Use Selected" at bounding box center [731, 281] width 50 height 12
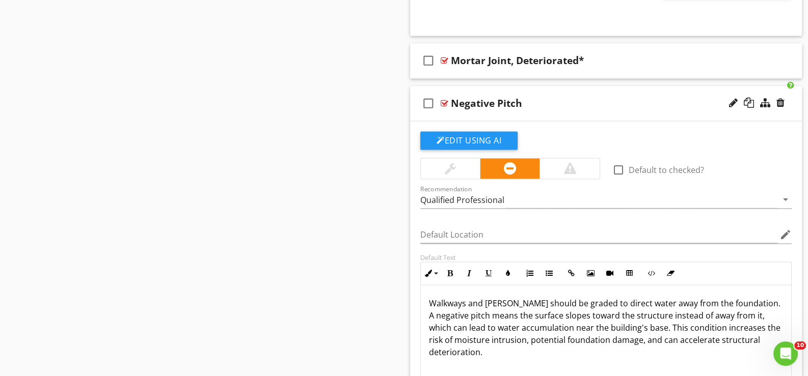
scroll to position [2025, 0]
click at [731, 99] on div at bounding box center [733, 103] width 9 height 10
type input "Negative Pitch*"
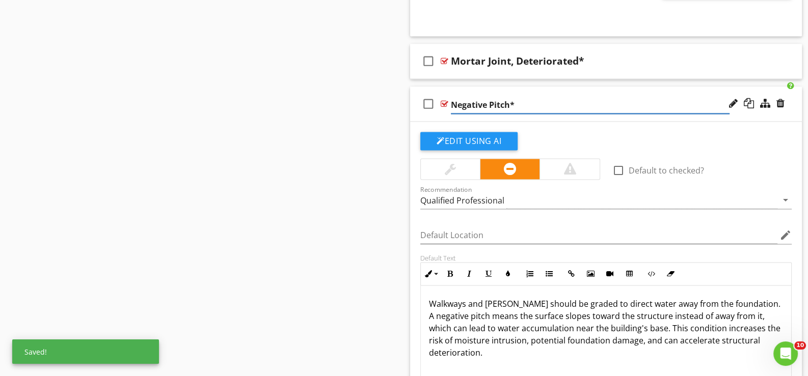
click at [440, 114] on div "check_box_outline_blank Negative Pitch*" at bounding box center [606, 104] width 392 height 35
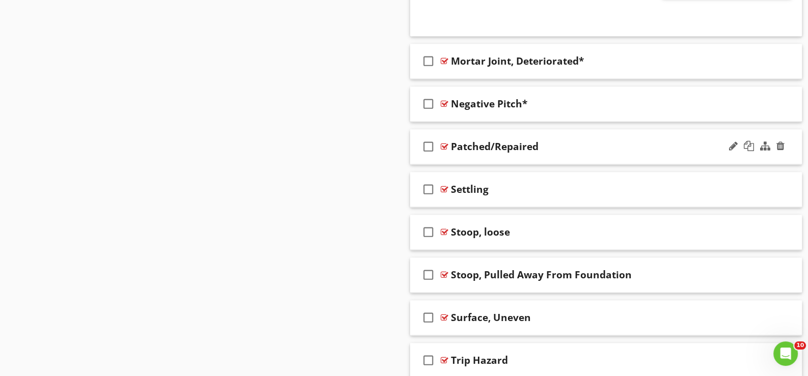
click at [459, 157] on div "check_box_outline_blank Patched/Repaired" at bounding box center [606, 146] width 392 height 35
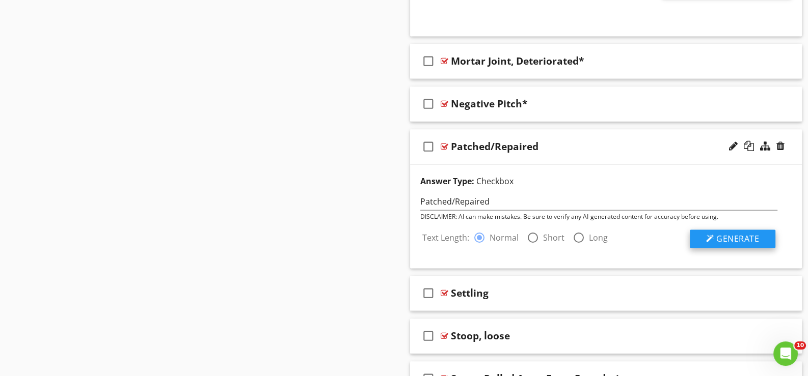
click at [740, 233] on span "Generate" at bounding box center [737, 238] width 43 height 11
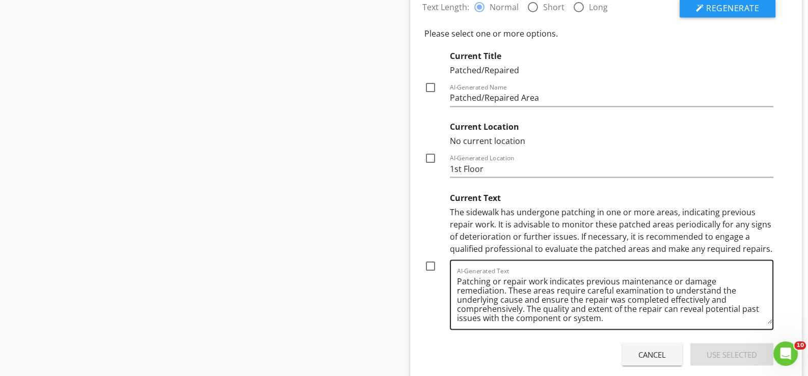
scroll to position [2280, 0]
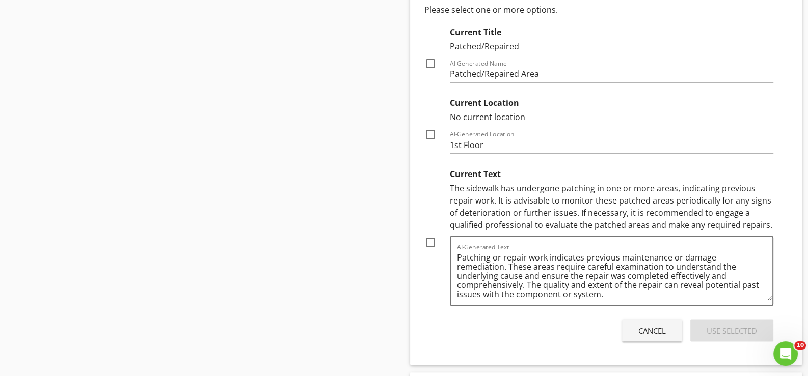
drag, startPoint x: 430, startPoint y: 234, endPoint x: 436, endPoint y: 236, distance: 6.0
click at [431, 234] on div at bounding box center [430, 241] width 17 height 17
checkbox input "true"
click at [724, 325] on div "Use Selected" at bounding box center [731, 331] width 50 height 12
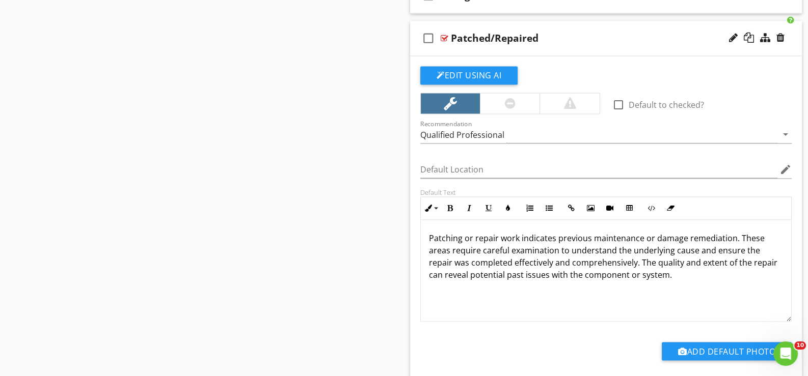
scroll to position [2076, 0]
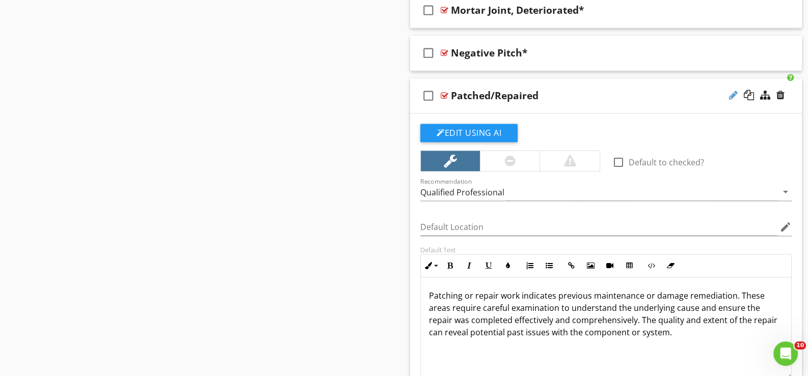
click at [730, 90] on div at bounding box center [733, 95] width 9 height 10
type input "Patched/Repaired*"
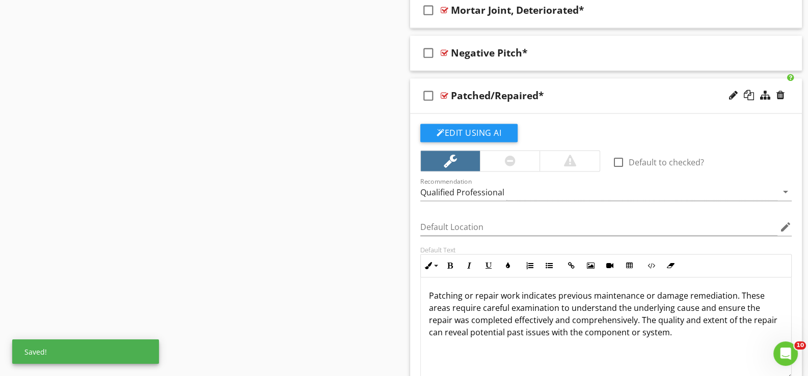
click at [450, 108] on div "check_box_outline_blank Patched/Repaired*" at bounding box center [606, 95] width 392 height 35
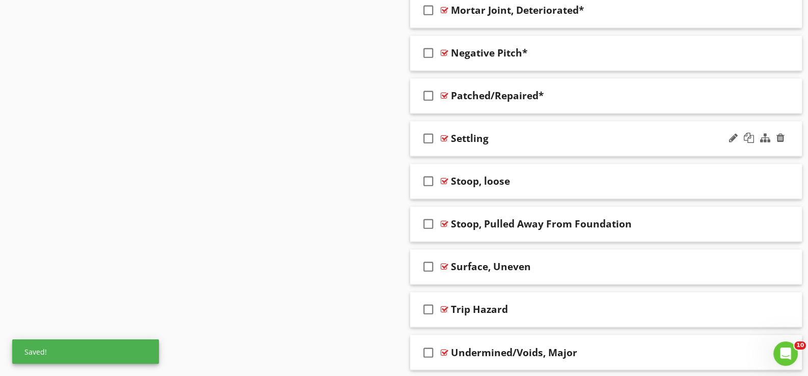
click at [464, 146] on div "check_box_outline_blank Settling" at bounding box center [606, 138] width 392 height 35
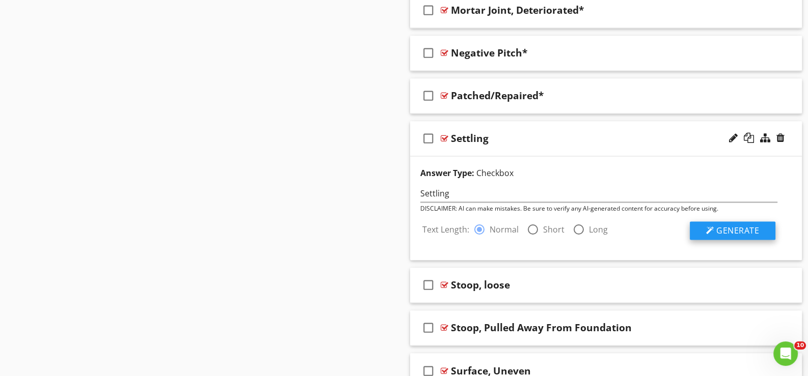
click at [733, 226] on span "Generate" at bounding box center [737, 230] width 43 height 11
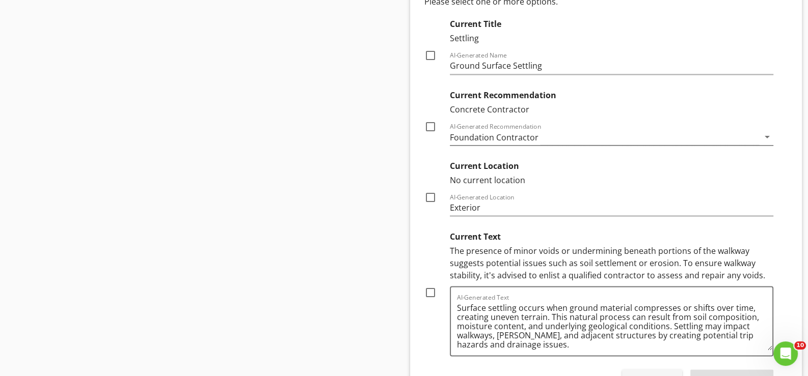
scroll to position [2382, 0]
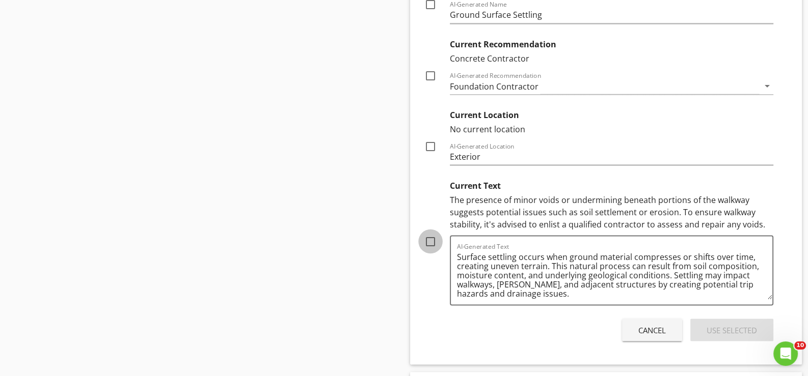
click at [430, 236] on div at bounding box center [430, 241] width 17 height 17
checkbox input "true"
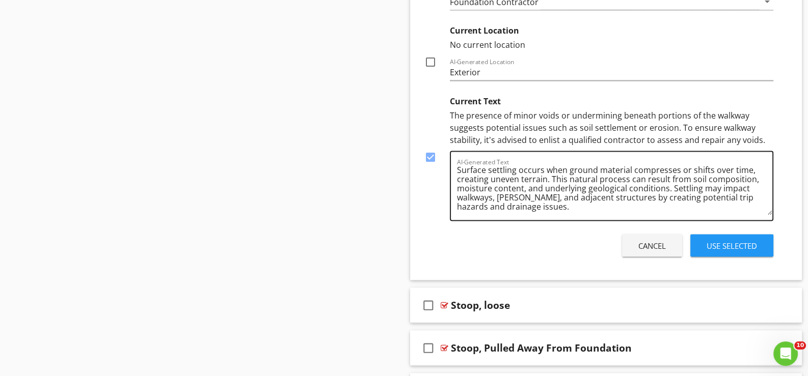
scroll to position [2484, 0]
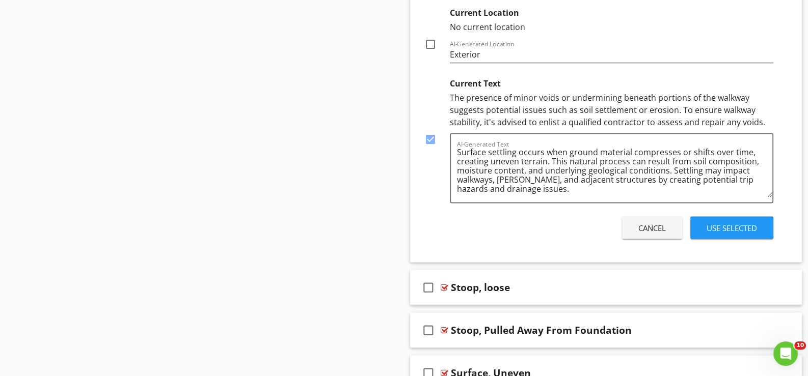
click at [727, 222] on div "Use Selected" at bounding box center [731, 228] width 50 height 12
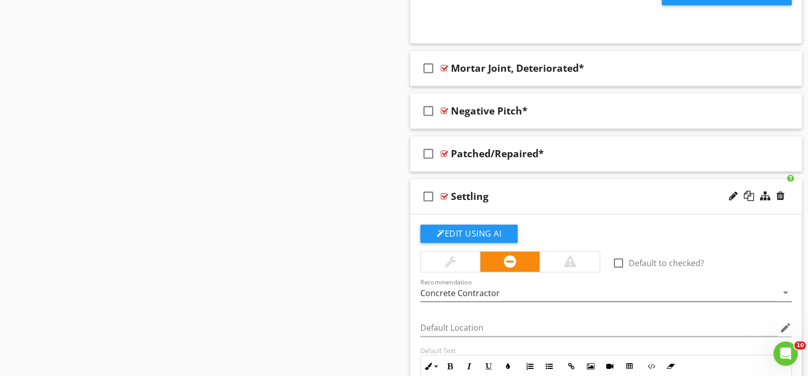
scroll to position [1992, 0]
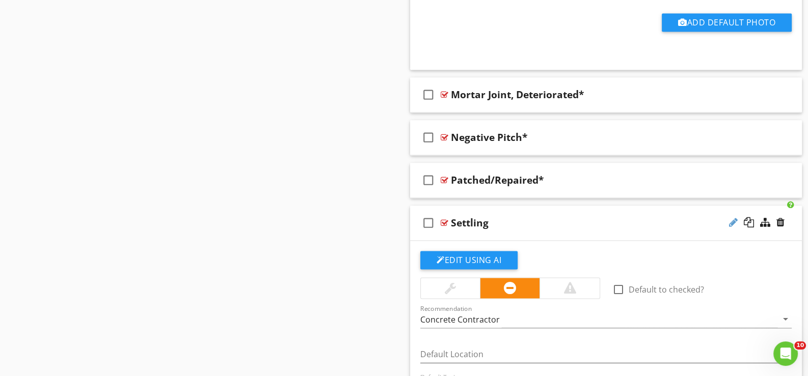
click at [733, 217] on div at bounding box center [733, 222] width 9 height 10
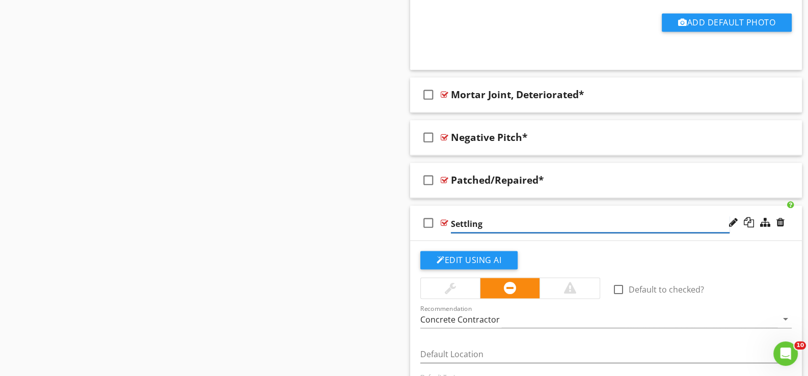
type input "Settling*"
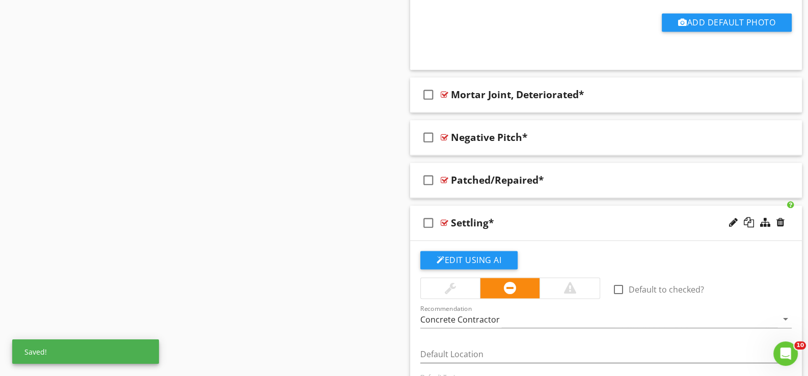
click at [447, 231] on div "check_box_outline_blank Settling*" at bounding box center [606, 223] width 392 height 35
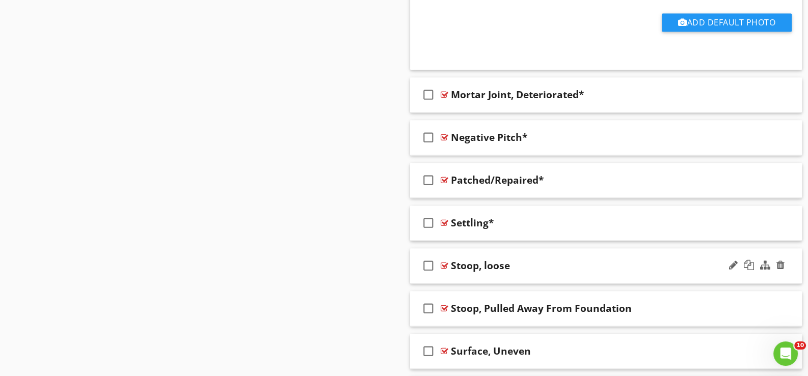
click at [458, 272] on div "check_box_outline_blank Stoop, loose" at bounding box center [606, 265] width 392 height 35
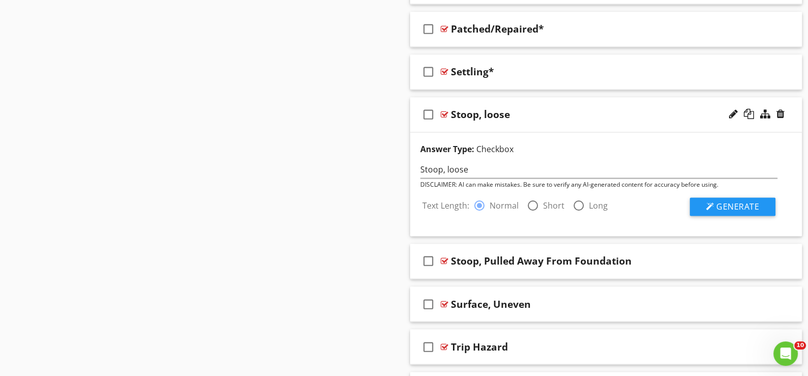
scroll to position [2145, 0]
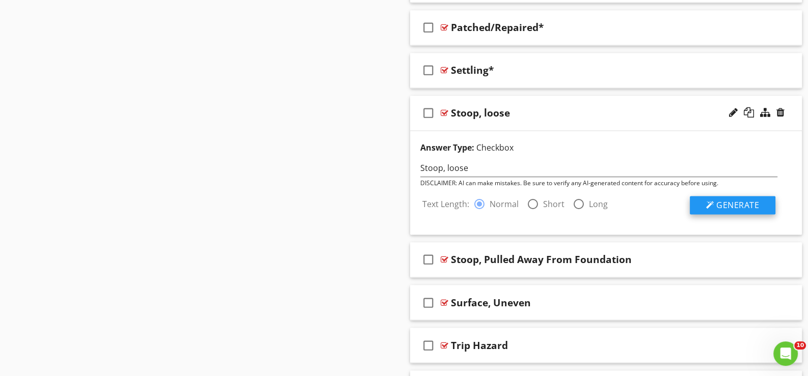
click at [729, 200] on span "Generate" at bounding box center [737, 205] width 43 height 11
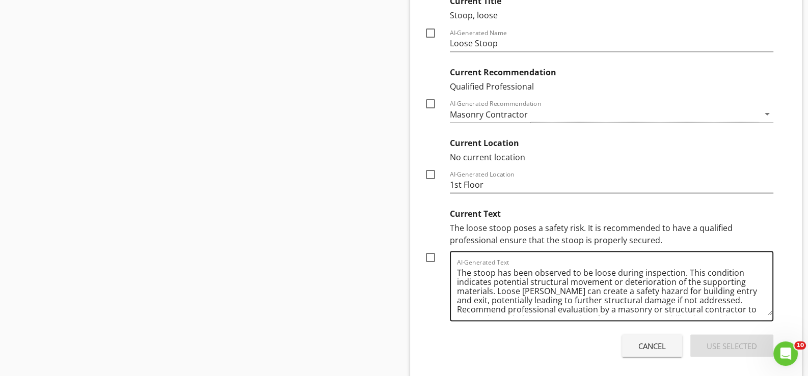
scroll to position [2399, 0]
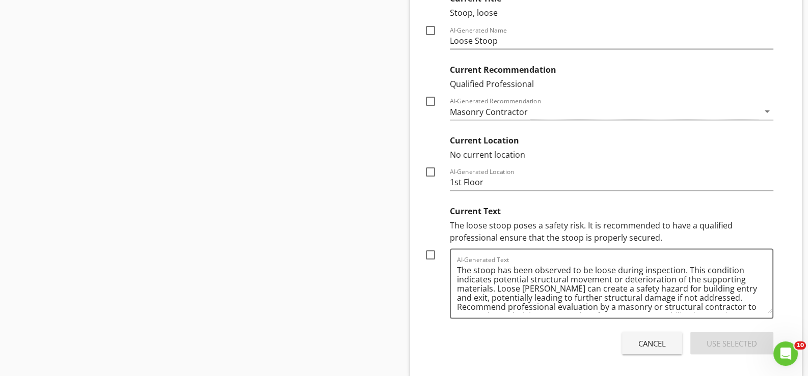
click at [429, 246] on div at bounding box center [430, 254] width 17 height 17
checkbox input "true"
click at [730, 338] on div "Use Selected" at bounding box center [731, 344] width 50 height 12
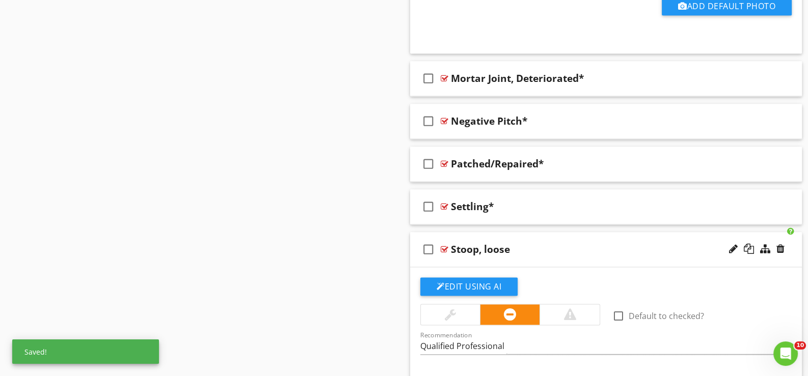
scroll to position [1992, 0]
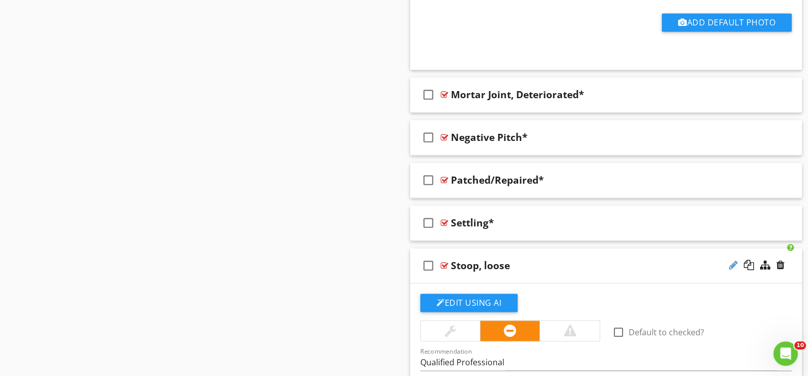
click at [731, 260] on div at bounding box center [733, 265] width 9 height 10
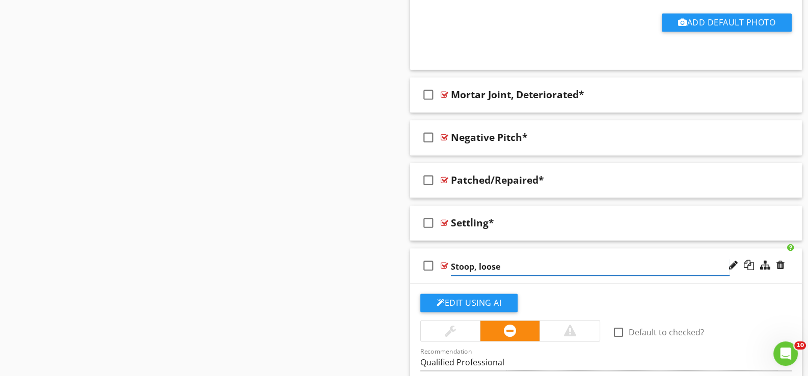
type input "Stoop, loose*"
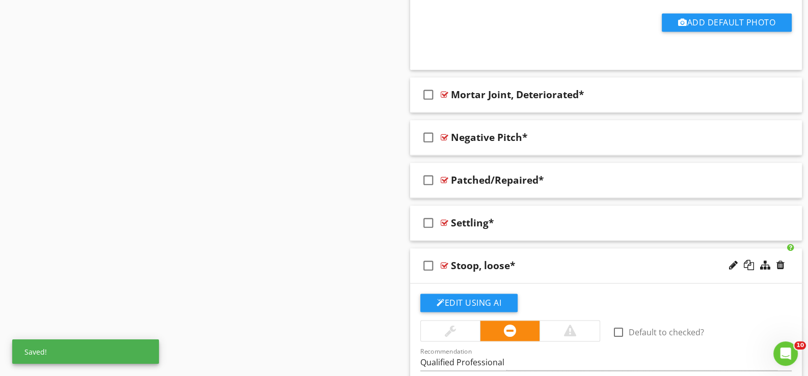
click at [453, 276] on div "check_box_outline_blank Stoop, loose*" at bounding box center [606, 265] width 392 height 35
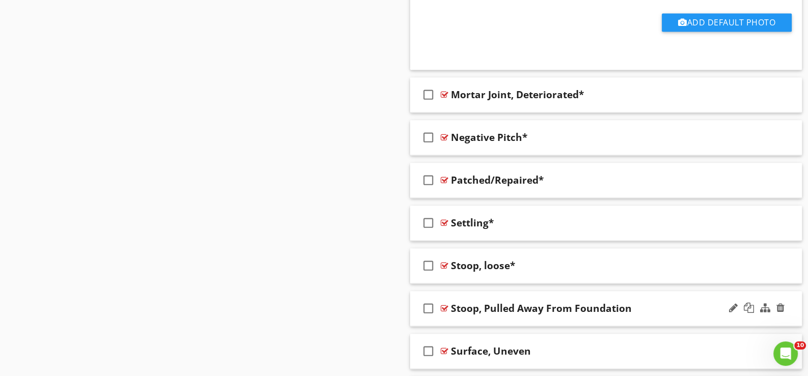
click at [460, 317] on div "check_box_outline_blank Stoop, Pulled Away From Foundation" at bounding box center [606, 308] width 392 height 35
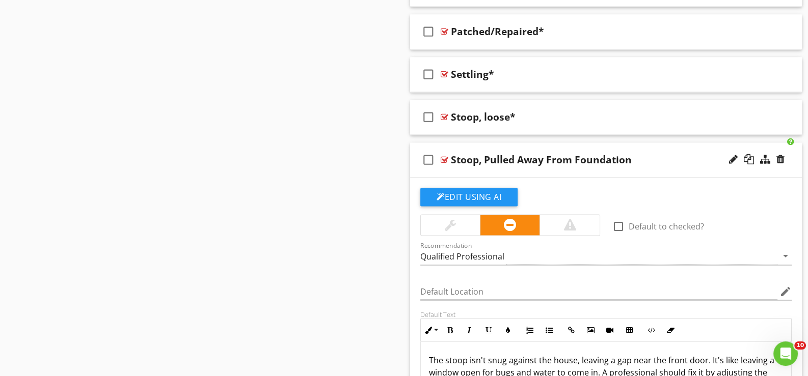
scroll to position [2195, 0]
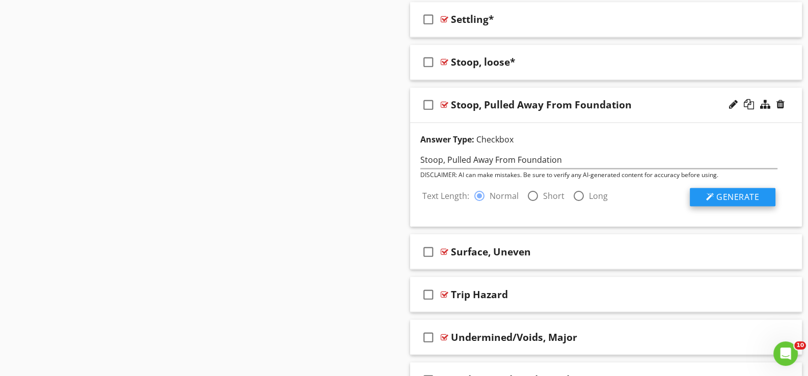
click at [733, 193] on span "Generate" at bounding box center [737, 196] width 43 height 11
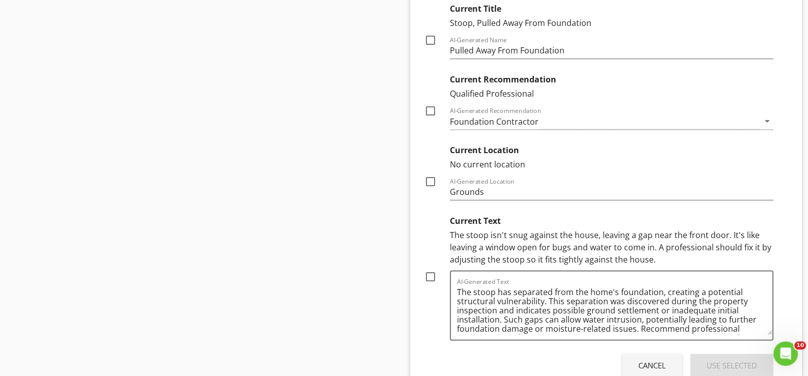
scroll to position [2450, 0]
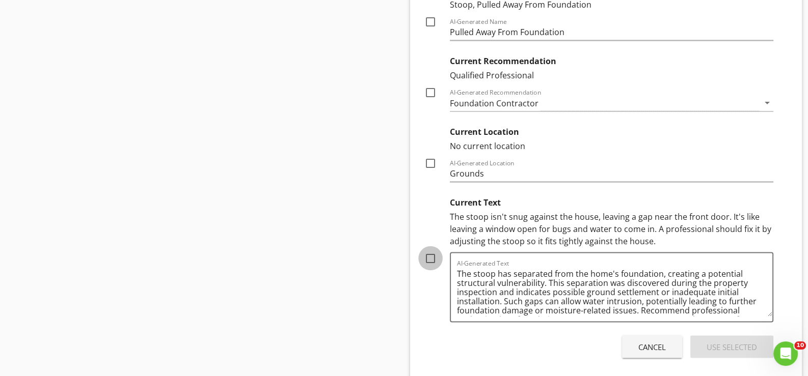
click at [431, 253] on div at bounding box center [430, 258] width 17 height 17
checkbox input "true"
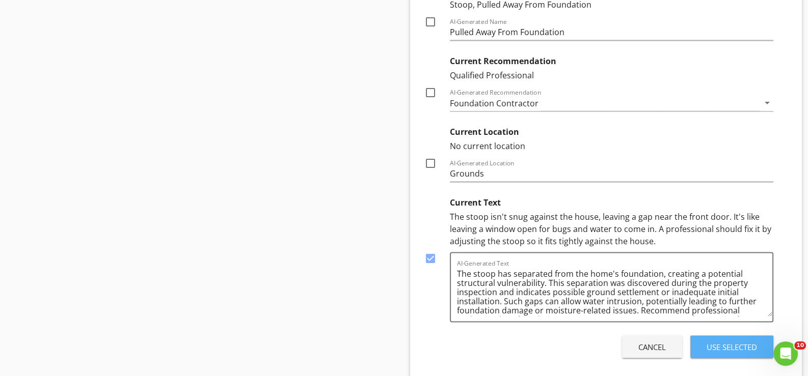
click at [720, 343] on div "Use Selected" at bounding box center [731, 348] width 50 height 12
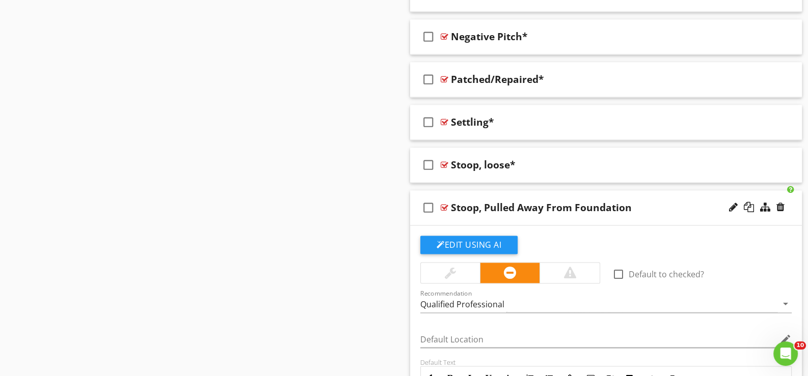
scroll to position [2094, 0]
click at [534, 213] on div "check_box_outline_blank Stoop, Pulled Away From Foundation" at bounding box center [606, 206] width 392 height 35
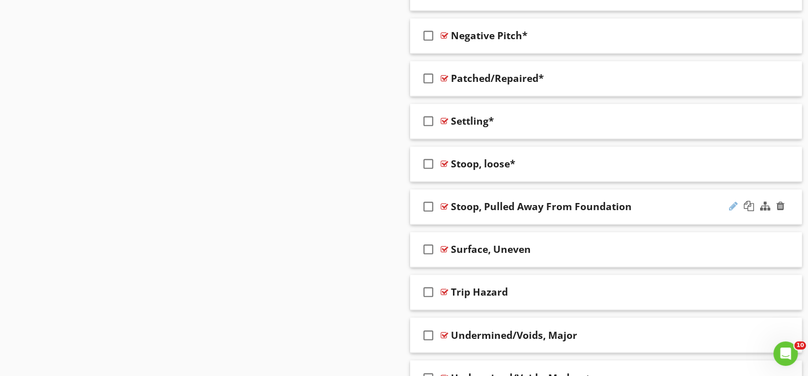
click at [733, 201] on div at bounding box center [733, 206] width 9 height 10
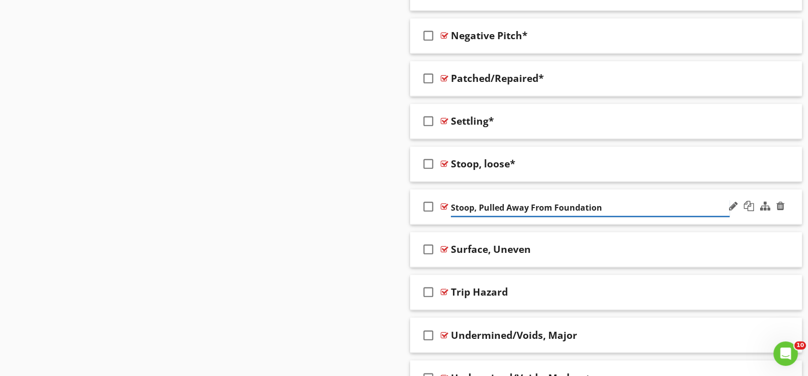
type input "Stoop, Pulled Away From Foundation*"
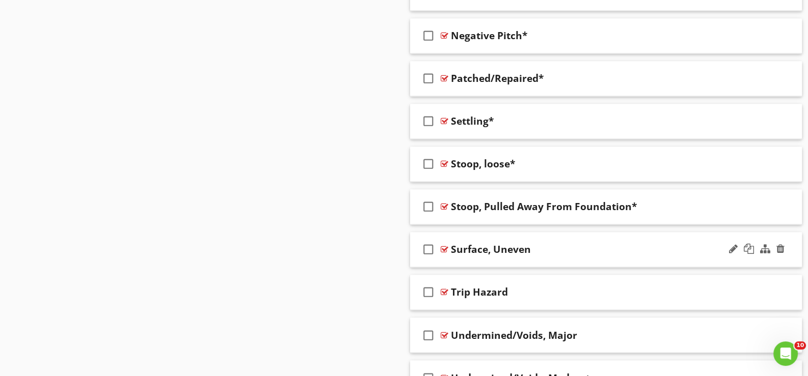
click at [456, 257] on div "check_box_outline_blank Surface, Uneven" at bounding box center [606, 249] width 392 height 35
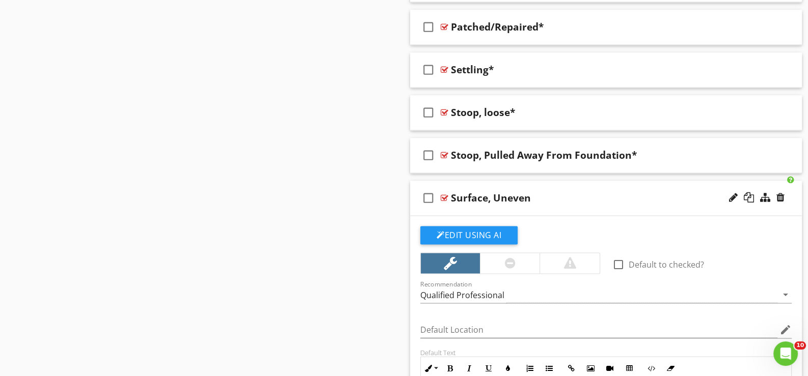
scroll to position [2145, 0]
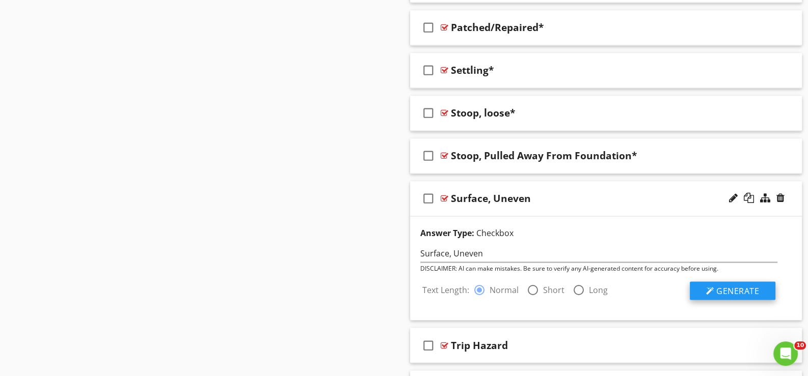
click at [741, 285] on span "Generate" at bounding box center [737, 290] width 43 height 11
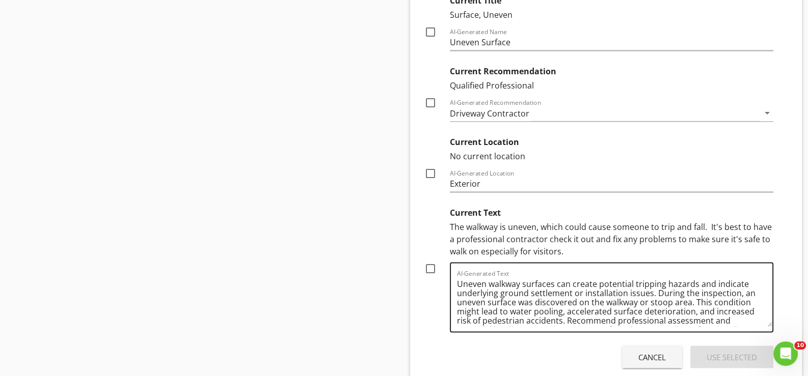
scroll to position [2501, 0]
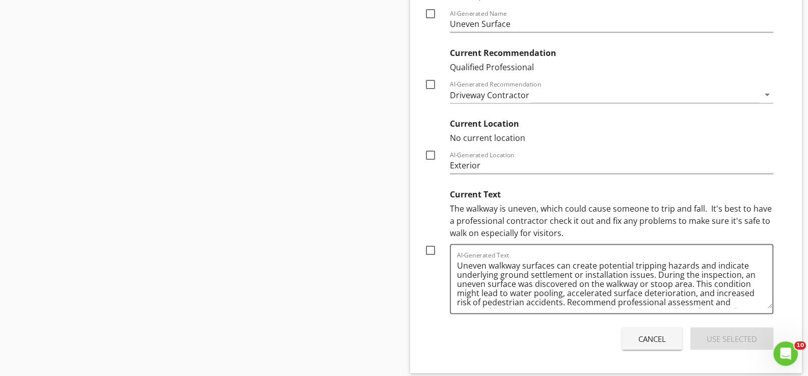
click at [430, 246] on div at bounding box center [430, 250] width 17 height 17
checkbox input "true"
click at [729, 333] on div "Use Selected" at bounding box center [731, 339] width 50 height 12
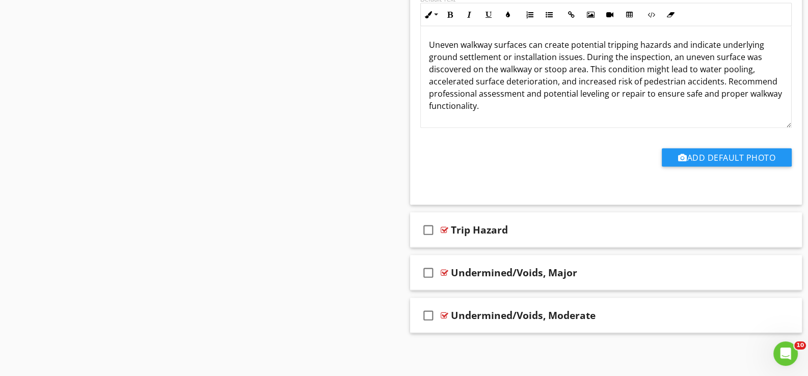
scroll to position [2297, 0]
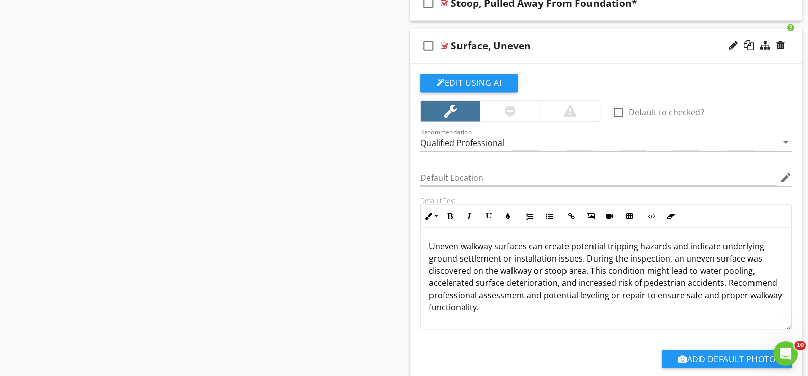
click at [464, 53] on div "check_box_outline_blank Surface, Uneven" at bounding box center [606, 46] width 392 height 35
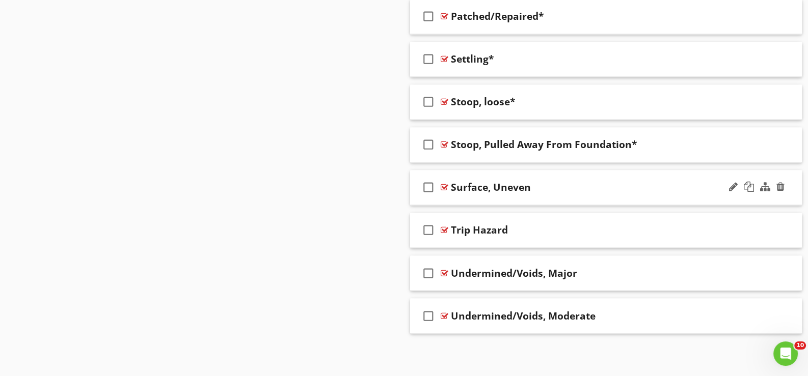
scroll to position [2151, 0]
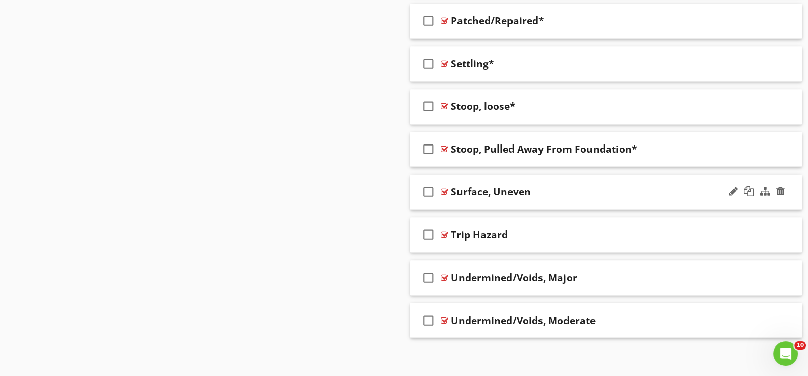
click at [530, 198] on div "check_box_outline_blank Surface, Uneven" at bounding box center [606, 192] width 392 height 35
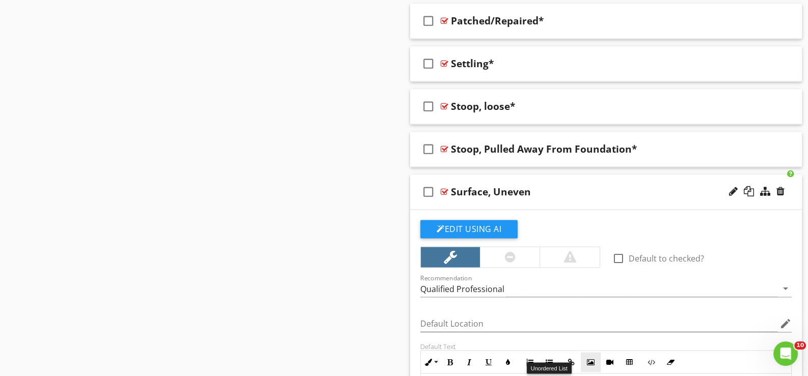
scroll to position [2297, 0]
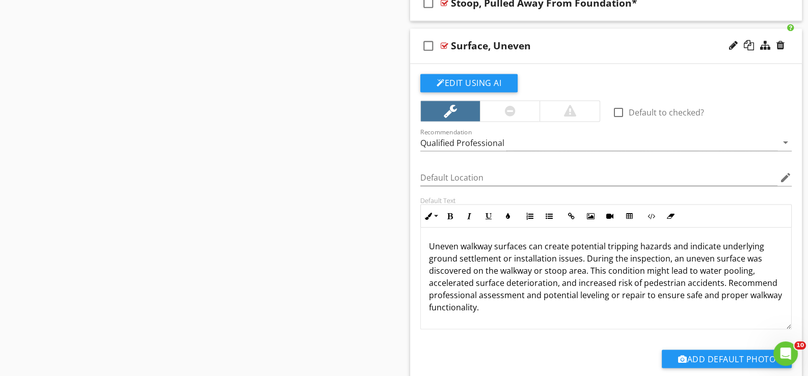
click at [463, 55] on div "check_box_outline_blank Surface, Uneven" at bounding box center [606, 46] width 392 height 35
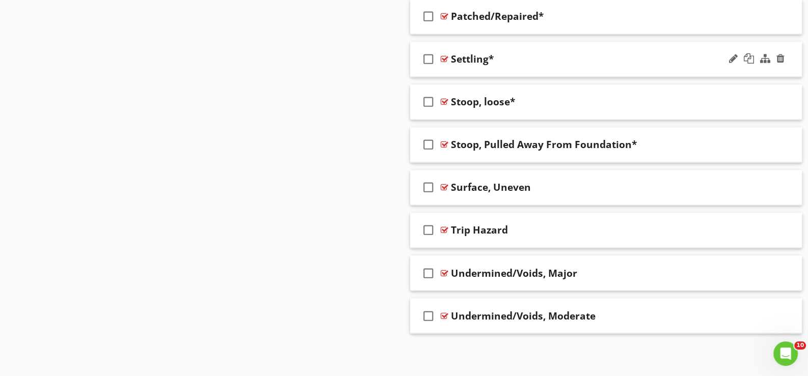
scroll to position [2151, 0]
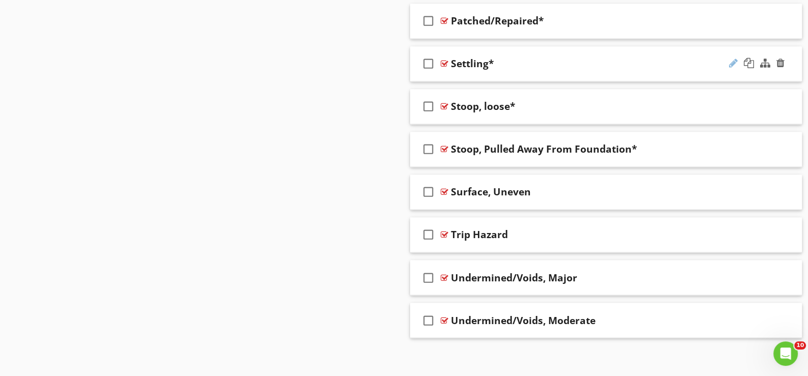
click at [733, 58] on div at bounding box center [733, 63] width 9 height 10
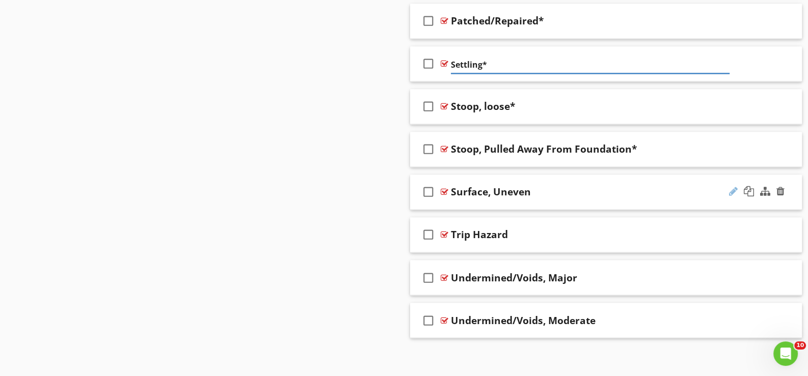
click at [731, 186] on div at bounding box center [733, 191] width 9 height 10
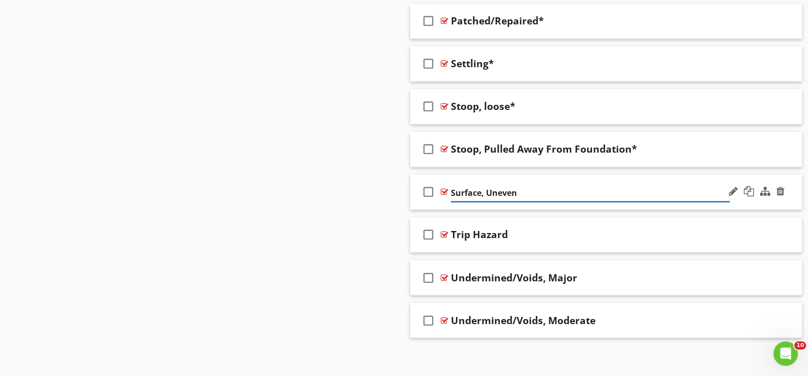
type input "Surface, Uneven-"
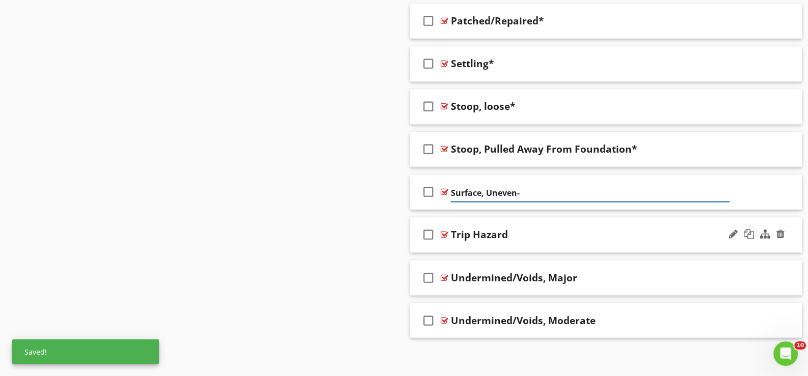
click at [465, 244] on div "check_box_outline_blank Trip Hazard" at bounding box center [606, 234] width 392 height 35
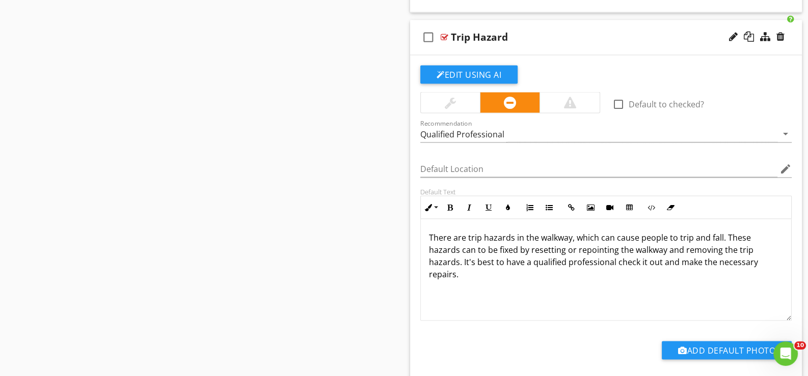
scroll to position [2355, 0]
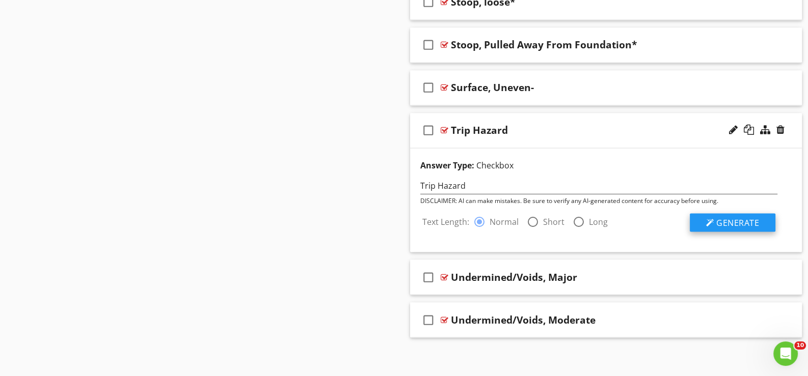
click at [741, 220] on span "Generate" at bounding box center [737, 222] width 43 height 11
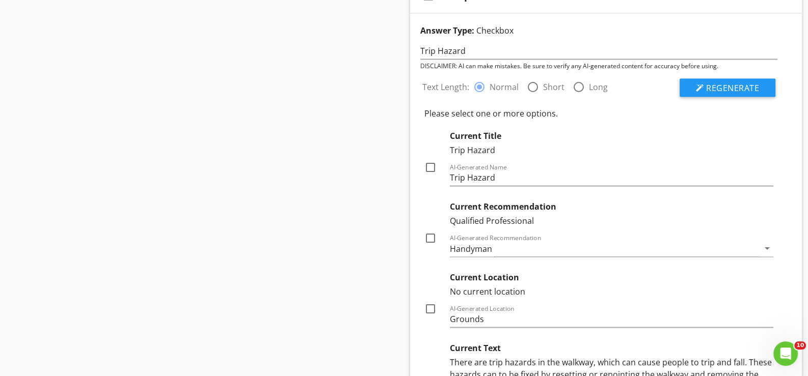
scroll to position [2408, 0]
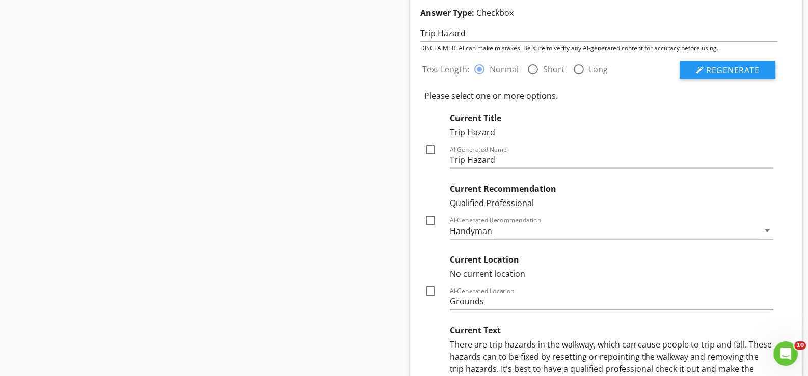
click at [431, 215] on div at bounding box center [430, 219] width 17 height 17
click at [434, 214] on div at bounding box center [430, 219] width 17 height 17
checkbox input "false"
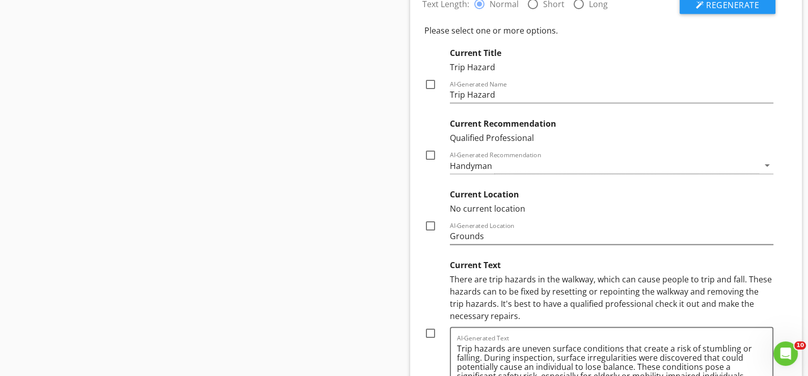
scroll to position [2510, 0]
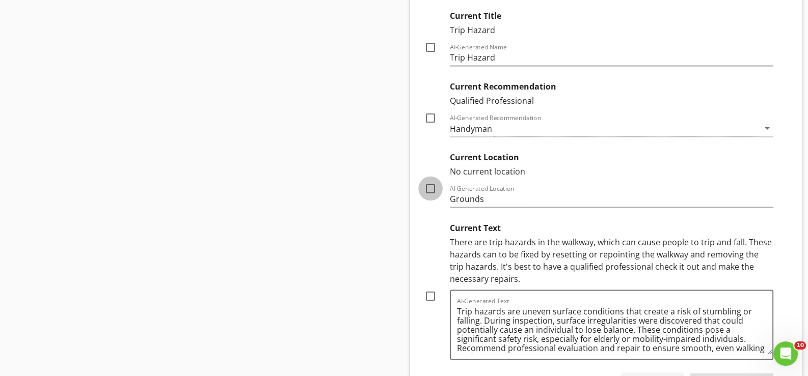
click at [430, 183] on div at bounding box center [430, 188] width 17 height 17
checkbox input "true"
click at [434, 292] on div at bounding box center [430, 296] width 17 height 17
checkbox input "true"
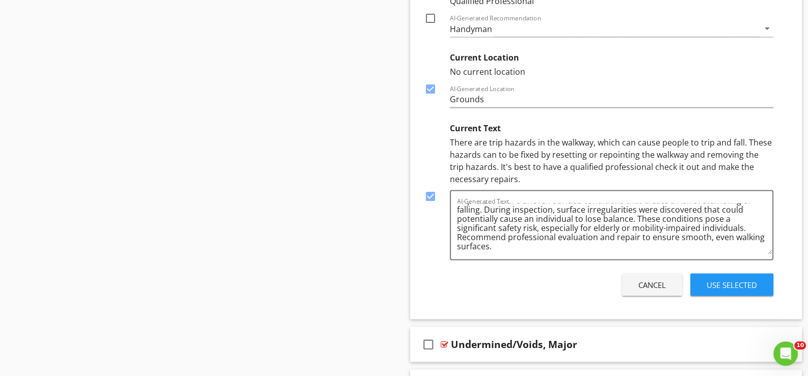
scroll to position [2612, 0]
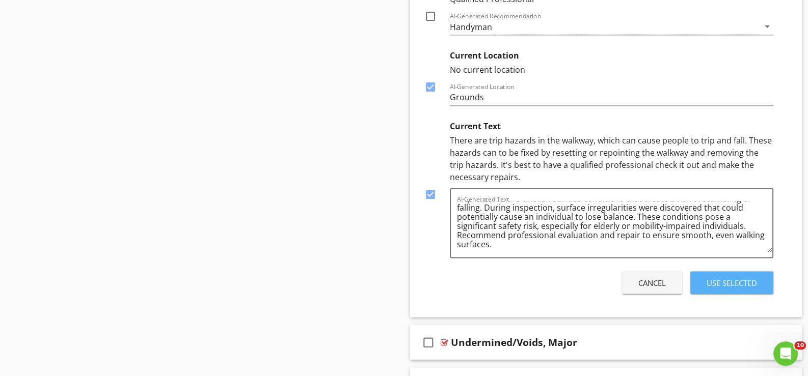
click at [721, 277] on div "Use Selected" at bounding box center [731, 283] width 50 height 12
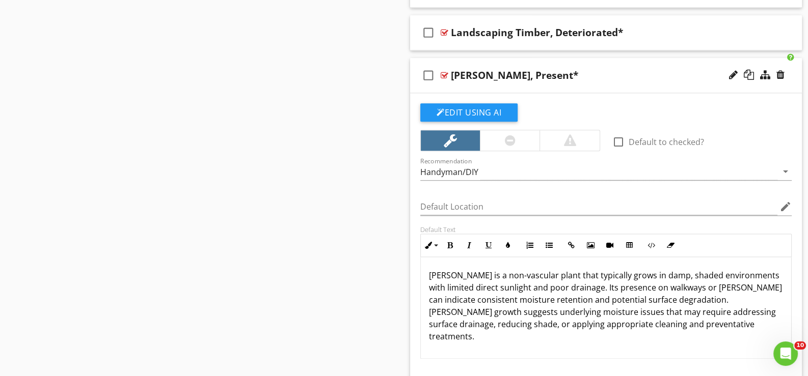
scroll to position [1584, 0]
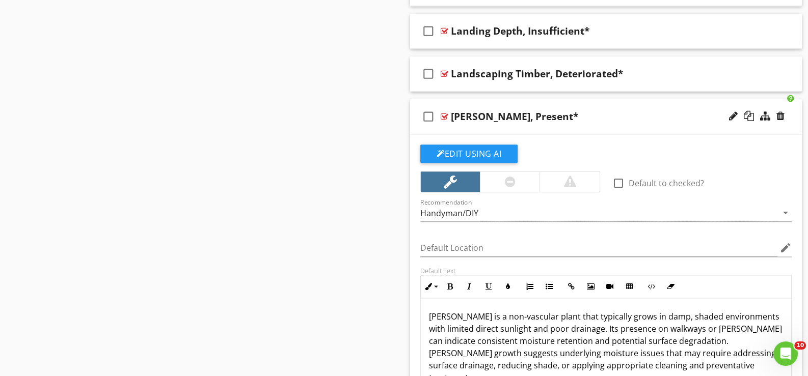
click at [474, 124] on div "check_box_outline_blank Moss, Present*" at bounding box center [606, 116] width 392 height 35
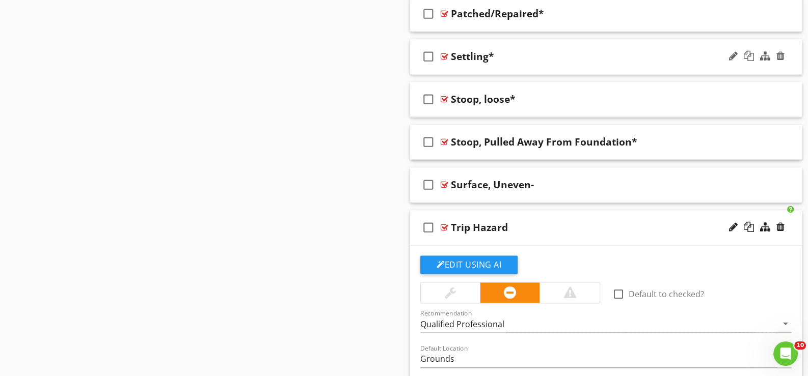
scroll to position [1839, 0]
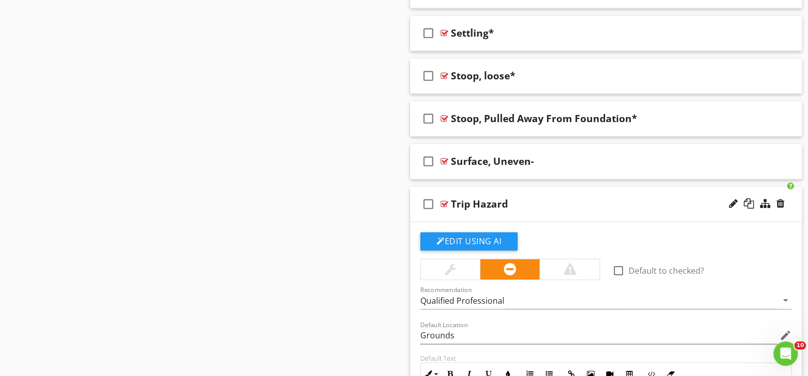
click at [471, 214] on div "check_box_outline_blank Trip Hazard" at bounding box center [606, 204] width 392 height 35
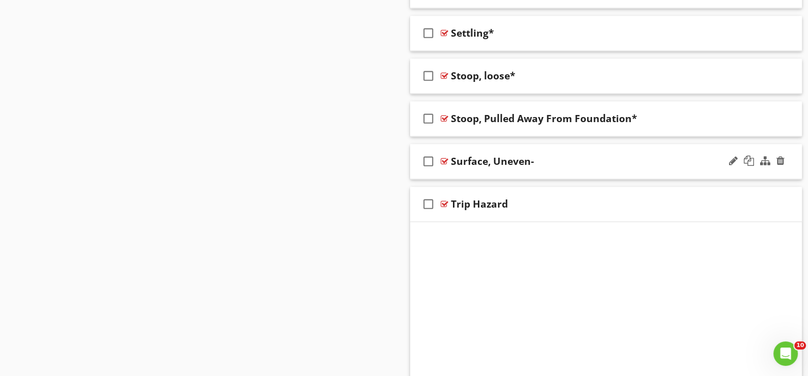
scroll to position [1810, 0]
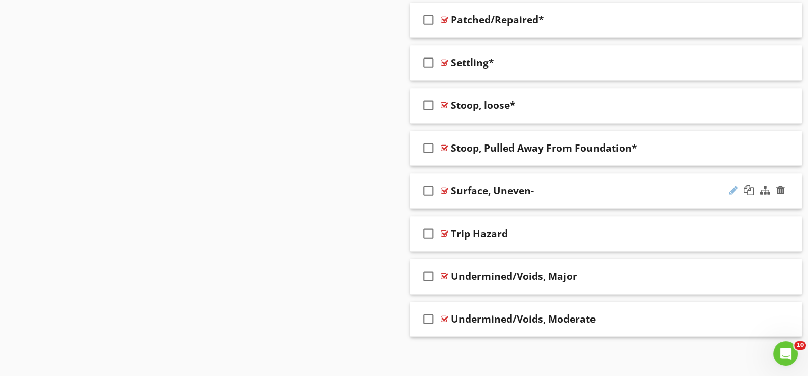
click at [735, 185] on div at bounding box center [733, 190] width 9 height 10
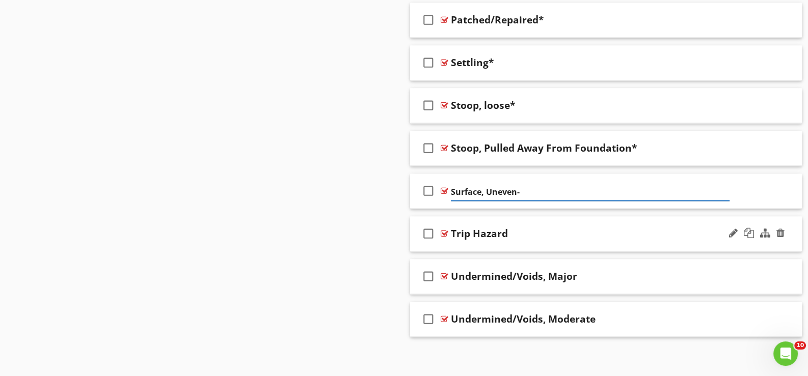
click at [517, 221] on div "check_box_outline_blank Trip Hazard" at bounding box center [606, 233] width 392 height 35
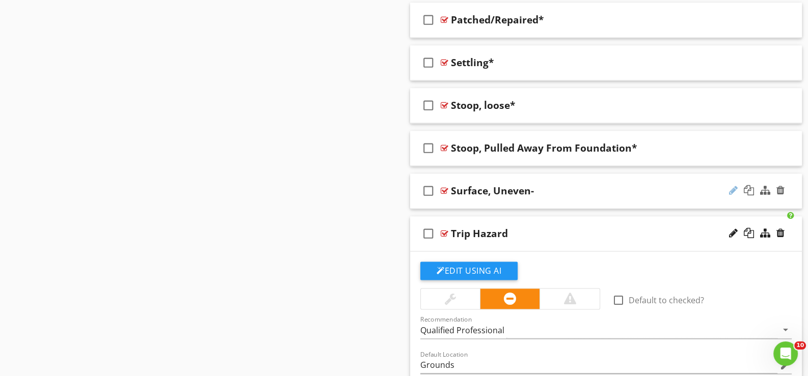
click at [736, 185] on div at bounding box center [733, 190] width 9 height 10
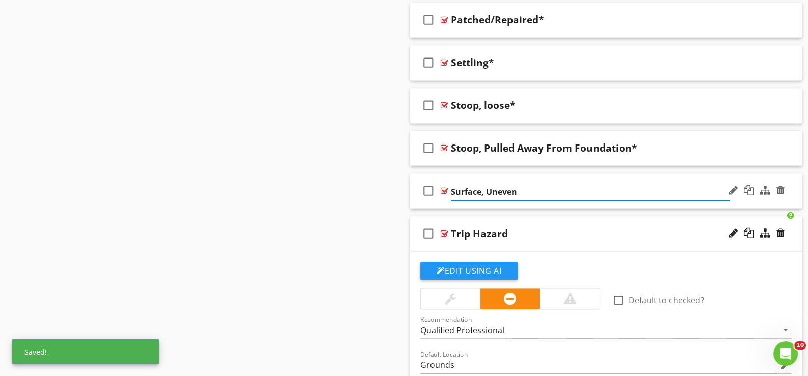
type input "Surface, Uneven*"
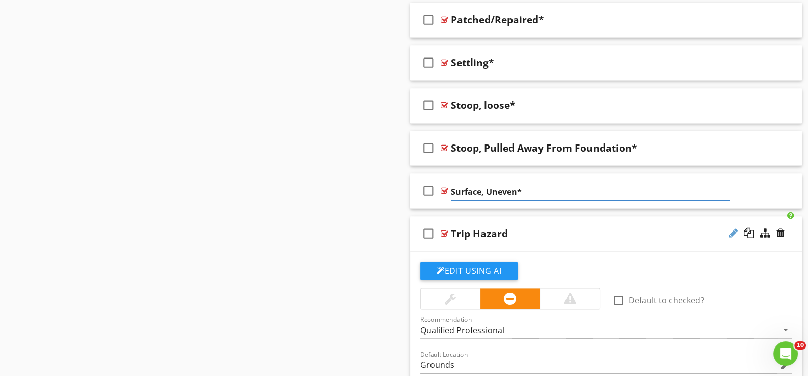
click at [730, 228] on div at bounding box center [733, 233] width 9 height 10
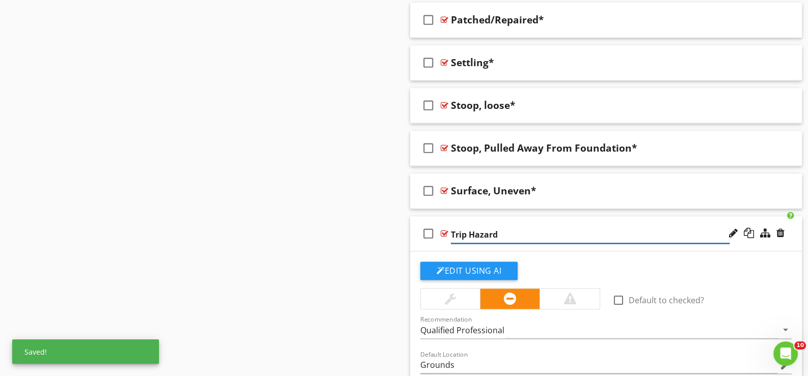
type input "Trip Hazard*"
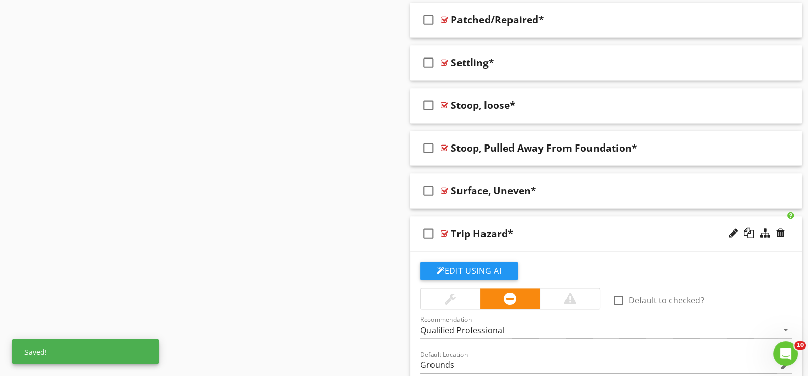
click at [488, 242] on div "check_box_outline_blank Trip Hazard*" at bounding box center [606, 233] width 392 height 35
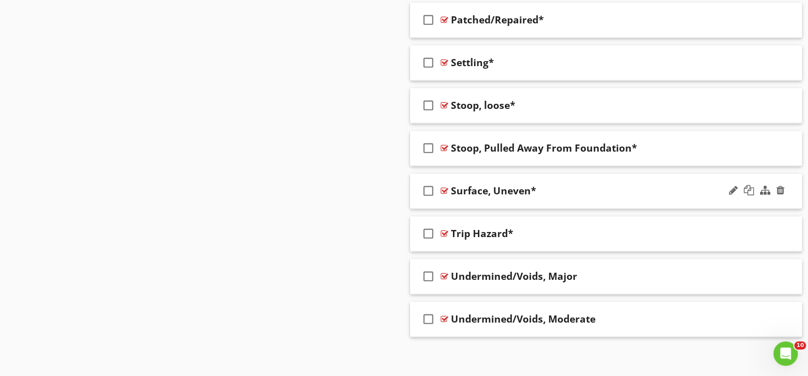
click at [489, 200] on div "check_box_outline_blank Surface, Uneven*" at bounding box center [606, 191] width 392 height 35
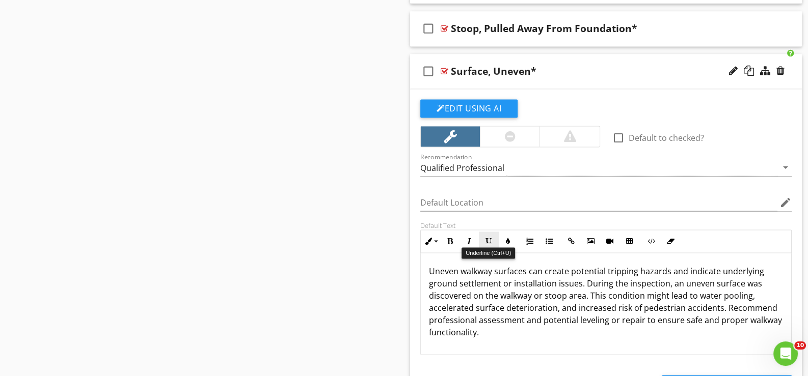
scroll to position [1962, 0]
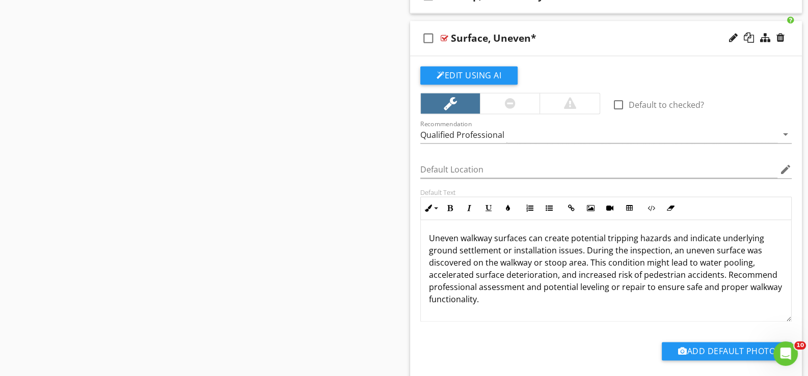
click at [470, 48] on div "check_box_outline_blank Surface, Uneven*" at bounding box center [606, 38] width 392 height 35
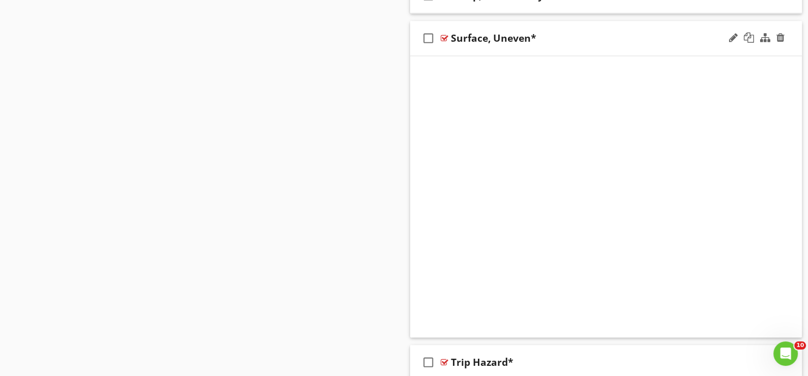
scroll to position [1810, 0]
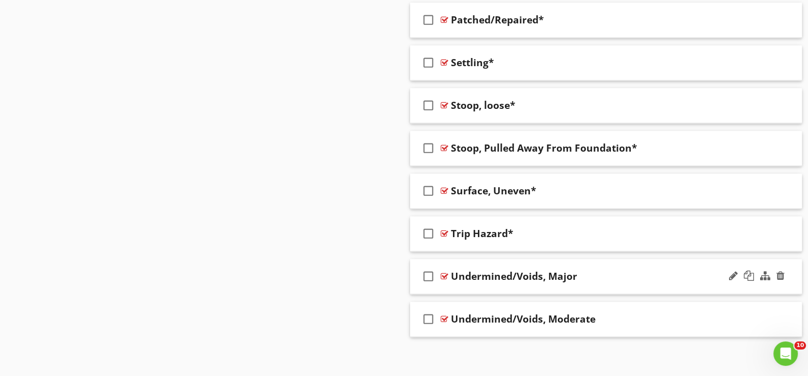
click at [477, 285] on div "check_box_outline_blank Undermined/Voids, Major" at bounding box center [606, 276] width 392 height 35
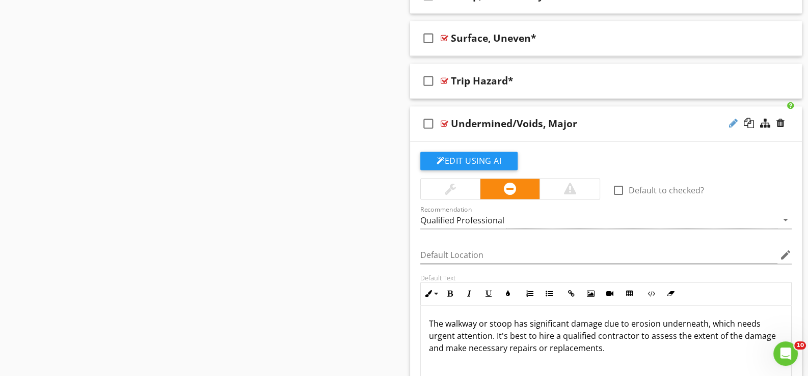
click at [731, 118] on div at bounding box center [733, 123] width 9 height 10
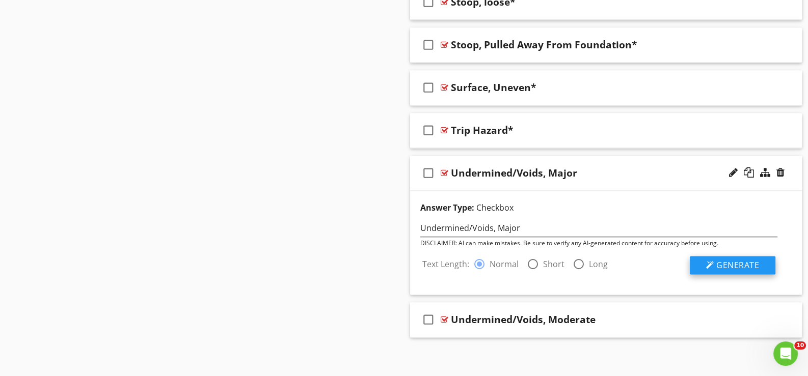
click at [733, 260] on span "Generate" at bounding box center [737, 265] width 43 height 11
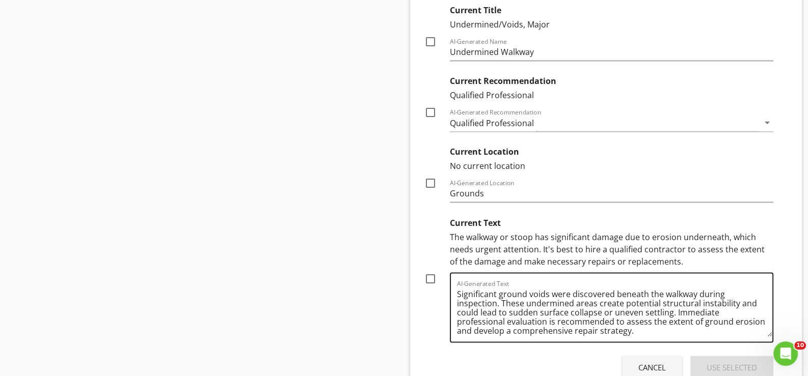
scroll to position [2218, 0]
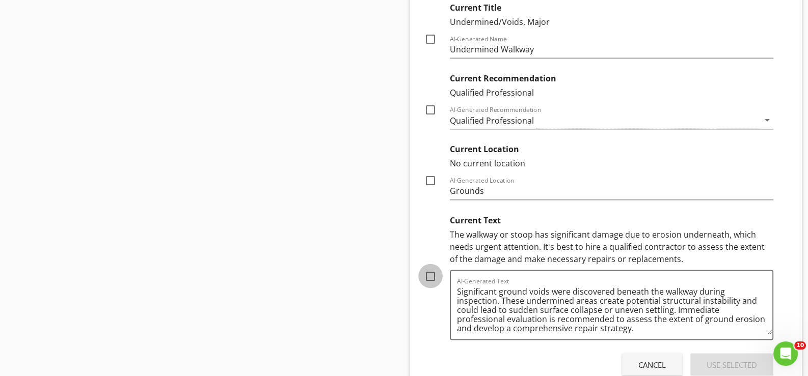
click at [429, 267] on div at bounding box center [430, 275] width 17 height 17
checkbox input "true"
click at [736, 359] on div "Use Selected" at bounding box center [731, 365] width 50 height 12
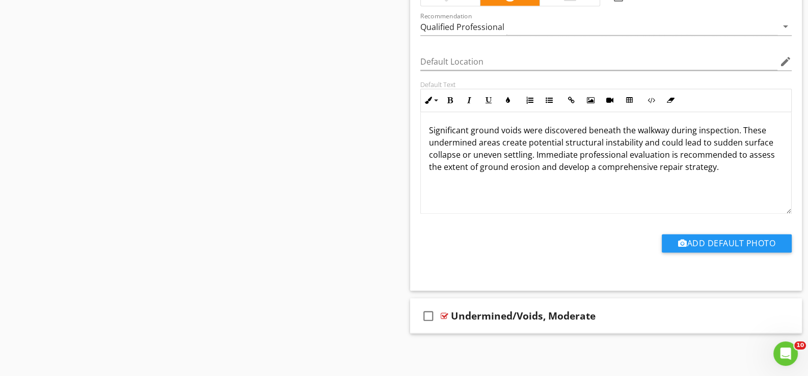
scroll to position [1955, 0]
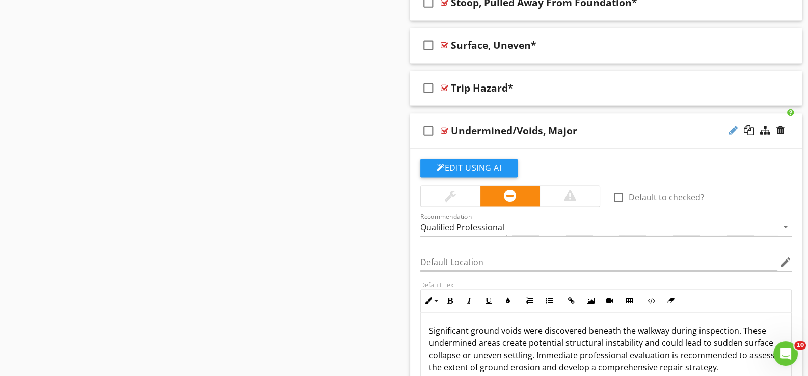
click at [732, 126] on div at bounding box center [733, 130] width 9 height 10
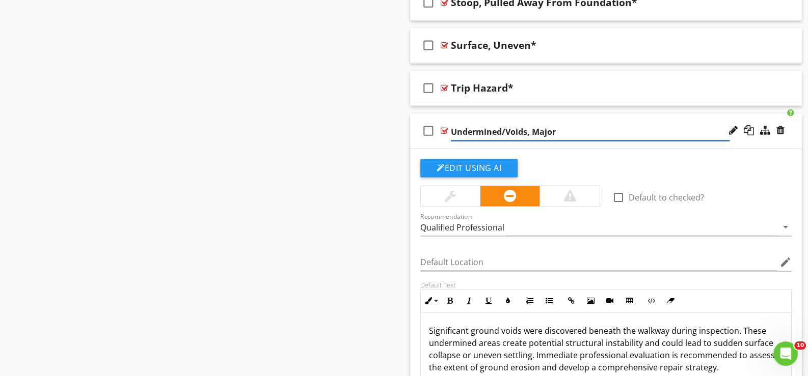
type input "Undermined/Voids, Major*"
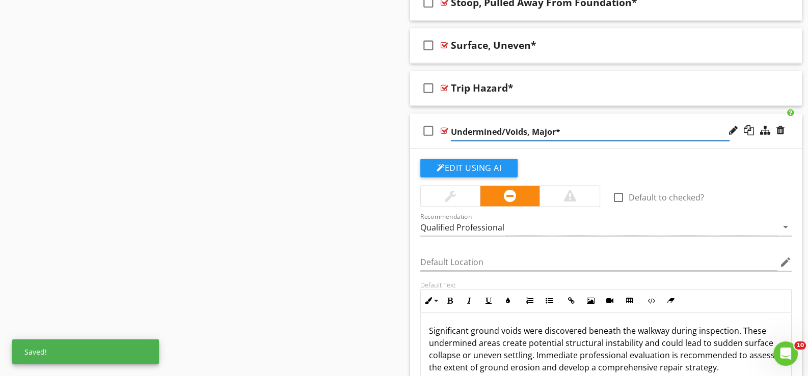
click at [439, 136] on div "check_box_outline_blank" at bounding box center [430, 131] width 20 height 24
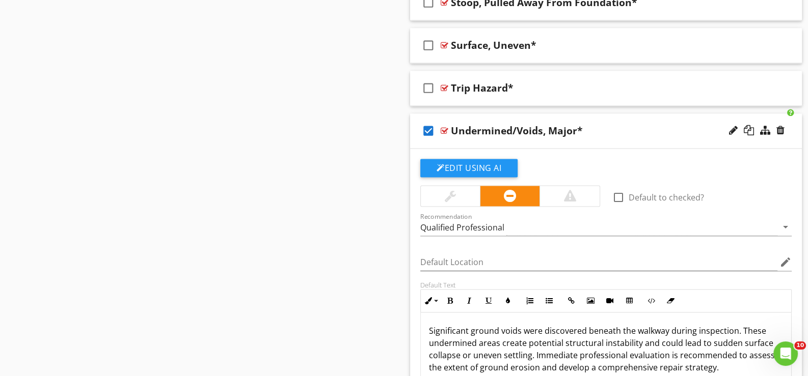
click at [455, 140] on div "check_box Undermined/Voids, Major*" at bounding box center [606, 131] width 392 height 35
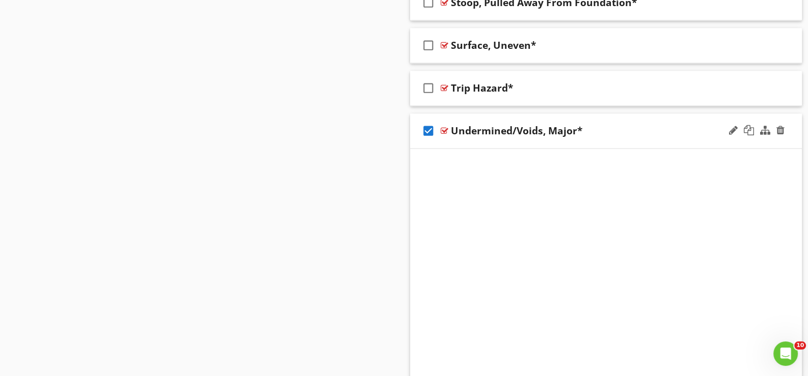
scroll to position [1810, 0]
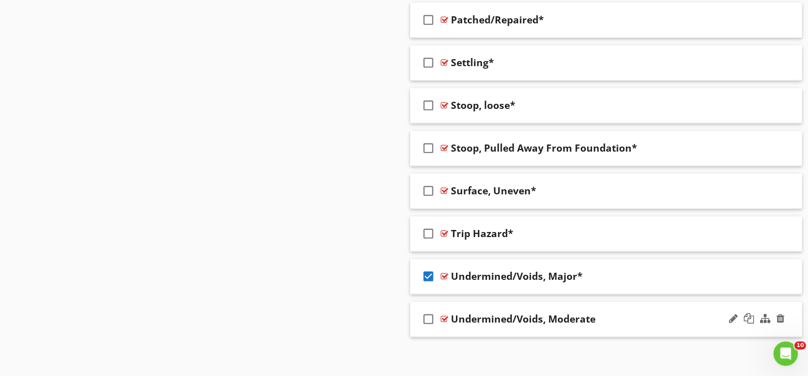
click at [466, 323] on div "check_box_outline_blank Undermined/Voids, Moderate" at bounding box center [606, 319] width 392 height 35
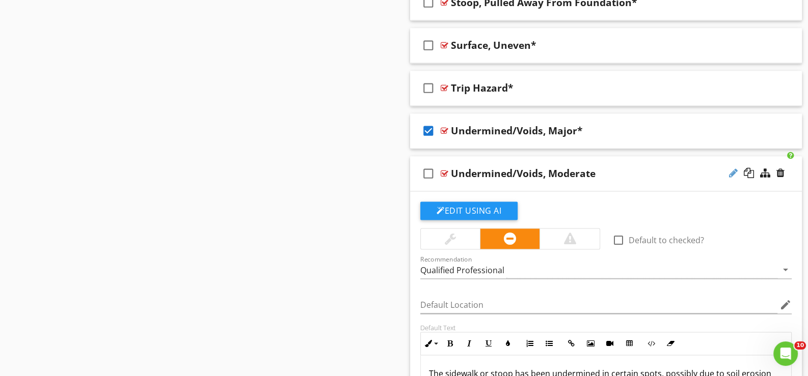
click at [732, 168] on div at bounding box center [733, 173] width 9 height 10
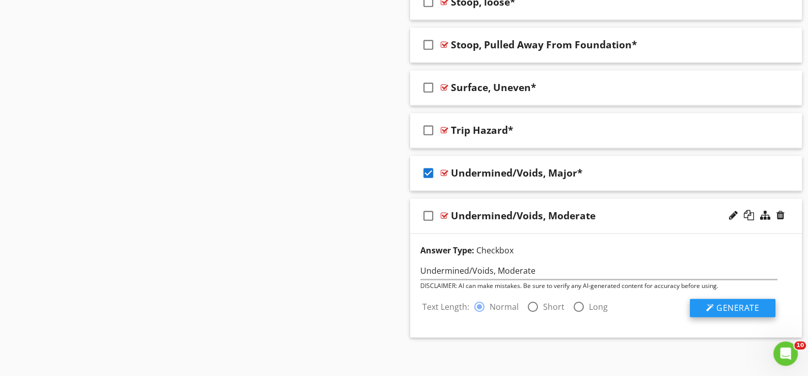
click at [731, 302] on span "Generate" at bounding box center [737, 307] width 43 height 11
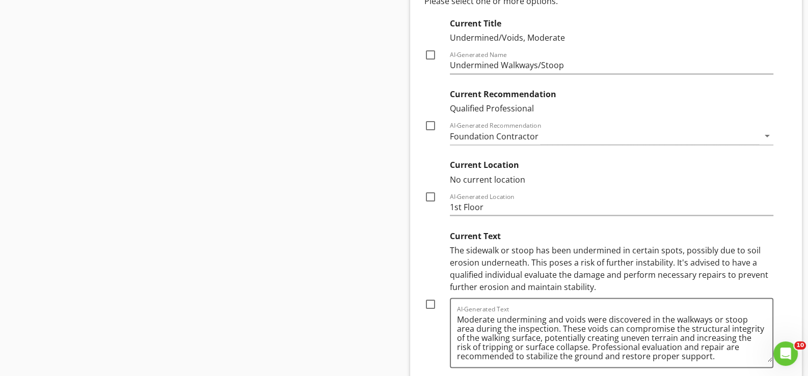
scroll to position [2269, 0]
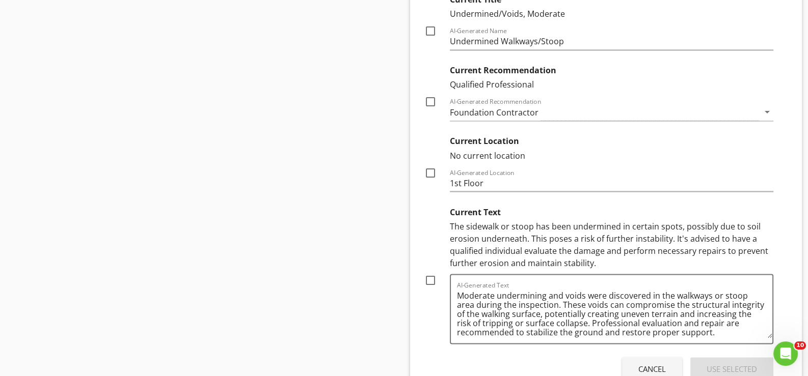
click at [430, 273] on div at bounding box center [430, 279] width 17 height 17
checkbox input "true"
click at [721, 363] on div "Use Selected" at bounding box center [731, 369] width 50 height 12
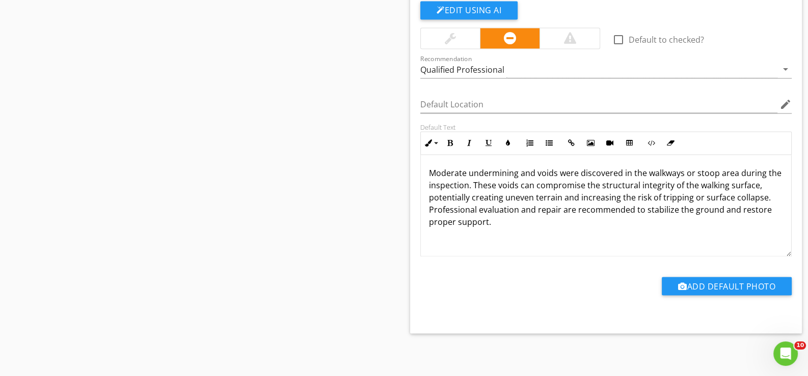
scroll to position [1955, 0]
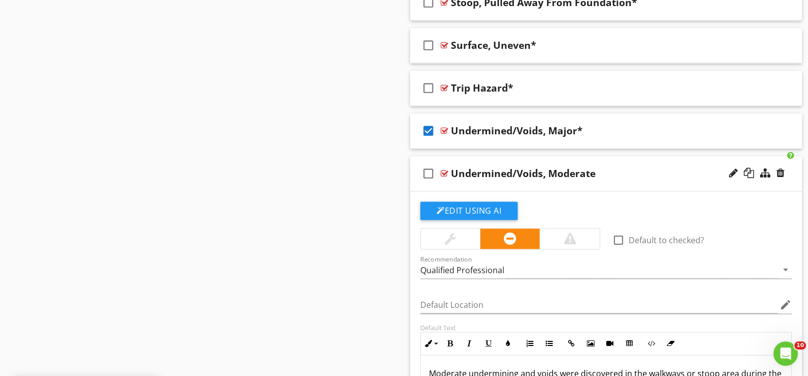
drag, startPoint x: 733, startPoint y: 168, endPoint x: 727, endPoint y: 169, distance: 6.6
click at [732, 168] on div at bounding box center [733, 173] width 9 height 10
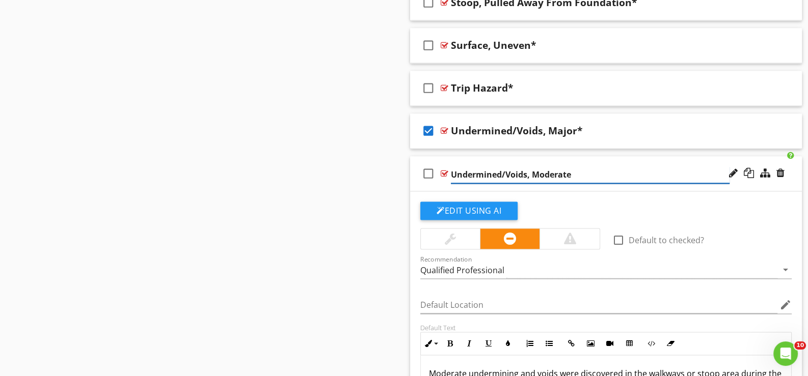
type input "Undermined/Voids, Moderate*"
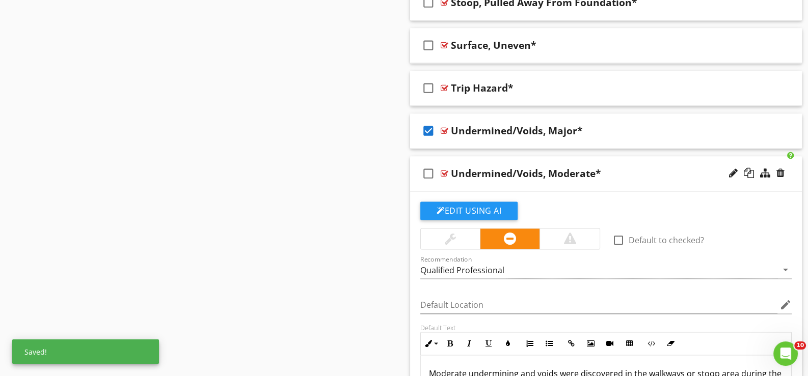
click at [447, 180] on div "check_box_outline_blank Undermined/Voids, Moderate*" at bounding box center [606, 173] width 392 height 35
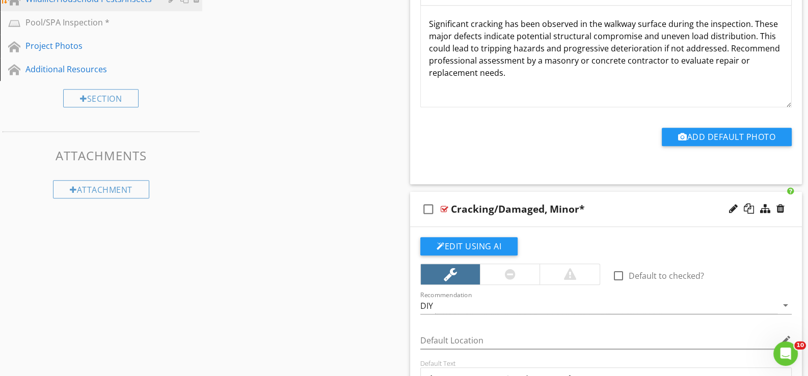
scroll to position [740, 0]
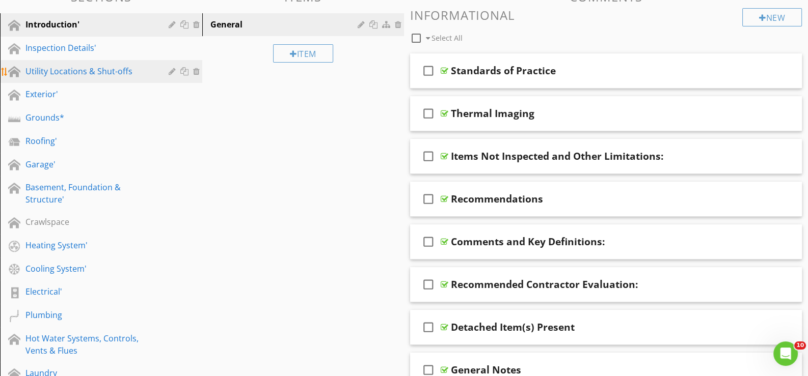
scroll to position [119, 0]
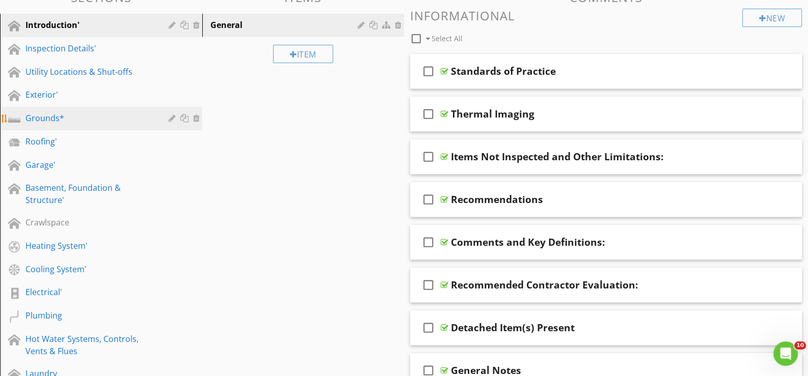
click at [41, 112] on div "Grounds*" at bounding box center [89, 118] width 128 height 12
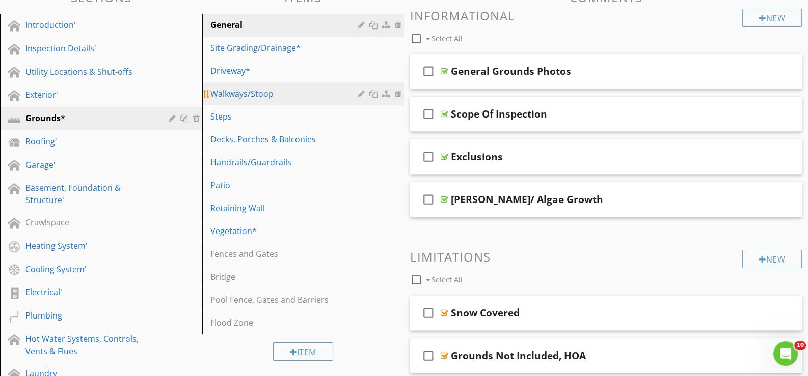
click at [240, 89] on div "Walkways/Stoop" at bounding box center [285, 94] width 151 height 12
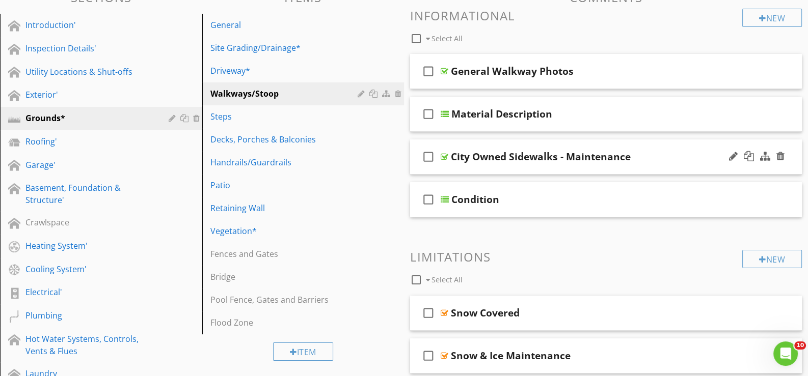
click at [474, 168] on div "check_box_outline_blank City Owned Sidewalks - Maintenance" at bounding box center [606, 157] width 392 height 35
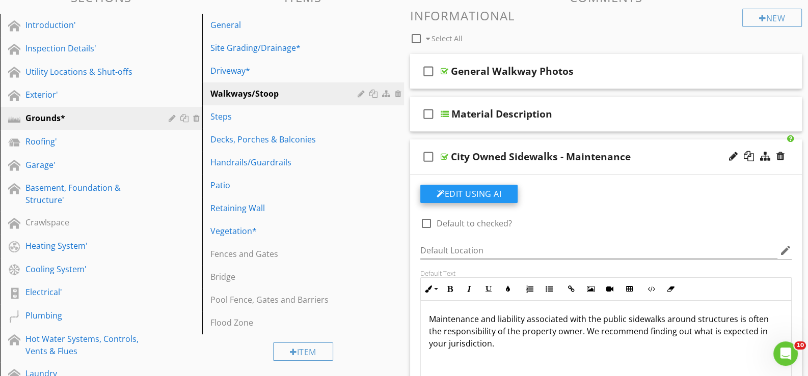
click at [472, 192] on button "Edit Using AI" at bounding box center [468, 194] width 97 height 18
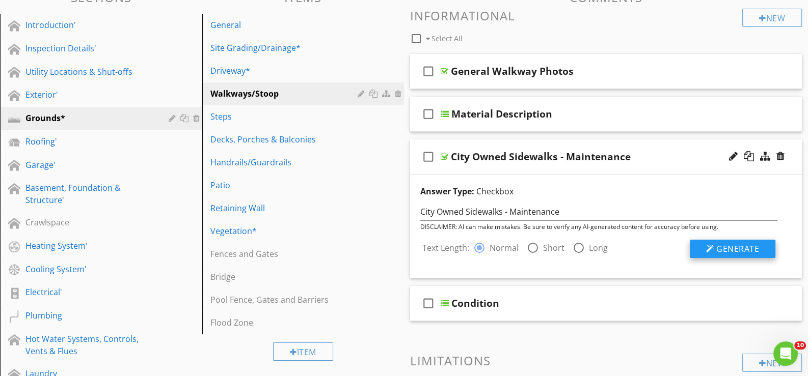
click at [718, 244] on span "Generate" at bounding box center [737, 248] width 43 height 11
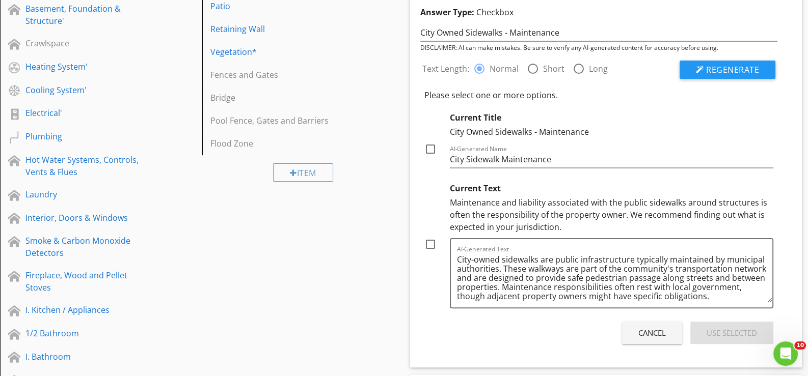
scroll to position [323, 0]
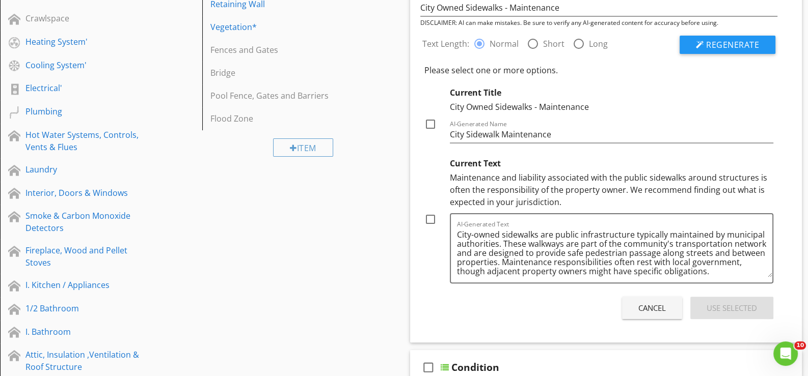
click at [431, 219] on div at bounding box center [430, 219] width 17 height 17
checkbox input "true"
click at [726, 308] on div "Use Selected" at bounding box center [731, 308] width 50 height 12
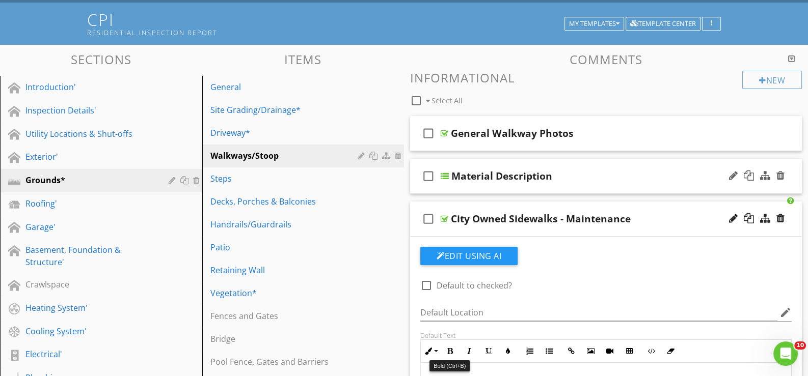
scroll to position [47, 0]
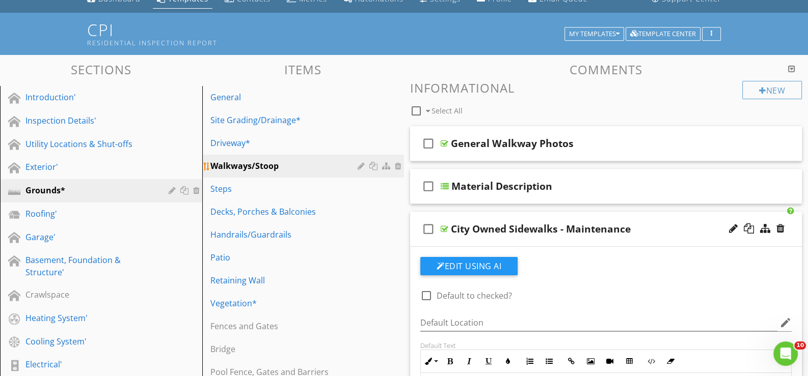
click at [359, 164] on div at bounding box center [362, 166] width 10 height 8
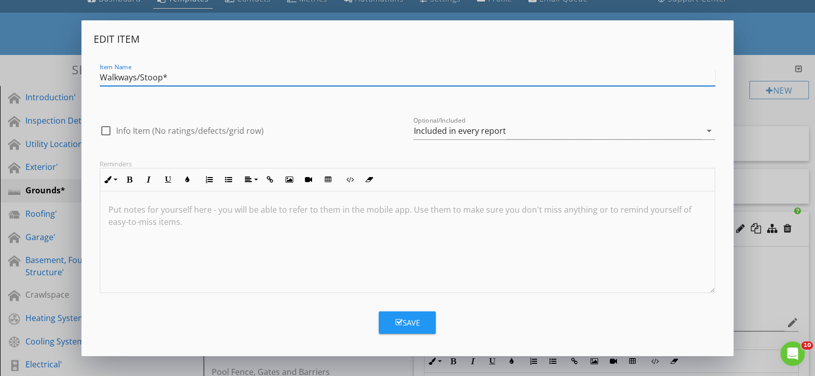
type input "Walkways/Stoop*"
click at [412, 319] on div "Save" at bounding box center [407, 323] width 24 height 12
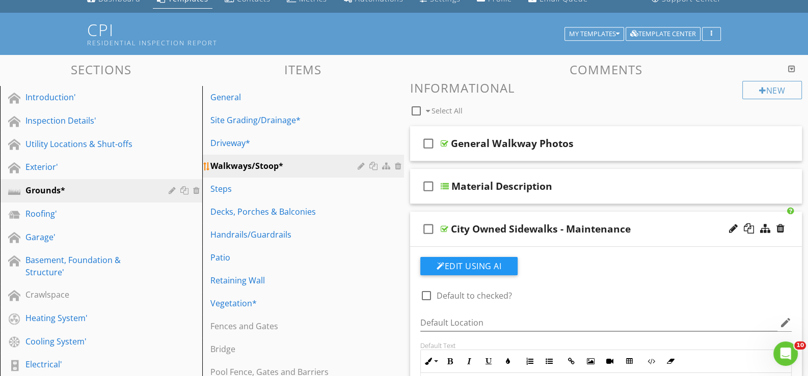
click at [244, 163] on div "Walkways/Stoop*" at bounding box center [285, 166] width 151 height 12
click at [233, 140] on div "Driveway*" at bounding box center [285, 143] width 151 height 12
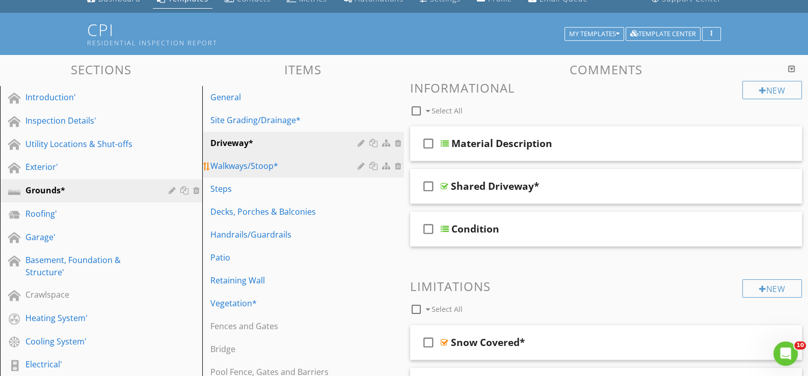
click at [235, 164] on div "Walkways/Stoop*" at bounding box center [285, 166] width 151 height 12
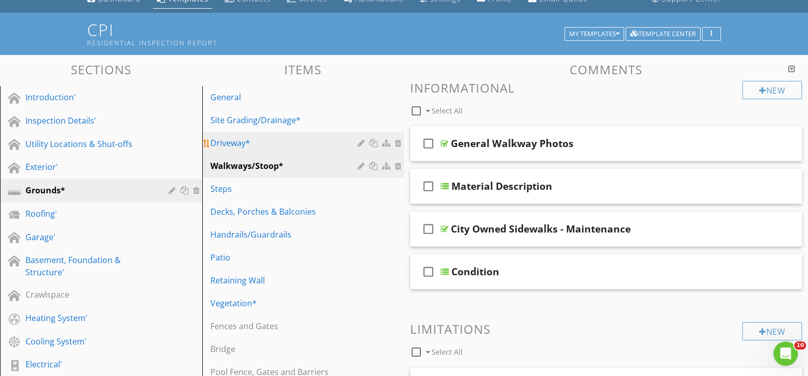
click at [234, 139] on div "Driveway*" at bounding box center [285, 143] width 151 height 12
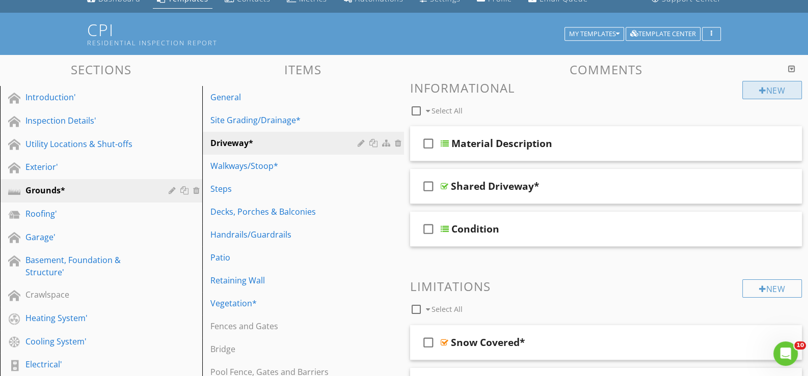
click at [760, 87] on div at bounding box center [762, 91] width 7 height 8
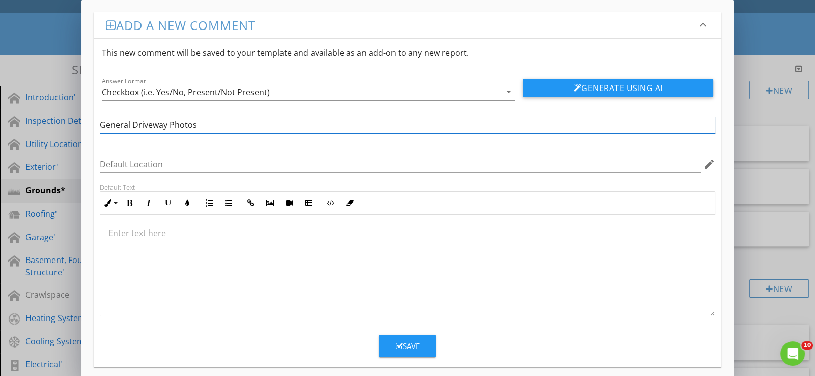
type input "General Driveway Photos"
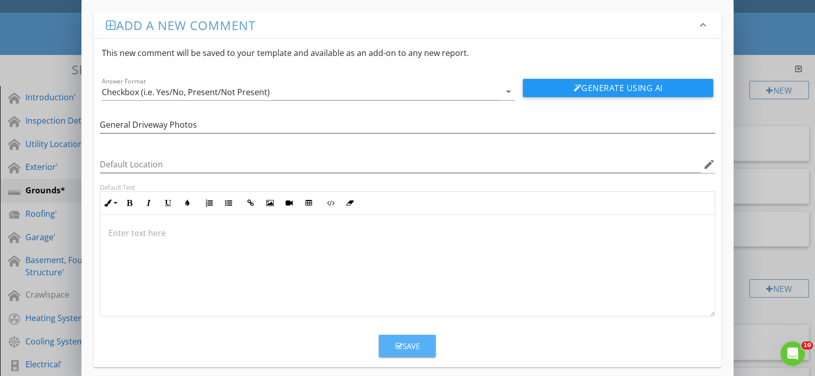
click at [410, 343] on div "Save" at bounding box center [407, 347] width 24 height 12
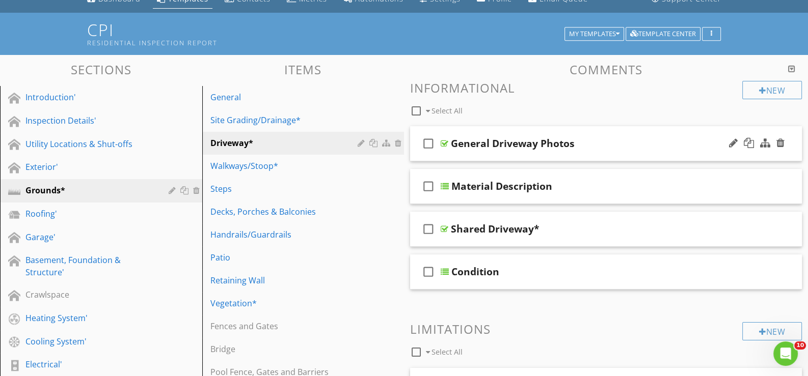
click at [482, 151] on div "check_box_outline_blank General Driveway Photos" at bounding box center [606, 143] width 392 height 35
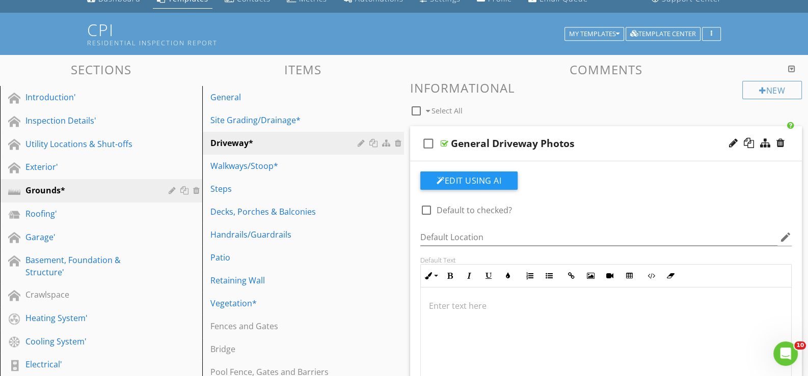
click at [482, 151] on div "check_box_outline_blank General Driveway Photos" at bounding box center [606, 143] width 392 height 35
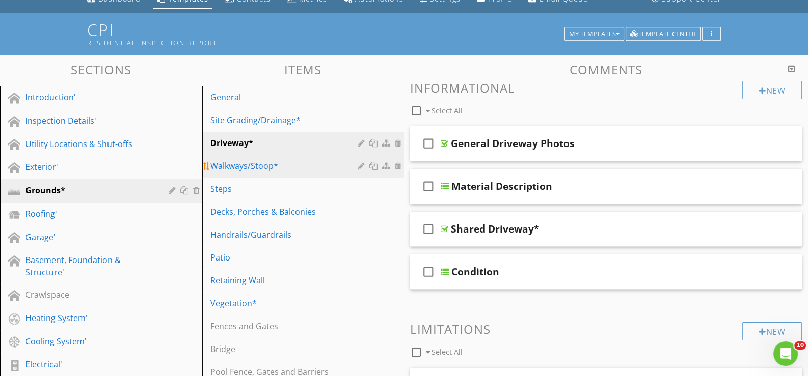
click at [262, 165] on div "Walkways/Stoop*" at bounding box center [285, 166] width 151 height 12
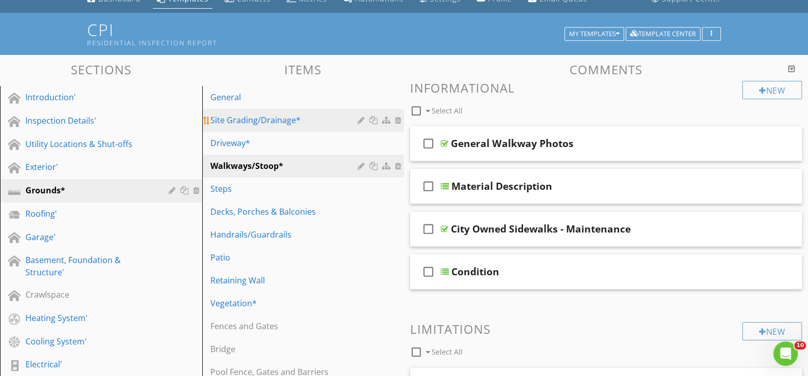
click at [277, 117] on div "Site Grading/Drainage*" at bounding box center [285, 120] width 151 height 12
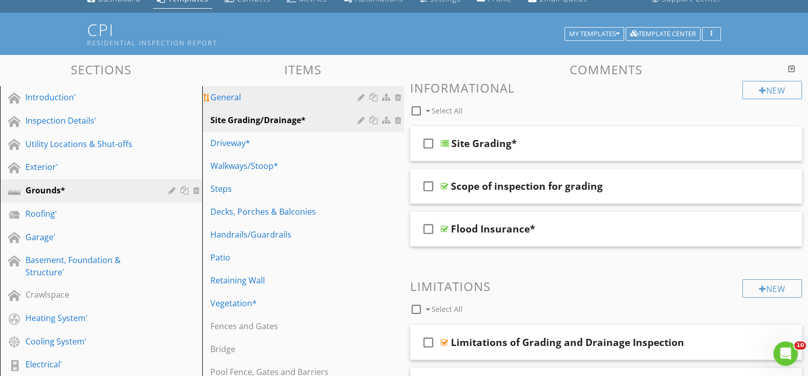
click at [249, 95] on div "General" at bounding box center [285, 97] width 151 height 12
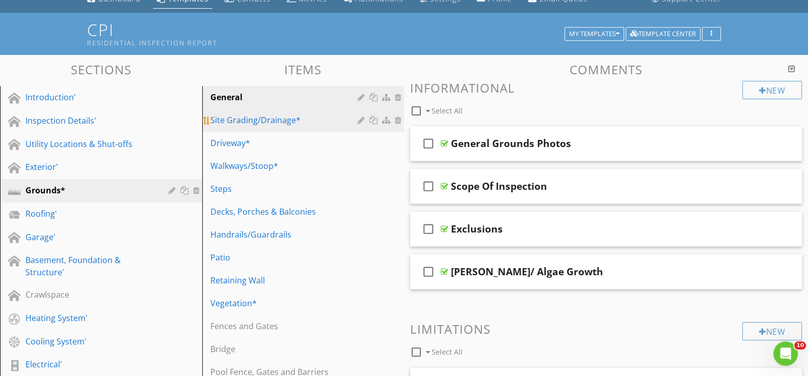
click at [264, 118] on div "Site Grading/Drainage*" at bounding box center [285, 120] width 151 height 12
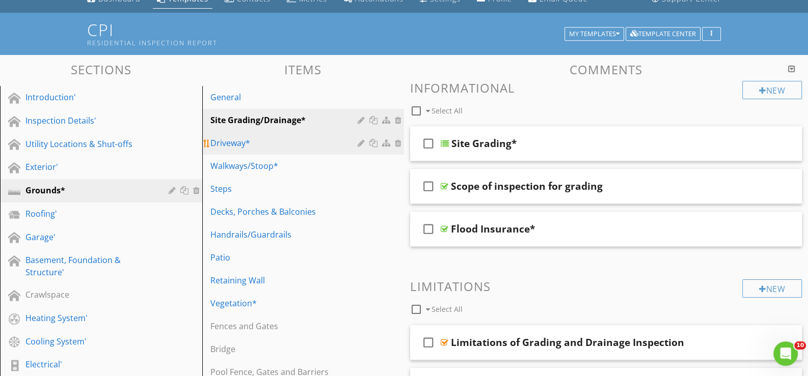
click at [235, 138] on div "Driveway*" at bounding box center [285, 143] width 151 height 12
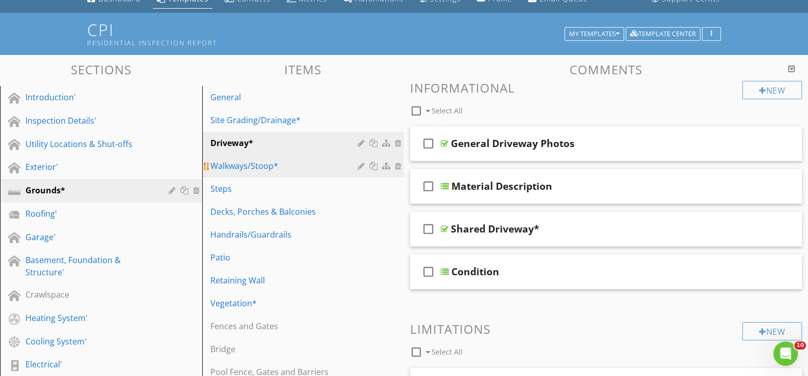
click at [243, 163] on div "Walkways/Stoop*" at bounding box center [285, 166] width 151 height 12
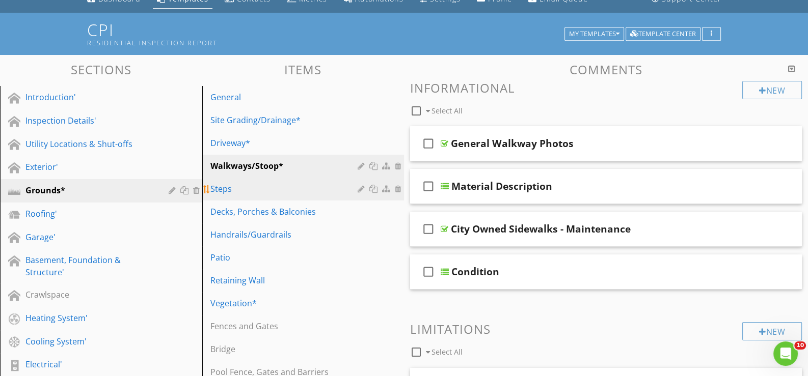
click at [234, 186] on div "Steps" at bounding box center [285, 189] width 151 height 12
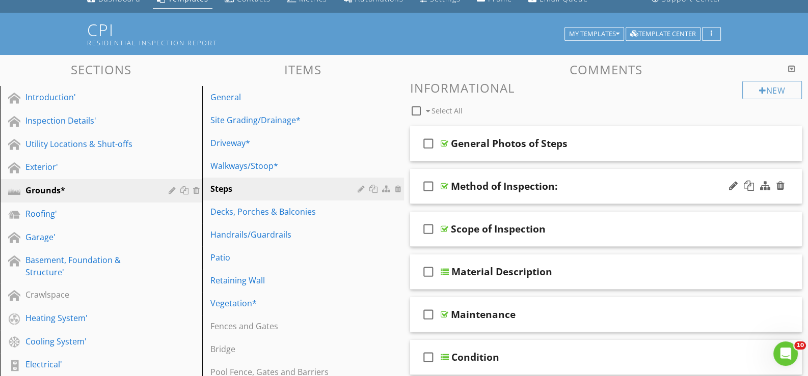
click at [461, 193] on div "check_box_outline_blank Method of Inspection:" at bounding box center [606, 186] width 392 height 35
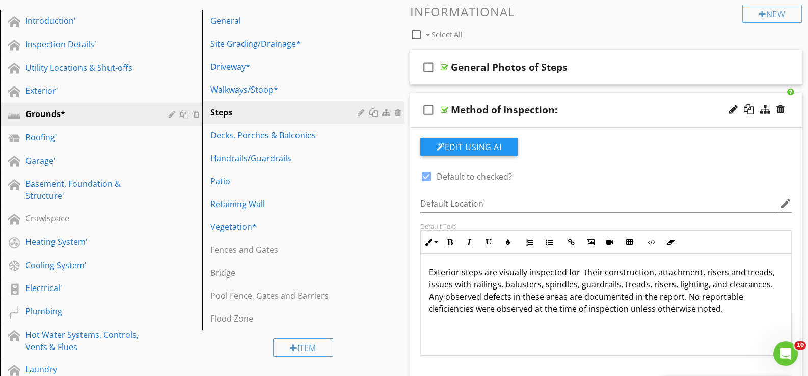
scroll to position [149, 0]
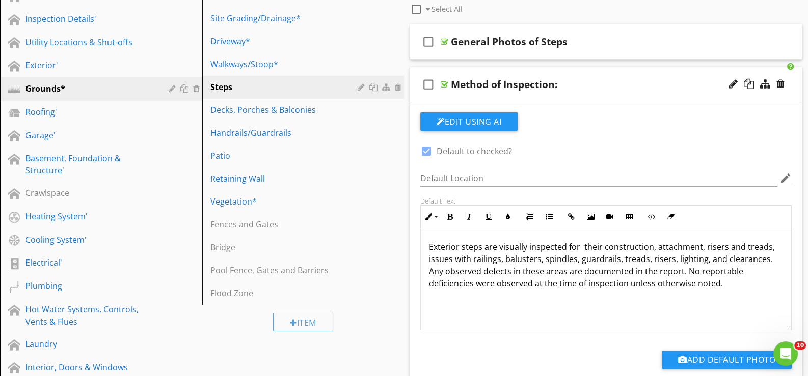
click at [458, 94] on div "check_box_outline_blank Method of Inspection:" at bounding box center [606, 84] width 392 height 35
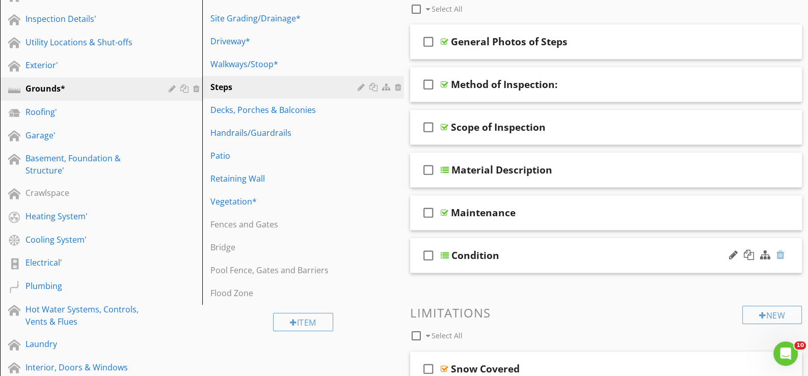
click at [780, 251] on div at bounding box center [780, 255] width 8 height 10
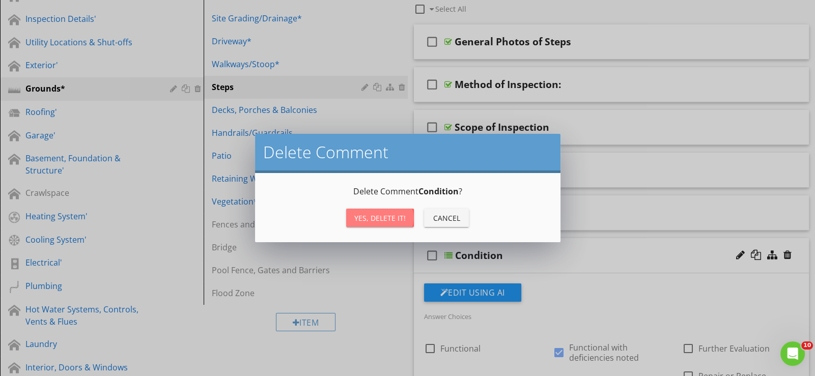
click at [385, 215] on div "Yes, Delete it!" at bounding box center [379, 218] width 51 height 11
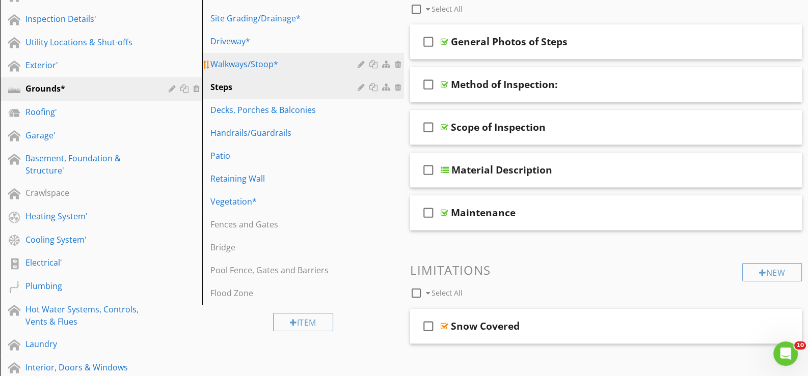
click at [232, 61] on div "Walkways/Stoop*" at bounding box center [285, 64] width 151 height 12
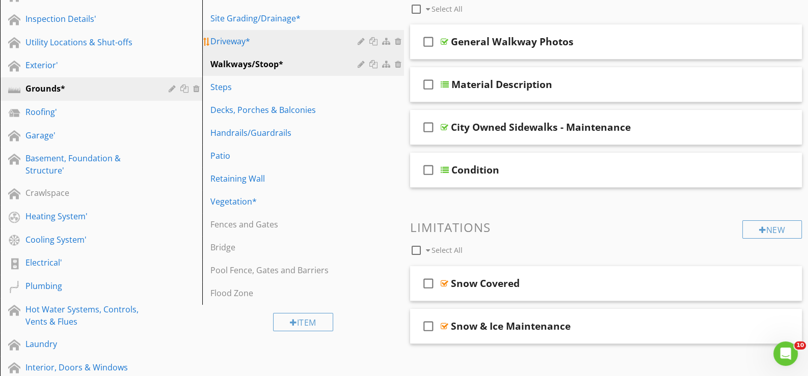
click at [227, 34] on link "Driveway*" at bounding box center [304, 41] width 199 height 22
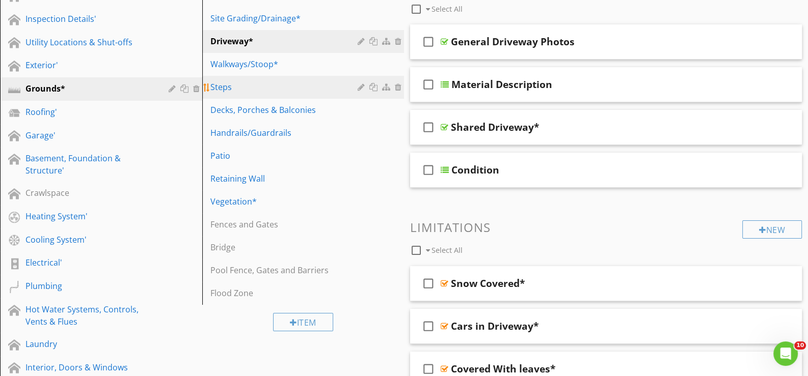
click at [225, 85] on div "Steps" at bounding box center [285, 87] width 151 height 12
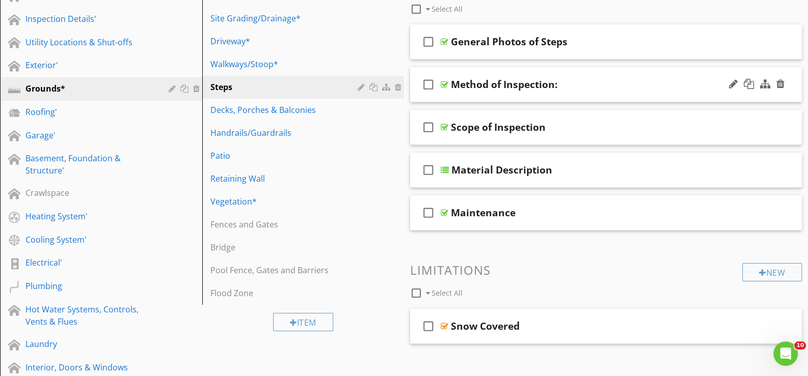
click at [463, 96] on div "check_box_outline_blank Method of Inspection:" at bounding box center [606, 84] width 392 height 35
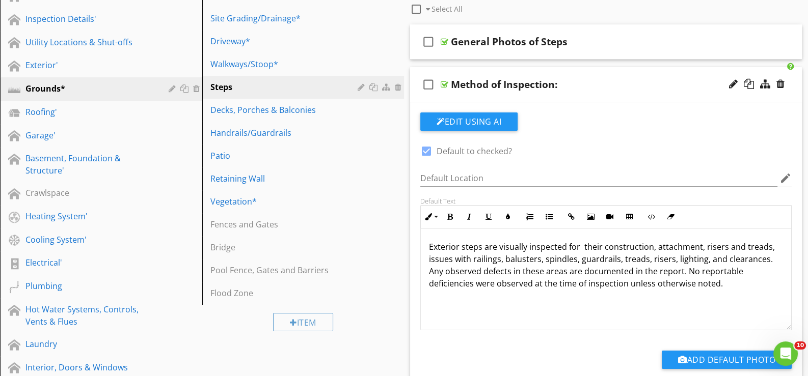
click at [461, 96] on div "check_box_outline_blank Method of Inspection:" at bounding box center [606, 84] width 392 height 35
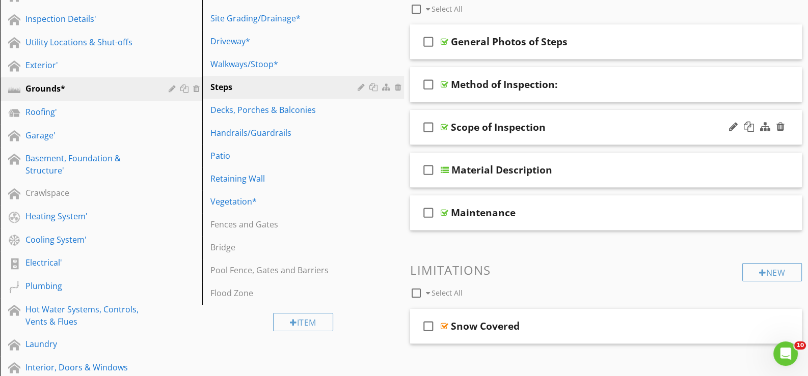
click at [463, 140] on div "check_box_outline_blank Scope of Inspection" at bounding box center [606, 127] width 392 height 35
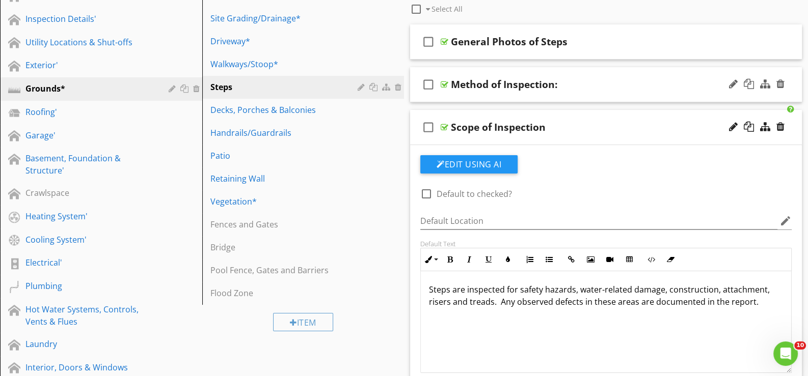
click at [458, 93] on div "check_box_outline_blank Method of Inspection:" at bounding box center [606, 84] width 392 height 35
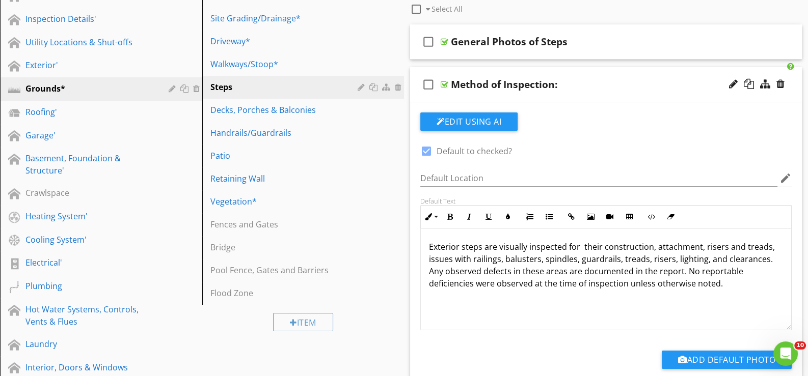
drag, startPoint x: 684, startPoint y: 270, endPoint x: 728, endPoint y: 285, distance: 46.2
click at [728, 285] on p "Exterior steps are visually inspected for their construction, attachment, riser…" at bounding box center [606, 265] width 354 height 49
copy p "No reportable deficiencies were observed at the time of inspection unless other…"
click at [463, 96] on div "check_box_outline_blank Method of Inspection:" at bounding box center [606, 84] width 392 height 35
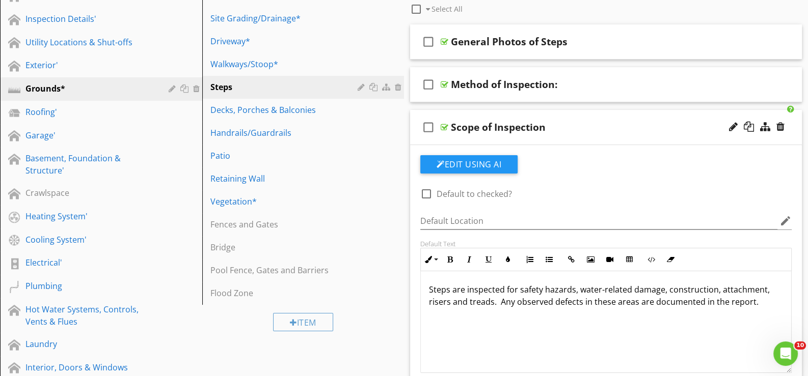
click at [466, 141] on div "check_box_outline_blank Scope of Inspection" at bounding box center [606, 127] width 392 height 35
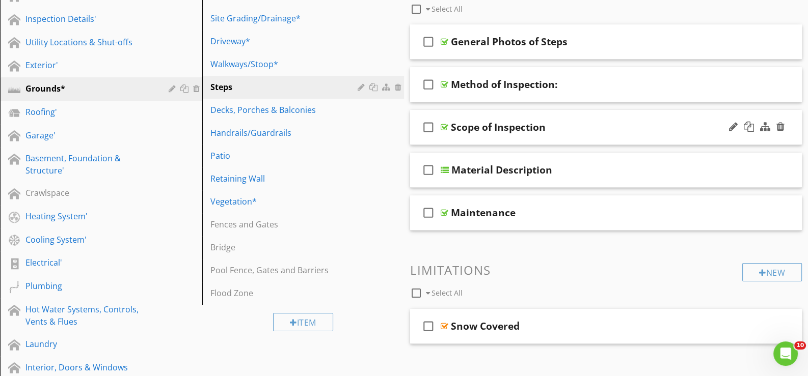
click at [465, 137] on div "check_box_outline_blank Scope of Inspection" at bounding box center [606, 127] width 392 height 35
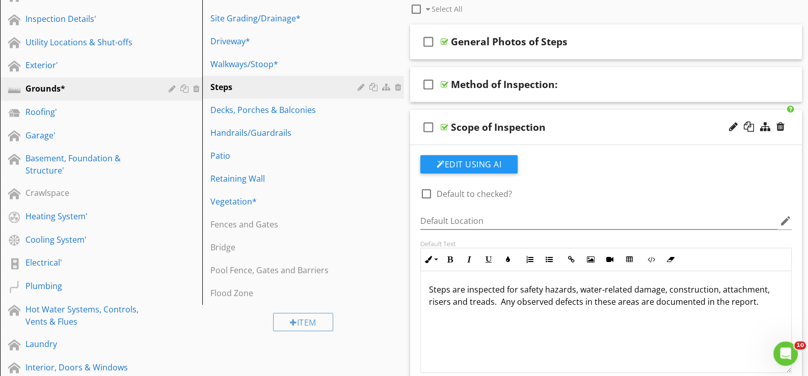
click at [458, 142] on div "check_box_outline_blank Scope of Inspection" at bounding box center [606, 127] width 392 height 35
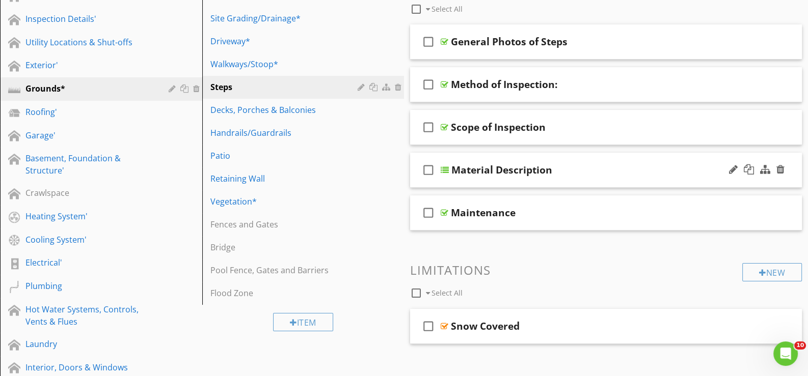
click at [463, 183] on div "check_box_outline_blank Material Description" at bounding box center [606, 170] width 392 height 35
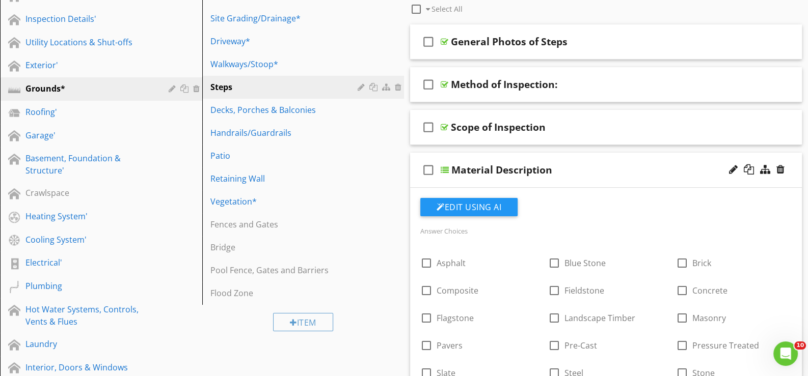
click at [463, 181] on div "check_box_outline_blank Material Description" at bounding box center [606, 170] width 392 height 35
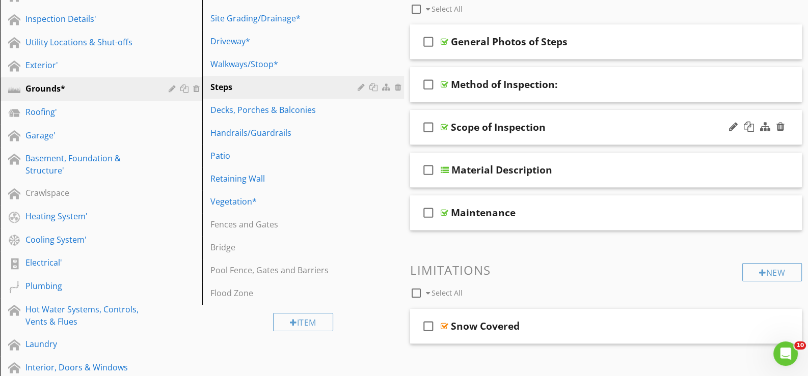
click at [466, 137] on div "check_box_outline_blank Scope of Inspection" at bounding box center [606, 127] width 392 height 35
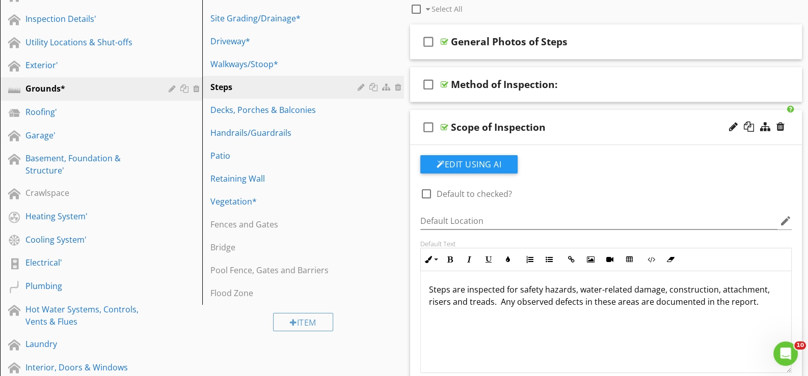
click at [461, 140] on div "check_box_outline_blank Scope of Inspection" at bounding box center [606, 127] width 392 height 35
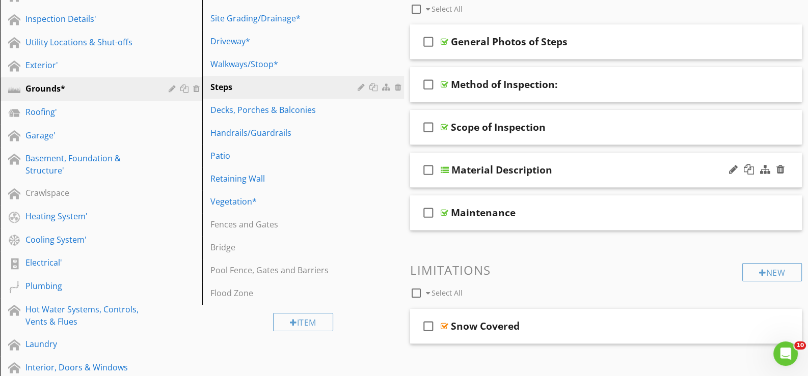
click at [465, 182] on div "check_box_outline_blank Material Description" at bounding box center [606, 170] width 392 height 35
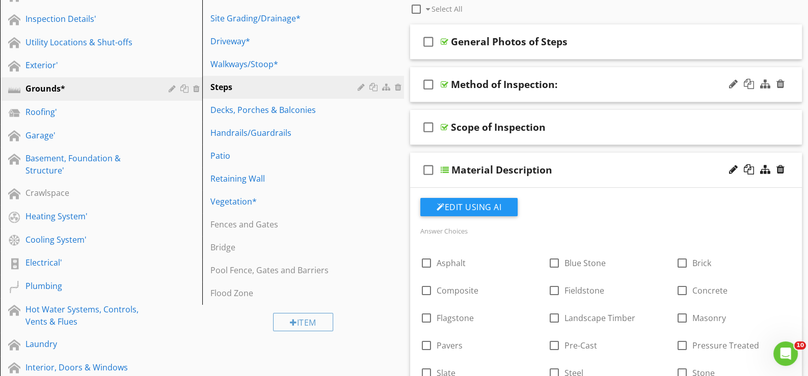
click at [467, 95] on div "check_box_outline_blank Method of Inspection:" at bounding box center [606, 84] width 392 height 35
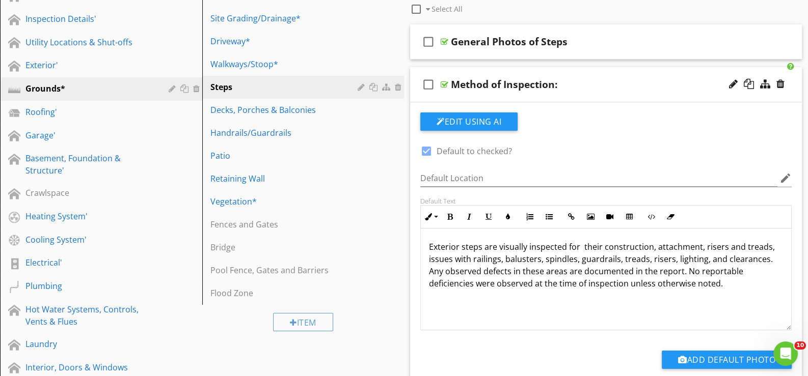
click at [474, 101] on div "check_box_outline_blank Method of Inspection:" at bounding box center [606, 84] width 392 height 35
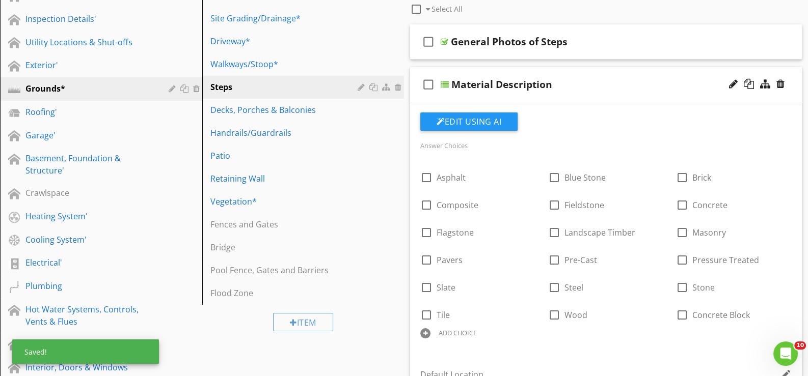
click at [468, 97] on div "check_box_outline_blank Material Description" at bounding box center [606, 84] width 392 height 35
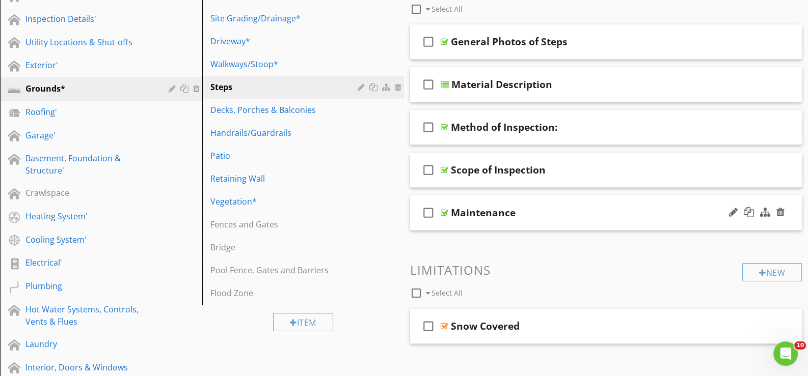
click at [464, 221] on div "check_box_outline_blank Maintenance" at bounding box center [606, 213] width 392 height 35
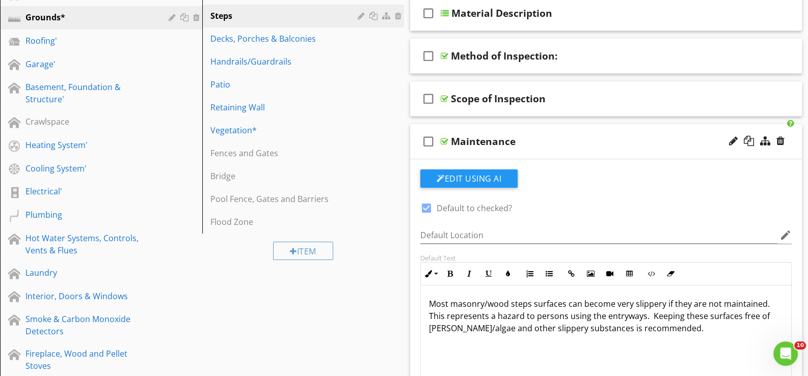
scroll to position [301, 0]
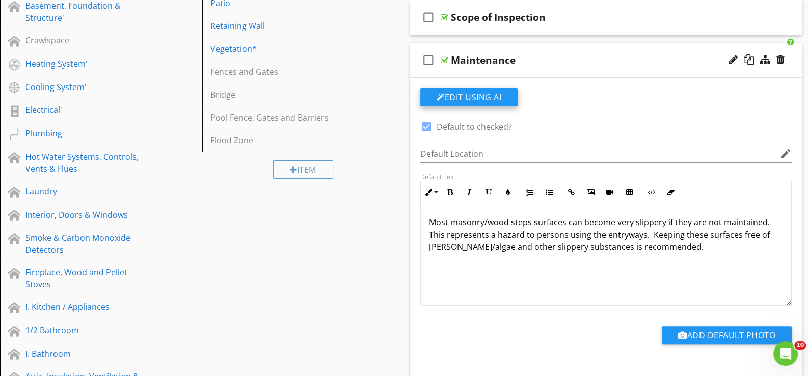
click at [464, 96] on button "Edit Using AI" at bounding box center [468, 97] width 97 height 18
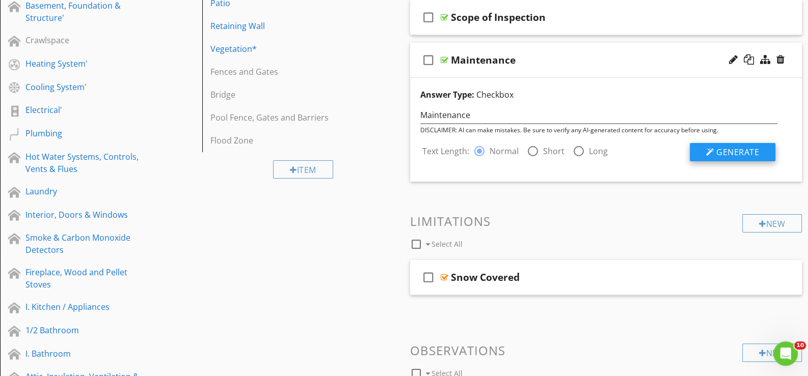
click at [729, 147] on span "Generate" at bounding box center [737, 152] width 43 height 11
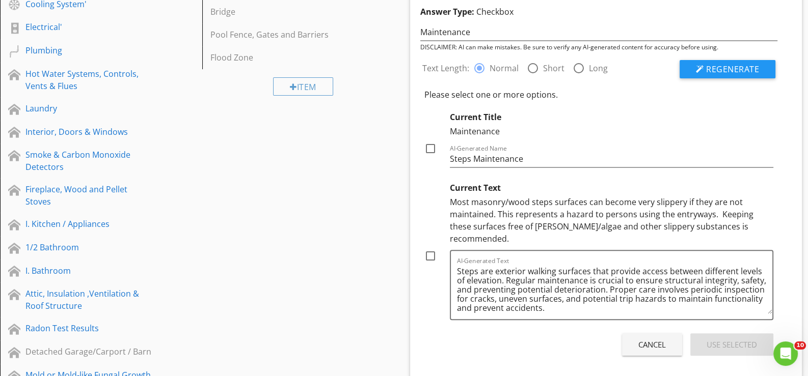
scroll to position [403, 0]
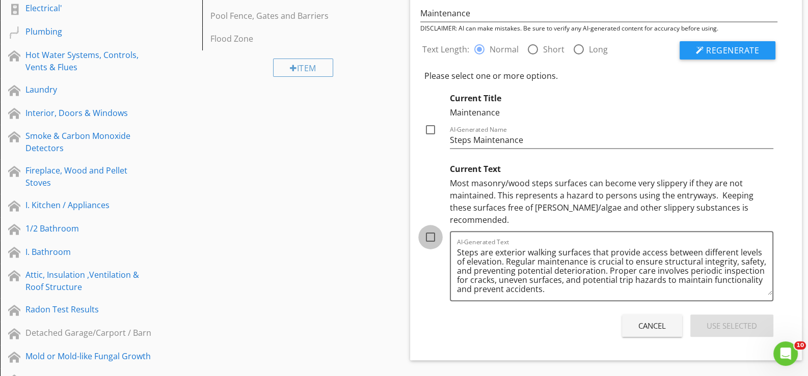
click at [430, 229] on div at bounding box center [430, 237] width 17 height 17
checkbox input "true"
click at [721, 320] on div "Use Selected" at bounding box center [731, 326] width 50 height 12
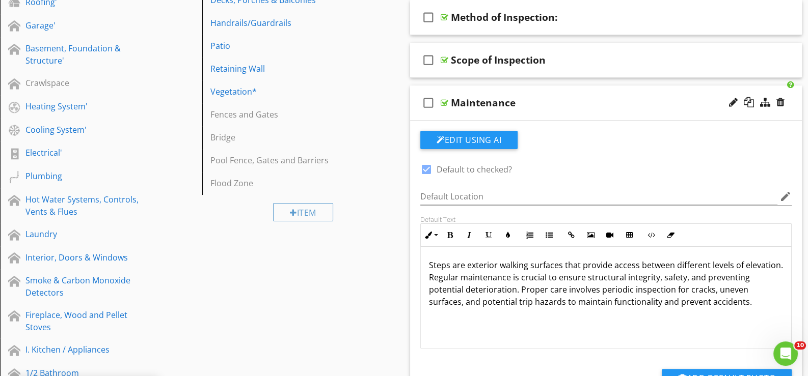
scroll to position [251, 0]
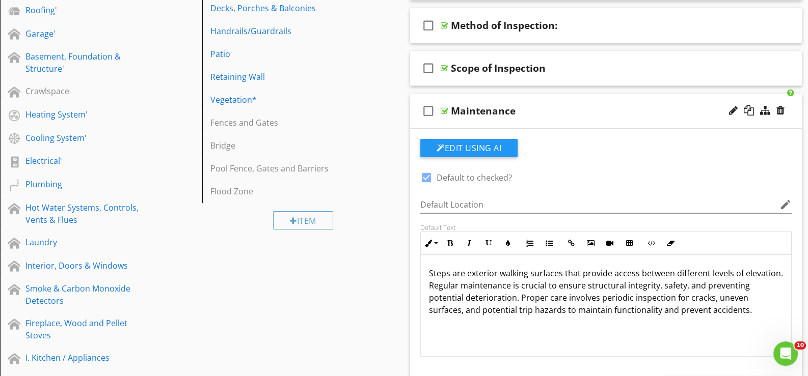
click at [496, 119] on div "check_box_outline_blank Maintenance" at bounding box center [606, 111] width 392 height 35
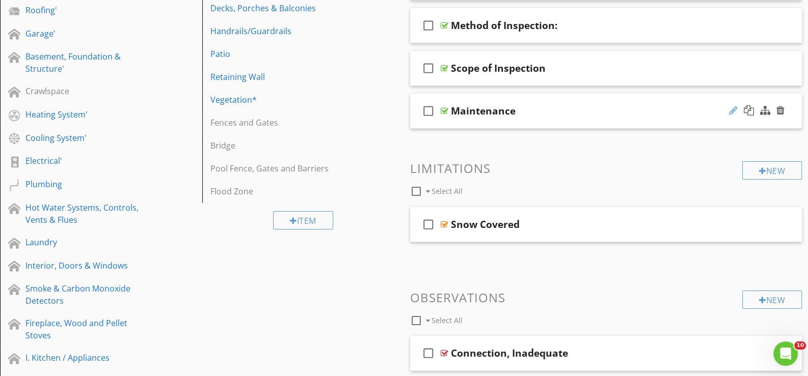
click at [733, 109] on div at bounding box center [733, 110] width 9 height 10
type input "Maintenance*"
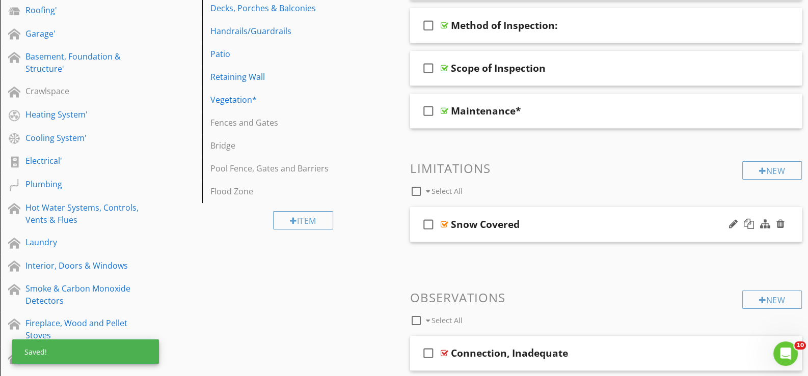
click at [455, 234] on div "check_box_outline_blank Snow Covered" at bounding box center [606, 224] width 392 height 35
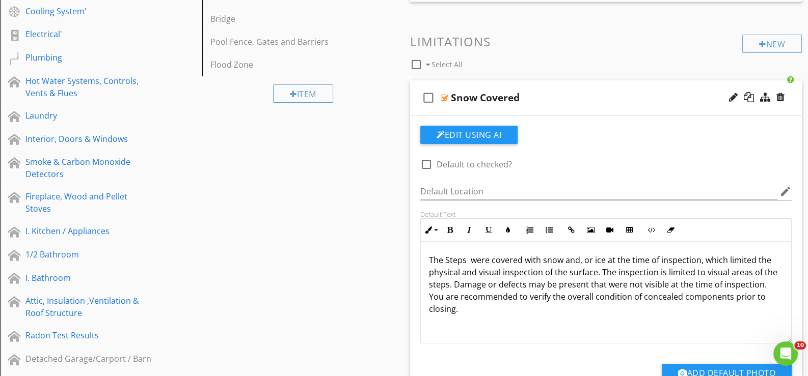
scroll to position [403, 0]
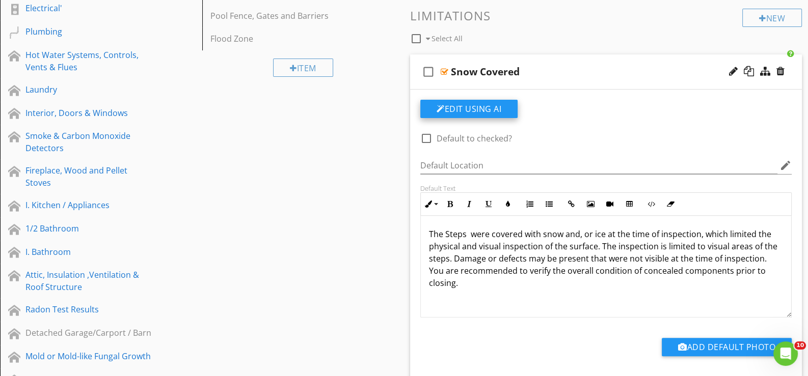
click at [465, 106] on button "Edit Using AI" at bounding box center [468, 109] width 97 height 18
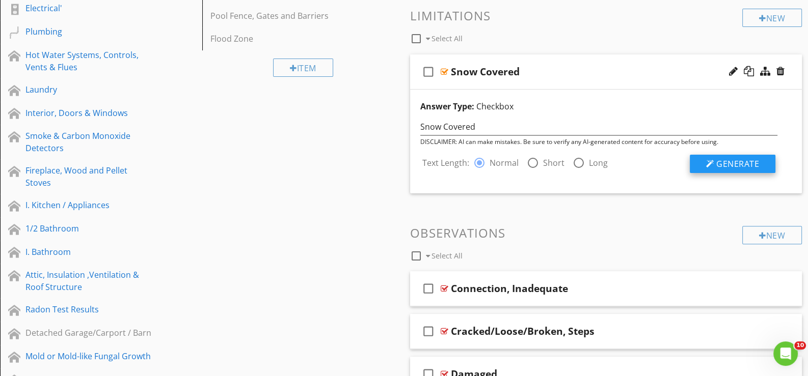
click at [746, 162] on span "Generate" at bounding box center [737, 163] width 43 height 11
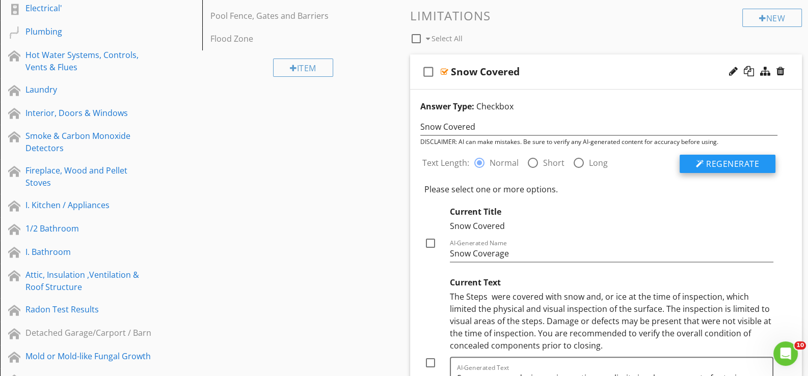
click at [736, 160] on span "Regenerate" at bounding box center [732, 163] width 53 height 11
click at [431, 361] on div at bounding box center [430, 362] width 17 height 17
checkbox input "true"
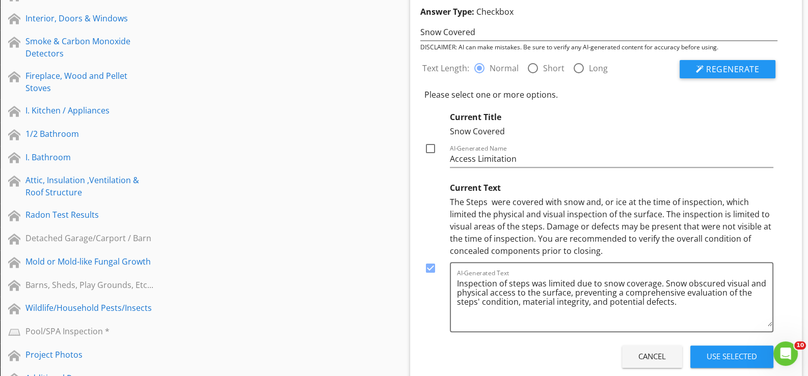
scroll to position [505, 0]
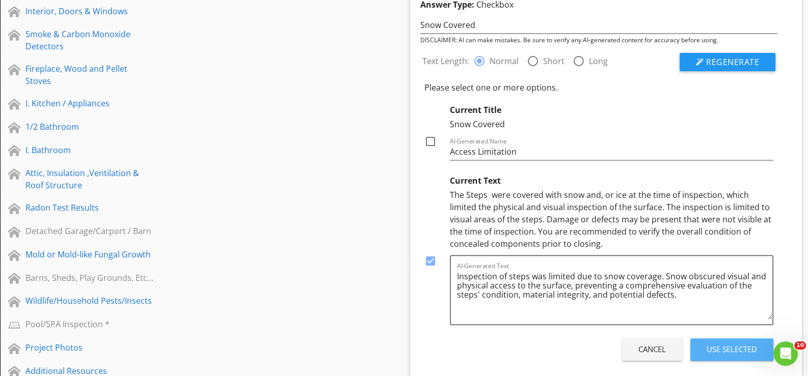
click at [731, 347] on div "Use Selected" at bounding box center [731, 350] width 50 height 12
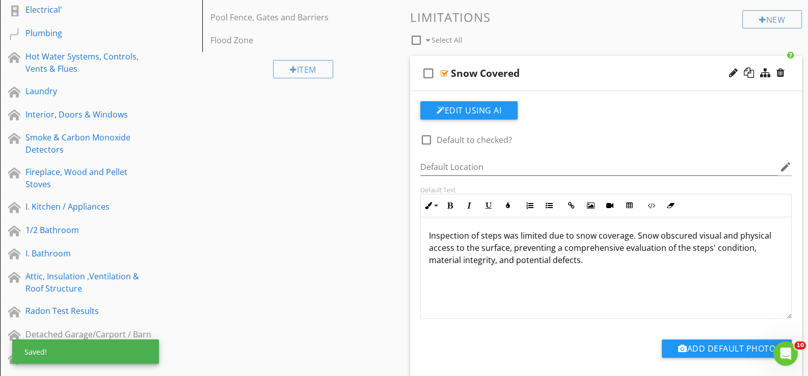
scroll to position [352, 0]
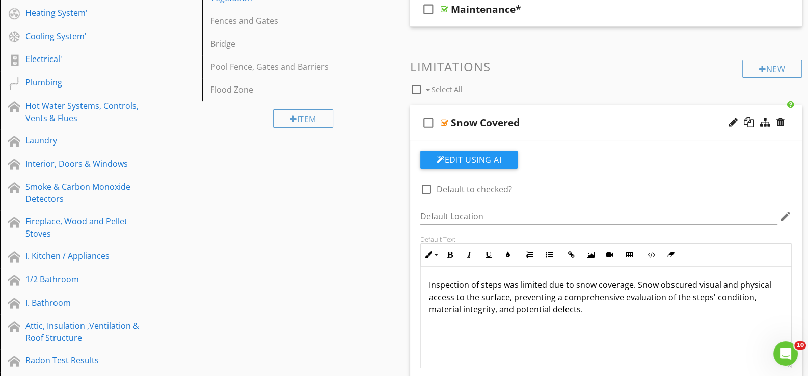
click at [454, 133] on div "check_box_outline_blank Snow Covered" at bounding box center [606, 122] width 392 height 35
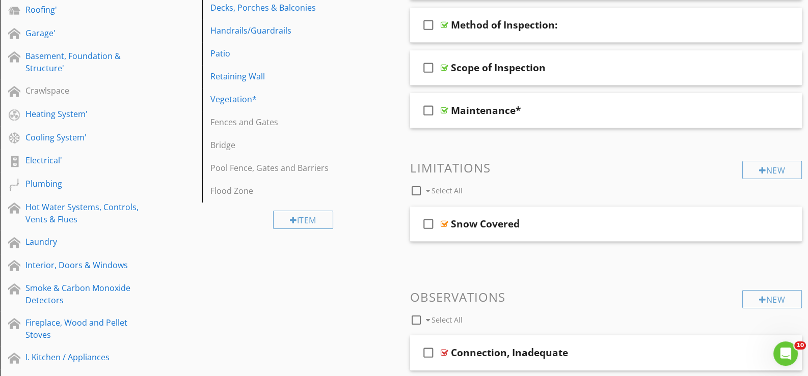
scroll to position [251, 0]
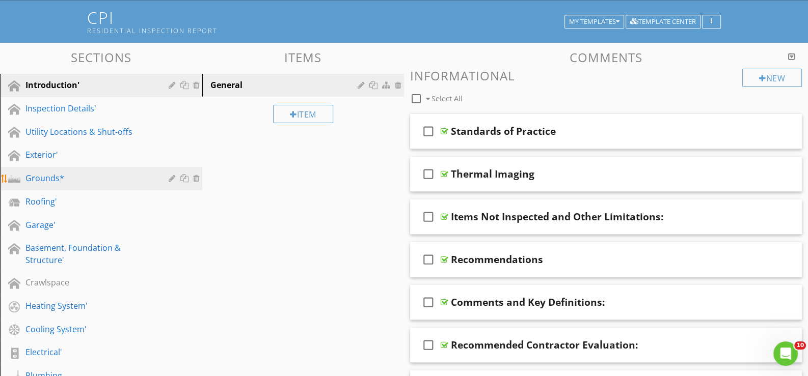
click at [41, 174] on div "Grounds*" at bounding box center [89, 178] width 128 height 12
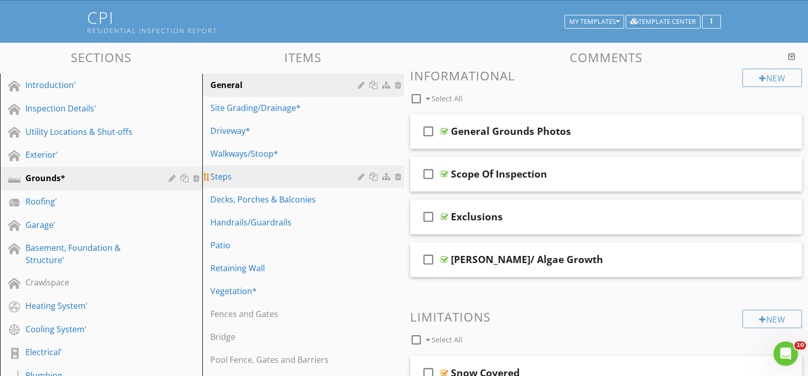
click at [227, 173] on div "Steps" at bounding box center [285, 177] width 151 height 12
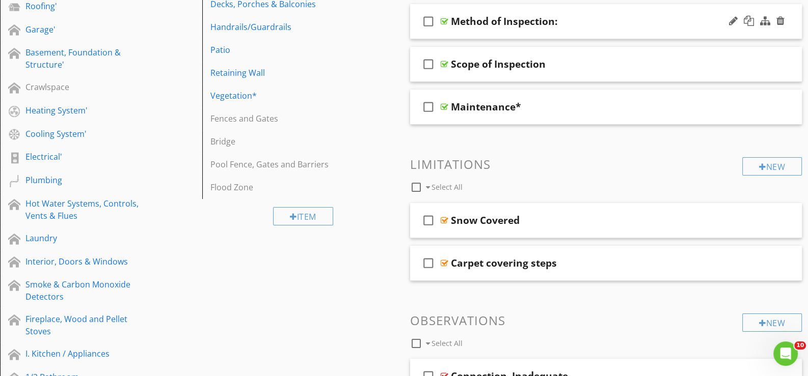
scroll to position [263, 0]
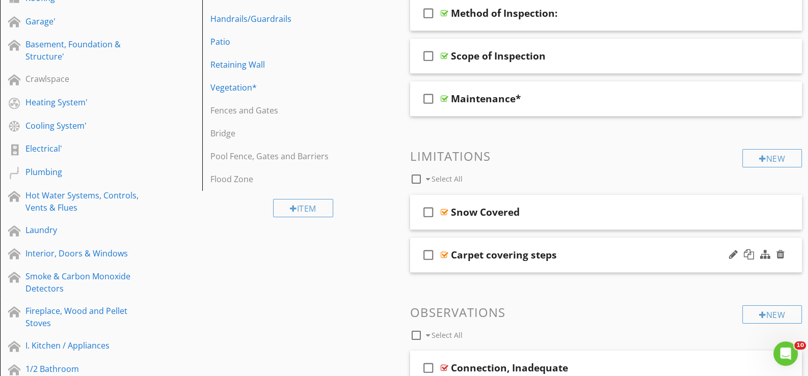
click at [456, 266] on div "check_box_outline_blank Carpet covering steps" at bounding box center [606, 255] width 392 height 35
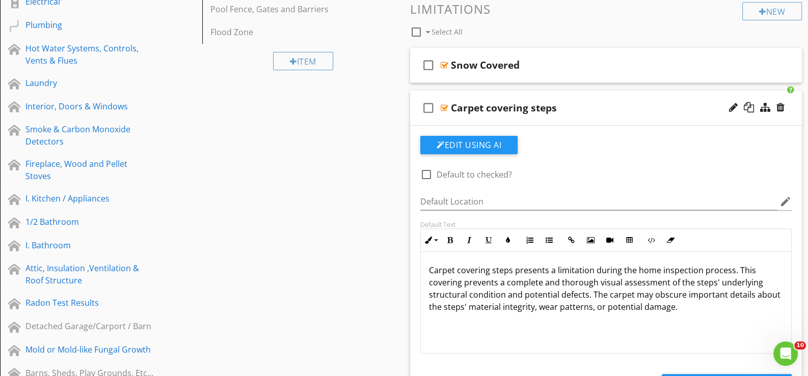
scroll to position [415, 0]
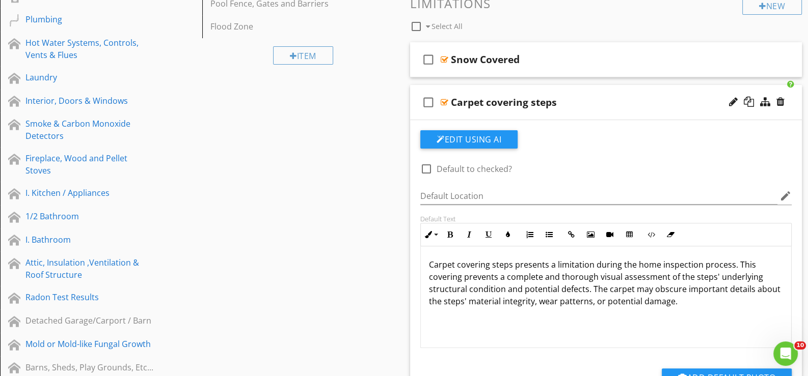
click at [463, 115] on div "check_box_outline_blank Carpet covering steps" at bounding box center [606, 102] width 392 height 35
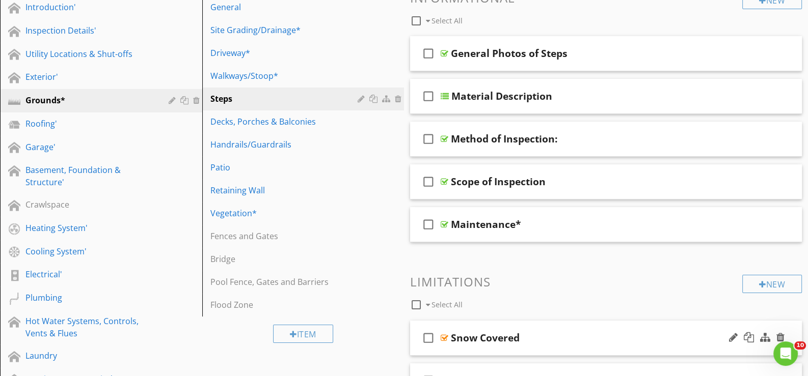
scroll to position [110, 0]
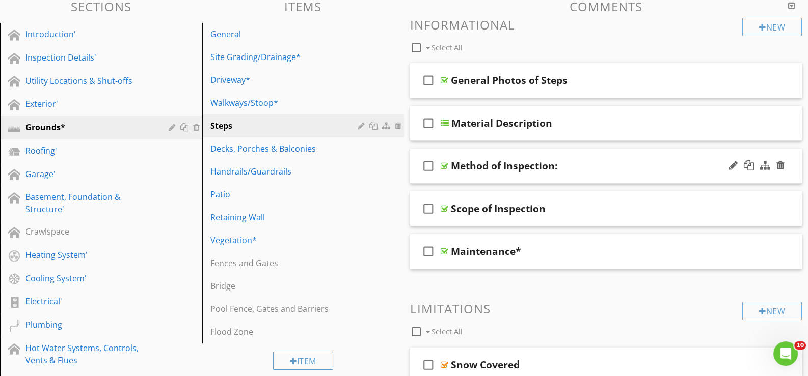
click at [461, 177] on div "check_box_outline_blank Method of Inspection:" at bounding box center [606, 166] width 392 height 35
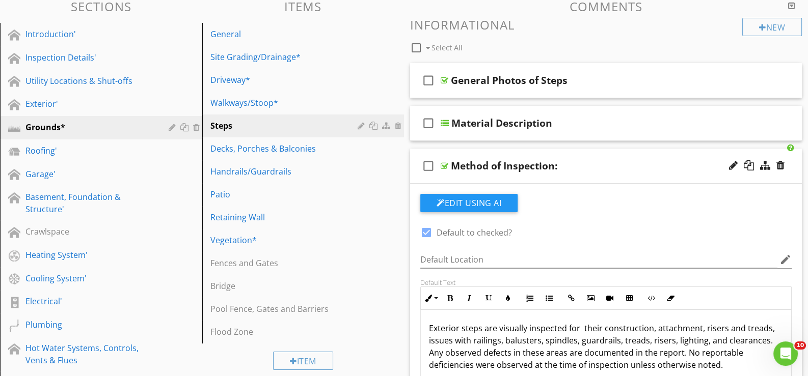
click at [461, 180] on div "check_box_outline_blank Method of Inspection:" at bounding box center [606, 166] width 392 height 35
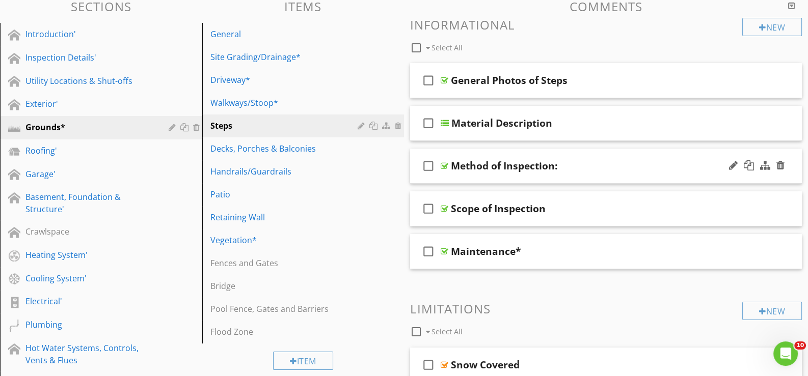
click at [459, 177] on div "check_box_outline_blank Method of Inspection:" at bounding box center [606, 166] width 392 height 35
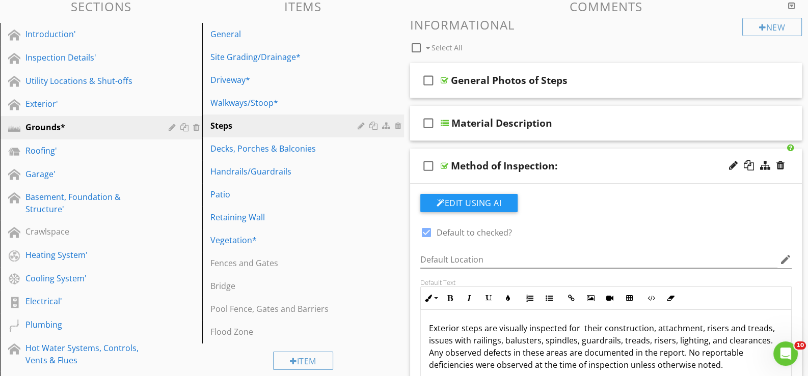
click at [459, 177] on div "check_box_outline_blank Method of Inspection:" at bounding box center [606, 166] width 392 height 35
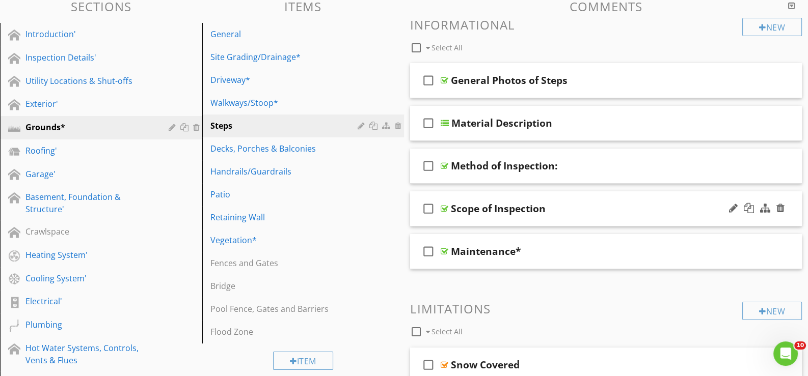
click at [462, 221] on div "check_box_outline_blank Scope of Inspection" at bounding box center [606, 208] width 392 height 35
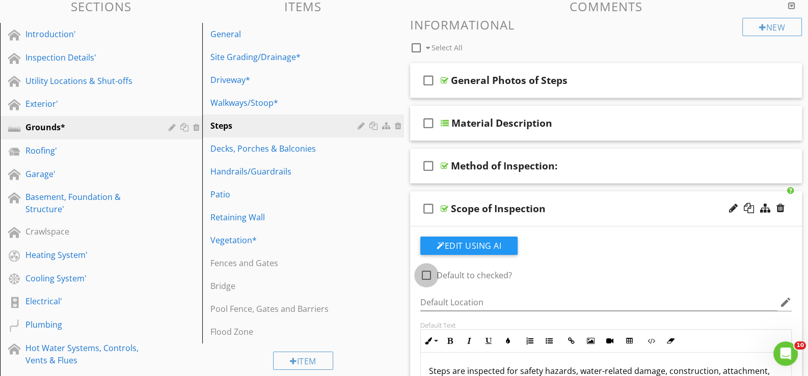
click at [427, 273] on div at bounding box center [426, 275] width 17 height 17
checkbox input "true"
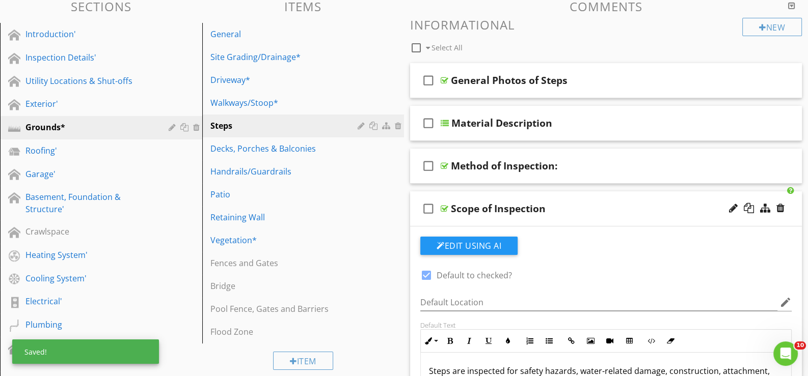
click at [457, 221] on div "check_box_outline_blank Scope of Inspection" at bounding box center [606, 208] width 392 height 35
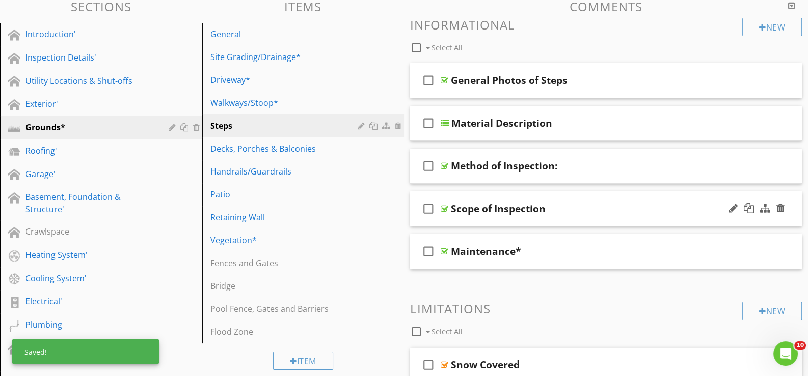
click at [457, 221] on div "check_box_outline_blank Scope of Inspection" at bounding box center [606, 208] width 392 height 35
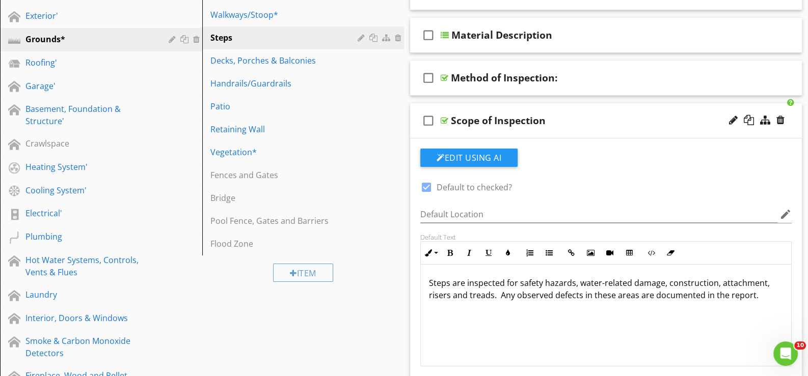
scroll to position [161, 0]
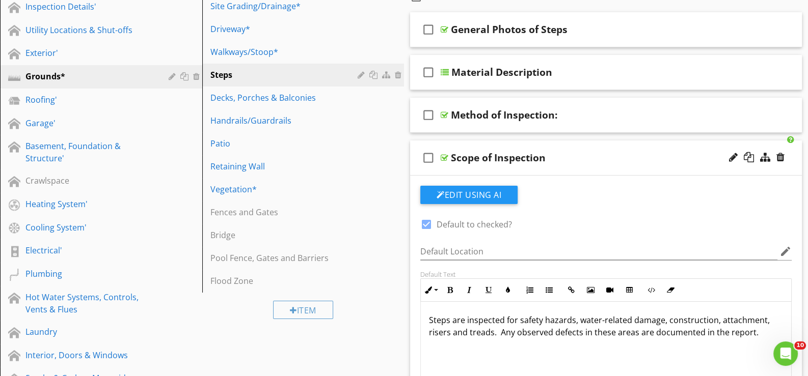
click at [457, 168] on div "check_box_outline_blank Scope of Inspection" at bounding box center [606, 158] width 392 height 35
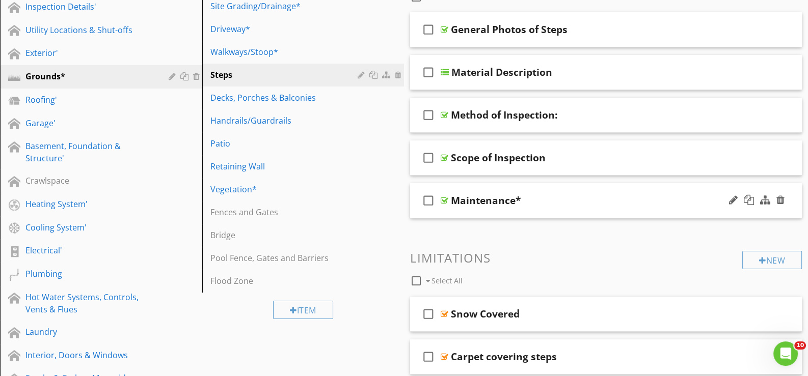
click at [458, 211] on div "check_box_outline_blank Maintenance*" at bounding box center [606, 200] width 392 height 35
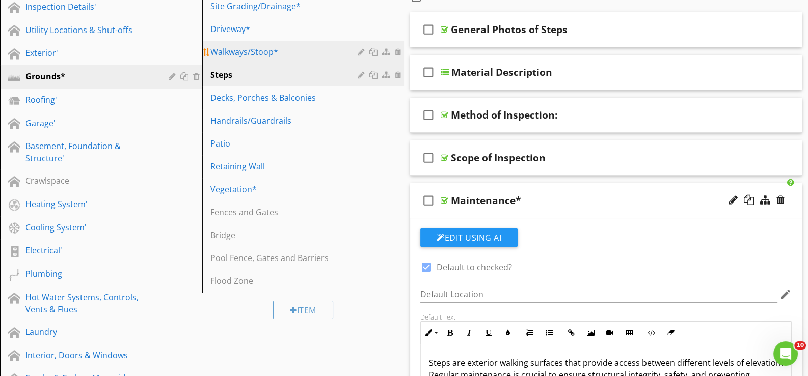
click at [244, 49] on div "Walkways/Stoop*" at bounding box center [285, 52] width 151 height 12
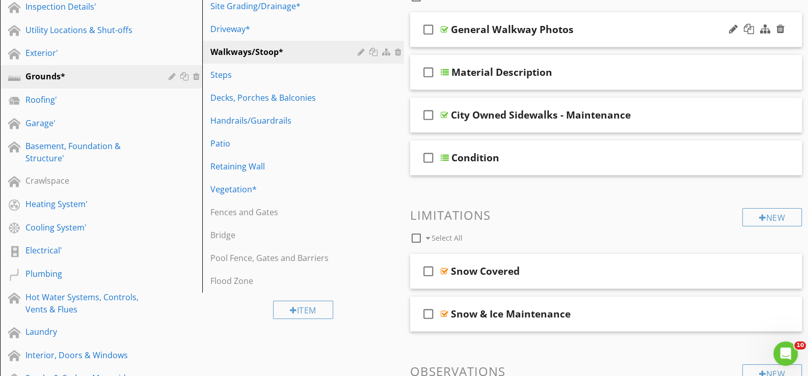
click at [461, 42] on div "check_box_outline_blank General Walkway Photos" at bounding box center [606, 29] width 392 height 35
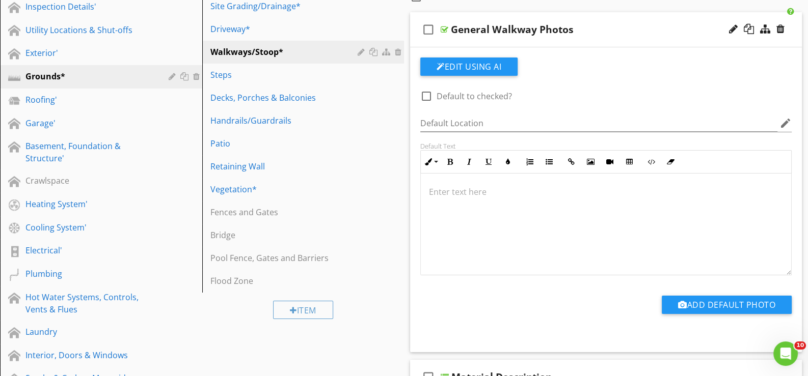
click at [463, 41] on div "check_box_outline_blank General Walkway Photos" at bounding box center [606, 29] width 392 height 35
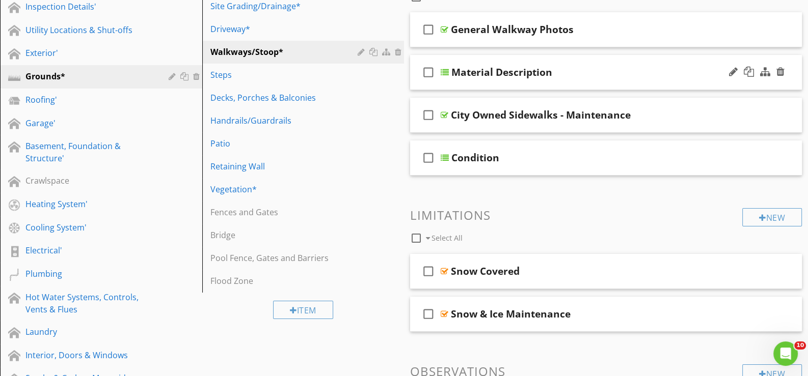
click at [464, 85] on div "check_box_outline_blank Material Description" at bounding box center [606, 72] width 392 height 35
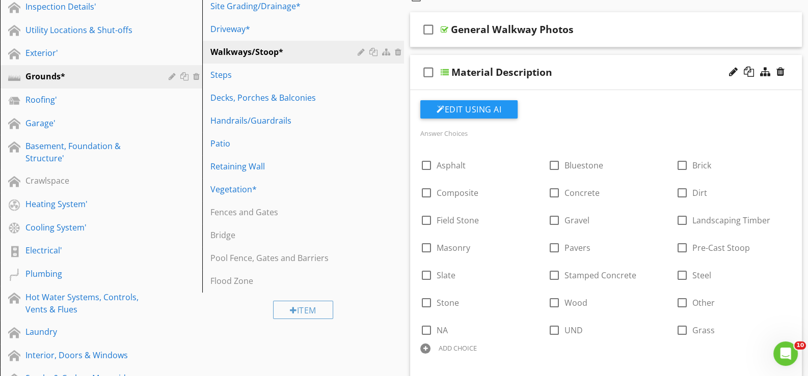
click at [461, 84] on div "check_box_outline_blank Material Description" at bounding box center [606, 72] width 392 height 35
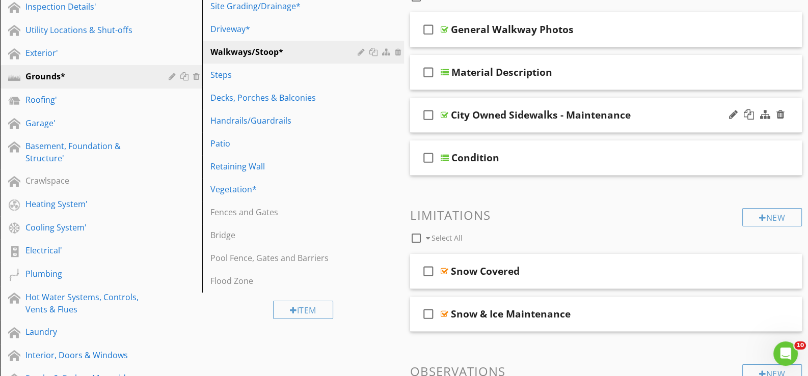
click at [465, 128] on div "check_box_outline_blank City Owned Sidewalks - Maintenance" at bounding box center [606, 115] width 392 height 35
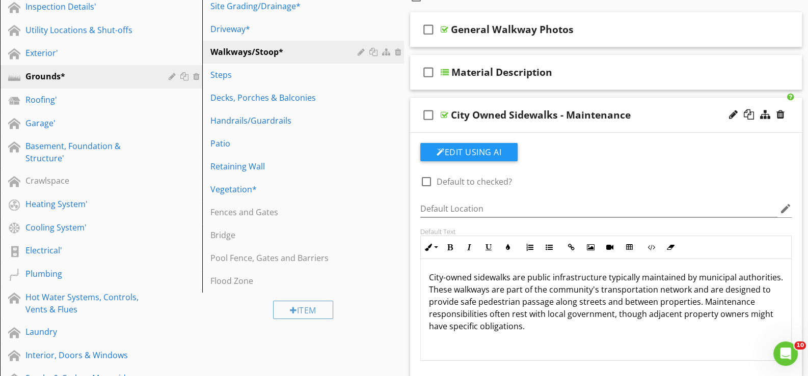
click at [465, 128] on div "check_box_outline_blank City Owned Sidewalks - Maintenance" at bounding box center [606, 115] width 392 height 35
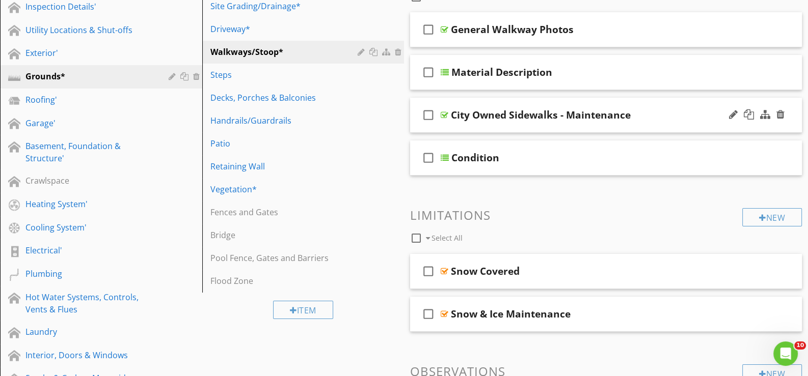
click at [465, 128] on div "check_box_outline_blank City Owned Sidewalks - Maintenance" at bounding box center [606, 115] width 392 height 35
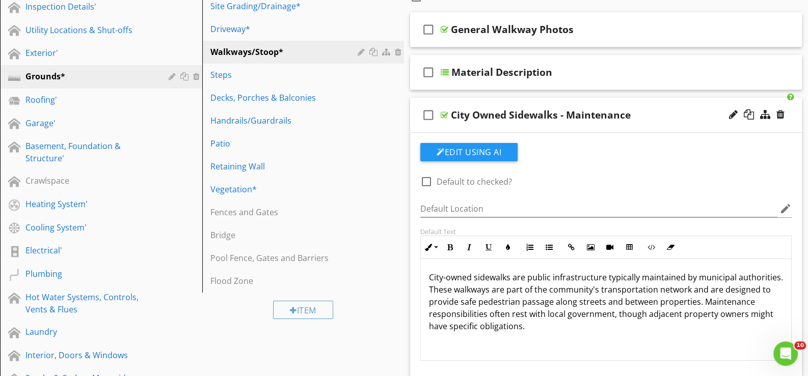
click at [465, 128] on div "check_box_outline_blank City Owned Sidewalks - Maintenance" at bounding box center [606, 115] width 392 height 35
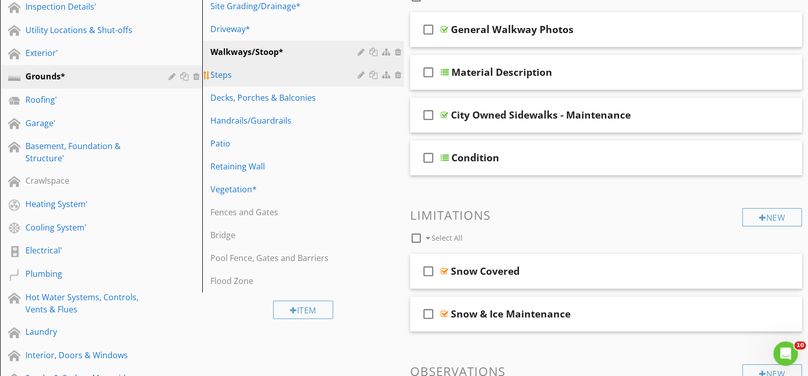
click at [232, 76] on div "Steps" at bounding box center [285, 75] width 151 height 12
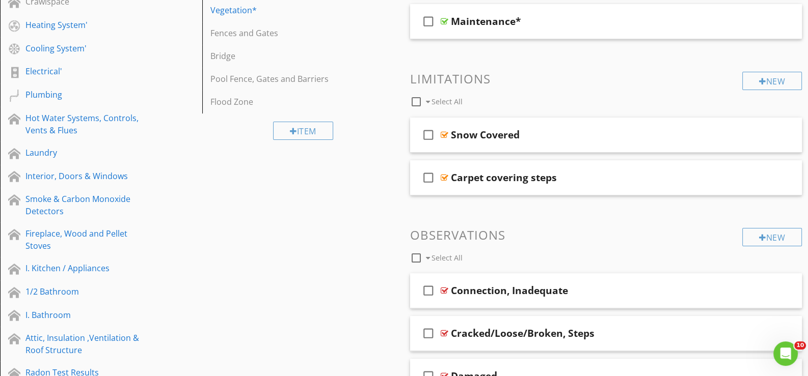
scroll to position [365, 0]
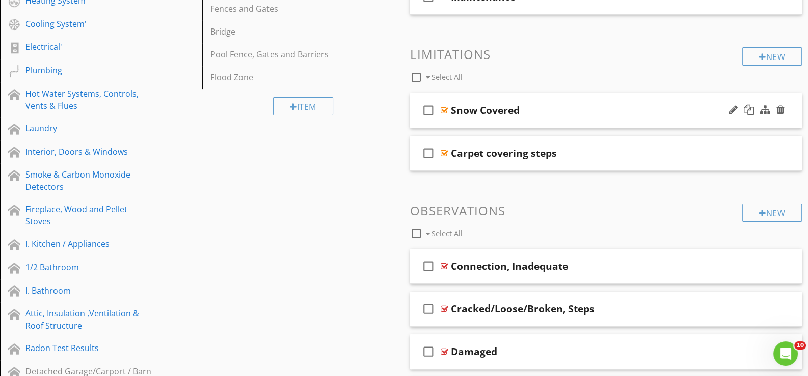
click at [461, 123] on div "check_box_outline_blank Snow Covered" at bounding box center [606, 110] width 392 height 35
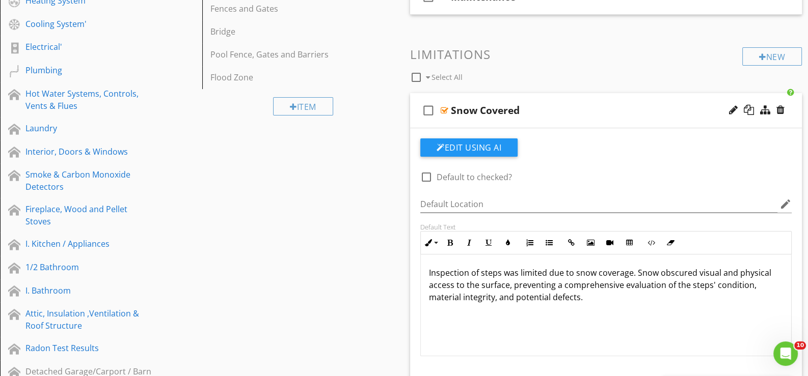
click at [725, 109] on div "check_box_outline_blank Snow Covered" at bounding box center [606, 110] width 392 height 35
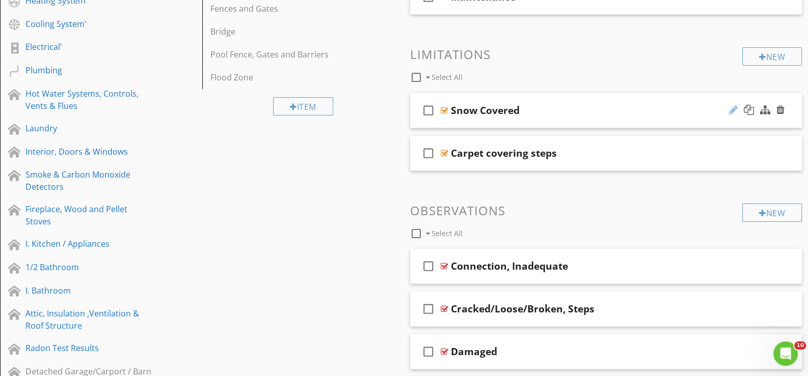
click at [730, 106] on div at bounding box center [733, 110] width 9 height 10
type input "Snow Covered*"
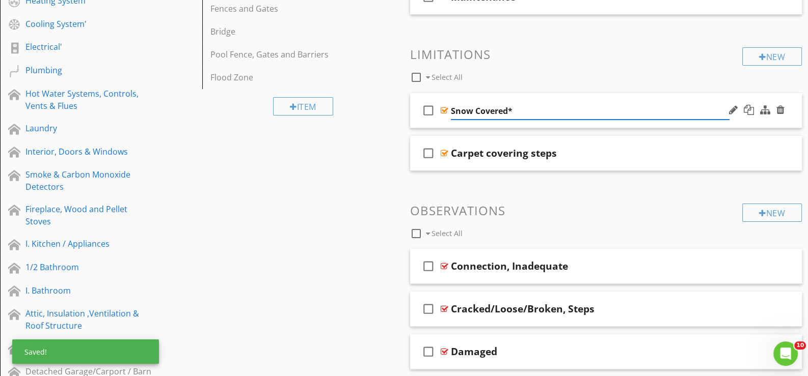
click at [448, 122] on div "check_box_outline_blank Snow Covered*" at bounding box center [606, 110] width 392 height 35
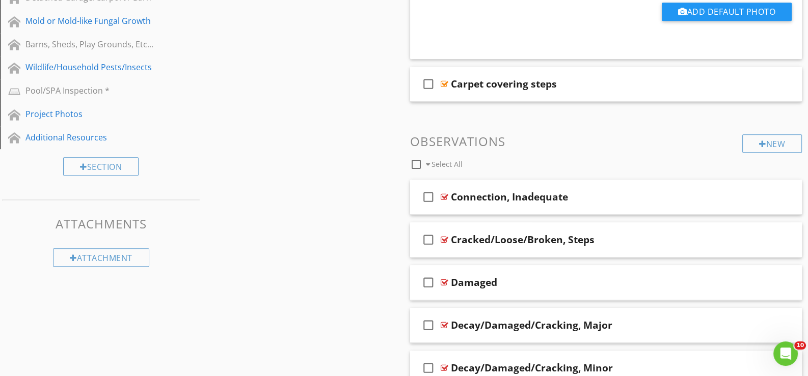
scroll to position [772, 0]
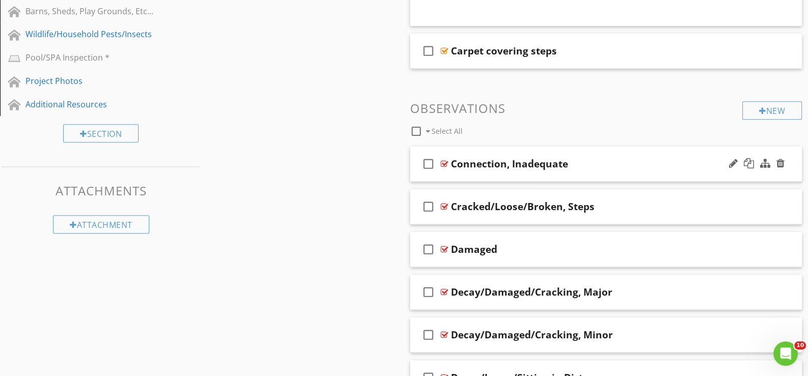
click at [459, 171] on div "check_box_outline_blank Connection, Inadequate" at bounding box center [606, 164] width 392 height 35
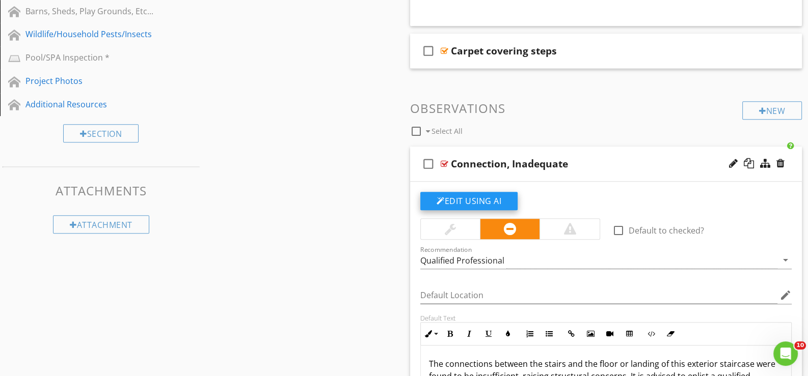
click at [476, 199] on button "Edit Using AI" at bounding box center [468, 201] width 97 height 18
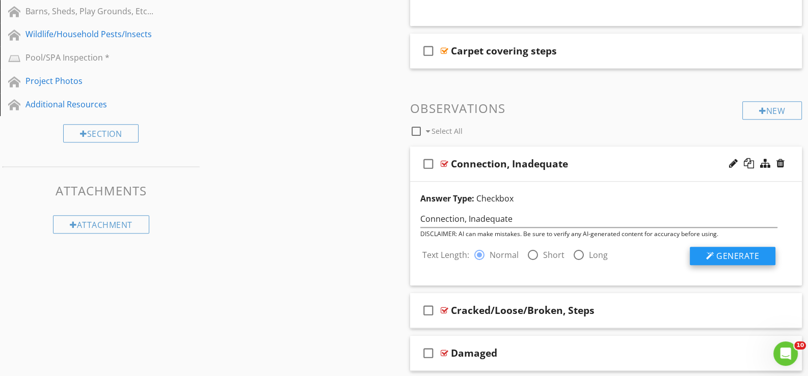
click at [746, 256] on span "Generate" at bounding box center [737, 256] width 43 height 11
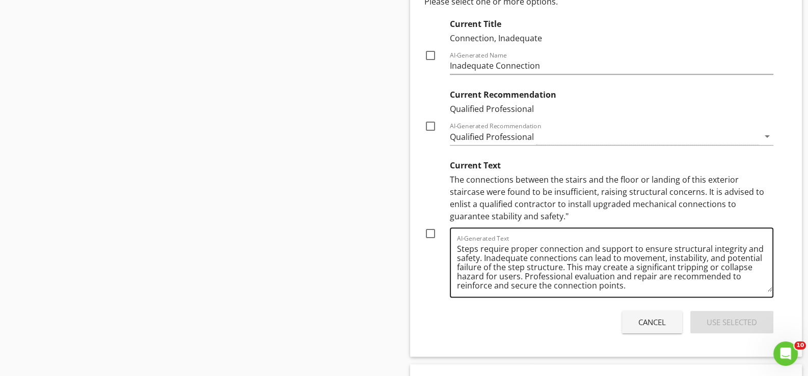
scroll to position [1077, 0]
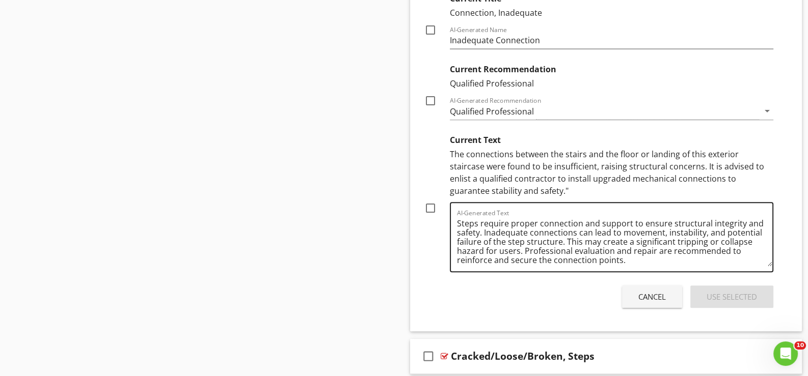
drag, startPoint x: 432, startPoint y: 206, endPoint x: 484, endPoint y: 238, distance: 61.3
click at [433, 206] on div at bounding box center [430, 208] width 17 height 17
checkbox input "true"
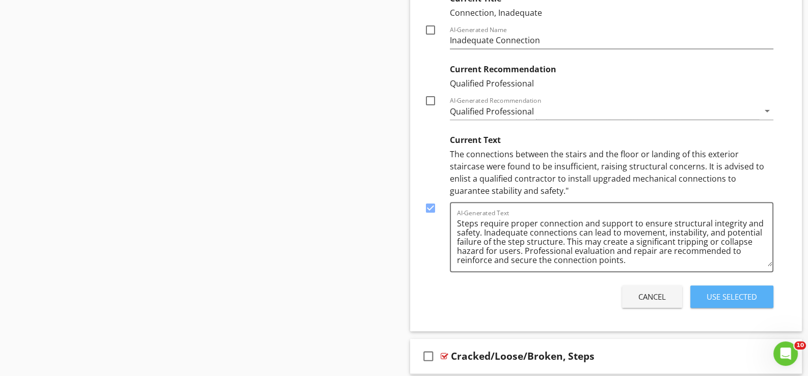
click at [715, 291] on div "Use Selected" at bounding box center [731, 297] width 50 height 12
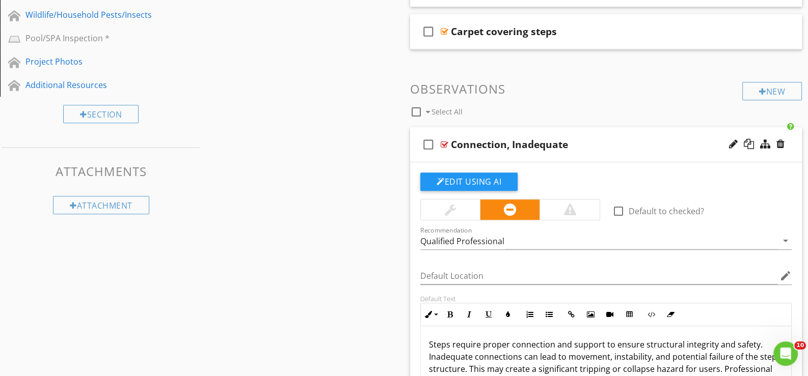
scroll to position [772, 0]
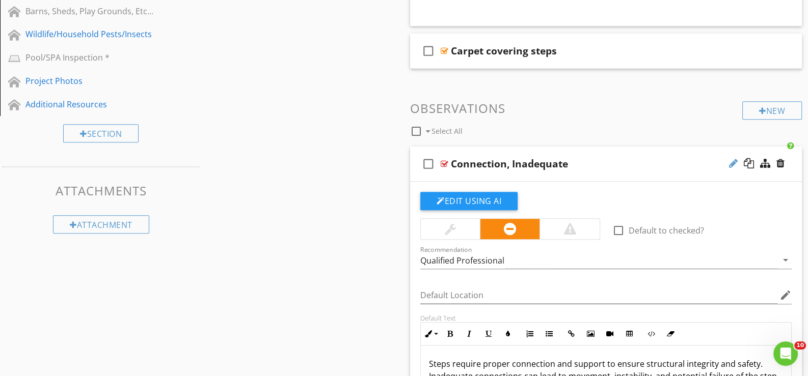
click at [734, 160] on div at bounding box center [733, 163] width 9 height 10
type input "Connection, Inadequate*"
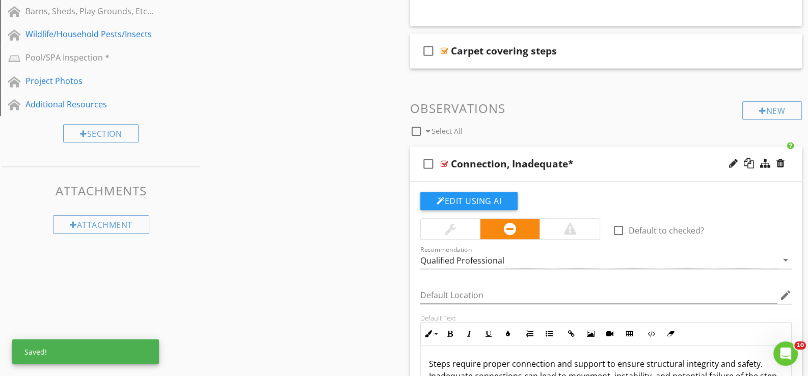
click at [583, 207] on div "Edit Using AI" at bounding box center [605, 205] width 371 height 26
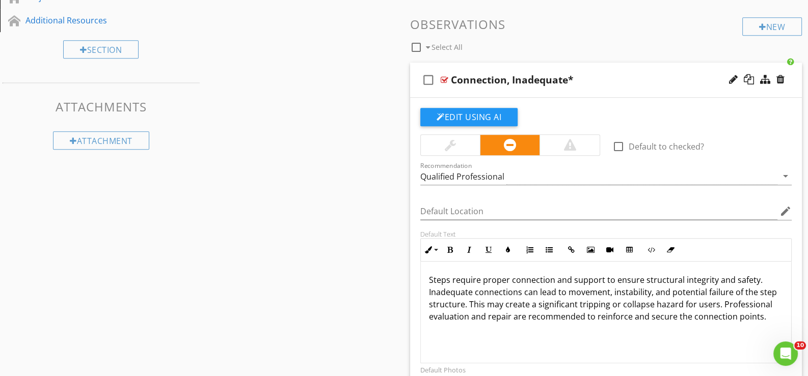
scroll to position [874, 0]
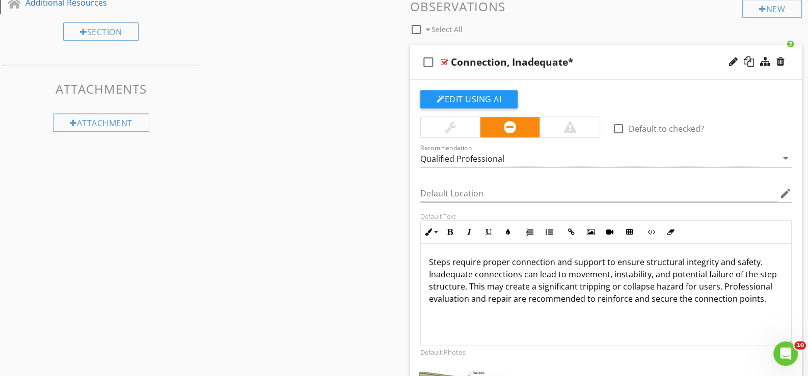
click at [480, 75] on div "check_box_outline_blank Connection, Inadequate*" at bounding box center [606, 62] width 392 height 35
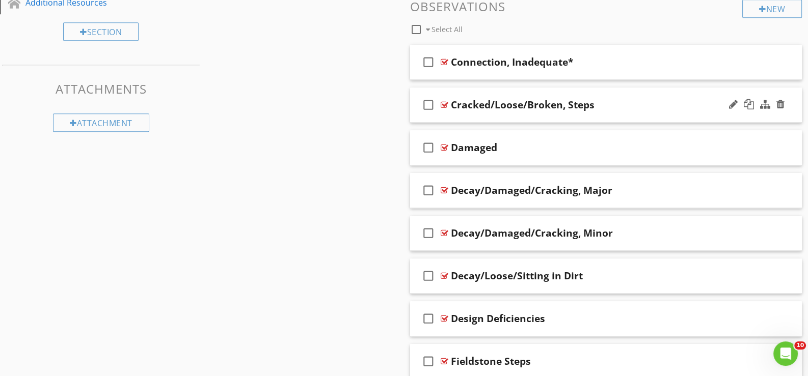
click at [429, 102] on icon "check_box_outline_blank" at bounding box center [428, 105] width 16 height 24
drag, startPoint x: 429, startPoint y: 103, endPoint x: 443, endPoint y: 110, distance: 15.9
click at [429, 103] on icon "check_box" at bounding box center [428, 105] width 16 height 24
click at [459, 117] on div "check_box_outline_blank Cracked/Loose/Broken, Steps" at bounding box center [606, 105] width 392 height 35
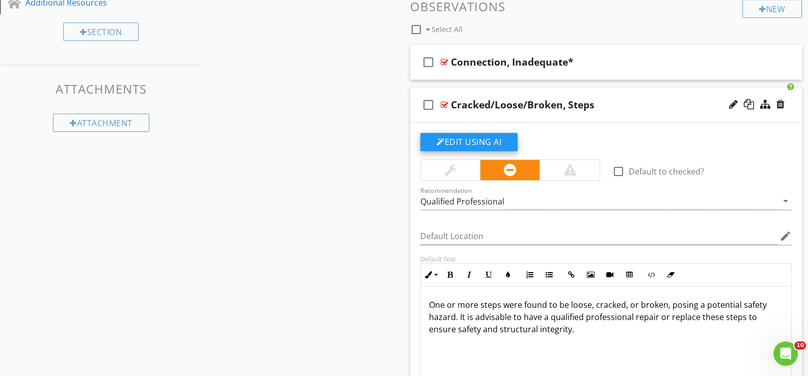
click at [491, 140] on button "Edit Using AI" at bounding box center [468, 142] width 97 height 18
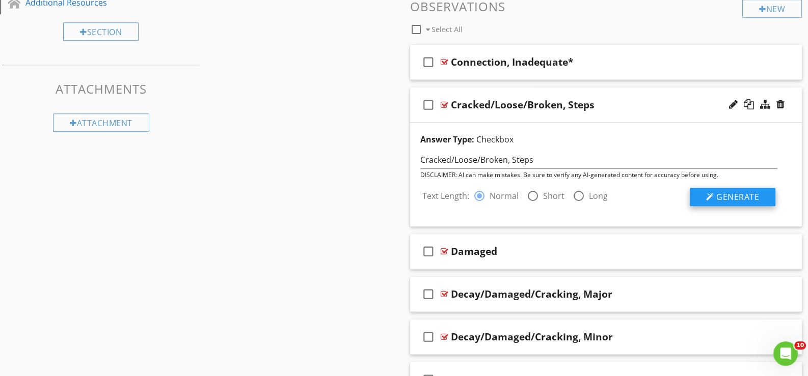
click at [720, 193] on span "Generate" at bounding box center [737, 196] width 43 height 11
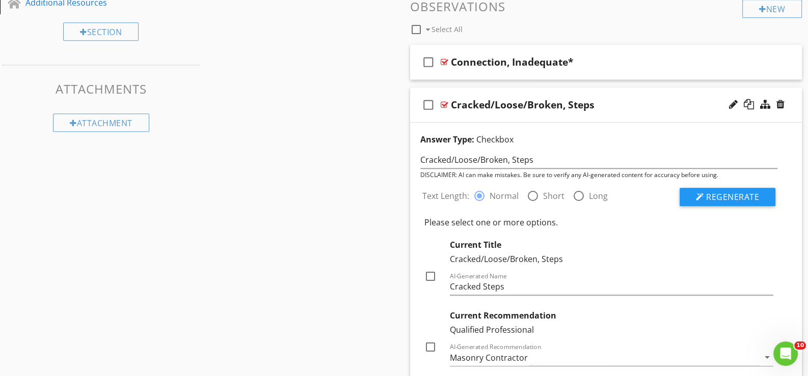
click at [495, 118] on div "check_box_outline_blank Cracked/Loose/Broken, Steps" at bounding box center [606, 105] width 392 height 35
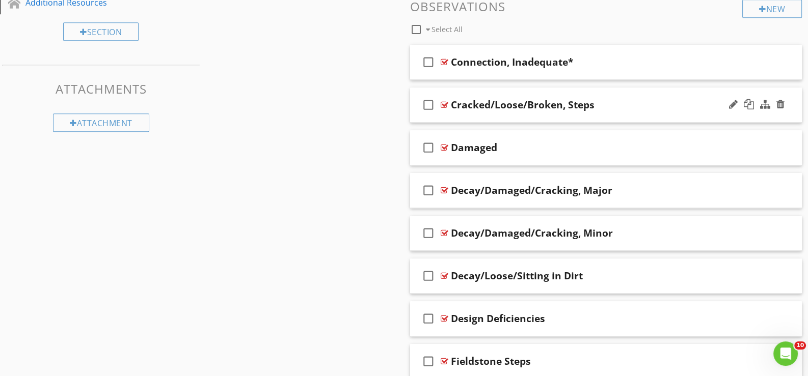
click at [495, 117] on div "check_box_outline_blank Cracked/Loose/Broken, Steps" at bounding box center [606, 105] width 392 height 35
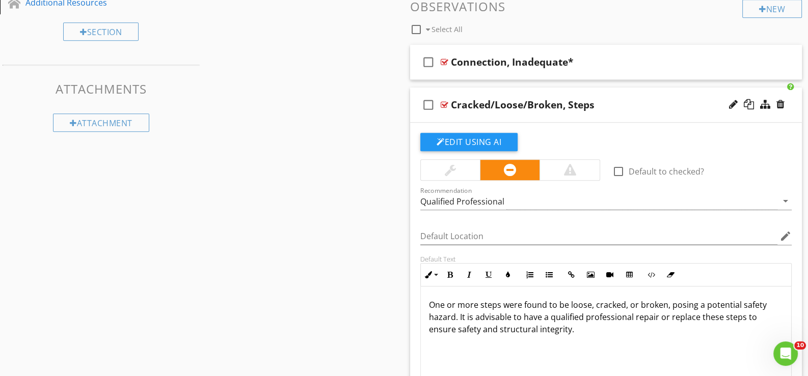
click at [570, 167] on div at bounding box center [569, 170] width 12 height 12
click at [504, 162] on div at bounding box center [510, 170] width 60 height 20
click at [463, 114] on div "check_box_outline_blank Cracked/Loose/Broken, Steps" at bounding box center [606, 105] width 392 height 35
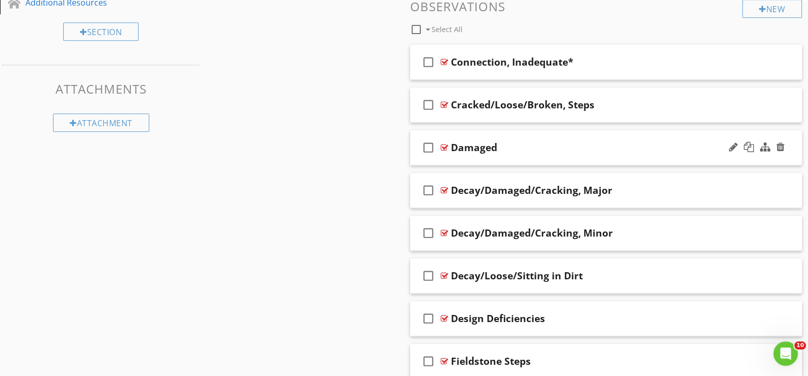
click at [468, 158] on div "check_box_outline_blank Damaged" at bounding box center [606, 147] width 392 height 35
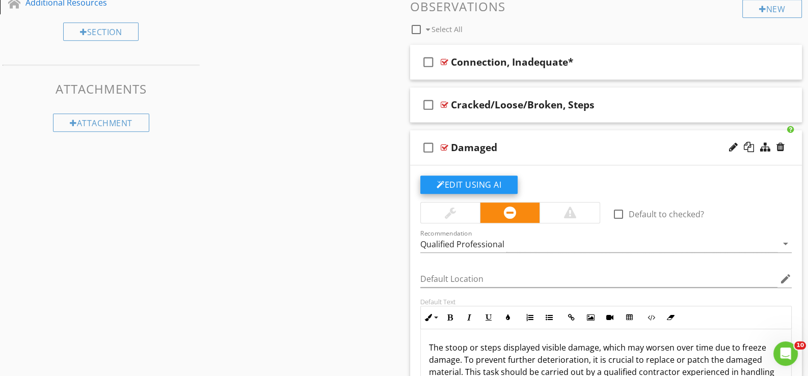
click at [490, 181] on button "Edit Using AI" at bounding box center [468, 185] width 97 height 18
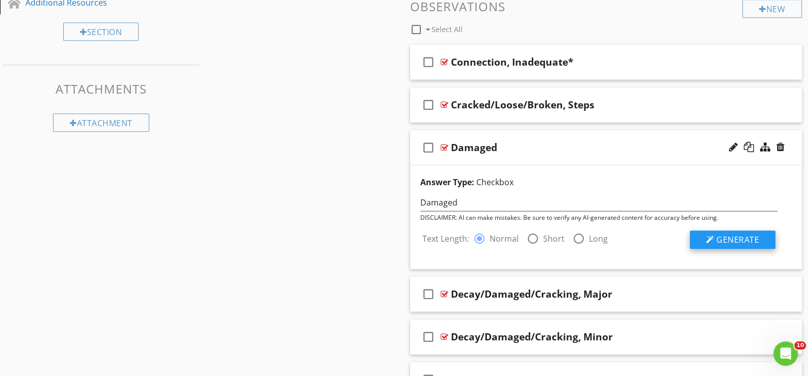
click at [738, 236] on span "Generate" at bounding box center [737, 239] width 43 height 11
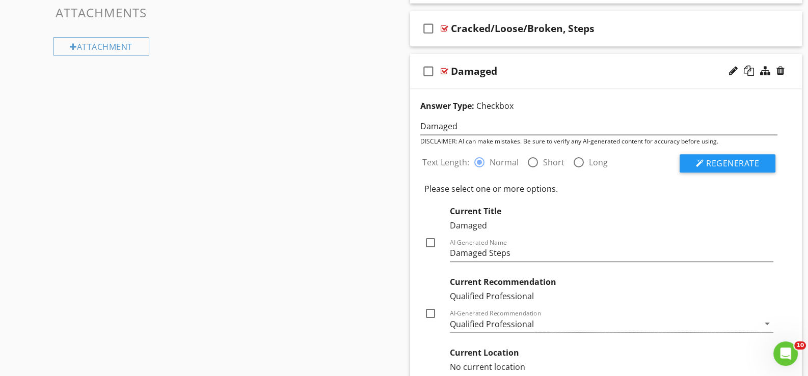
scroll to position [976, 0]
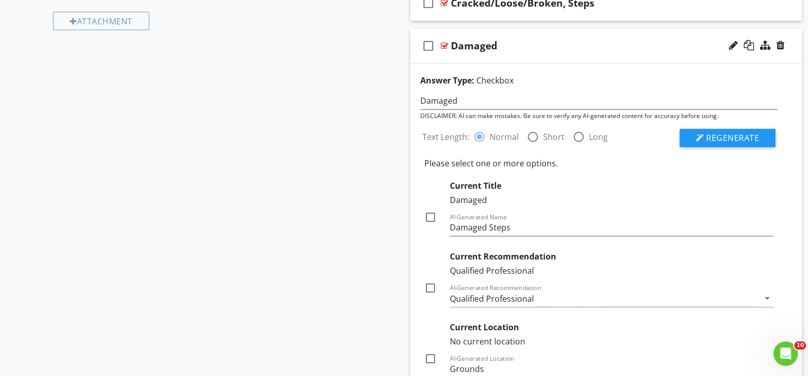
click at [428, 213] on div at bounding box center [430, 217] width 17 height 17
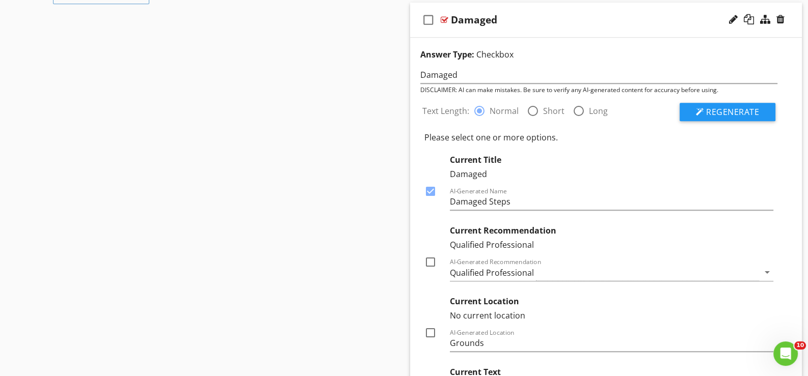
scroll to position [1026, 0]
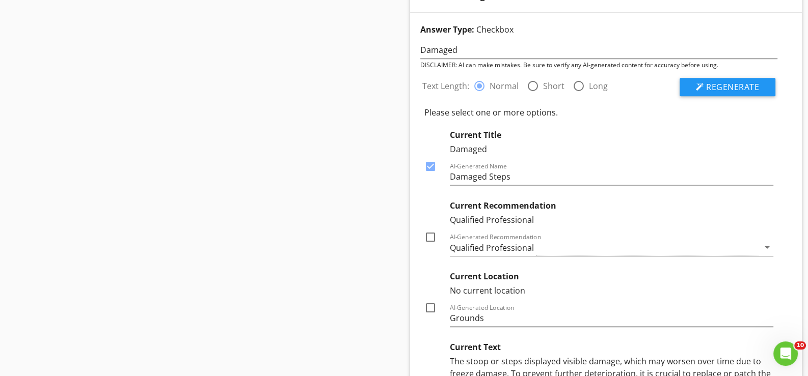
click at [431, 164] on div at bounding box center [430, 166] width 17 height 17
checkbox input "false"
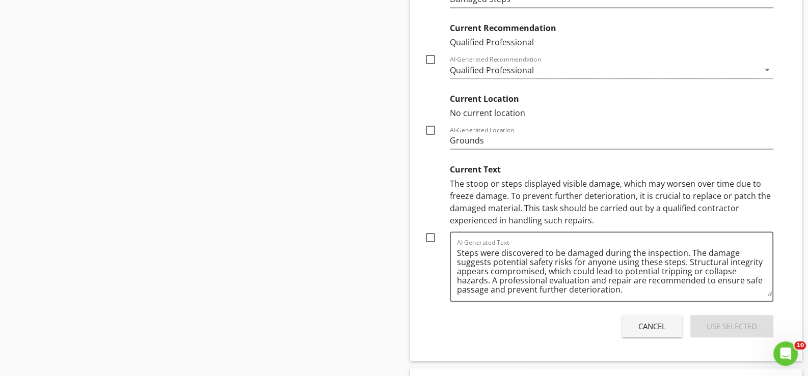
scroll to position [1230, 0]
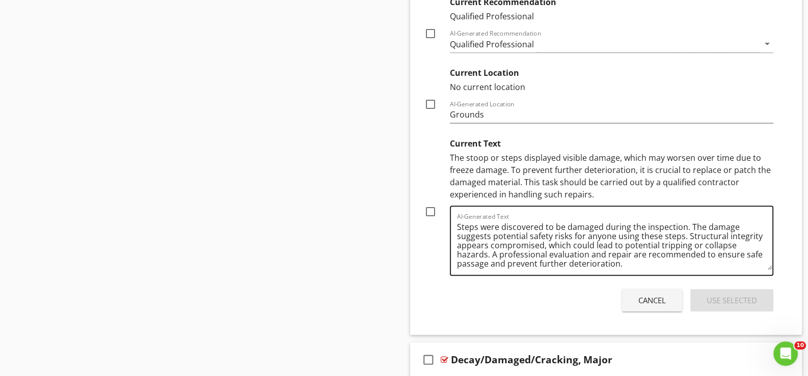
drag, startPoint x: 430, startPoint y: 208, endPoint x: 464, endPoint y: 221, distance: 36.4
click at [430, 208] on div at bounding box center [430, 211] width 17 height 17
checkbox input "true"
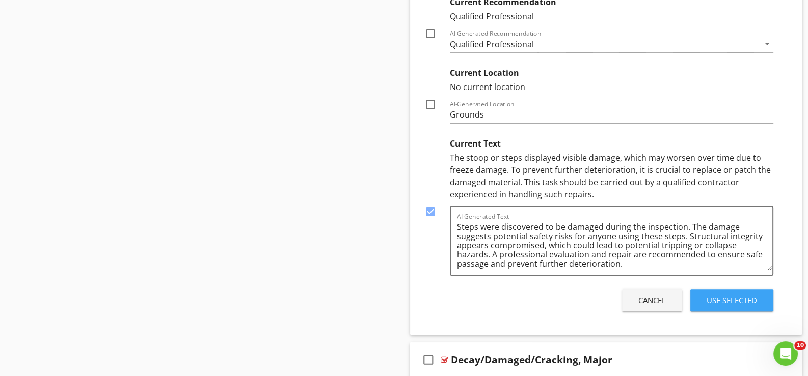
click at [727, 296] on div "Use Selected" at bounding box center [731, 301] width 50 height 12
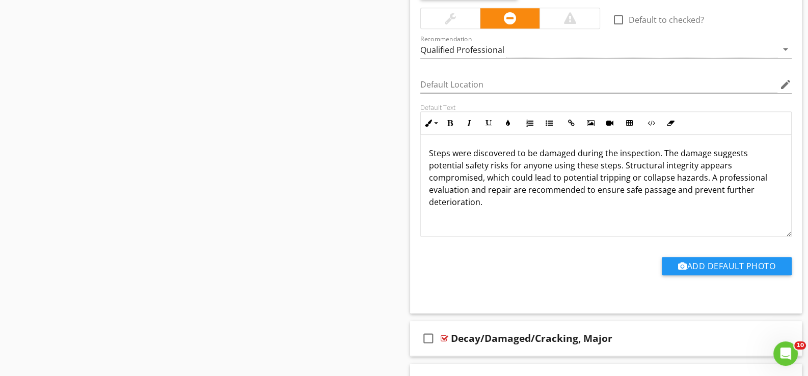
scroll to position [958, 0]
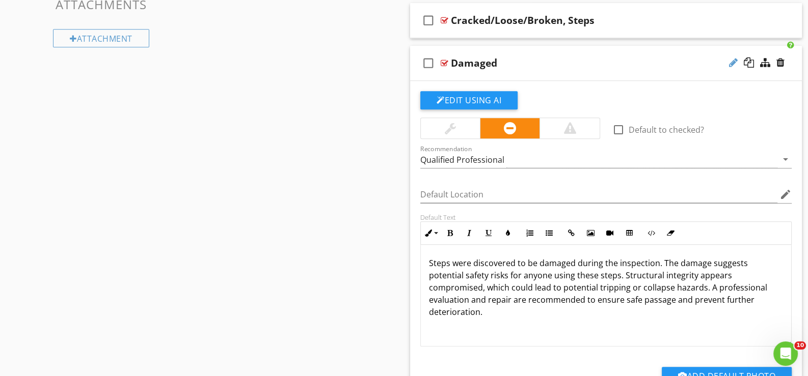
click at [732, 60] on div at bounding box center [733, 63] width 9 height 10
type input "Damaged*"
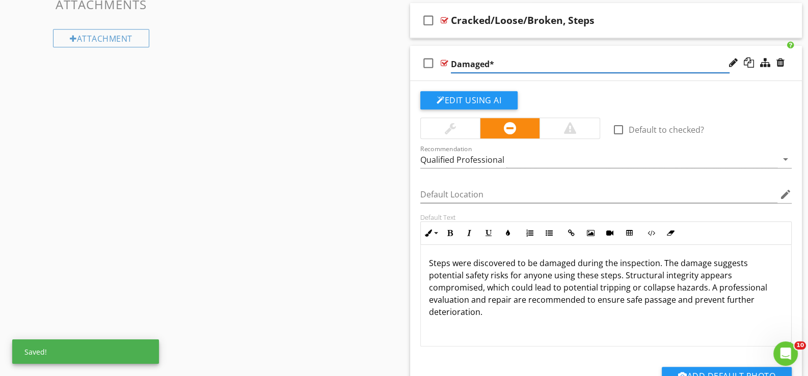
click at [458, 78] on div "check_box_outline_blank Damaged*" at bounding box center [606, 63] width 392 height 35
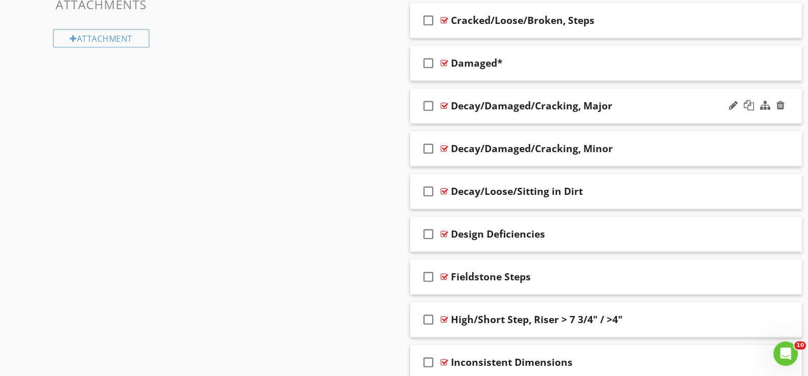
click at [459, 115] on div "check_box_outline_blank Decay/Damaged/Cracking, Major" at bounding box center [606, 106] width 392 height 35
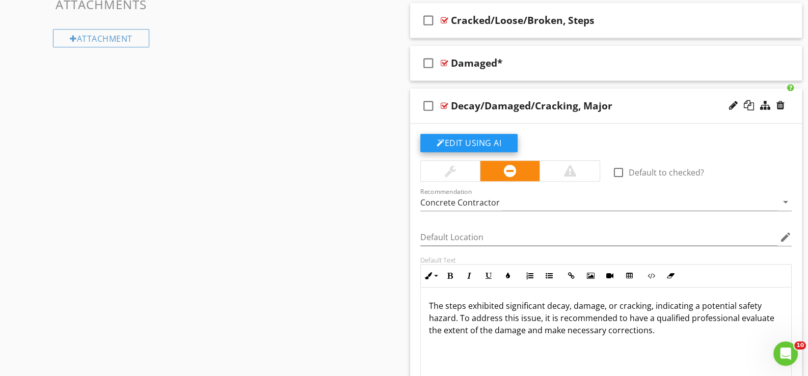
click at [461, 140] on button "Edit Using AI" at bounding box center [468, 143] width 97 height 18
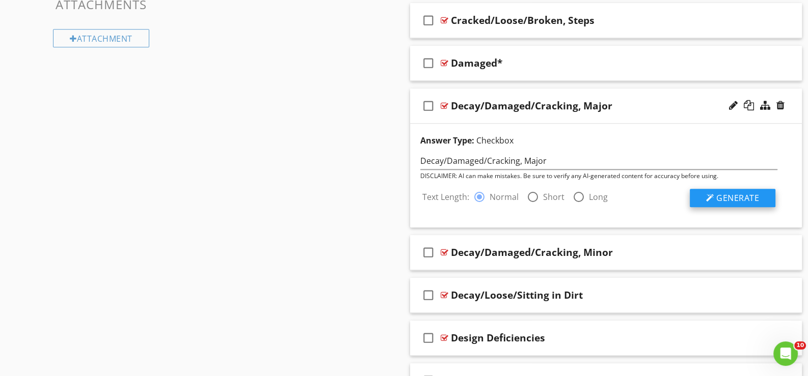
click at [731, 193] on span "Generate" at bounding box center [737, 197] width 43 height 11
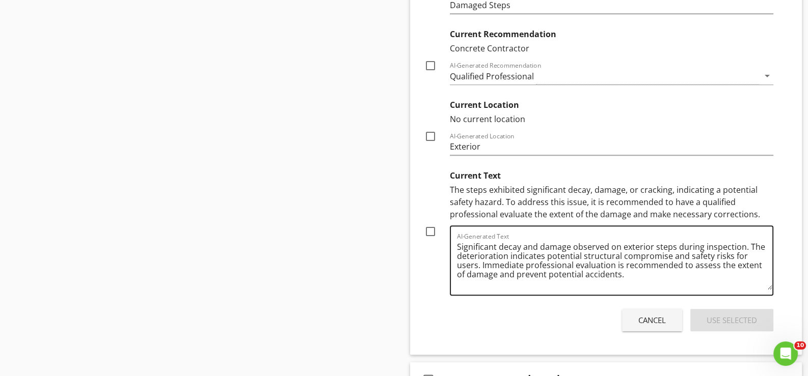
scroll to position [1264, 0]
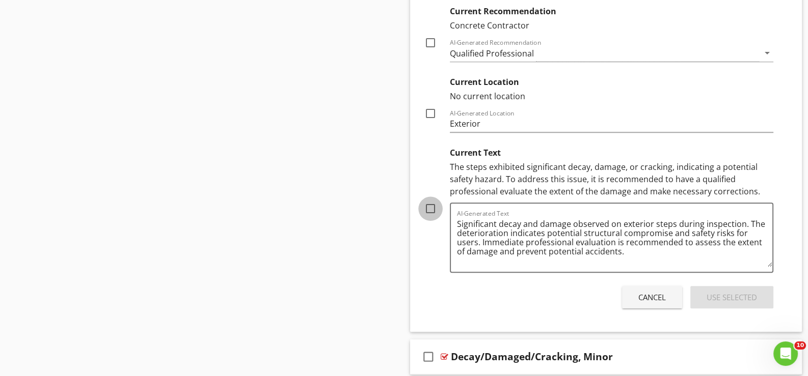
click at [432, 206] on div at bounding box center [430, 208] width 17 height 17
checkbox input "true"
click at [726, 294] on div "Use Selected" at bounding box center [731, 298] width 50 height 12
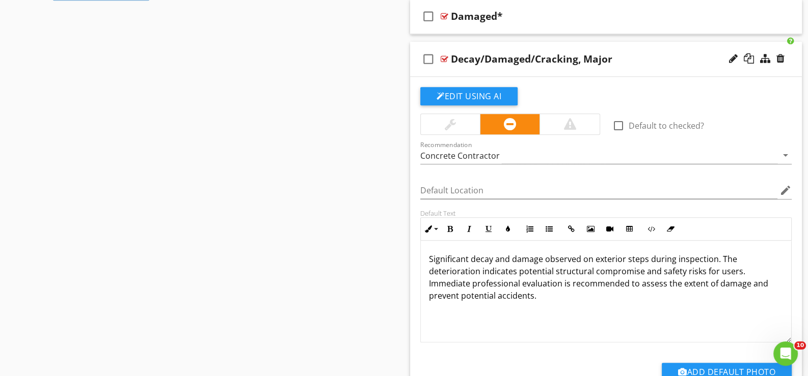
scroll to position [992, 0]
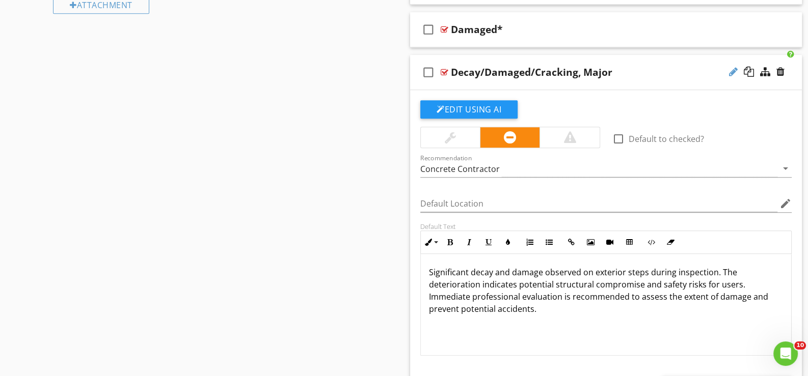
click at [731, 68] on div at bounding box center [733, 72] width 9 height 10
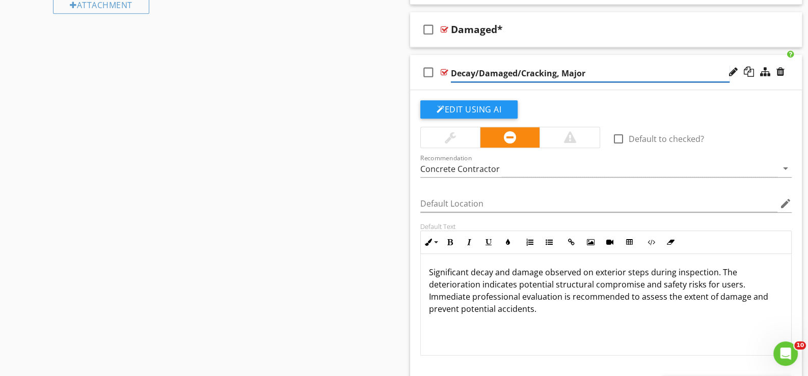
type input "Decay/Damaged/Cracking, Major*"
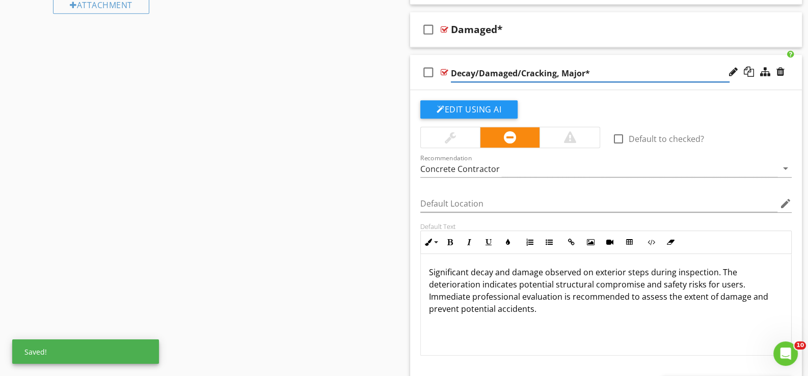
click at [440, 82] on div "check_box_outline_blank" at bounding box center [430, 72] width 20 height 24
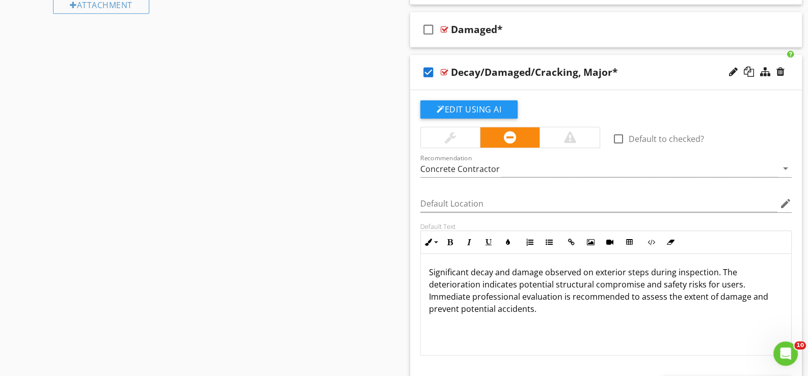
click at [444, 81] on div "check_box Decay/Damaged/Cracking, Major*" at bounding box center [606, 72] width 392 height 35
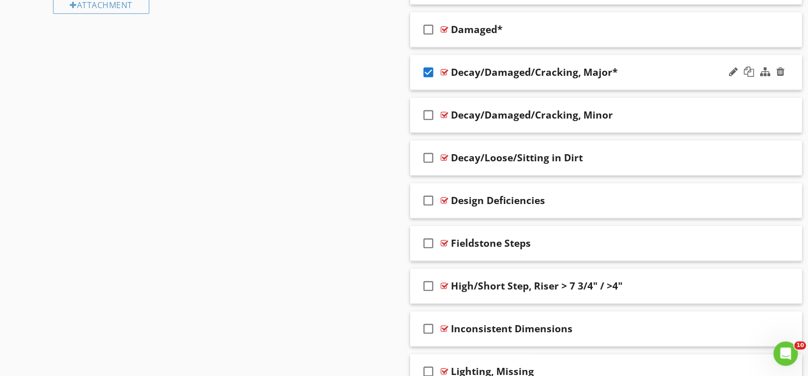
click at [428, 71] on icon "check_box" at bounding box center [428, 72] width 16 height 24
click at [461, 125] on div "check_box_outline_blank Decay/Damaged/Cracking, Minor" at bounding box center [606, 115] width 392 height 35
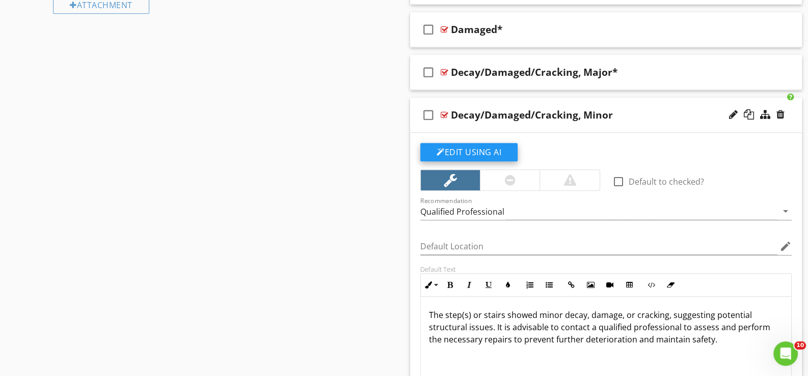
click at [495, 148] on button "Edit Using AI" at bounding box center [468, 152] width 97 height 18
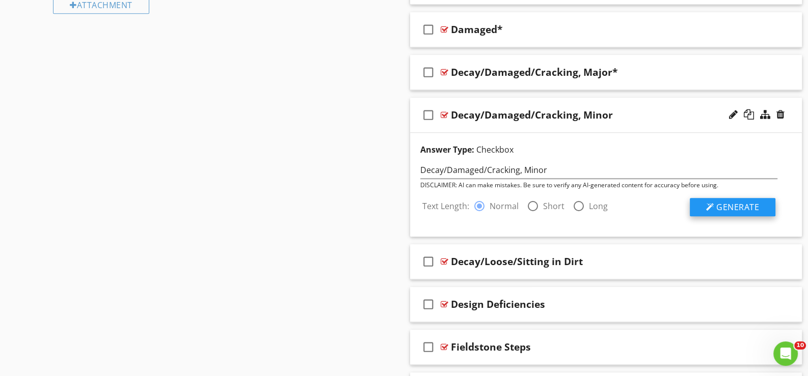
click at [729, 206] on span "Generate" at bounding box center [737, 207] width 43 height 11
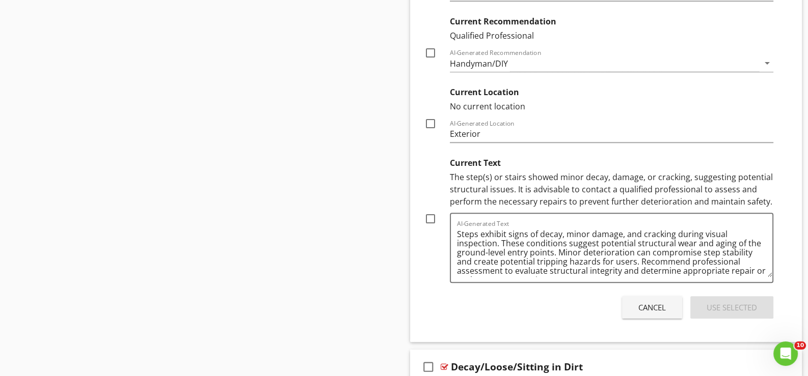
scroll to position [1297, 0]
drag, startPoint x: 432, startPoint y: 216, endPoint x: 466, endPoint y: 230, distance: 36.8
click at [433, 216] on div at bounding box center [430, 217] width 17 height 17
checkbox input "true"
click at [737, 302] on div "Use Selected" at bounding box center [731, 307] width 50 height 12
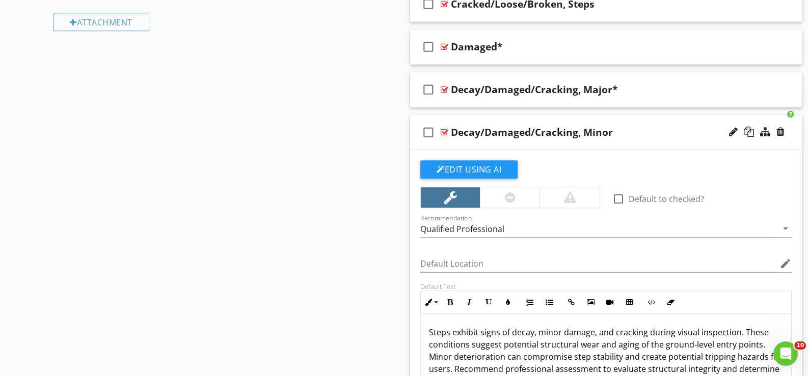
scroll to position [975, 0]
click at [732, 128] on div at bounding box center [733, 132] width 9 height 10
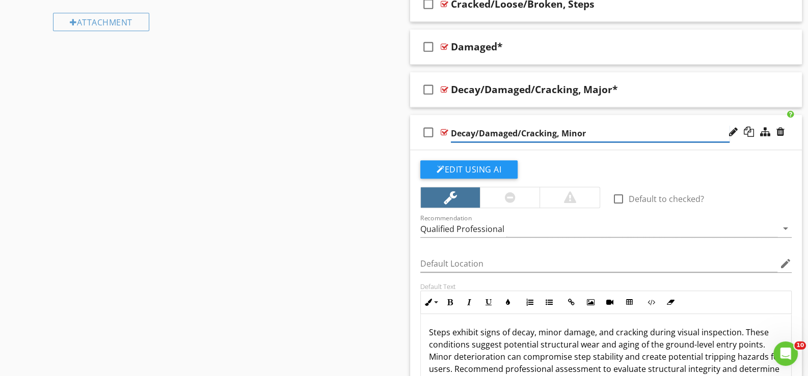
type input "Decay/Damaged/Cracking, Minor*"
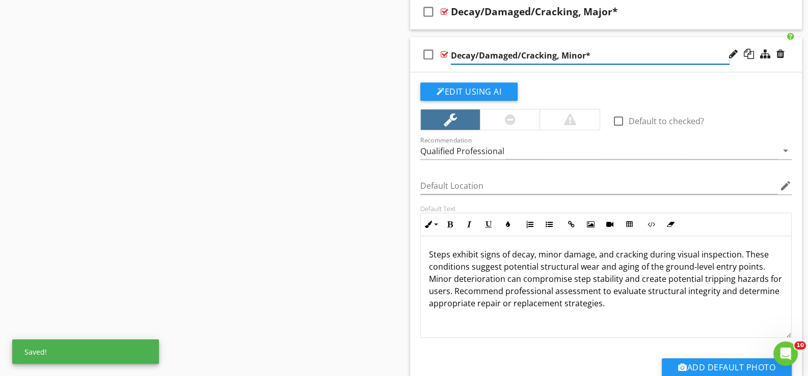
scroll to position [1076, 0]
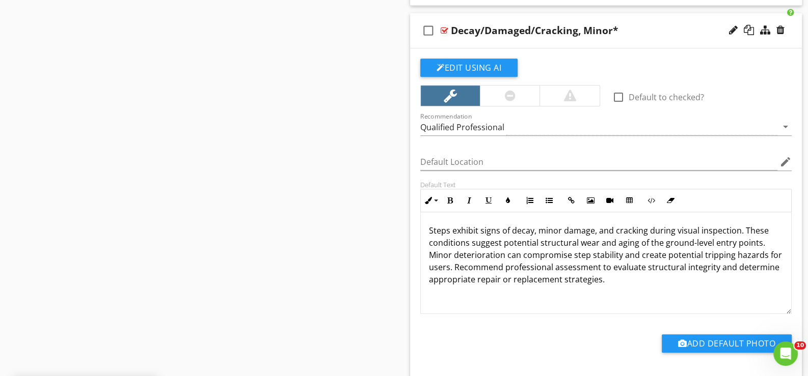
click at [445, 43] on div "check_box_outline_blank Decay/Damaged/Cracking, Minor*" at bounding box center [606, 30] width 392 height 35
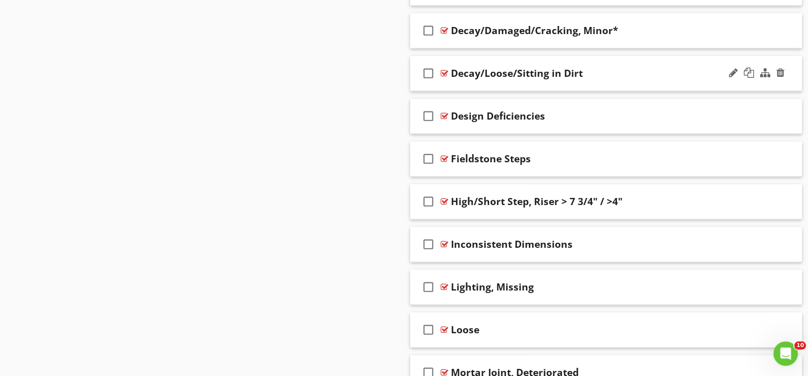
click at [450, 84] on div "check_box_outline_blank Decay/Loose/Sitting in Dirt" at bounding box center [606, 73] width 392 height 35
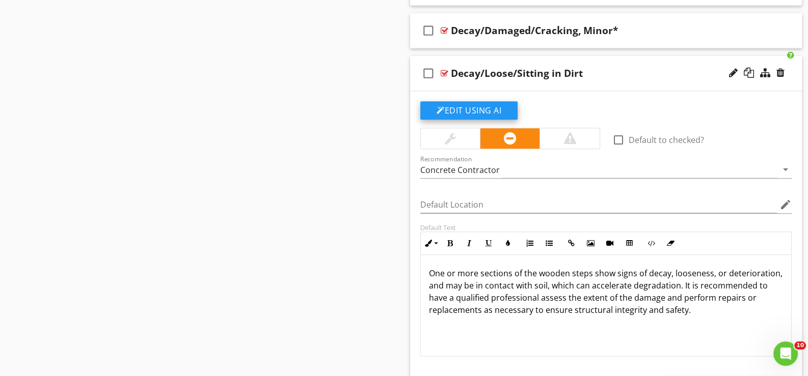
click at [481, 107] on button "Edit Using AI" at bounding box center [468, 110] width 97 height 18
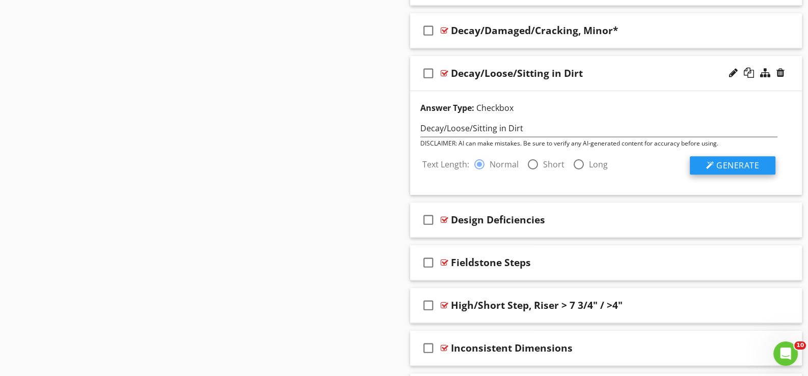
click at [722, 163] on span "Generate" at bounding box center [737, 165] width 43 height 11
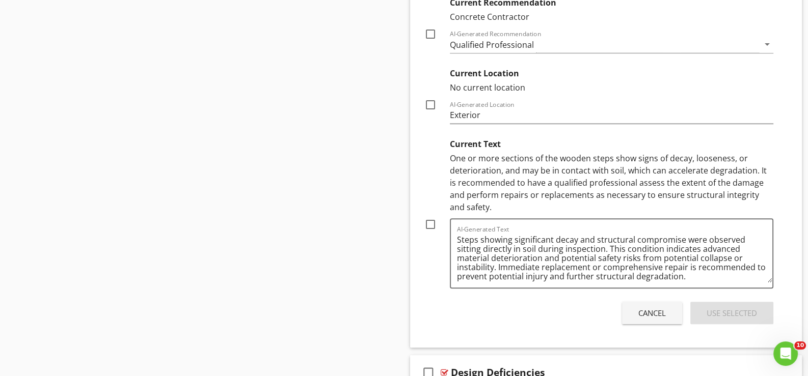
scroll to position [1382, 0]
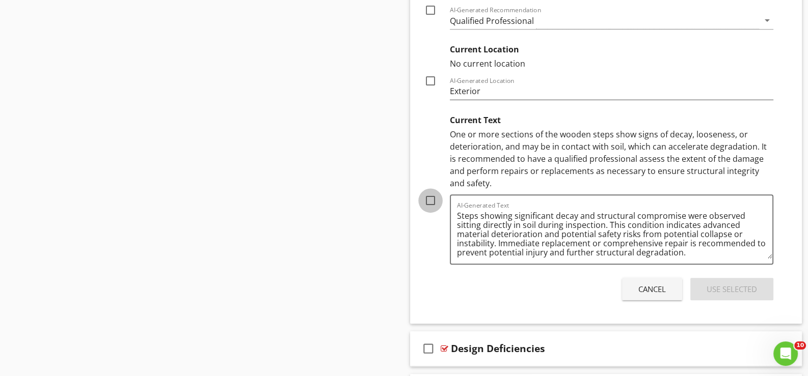
click at [428, 196] on div at bounding box center [430, 200] width 17 height 17
checkbox input "true"
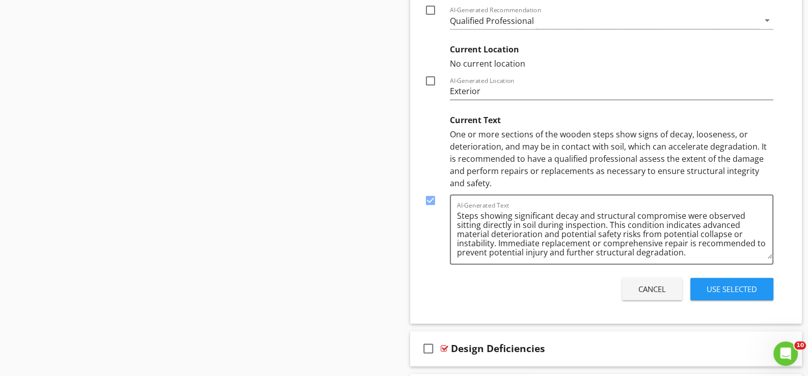
click at [726, 285] on div "Use Selected" at bounding box center [731, 290] width 50 height 12
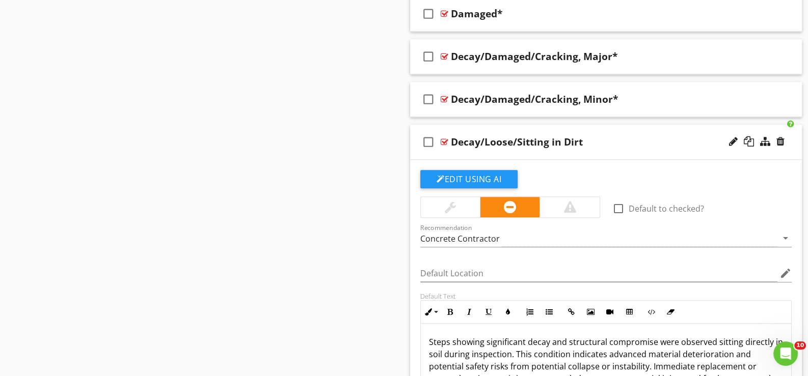
scroll to position [957, 0]
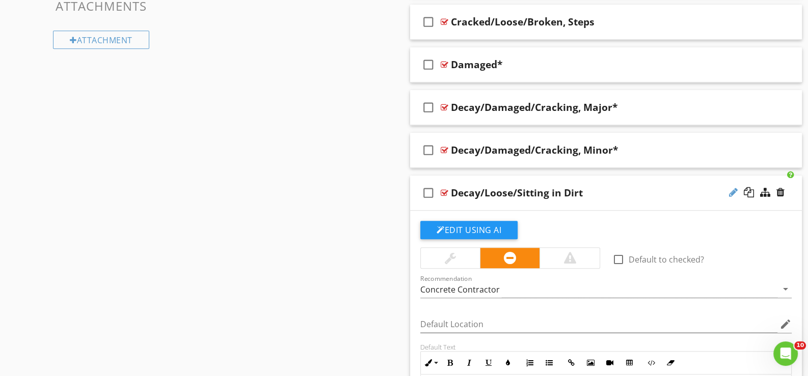
click at [733, 188] on div at bounding box center [733, 192] width 9 height 10
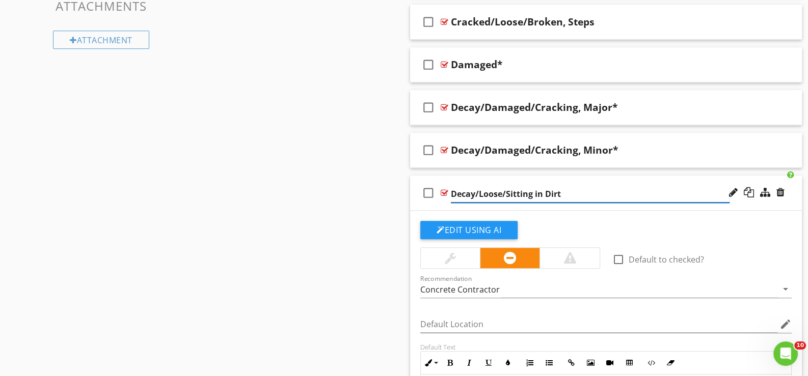
type input "Decay/Loose/Sitting in Dirt*"
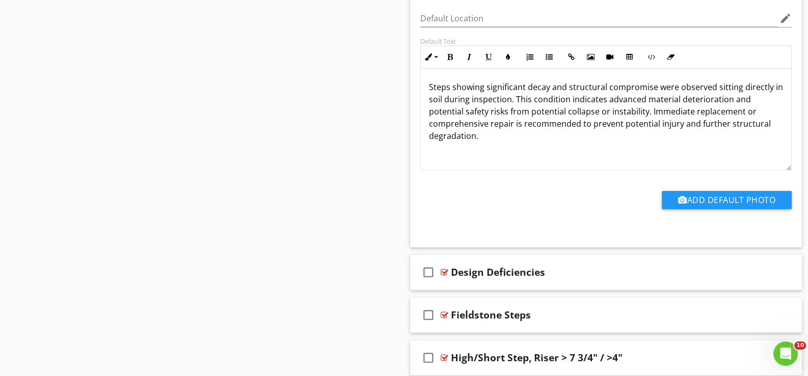
scroll to position [1314, 0]
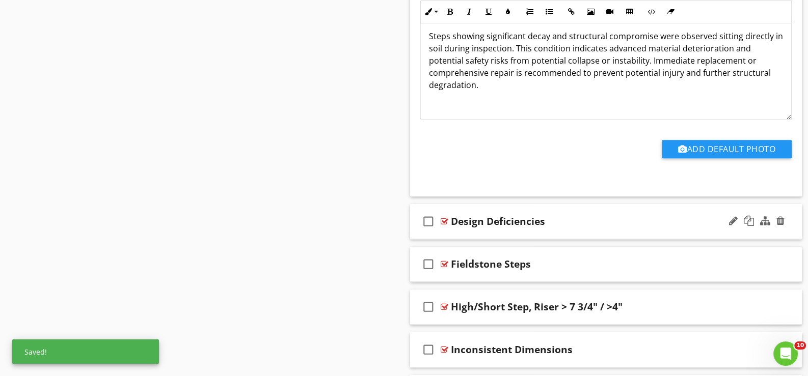
click at [462, 230] on div "check_box_outline_blank Design Deficiencies" at bounding box center [606, 221] width 392 height 35
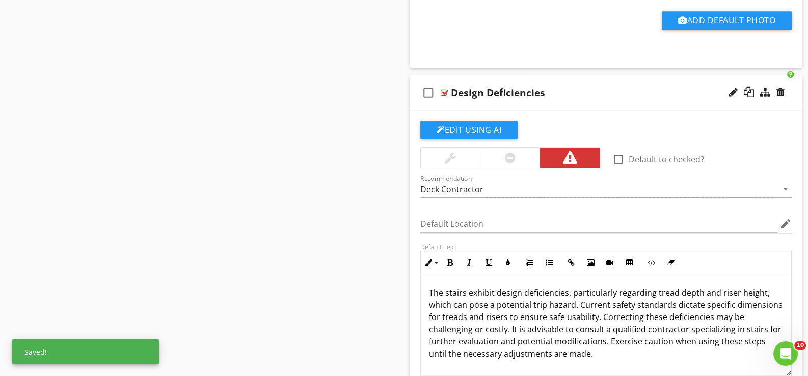
scroll to position [1466, 0]
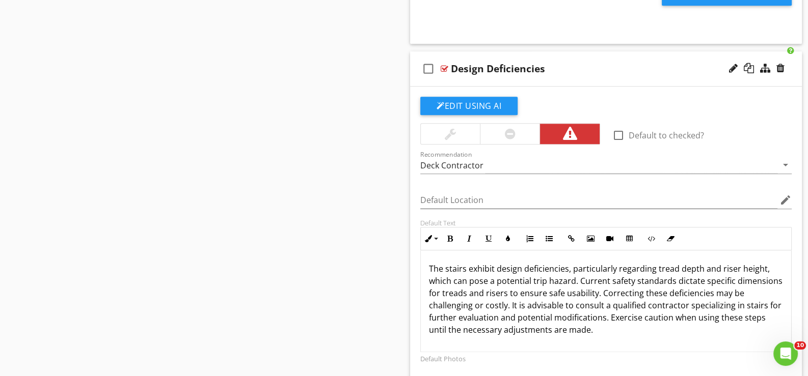
click at [511, 128] on div at bounding box center [510, 134] width 11 height 12
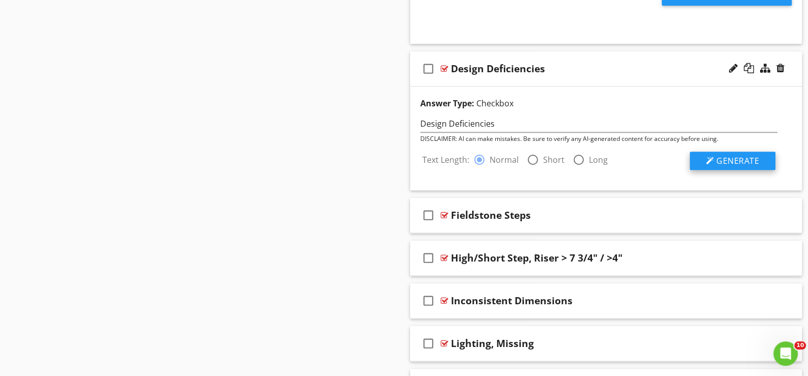
click at [723, 157] on span "Generate" at bounding box center [737, 160] width 43 height 11
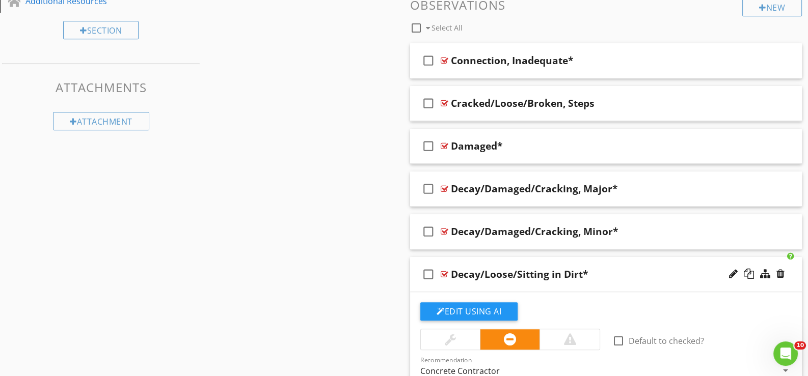
scroll to position [855, 0]
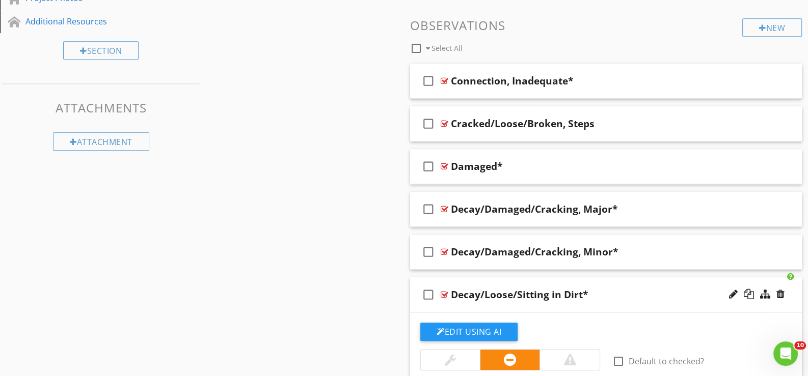
click at [530, 302] on div "check_box_outline_blank Decay/Loose/Sitting in Dirt*" at bounding box center [606, 294] width 392 height 35
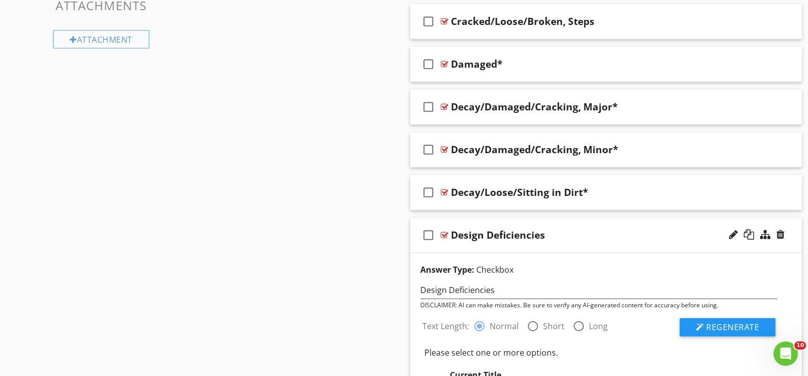
scroll to position [957, 0]
click at [486, 245] on div "check_box_outline_blank Design Deficiencies" at bounding box center [606, 235] width 392 height 35
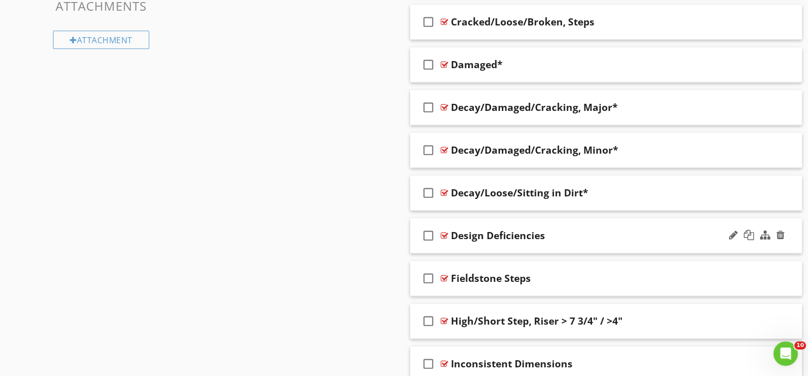
click at [486, 245] on div "check_box_outline_blank Design Deficiencies" at bounding box center [606, 235] width 392 height 35
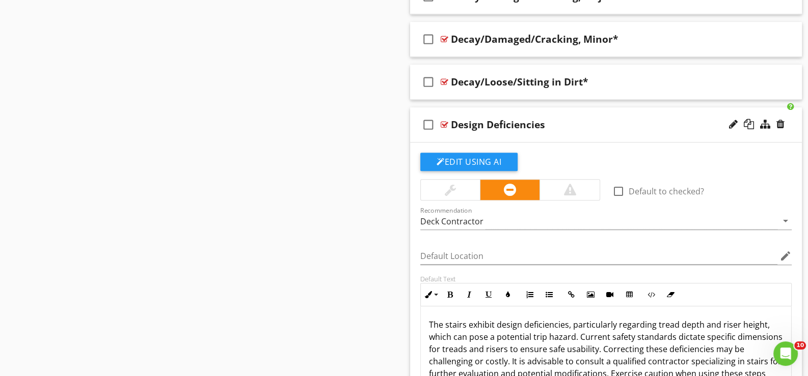
scroll to position [1059, 0]
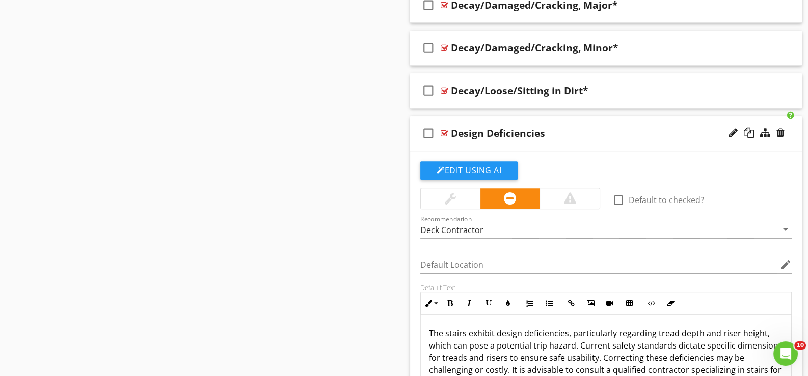
click at [469, 145] on div "check_box_outline_blank Design Deficiencies" at bounding box center [606, 133] width 392 height 35
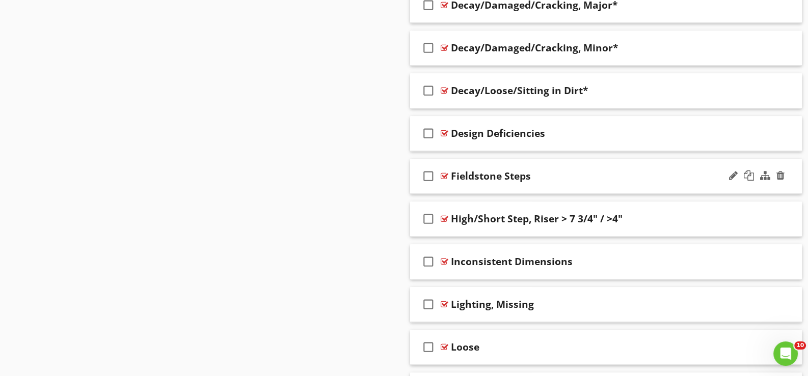
click at [470, 185] on div "check_box_outline_blank Fieldstone Steps" at bounding box center [606, 176] width 392 height 35
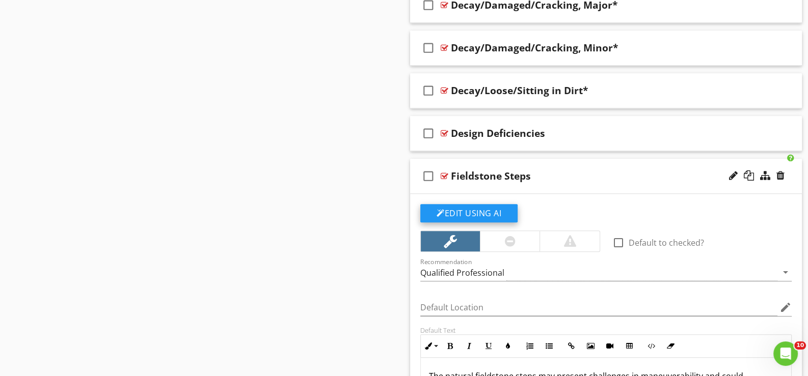
click at [472, 210] on button "Edit Using AI" at bounding box center [468, 213] width 97 height 18
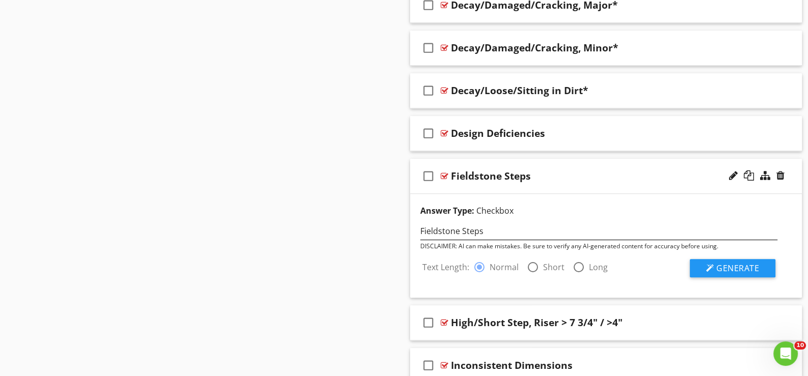
scroll to position [1110, 0]
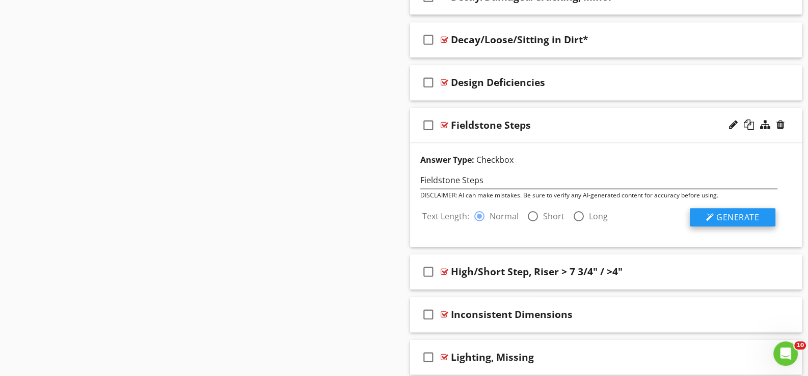
click at [727, 213] on span "Generate" at bounding box center [737, 217] width 43 height 11
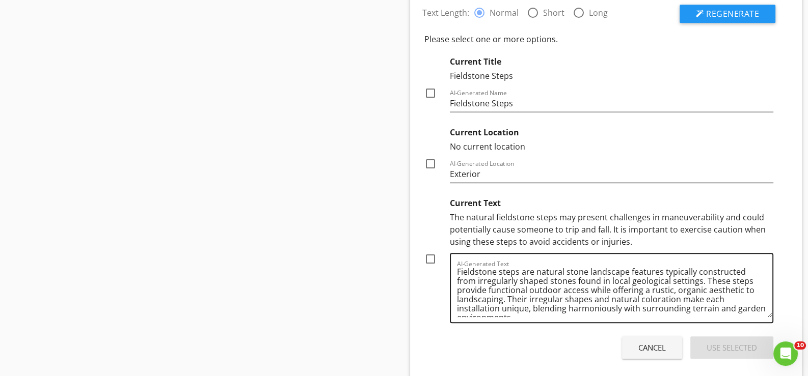
scroll to position [0, 0]
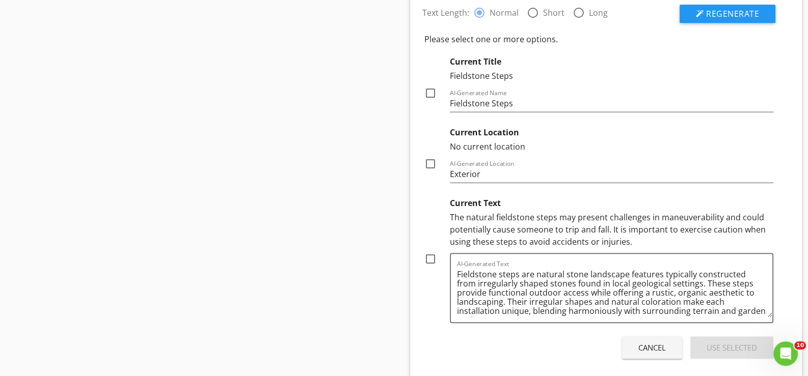
click at [433, 255] on div at bounding box center [430, 259] width 17 height 17
checkbox input "true"
click at [721, 345] on div "Use Selected" at bounding box center [731, 348] width 50 height 12
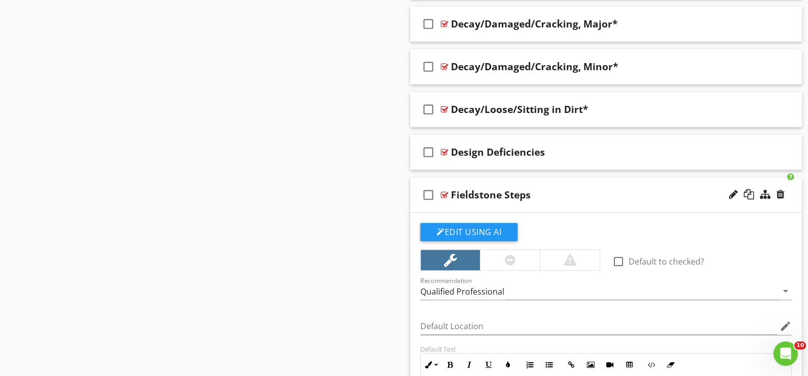
scroll to position [1008, 0]
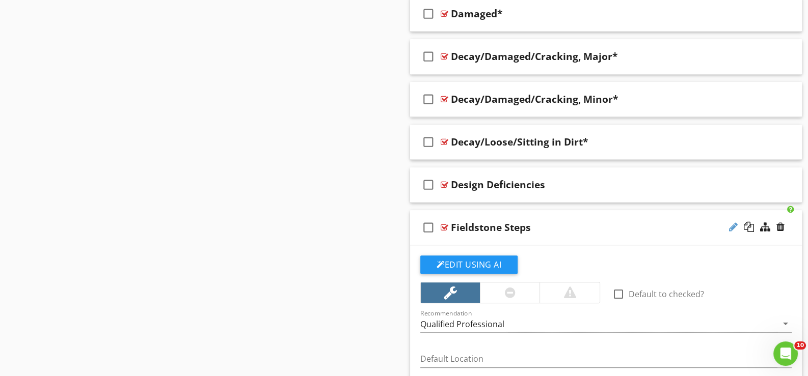
click at [731, 224] on div at bounding box center [733, 227] width 9 height 10
type input "Fieldstone Steps*"
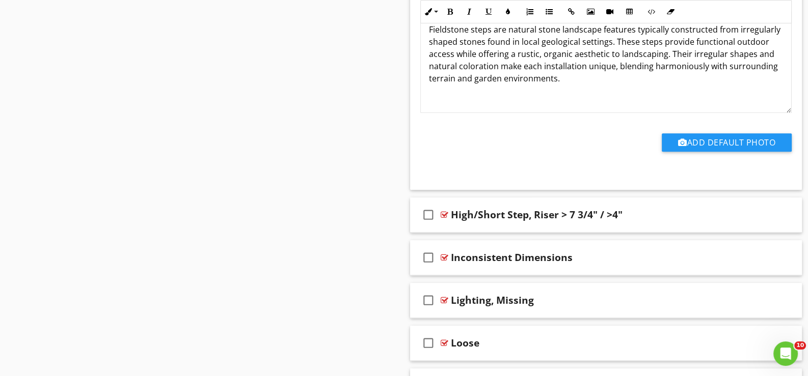
scroll to position [1415, 0]
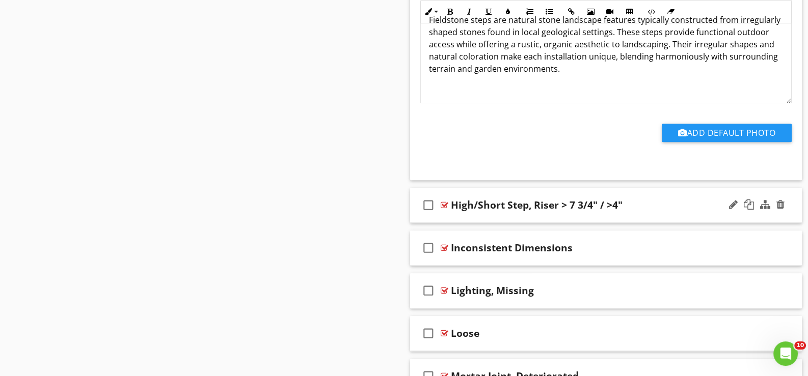
click at [465, 216] on div "check_box_outline_blank High/Short Step, Riser > 7 3/4" / >4"" at bounding box center [606, 205] width 392 height 35
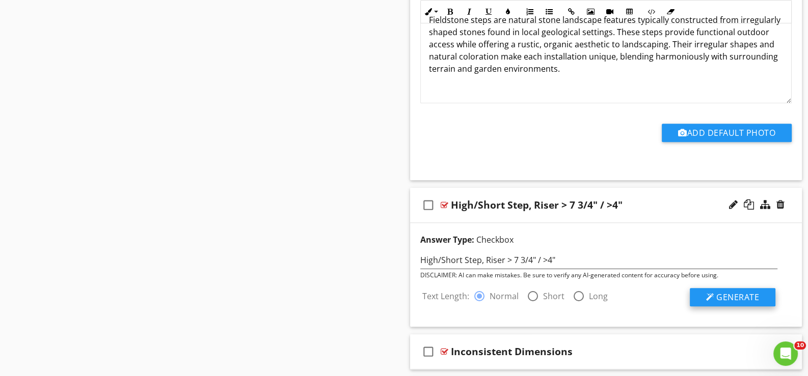
click at [735, 294] on span "Generate" at bounding box center [737, 297] width 43 height 11
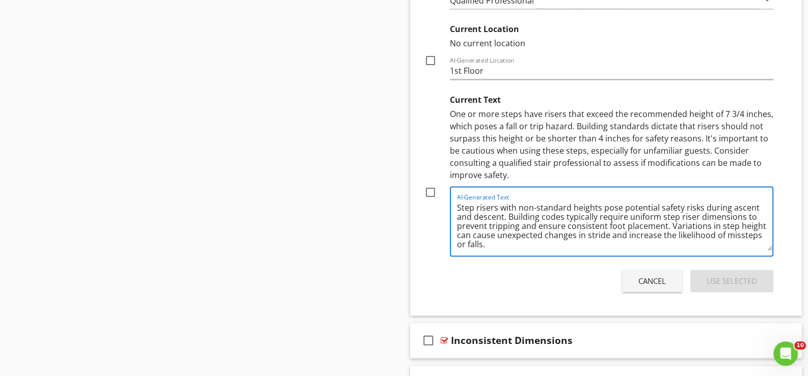
scroll to position [3, 0]
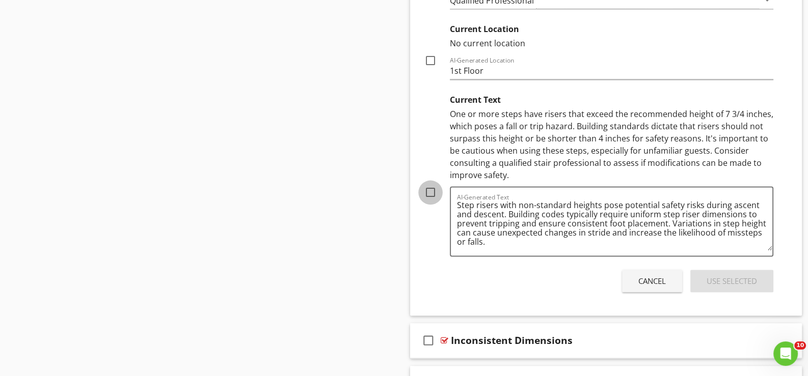
click at [430, 188] on div at bounding box center [430, 192] width 17 height 17
checkbox input "true"
click at [724, 275] on div "Use Selected" at bounding box center [731, 281] width 50 height 12
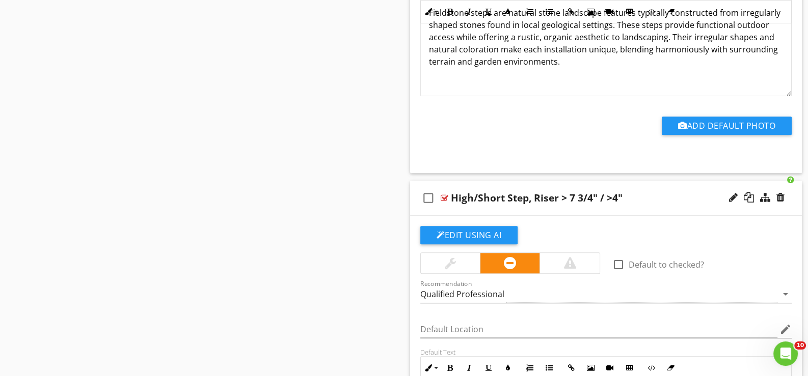
scroll to position [1398, 0]
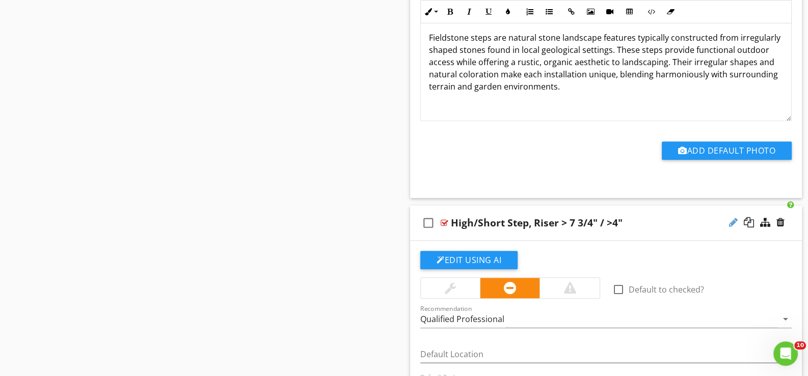
click at [731, 218] on div at bounding box center [733, 222] width 9 height 10
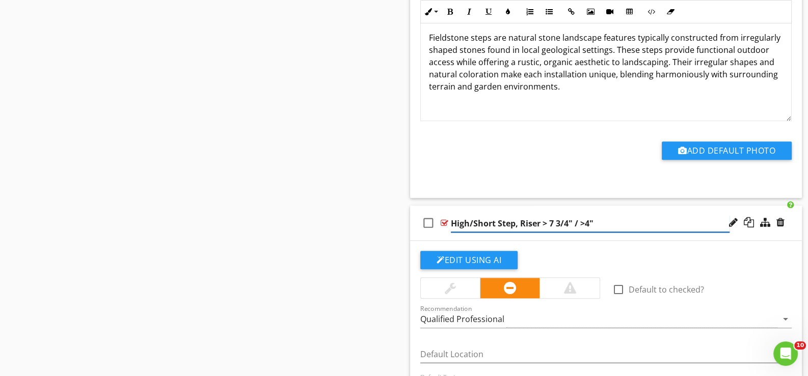
type input "High/Short Step, Riser > 7 3/4" / >4"*"
click at [460, 234] on div "check_box_outline_blank High/Short Step, Riser > 7 3/4" / >4"*" at bounding box center [606, 223] width 392 height 35
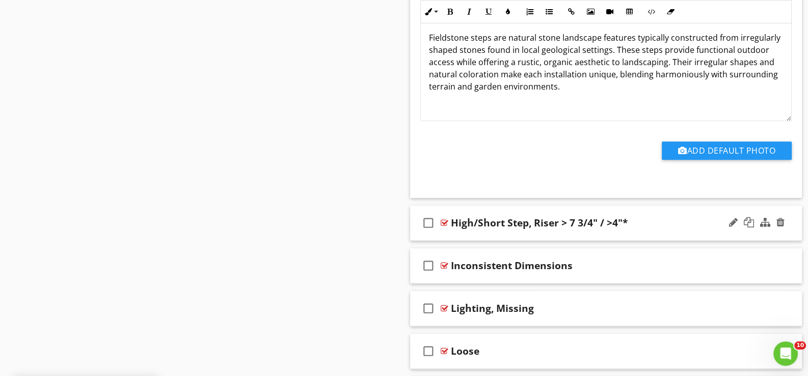
click at [476, 234] on div "check_box_outline_blank High/Short Step, Riser > 7 3/4" / >4"*" at bounding box center [606, 223] width 392 height 35
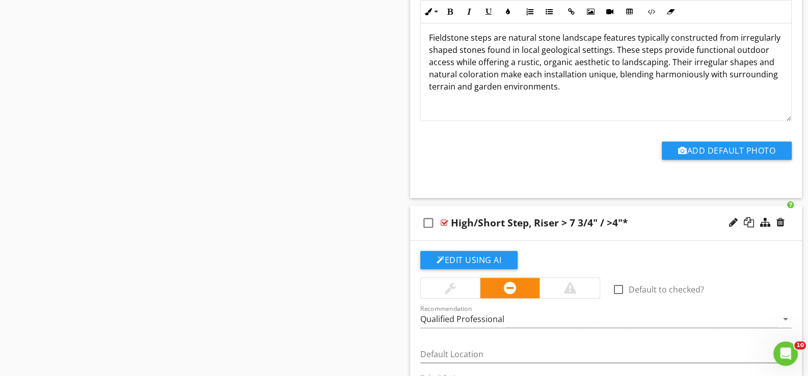
click at [468, 232] on div "check_box_outline_blank High/Short Step, Riser > 7 3/4" / >4"*" at bounding box center [606, 223] width 392 height 35
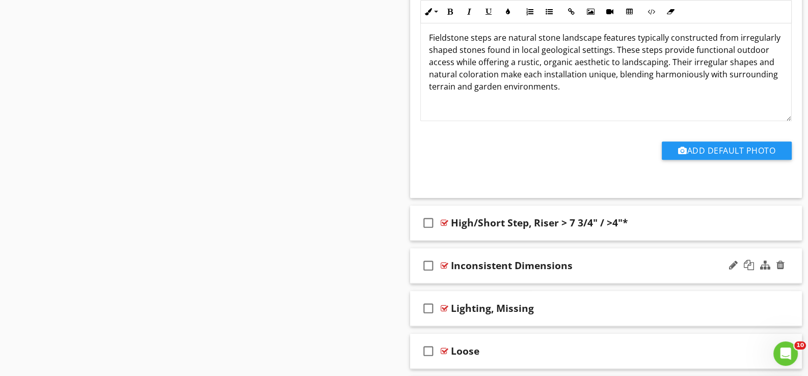
click at [465, 275] on div "check_box_outline_blank Inconsistent Dimensions" at bounding box center [606, 265] width 392 height 35
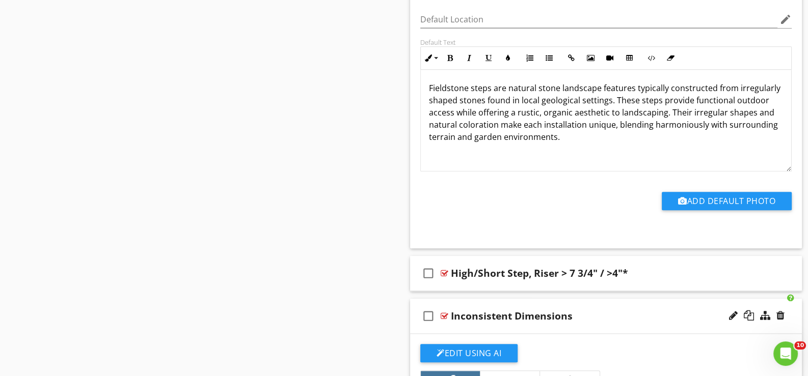
scroll to position [1347, 0]
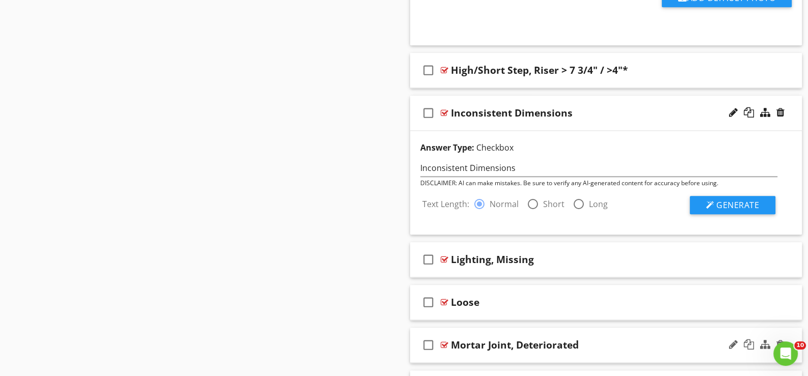
scroll to position [1550, 0]
click at [737, 202] on span "Generate" at bounding box center [737, 205] width 43 height 11
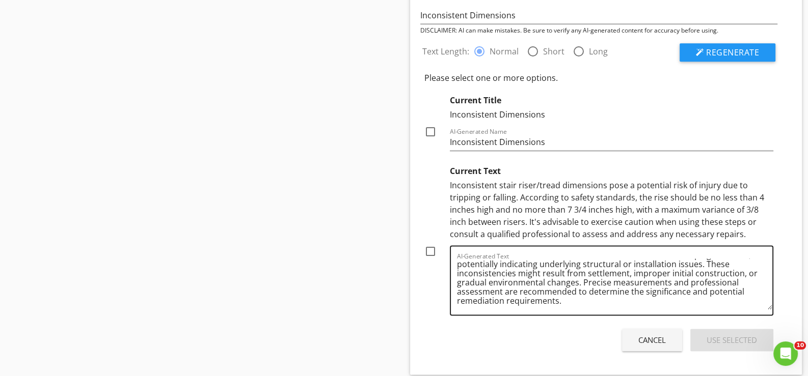
scroll to position [1754, 0]
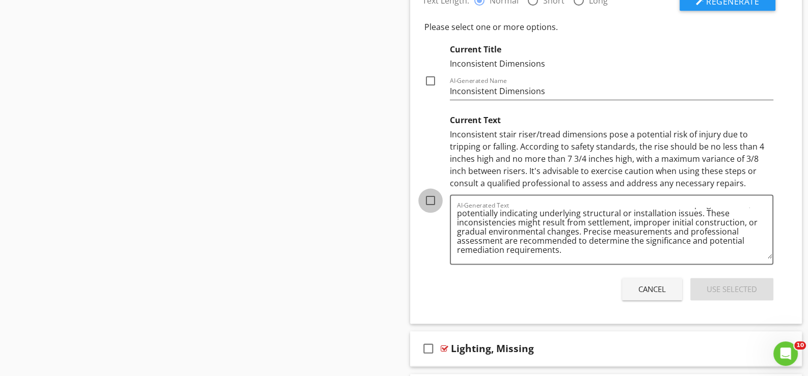
click at [430, 198] on div at bounding box center [430, 200] width 17 height 17
checkbox input "true"
click at [722, 285] on div "Use Selected" at bounding box center [731, 290] width 50 height 12
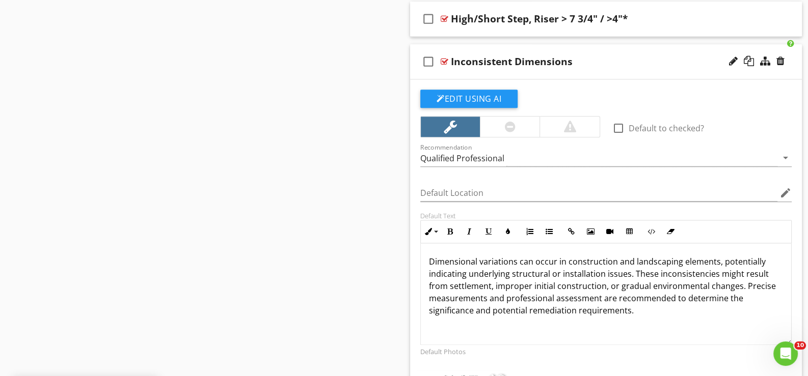
scroll to position [1601, 0]
click at [457, 71] on div "check_box_outline_blank Inconsistent Dimensions" at bounding box center [606, 62] width 392 height 35
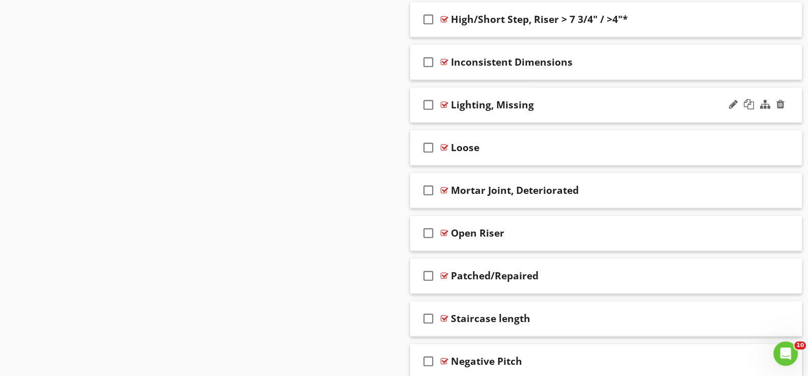
click at [453, 113] on div "check_box_outline_blank Lighting, Missing" at bounding box center [606, 105] width 392 height 35
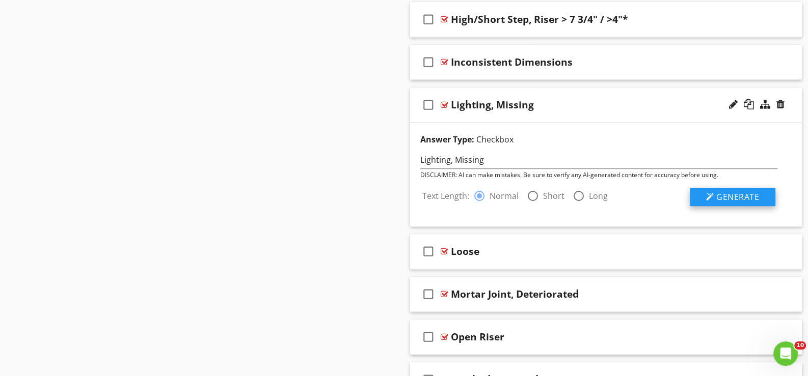
click at [734, 193] on span "Generate" at bounding box center [737, 196] width 43 height 11
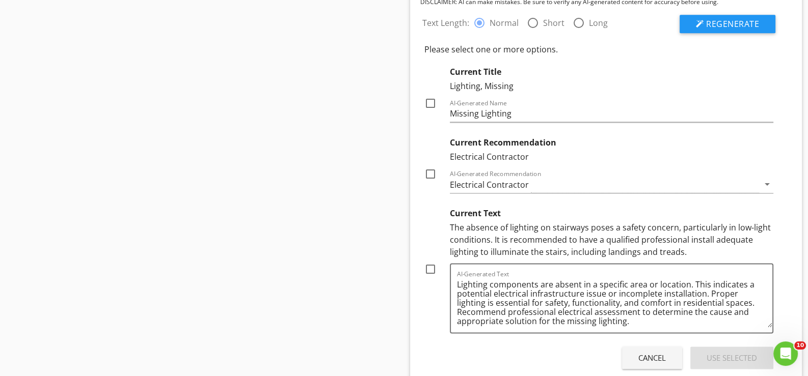
scroll to position [1805, 0]
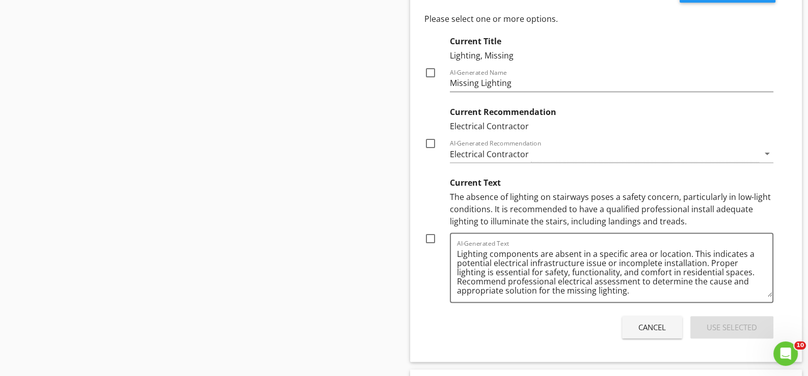
click at [654, 323] on div "Cancel" at bounding box center [651, 328] width 27 height 12
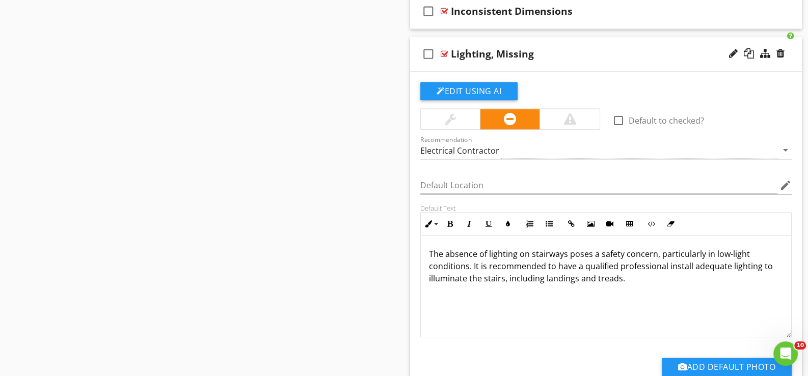
scroll to position [0, 0]
click at [465, 66] on div "check_box_outline_blank Lighting, Missing" at bounding box center [606, 54] width 392 height 35
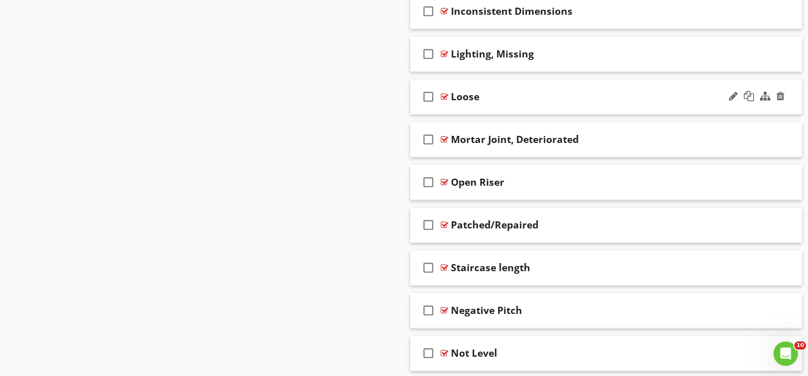
click at [455, 104] on div "check_box_outline_blank Loose" at bounding box center [606, 96] width 392 height 35
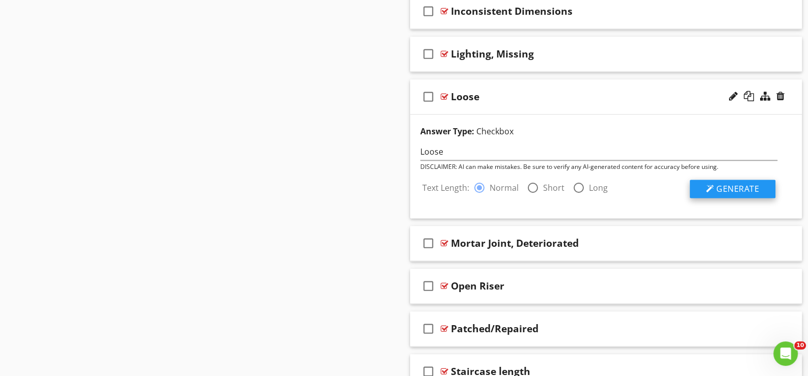
click at [729, 183] on span "Generate" at bounding box center [737, 188] width 43 height 11
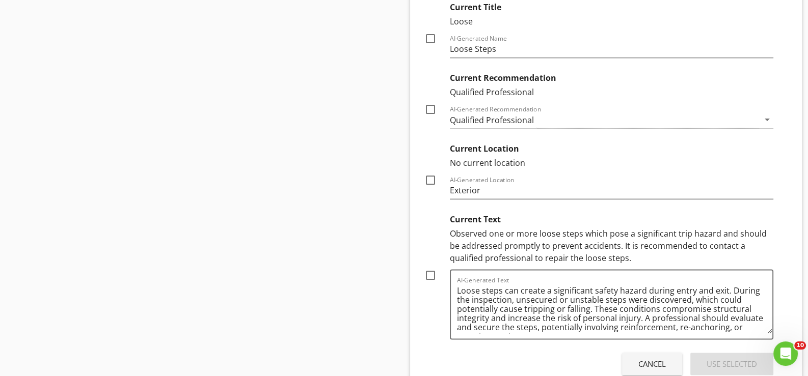
scroll to position [1907, 0]
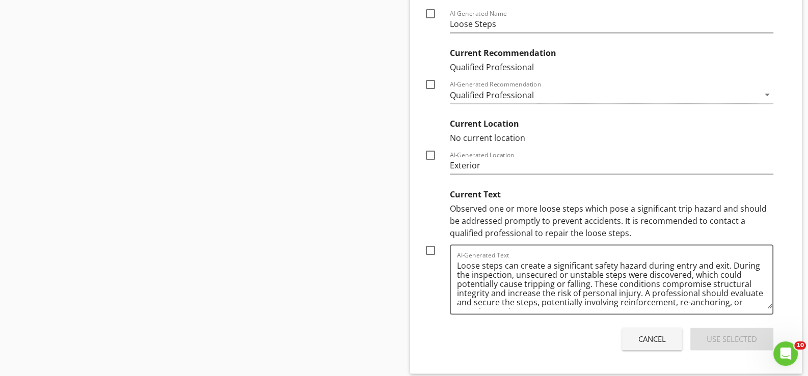
click at [430, 244] on div at bounding box center [430, 250] width 17 height 17
checkbox input "true"
click at [731, 333] on div "Use Selected" at bounding box center [731, 339] width 50 height 12
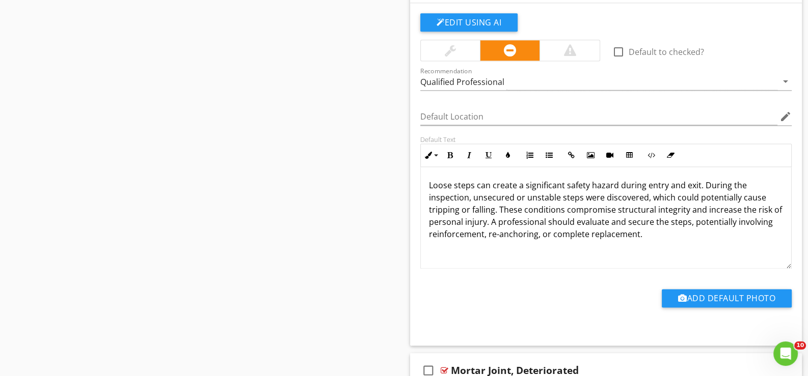
scroll to position [1754, 0]
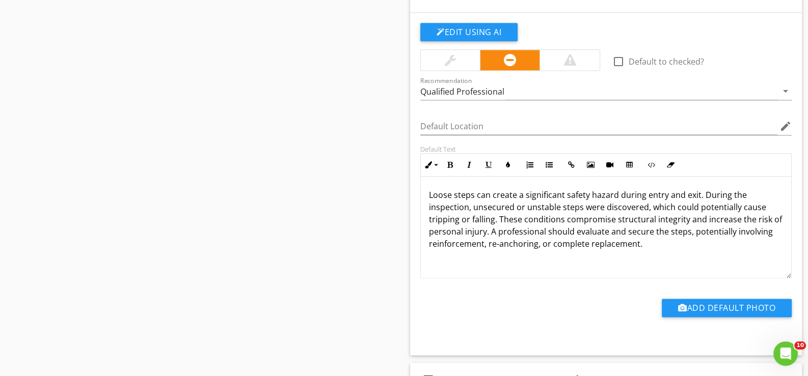
click at [571, 54] on div at bounding box center [569, 60] width 12 height 12
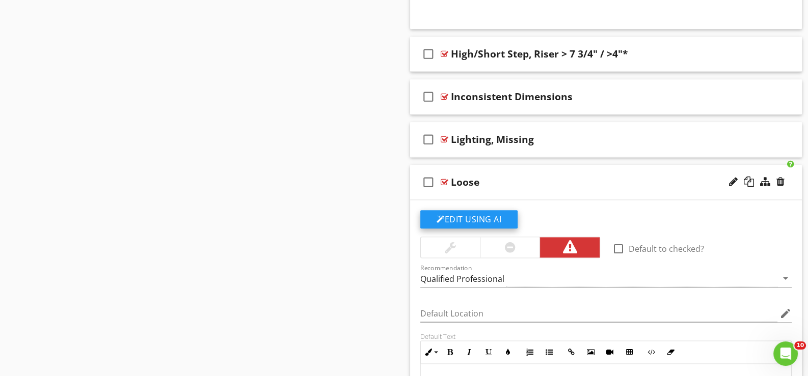
scroll to position [1550, 0]
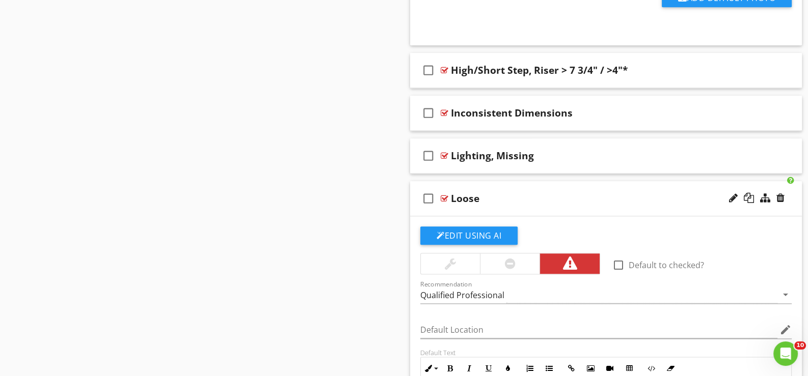
click at [522, 208] on div "check_box_outline_blank Loose" at bounding box center [606, 198] width 392 height 35
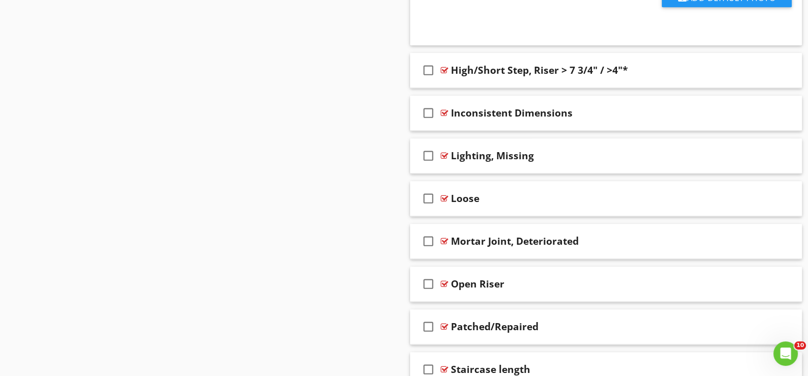
click at [730, 193] on div at bounding box center [733, 198] width 9 height 10
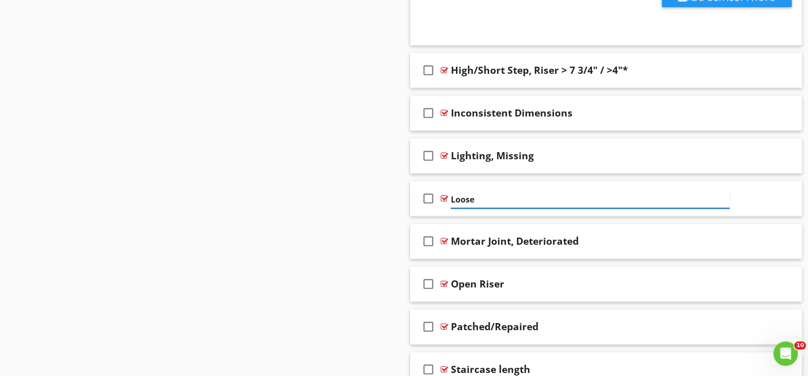
type input "Loose*"
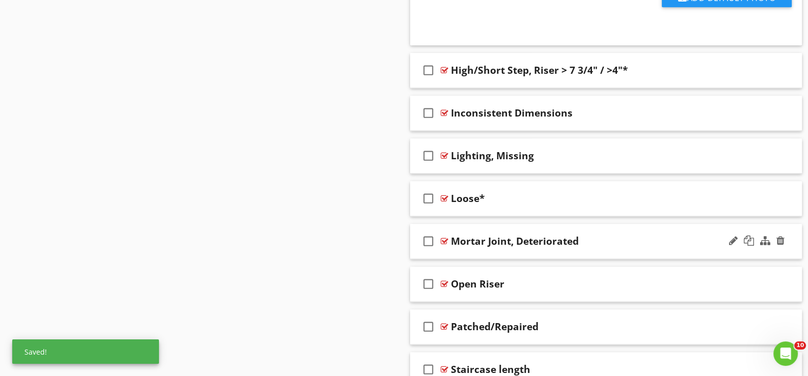
click at [466, 250] on div "check_box_outline_blank Mortar Joint, Deteriorated" at bounding box center [606, 241] width 392 height 35
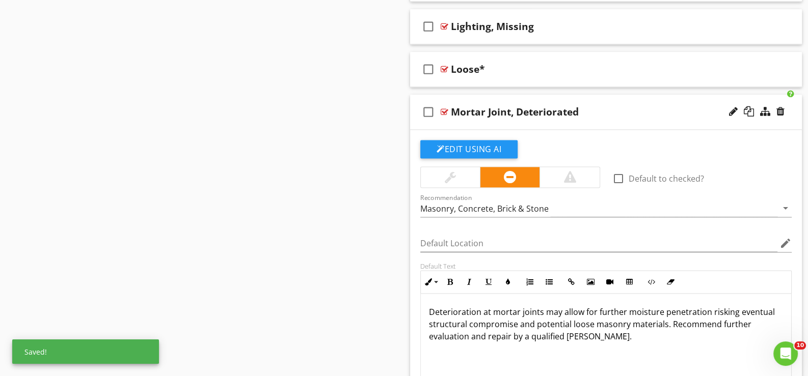
scroll to position [1703, 0]
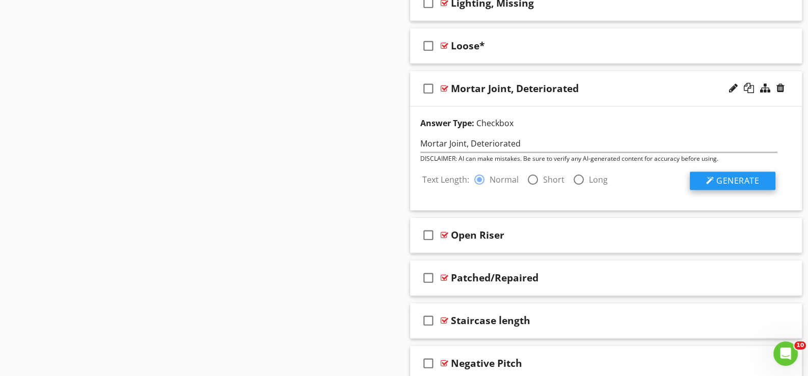
click at [733, 178] on span "Generate" at bounding box center [737, 180] width 43 height 11
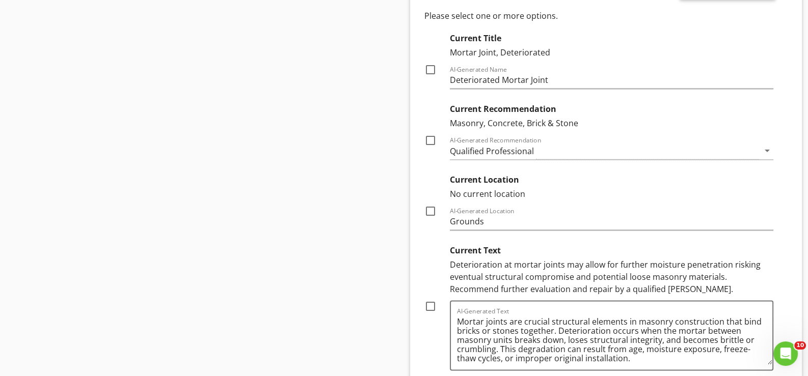
scroll to position [1907, 0]
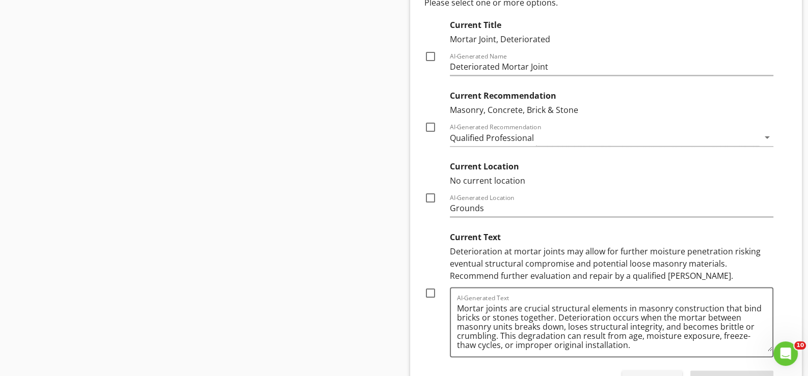
drag, startPoint x: 431, startPoint y: 287, endPoint x: 437, endPoint y: 289, distance: 6.3
click at [432, 287] on div at bounding box center [430, 293] width 17 height 17
checkbox input "true"
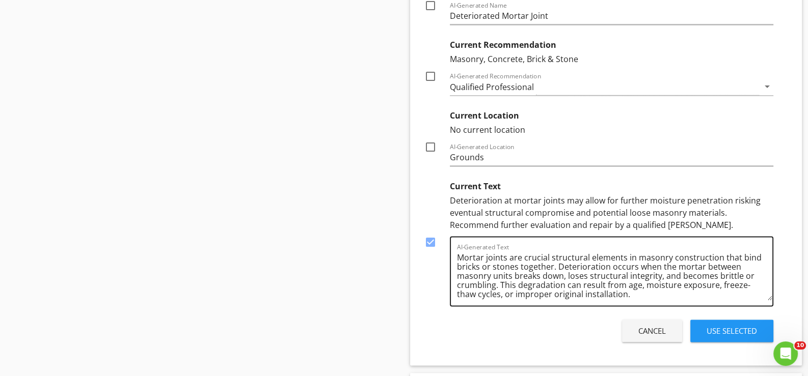
scroll to position [0, 0]
click at [432, 73] on div at bounding box center [430, 76] width 17 height 17
checkbox input "true"
click at [720, 325] on div "Use Selected" at bounding box center [731, 331] width 50 height 12
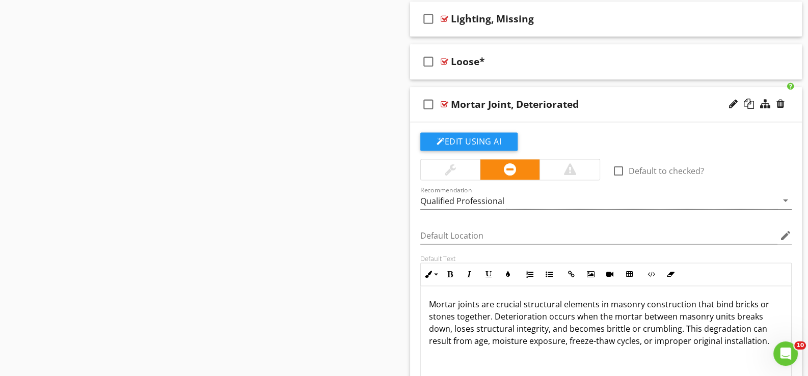
scroll to position [1686, 0]
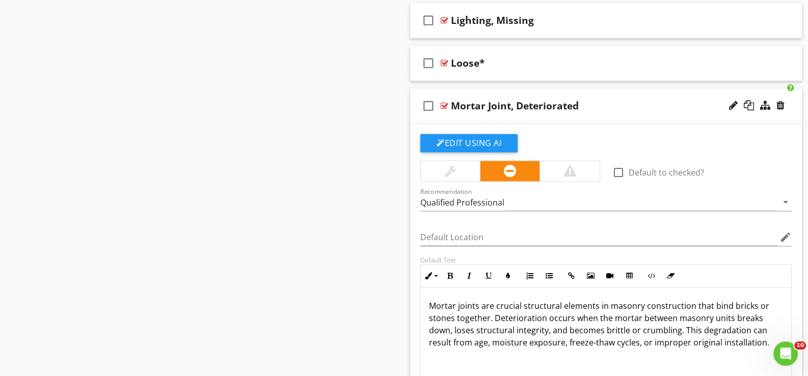
click at [587, 104] on div "Mortar Joint, Deteriorated" at bounding box center [590, 106] width 279 height 12
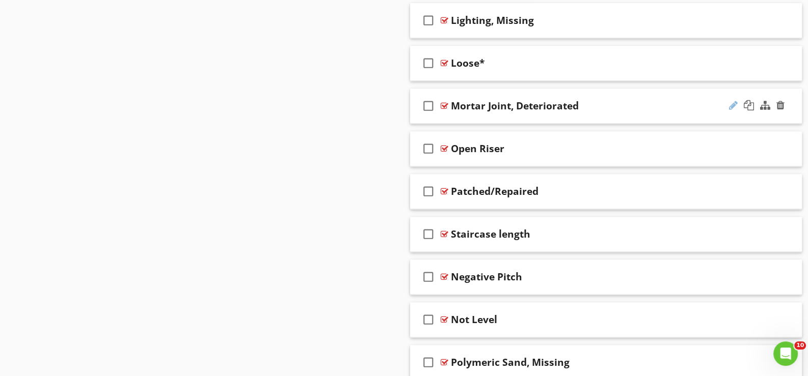
click at [730, 100] on div at bounding box center [733, 105] width 9 height 10
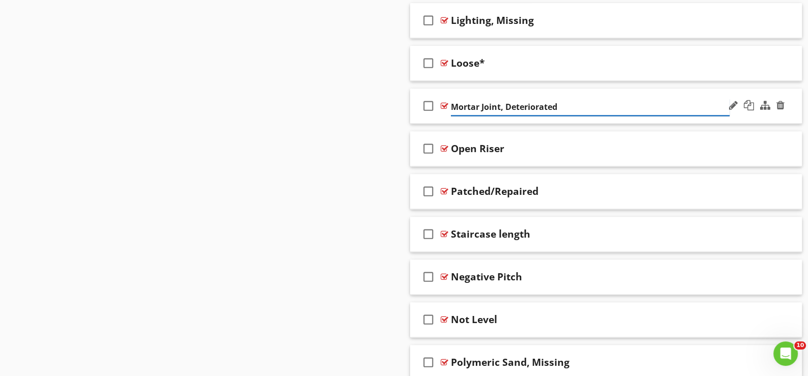
type input "Mortar Joint, Deteriorated*"
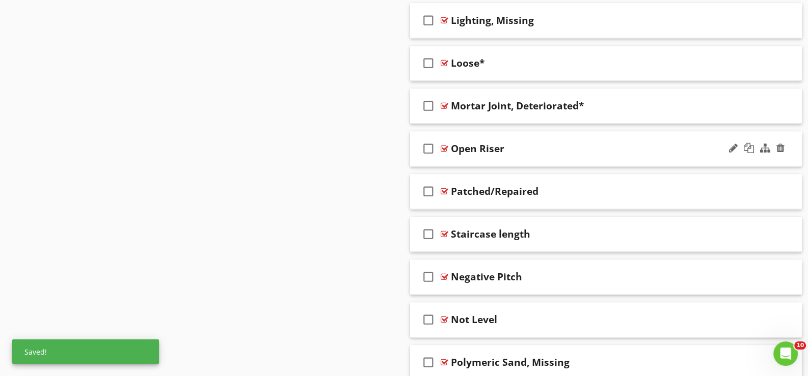
click at [464, 156] on div "check_box_outline_blank Open Riser" at bounding box center [606, 148] width 392 height 35
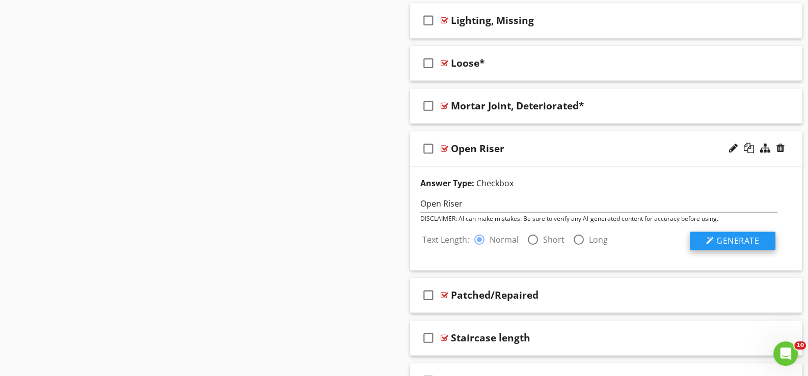
click at [710, 237] on div at bounding box center [710, 241] width 8 height 8
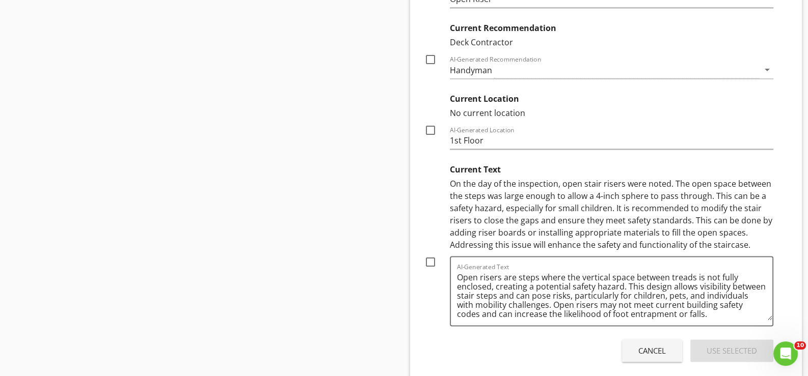
scroll to position [2042, 0]
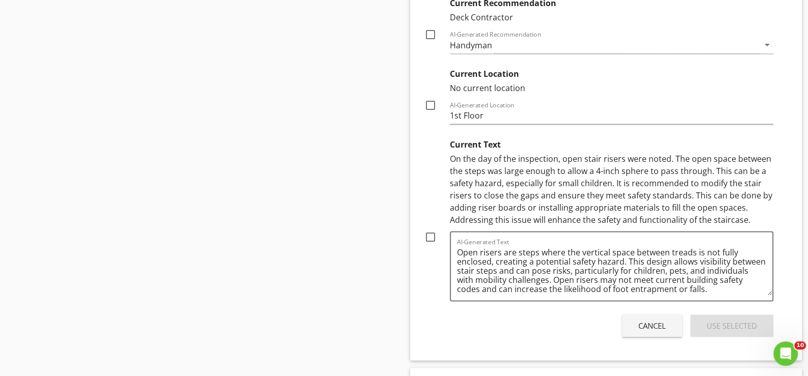
click at [432, 233] on div at bounding box center [430, 237] width 17 height 17
checkbox input "true"
click at [717, 321] on div "Use Selected" at bounding box center [731, 326] width 50 height 12
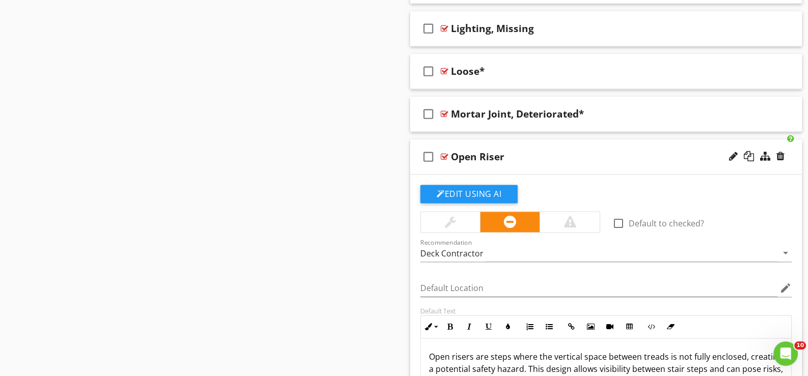
scroll to position [1635, 0]
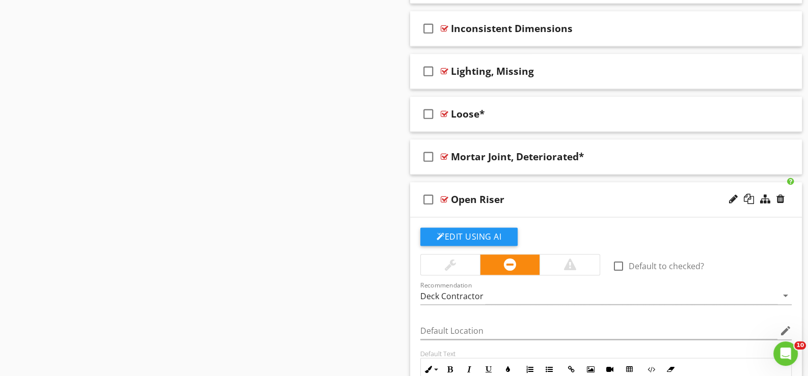
click at [461, 211] on div "check_box_outline_blank Open Riser" at bounding box center [606, 199] width 392 height 35
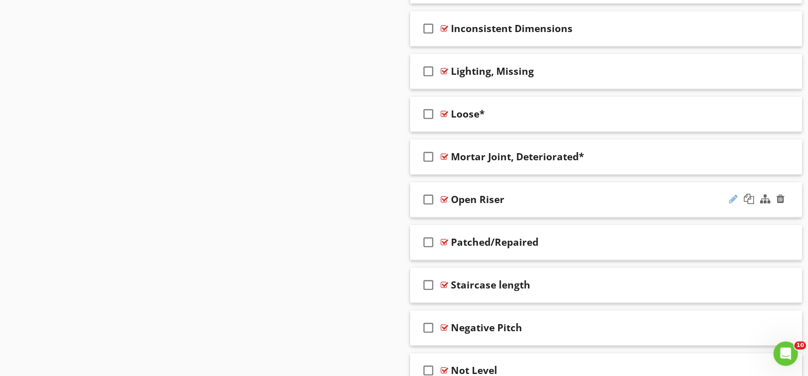
click at [730, 194] on div at bounding box center [733, 199] width 9 height 10
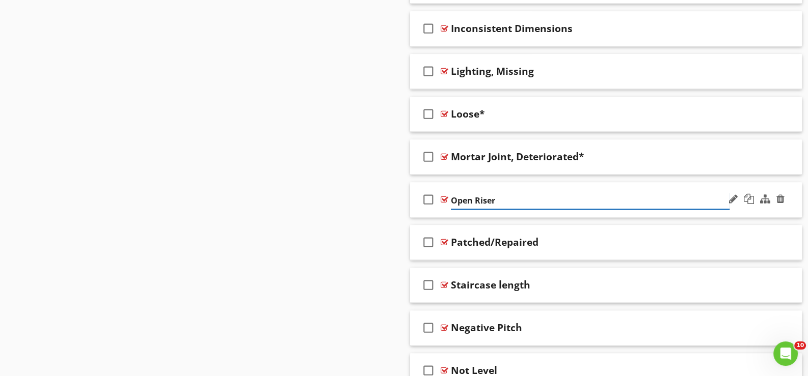
type input "Open Riser*"
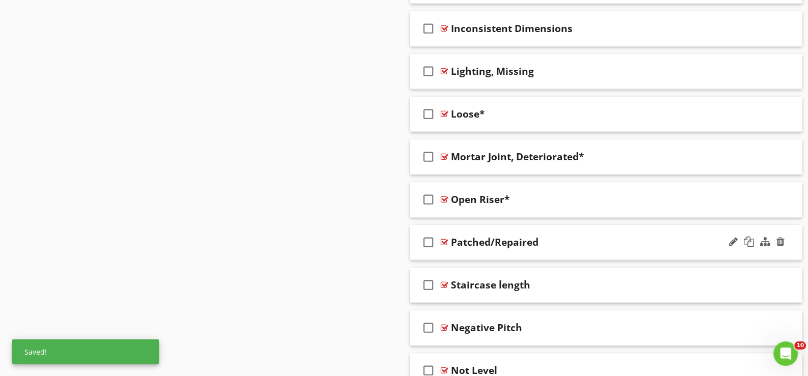
click at [465, 251] on div "check_box_outline_blank Patched/Repaired" at bounding box center [606, 242] width 392 height 35
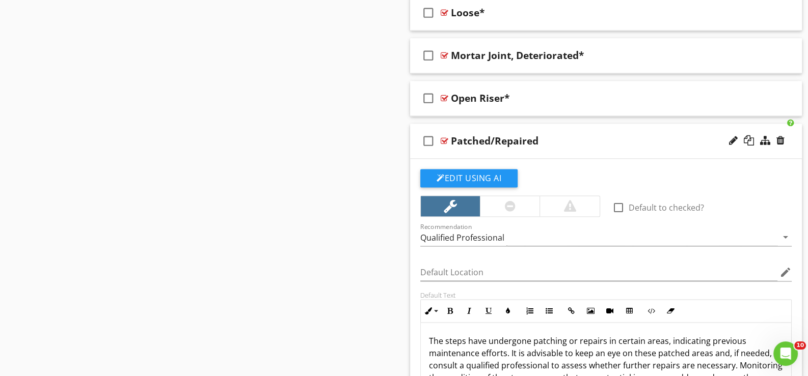
scroll to position [1737, 0]
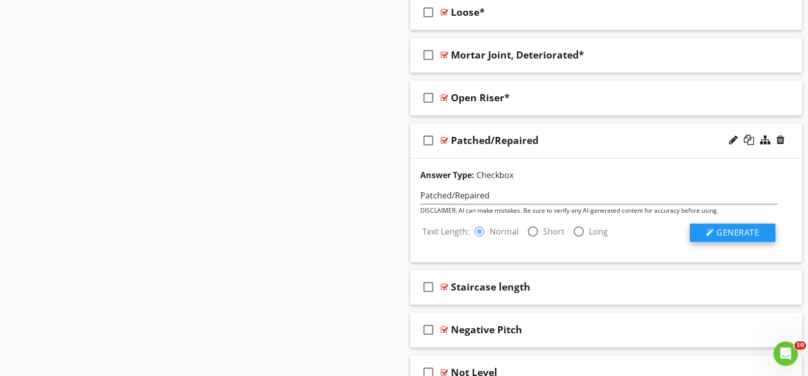
click at [725, 227] on span "Generate" at bounding box center [737, 232] width 43 height 11
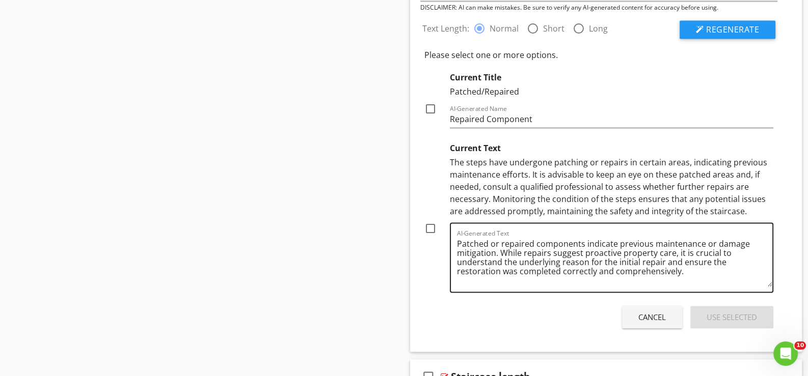
scroll to position [1940, 0]
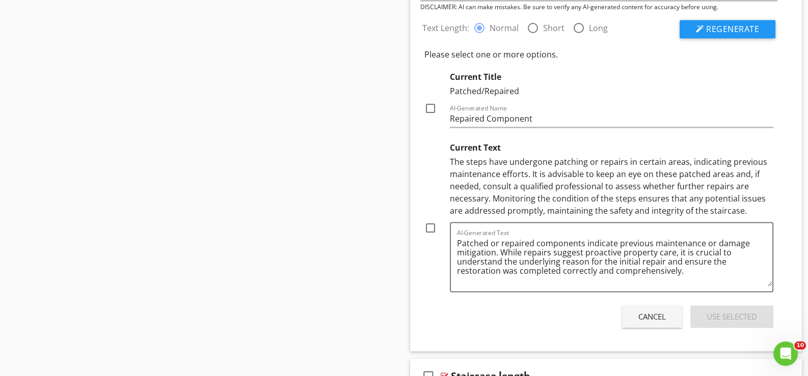
click at [649, 317] on div "Cancel" at bounding box center [651, 317] width 27 height 12
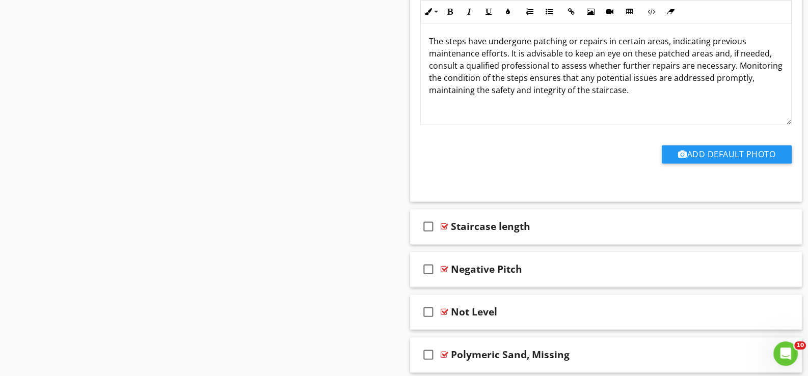
scroll to position [2093, 0]
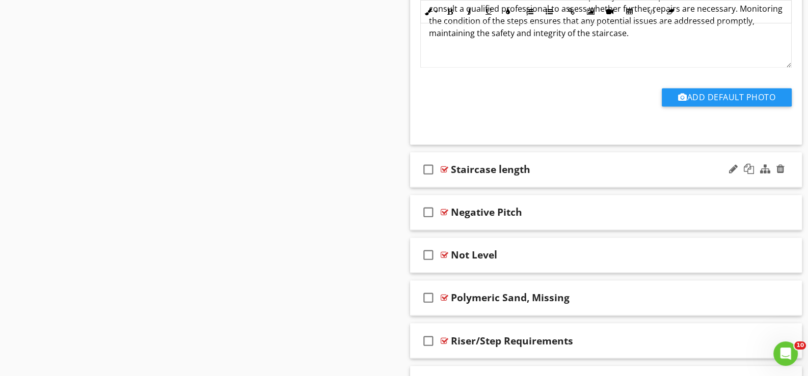
click at [465, 180] on div "check_box_outline_blank Staircase length" at bounding box center [606, 169] width 392 height 35
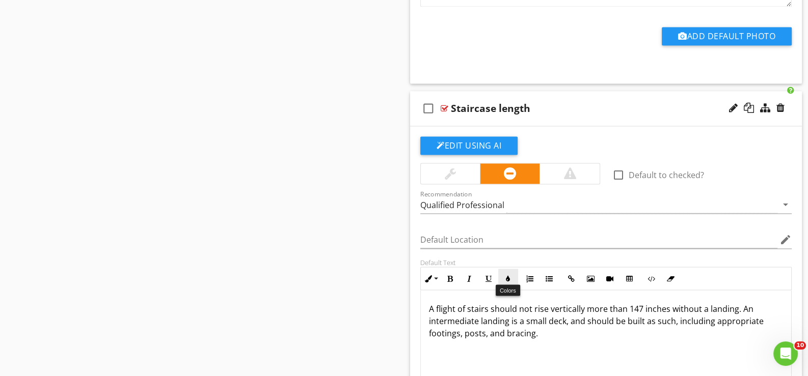
scroll to position [2195, 0]
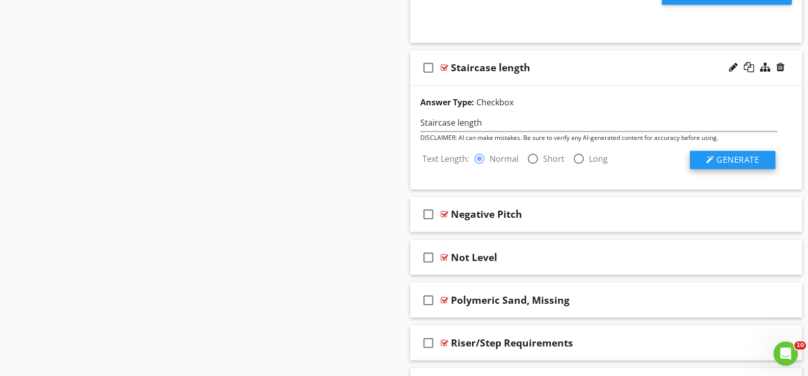
click at [725, 154] on span "Generate" at bounding box center [737, 159] width 43 height 11
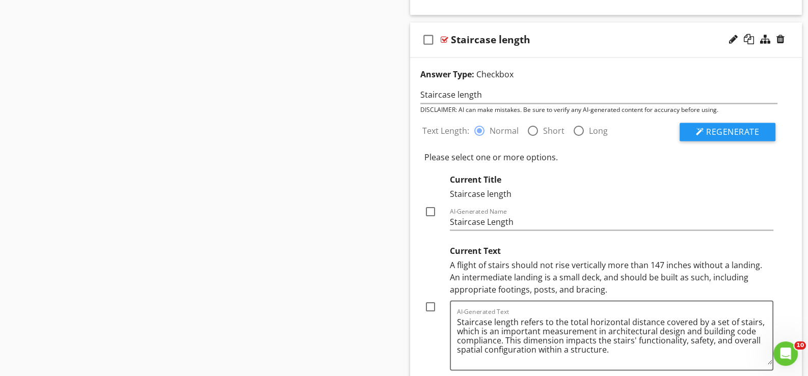
scroll to position [2297, 0]
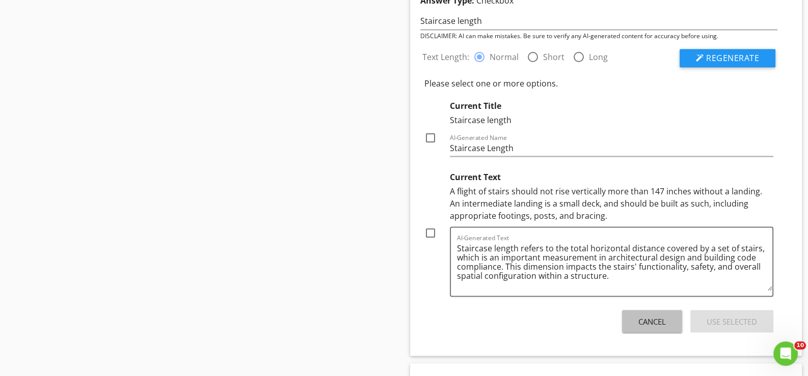
click at [654, 320] on div "Cancel" at bounding box center [651, 322] width 27 height 12
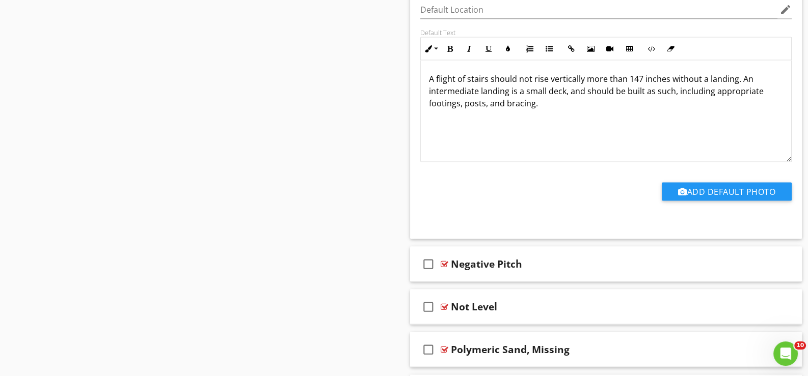
scroll to position [2399, 0]
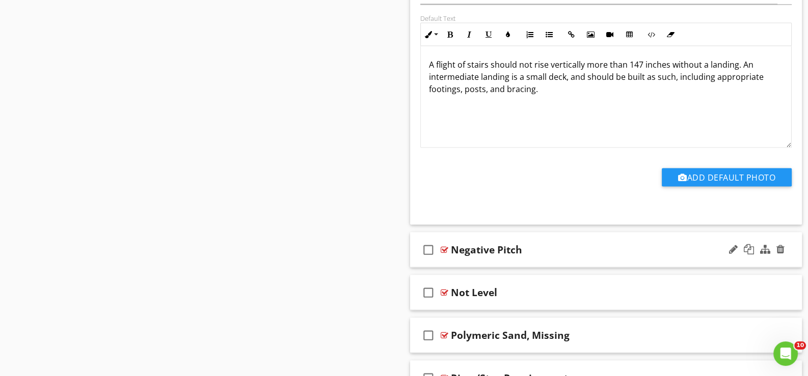
click at [458, 257] on div "check_box_outline_blank Negative Pitch" at bounding box center [606, 249] width 392 height 35
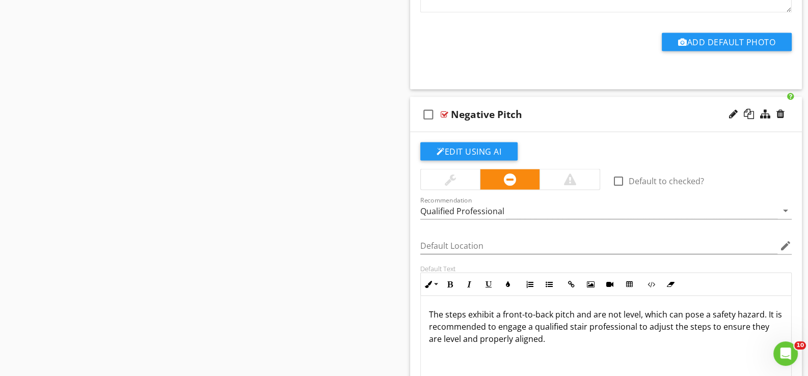
scroll to position [2551, 0]
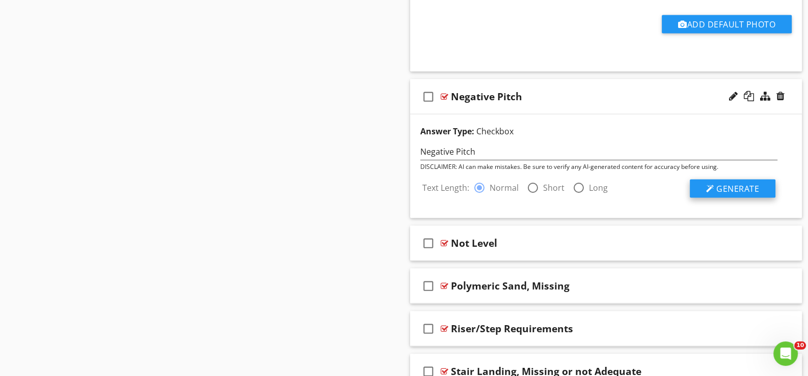
click at [734, 184] on span "Generate" at bounding box center [737, 188] width 43 height 11
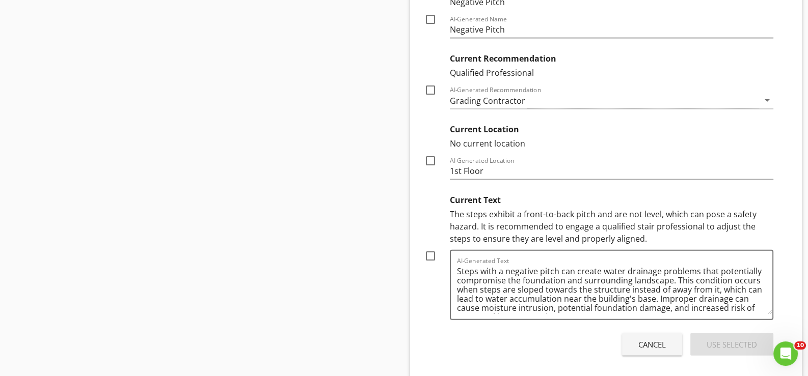
scroll to position [2806, 0]
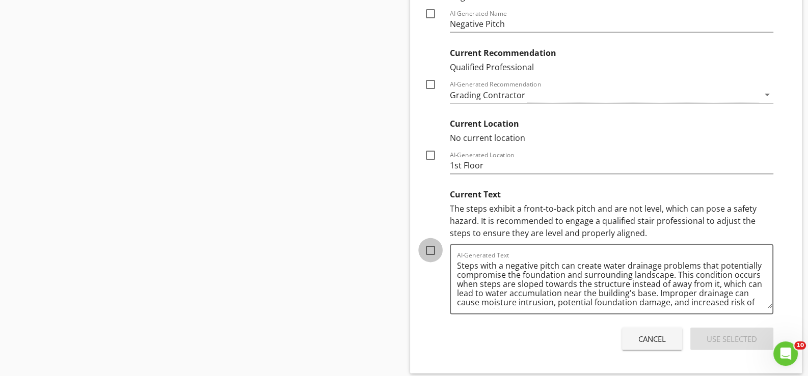
click at [430, 244] on div at bounding box center [430, 250] width 17 height 17
checkbox input "true"
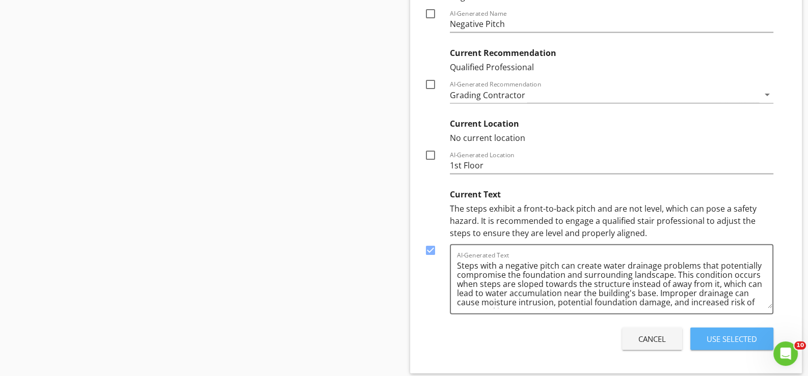
click at [716, 334] on div "Use Selected" at bounding box center [731, 339] width 50 height 12
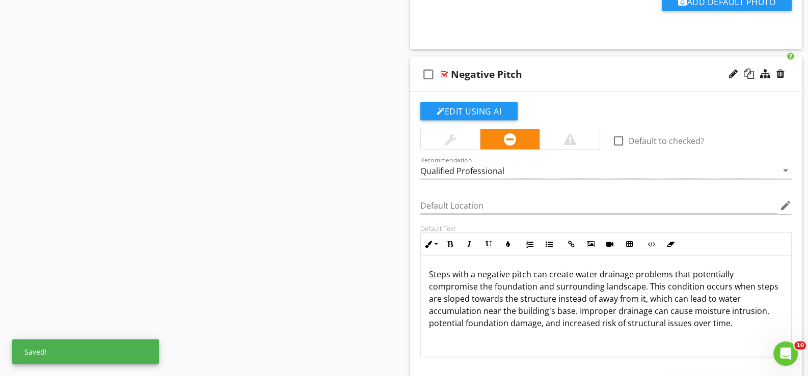
scroll to position [2551, 0]
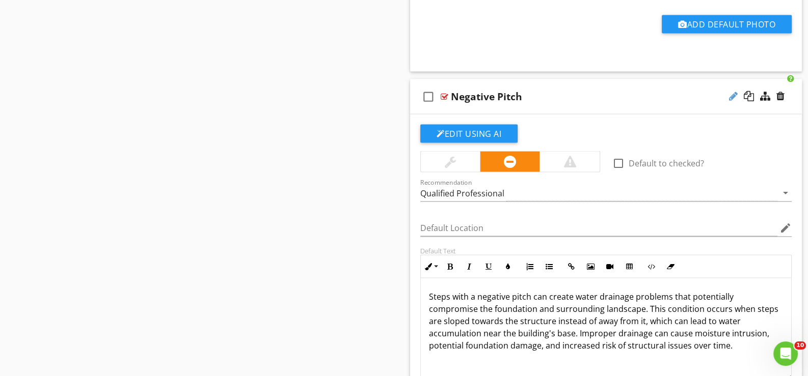
click at [732, 91] on div at bounding box center [733, 96] width 9 height 10
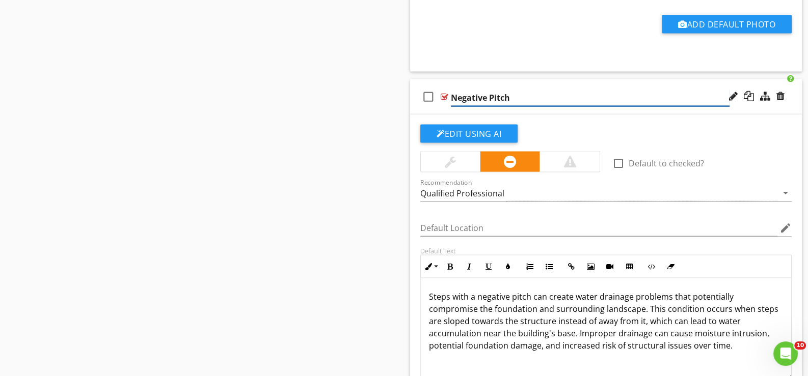
type input "Negative Pitch*"
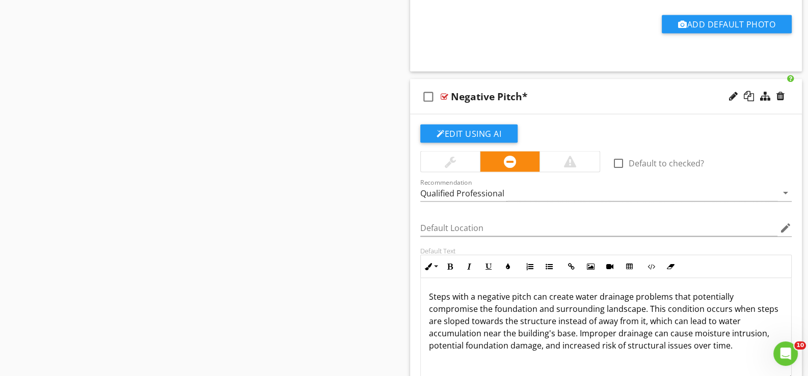
click at [486, 106] on div "check_box_outline_blank Negative Pitch*" at bounding box center [606, 96] width 392 height 35
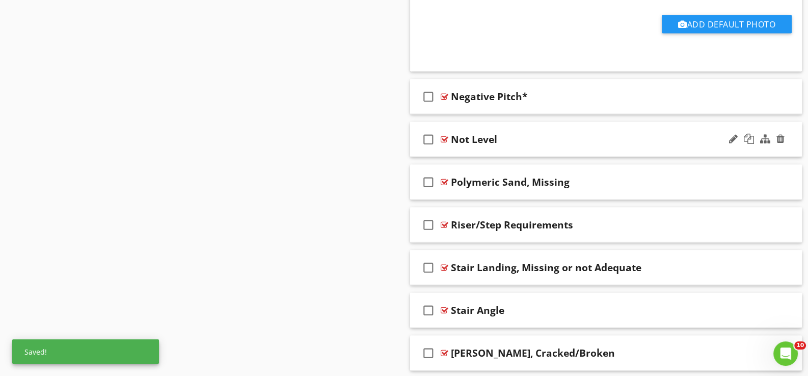
click at [468, 150] on div "check_box_outline_blank Not Level" at bounding box center [606, 139] width 392 height 35
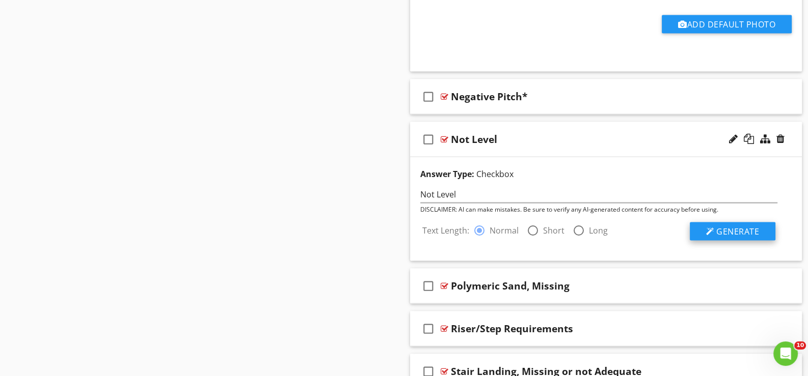
click at [736, 228] on span "Generate" at bounding box center [737, 231] width 43 height 11
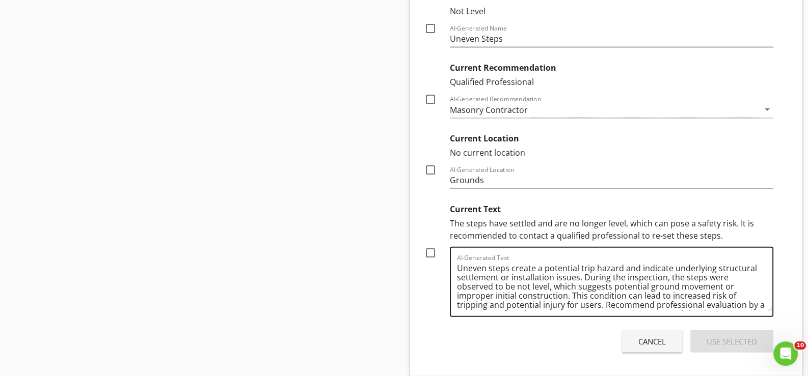
scroll to position [2857, 0]
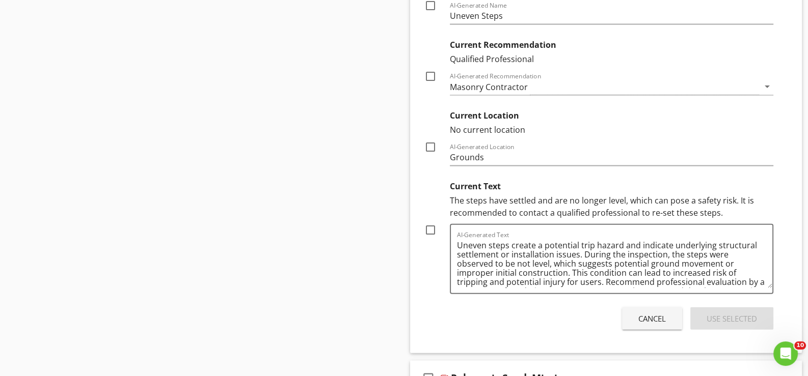
click at [430, 222] on div at bounding box center [430, 229] width 17 height 17
checkbox input "true"
click at [727, 313] on div "Use Selected" at bounding box center [731, 319] width 50 height 12
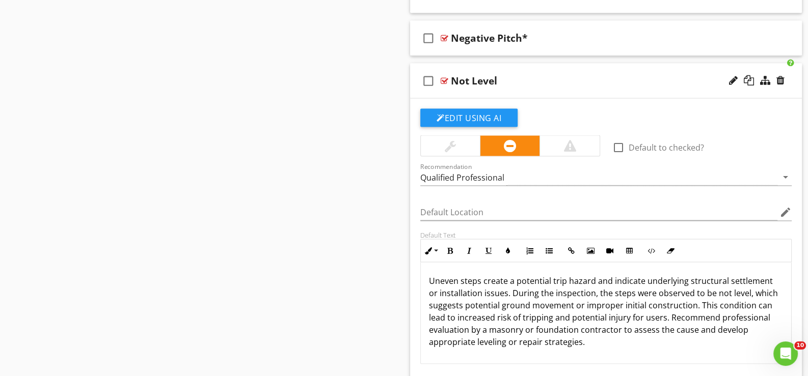
scroll to position [2585, 0]
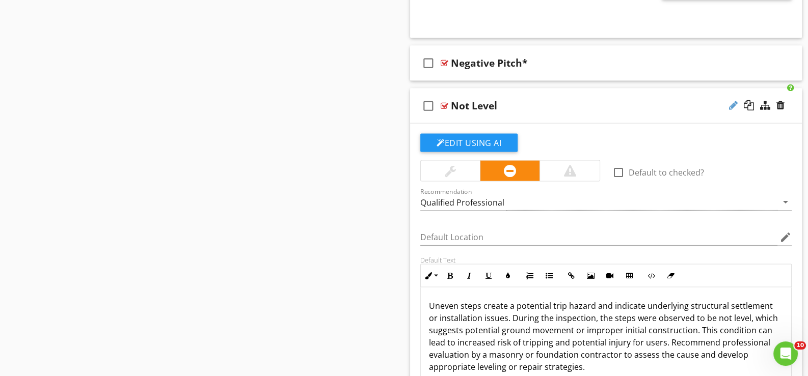
click at [731, 100] on div at bounding box center [733, 105] width 9 height 10
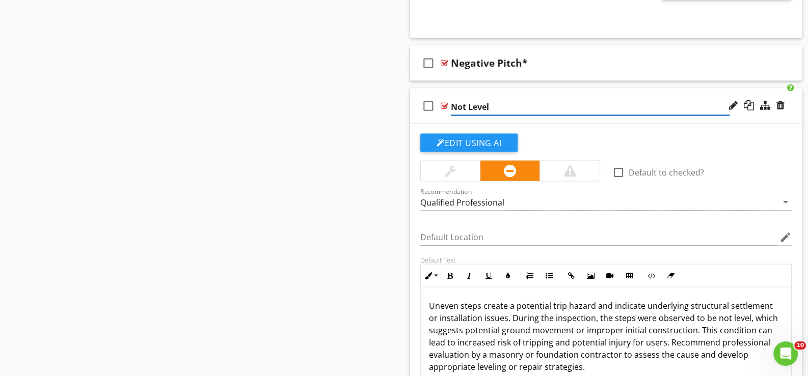
type input "Not Level*"
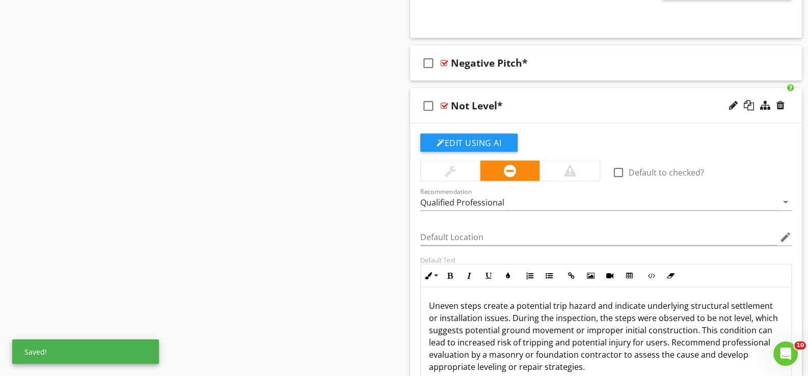
click at [440, 114] on div "check_box_outline_blank Not Level*" at bounding box center [606, 106] width 392 height 35
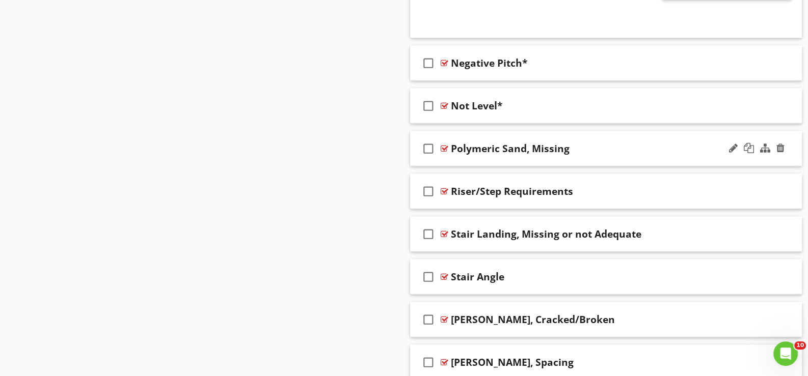
click at [474, 157] on div "check_box_outline_blank Polymeric Sand, Missing" at bounding box center [606, 148] width 392 height 35
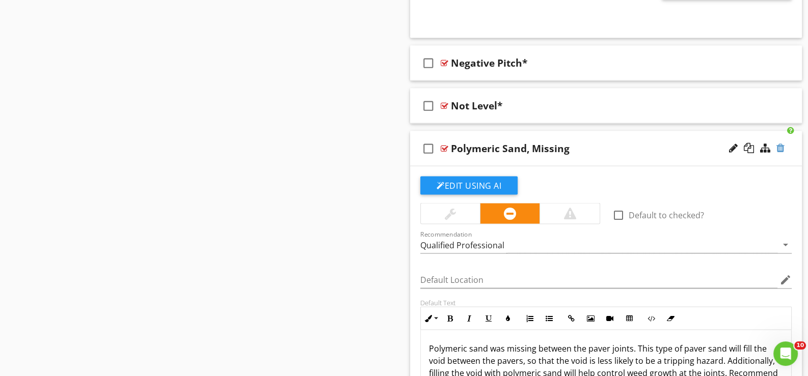
click at [780, 143] on div at bounding box center [780, 148] width 8 height 10
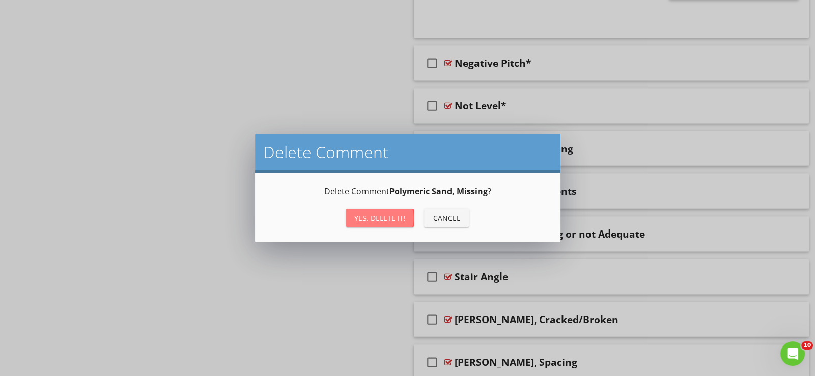
click at [398, 217] on div "Yes, Delete it!" at bounding box center [379, 218] width 51 height 11
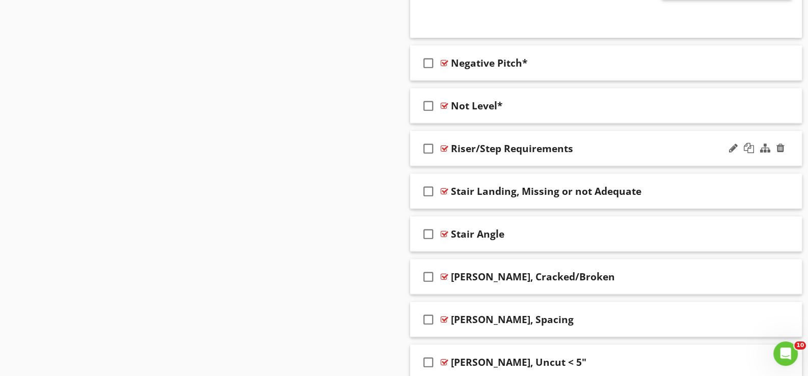
click at [457, 156] on div "check_box_outline_blank Riser/Step Requirements" at bounding box center [606, 148] width 392 height 35
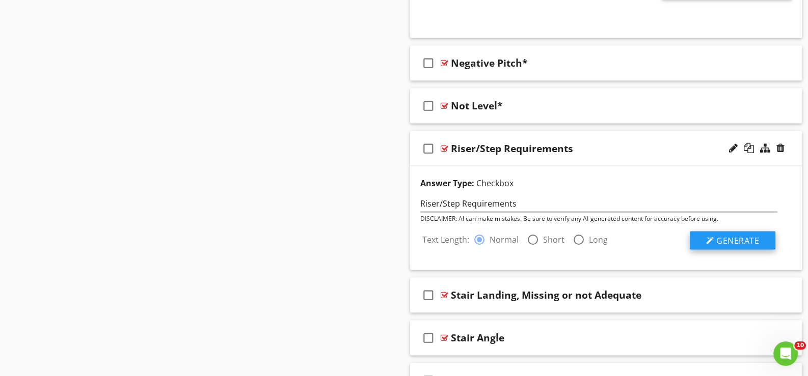
click at [738, 236] on span "Generate" at bounding box center [737, 240] width 43 height 11
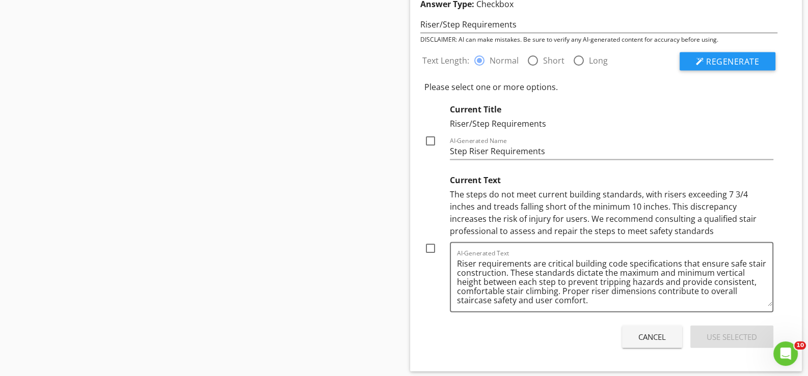
scroll to position [2789, 0]
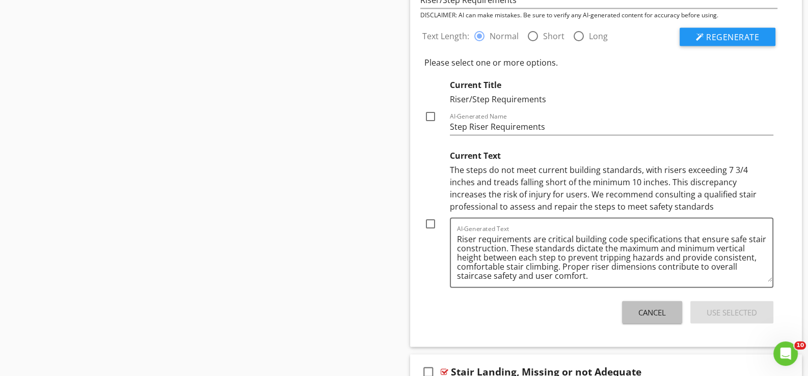
click at [651, 307] on div "Cancel" at bounding box center [651, 313] width 27 height 12
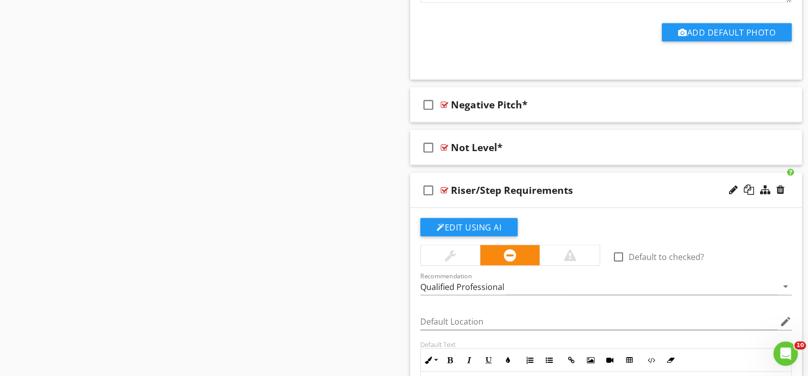
scroll to position [2534, 0]
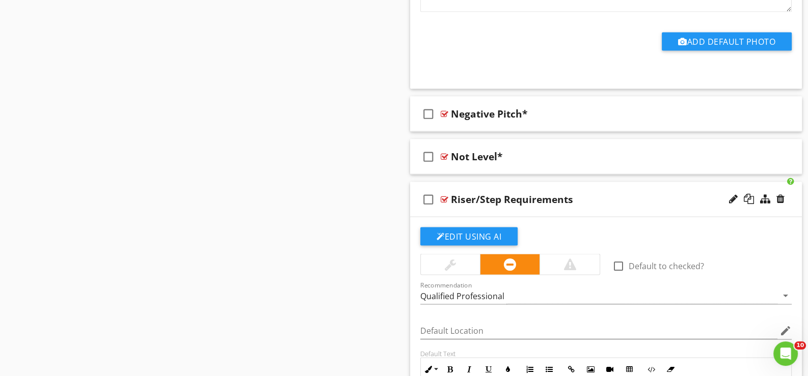
click at [452, 211] on div "check_box_outline_blank Riser/Step Requirements" at bounding box center [606, 199] width 392 height 35
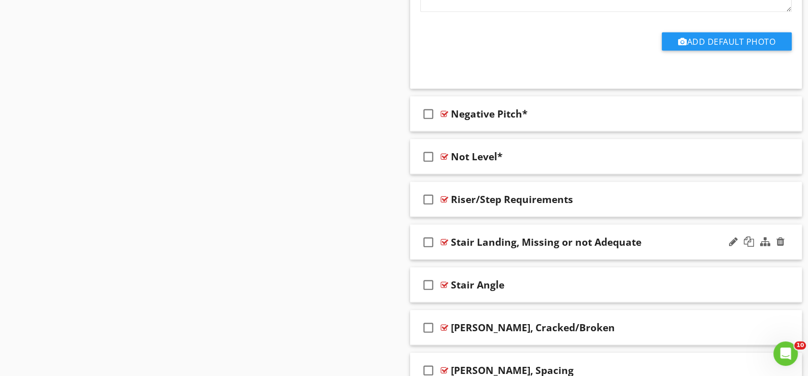
click at [460, 250] on div "check_box_outline_blank Stair Landing, Missing or not Adequate" at bounding box center [606, 242] width 392 height 35
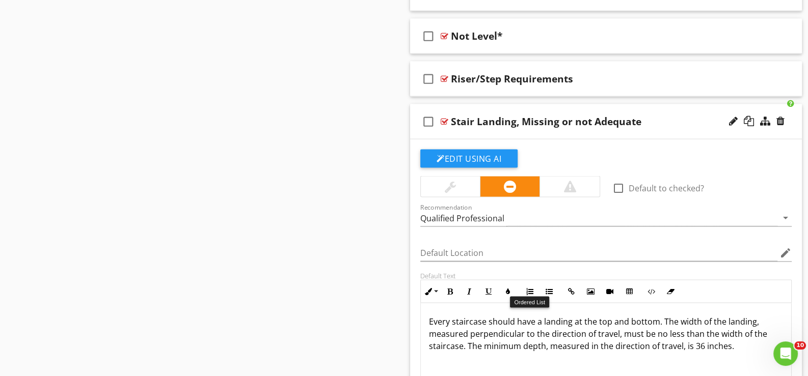
scroll to position [2687, 0]
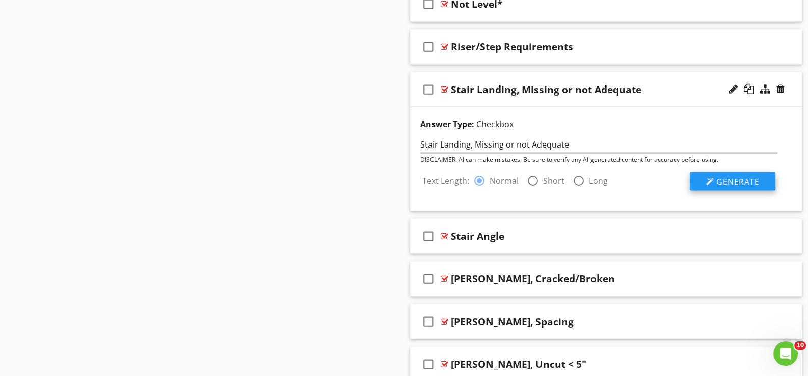
click at [736, 176] on span "Generate" at bounding box center [737, 181] width 43 height 11
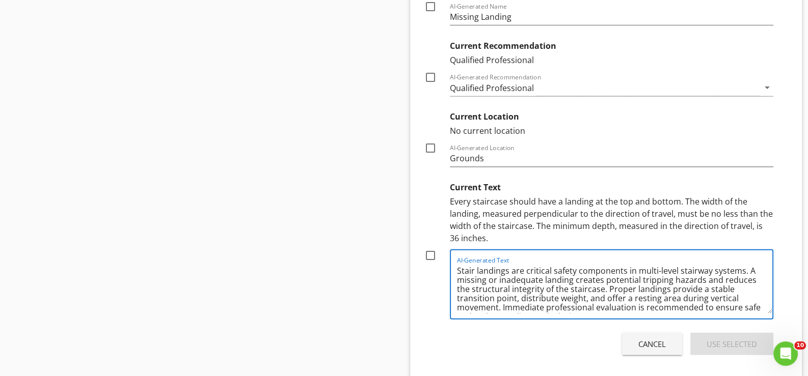
scroll to position [11, 0]
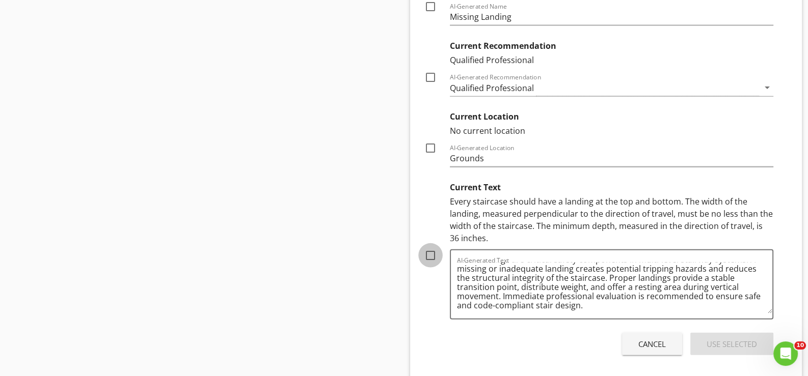
click at [430, 247] on div at bounding box center [430, 255] width 17 height 17
checkbox input "true"
click at [719, 340] on div "Use Selected" at bounding box center [731, 345] width 50 height 12
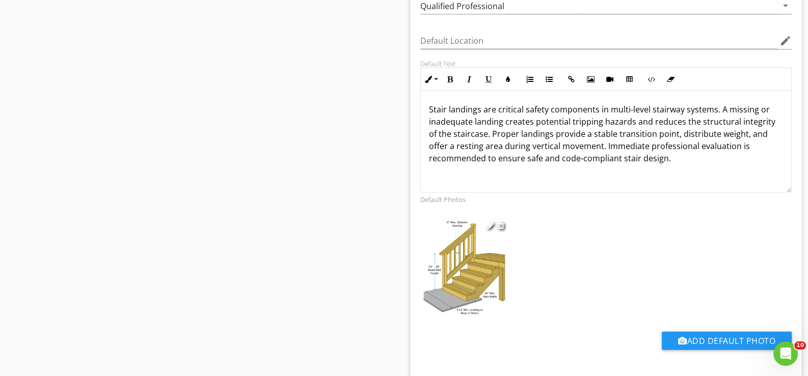
scroll to position [2890, 0]
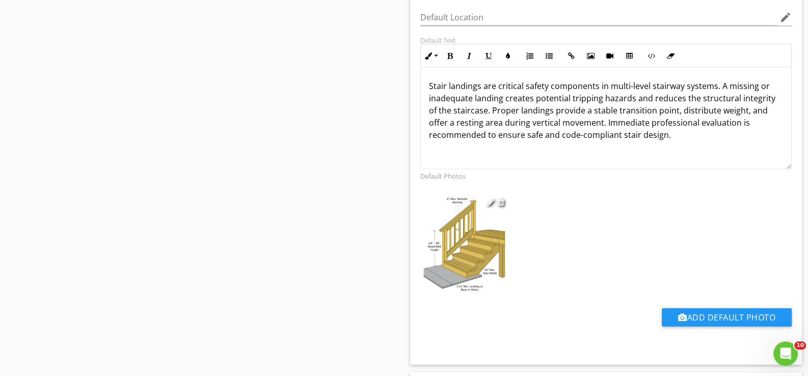
click at [476, 253] on img at bounding box center [461, 243] width 91 height 98
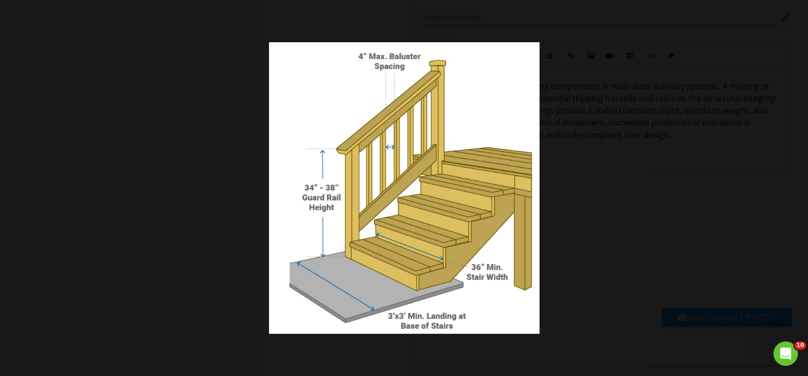
click at [476, 253] on img at bounding box center [404, 188] width 270 height 292
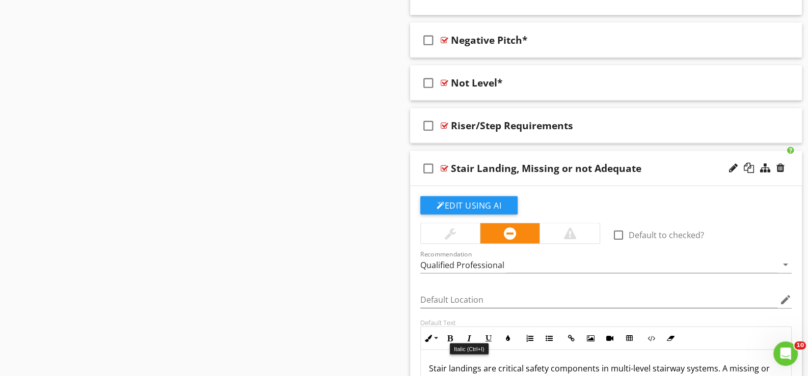
scroll to position [2585, 0]
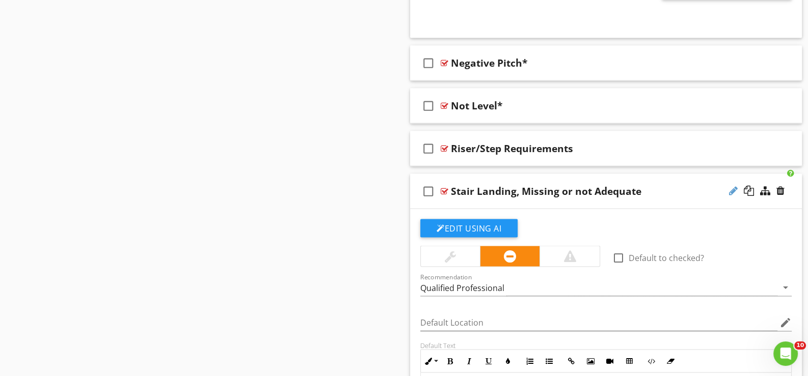
click at [732, 186] on div at bounding box center [733, 191] width 9 height 10
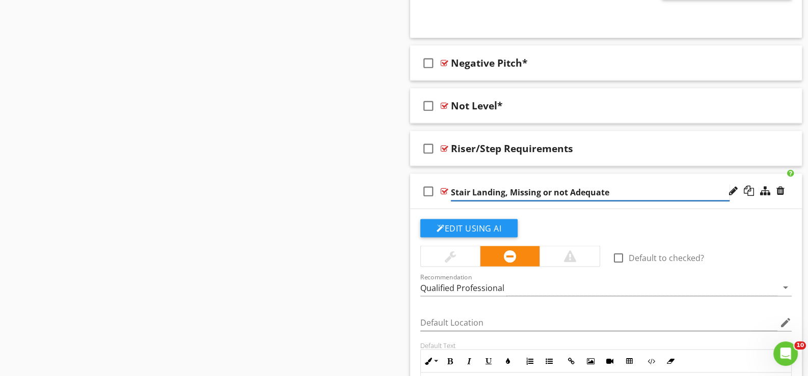
type input "Stair Landing, Missing or not Adequate*"
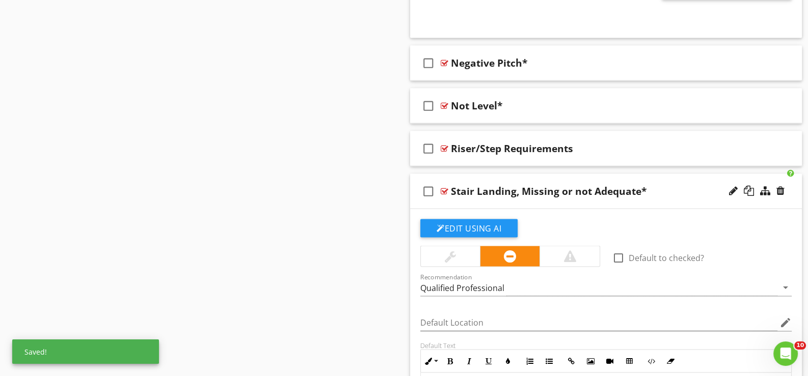
click at [442, 202] on div "check_box_outline_blank Stair Landing, Missing or not Adequate*" at bounding box center [606, 191] width 392 height 35
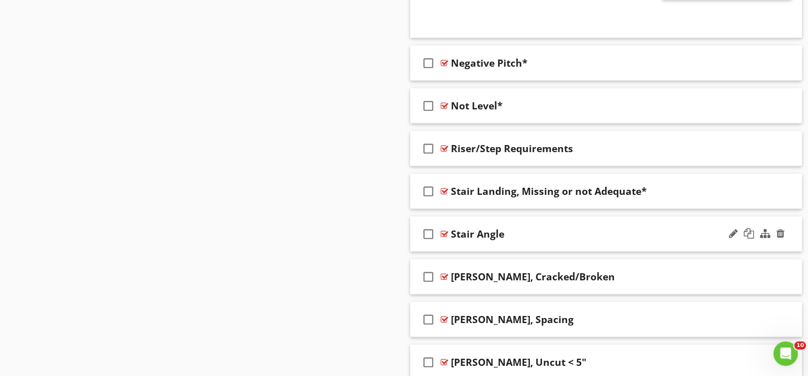
click at [451, 242] on div "check_box_outline_blank Stair Angle" at bounding box center [606, 234] width 392 height 35
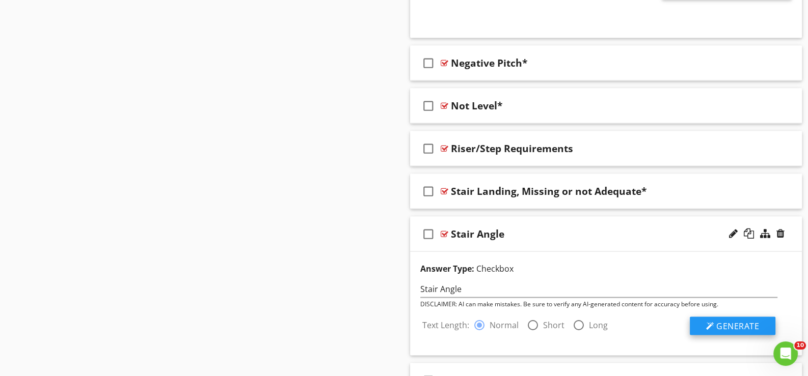
click at [733, 322] on span "Generate" at bounding box center [737, 326] width 43 height 11
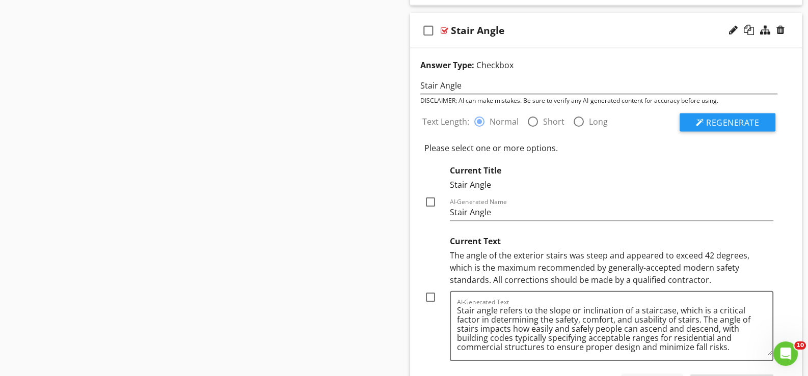
scroll to position [3, 0]
click at [432, 292] on div at bounding box center [430, 297] width 17 height 17
checkbox input "true"
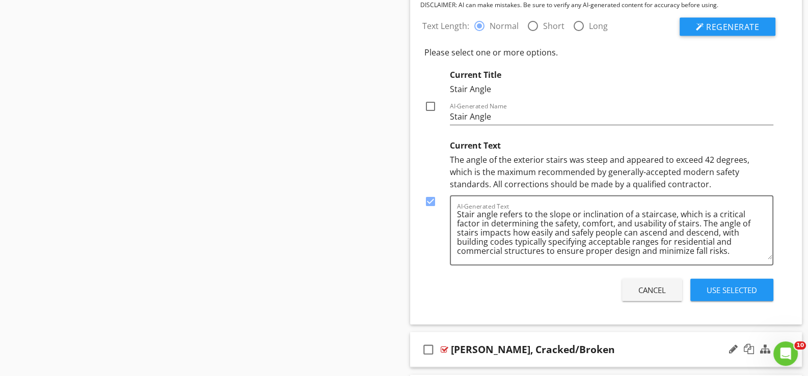
scroll to position [2890, 0]
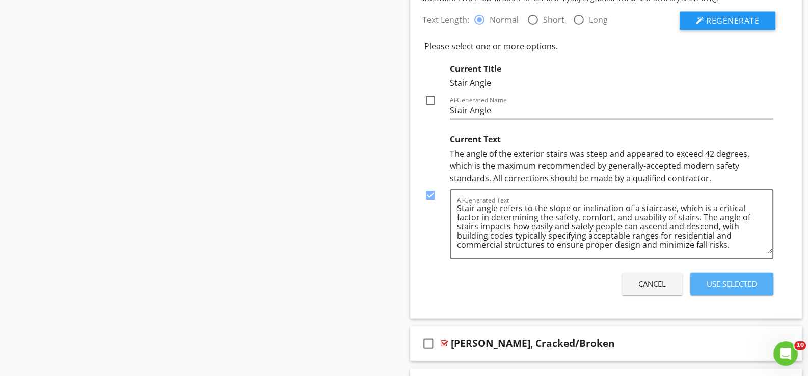
click at [724, 279] on div "Use Selected" at bounding box center [731, 285] width 50 height 12
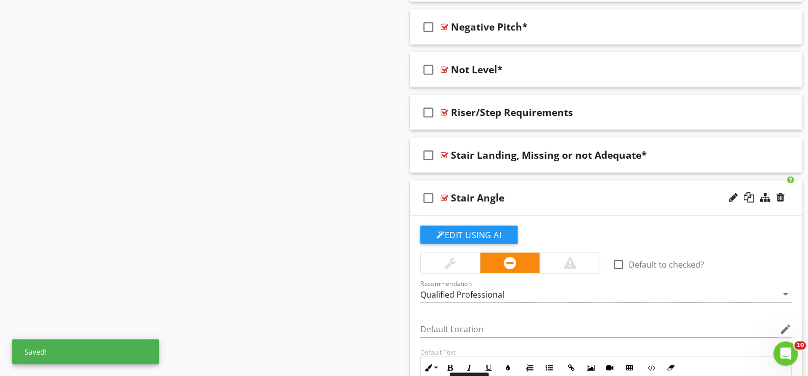
scroll to position [2534, 0]
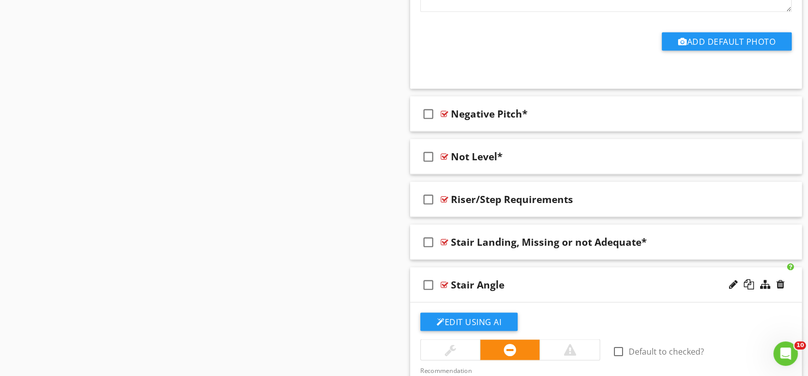
click at [471, 289] on div "check_box_outline_blank Stair Angle" at bounding box center [606, 285] width 392 height 35
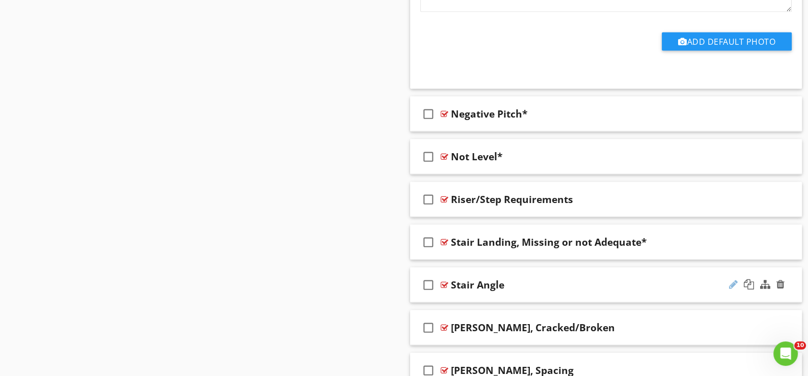
click at [735, 280] on div at bounding box center [733, 285] width 9 height 10
type input "Stair Angle*"
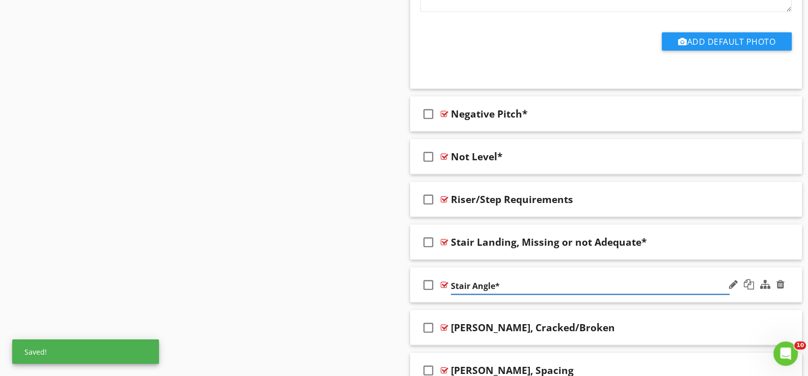
click at [451, 292] on div "check_box_outline_blank Stair Angle*" at bounding box center [606, 285] width 392 height 35
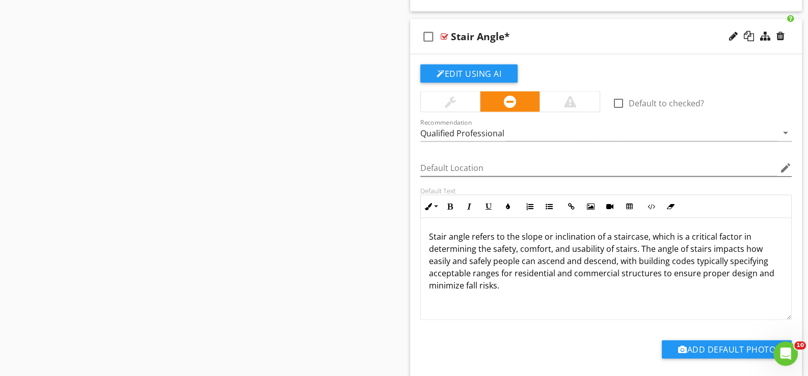
scroll to position [2789, 0]
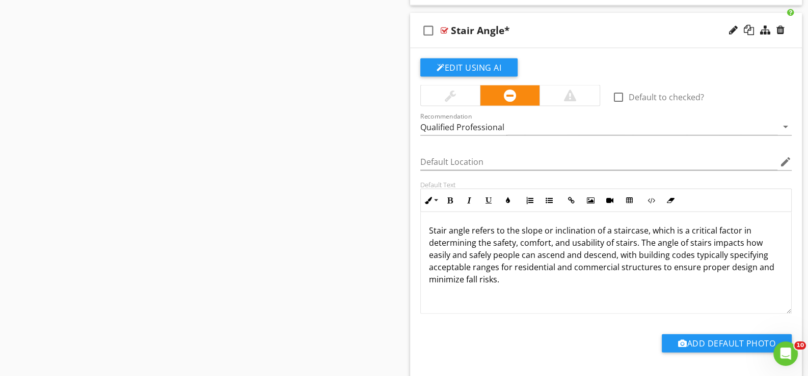
click at [464, 40] on div "check_box_outline_blank Stair Angle*" at bounding box center [606, 30] width 392 height 35
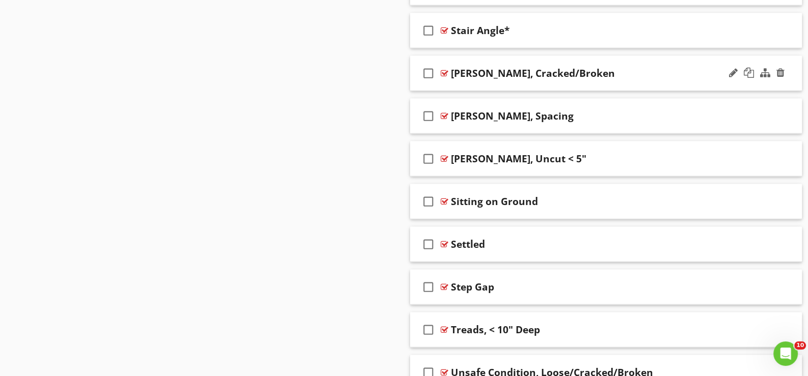
click at [461, 80] on div "check_box_outline_blank Stringer, Cracked/Broken" at bounding box center [606, 73] width 392 height 35
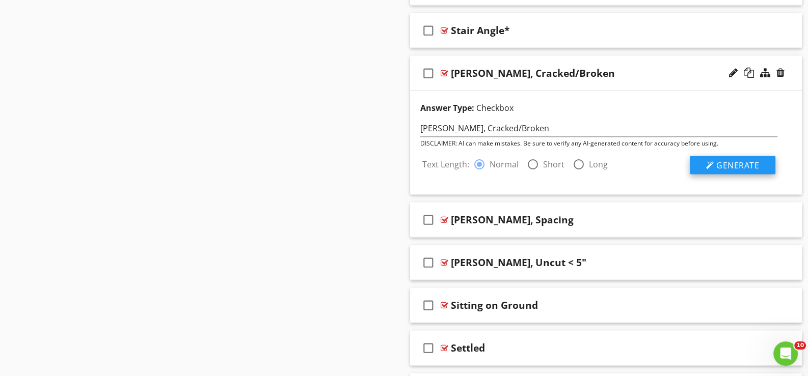
click at [744, 160] on span "Generate" at bounding box center [737, 165] width 43 height 11
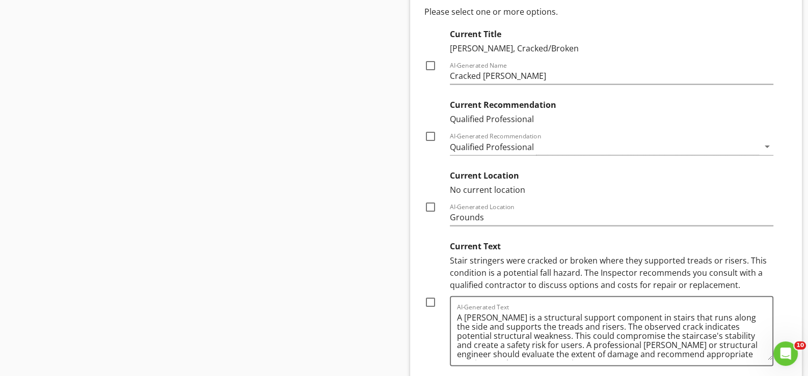
scroll to position [2992, 0]
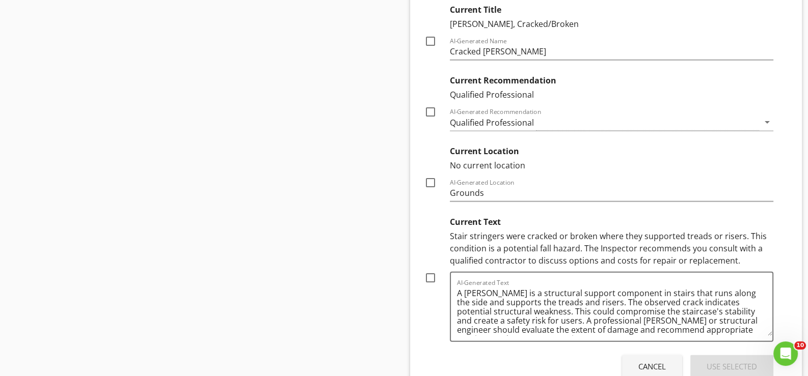
click at [432, 272] on div at bounding box center [430, 277] width 17 height 17
checkbox input "true"
click at [727, 361] on div "Use Selected" at bounding box center [731, 367] width 50 height 12
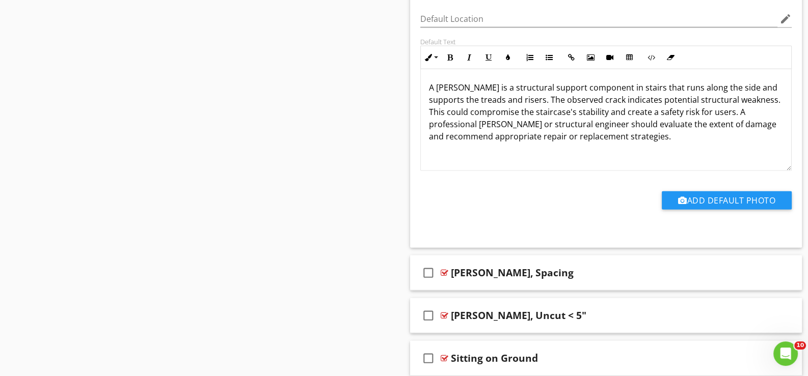
scroll to position [3043, 0]
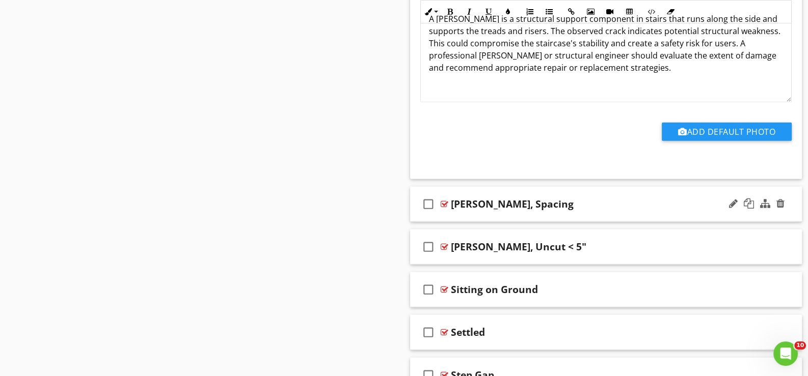
click at [462, 212] on div "check_box_outline_blank Stringer, Spacing" at bounding box center [606, 204] width 392 height 35
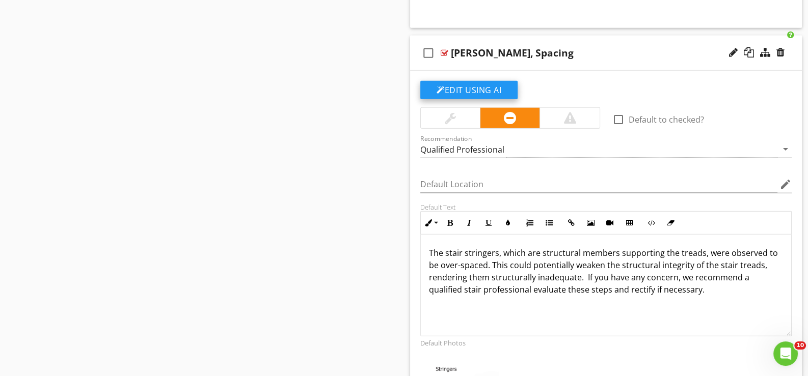
scroll to position [3196, 0]
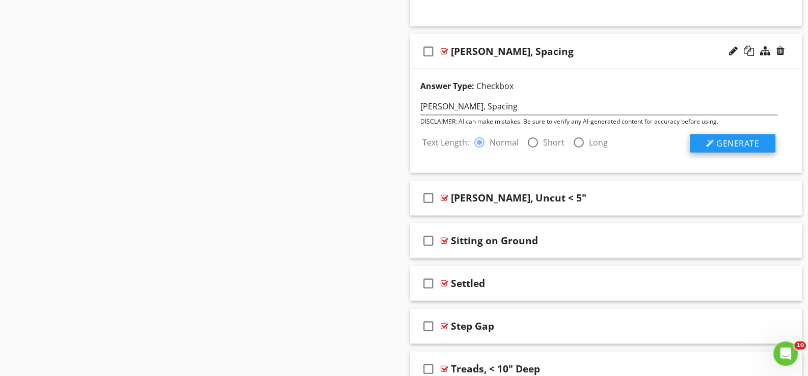
click at [731, 138] on span "Generate" at bounding box center [737, 143] width 43 height 11
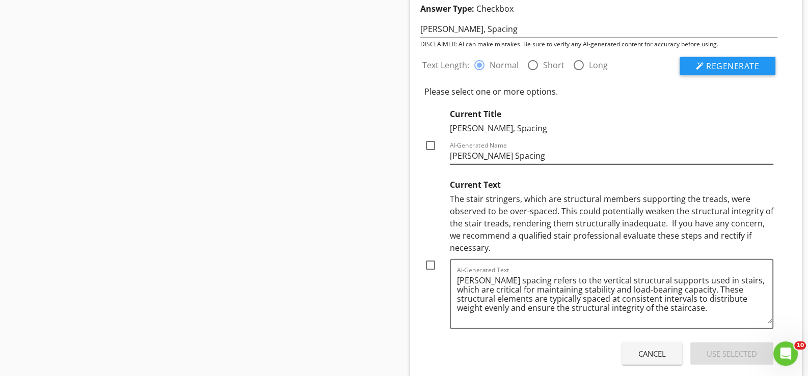
scroll to position [3298, 0]
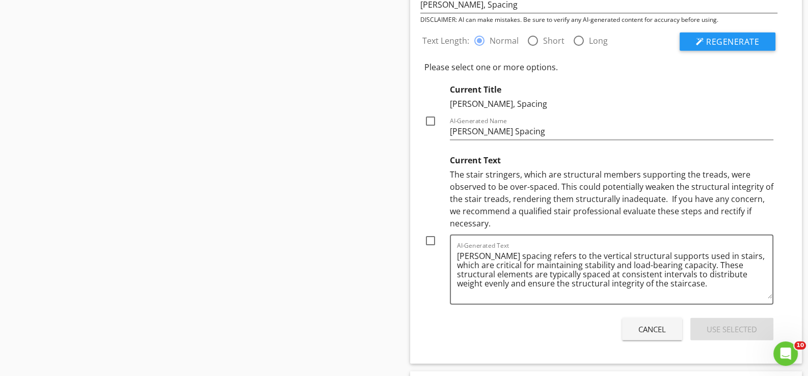
click at [658, 324] on div "Cancel" at bounding box center [651, 330] width 27 height 12
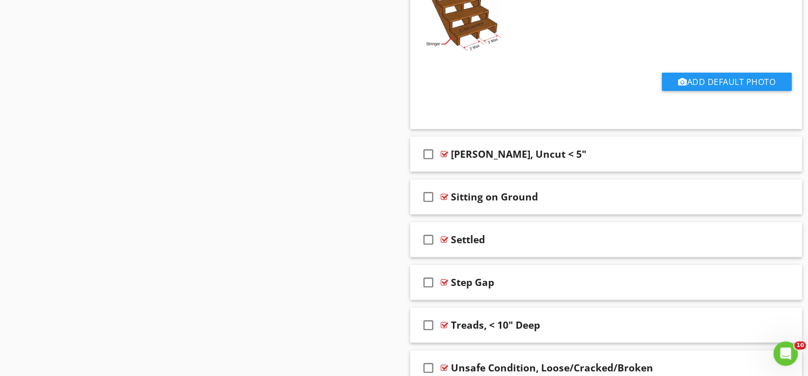
scroll to position [3603, 0]
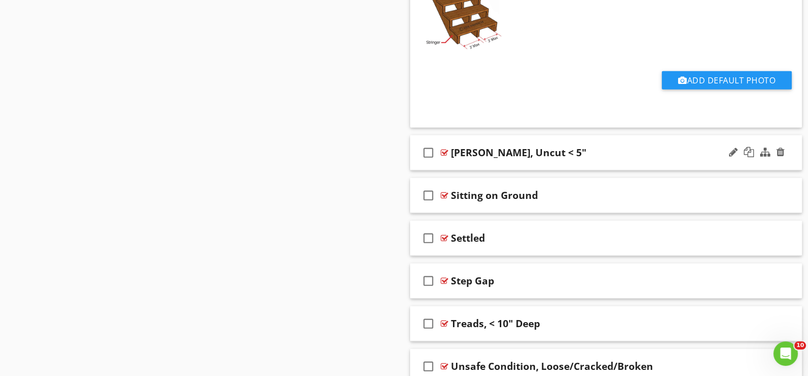
click at [425, 145] on icon "check_box_outline_blank" at bounding box center [428, 153] width 16 height 24
click at [426, 145] on icon "check_box" at bounding box center [428, 153] width 16 height 24
click at [469, 157] on div "check_box_outline_blank Stringer, Uncut < 5"" at bounding box center [606, 152] width 392 height 35
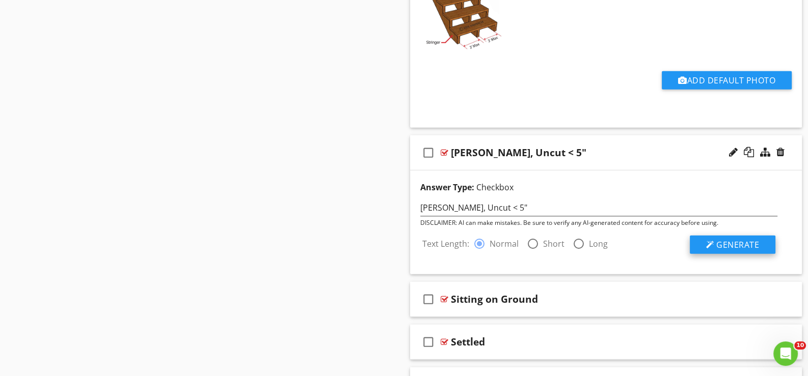
click at [743, 239] on span "Generate" at bounding box center [737, 244] width 43 height 11
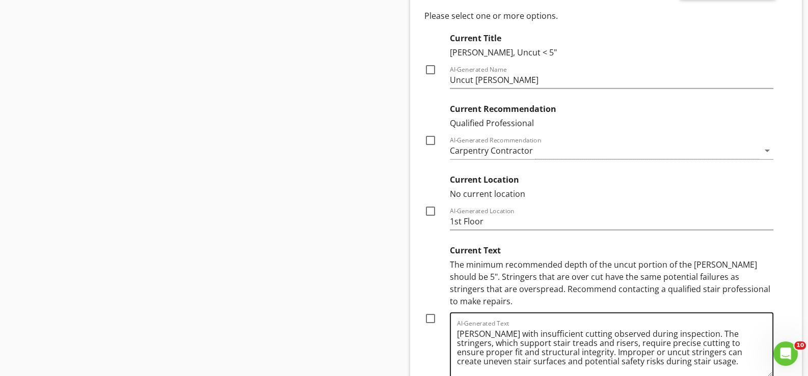
scroll to position [3909, 0]
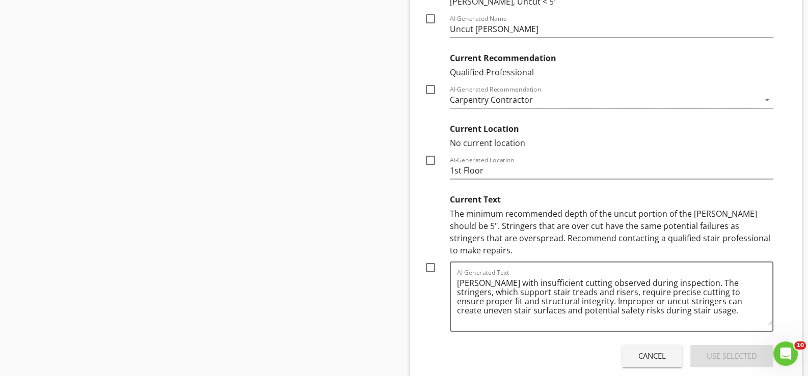
click at [660, 350] on div "Cancel" at bounding box center [651, 356] width 27 height 12
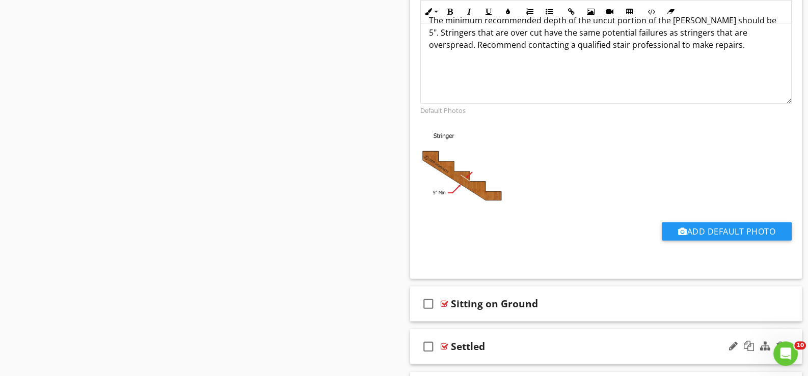
scroll to position [3960, 0]
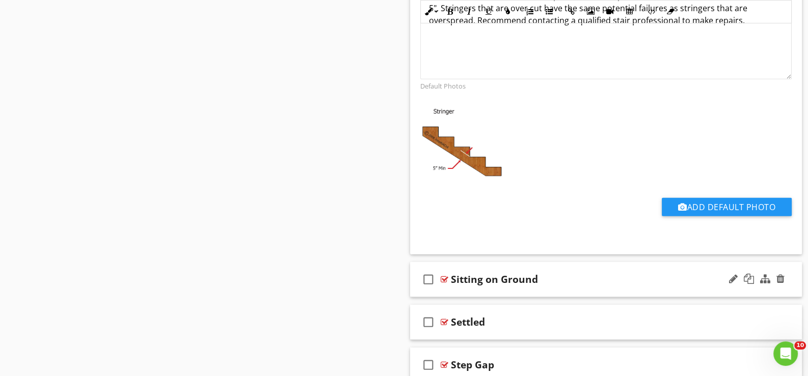
click at [455, 284] on div "check_box_outline_blank Sitting on Ground" at bounding box center [606, 279] width 392 height 35
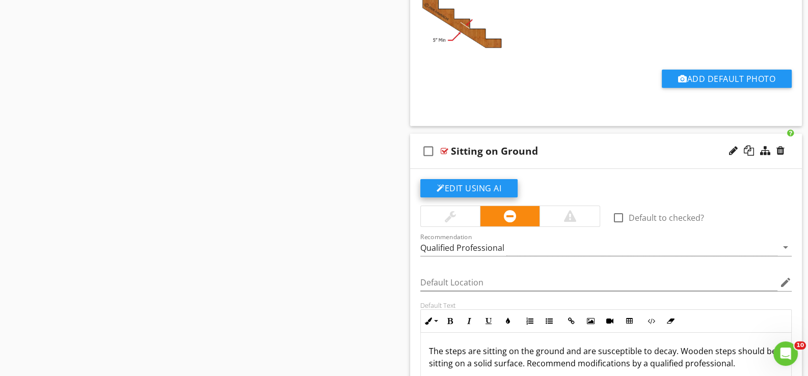
scroll to position [4112, 0]
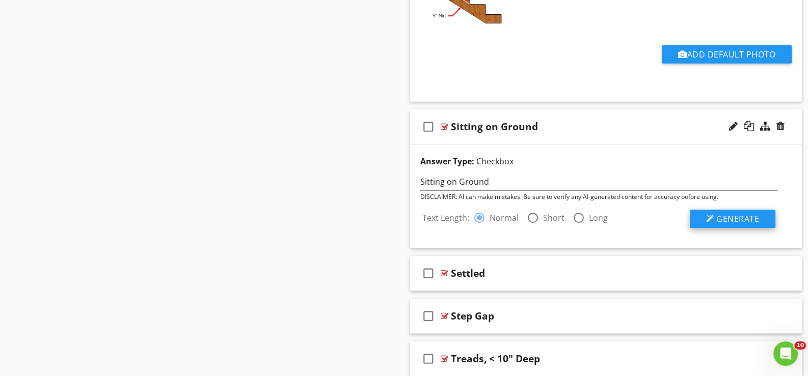
click at [719, 213] on span "Generate" at bounding box center [737, 218] width 43 height 11
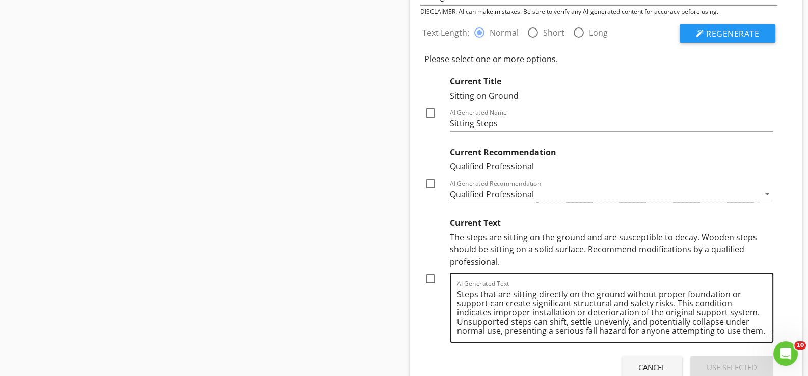
scroll to position [4367, 0]
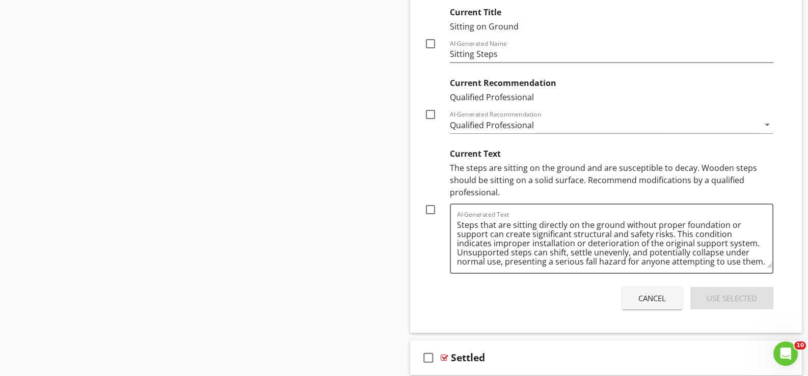
click at [655, 293] on div "Cancel" at bounding box center [651, 299] width 27 height 12
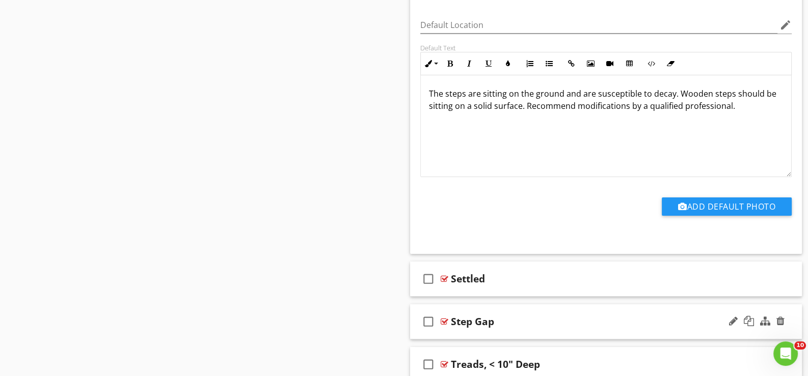
scroll to position [4379, 0]
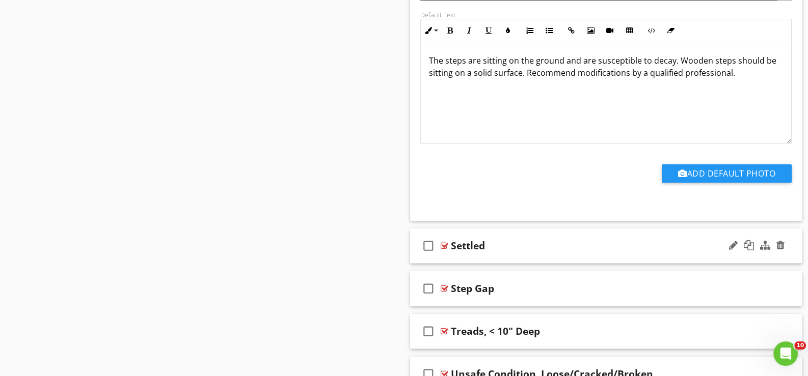
click at [461, 251] on div "check_box_outline_blank Settled" at bounding box center [606, 246] width 392 height 35
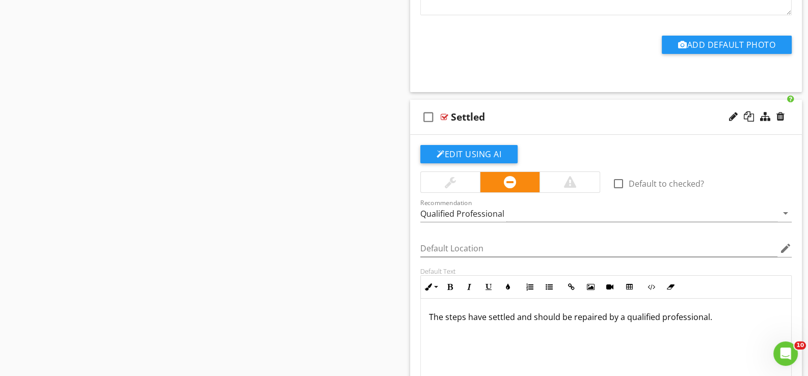
scroll to position [4531, 0]
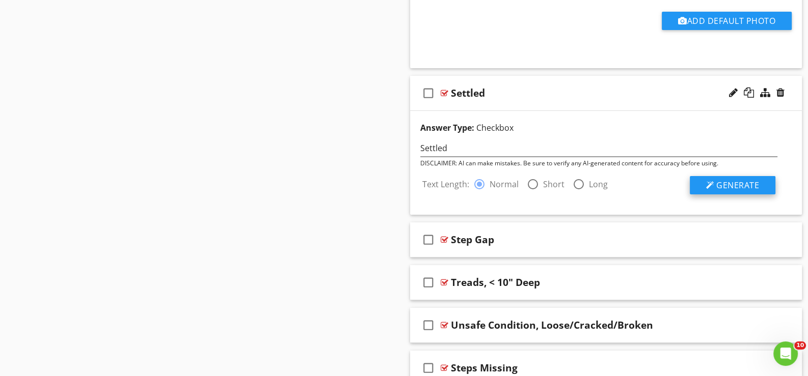
click at [748, 180] on span "Generate" at bounding box center [737, 185] width 43 height 11
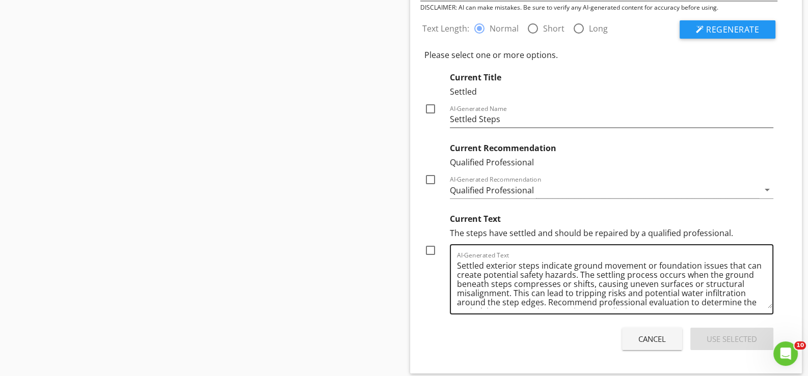
scroll to position [4684, 0]
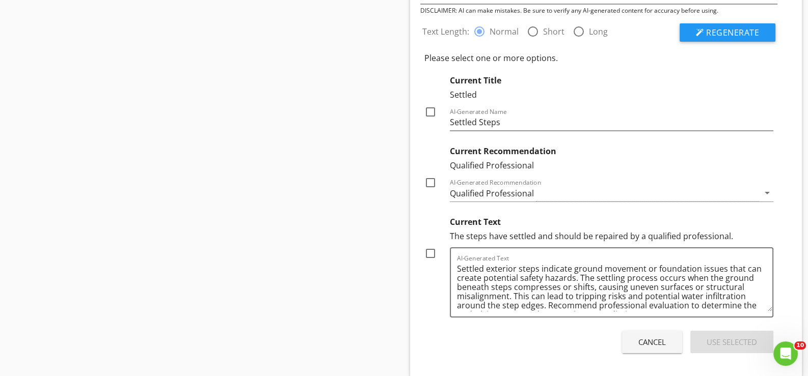
click at [432, 245] on div at bounding box center [430, 253] width 17 height 17
checkbox input "true"
click at [726, 337] on div "Use Selected" at bounding box center [731, 343] width 50 height 12
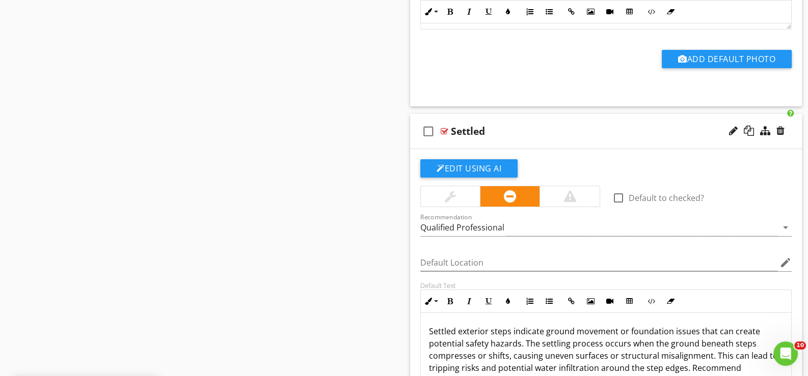
scroll to position [4466, 0]
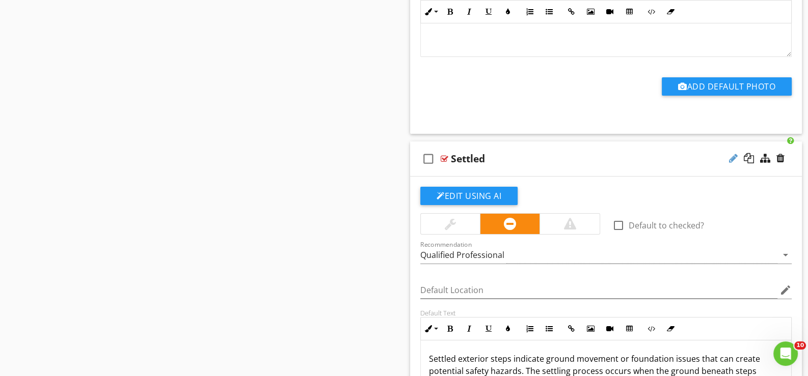
click at [733, 153] on div at bounding box center [733, 158] width 9 height 10
type input "Settled*"
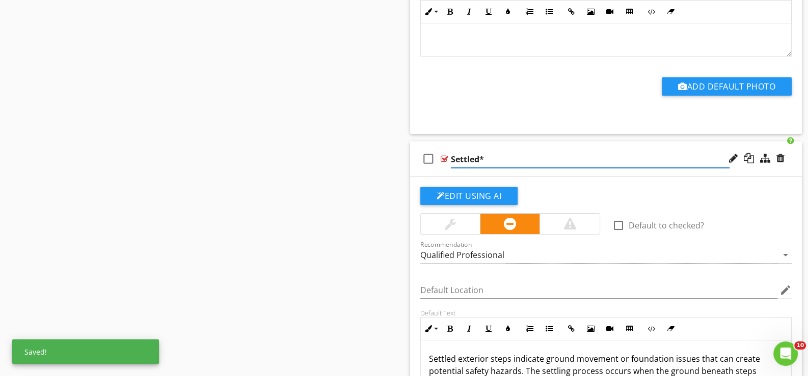
click at [454, 166] on div "check_box_outline_blank Settled*" at bounding box center [606, 159] width 392 height 35
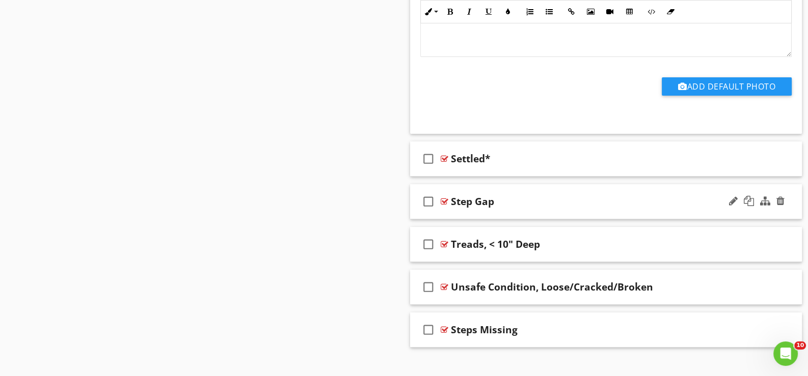
click at [457, 208] on div "check_box_outline_blank Step Gap" at bounding box center [606, 201] width 392 height 35
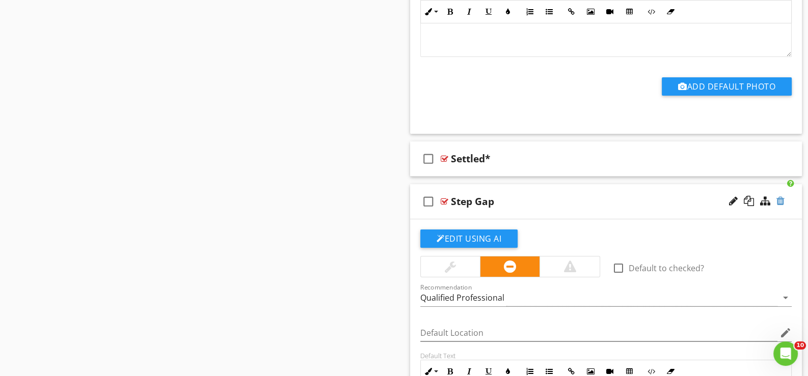
click at [780, 196] on div at bounding box center [780, 201] width 8 height 10
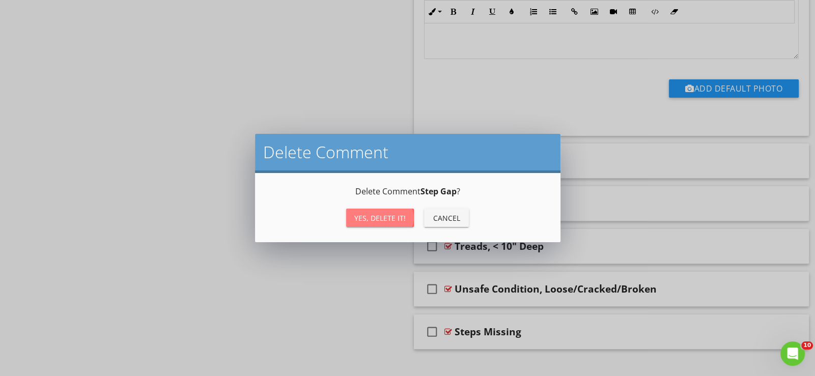
click at [381, 216] on div "Yes, Delete it!" at bounding box center [379, 218] width 51 height 11
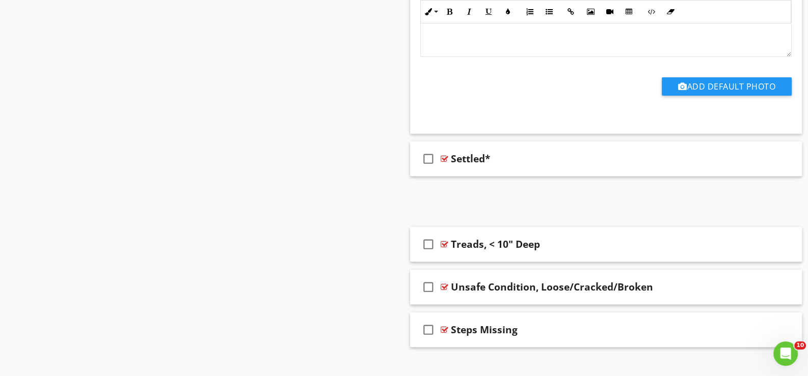
scroll to position [4430, 0]
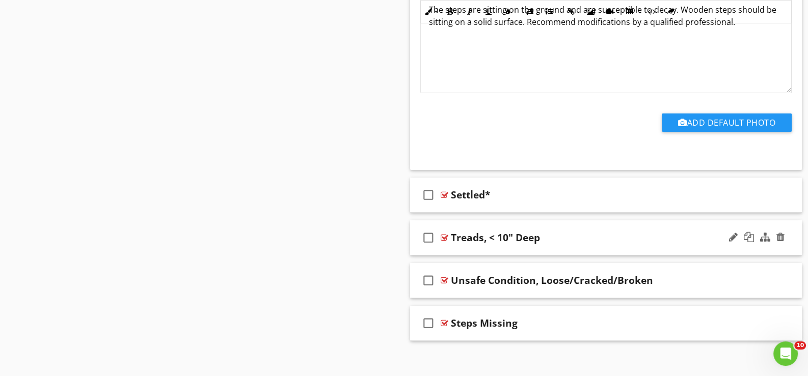
click at [460, 241] on div "check_box_outline_blank Treads, < 10" Deep" at bounding box center [606, 237] width 392 height 35
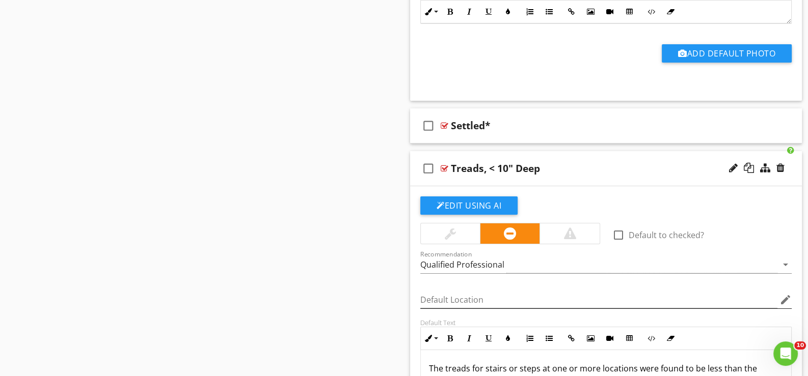
scroll to position [4517, 0]
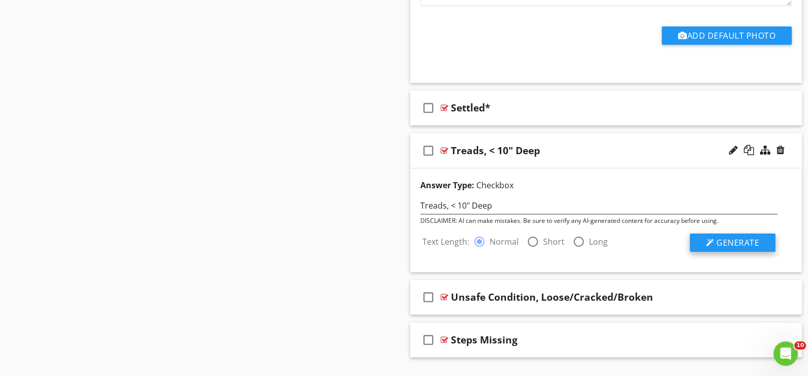
click at [743, 237] on span "Generate" at bounding box center [737, 242] width 43 height 11
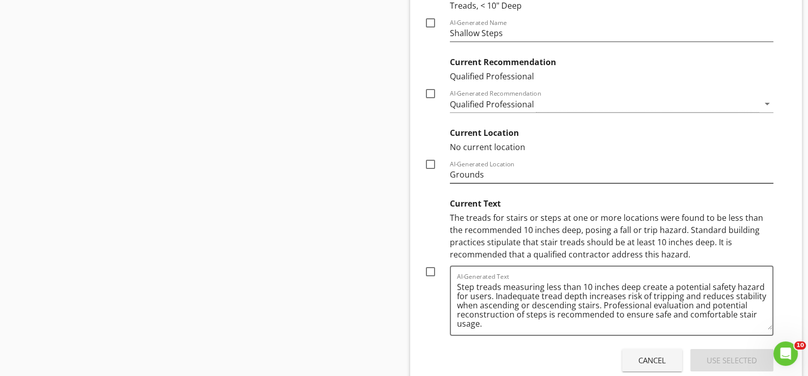
scroll to position [4822, 0]
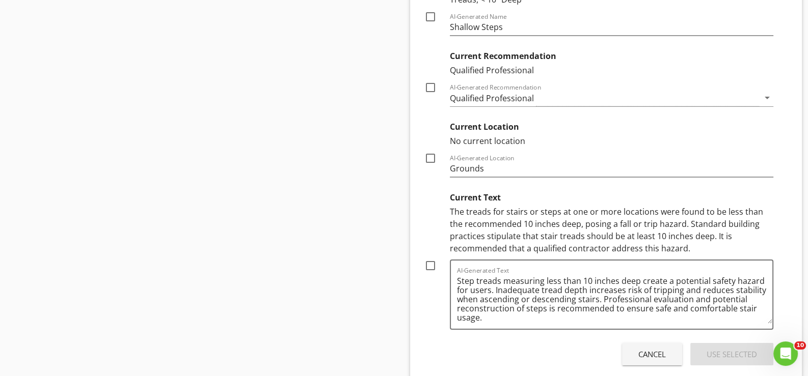
click at [435, 261] on div at bounding box center [430, 265] width 17 height 17
checkbox input "true"
click at [723, 349] on div "Use Selected" at bounding box center [731, 355] width 50 height 12
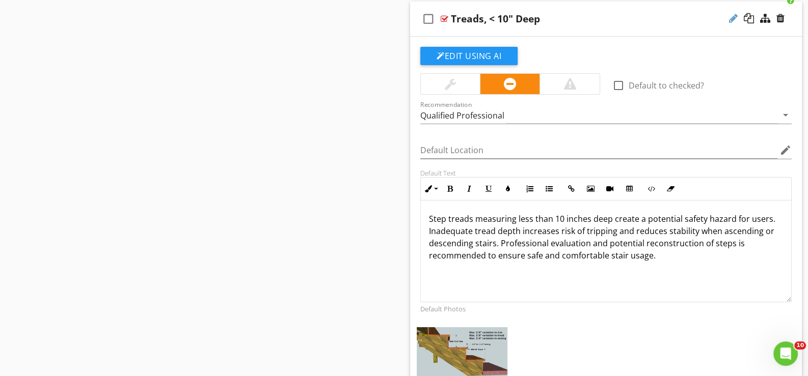
click at [734, 13] on div at bounding box center [733, 18] width 9 height 10
type input "Treads, < 10" Deep*"
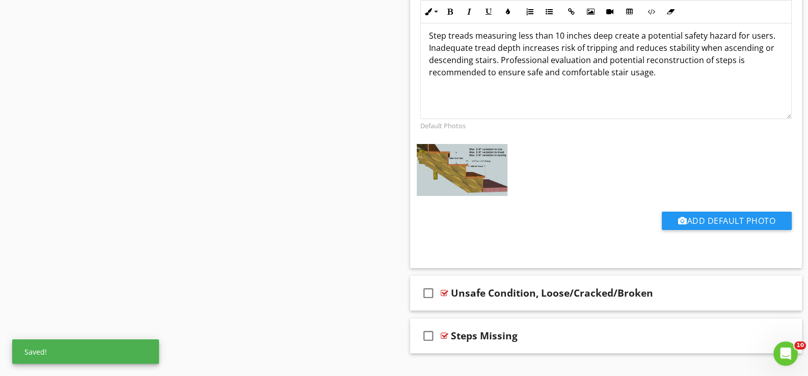
scroll to position [4845, 0]
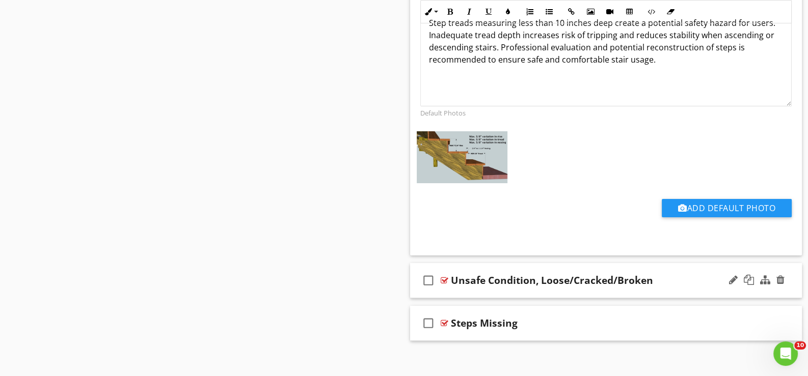
click at [476, 283] on div "check_box_outline_blank Unsafe Condition, Loose/Cracked/Broken" at bounding box center [606, 280] width 392 height 35
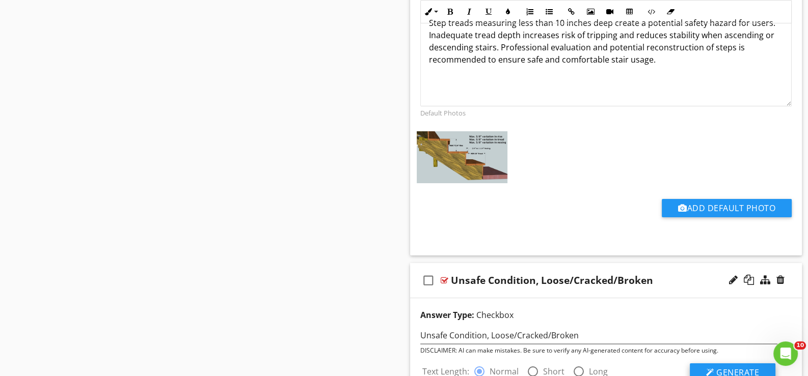
click at [734, 367] on span "Generate" at bounding box center [737, 372] width 43 height 11
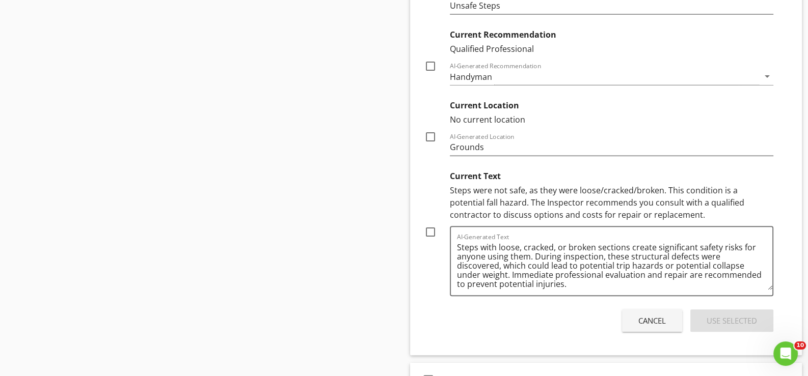
scroll to position [5302, 0]
click at [431, 224] on div at bounding box center [430, 231] width 17 height 17
checkbox input "true"
click at [720, 315] on div "Use Selected" at bounding box center [731, 321] width 50 height 12
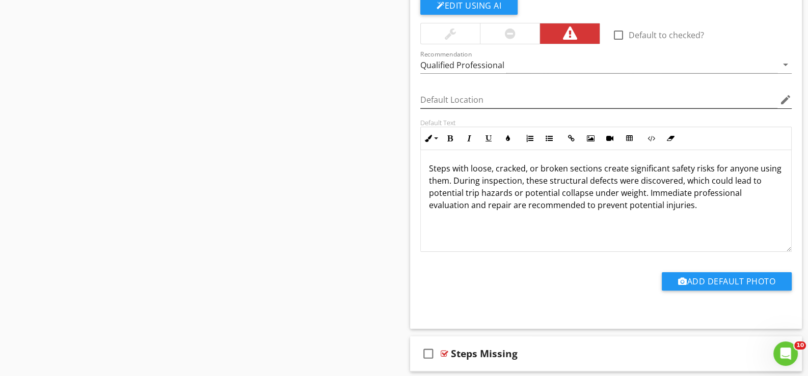
scroll to position [5187, 0]
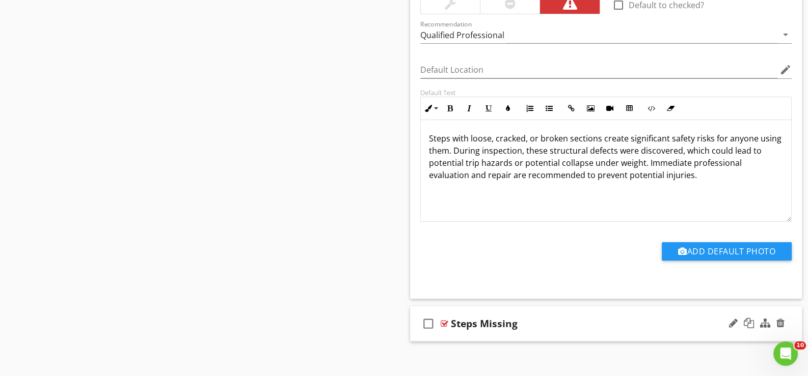
click at [463, 327] on div "check_box_outline_blank Steps Missing" at bounding box center [606, 324] width 392 height 35
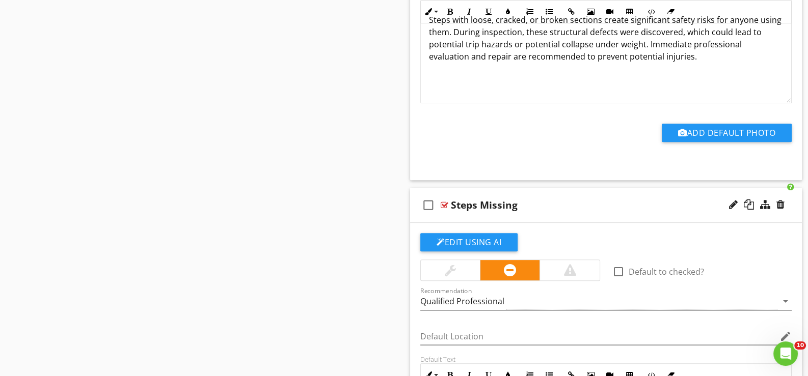
scroll to position [5339, 0]
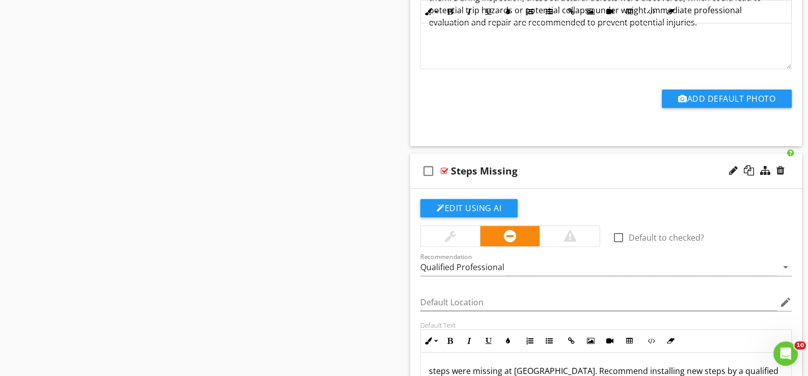
click at [570, 230] on div at bounding box center [569, 236] width 12 height 12
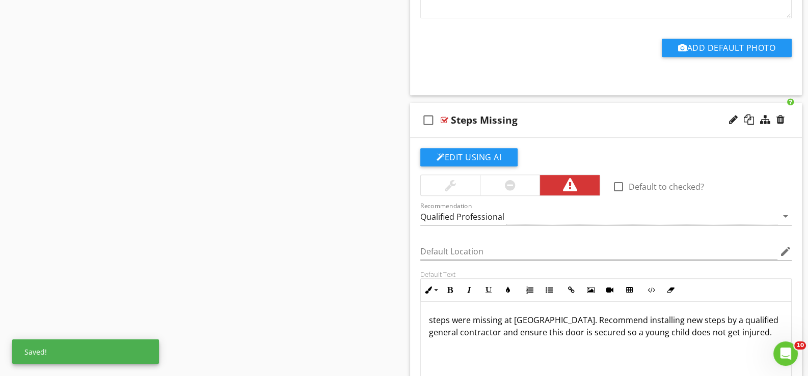
scroll to position [5441, 0]
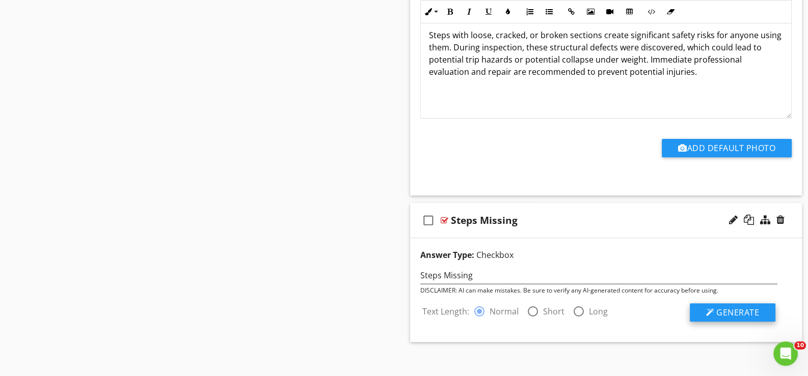
click at [729, 307] on span "Generate" at bounding box center [737, 312] width 43 height 11
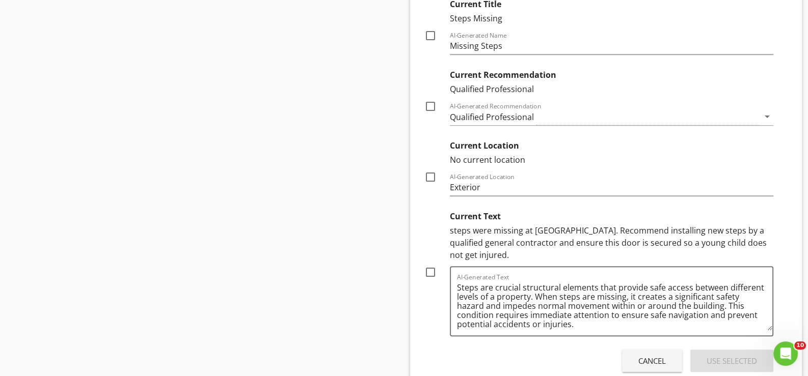
scroll to position [5697, 0]
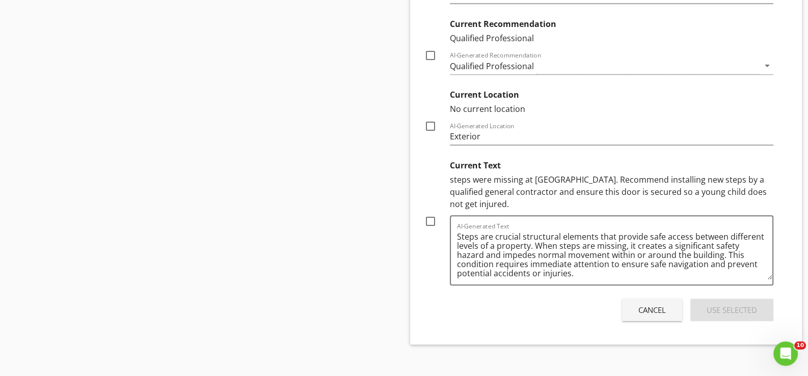
click at [430, 213] on div at bounding box center [430, 221] width 17 height 17
checkbox input "true"
click at [713, 304] on div "Use Selected" at bounding box center [731, 310] width 50 height 12
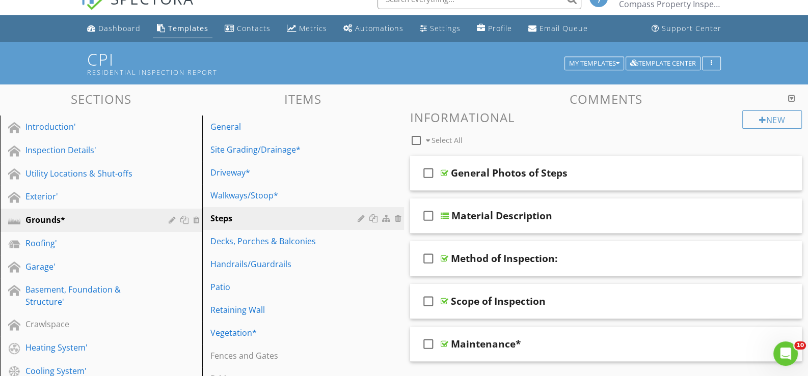
scroll to position [0, 0]
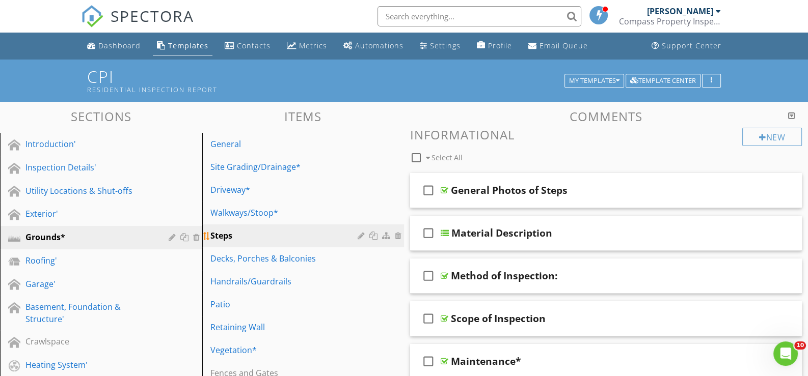
click at [359, 233] on div at bounding box center [362, 236] width 10 height 8
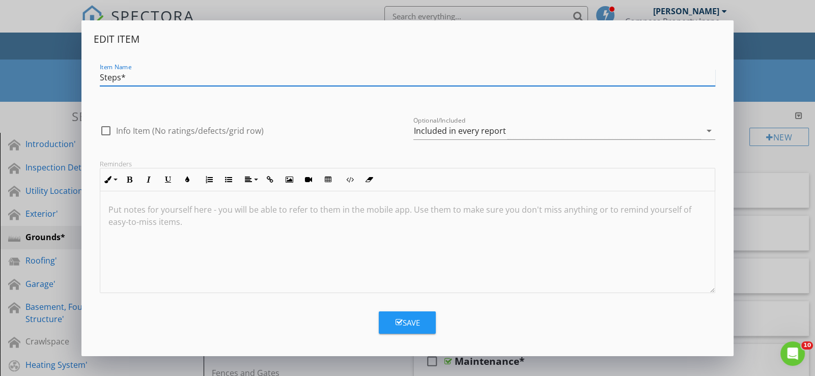
type input "Steps*"
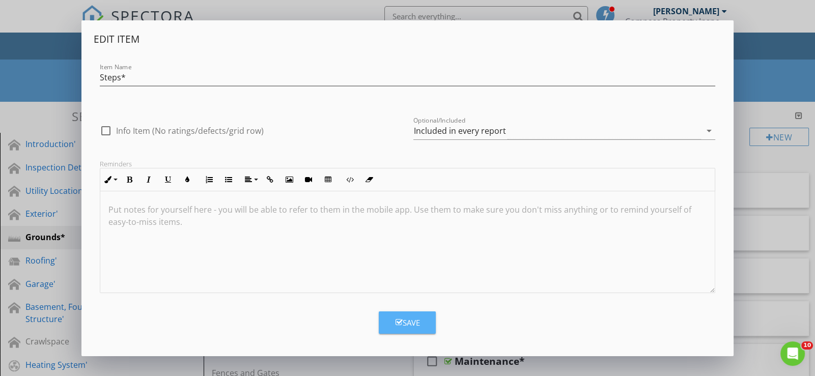
click at [413, 321] on div "Save" at bounding box center [407, 323] width 24 height 12
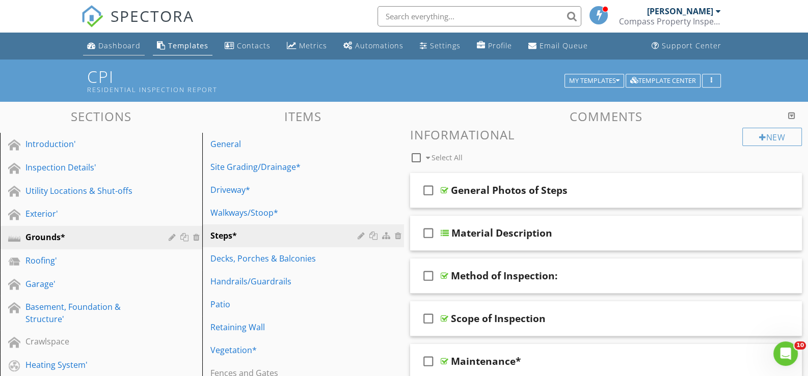
click at [119, 42] on div "Dashboard" at bounding box center [119, 46] width 42 height 10
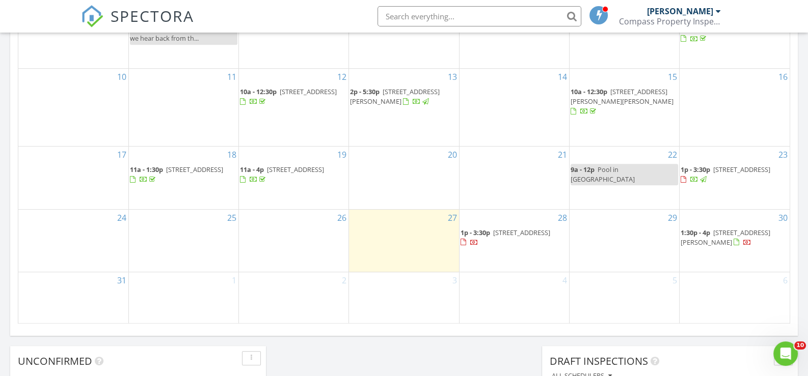
click at [708, 235] on span "1:30p - 4p" at bounding box center [695, 232] width 30 height 9
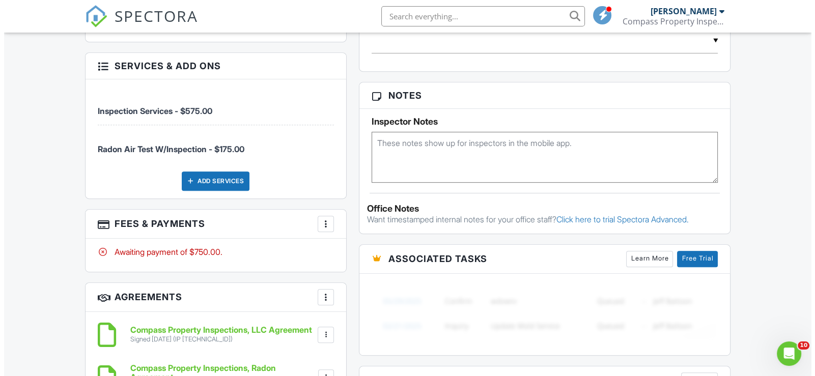
scroll to position [611, 0]
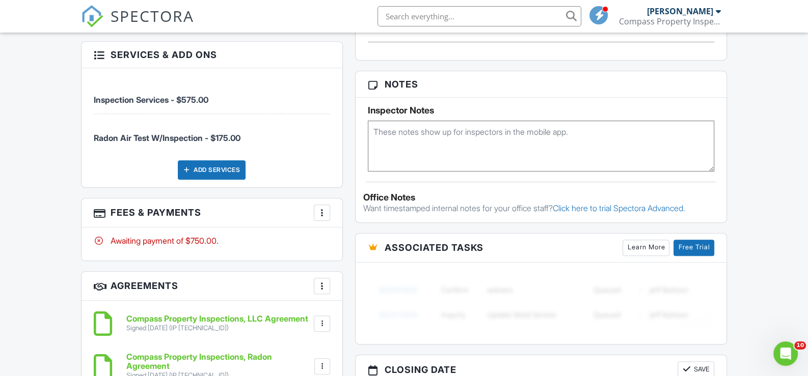
click at [322, 208] on div at bounding box center [322, 213] width 10 height 10
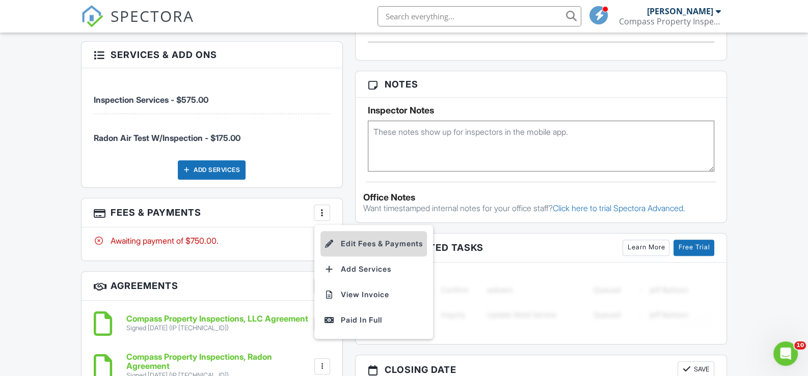
click at [352, 234] on li "Edit Fees & Payments" at bounding box center [373, 243] width 106 height 25
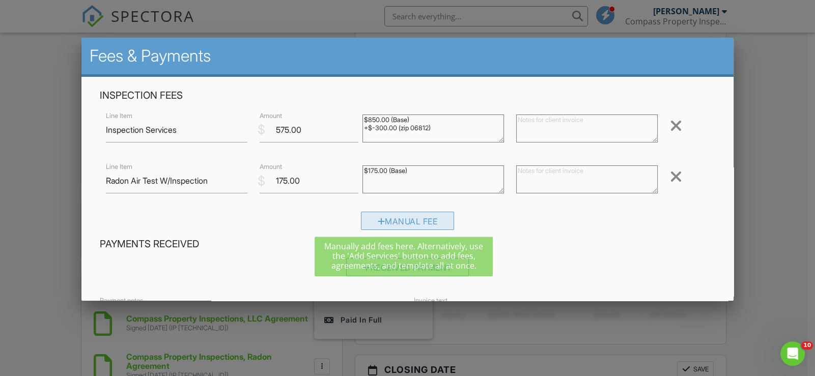
click at [413, 219] on div "Manual Fee" at bounding box center [408, 221] width 94 height 18
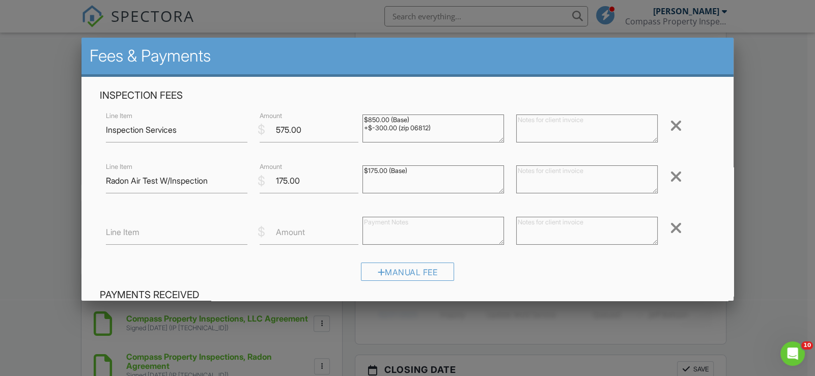
click at [143, 219] on div "Line Item $ Amount Remove" at bounding box center [408, 232] width 616 height 41
click at [135, 230] on label "Line Item" at bounding box center [123, 232] width 34 height 11
click at [135, 230] on input "Line Item" at bounding box center [177, 232] width 142 height 25
type input "Discount"
click at [283, 234] on label "Amount" at bounding box center [290, 232] width 29 height 11
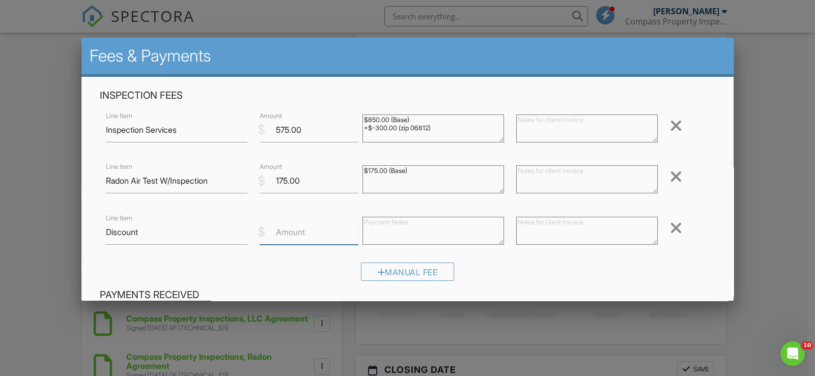
click at [283, 234] on input "Amount" at bounding box center [309, 232] width 98 height 25
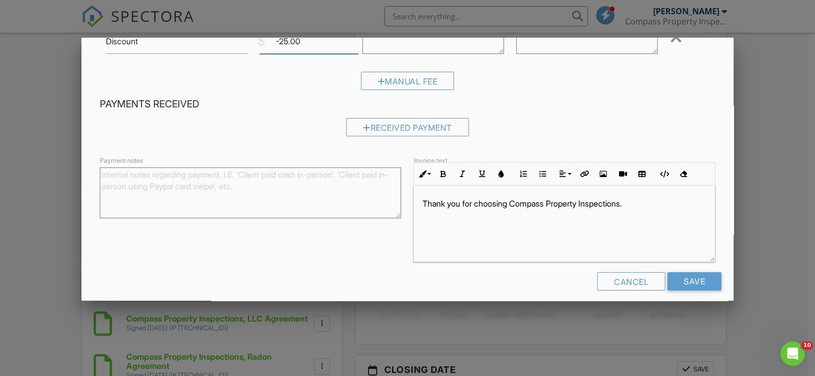
scroll to position [201, 0]
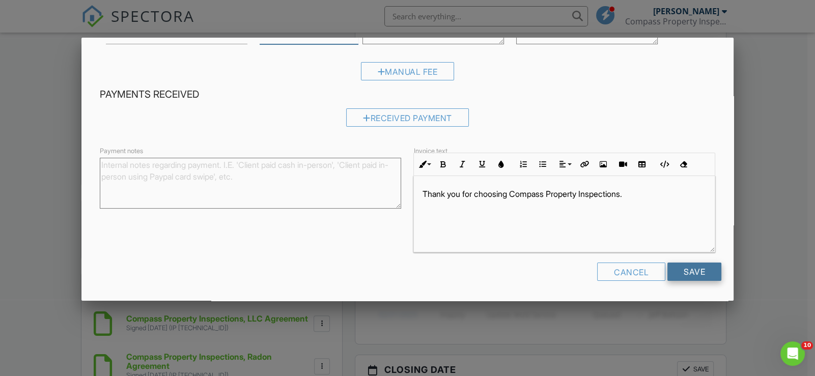
type input "-25.00"
click at [690, 270] on input "Save" at bounding box center [694, 272] width 54 height 18
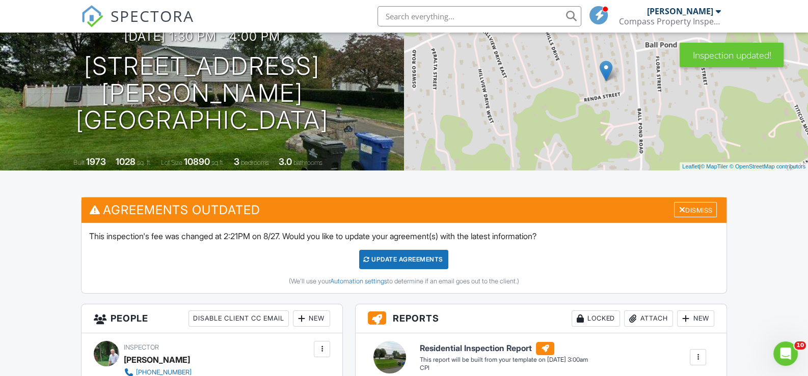
click at [409, 257] on div "Update Agreements" at bounding box center [403, 259] width 89 height 19
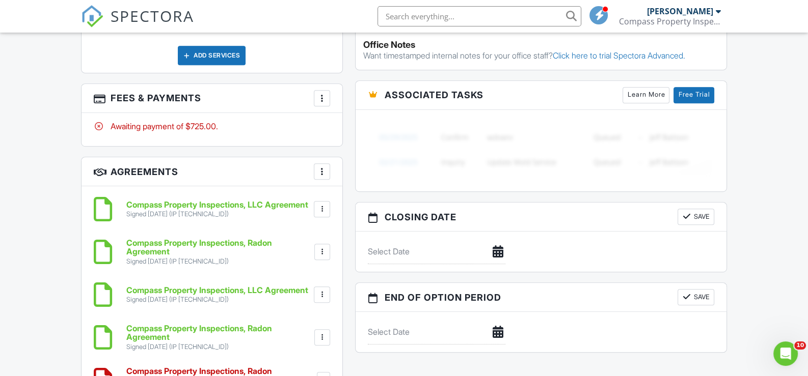
scroll to position [713, 0]
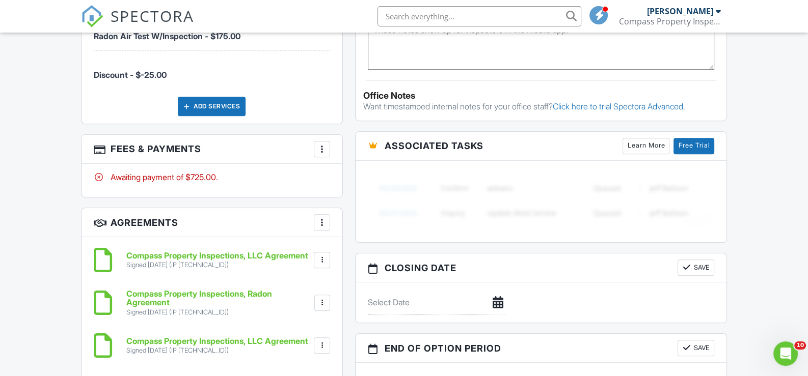
click at [322, 144] on div at bounding box center [322, 149] width 10 height 10
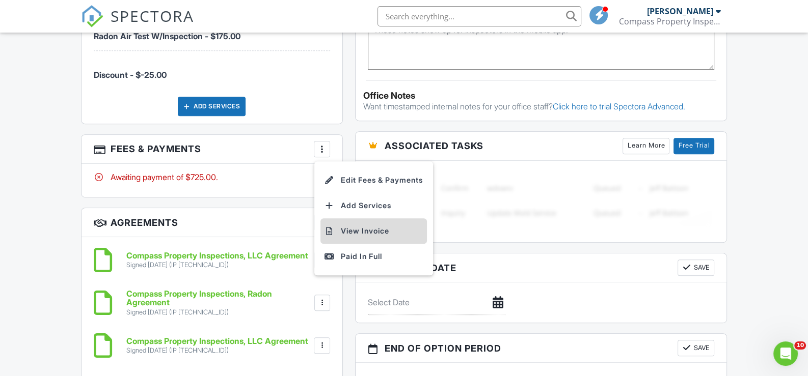
click at [353, 221] on li "View Invoice" at bounding box center [373, 230] width 106 height 25
